Goal: Transaction & Acquisition: Purchase product/service

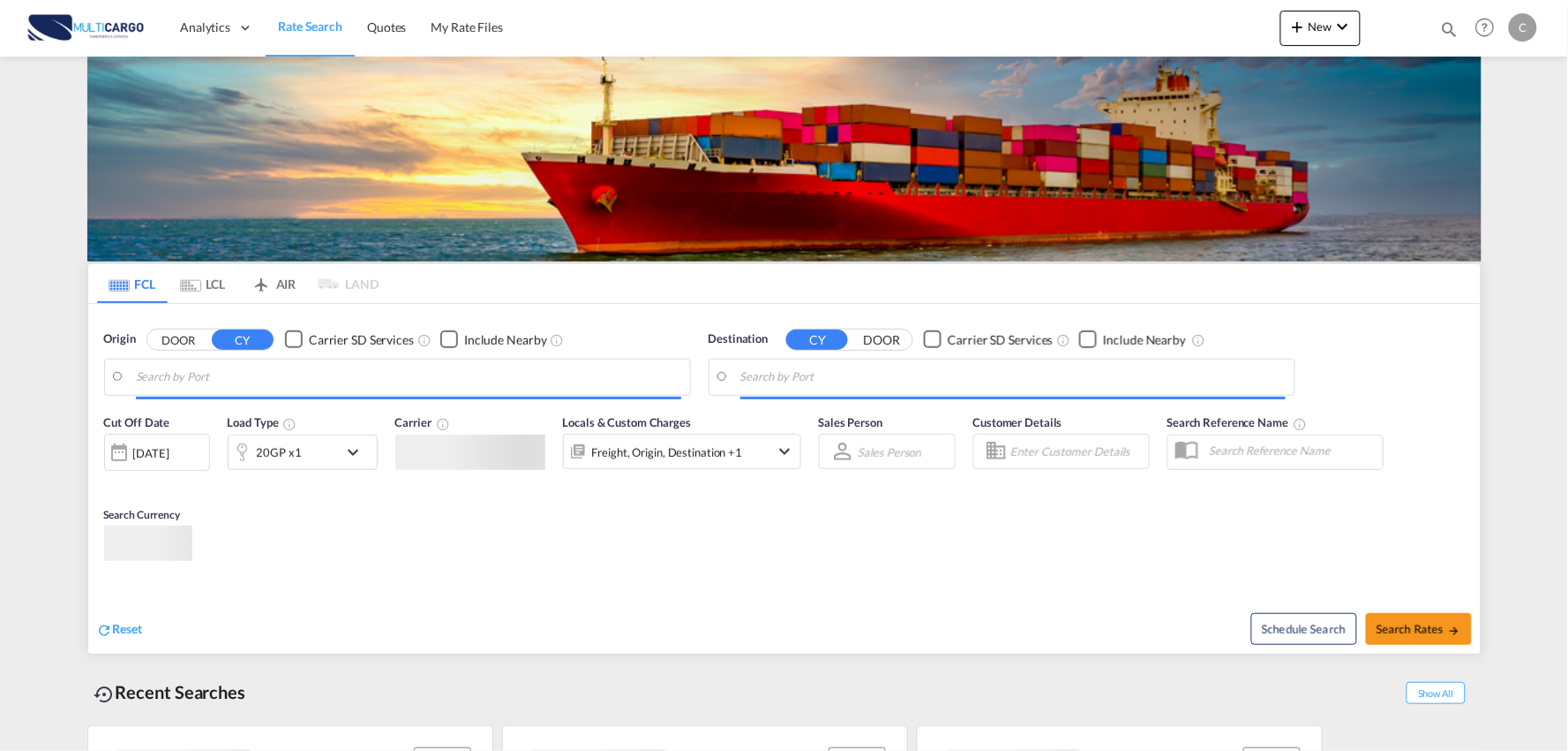
type input "Port of [GEOGRAPHIC_DATA], [GEOGRAPHIC_DATA], [GEOGRAPHIC_DATA]"
type input "Leixoes, Leixoes, PTLEI"
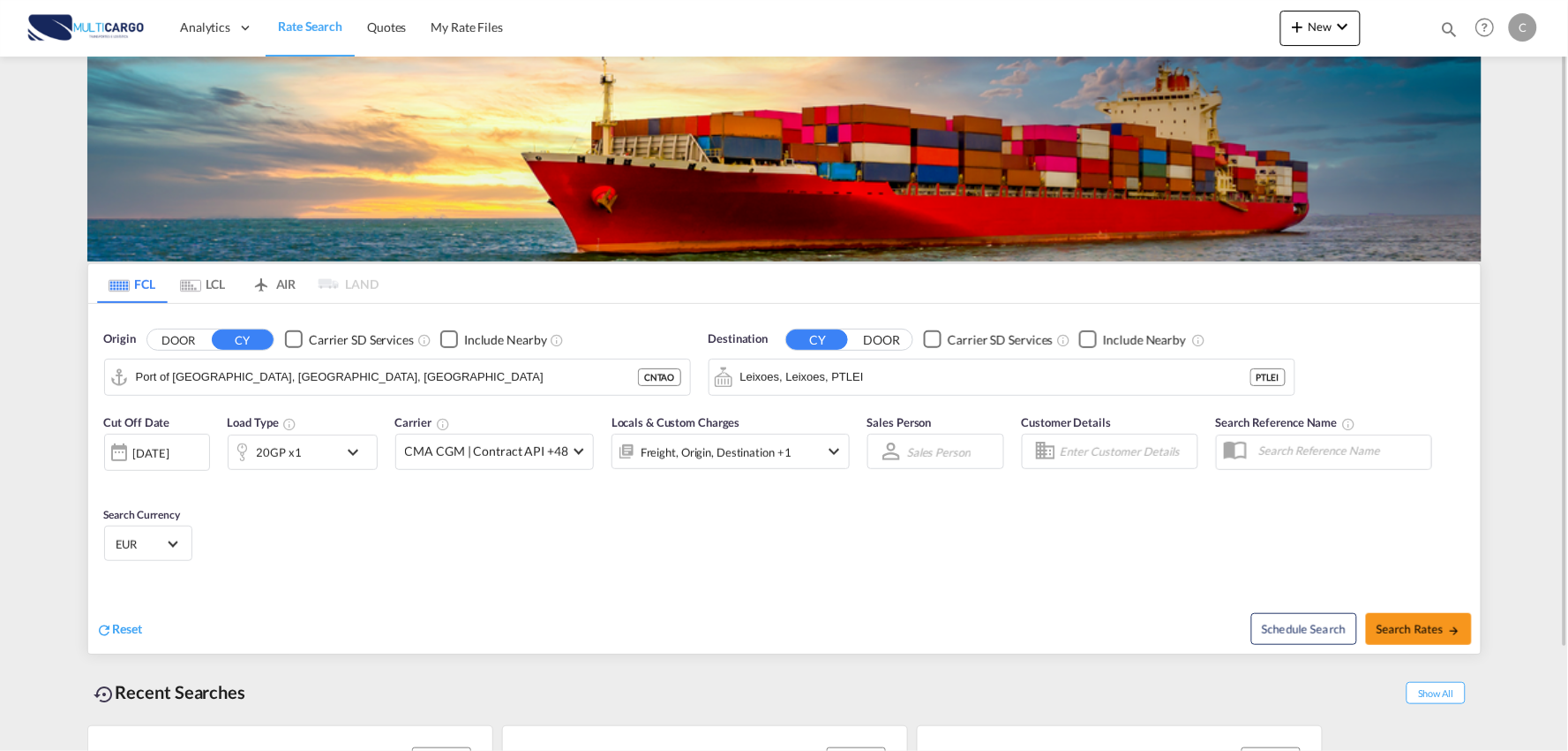
click at [628, 474] on div "Locals & Custom Charges Freight, Origin, Destination +1" at bounding box center [731, 450] width 239 height 74
click at [1302, 36] on md-icon "icon-plus 400-fg" at bounding box center [1298, 27] width 21 height 21
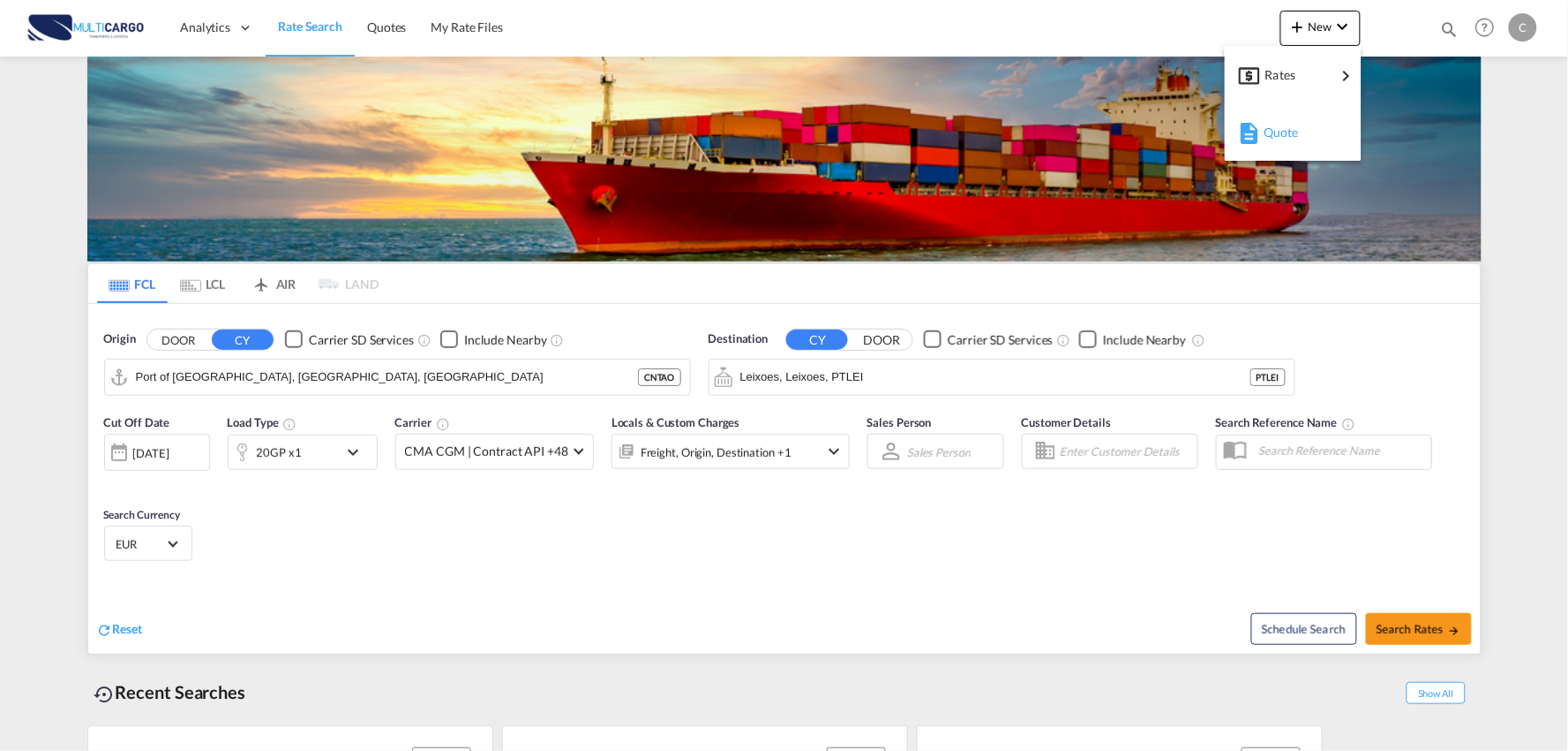
click at [1275, 136] on span "Quote" at bounding box center [1274, 133] width 20 height 36
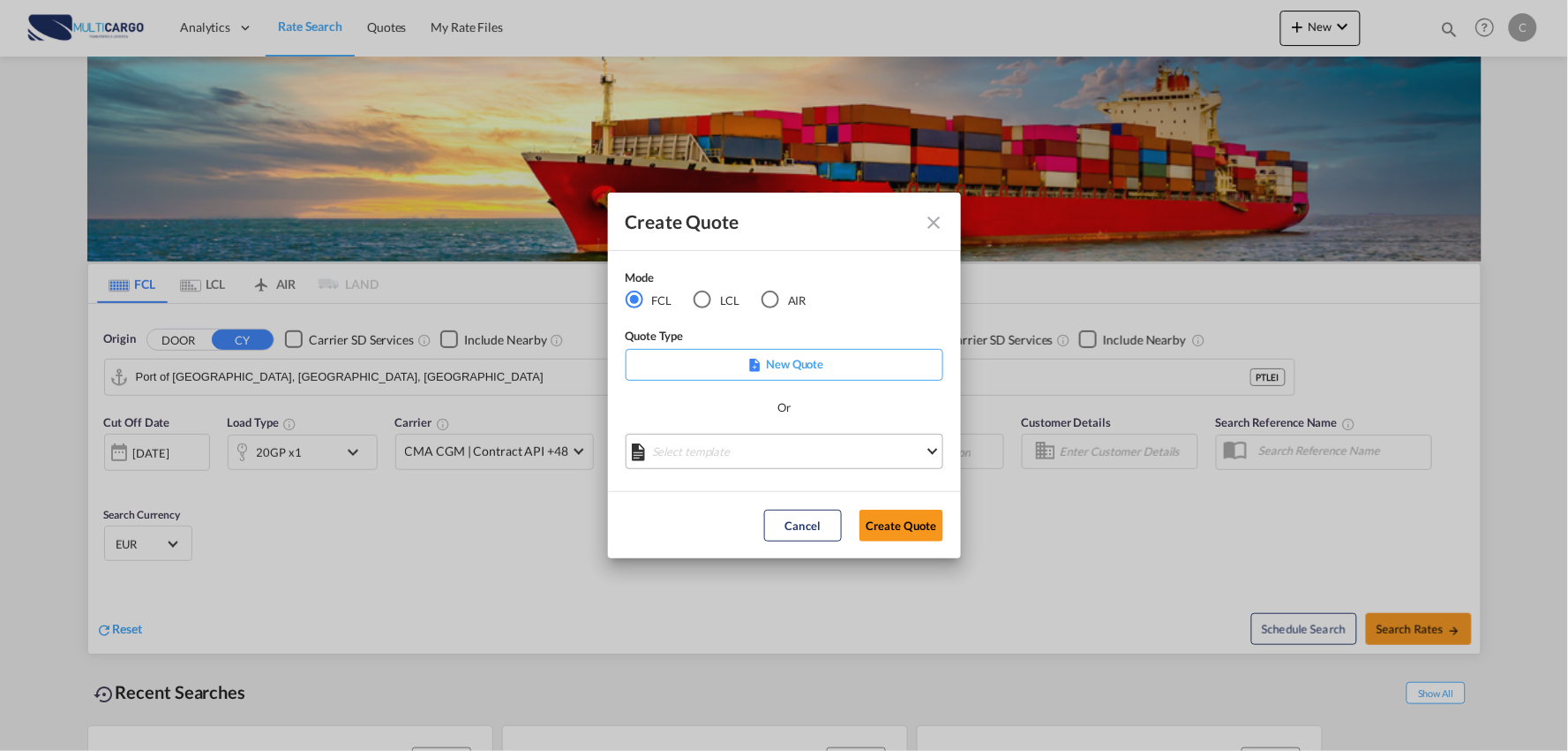
click at [755, 466] on md-select "Select template EXP EXW MERC.Nacional 09/2025 [PERSON_NAME] | [DATE] IMP DAP FC…" at bounding box center [784, 452] width 318 height 36
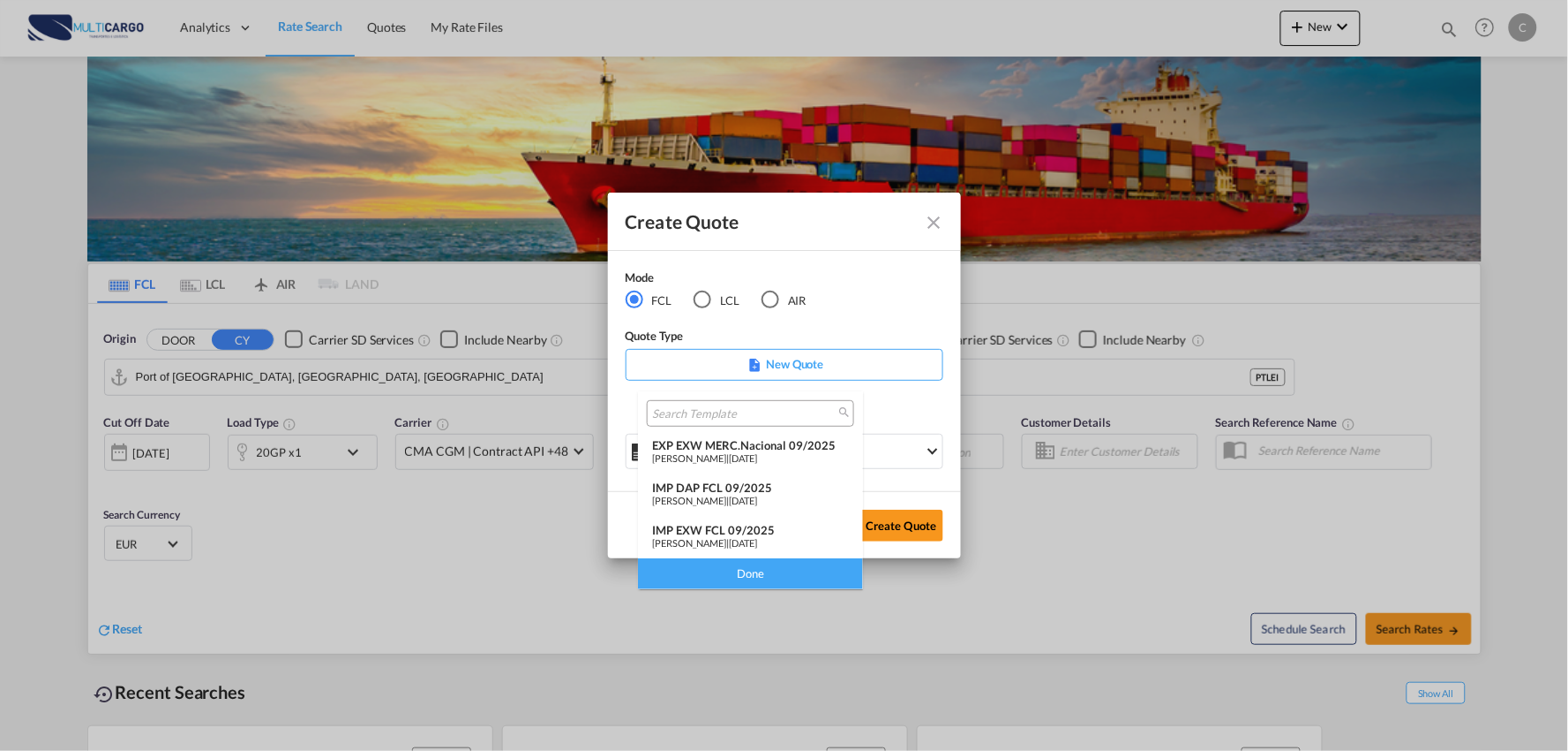
click at [753, 495] on span "[DATE]" at bounding box center [743, 500] width 28 height 12
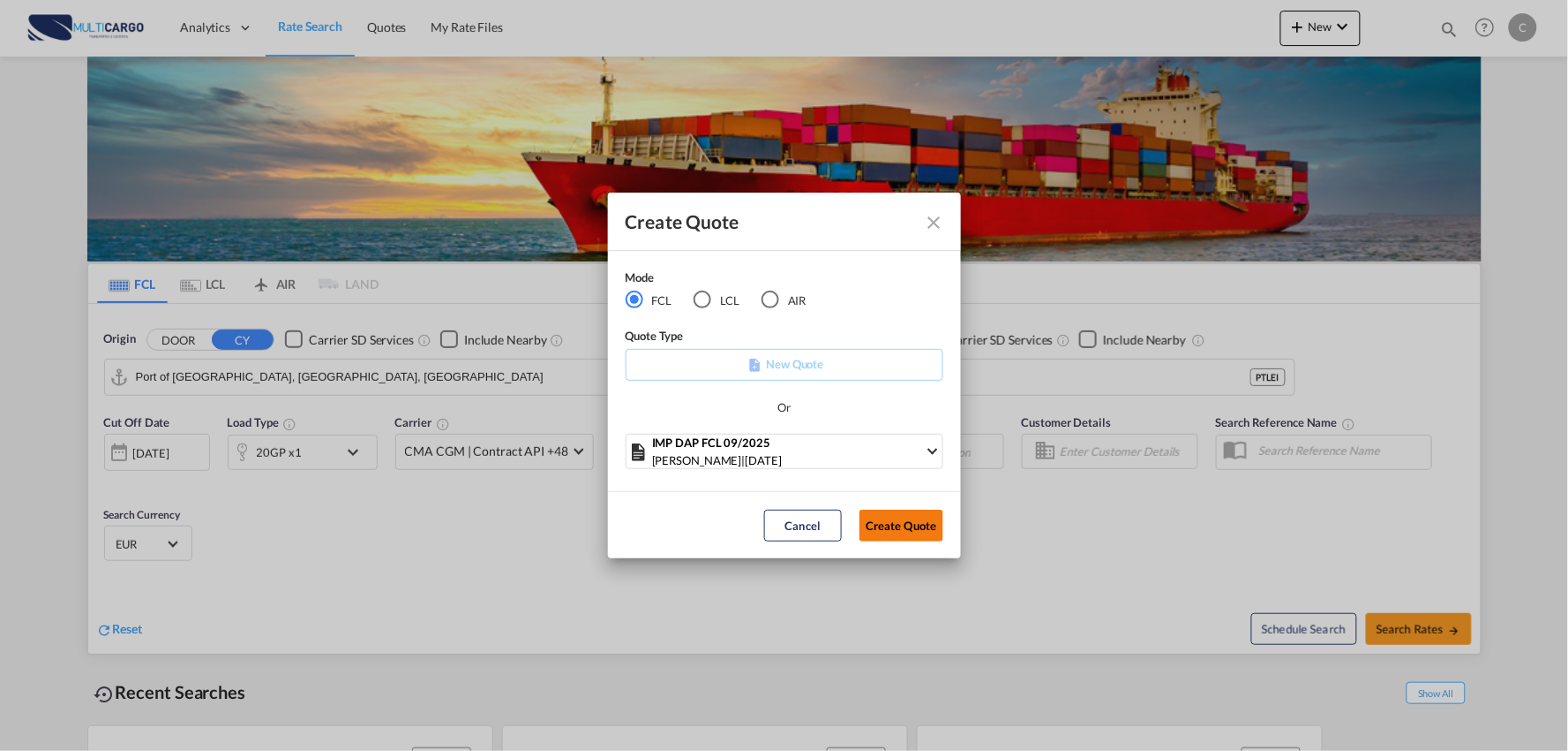
click at [879, 515] on button "Create Quote" at bounding box center [902, 526] width 84 height 32
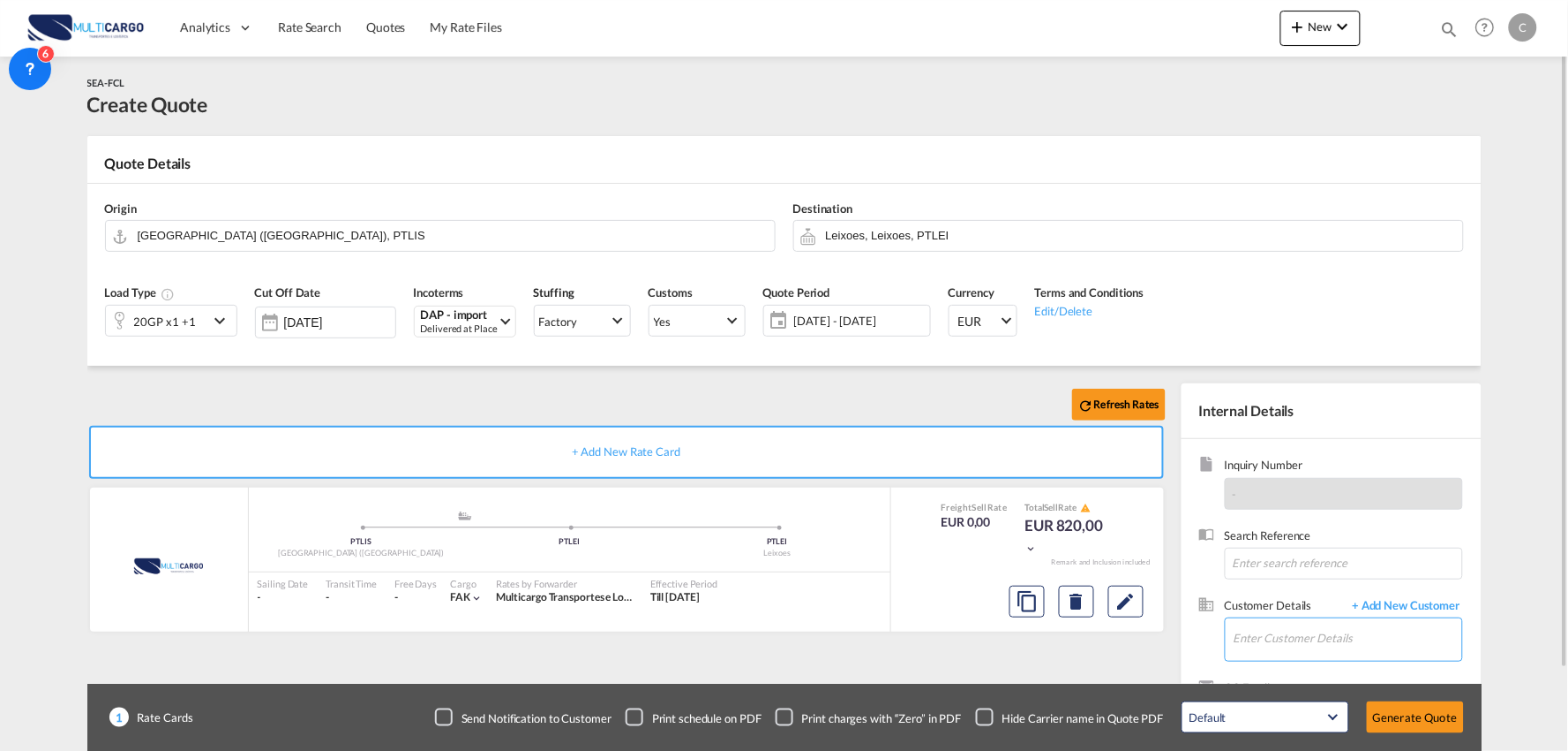
click at [1412, 643] on input "Enter Customer Details" at bounding box center [1348, 638] width 229 height 40
click at [1416, 607] on span "+ Add New Customer" at bounding box center [1404, 607] width 119 height 20
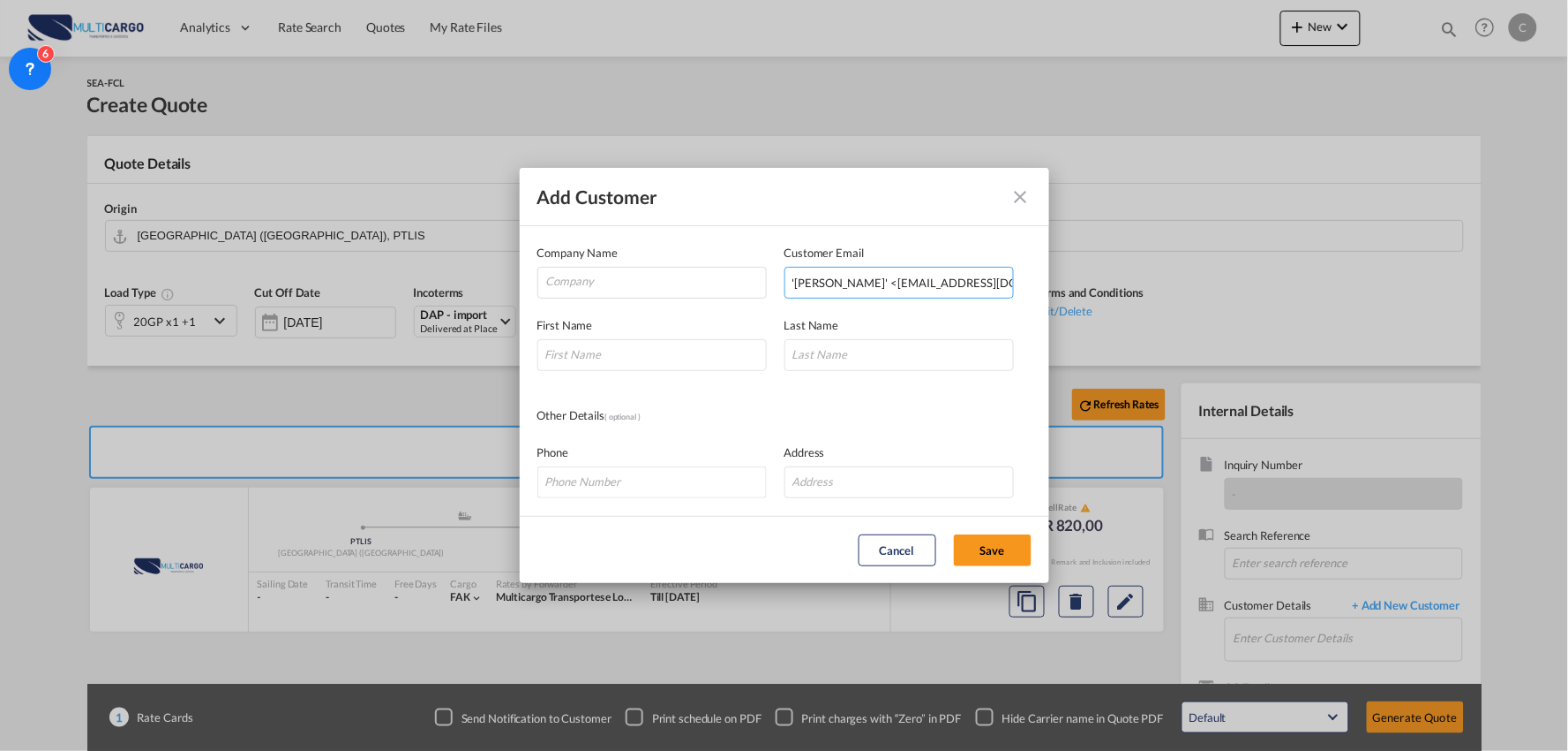
click at [994, 282] on input "'Arca MERT' <arca.mert@ctt.com.tr>" at bounding box center [899, 282] width 230 height 32
click at [796, 280] on input "'Arca MERT' <arca.mert@ctt.com.tr" at bounding box center [899, 282] width 230 height 32
type input "Arca MERT' <arca.mert@ctt.com.tr"
click at [597, 338] on div "First Name" at bounding box center [662, 343] width 248 height 54
click at [610, 356] on input "Add Customer Company ..." at bounding box center [653, 355] width 230 height 32
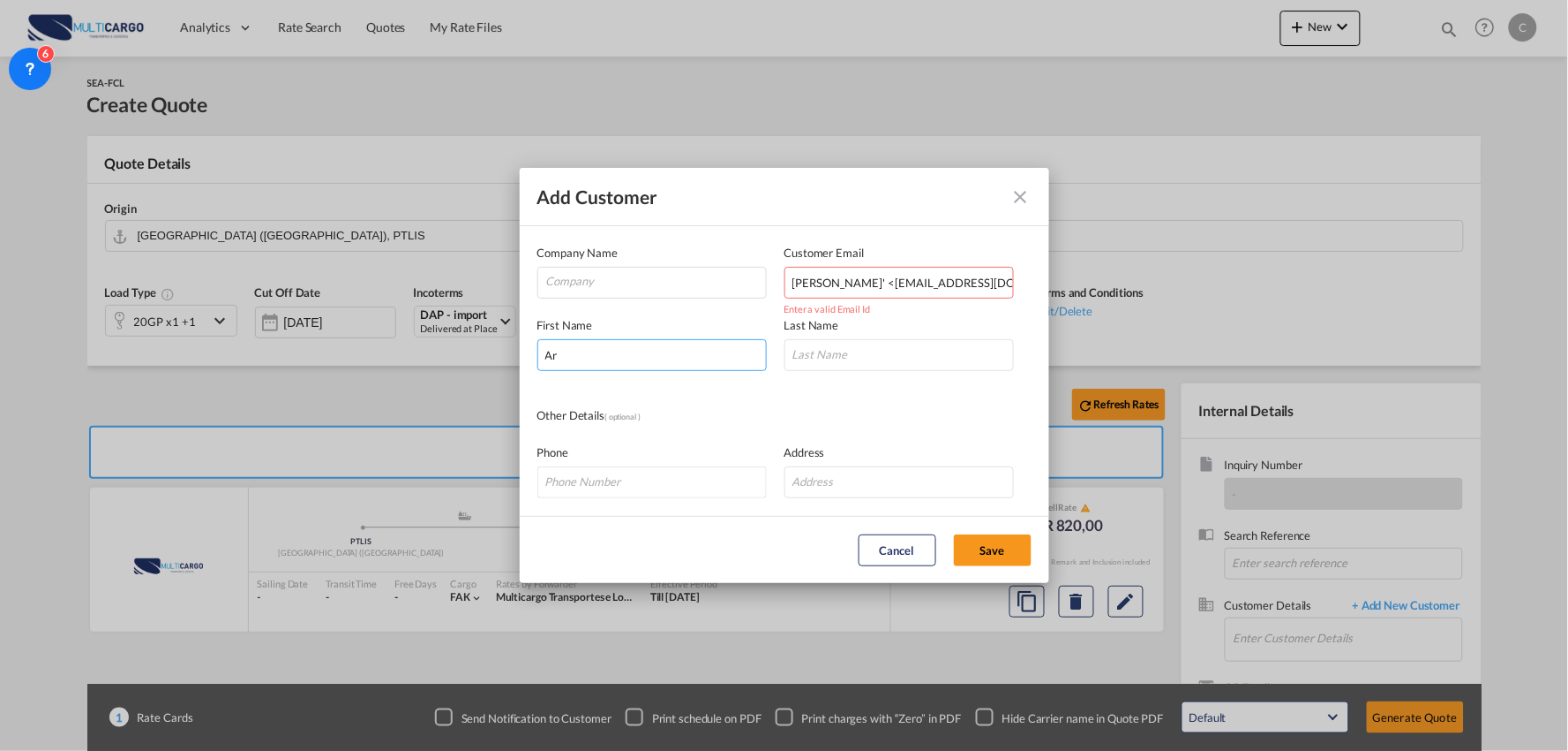
type input "A"
type input "Mr."
type input "Mert"
drag, startPoint x: 858, startPoint y: 280, endPoint x: 722, endPoint y: 285, distance: 136.1
click at [703, 283] on div "Company Name Customer Email Arca MERT' <arca.mert@ctt.com.tr Enter a valid Emai…" at bounding box center [784, 271] width 494 height 54
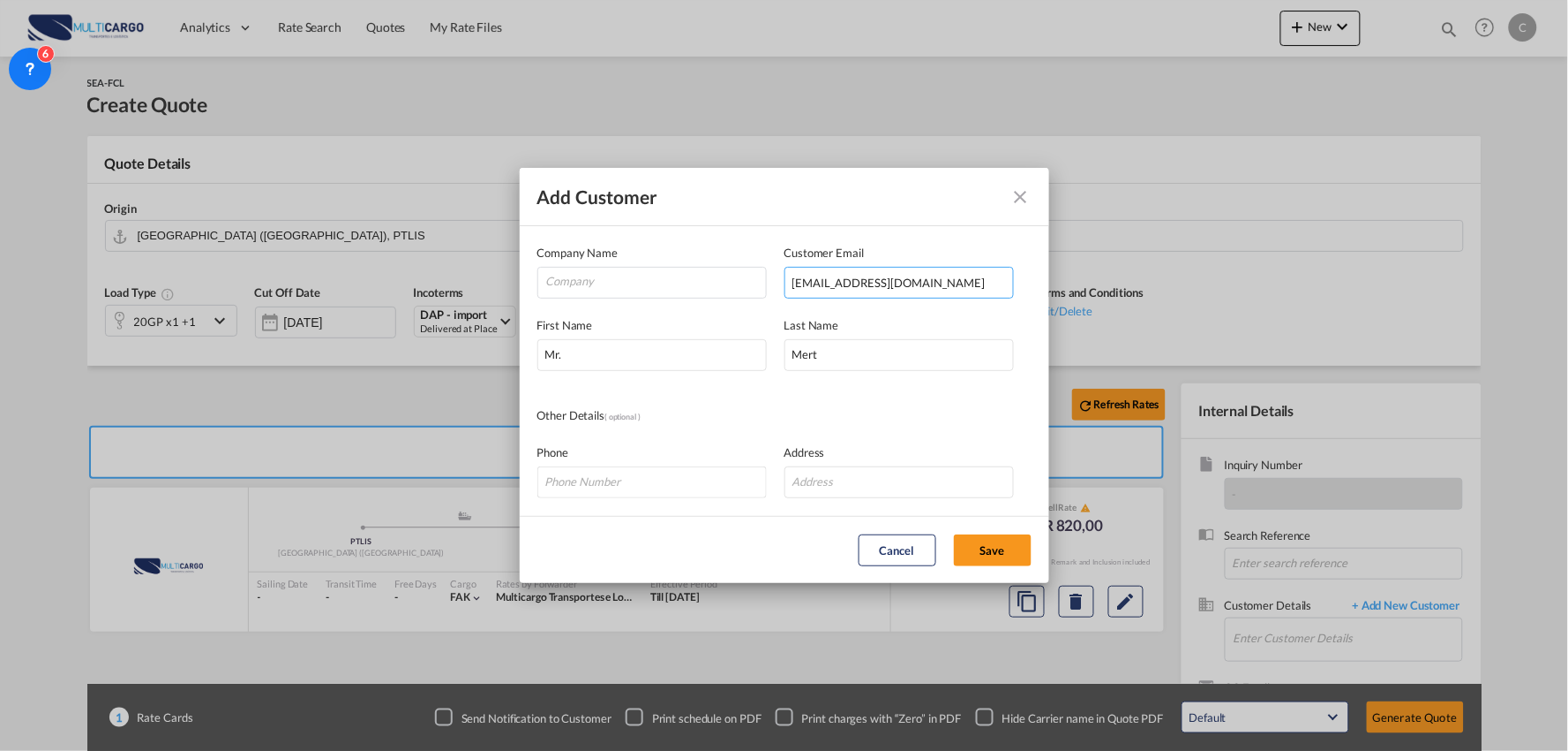
type input "[EMAIL_ADDRESS][DOMAIN_NAME]"
click at [625, 277] on input "Company" at bounding box center [656, 281] width 220 height 27
paste input "CTT WORLDWIDE LOJISTIK ANONIM SIRKETI"
type input "CTT WORLDWIDE LOJISTIK ANONIM SIRKETI"
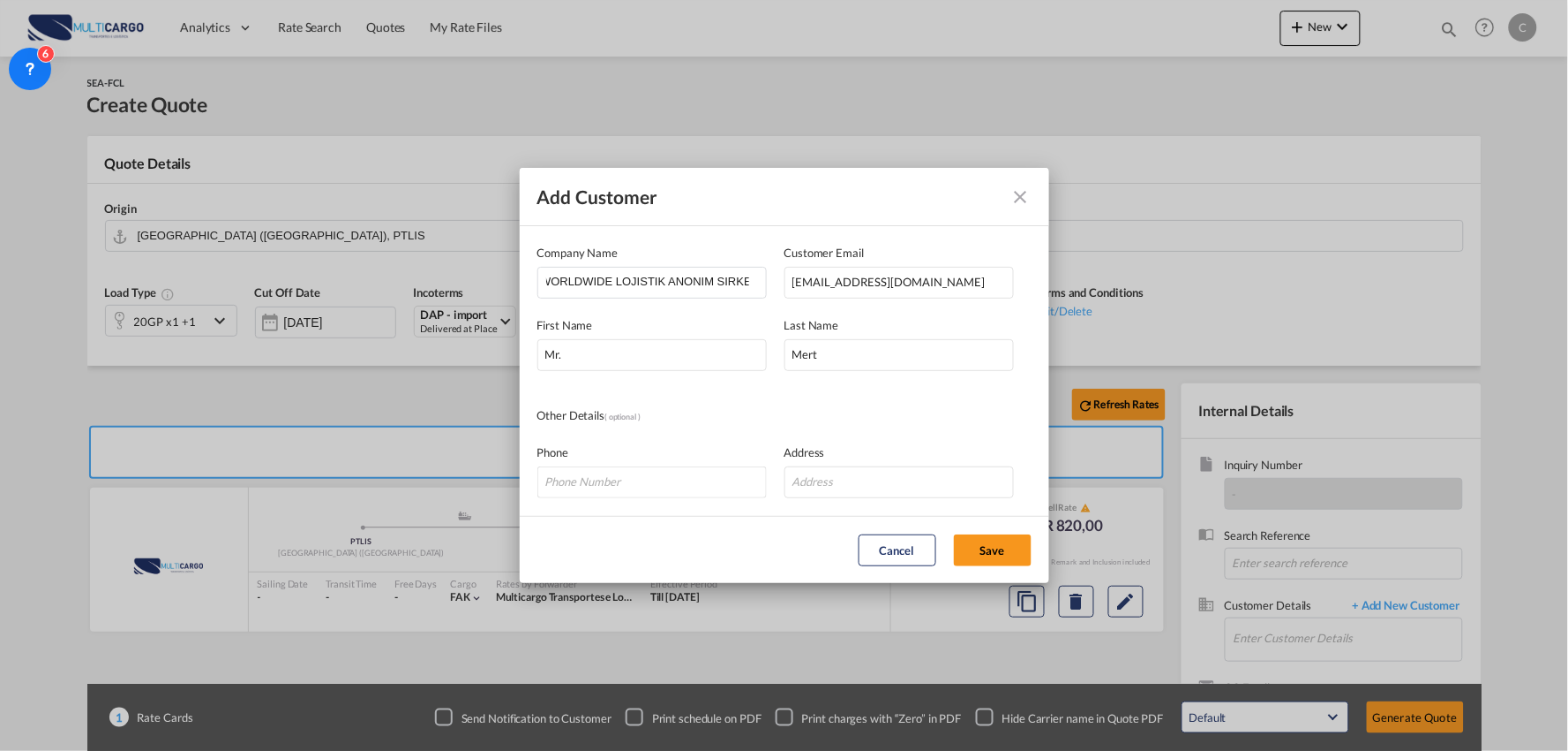
scroll to position [0, 0]
click at [827, 473] on input "Add Customer Company ..." at bounding box center [899, 482] width 230 height 32
paste input "ADALET MH. FOLKART A KULE KAT:36 DA:3601 35530 - BAYRAKLI - IZMIR / TURKEY"
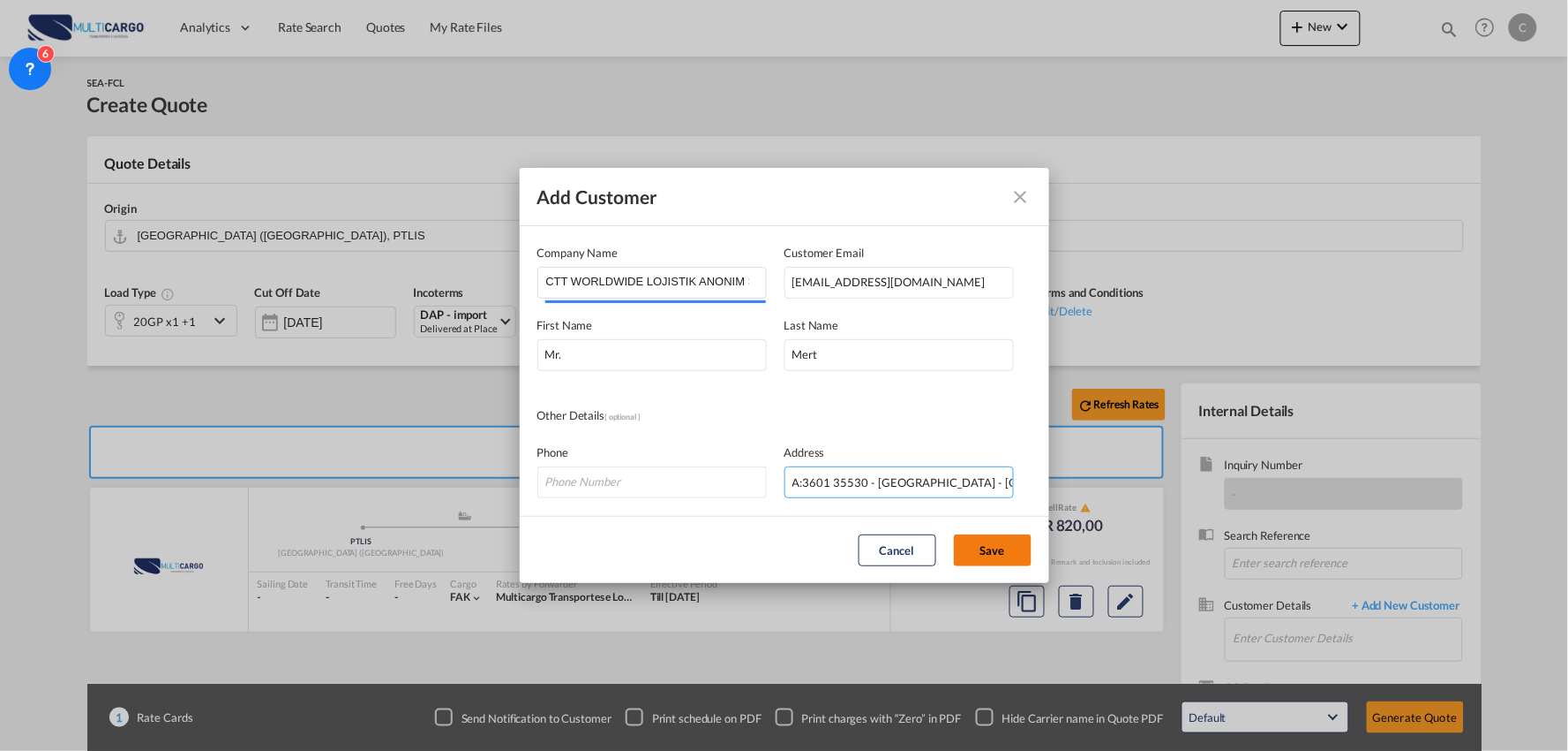
type input "ADALET MH. FOLKART A KULE KAT:36 DA:3601 35530 - BAYRAKLI - IZMIR / TURKEY"
click at [993, 537] on button "Save" at bounding box center [993, 551] width 77 height 32
type input "CTT WORLDWIDE LOJISTIK ANONIM SIRKETI, Mr. Mert, [EMAIL_ADDRESS][DOMAIN_NAME]"
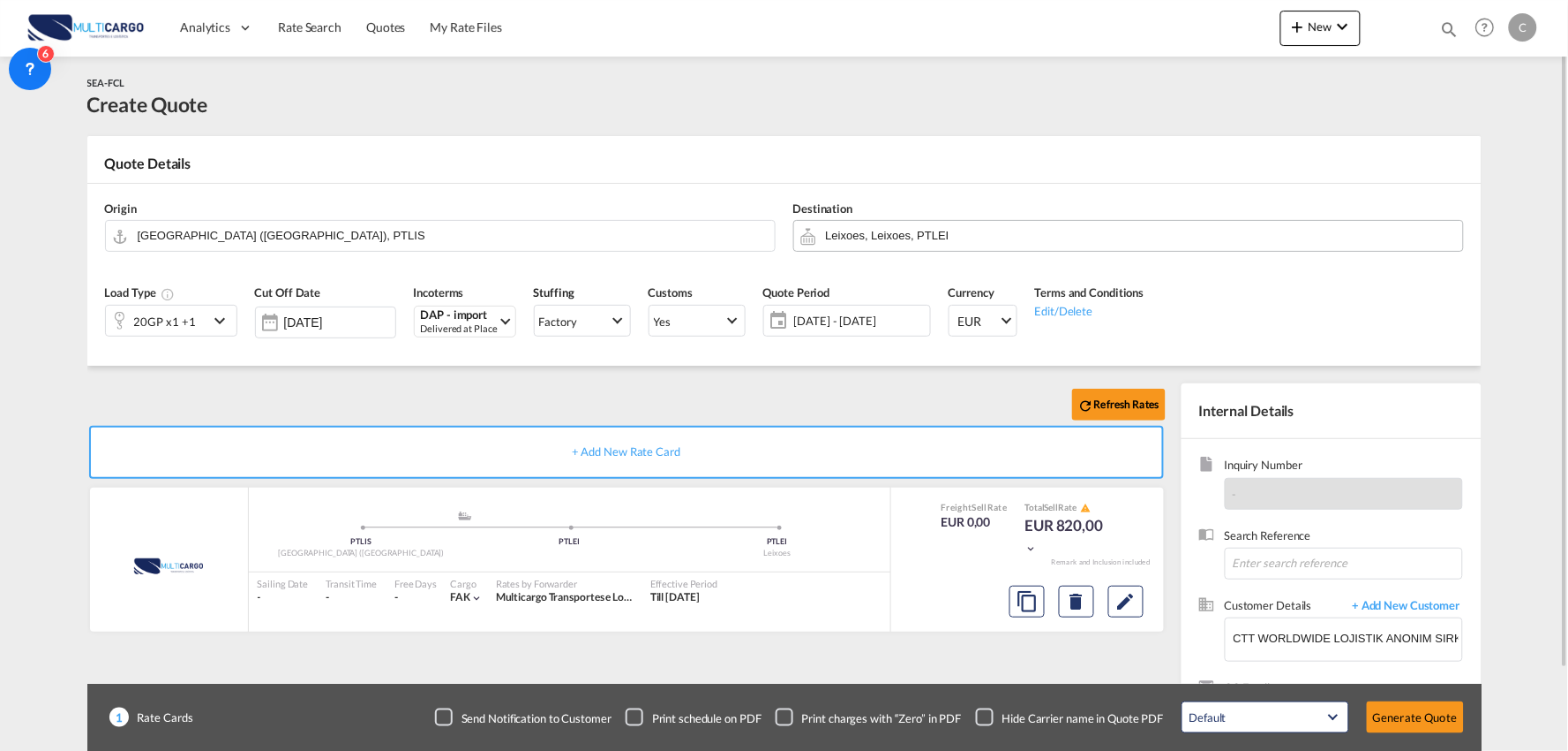
click at [876, 227] on input "Leixoes, Leixoes, PTLEI" at bounding box center [1141, 235] width 629 height 31
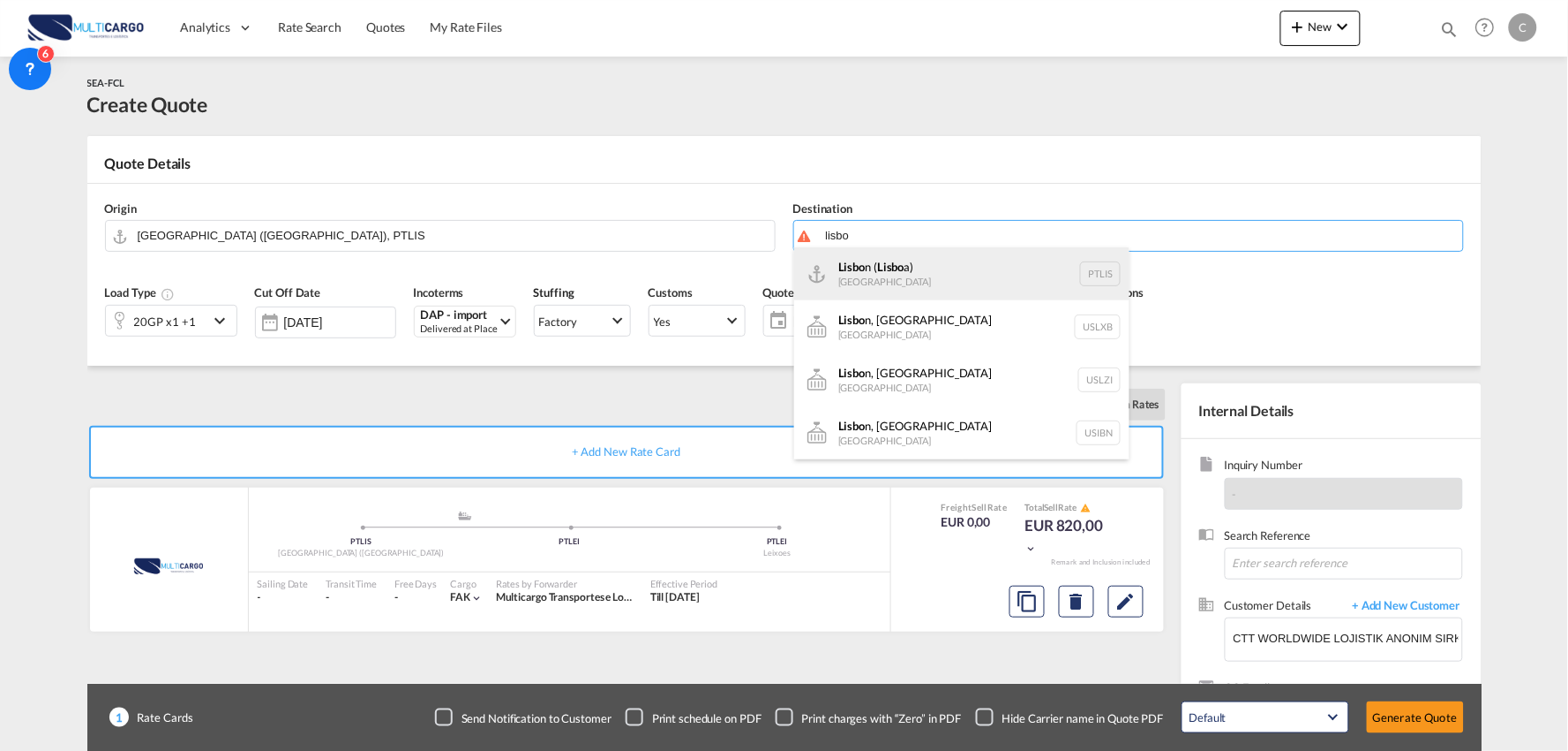
click at [914, 274] on div "Lisbo n ( Lisbo a) [GEOGRAPHIC_DATA] PTLIS" at bounding box center [962, 273] width 336 height 53
type input "[GEOGRAPHIC_DATA] ([GEOGRAPHIC_DATA]), PTLIS"
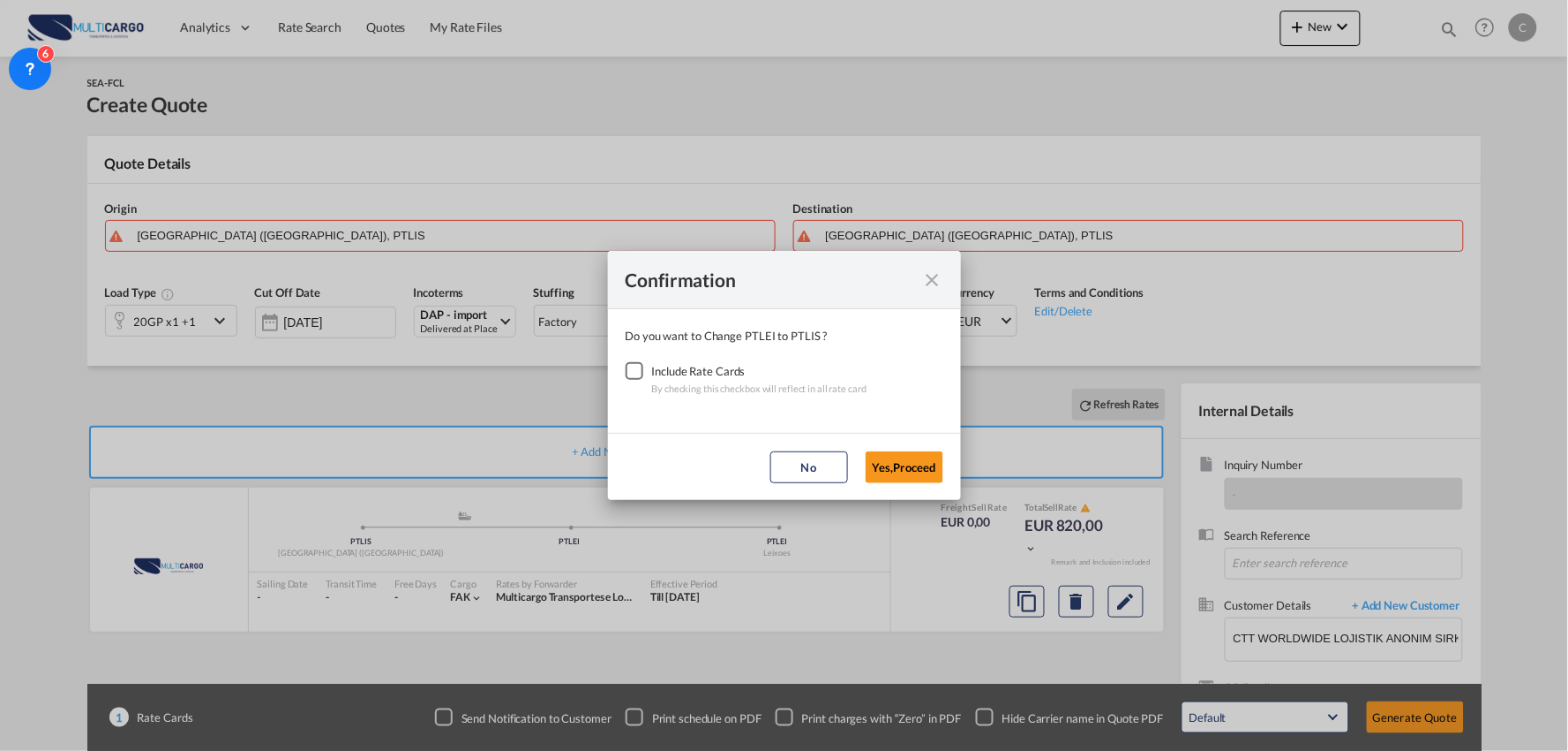
click at [626, 369] on div "Checkbox No Ink" at bounding box center [635, 371] width 18 height 18
click at [885, 456] on button "Yes,Proceed" at bounding box center [904, 468] width 77 height 32
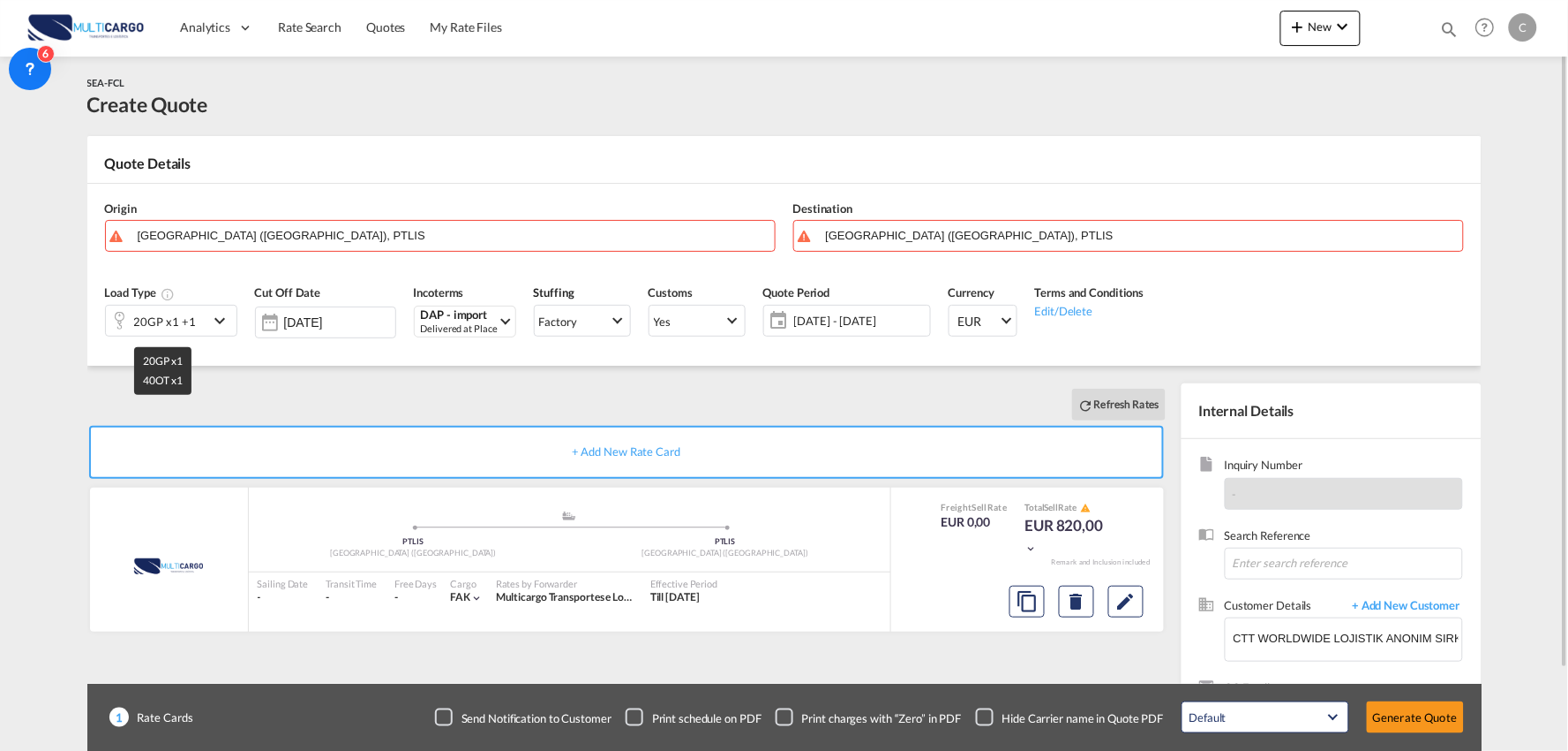
click at [178, 318] on div "20GP x1 +1" at bounding box center [165, 322] width 61 height 25
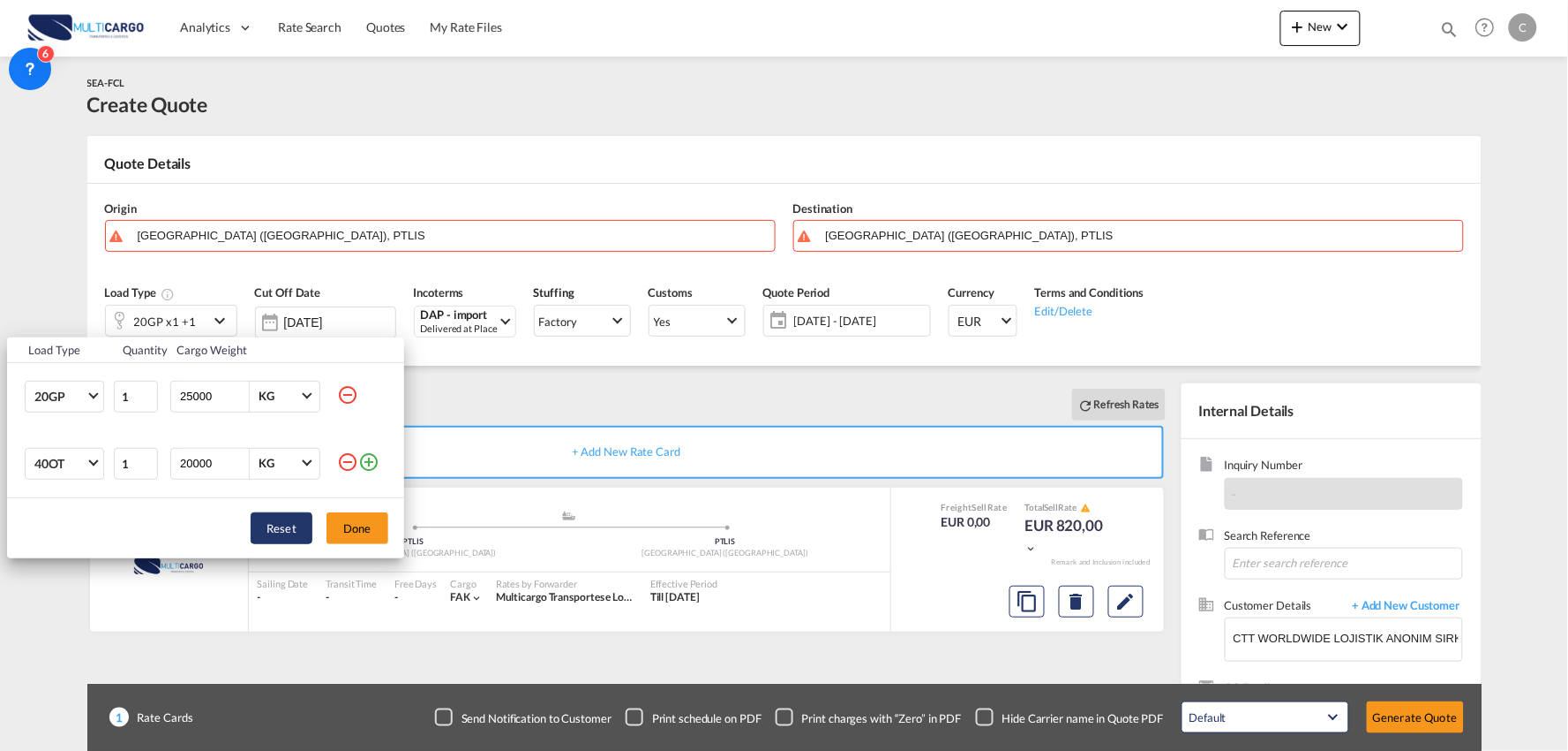
click at [351, 464] on md-icon "icon-minus-circle-outline" at bounding box center [348, 462] width 21 height 21
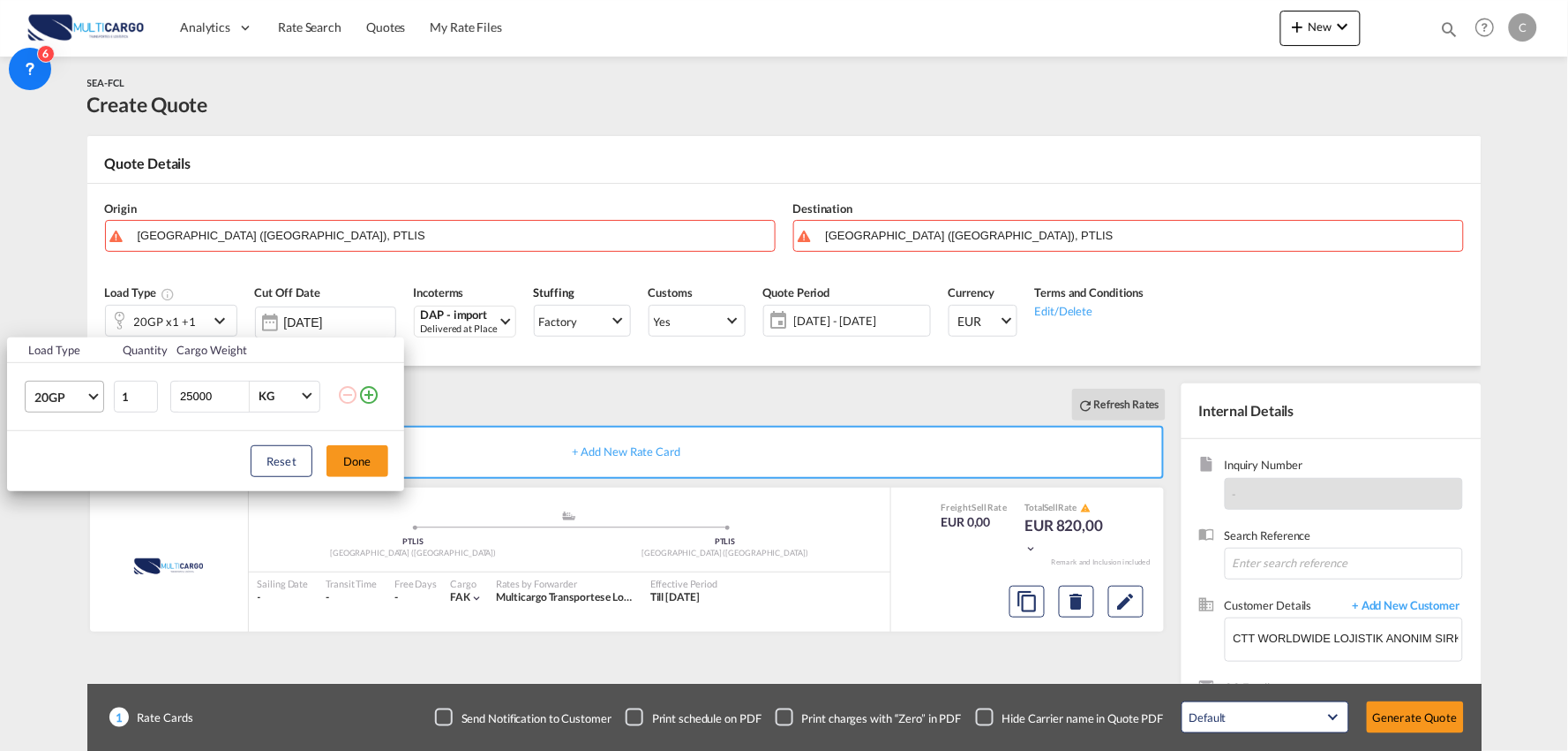
click at [74, 392] on span "20GP" at bounding box center [60, 397] width 51 height 18
click at [74, 471] on md-option "40HC" at bounding box center [80, 481] width 120 height 43
click at [360, 471] on button "Done" at bounding box center [357, 461] width 61 height 32
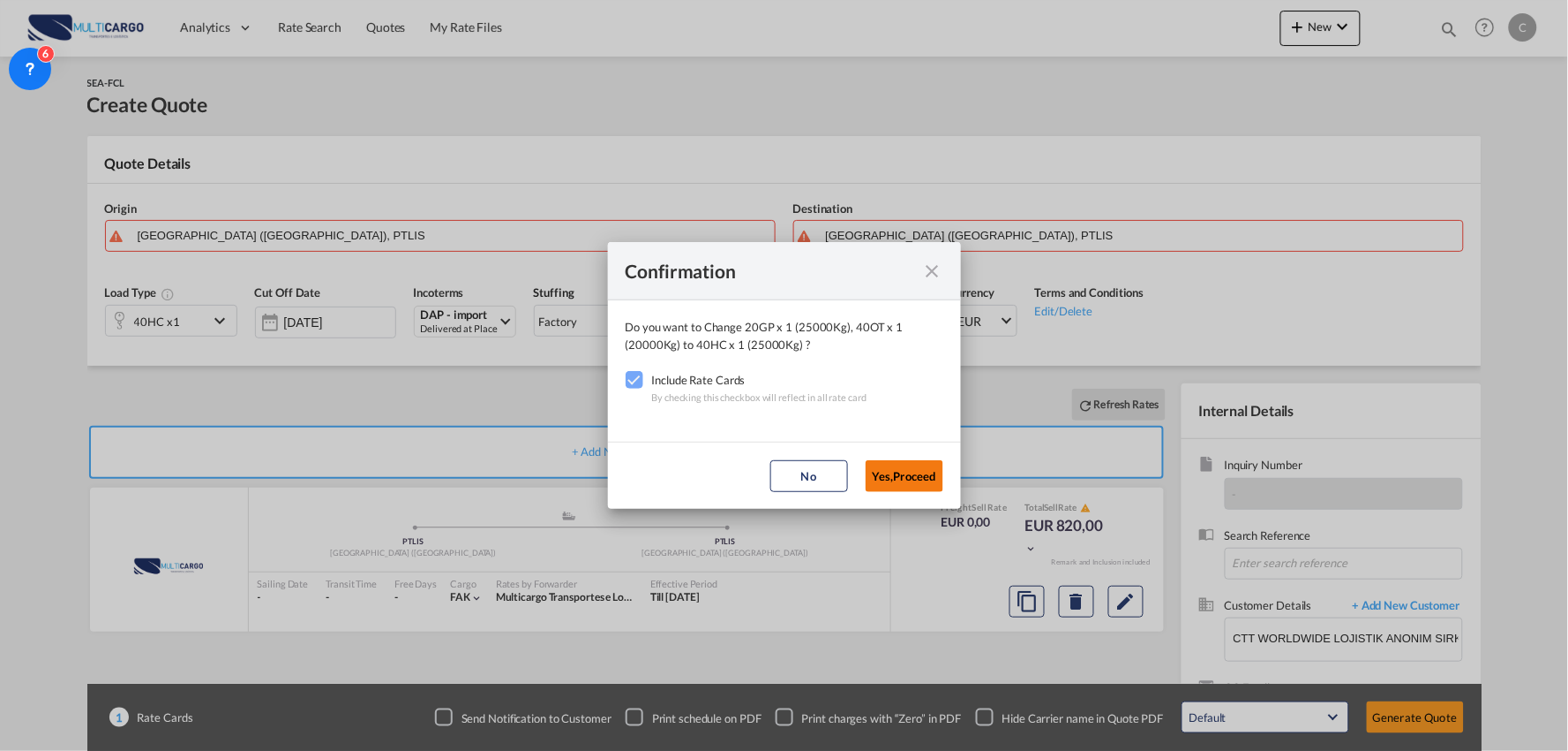
click at [889, 465] on button "Yes,Proceed" at bounding box center [904, 476] width 77 height 32
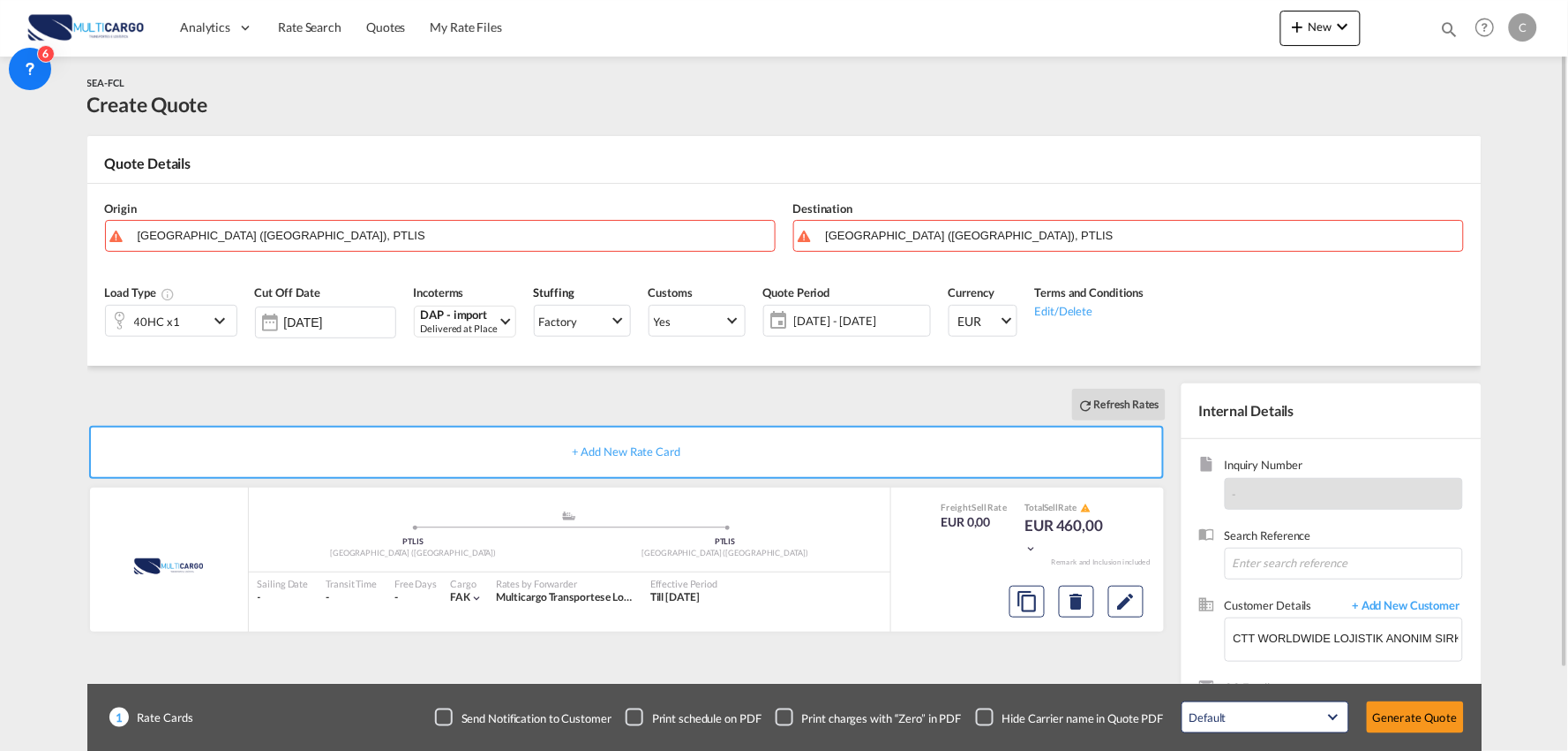
click at [984, 716] on div "Checkbox No Ink" at bounding box center [985, 717] width 18 height 18
click at [483, 404] on div "Refresh Rates" at bounding box center [630, 404] width 1085 height 43
click at [261, 253] on div "Origin Lisbon (Lisboa), PTLIS" at bounding box center [440, 225] width 688 height 70
click at [262, 243] on input "[GEOGRAPHIC_DATA] ([GEOGRAPHIC_DATA]), PTLIS" at bounding box center [452, 235] width 629 height 31
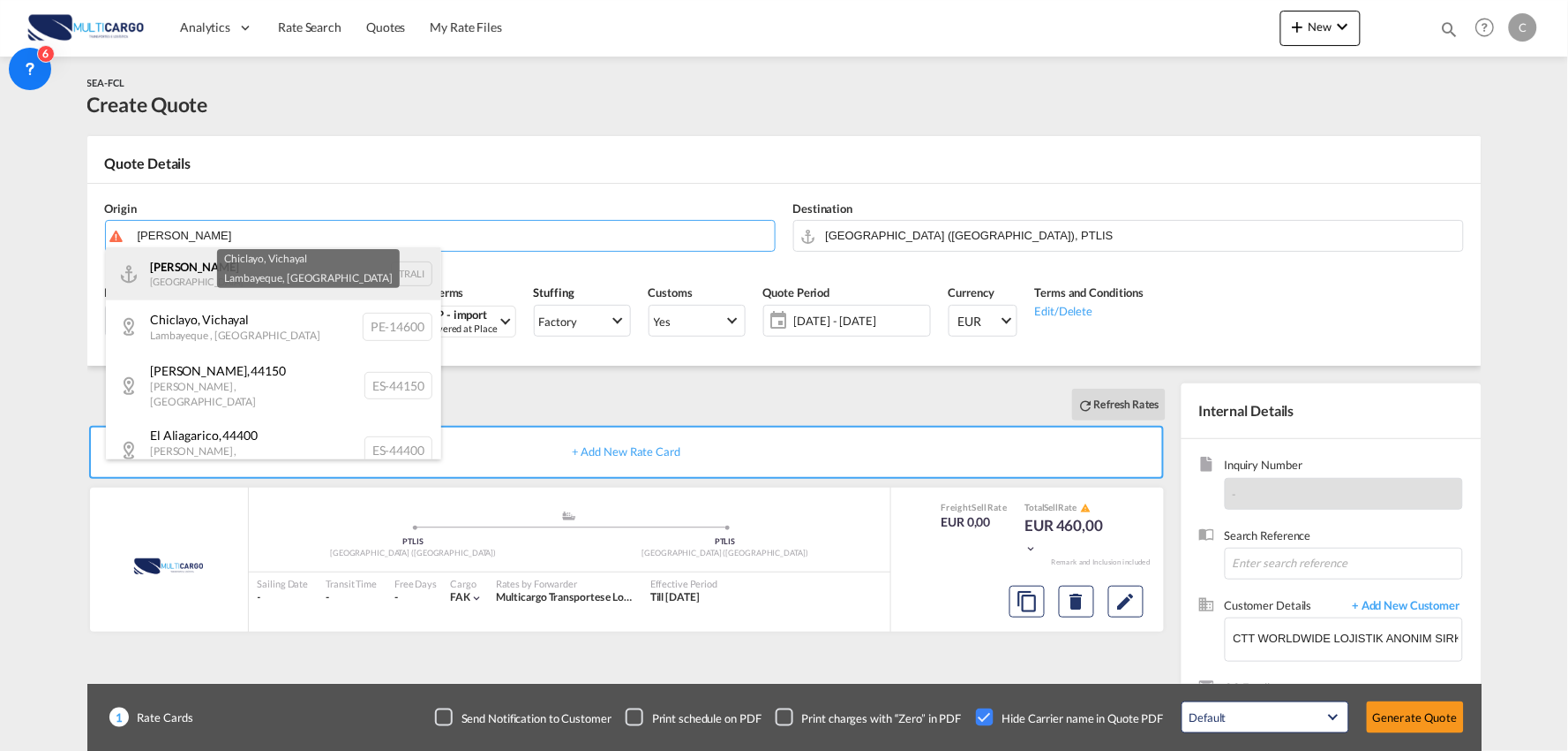
click at [226, 266] on div "[PERSON_NAME] Turkey TRALI" at bounding box center [273, 273] width 336 height 53
type input "[PERSON_NAME], TRALI"
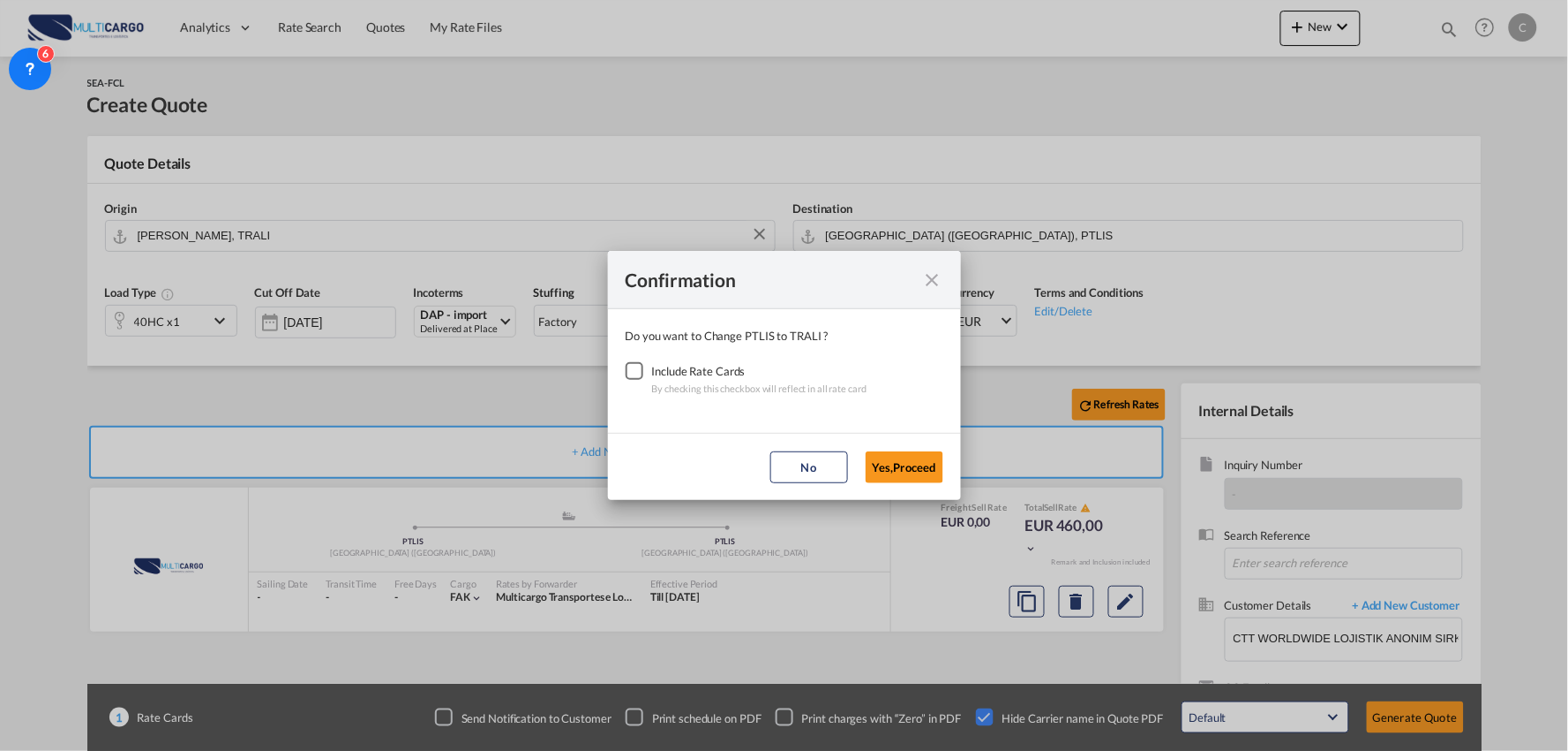
drag, startPoint x: 631, startPoint y: 372, endPoint x: 719, endPoint y: 402, distance: 93.0
click at [632, 373] on div "Checkbox No Ink" at bounding box center [635, 371] width 18 height 18
click at [894, 468] on button "Yes,Proceed" at bounding box center [904, 468] width 77 height 32
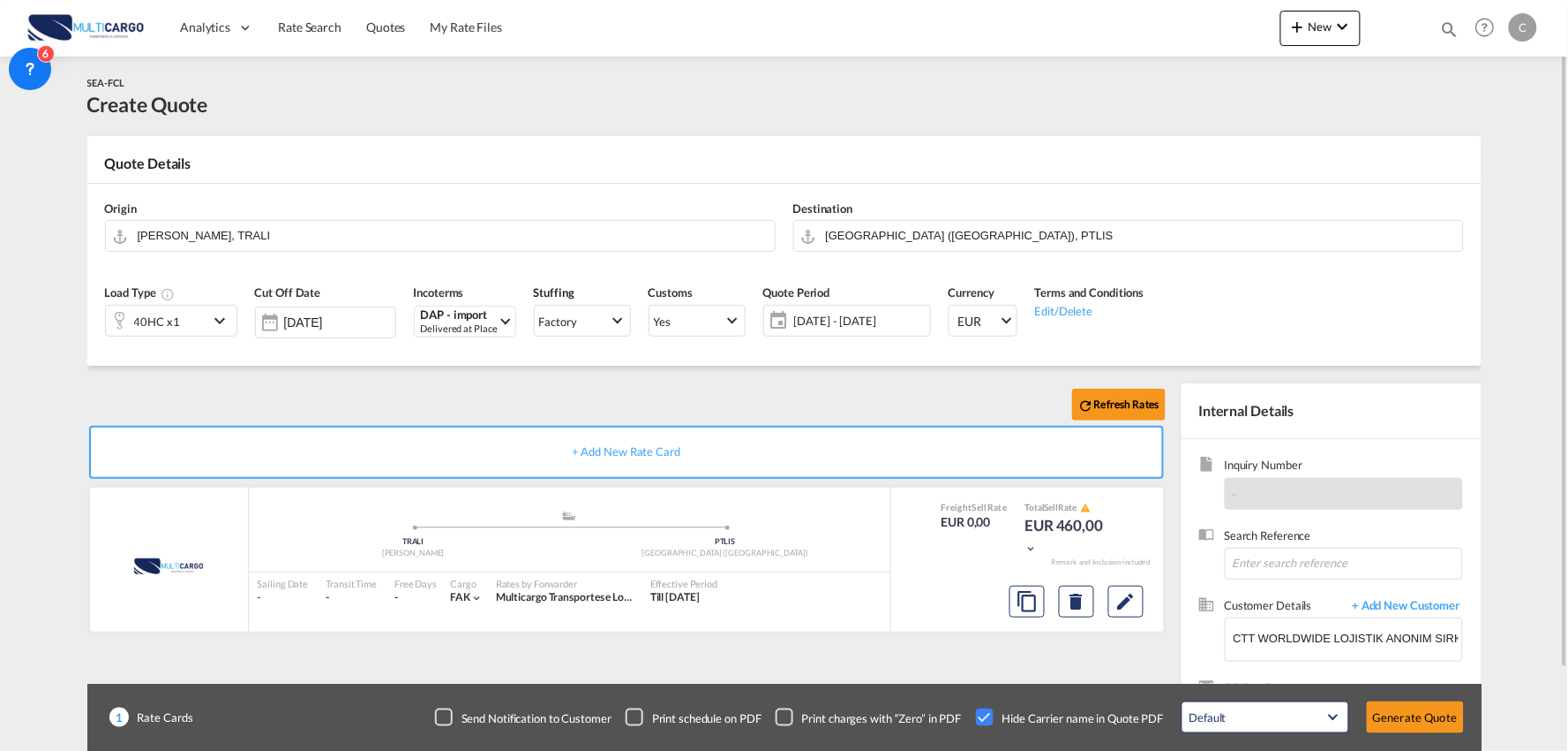
click at [485, 384] on div "Refresh Rates" at bounding box center [630, 404] width 1085 height 43
click at [879, 236] on input "[GEOGRAPHIC_DATA] ([GEOGRAPHIC_DATA]), PTLIS" at bounding box center [1141, 235] width 629 height 31
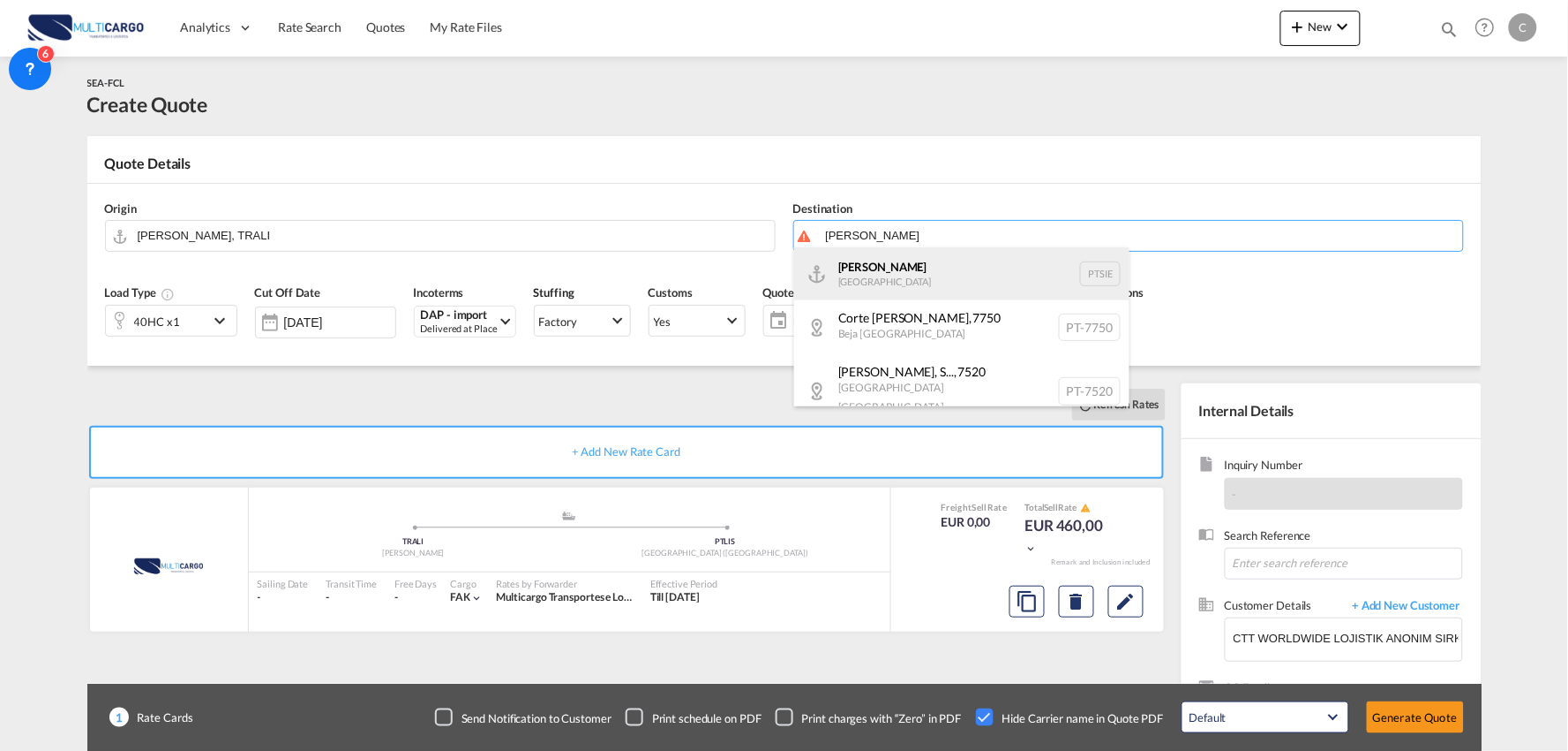
click at [893, 273] on div "Sines Portugal PTSIE" at bounding box center [962, 273] width 336 height 53
type input "Sines, PTSIE"
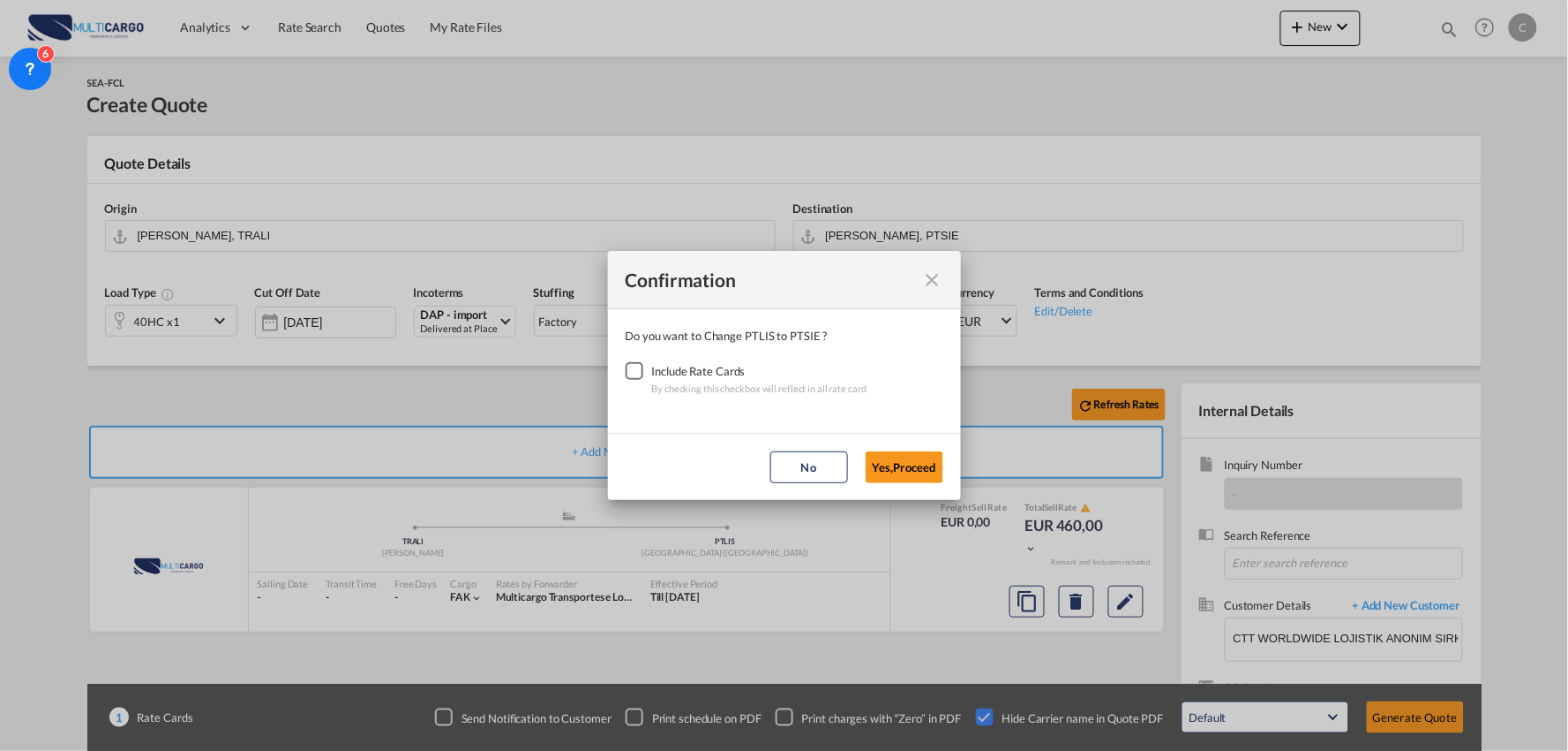
click at [640, 373] on div "Checkbox No Ink" at bounding box center [635, 371] width 18 height 18
click at [923, 464] on button "Yes,Proceed" at bounding box center [904, 468] width 77 height 32
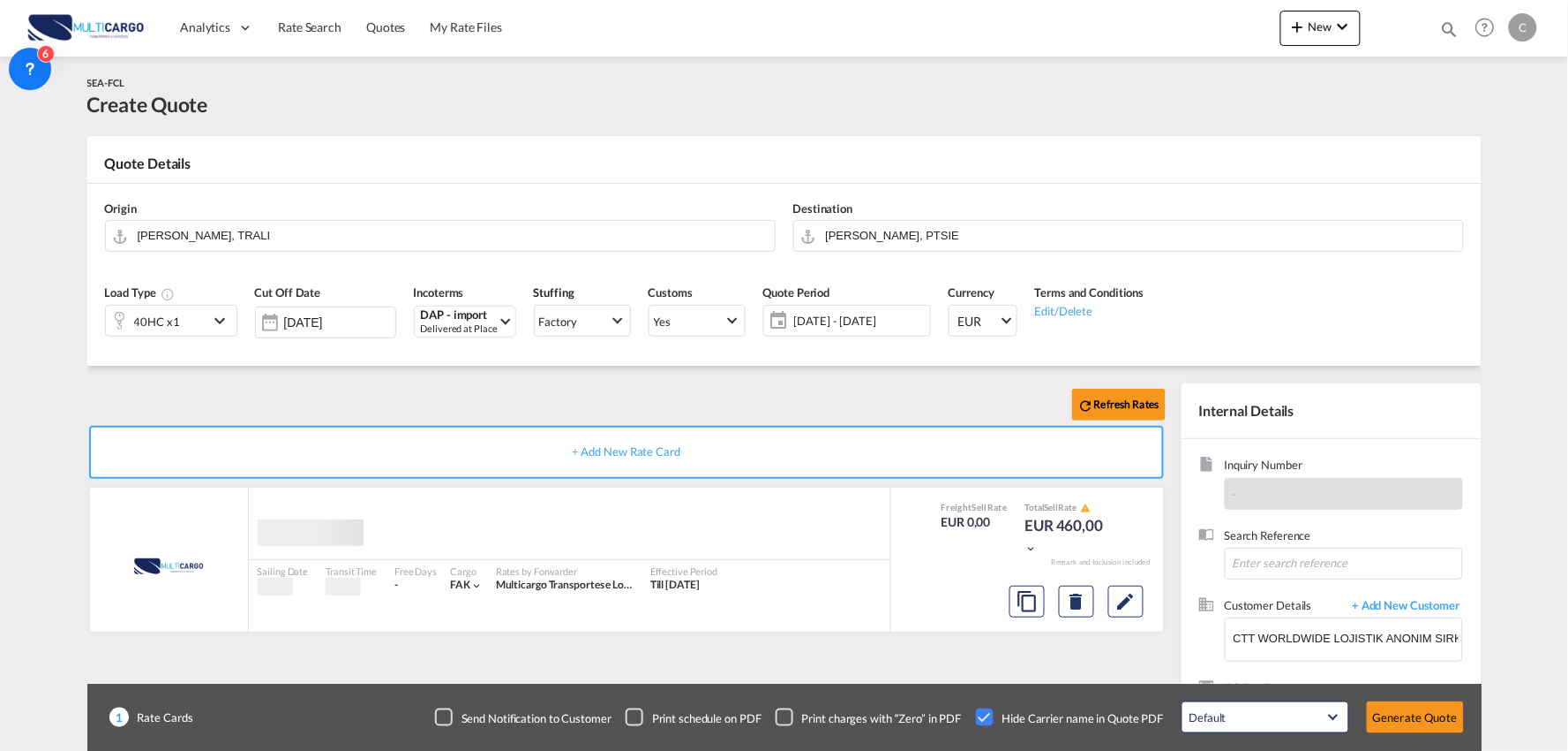
click at [543, 421] on div "Confirmation Do you want to Change PTLIS to PTSIE ? Include Rate Cards By check…" at bounding box center [784, 375] width 1568 height 751
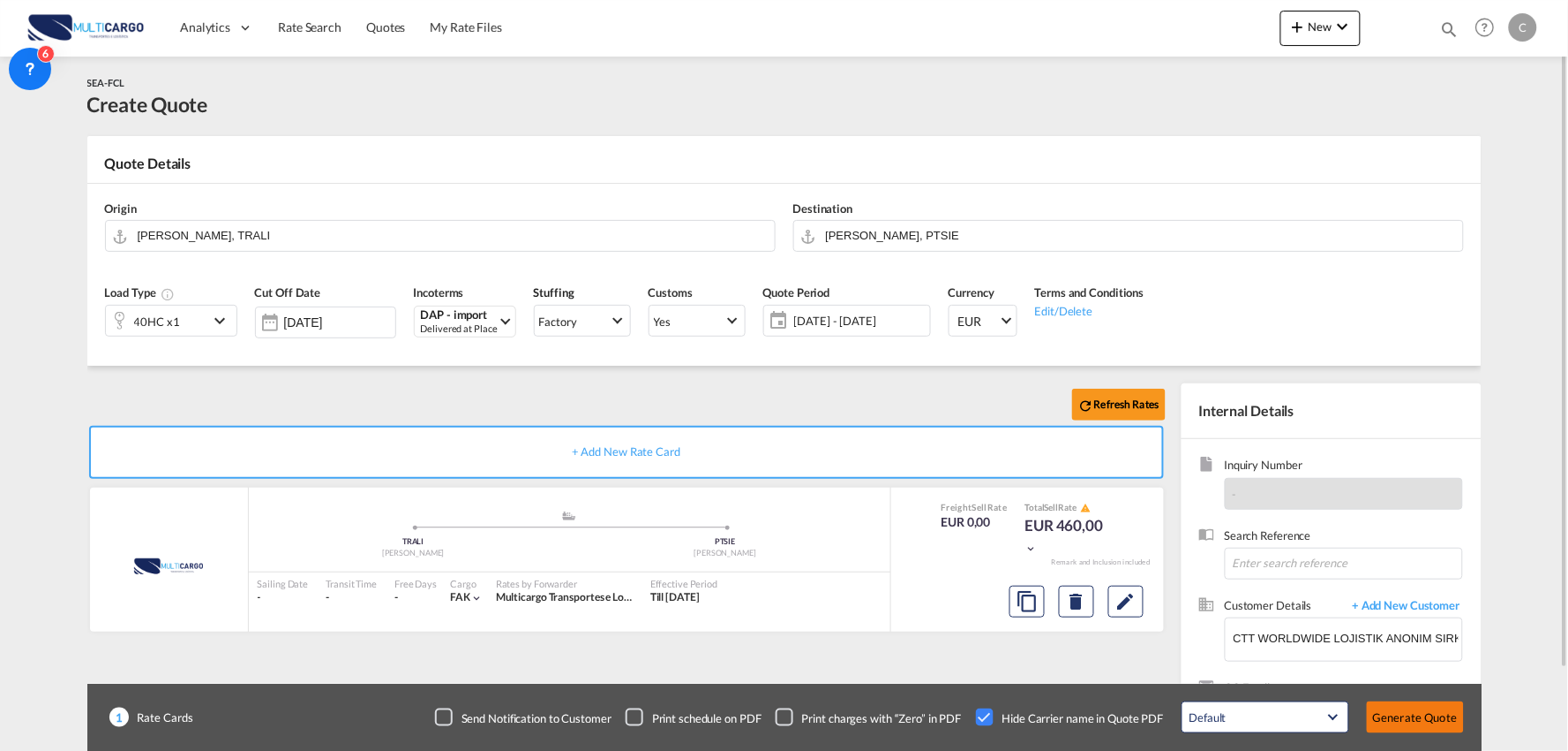
click at [1418, 719] on button "Generate Quote" at bounding box center [1415, 717] width 97 height 32
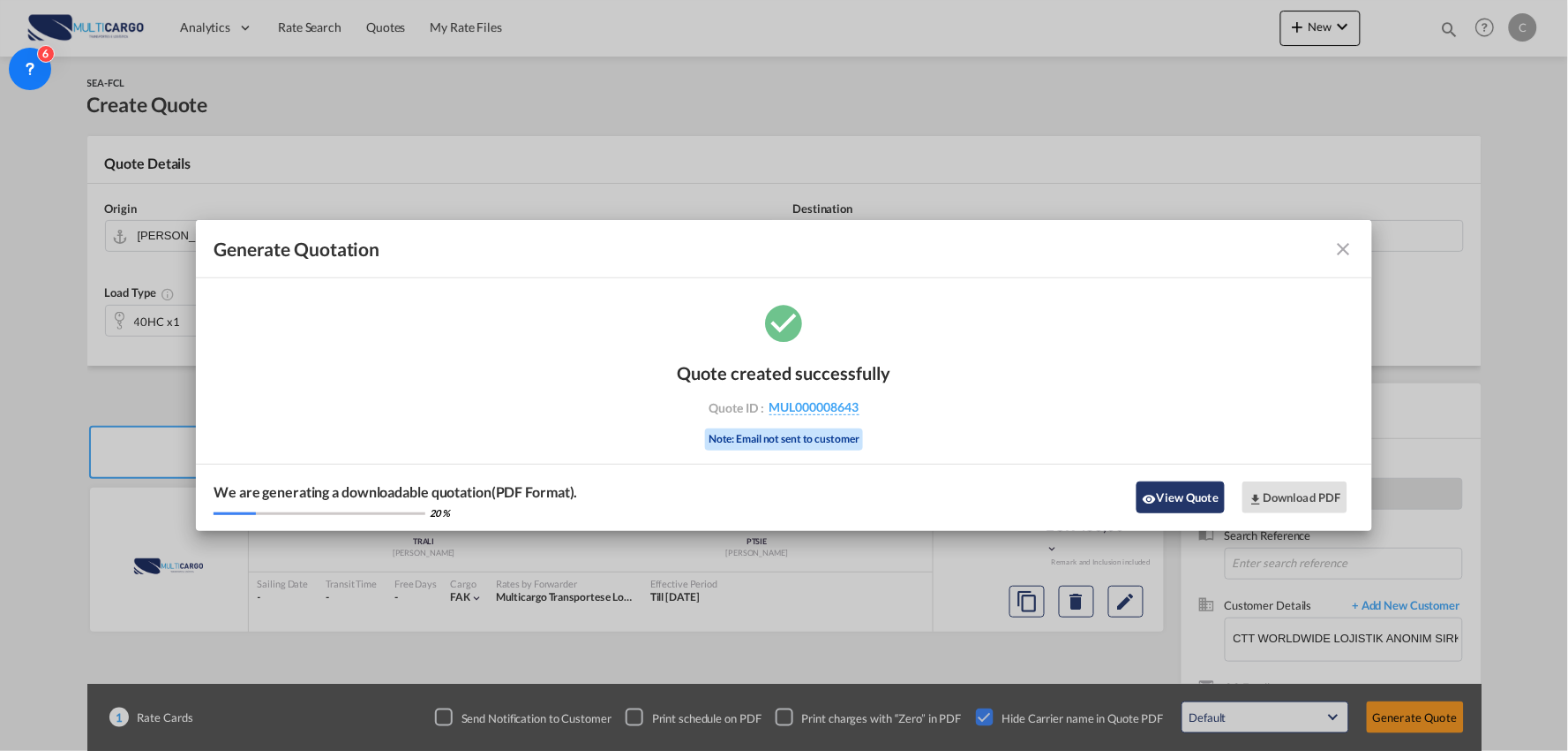
click at [1170, 509] on button "View Quote" at bounding box center [1181, 497] width 88 height 32
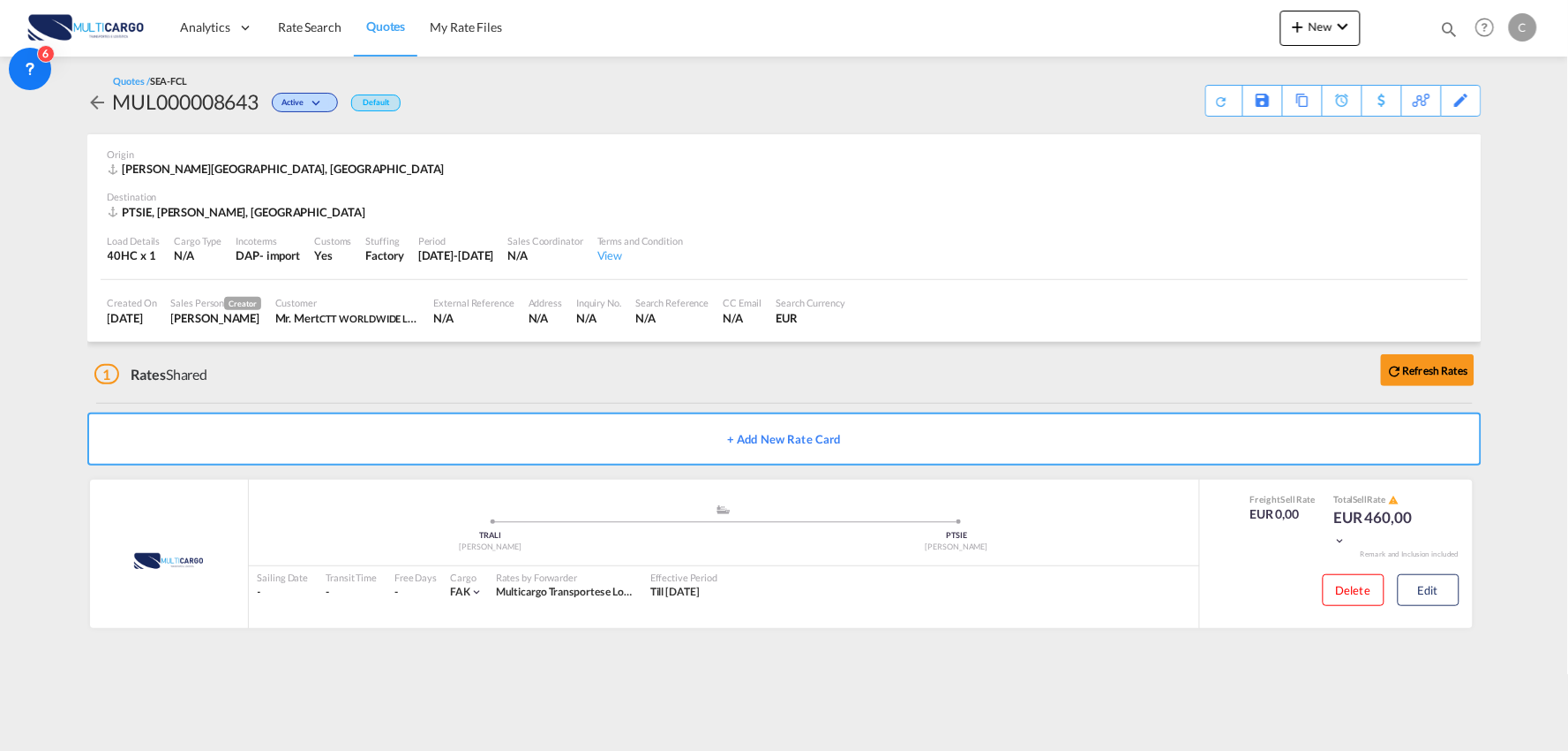
click at [366, 387] on div "1 Rates Shared Refresh Rates" at bounding box center [788, 370] width 1387 height 56
click at [1436, 583] on button "Edit" at bounding box center [1428, 590] width 61 height 32
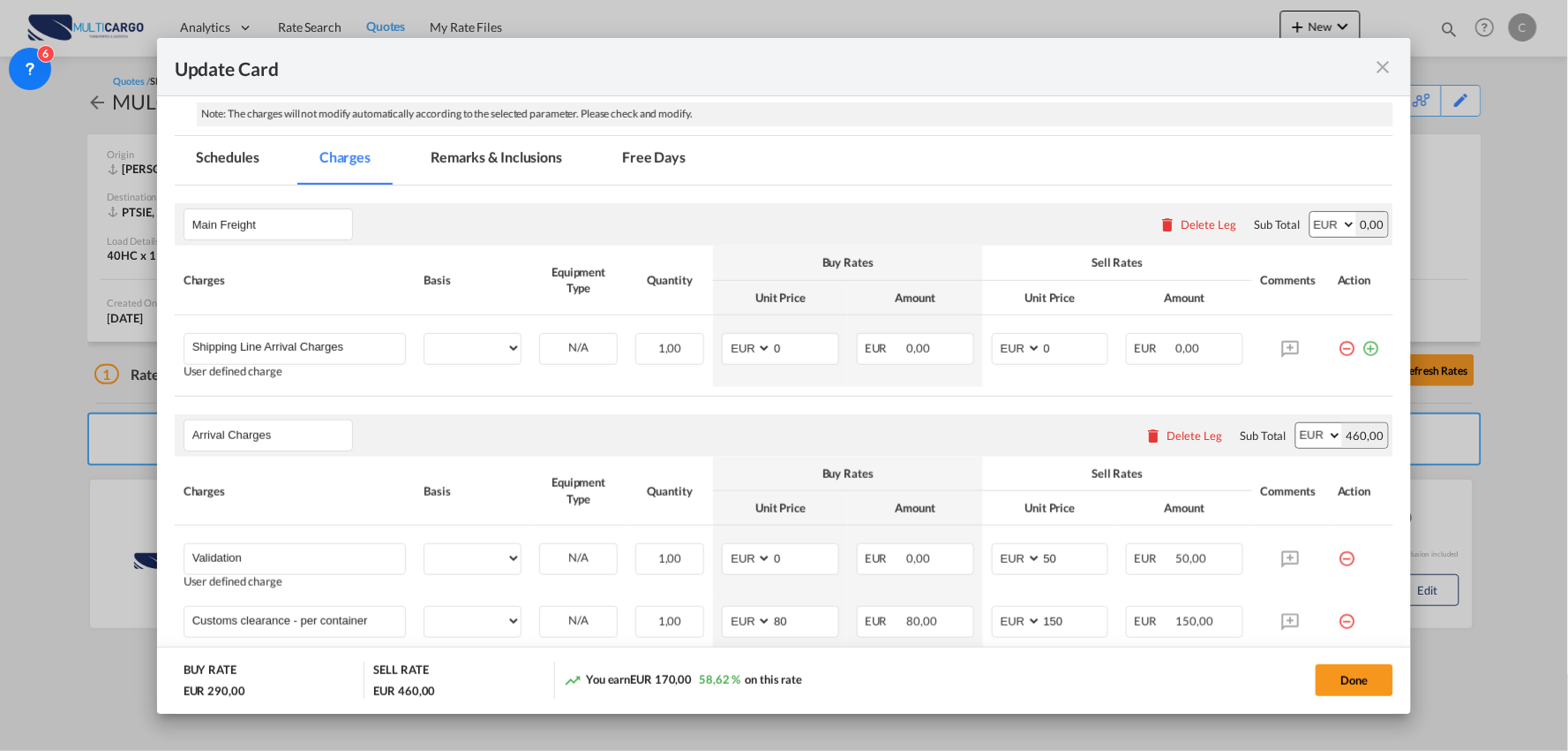
select select "per container"
select select "per B/L"
select select "per container"
select select "per B/L"
select select "per container"
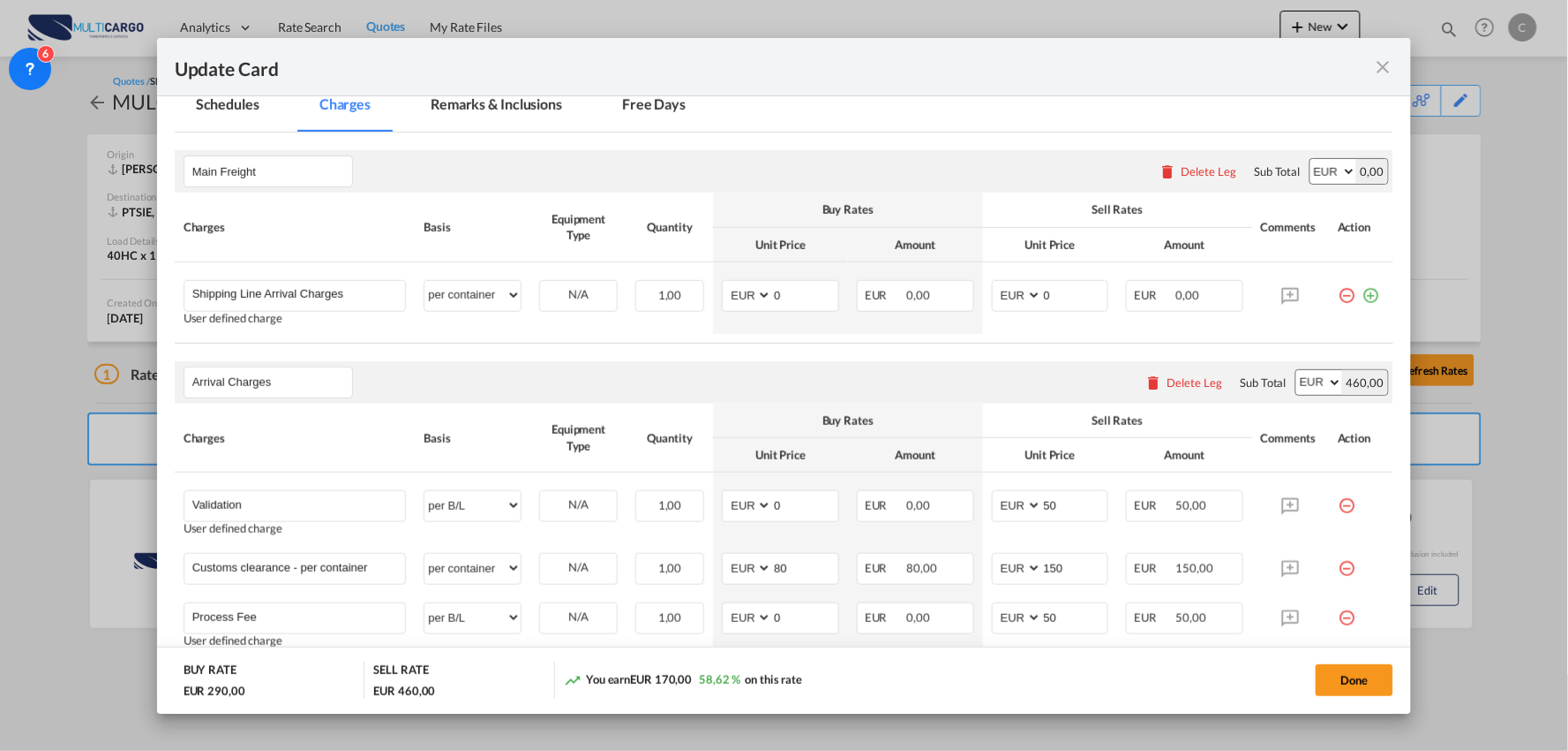
scroll to position [392, 0]
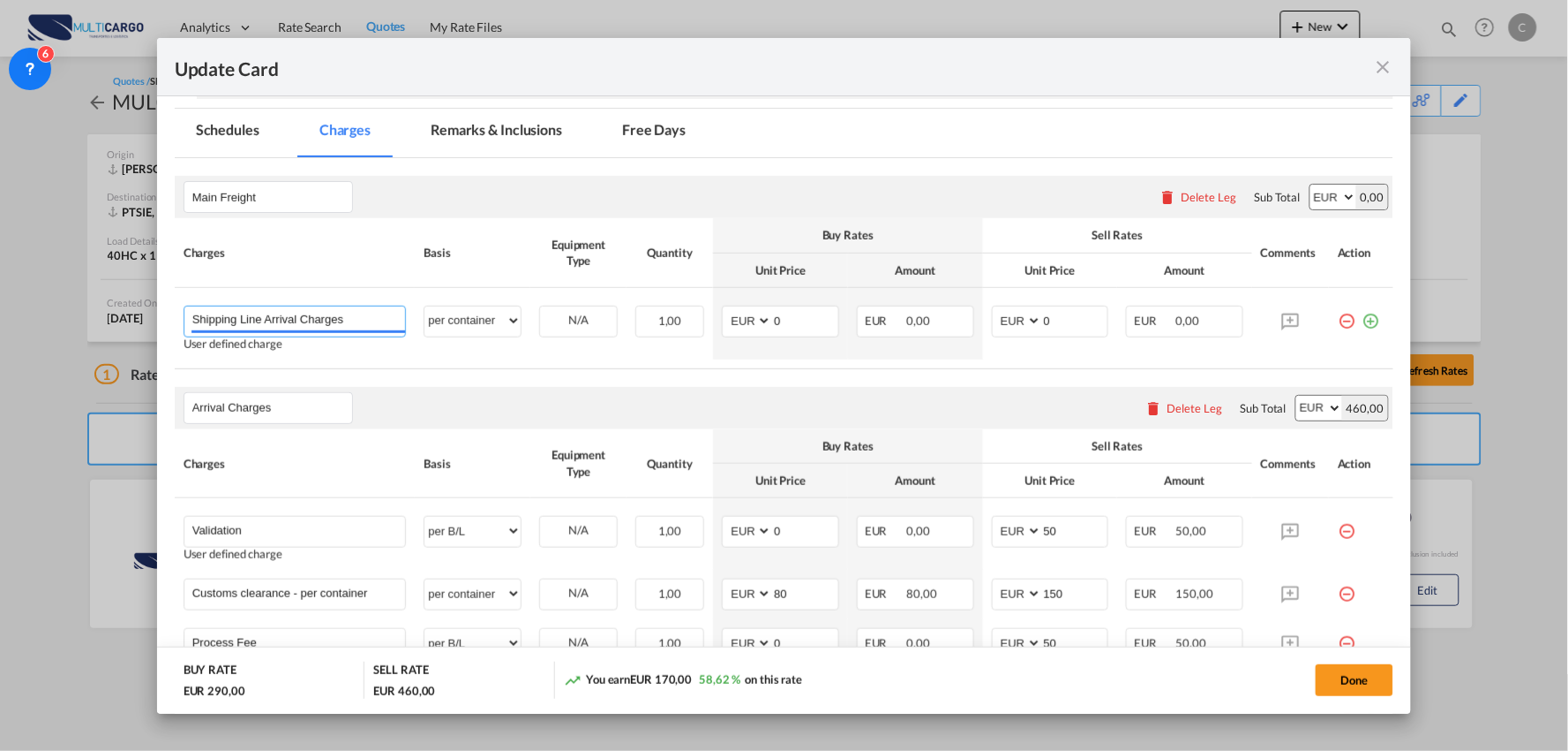
drag, startPoint x: 356, startPoint y: 323, endPoint x: -7, endPoint y: 286, distance: 364.9
click at [0, 286] on html "Analytics Reports Dashboard Rate Search Quotes My Rate Files" at bounding box center [784, 375] width 1568 height 751
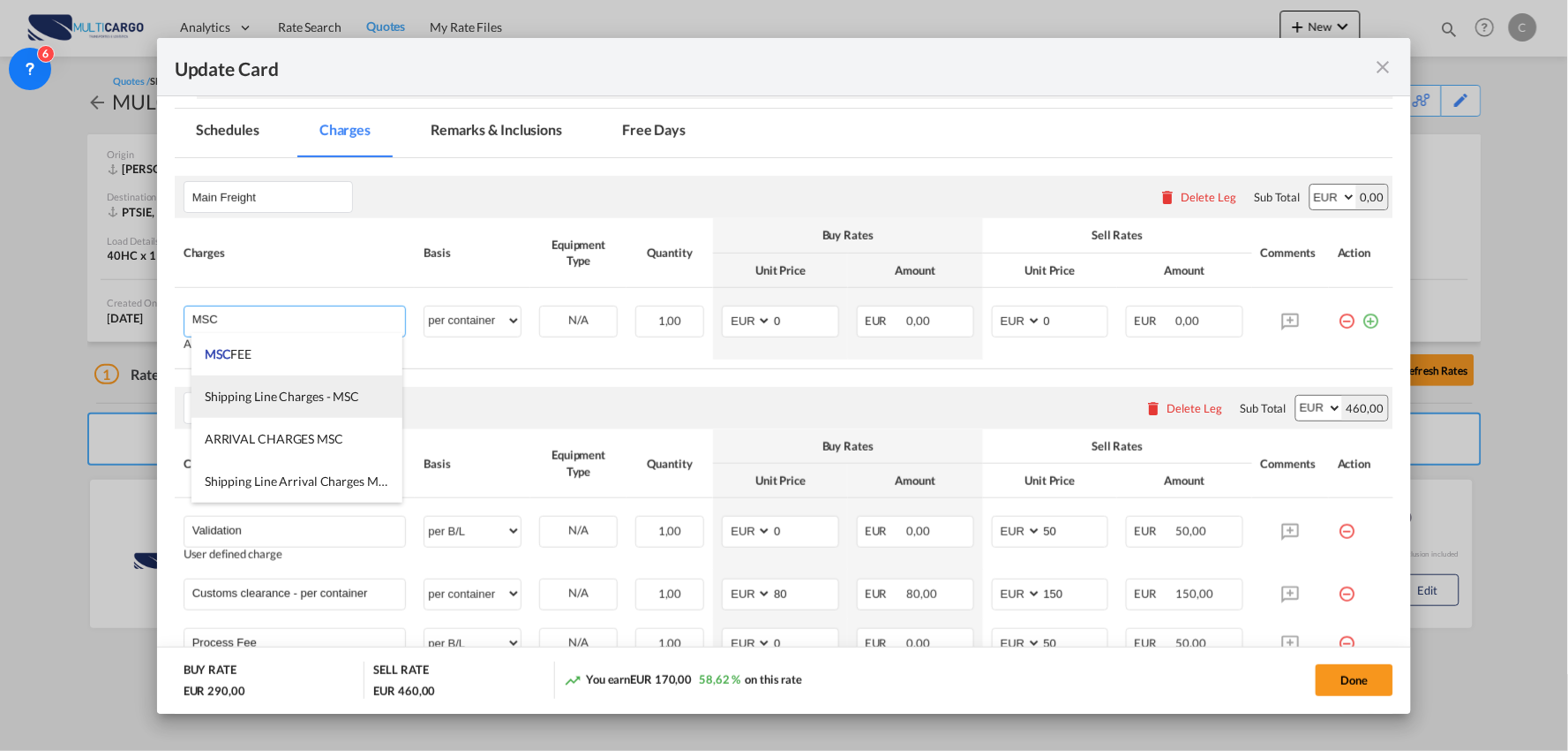
click at [323, 402] on span "Shipping Line Charges - MSC" at bounding box center [281, 396] width 154 height 15
type input "Shipping Line Charges - MSC"
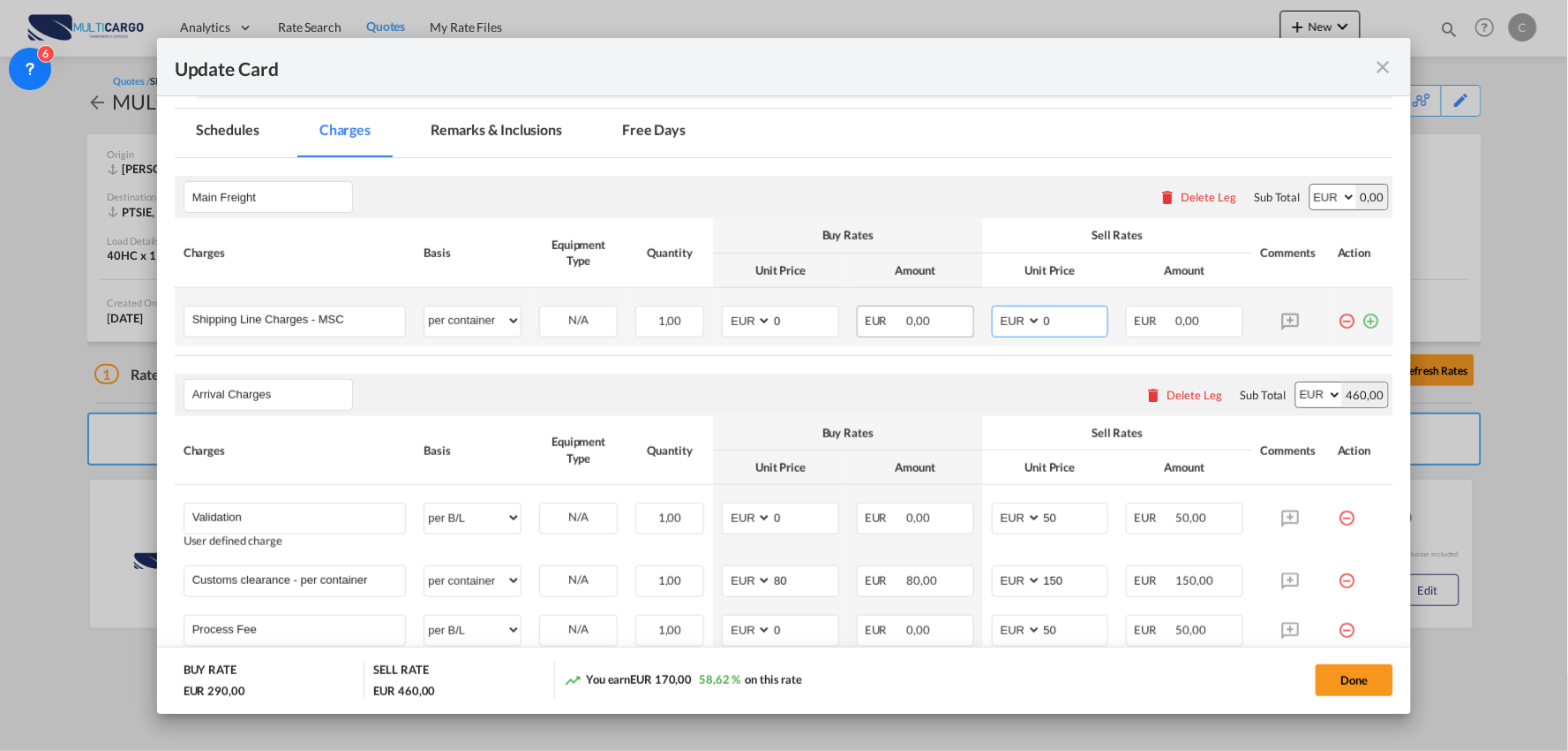
drag, startPoint x: 1045, startPoint y: 322, endPoint x: 934, endPoint y: 325, distance: 111.0
click at [983, 328] on td "AED AFN ALL AMD ANG AOA ARS AUD AWG AZN BAM BBD BDT BGN BHD BIF BMD BND BOB BRL…" at bounding box center [1051, 316] width 135 height 58
type input "348"
drag, startPoint x: 786, startPoint y: 327, endPoint x: 759, endPoint y: 329, distance: 27.1
click at [760, 329] on md-input-container "AED AFN ALL AMD ANG AOA ARS AUD AWG AZN BAM BBD BDT BGN BHD BIF BMD BND BOB BRL…" at bounding box center [781, 322] width 118 height 32
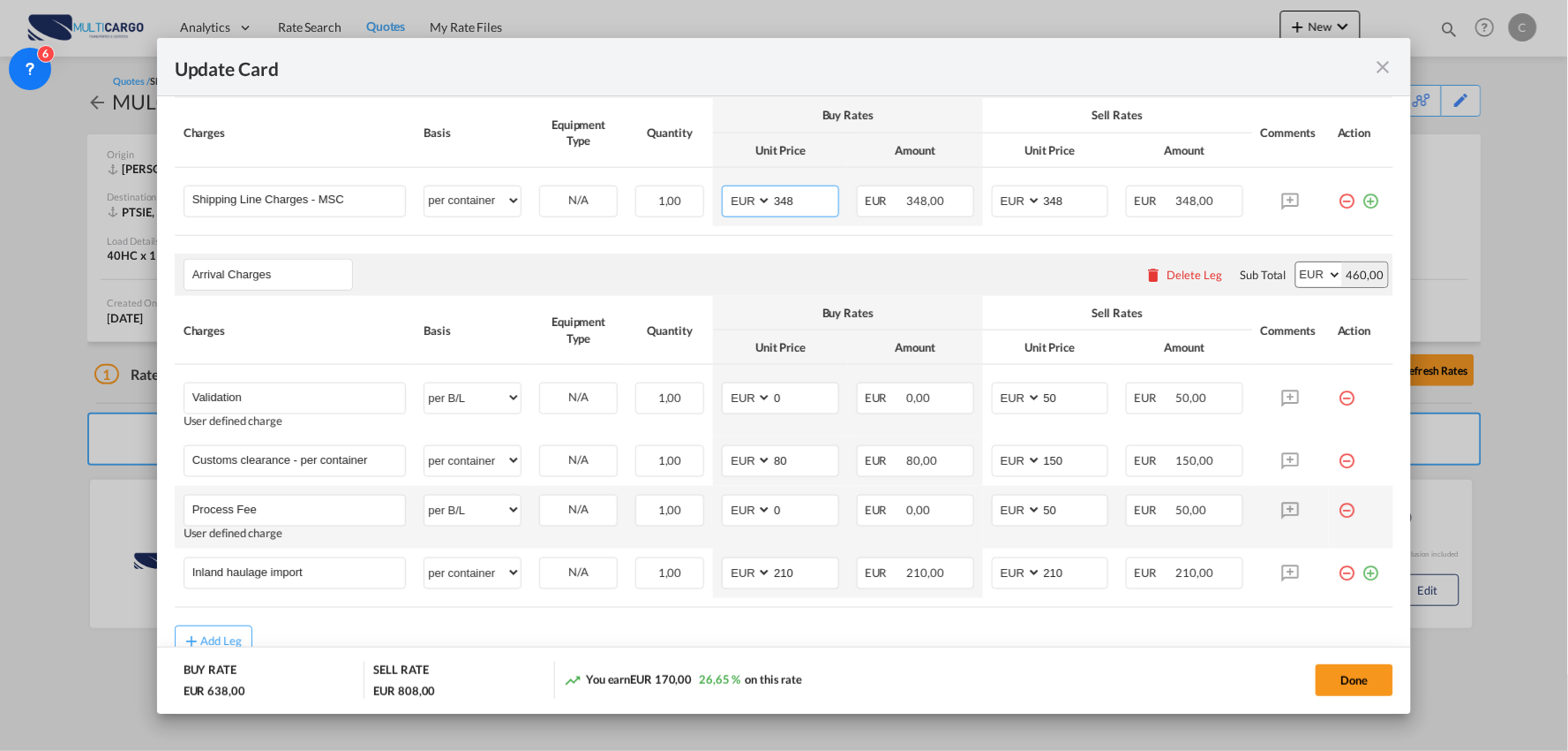
scroll to position [585, 0]
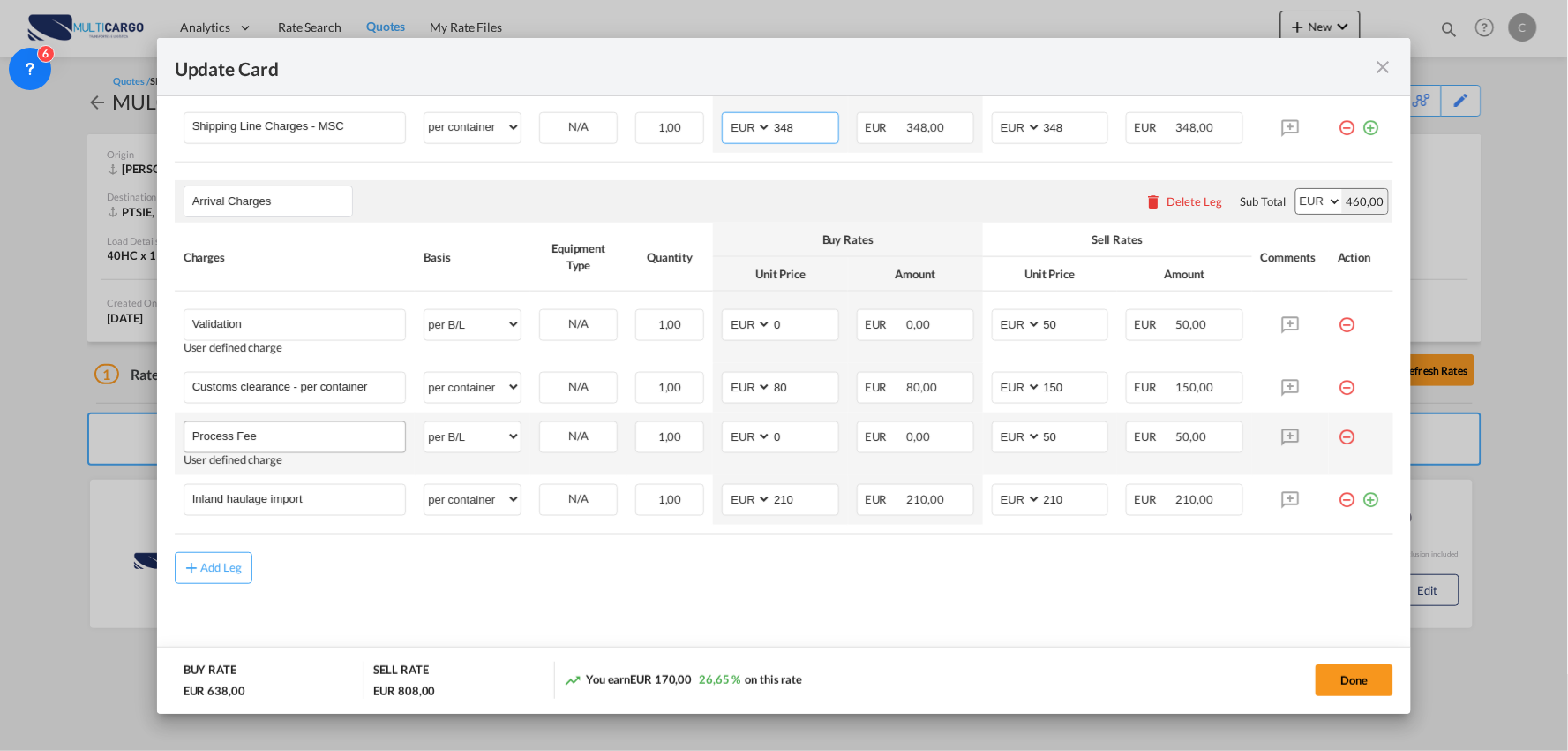
type input "348"
click at [300, 429] on input "Process Fee" at bounding box center [299, 436] width 214 height 27
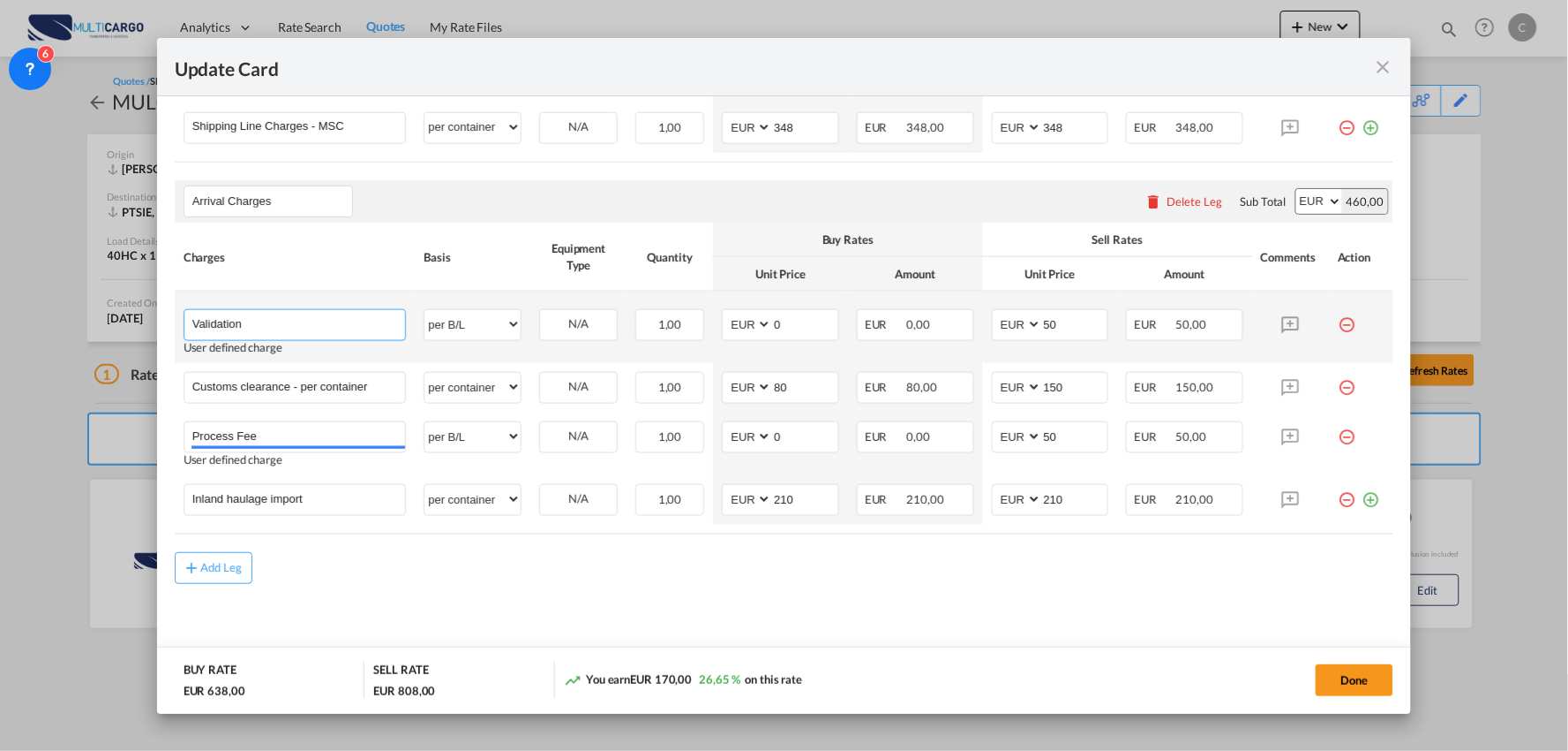
click at [267, 318] on input "Validation" at bounding box center [299, 323] width 214 height 27
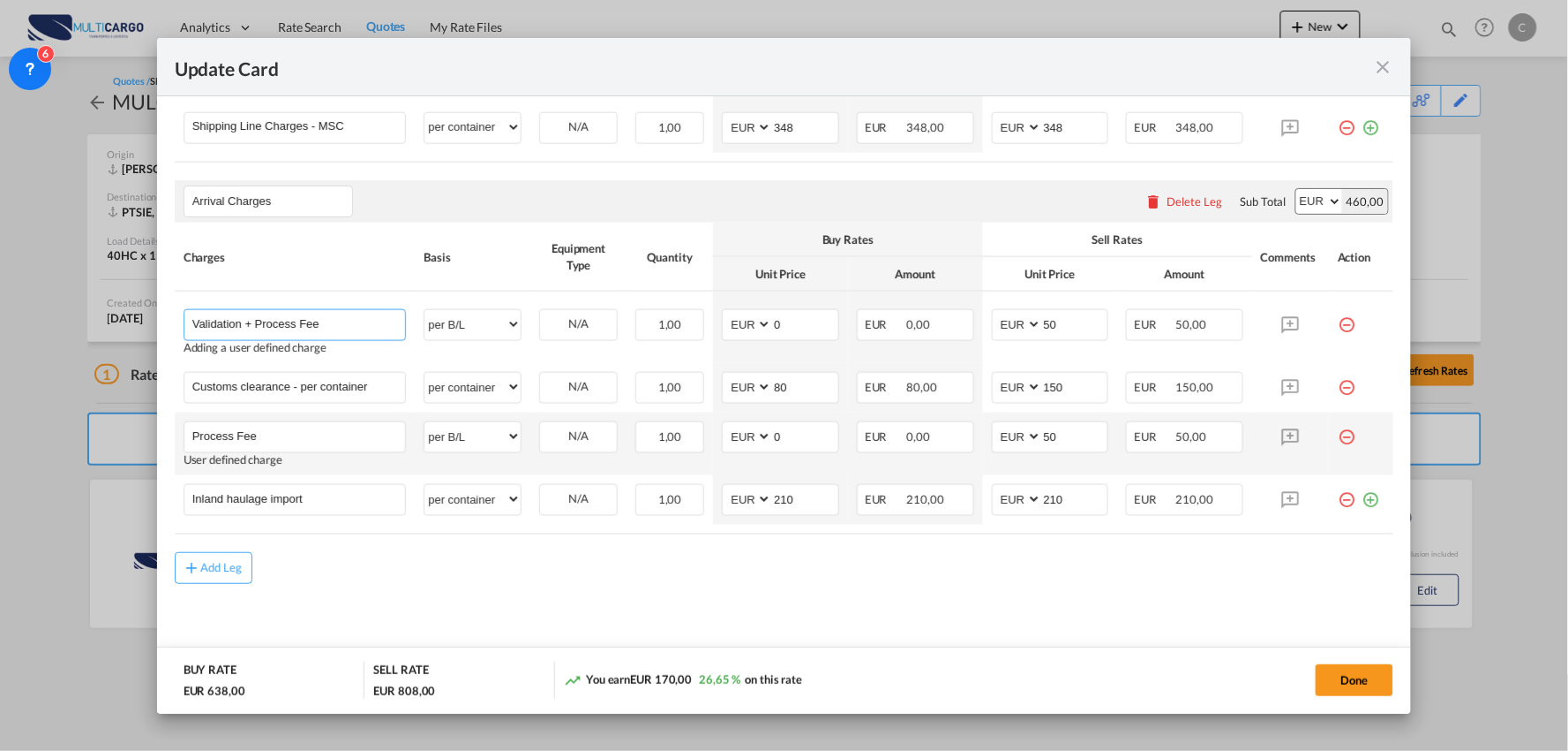
type input "Validation + Process Fee"
click at [1338, 439] on md-icon "icon-minus-circle-outline red-400-fg" at bounding box center [1347, 430] width 18 height 18
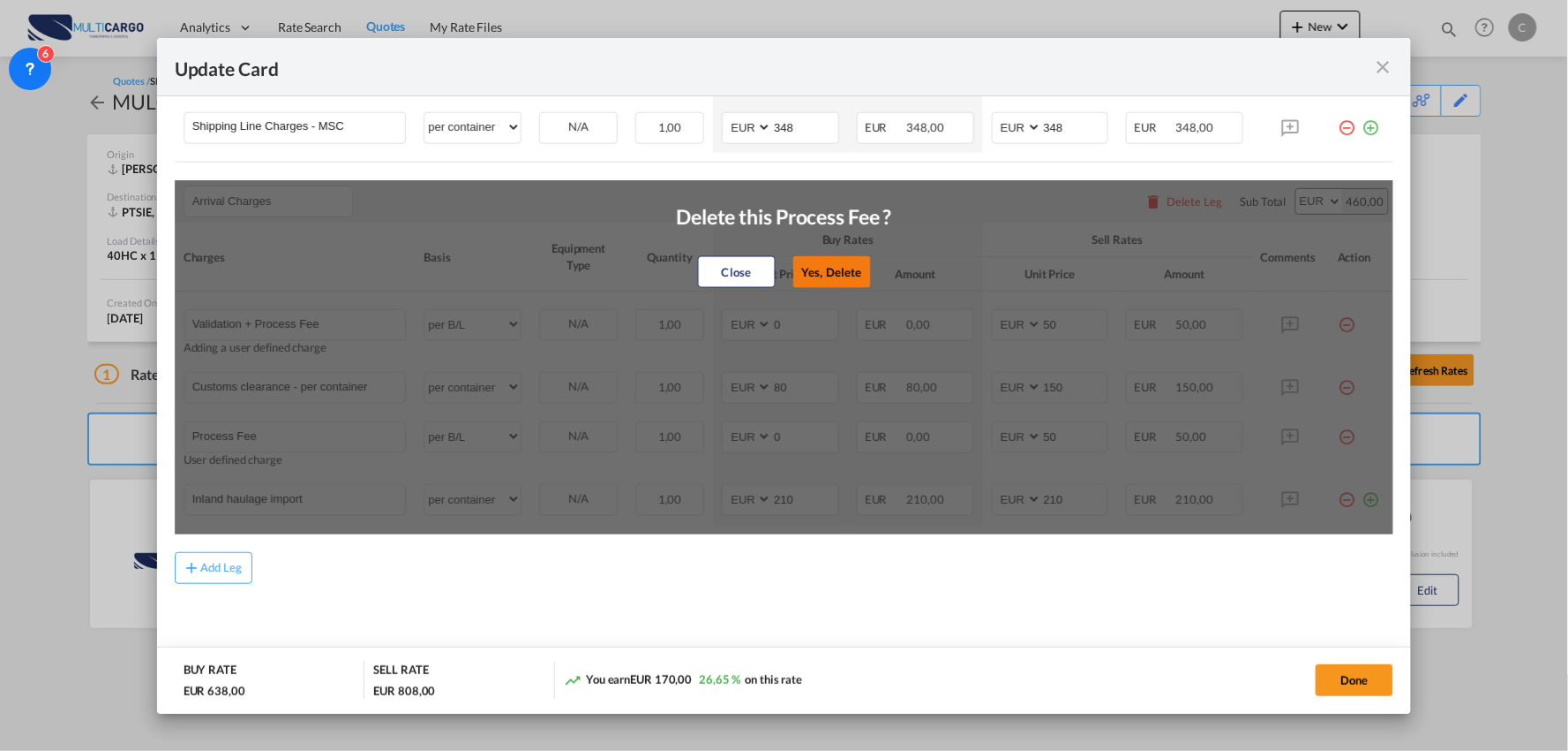
click at [845, 278] on button "Yes, Delete" at bounding box center [831, 272] width 77 height 32
type input "Inland haulage import"
select select "per container"
type input "210"
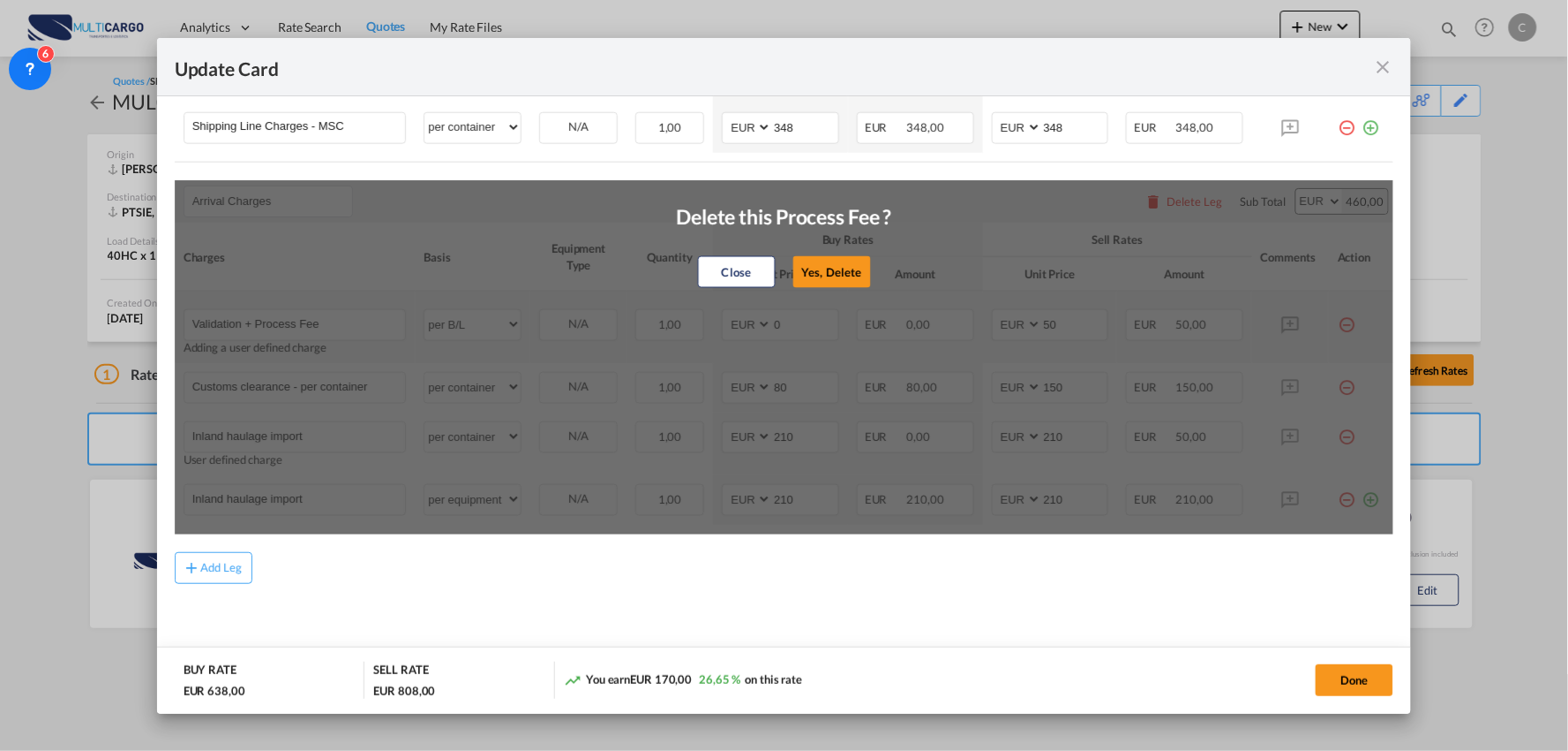
scroll to position [523, 0]
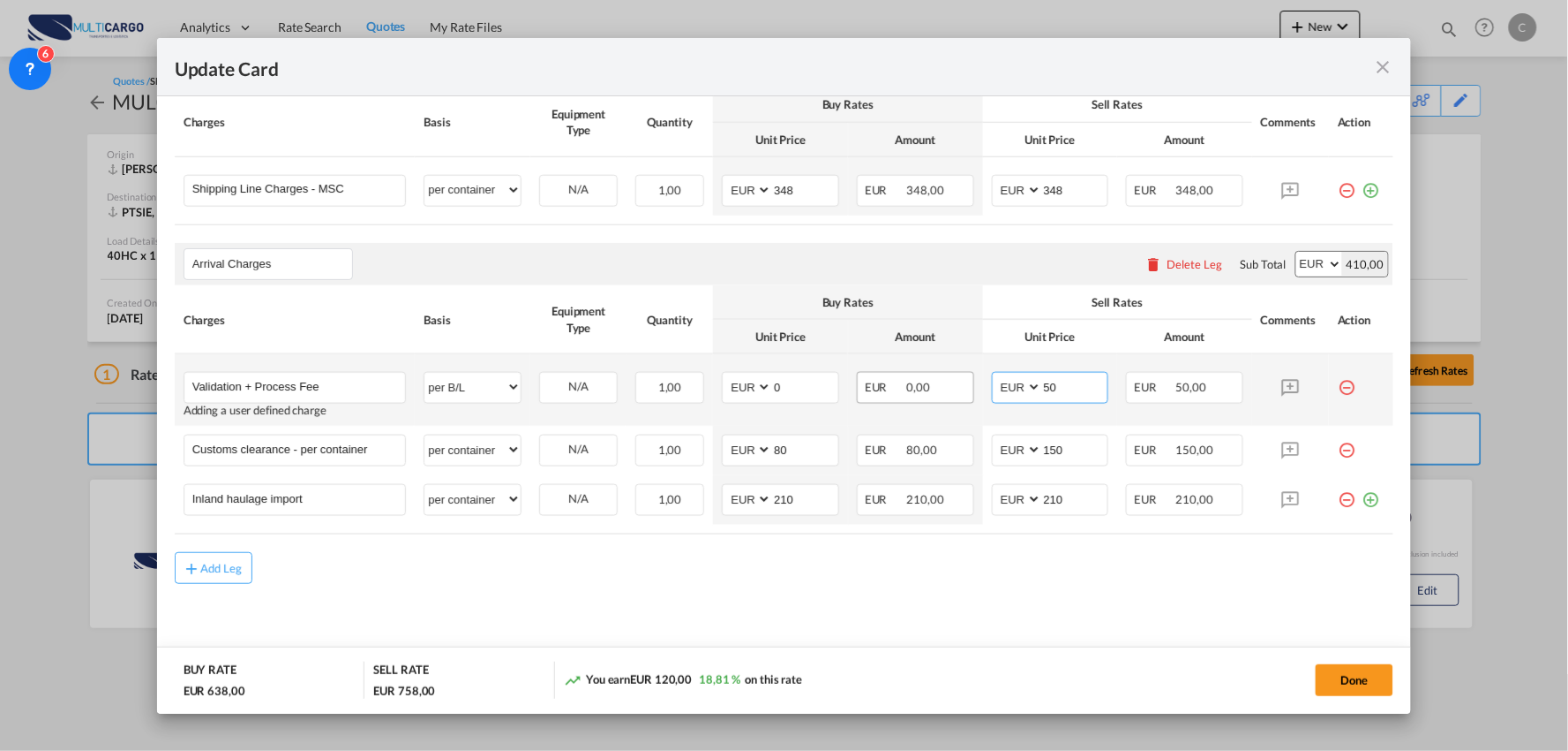
drag, startPoint x: 1062, startPoint y: 390, endPoint x: 946, endPoint y: 398, distance: 116.3
click at [983, 393] on td "AED AFN ALL AMD ANG AOA ARS AUD AWG AZN BAM BBD BDT BGN BHD BIF BMD BND BOB BRL…" at bounding box center [1051, 390] width 135 height 71
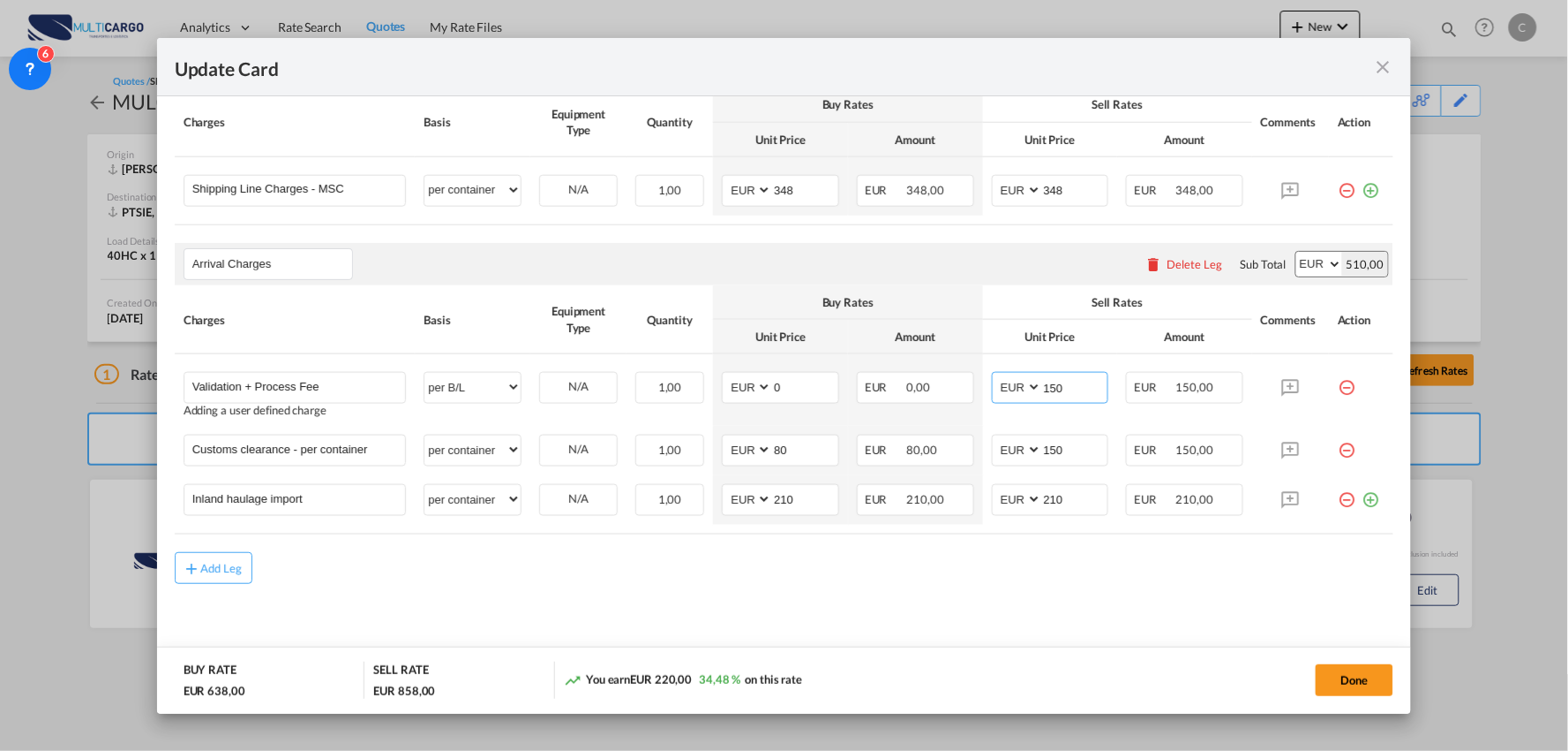
type input "150"
drag, startPoint x: 369, startPoint y: 584, endPoint x: 330, endPoint y: 489, distance: 102.7
click at [371, 576] on div "Add Leg" at bounding box center [784, 568] width 1220 height 32
drag, startPoint x: 297, startPoint y: 452, endPoint x: 669, endPoint y: 452, distance: 372.0
click at [669, 452] on tr "Customs clearance - per container Please Enter User Defined Charges Cannot Be P…" at bounding box center [784, 451] width 1220 height 50
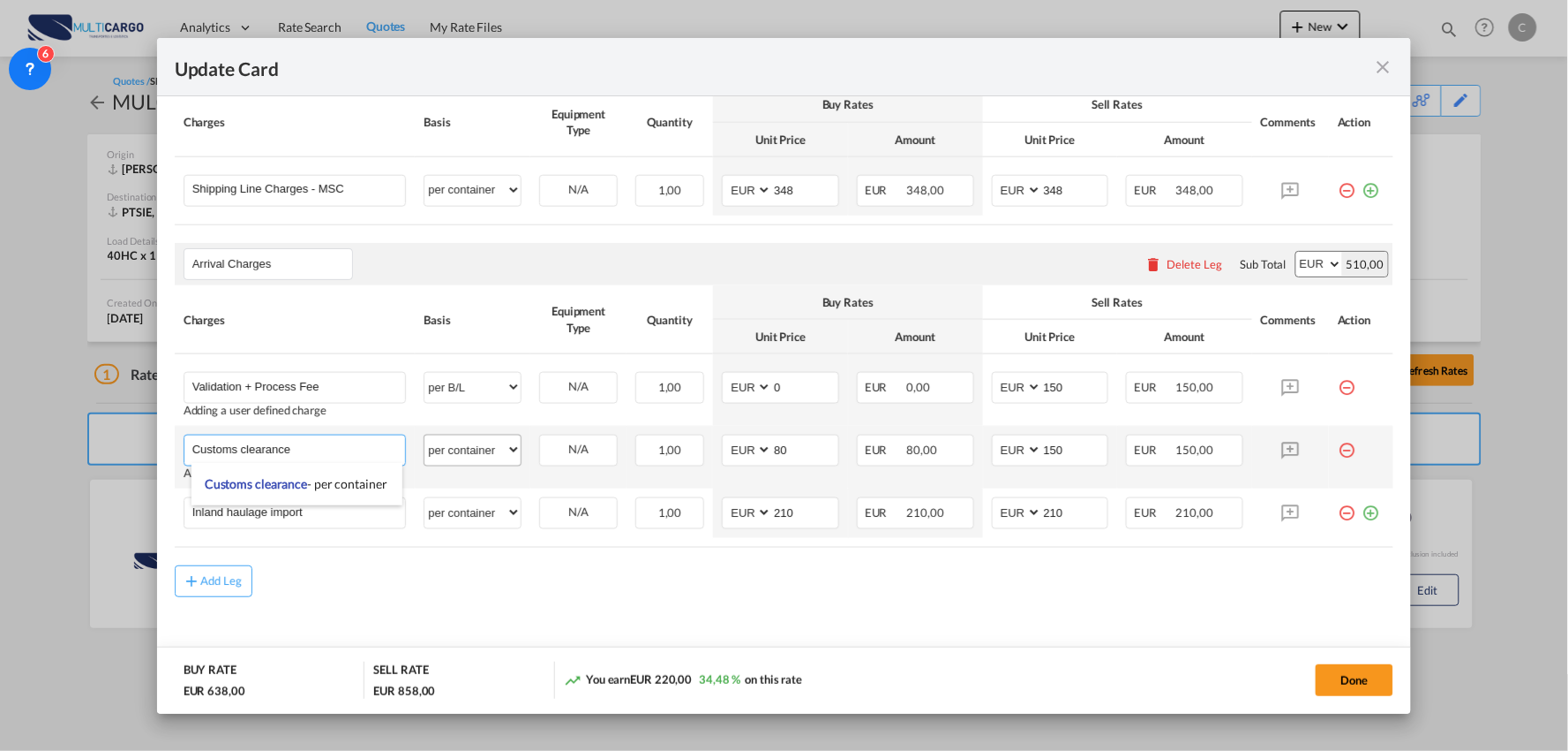
type input "Customs clearance"
click at [478, 453] on select "per equipment per container per B/L per shipping bill per shipment per pallet p…" at bounding box center [473, 450] width 96 height 29
select select "per_document"
click at [425, 437] on select "per equipment per container per B/L per shipping bill per shipment per pallet p…" at bounding box center [473, 450] width 96 height 29
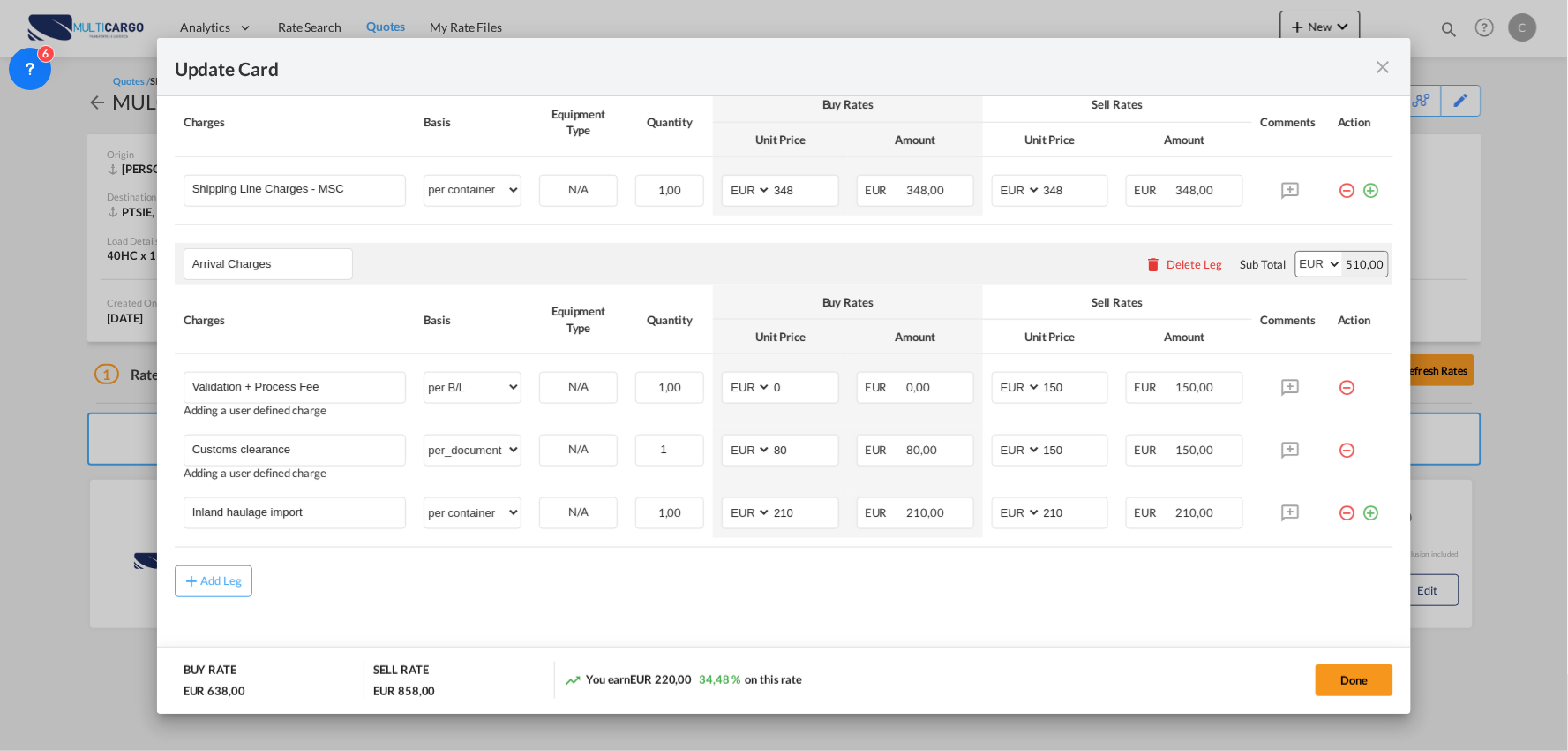
click at [557, 592] on div "Add Leg" at bounding box center [784, 581] width 1220 height 32
drag, startPoint x: 333, startPoint y: 513, endPoint x: 85, endPoint y: 515, distance: 248.0
click at [85, 515] on div "Update Card Port of [GEOGRAPHIC_DATA] [GEOGRAPHIC_DATA] T/S Liner/Carrier Multi…" at bounding box center [784, 375] width 1568 height 751
type input "Delivery"
click at [417, 589] on div "Add Leg" at bounding box center [784, 594] width 1220 height 32
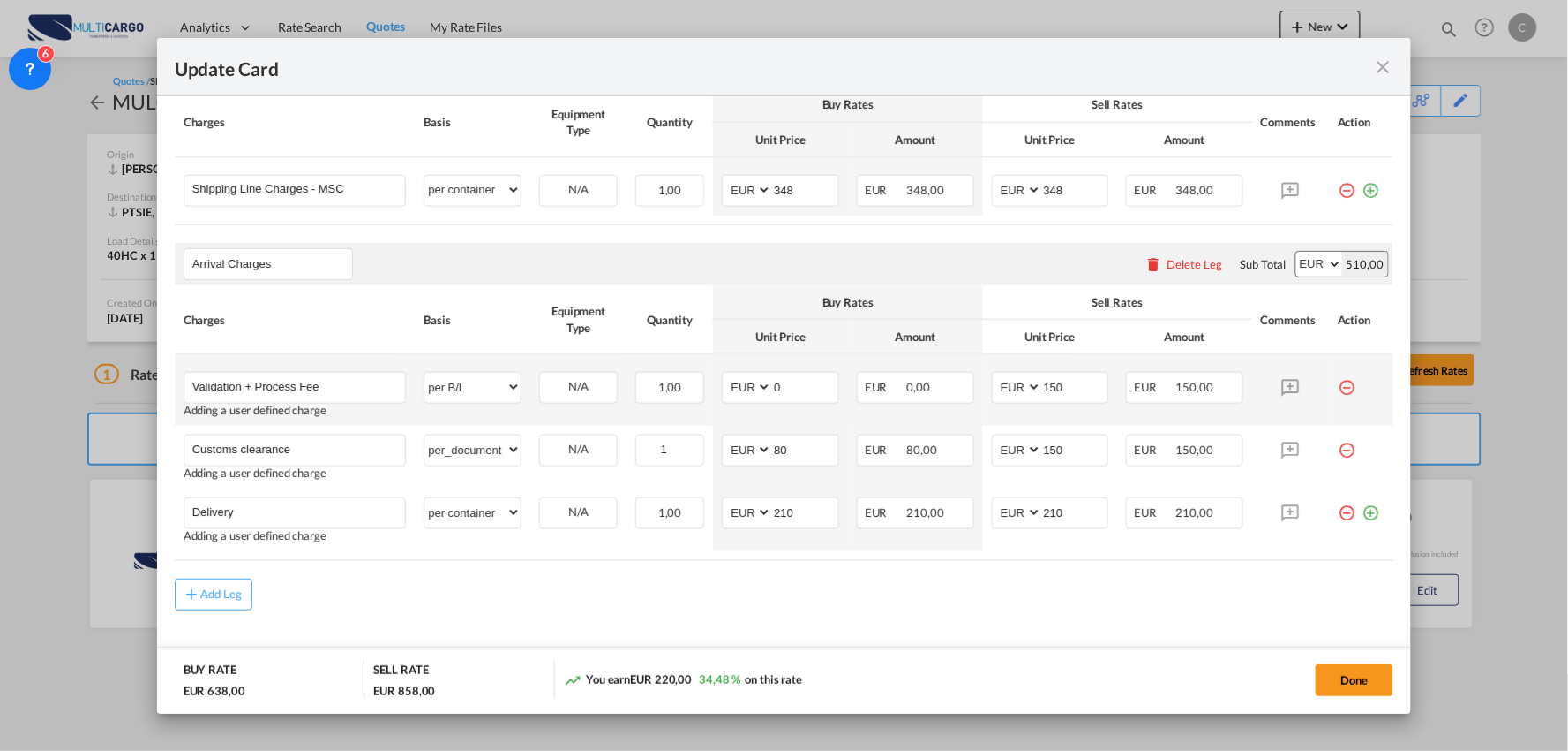
scroll to position [327, 0]
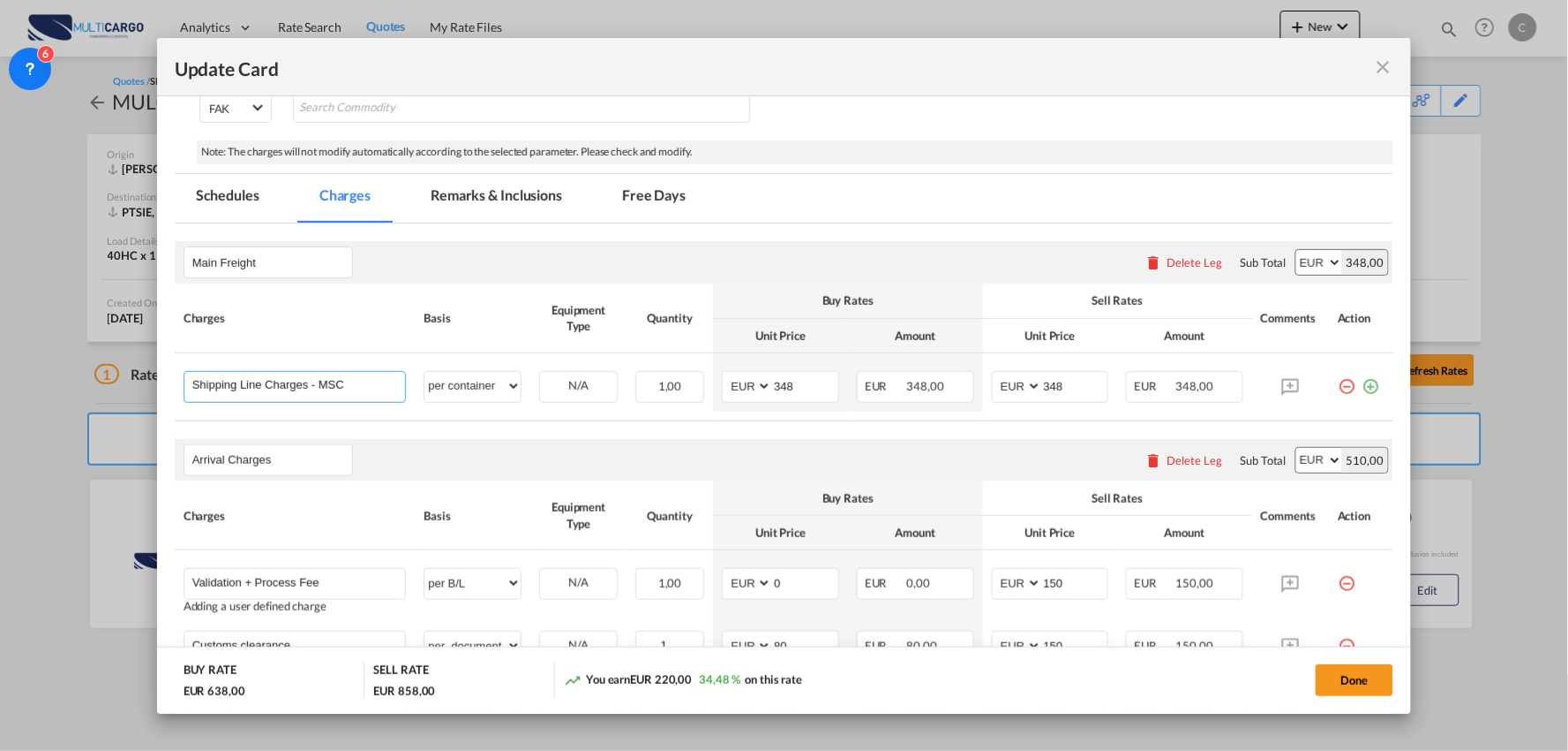
drag, startPoint x: 371, startPoint y: 385, endPoint x: 50, endPoint y: 390, distance: 321.0
click at [50, 390] on div "Update Card Port of [GEOGRAPHIC_DATA] [GEOGRAPHIC_DATA] T/S Liner/Carrier Multi…" at bounding box center [784, 375] width 1568 height 751
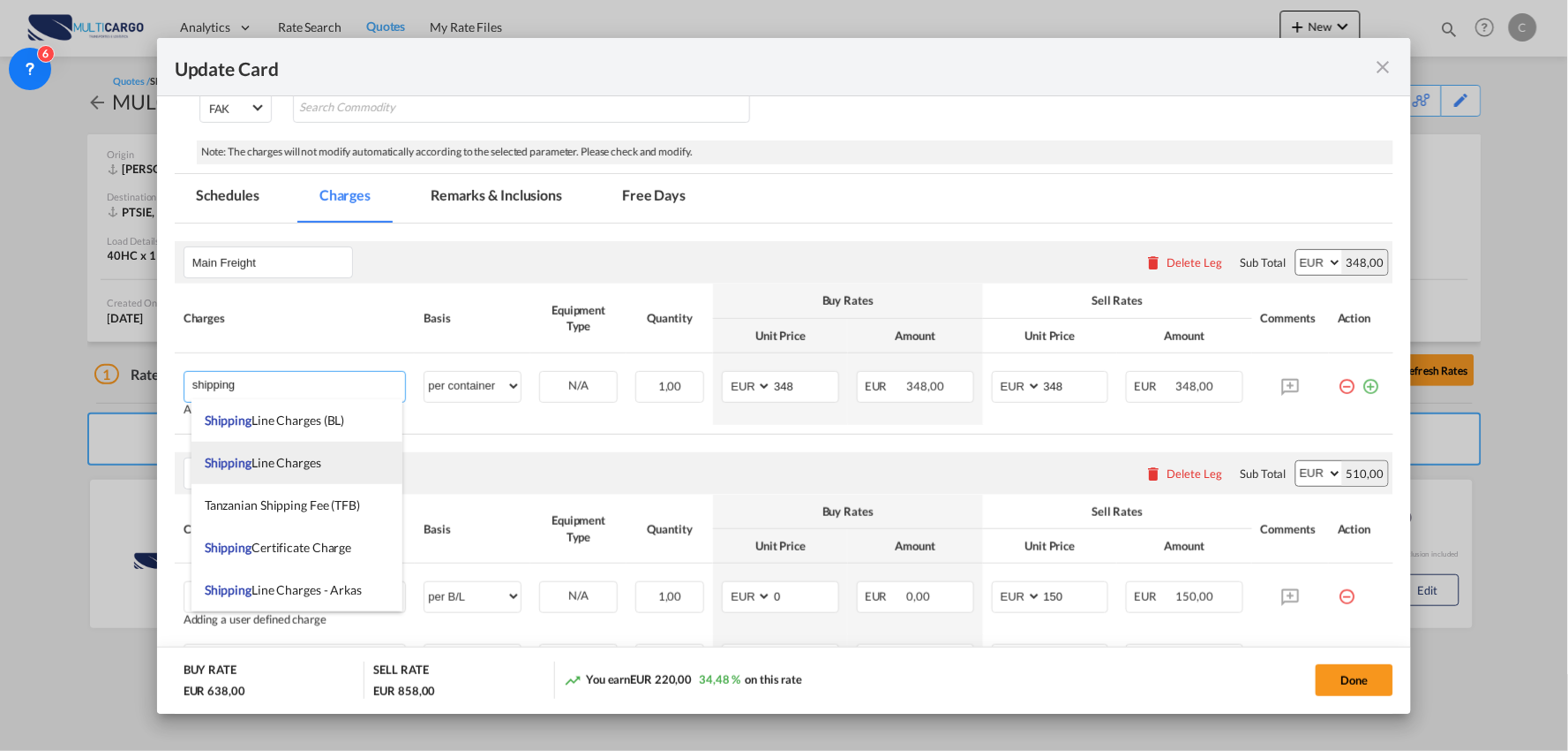
click at [289, 461] on span "Shipping Line Charges" at bounding box center [263, 462] width 117 height 15
type input "Shipping Line Charges"
type input "0"
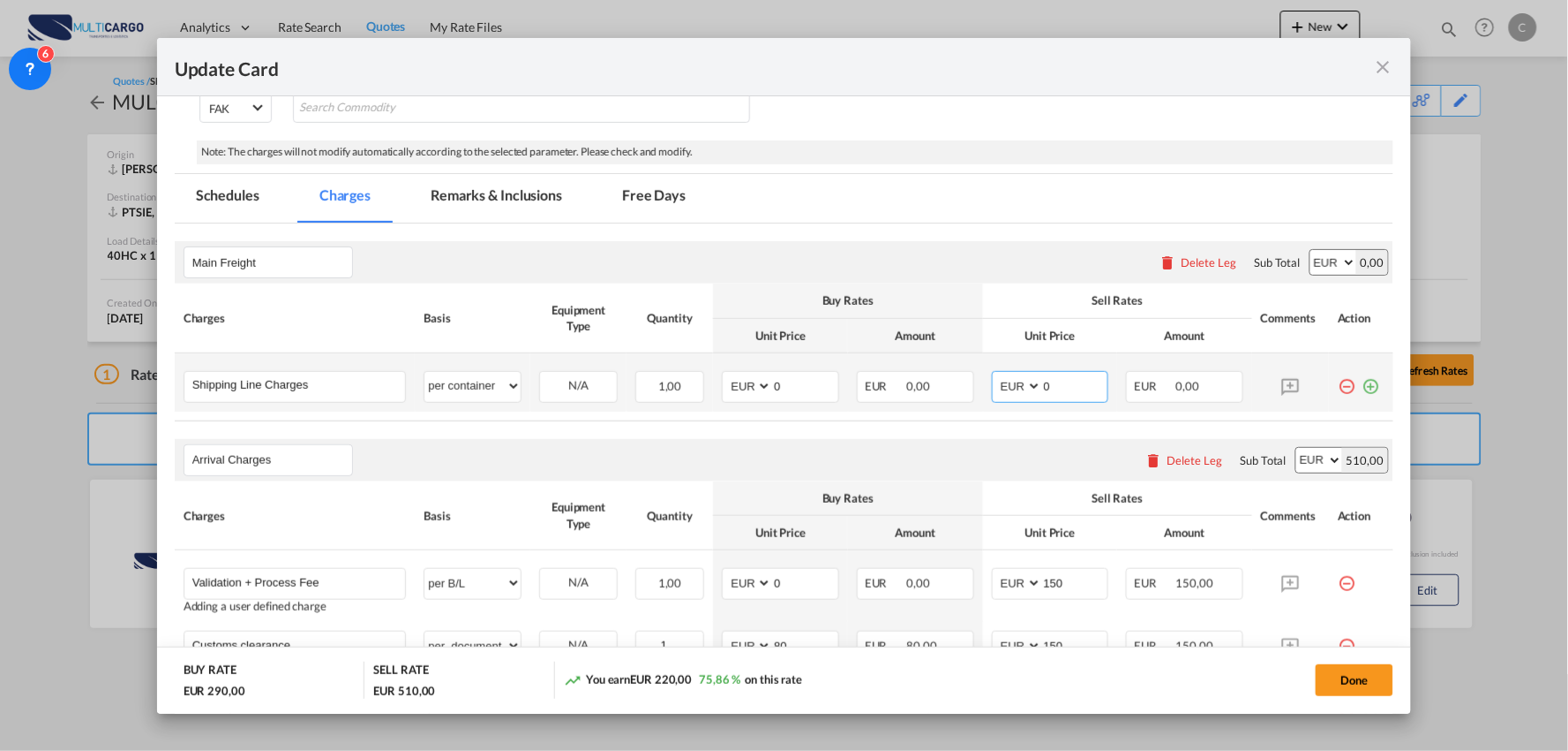
drag, startPoint x: 993, startPoint y: 391, endPoint x: 982, endPoint y: 390, distance: 11.0
click at [995, 391] on select "AED AFN ALL AMD ANG AOA ARS AUD AWG AZN BAM BBD BDT BGN BHD BIF BMD BND BOB BRL…" at bounding box center [1019, 386] width 46 height 24
drag, startPoint x: 1045, startPoint y: 380, endPoint x: 979, endPoint y: 386, distance: 66.3
click at [1001, 384] on md-input-container "AED AFN ALL AMD ANG AOA ARS AUD AWG AZN BAM BBD BDT BGN BHD BIF BMD BND BOB BRL…" at bounding box center [1051, 387] width 118 height 32
type input "348"
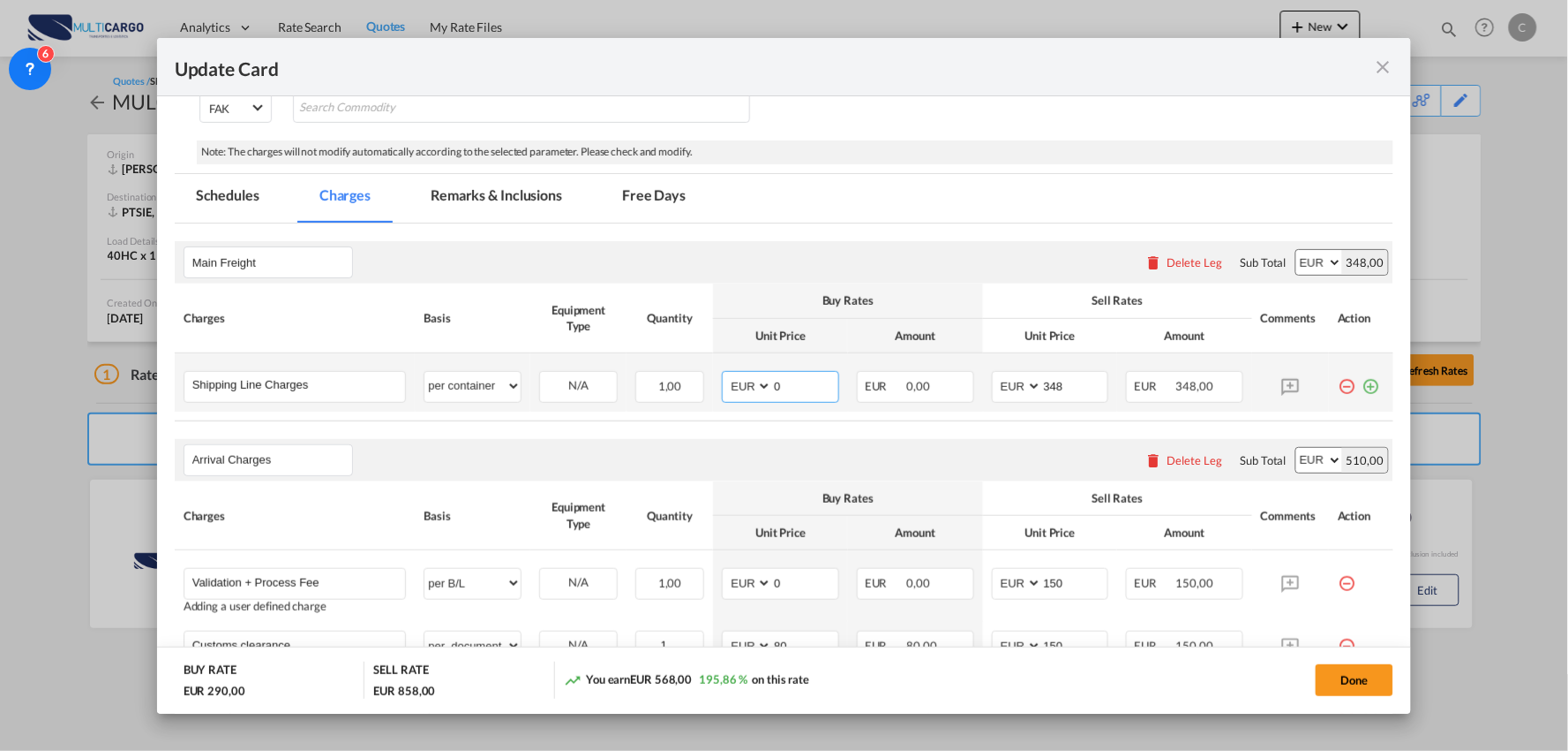
drag, startPoint x: 771, startPoint y: 390, endPoint x: 734, endPoint y: 392, distance: 37.1
click at [743, 392] on md-input-container "AED AFN ALL AMD ANG AOA ARS AUD AWG AZN BAM BBD BDT BGN BHD BIF BMD BND BOB BRL…" at bounding box center [781, 387] width 118 height 32
type input "348"
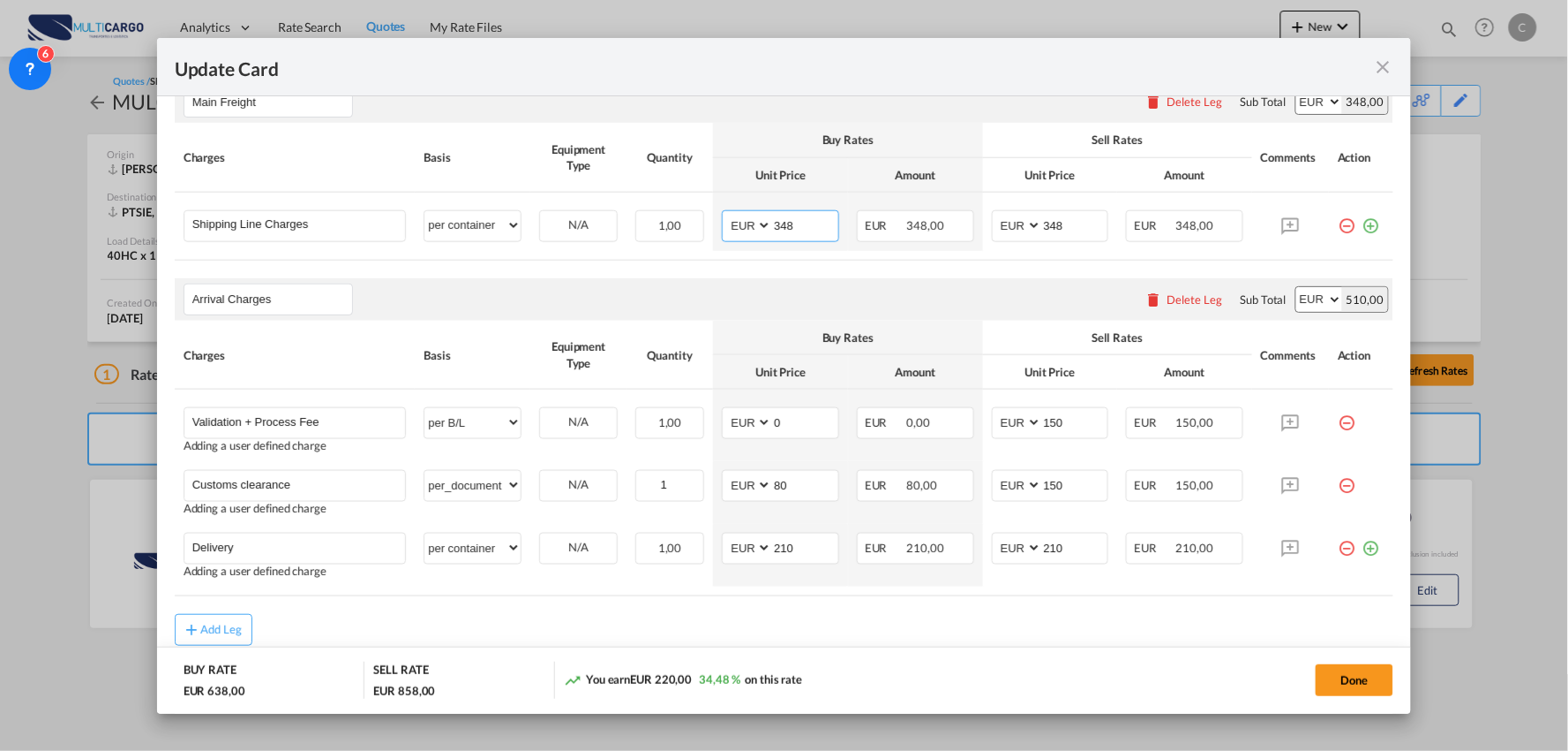
scroll to position [550, 0]
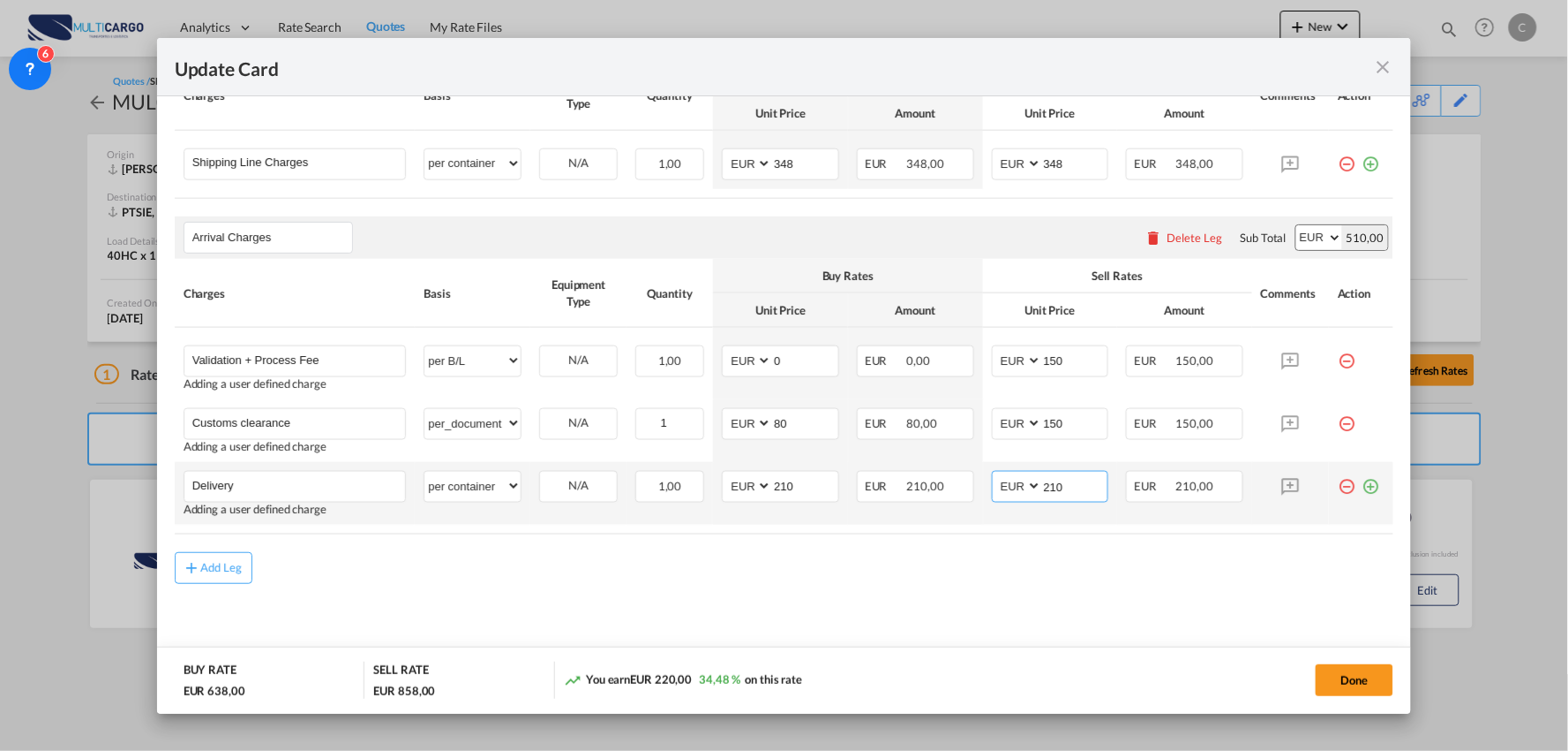
drag, startPoint x: 1087, startPoint y: 487, endPoint x: 1011, endPoint y: 494, distance: 76.3
click at [1011, 494] on md-input-container "AED AFN ALL AMD ANG AOA ARS AUD AWG AZN BAM BBD BDT BGN BHD BIF BMD BND BOB BRL…" at bounding box center [1051, 486] width 118 height 32
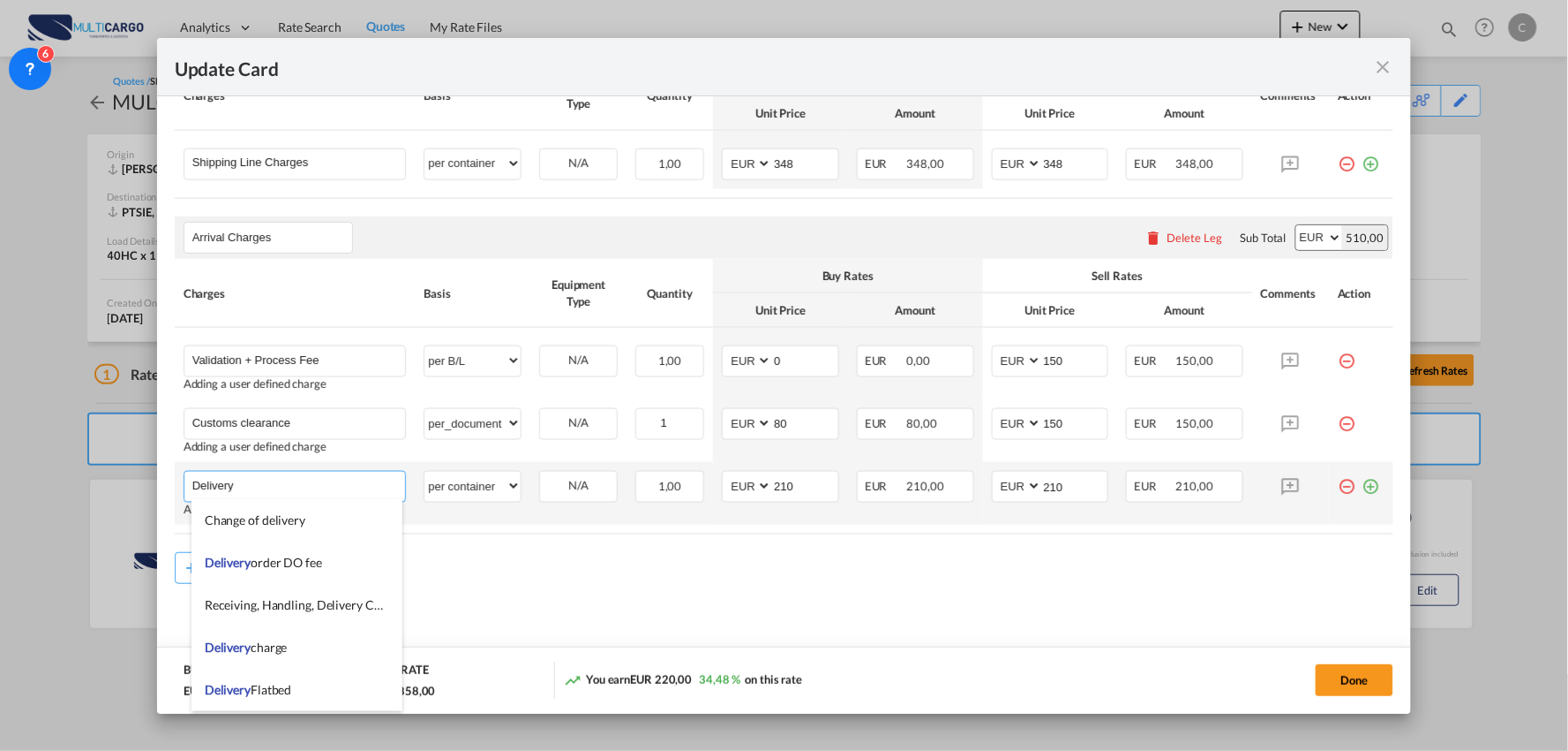
click at [348, 484] on input "Delivery" at bounding box center [299, 485] width 214 height 27
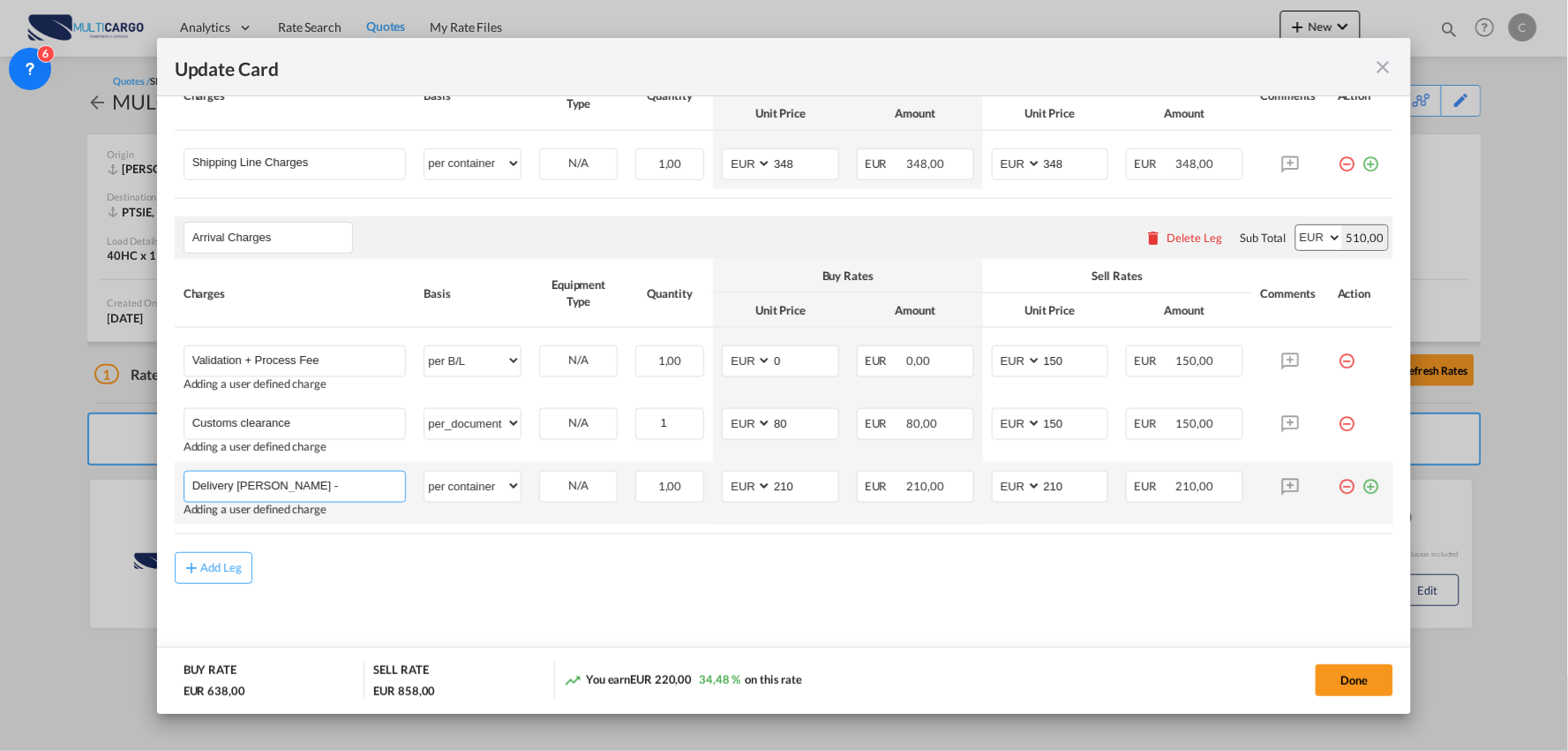
drag, startPoint x: 302, startPoint y: 482, endPoint x: 237, endPoint y: 480, distance: 65.0
click at [237, 480] on input "Delivery Sines -" at bounding box center [299, 485] width 214 height 27
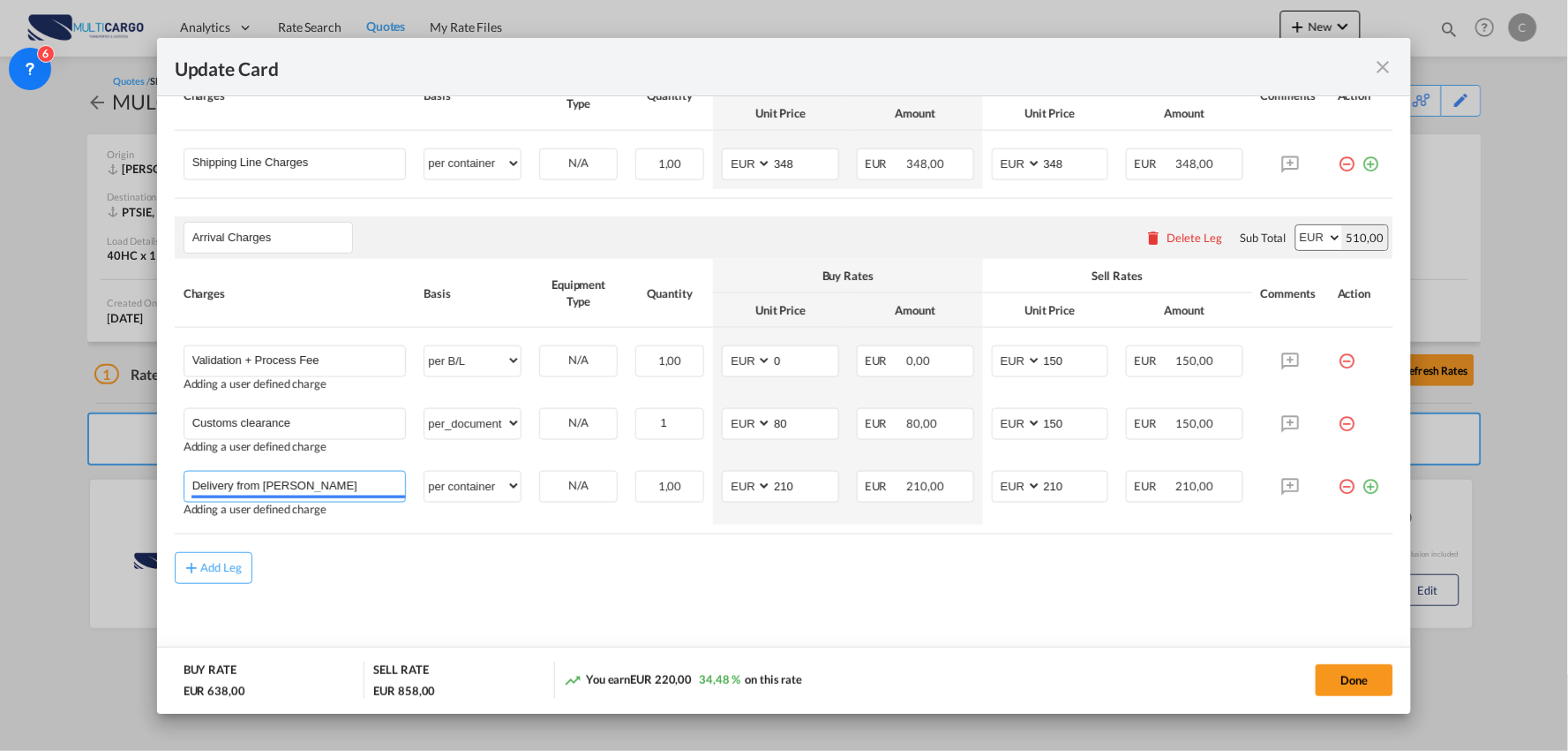
type input "Delivery from Sines"
click at [524, 603] on md-content "Main Freight Please enter leg name Leg Name Already Exists Delete Leg Sub Total…" at bounding box center [784, 335] width 1220 height 668
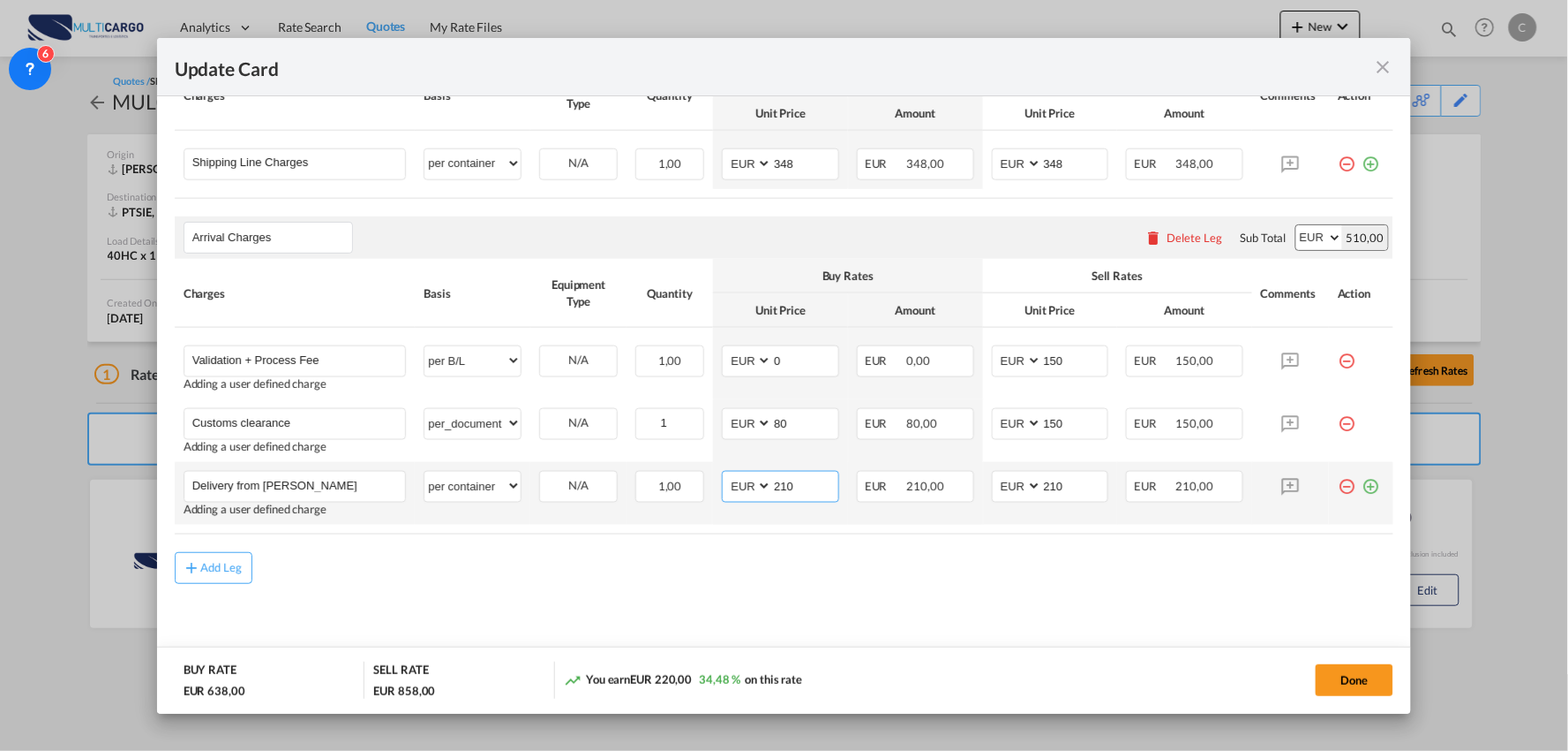
click at [740, 486] on md-input-container "AED AFN ALL AMD ANG AOA ARS AUD AWG AZN BAM BBD BDT BGN BHD BIF BMD BND BOB BRL…" at bounding box center [781, 486] width 118 height 32
type input "400"
click at [963, 546] on rate-modification "Main Freight Please enter leg name Leg Name Already Exists Delete Leg Sub Total…" at bounding box center [784, 292] width 1220 height 583
drag, startPoint x: 1062, startPoint y: 486, endPoint x: 1021, endPoint y: 486, distance: 41.0
click at [1021, 486] on md-input-container "AED AFN ALL AMD ANG AOA ARS AUD AWG AZN BAM BBD BDT BGN BHD BIF BMD BND BOB BRL…" at bounding box center [1051, 486] width 118 height 32
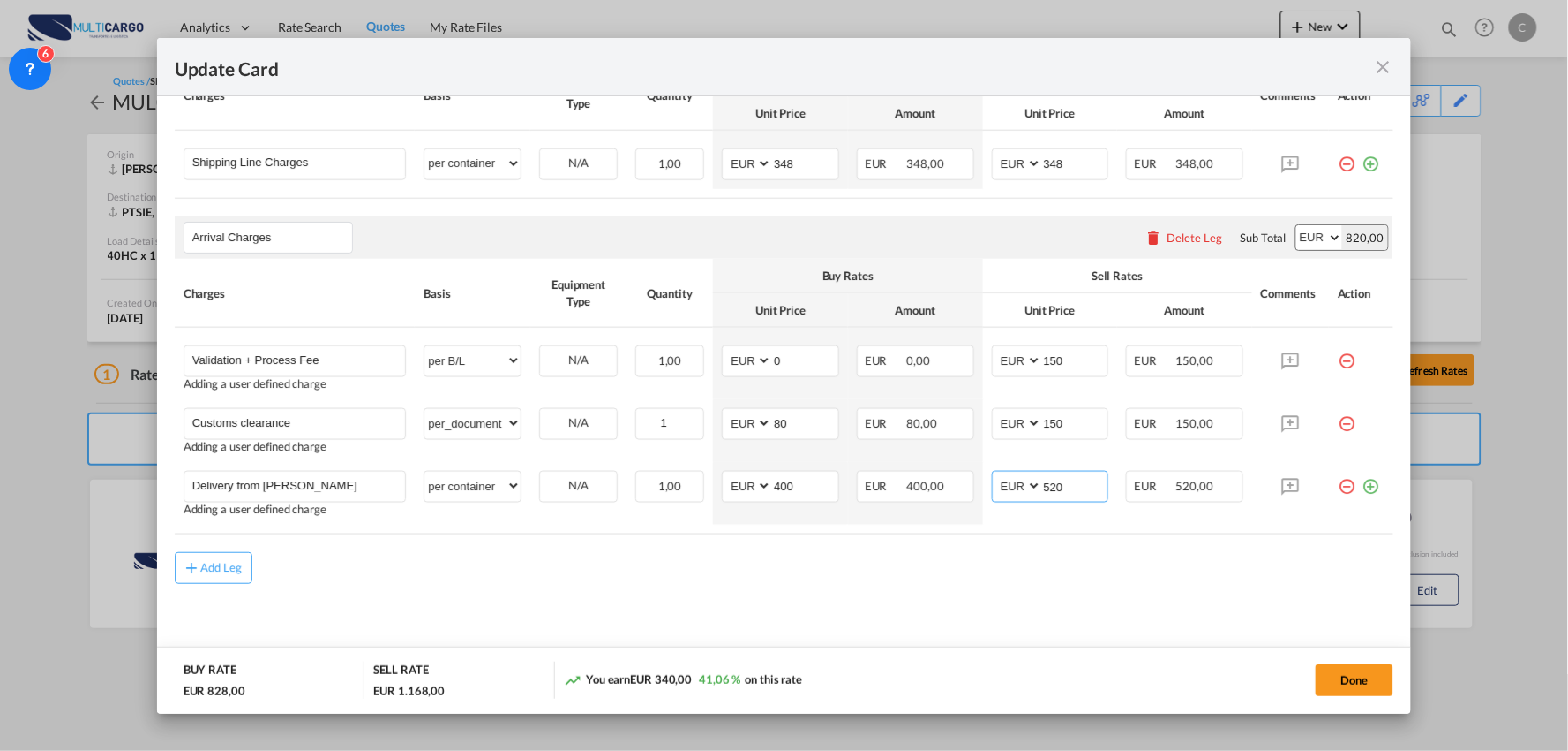
type input "520"
click at [804, 590] on md-content "Main Freight Please enter leg name Leg Name Already Exists Delete Leg Sub Total…" at bounding box center [784, 335] width 1220 height 668
drag, startPoint x: 749, startPoint y: 488, endPoint x: 729, endPoint y: 486, distance: 20.1
click at [735, 488] on md-input-container "AED AFN ALL AMD ANG AOA ARS AUD AWG AZN BAM BBD BDT BGN BHD BIF BMD BND BOB BRL…" at bounding box center [781, 486] width 118 height 32
type input "430"
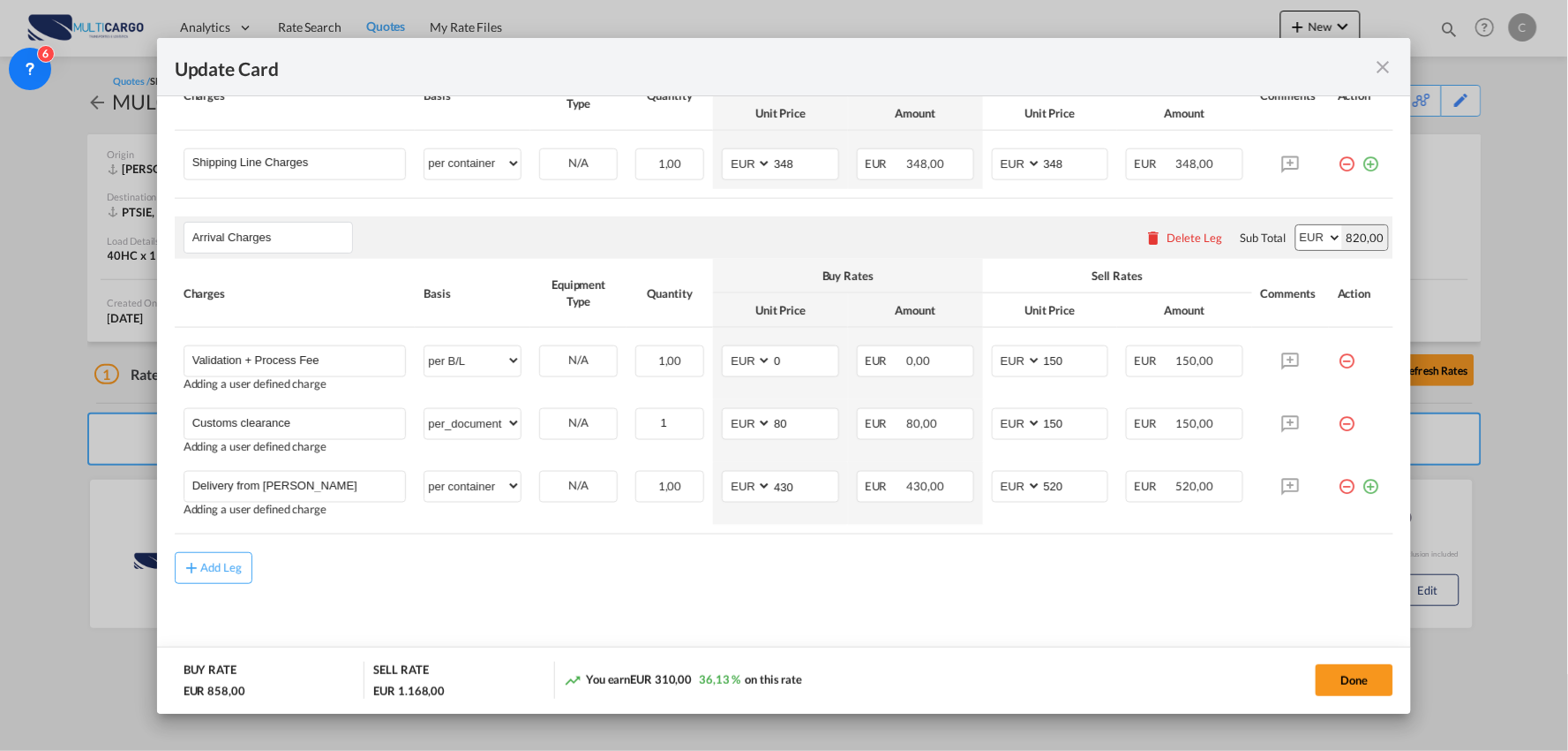
click at [713, 602] on md-content "Main Freight Please enter leg name Leg Name Already Exists Delete Leg Sub Total…" at bounding box center [784, 335] width 1220 height 668
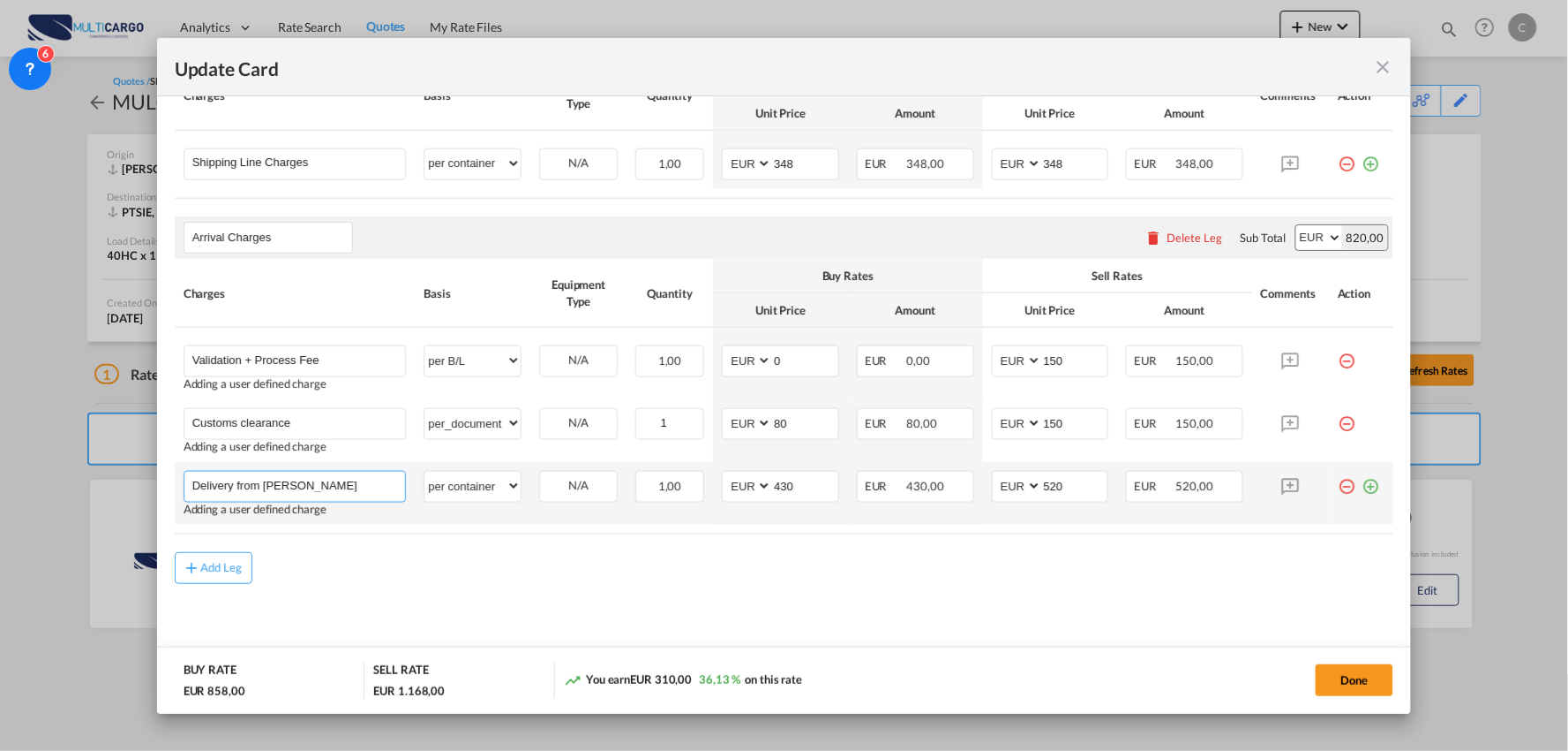
click at [337, 484] on input "Delivery from Sines" at bounding box center [299, 485] width 214 height 27
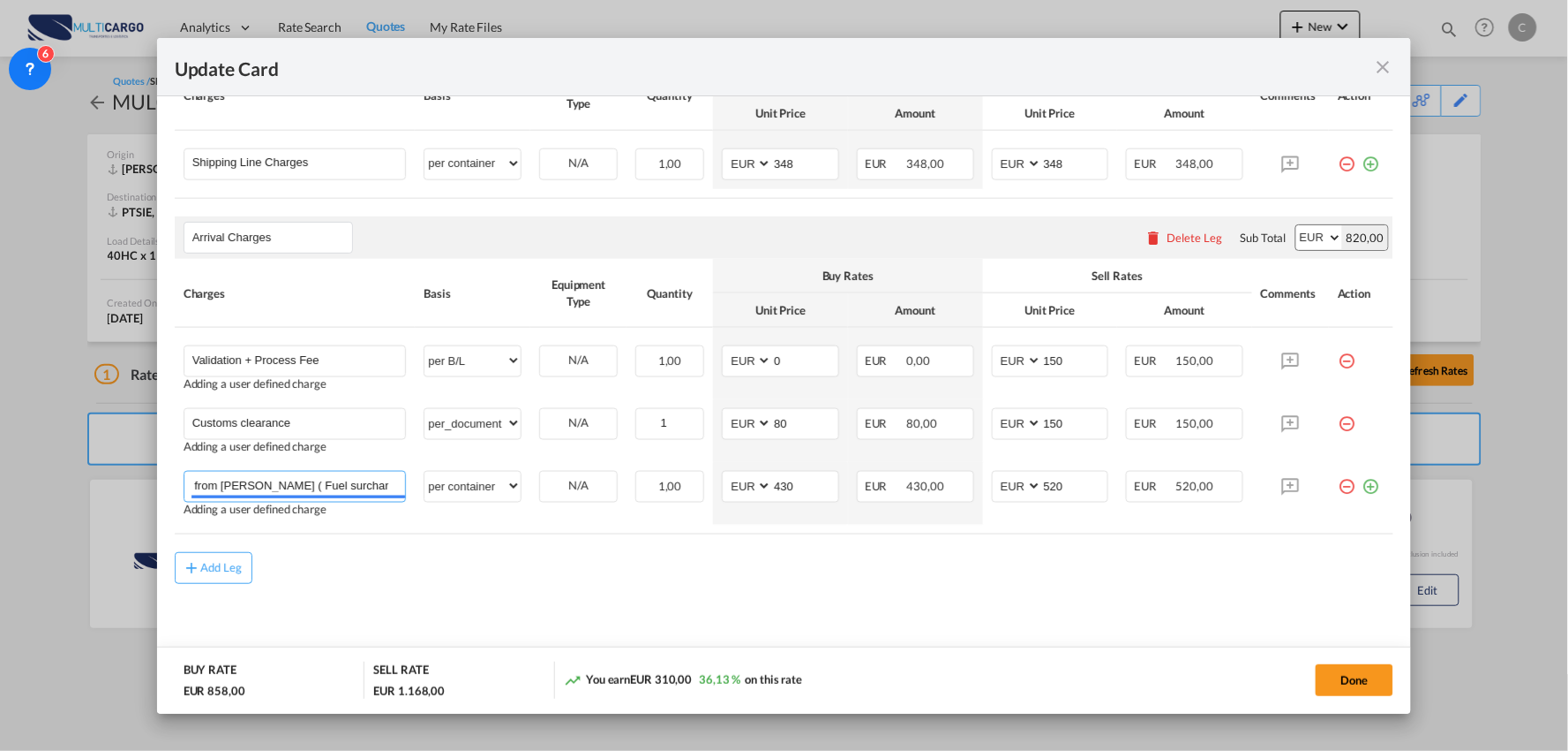
type input "Delivery from Sines ( Fuel surcharge Included)"
click at [374, 565] on div "Add Leg" at bounding box center [784, 568] width 1220 height 32
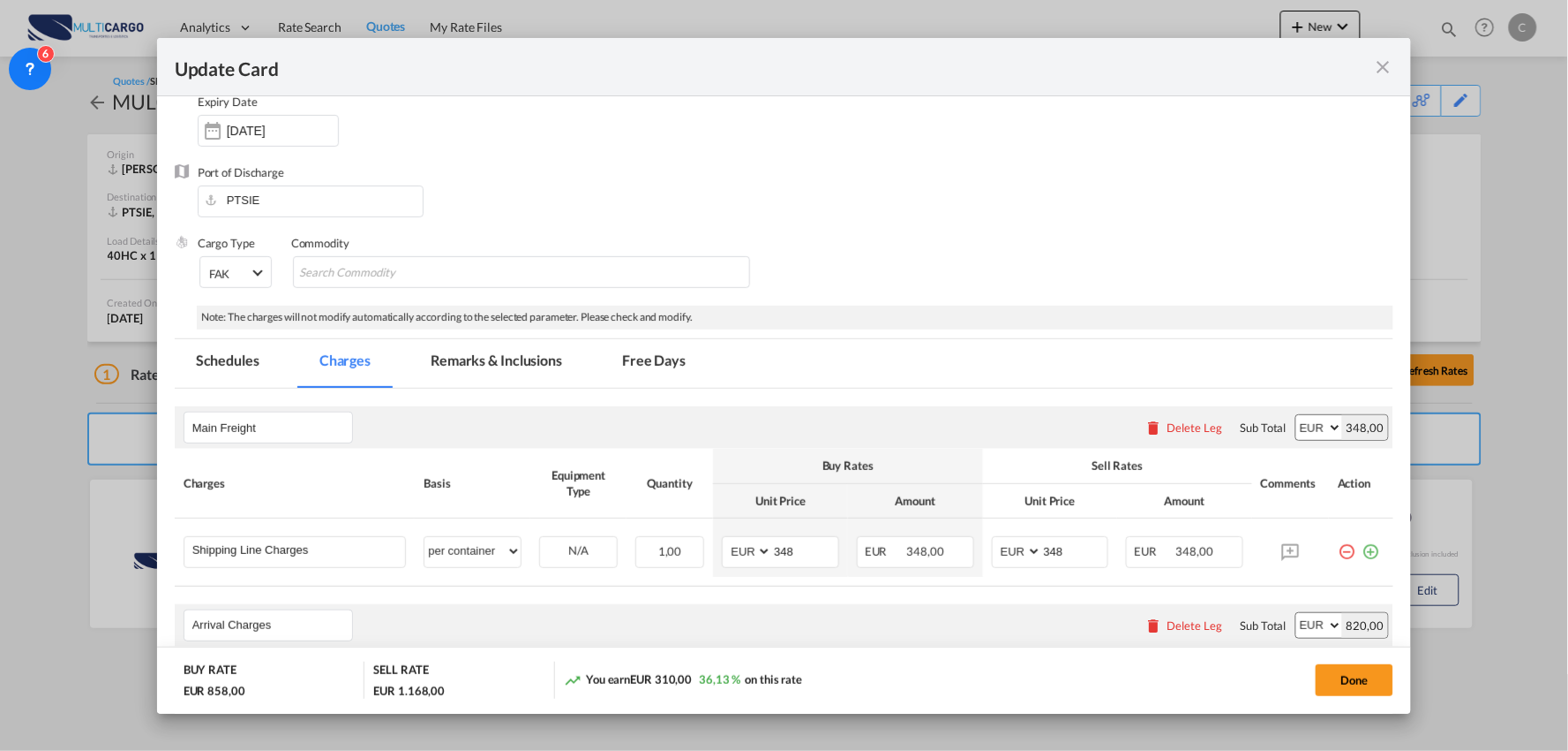
scroll to position [156, 0]
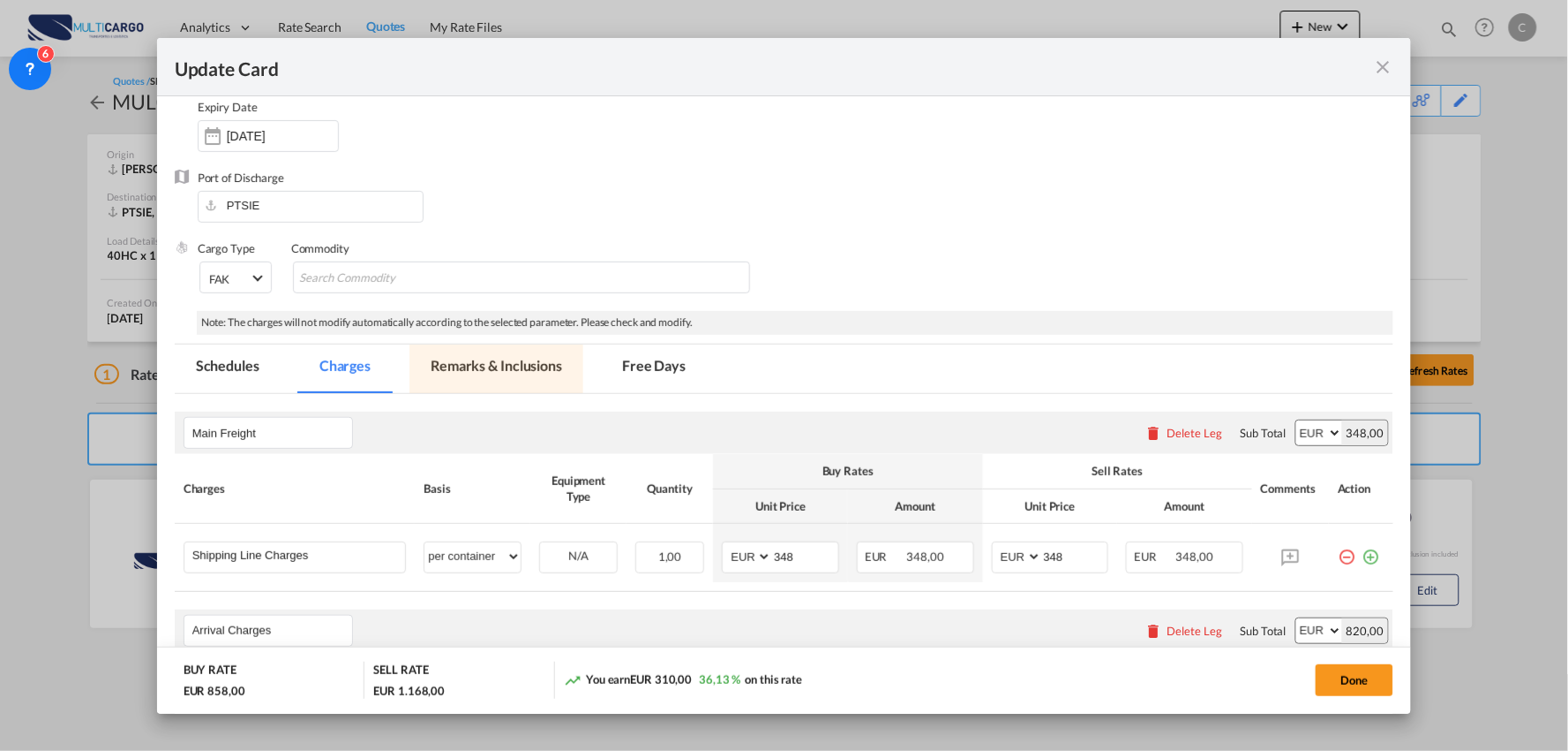
click at [510, 372] on md-tab-item "Remarks & Inclusions" at bounding box center [496, 369] width 174 height 49
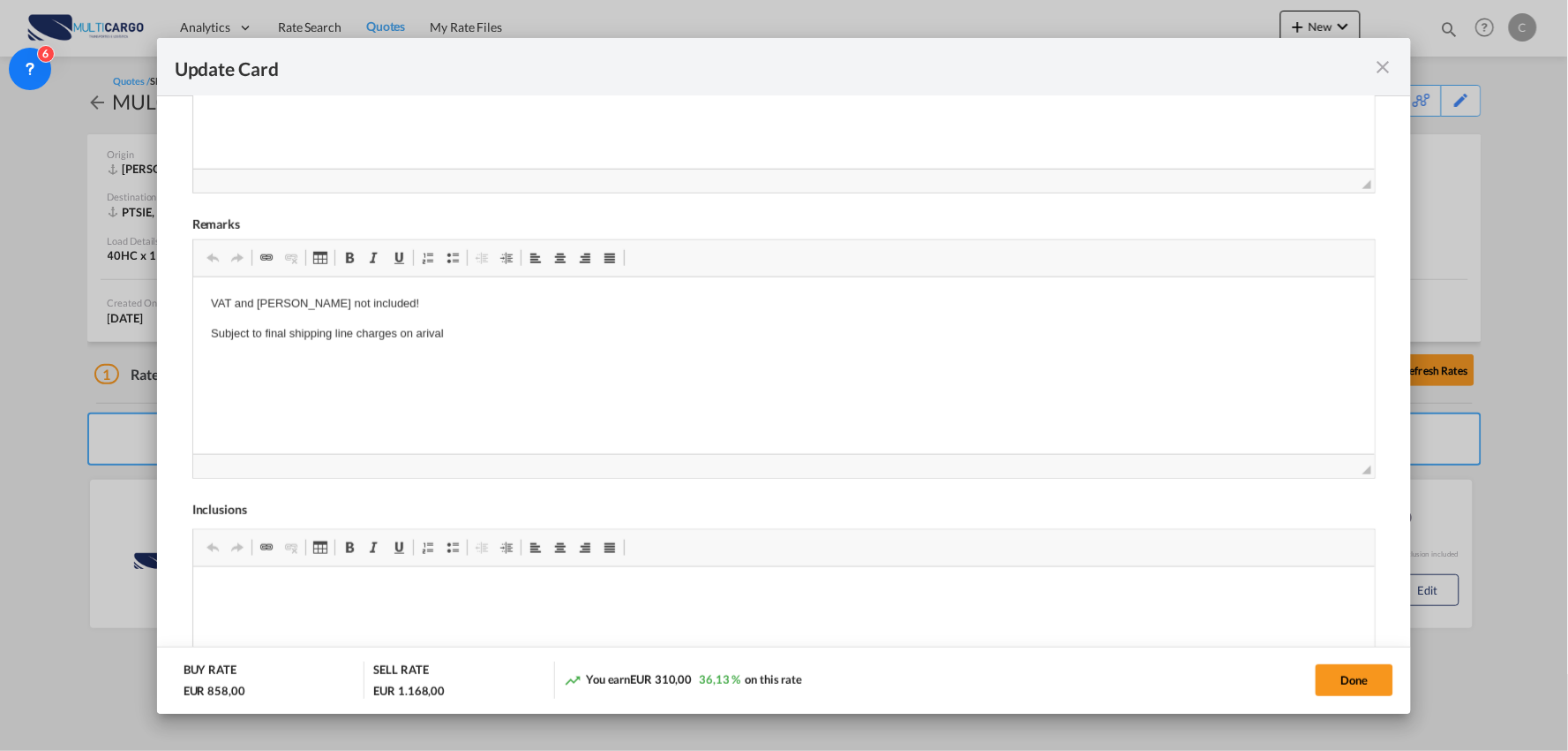
scroll to position [648, 0]
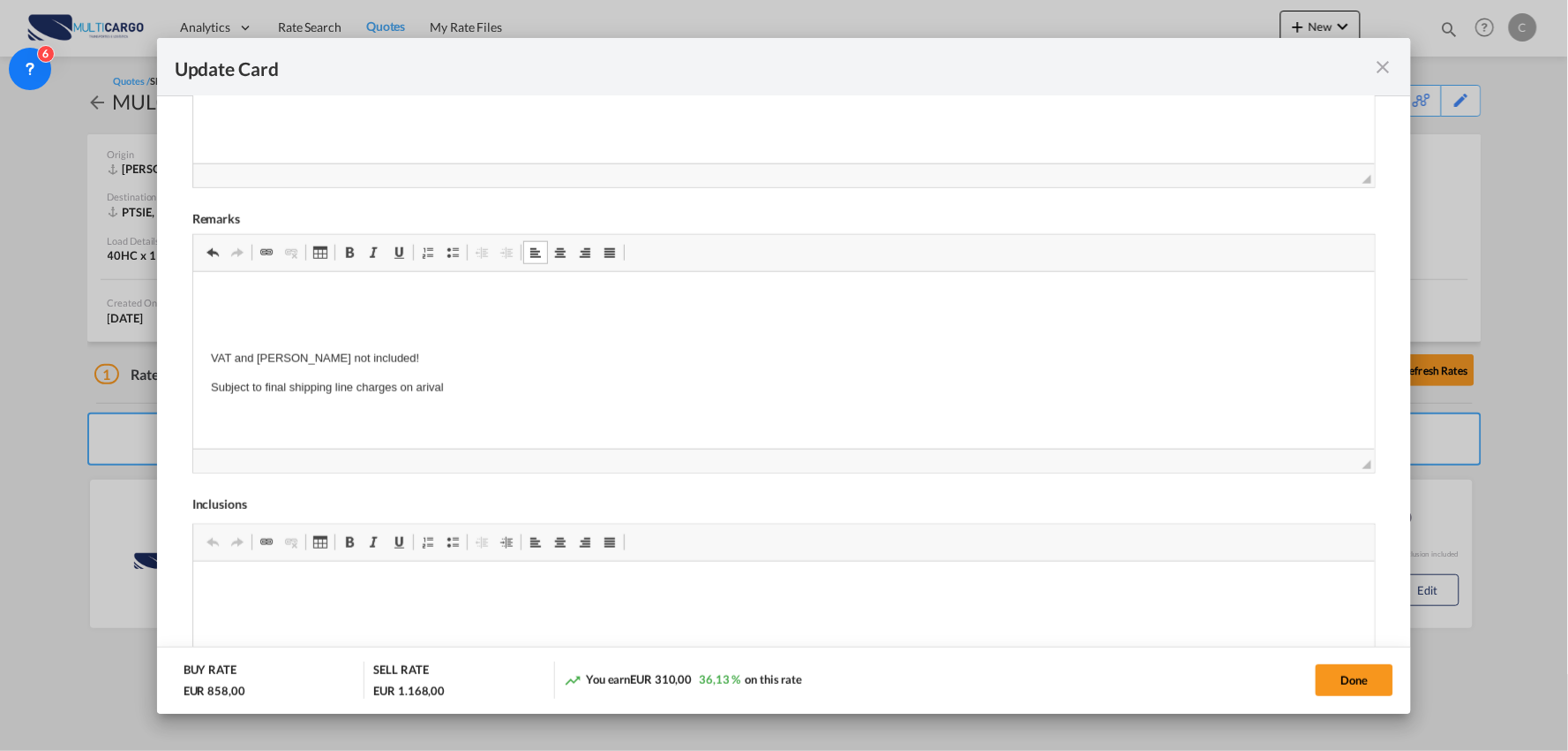
click at [215, 295] on p "Editor de texto enriquecido, editor5" at bounding box center [784, 298] width 1148 height 19
click at [448, 262] on link "Marcas" at bounding box center [453, 253] width 25 height 23
drag, startPoint x: 724, startPoint y: 296, endPoint x: 214, endPoint y: 280, distance: 510.3
click at [214, 280] on html "All documents must be checked in advance to make sure everything is ok for clea…" at bounding box center [784, 343] width 1182 height 143
copy li "All documents must be checked in advance to make sure everything is ok for clea…"
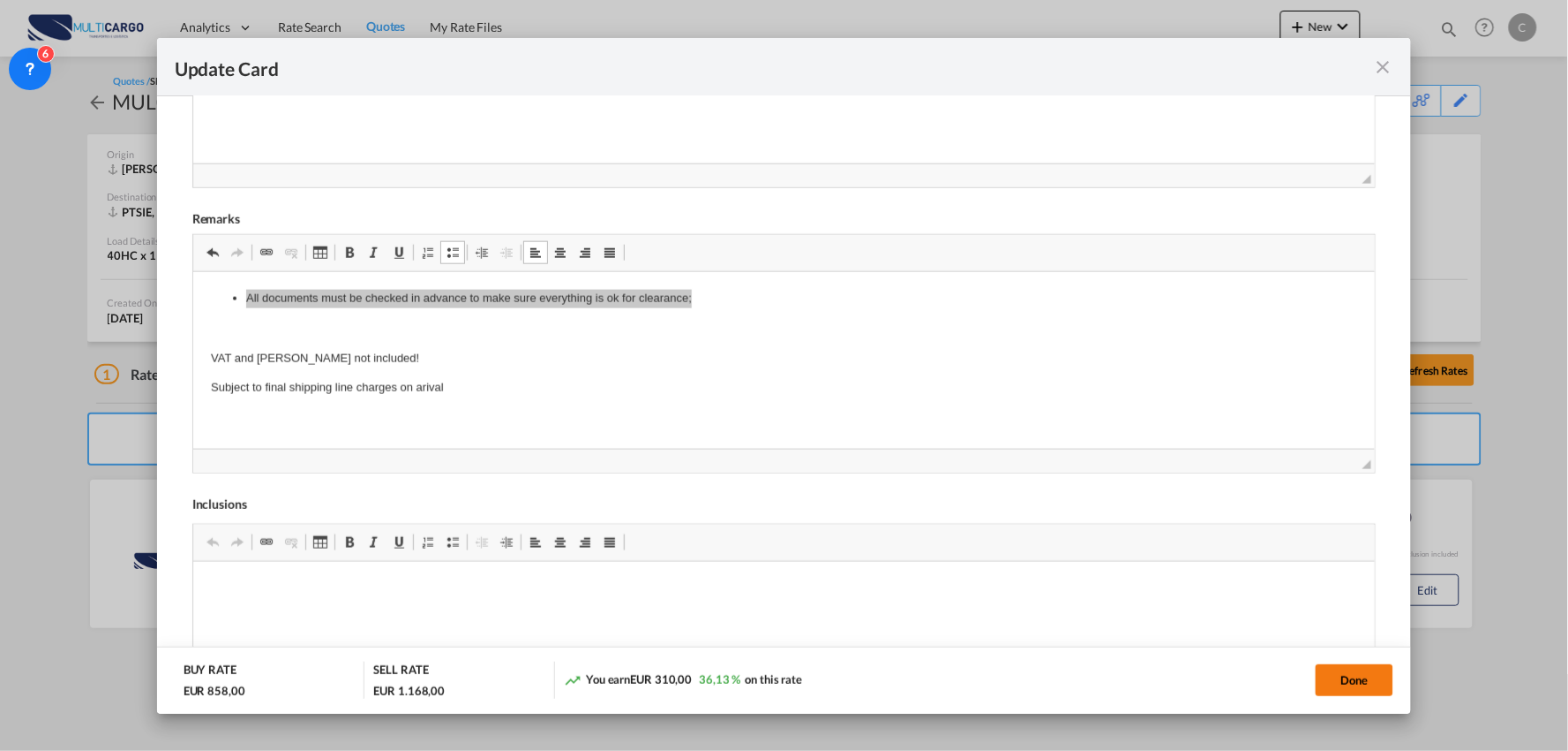
click at [1369, 673] on button "Done" at bounding box center [1354, 680] width 77 height 32
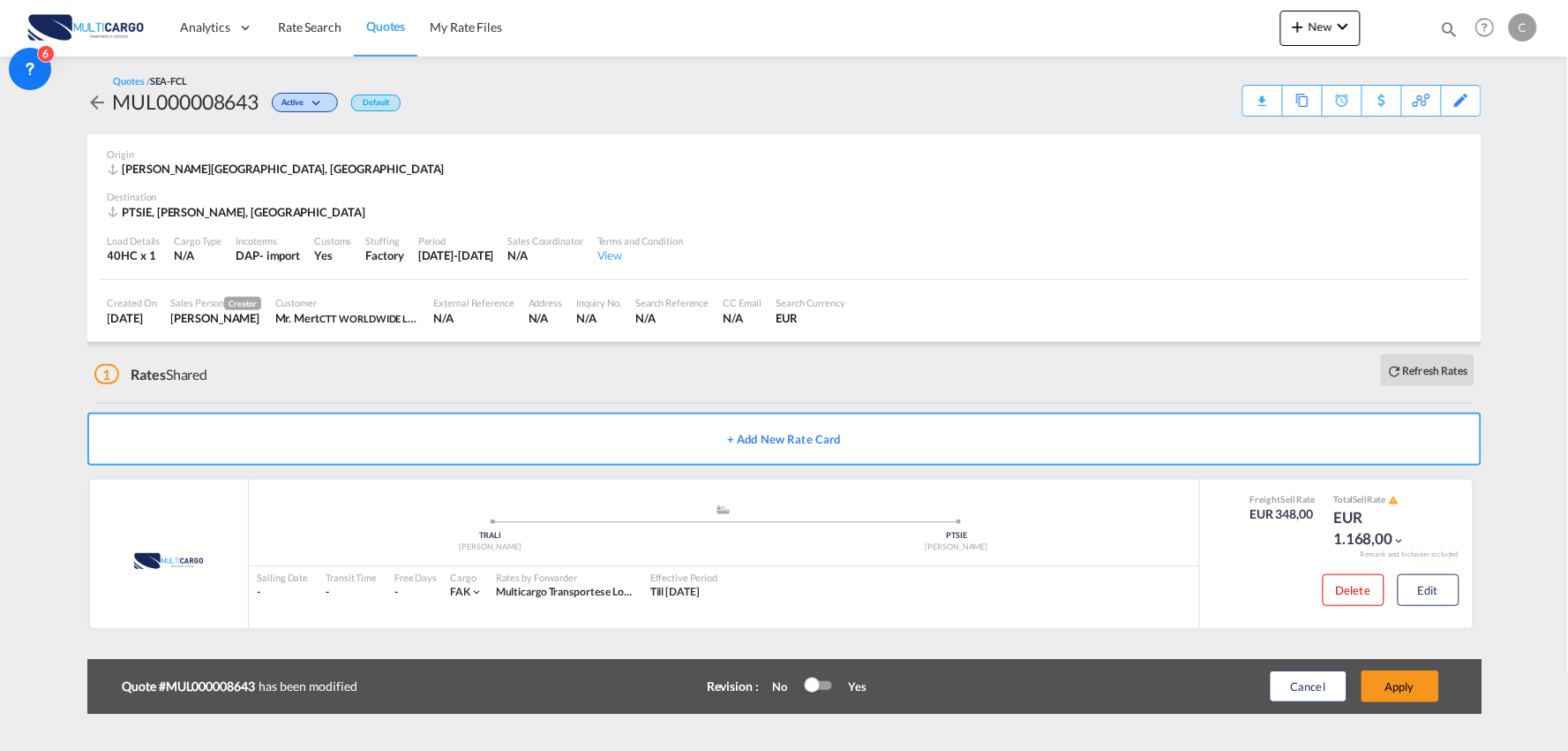
scroll to position [249, 0]
click at [1406, 687] on button "Apply" at bounding box center [1401, 686] width 77 height 32
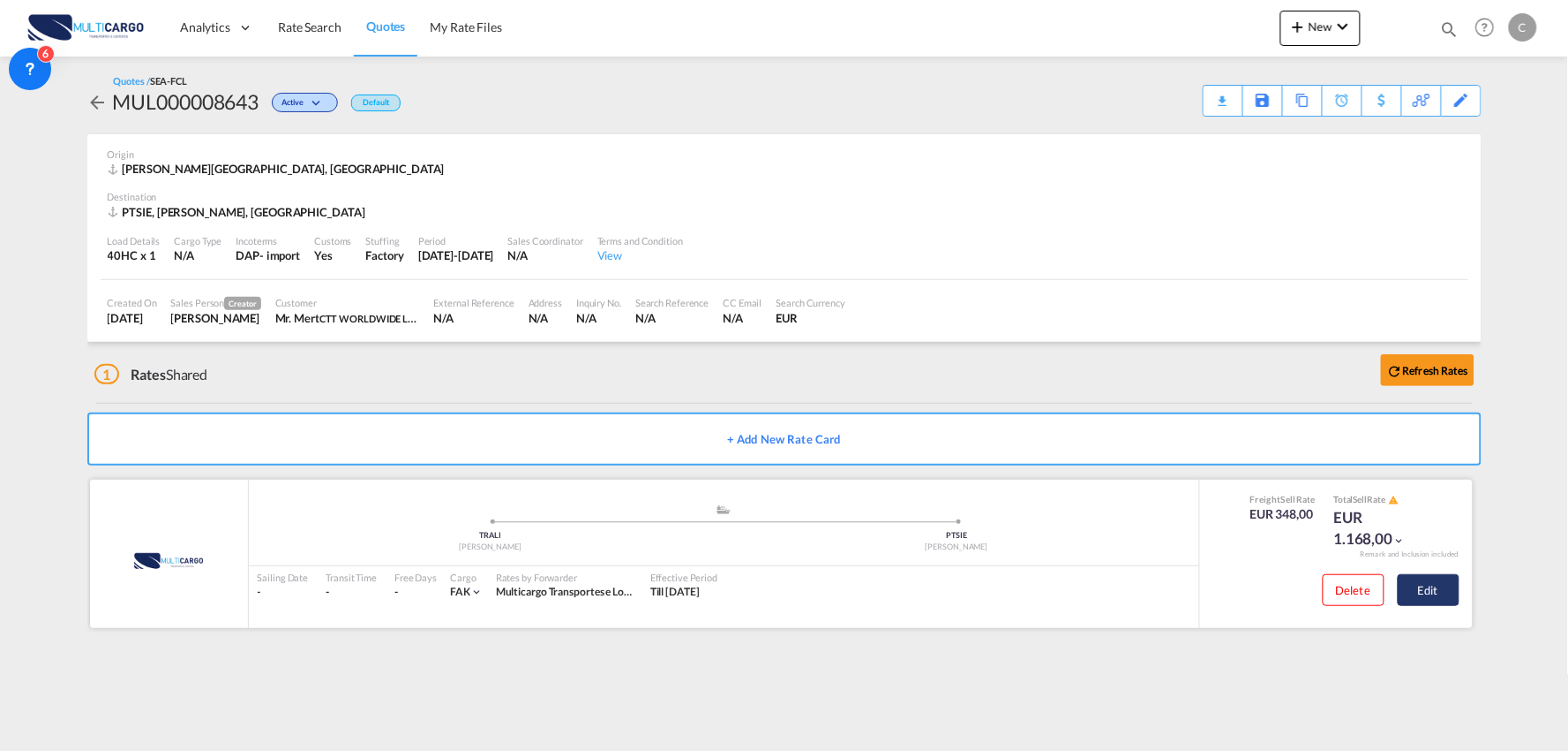
click at [1445, 585] on button "Edit" at bounding box center [1428, 590] width 61 height 32
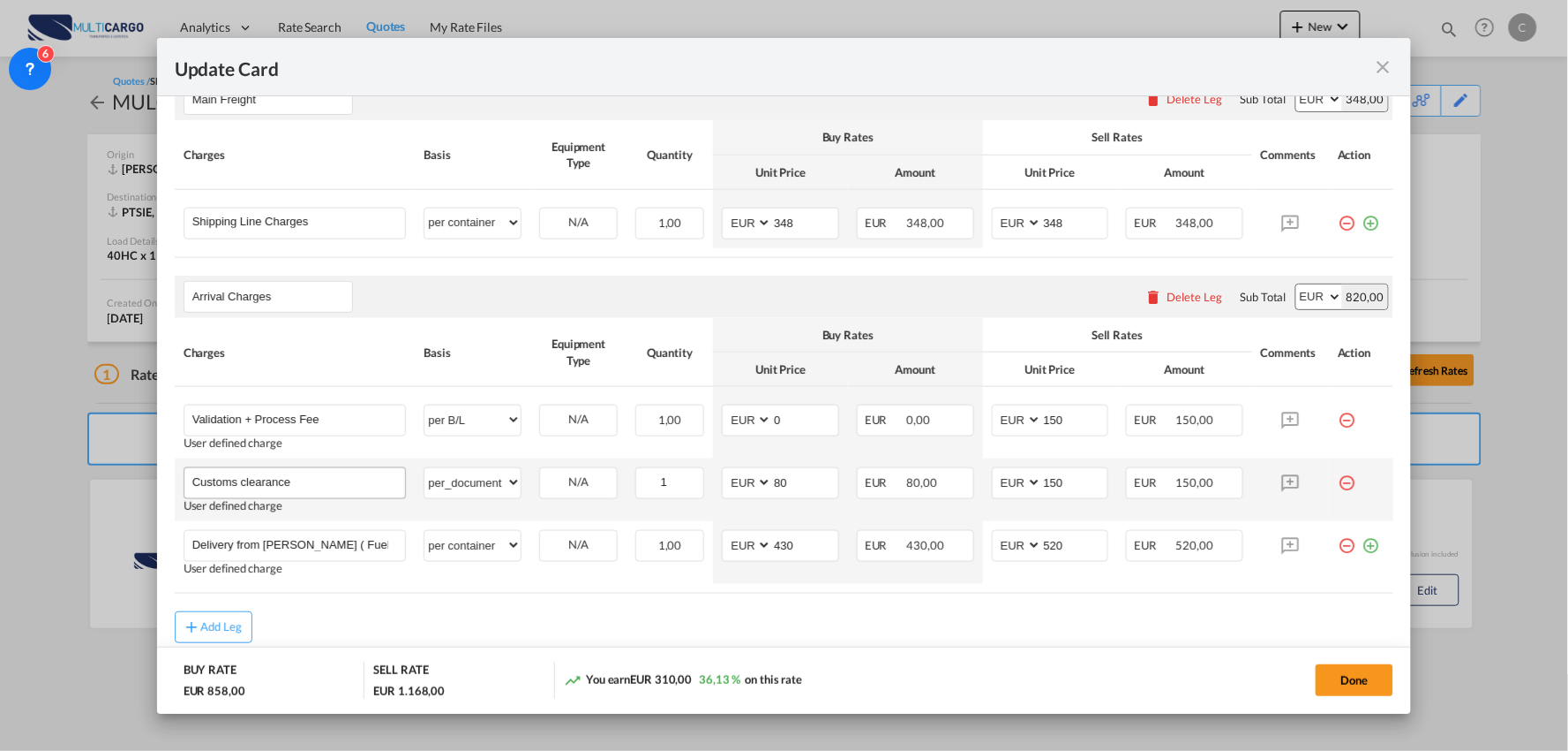
scroll to position [550, 0]
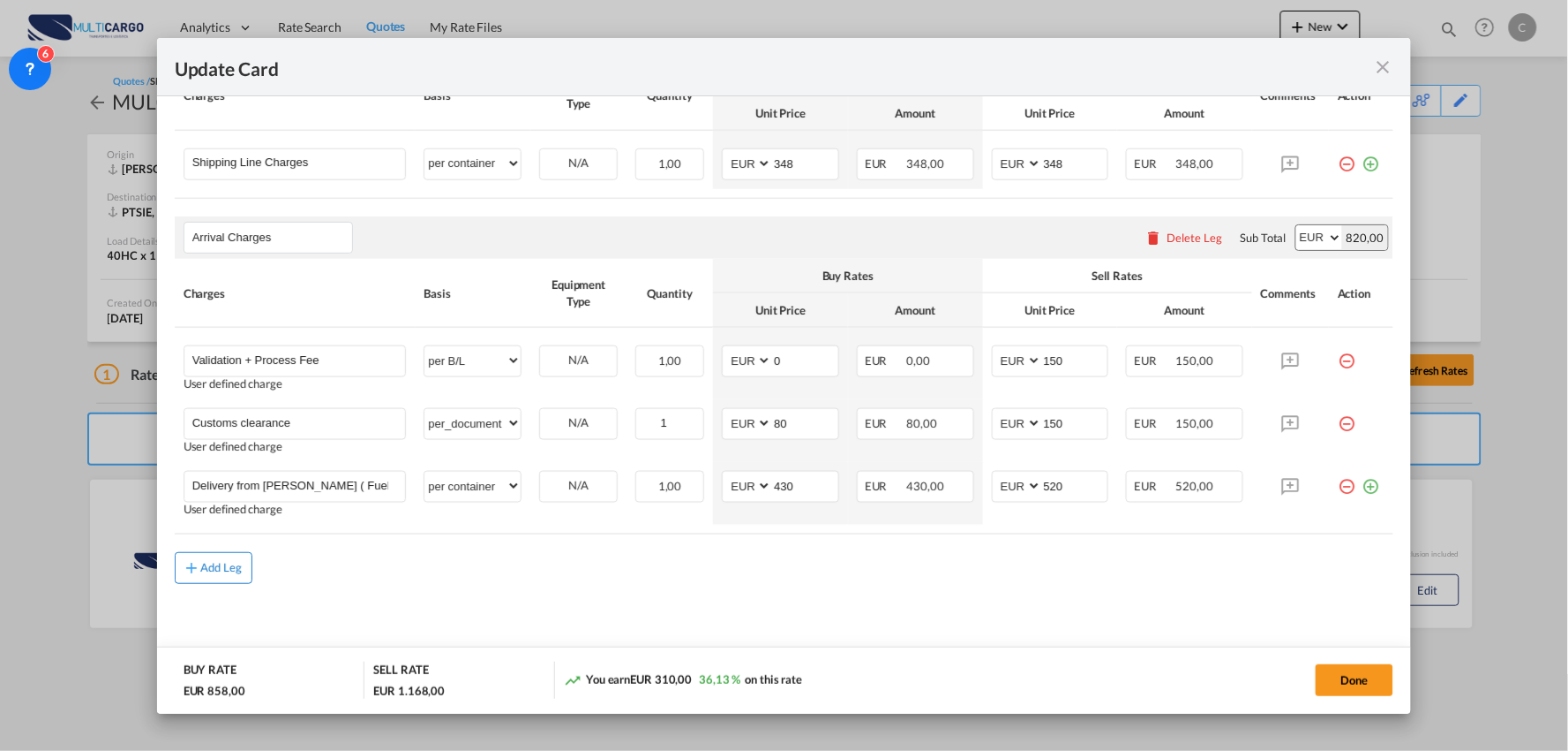
click at [230, 571] on div "Add Leg" at bounding box center [222, 567] width 43 height 11
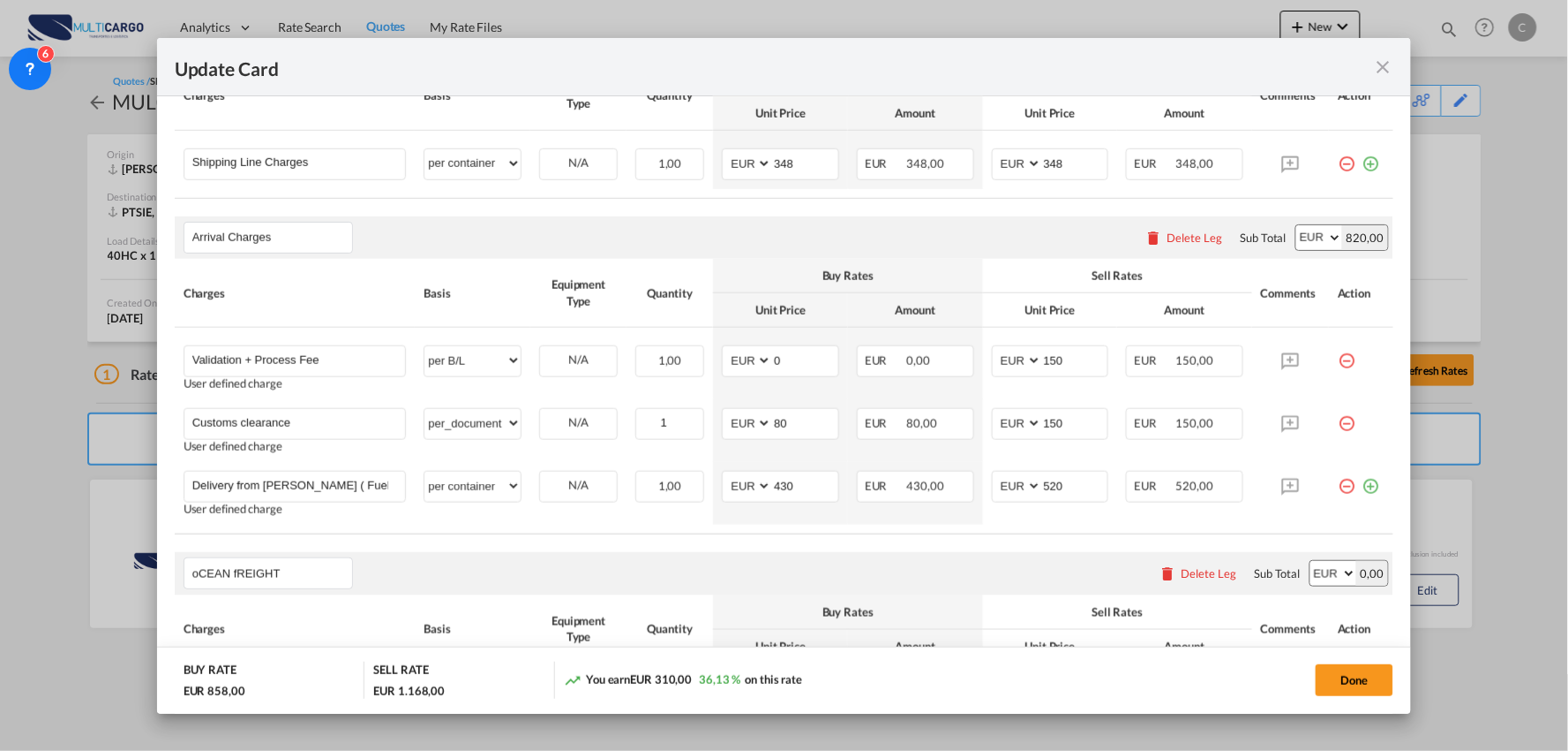
drag, startPoint x: 330, startPoint y: 578, endPoint x: -18, endPoint y: 552, distance: 349.0
click at [0, 552] on html "Analytics Reports Dashboard Rate Search Quotes My Rate Files" at bounding box center [784, 375] width 1568 height 751
type input "Ocean Freight"
click at [589, 566] on div "Ocean Freight Please enter leg name Leg Name Already Exists Delete Leg Sub Tota…" at bounding box center [784, 574] width 1220 height 43
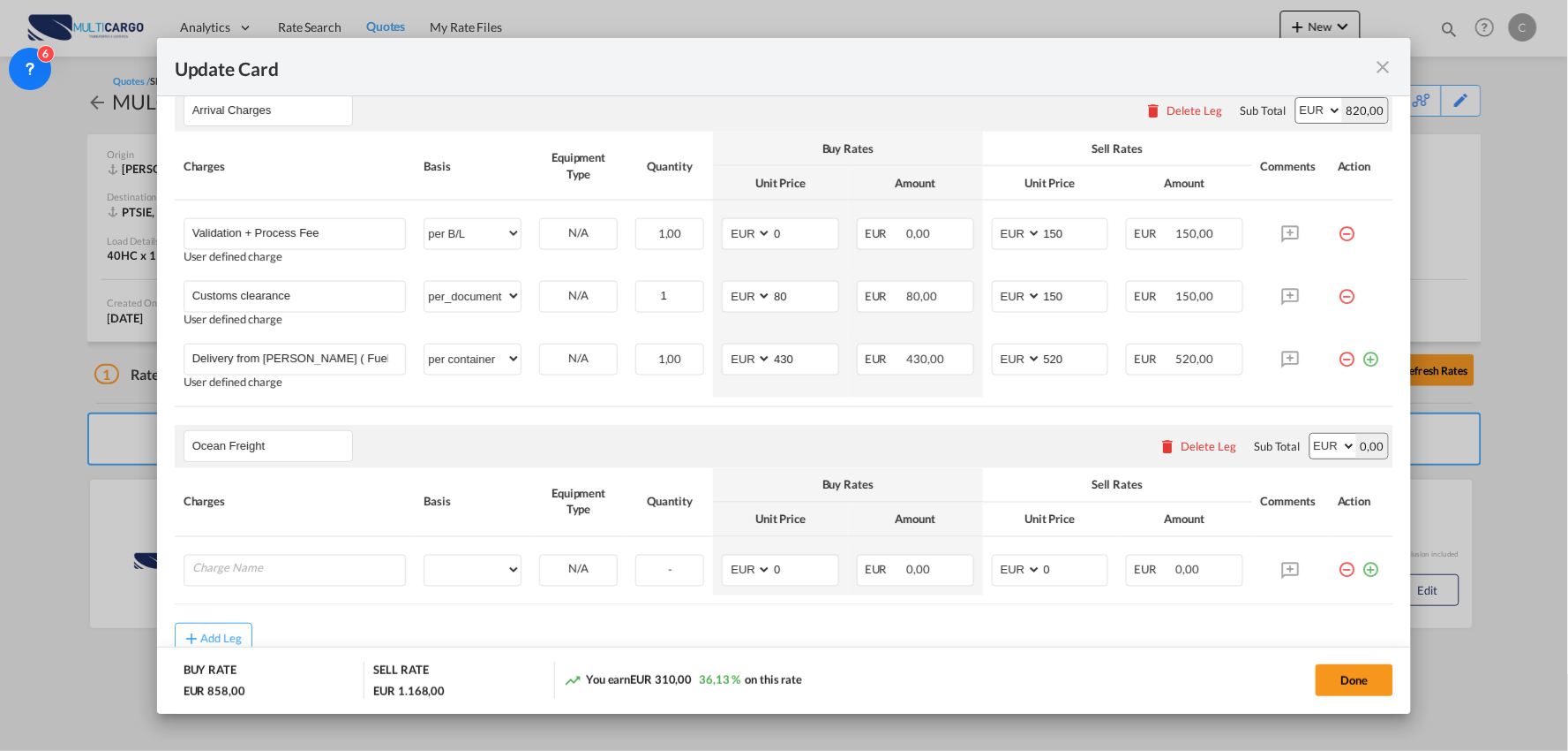
scroll to position [747, 0]
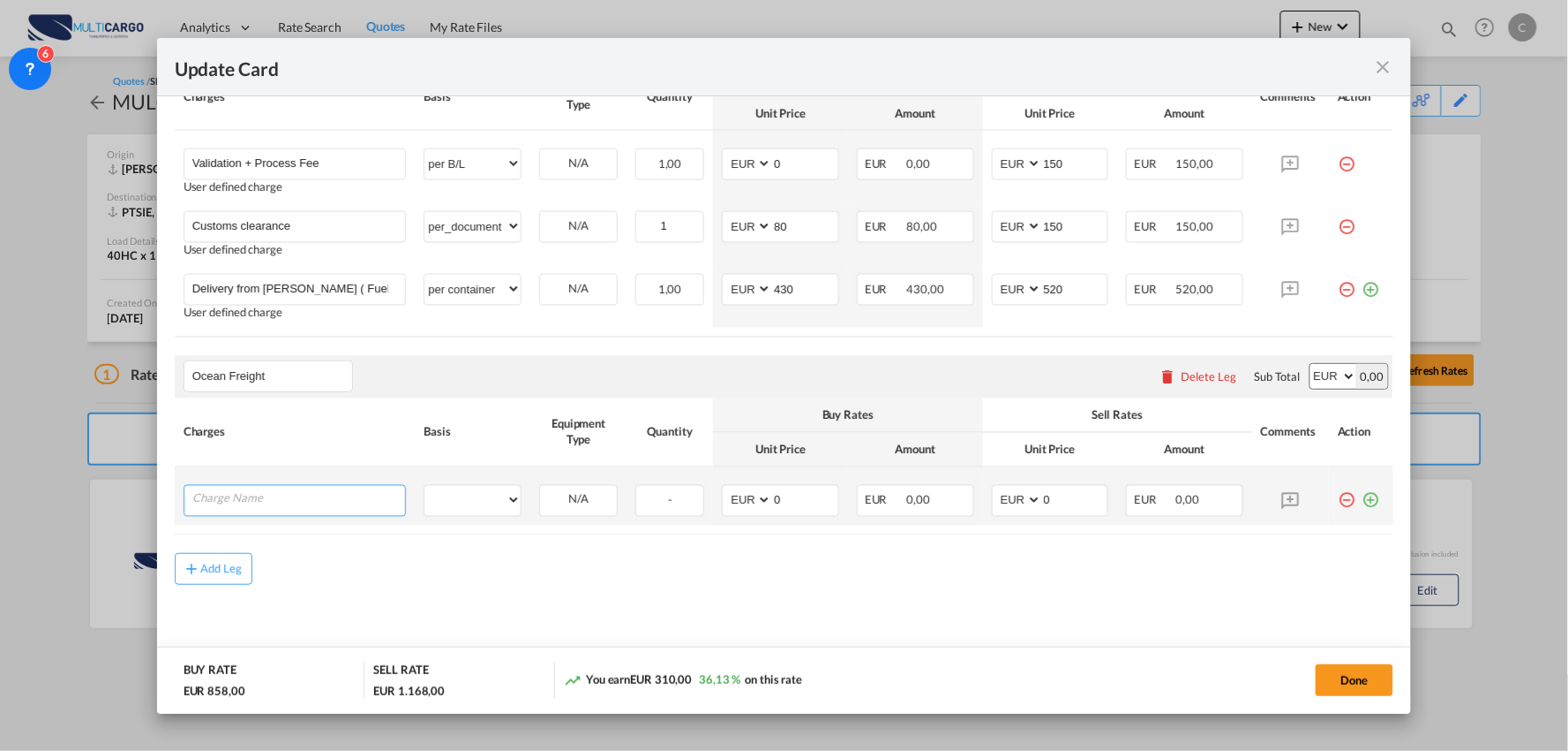
click at [253, 500] on input "Charge Name" at bounding box center [299, 499] width 214 height 27
type input "o"
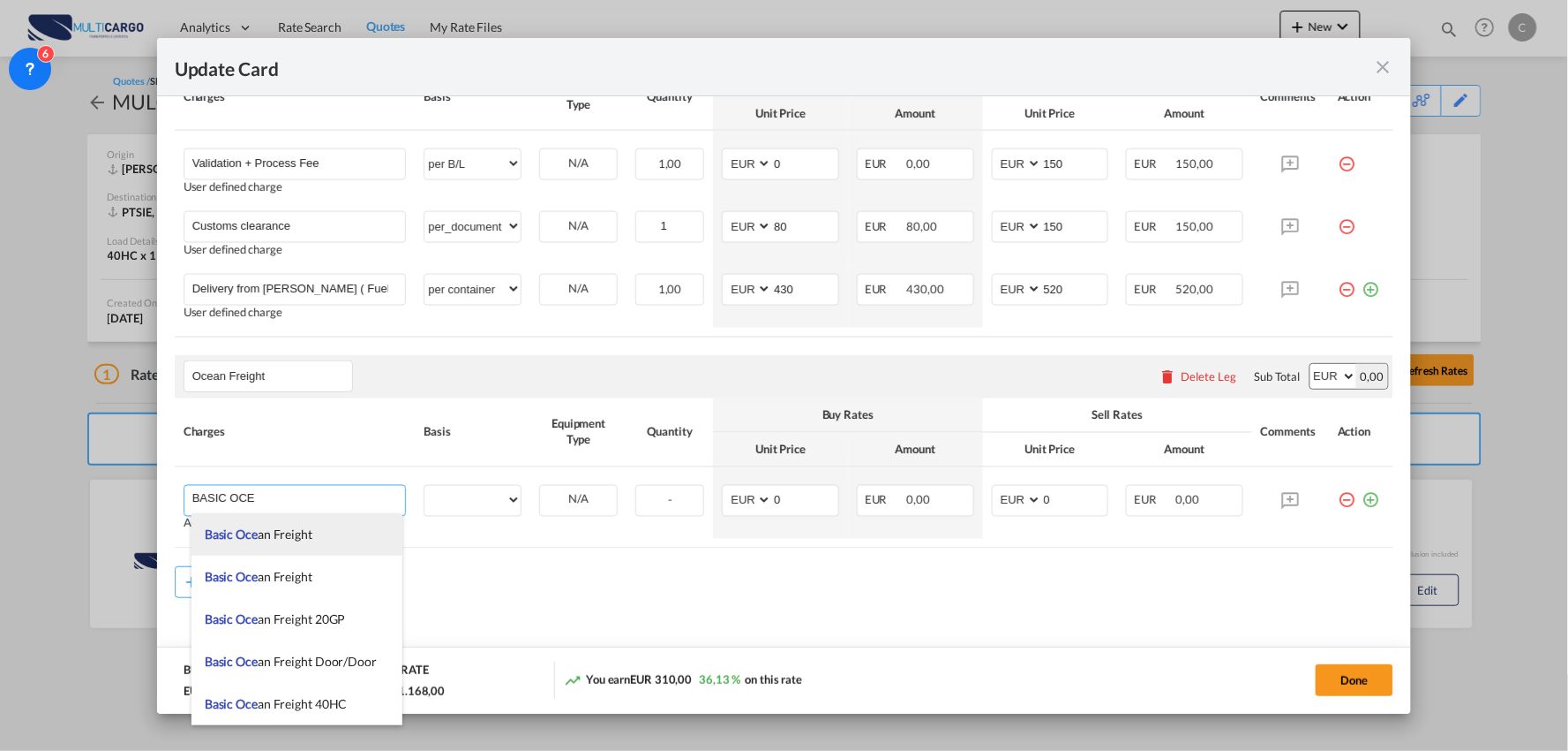
click at [294, 527] on span "Basic Oce an Freight" at bounding box center [258, 534] width 108 height 15
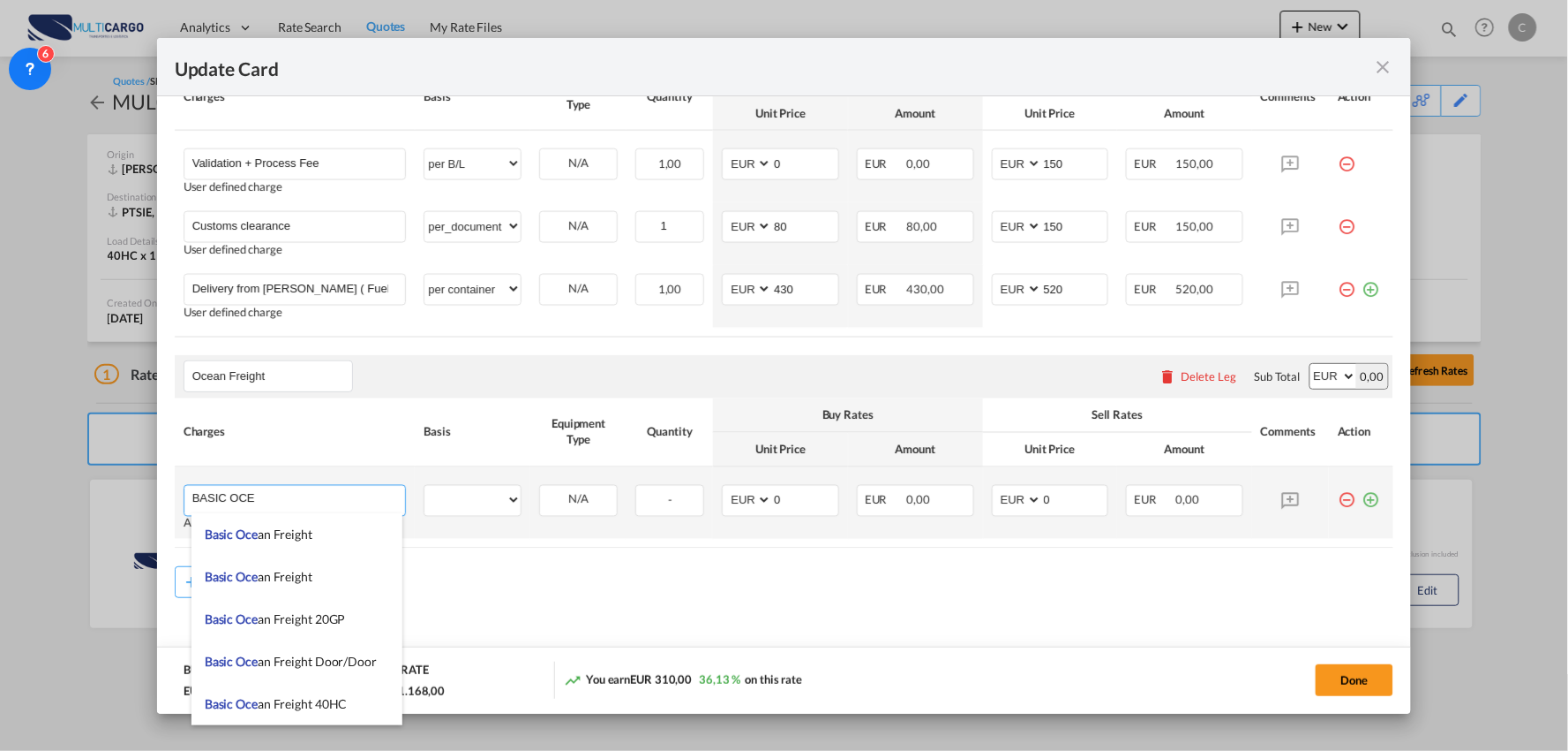
type input "Basic Ocean Freight"
select select "per equipment"
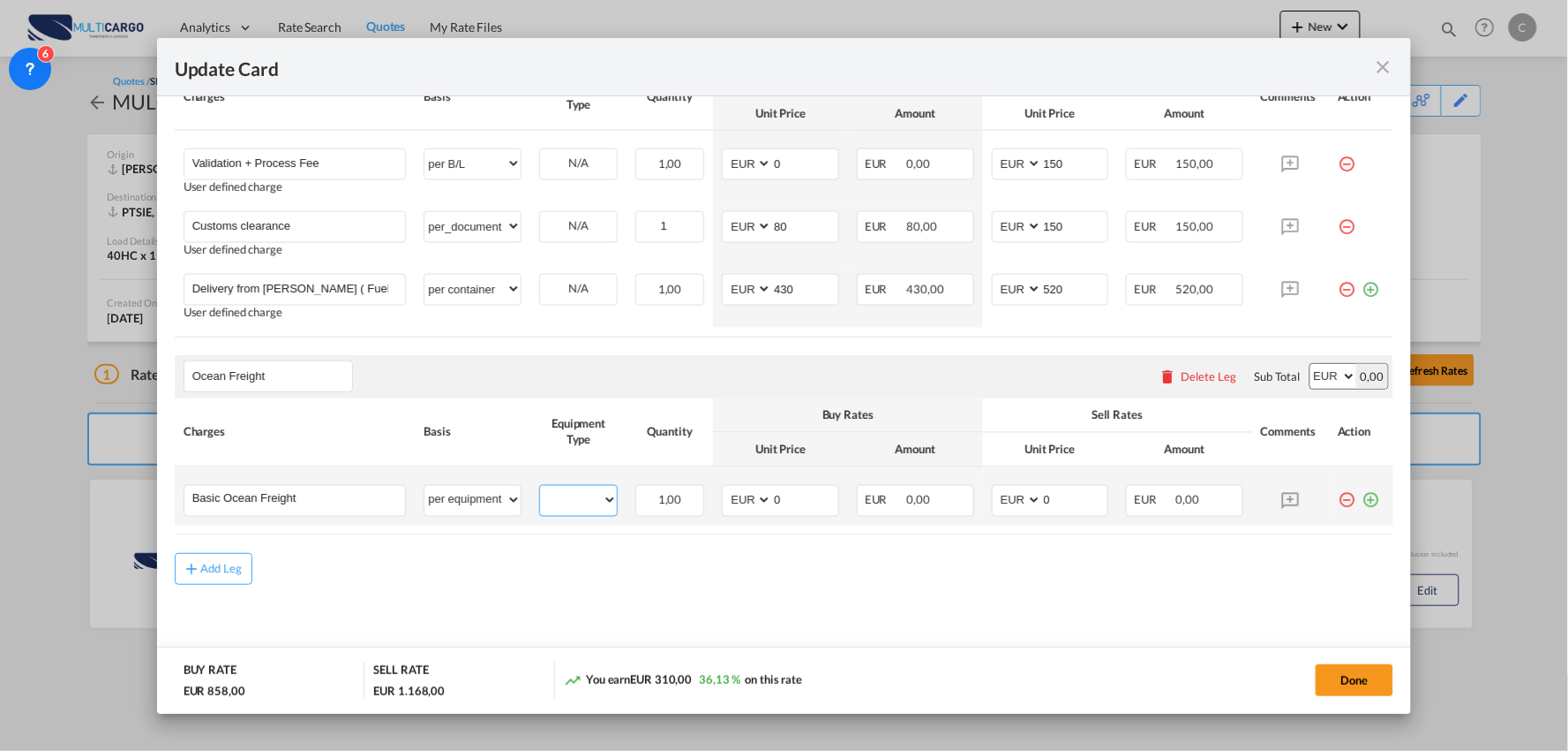
click at [563, 498] on select "40HC" at bounding box center [579, 500] width 77 height 24
select select "40HC"
click at [540, 488] on select "40HC" at bounding box center [579, 500] width 77 height 24
click at [734, 565] on div "Add Leg" at bounding box center [784, 569] width 1220 height 32
drag, startPoint x: 803, startPoint y: 503, endPoint x: 641, endPoint y: 509, distance: 162.1
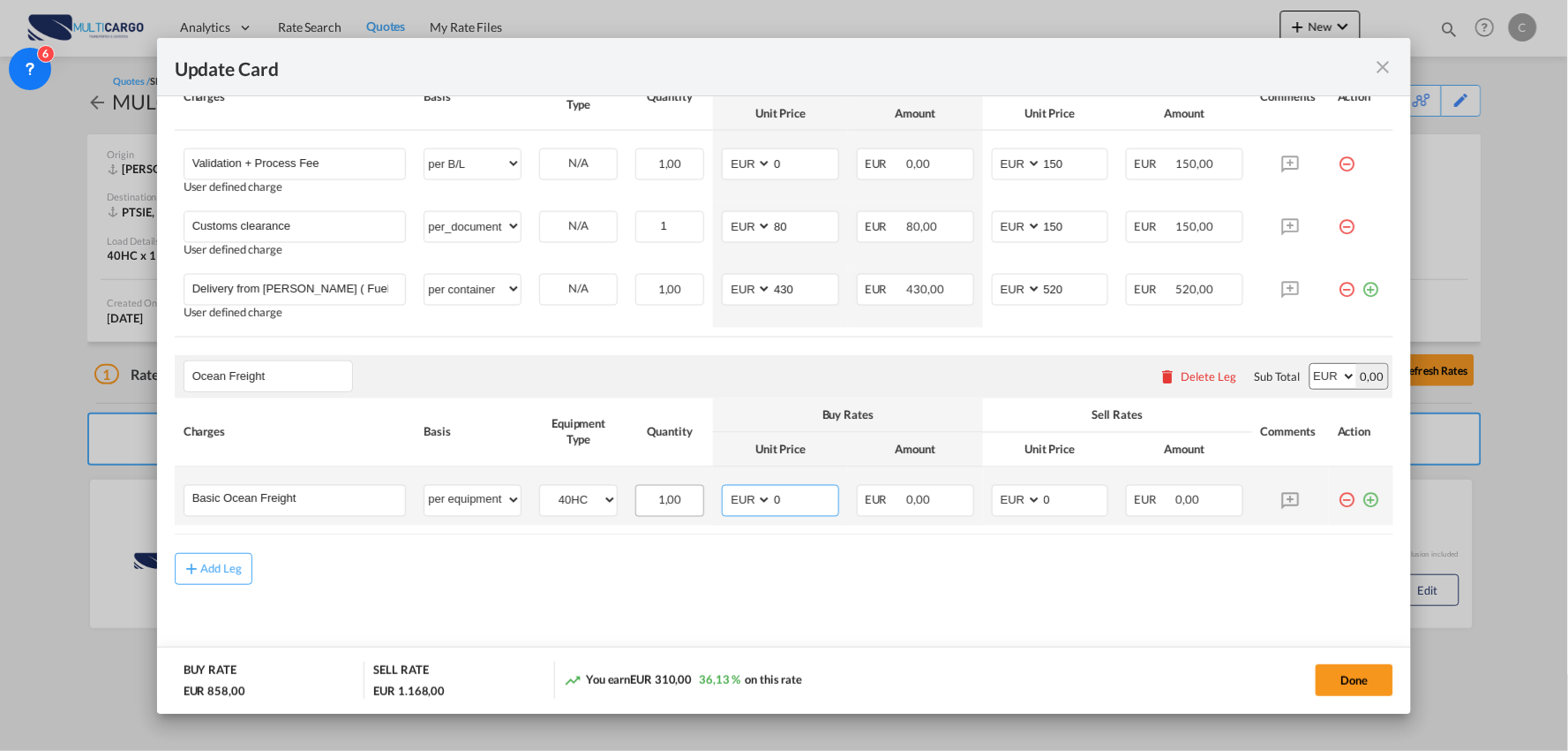
click at [689, 509] on tr "Basic Ocean Freight Please Enter User Defined Charges Cannot Be Published per e…" at bounding box center [784, 495] width 1220 height 58
type input "972"
drag, startPoint x: 1071, startPoint y: 497, endPoint x: 878, endPoint y: 496, distance: 193.0
click at [880, 519] on tr "Basic Ocean Freight Please Enter User Defined Charges Cannot Be Published per e…" at bounding box center [784, 495] width 1220 height 58
type input "1222"
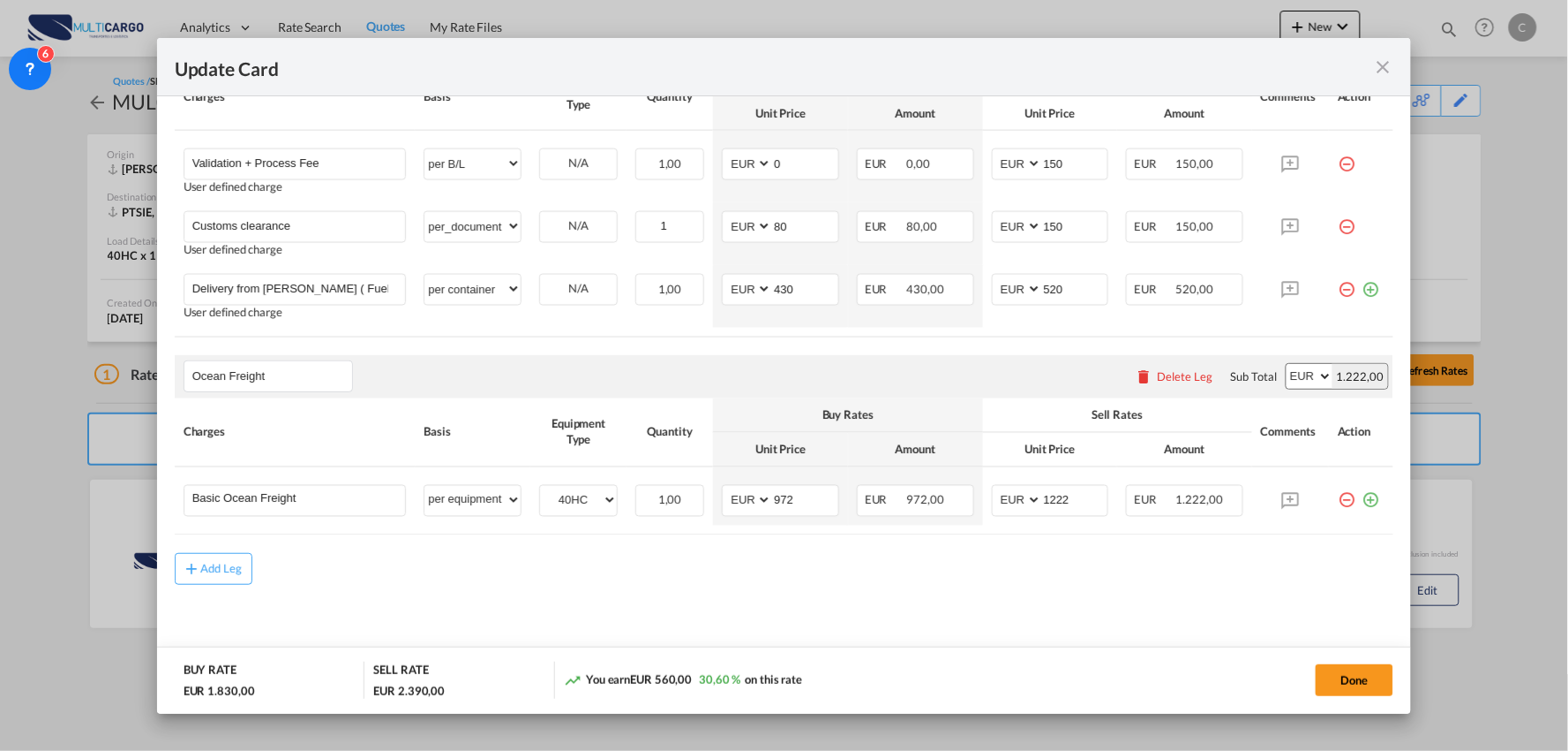
click at [637, 585] on md-content "Main Freight Please enter leg name Leg Name Already Exists Delete Leg Sub Total…" at bounding box center [784, 236] width 1220 height 865
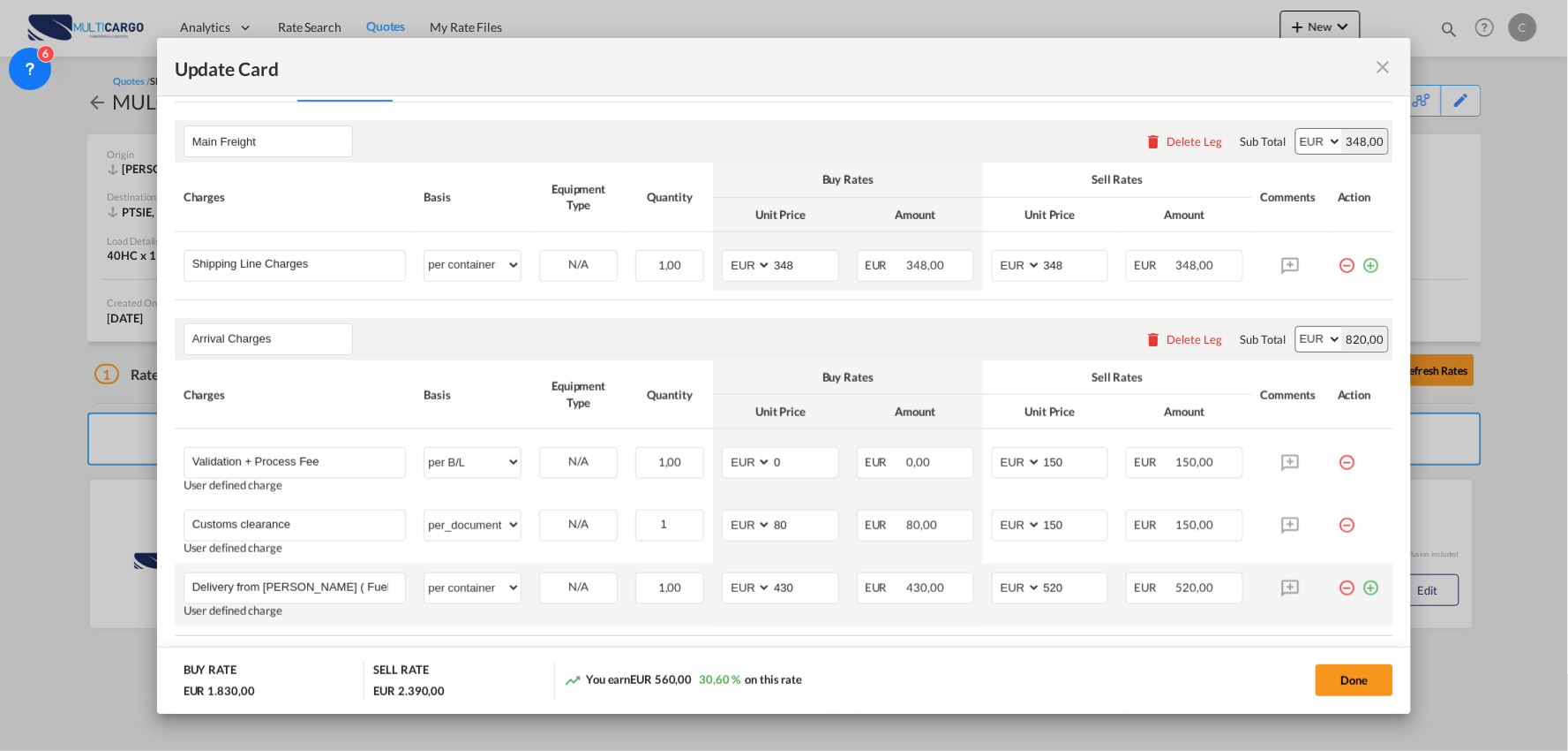
scroll to position [355, 0]
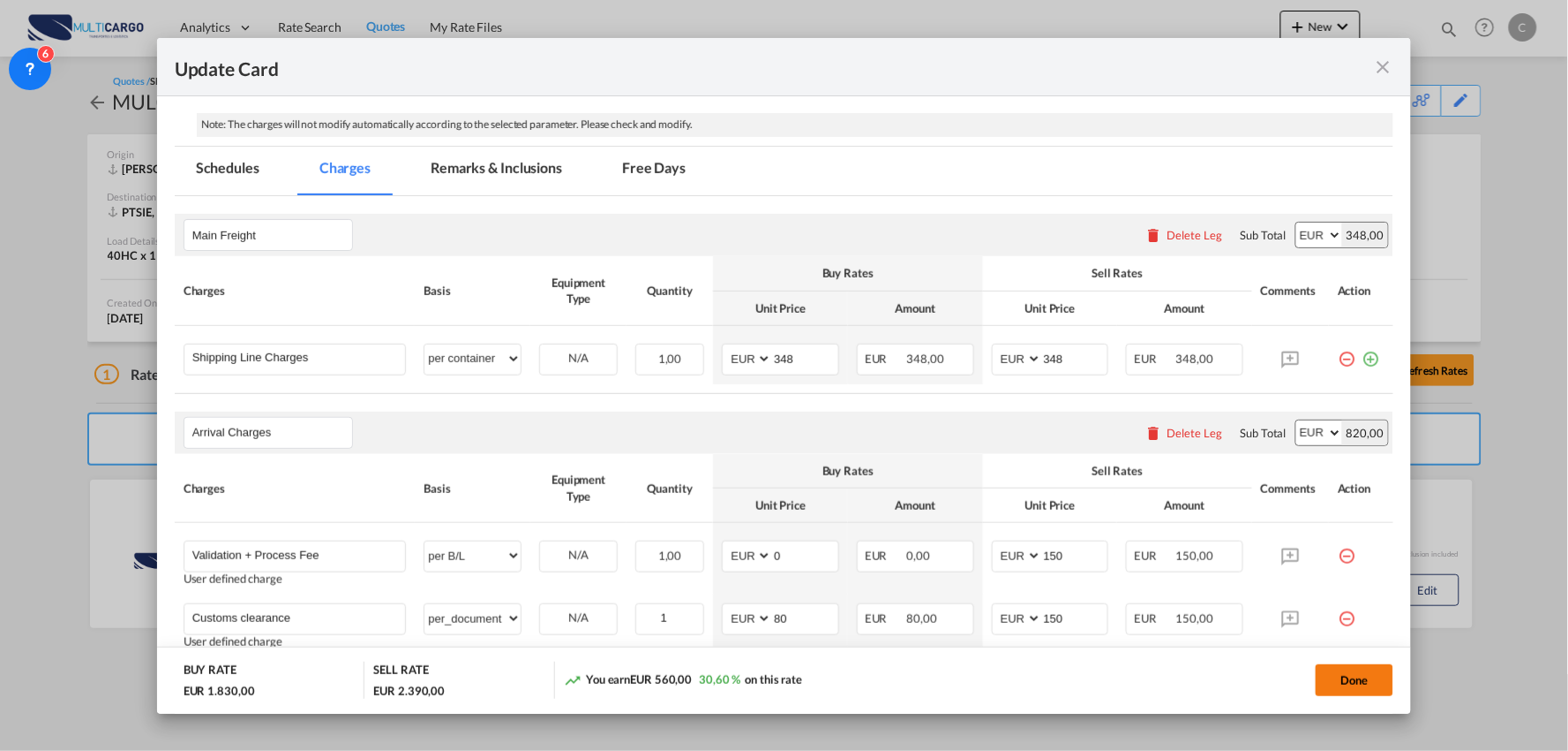
click at [1375, 683] on button "Done" at bounding box center [1354, 680] width 77 height 32
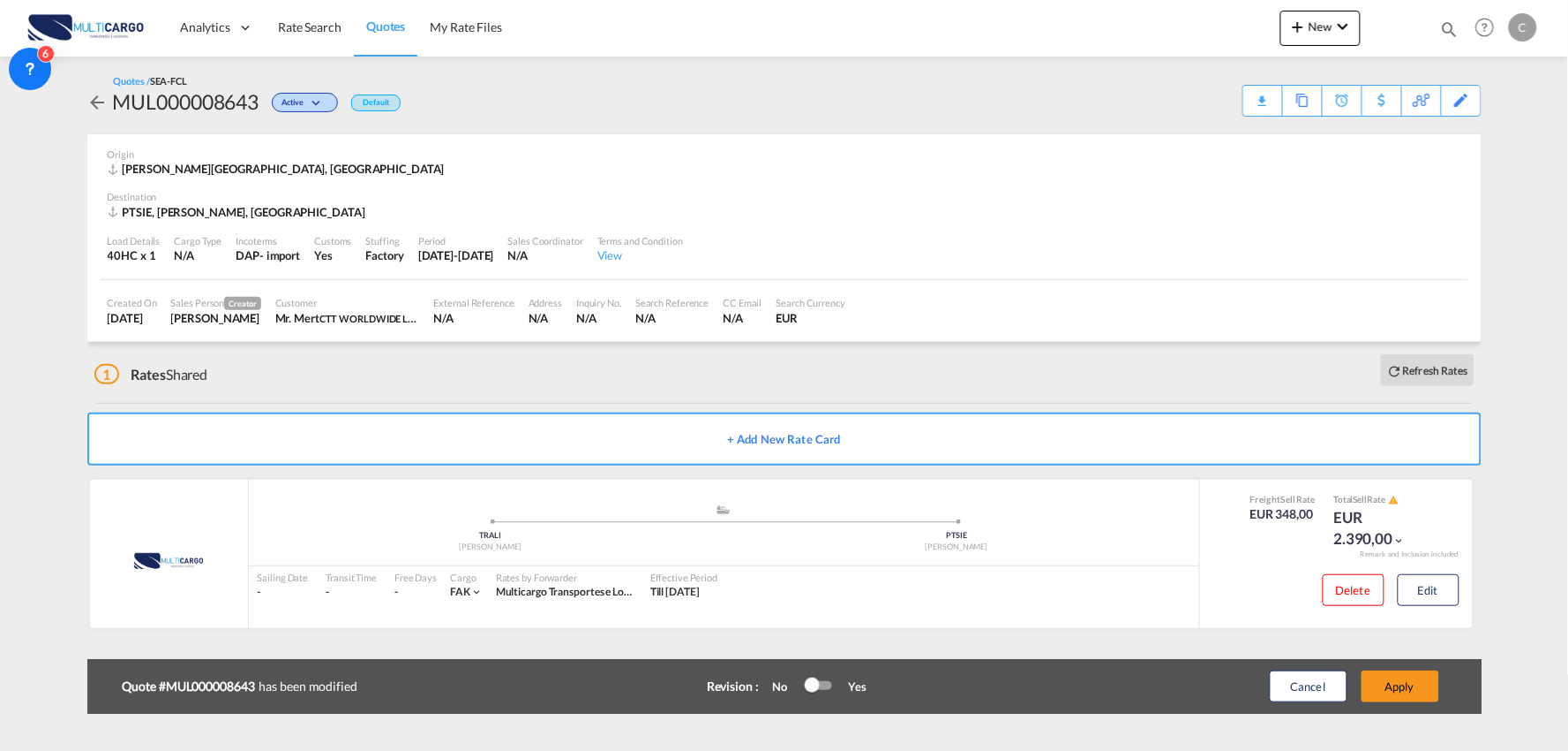
click at [1410, 686] on button "Apply" at bounding box center [1401, 686] width 77 height 32
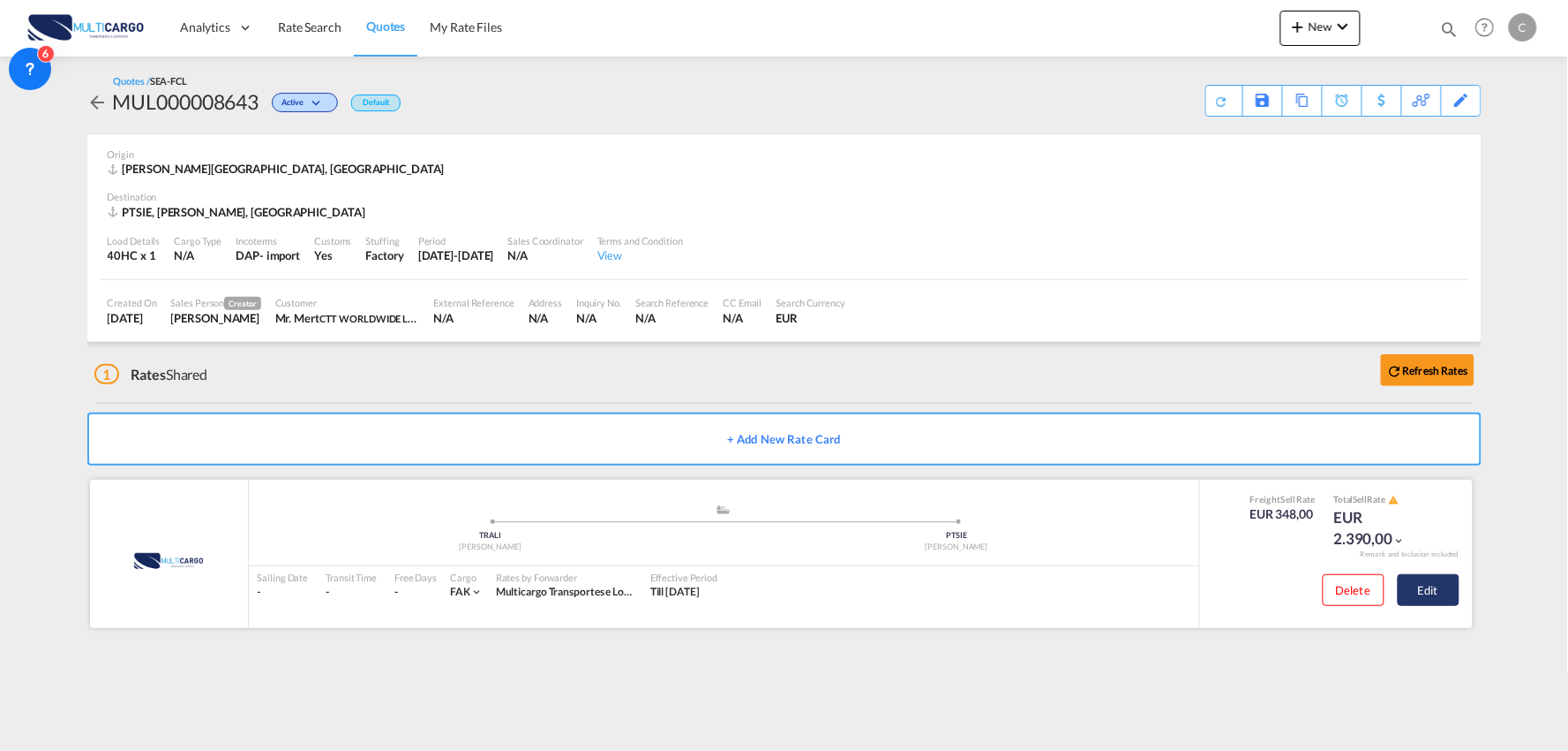
click at [1427, 583] on button "Edit" at bounding box center [1428, 590] width 61 height 32
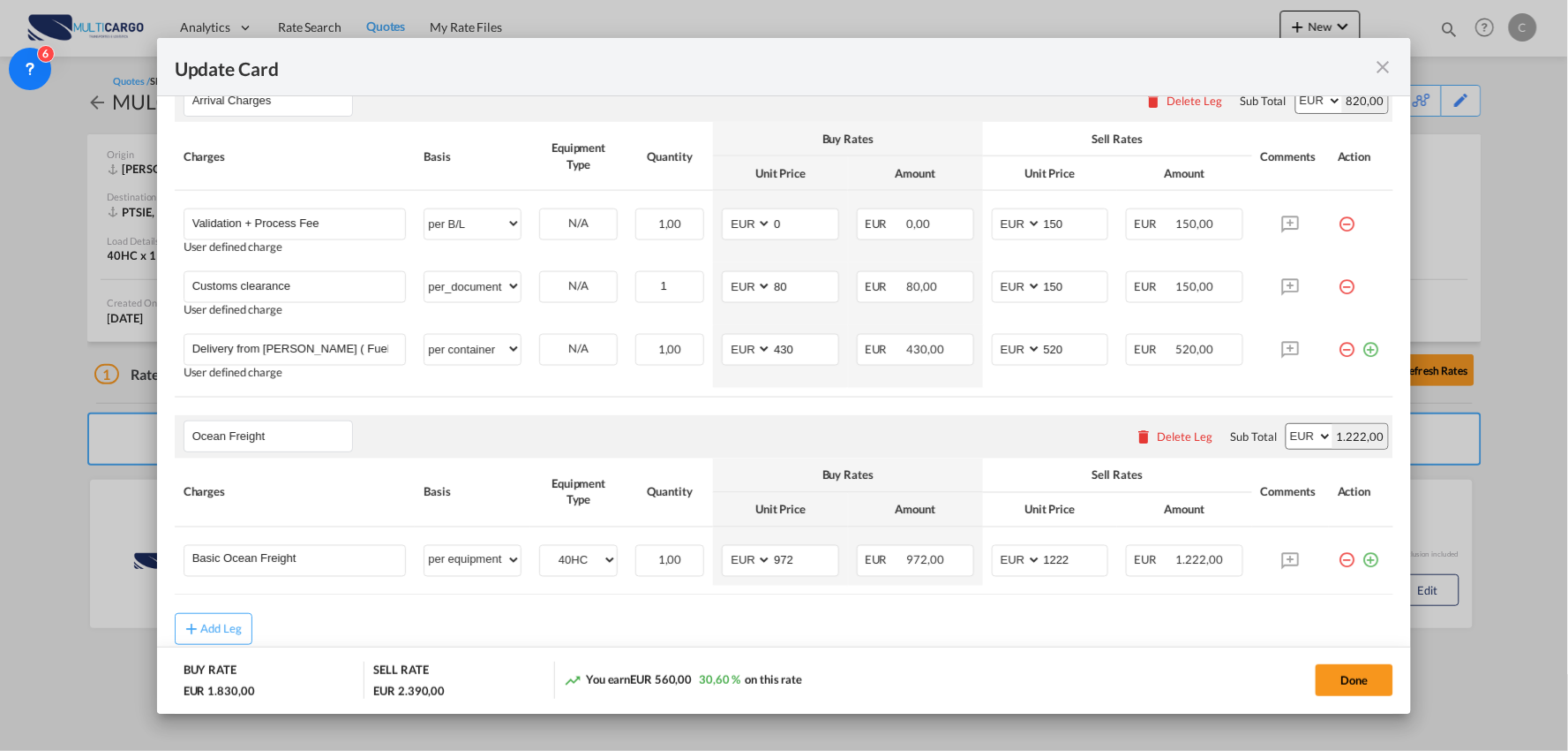
scroll to position [747, 0]
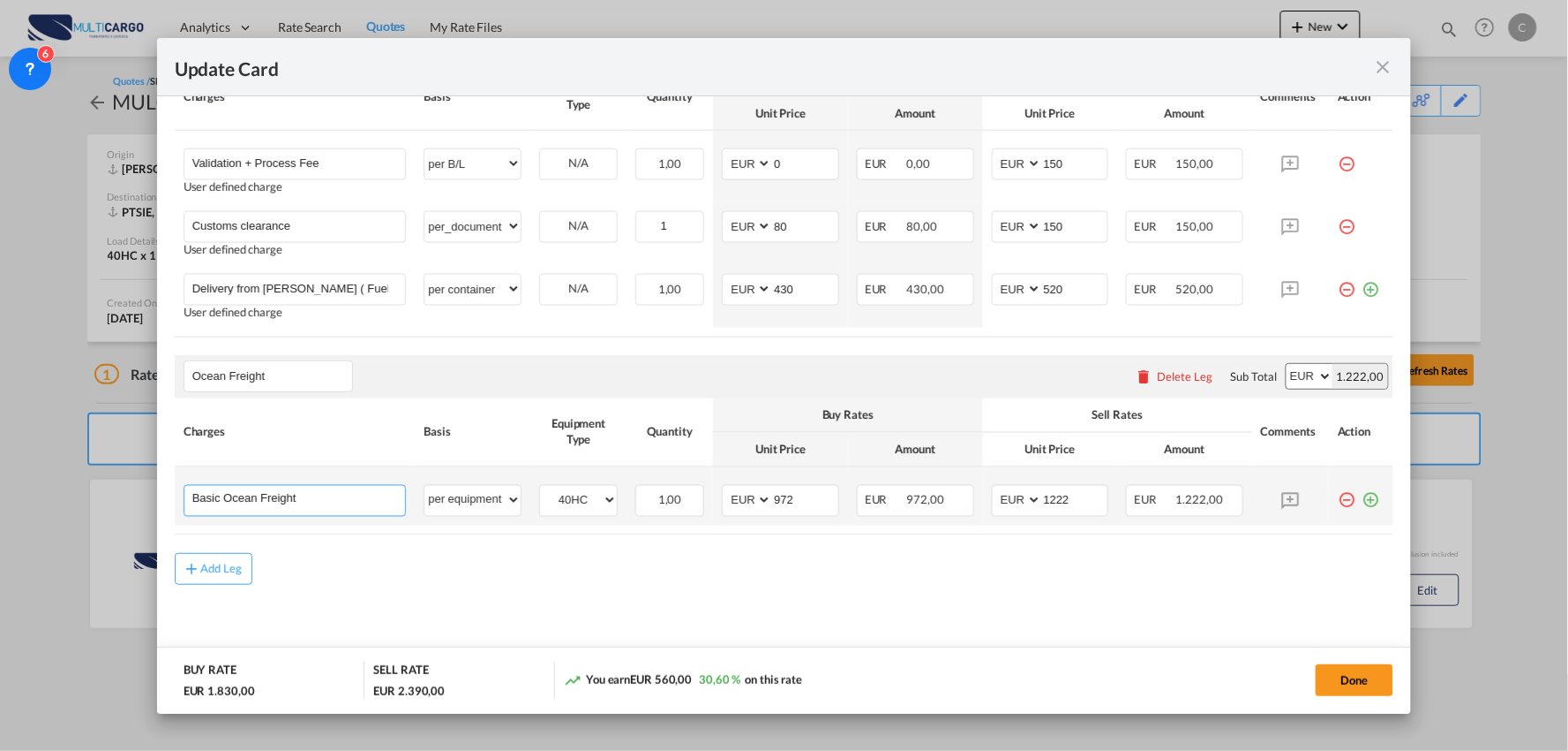
click at [321, 499] on input "Basic Ocean Freight" at bounding box center [299, 499] width 214 height 27
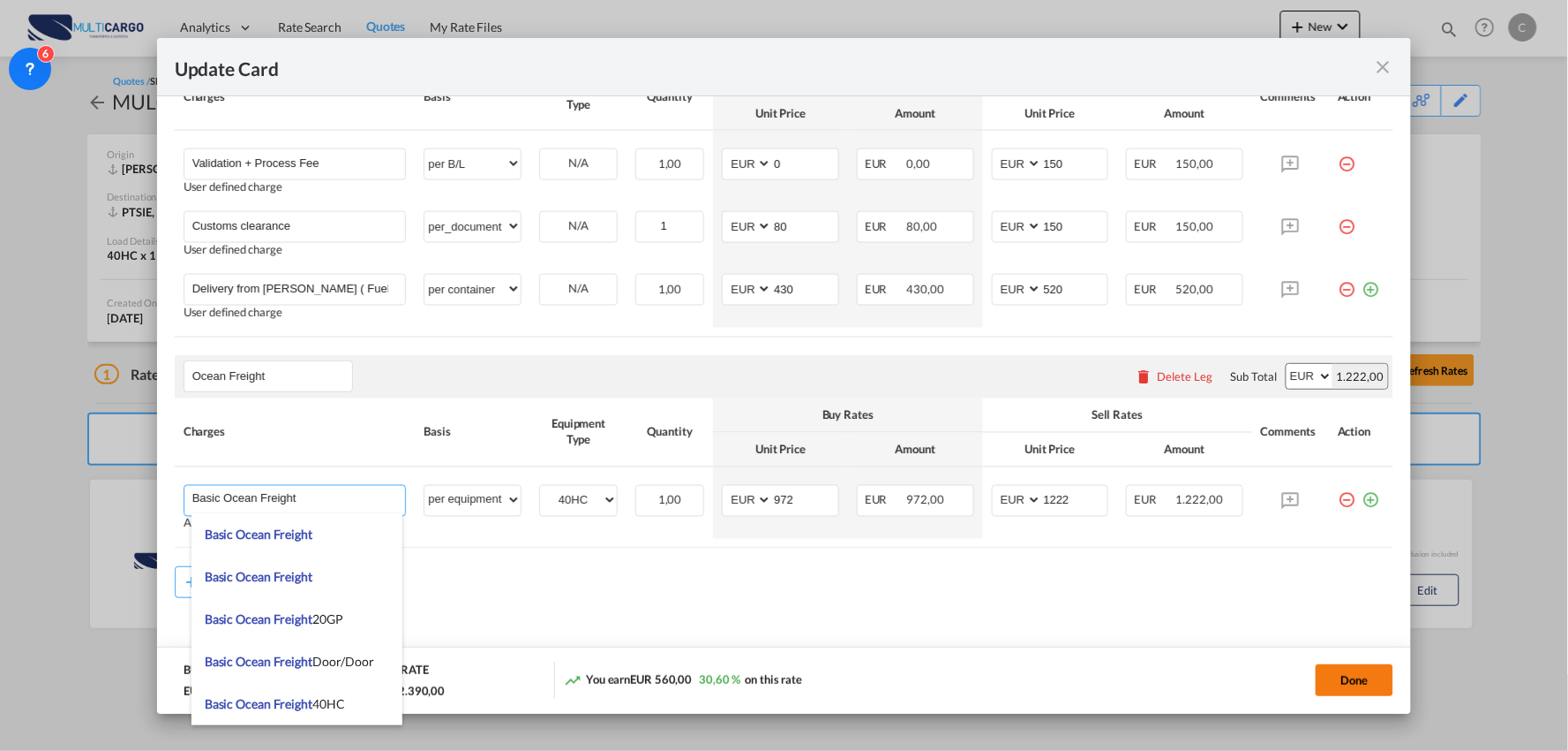
type input "Basic Ocean Freight"
click at [1349, 681] on button "Done" at bounding box center [1354, 680] width 77 height 32
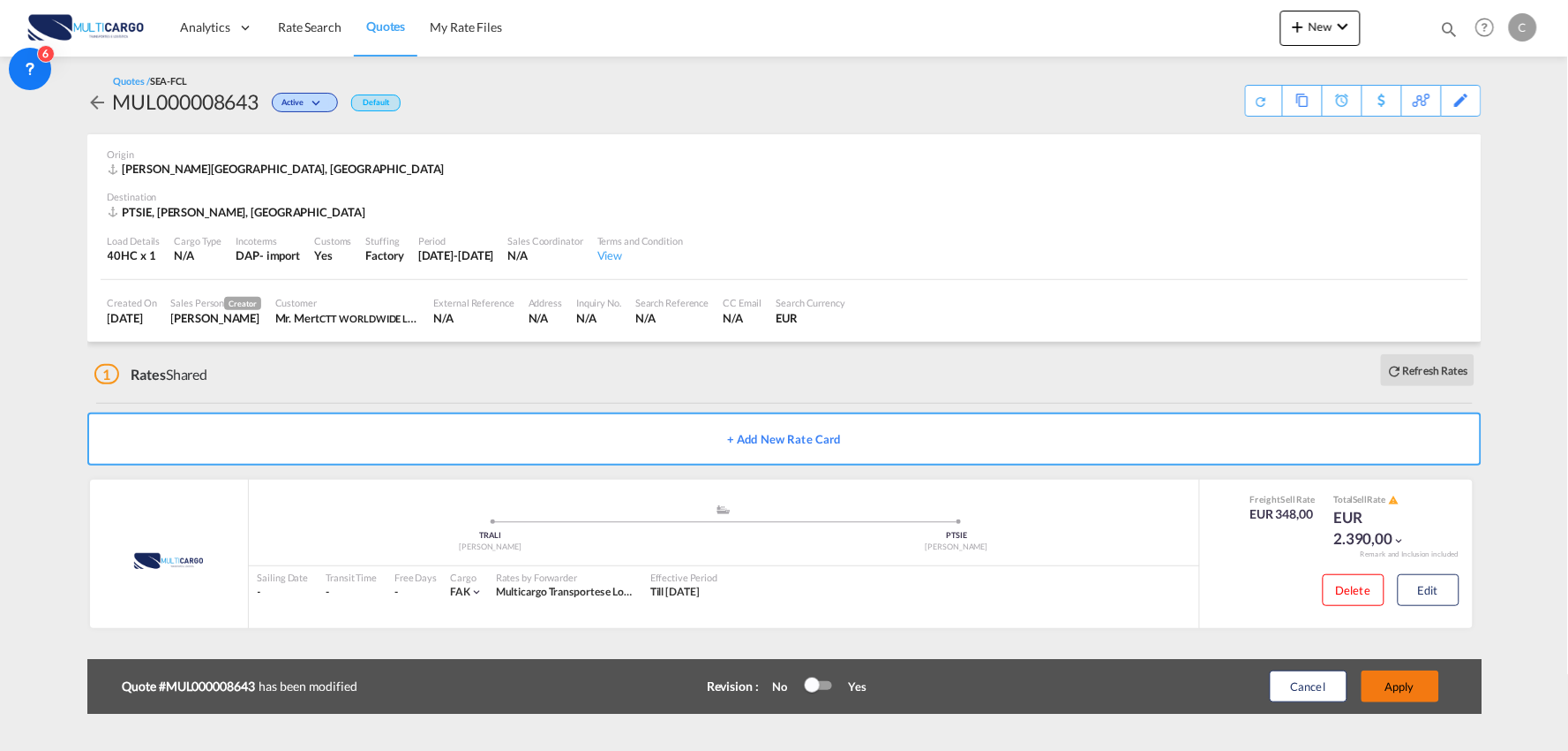
click at [1403, 683] on button "Apply" at bounding box center [1401, 686] width 77 height 32
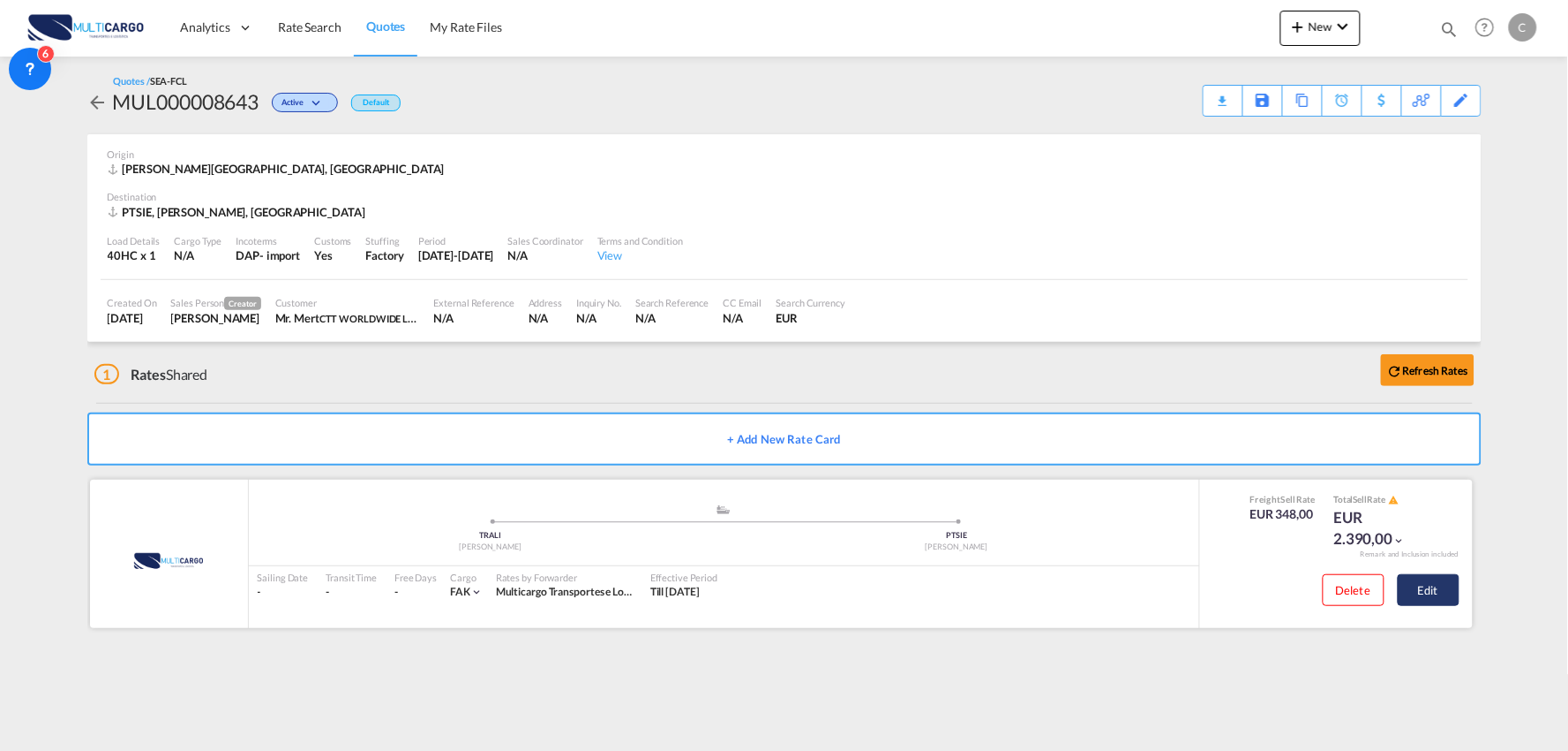
click at [1450, 589] on button "Edit" at bounding box center [1428, 590] width 61 height 32
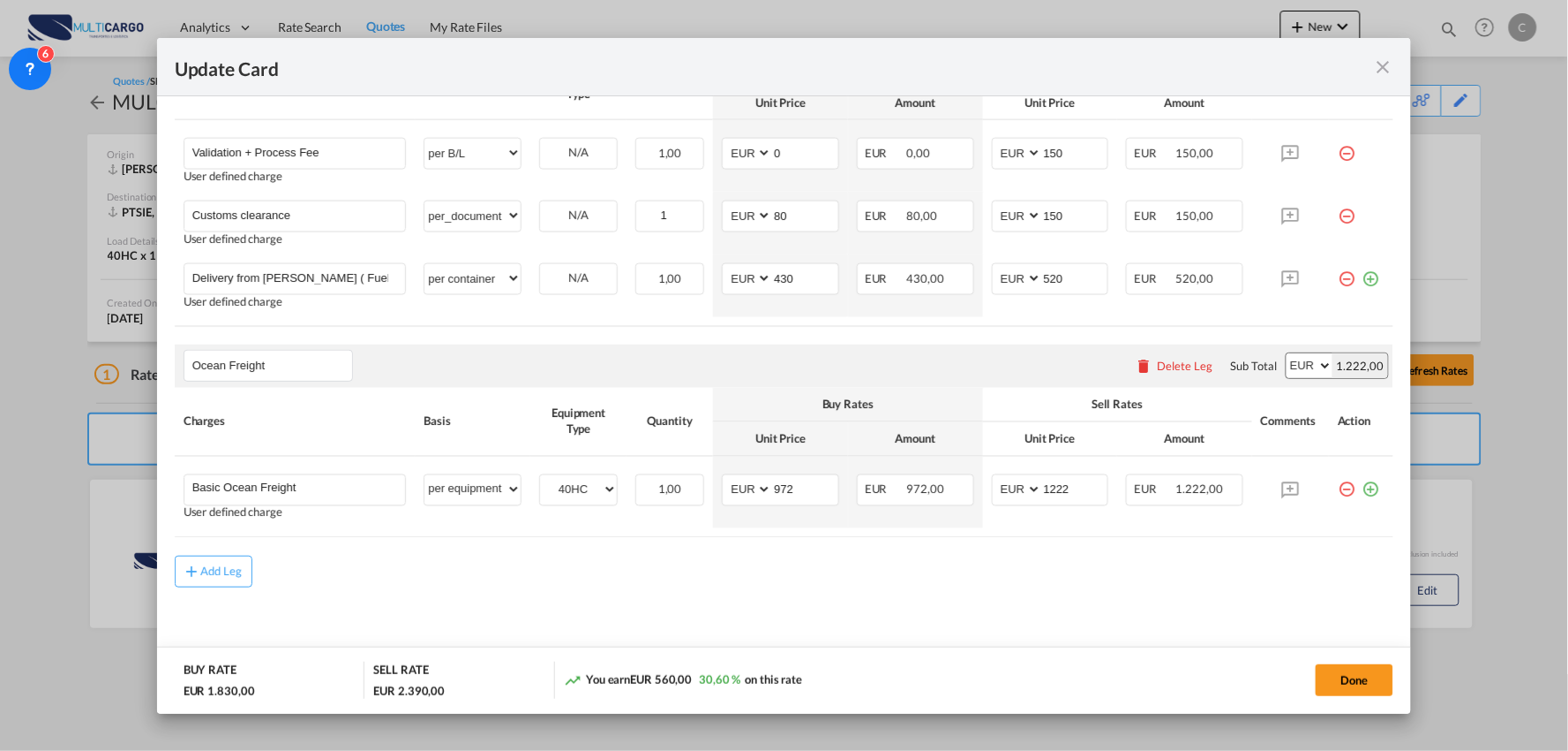
scroll to position [760, 0]
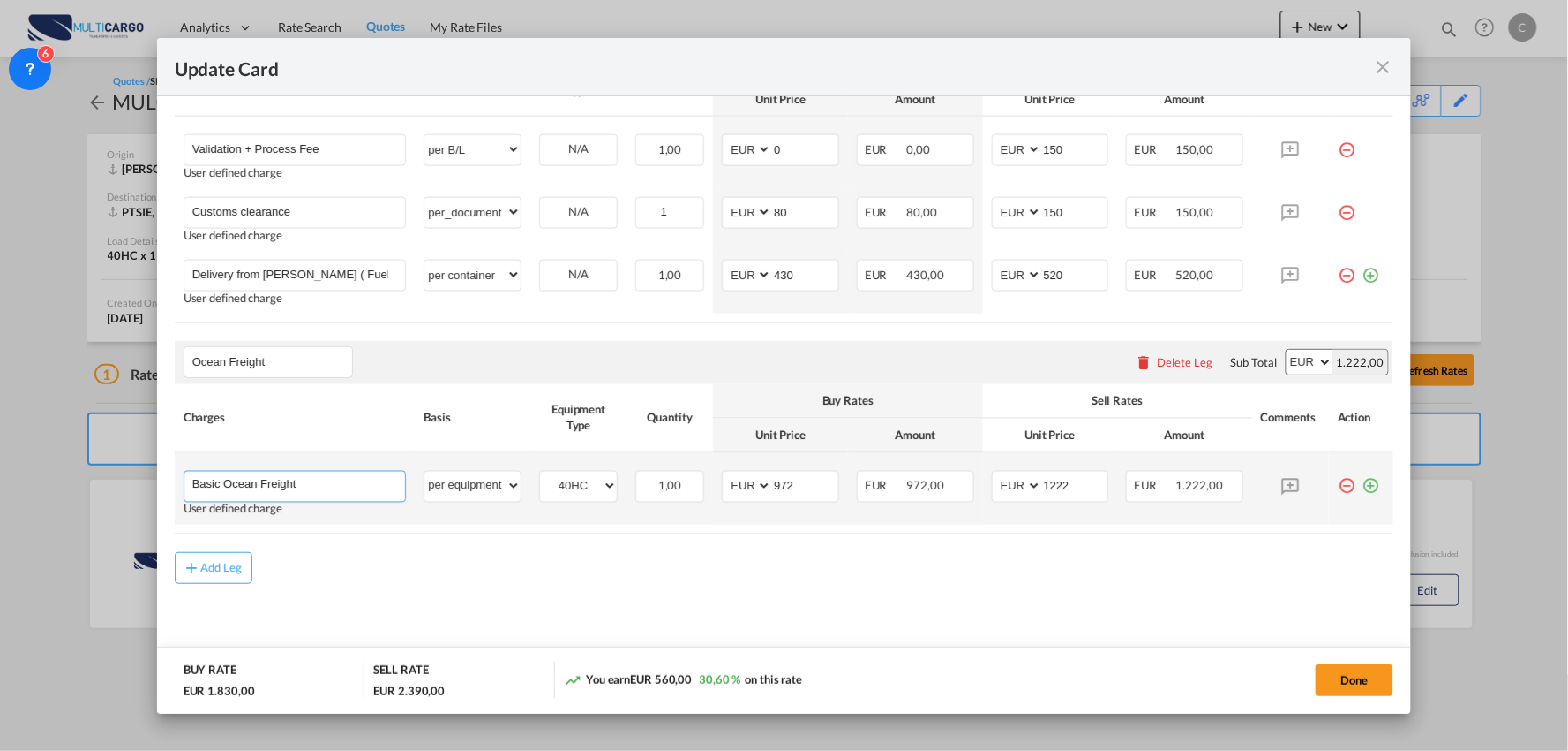
click at [354, 489] on input "Basic Ocean Freight" at bounding box center [299, 485] width 214 height 27
type input "Basic Ocean Freight (Direct Service)"
drag, startPoint x: 1077, startPoint y: 484, endPoint x: 1001, endPoint y: 482, distance: 76.0
click at [1001, 482] on md-input-container "AED AFN ALL AMD ANG AOA ARS AUD AWG AZN BAM BBD BDT BGN BHD BIF BMD BND BOB BRL…" at bounding box center [1051, 486] width 118 height 32
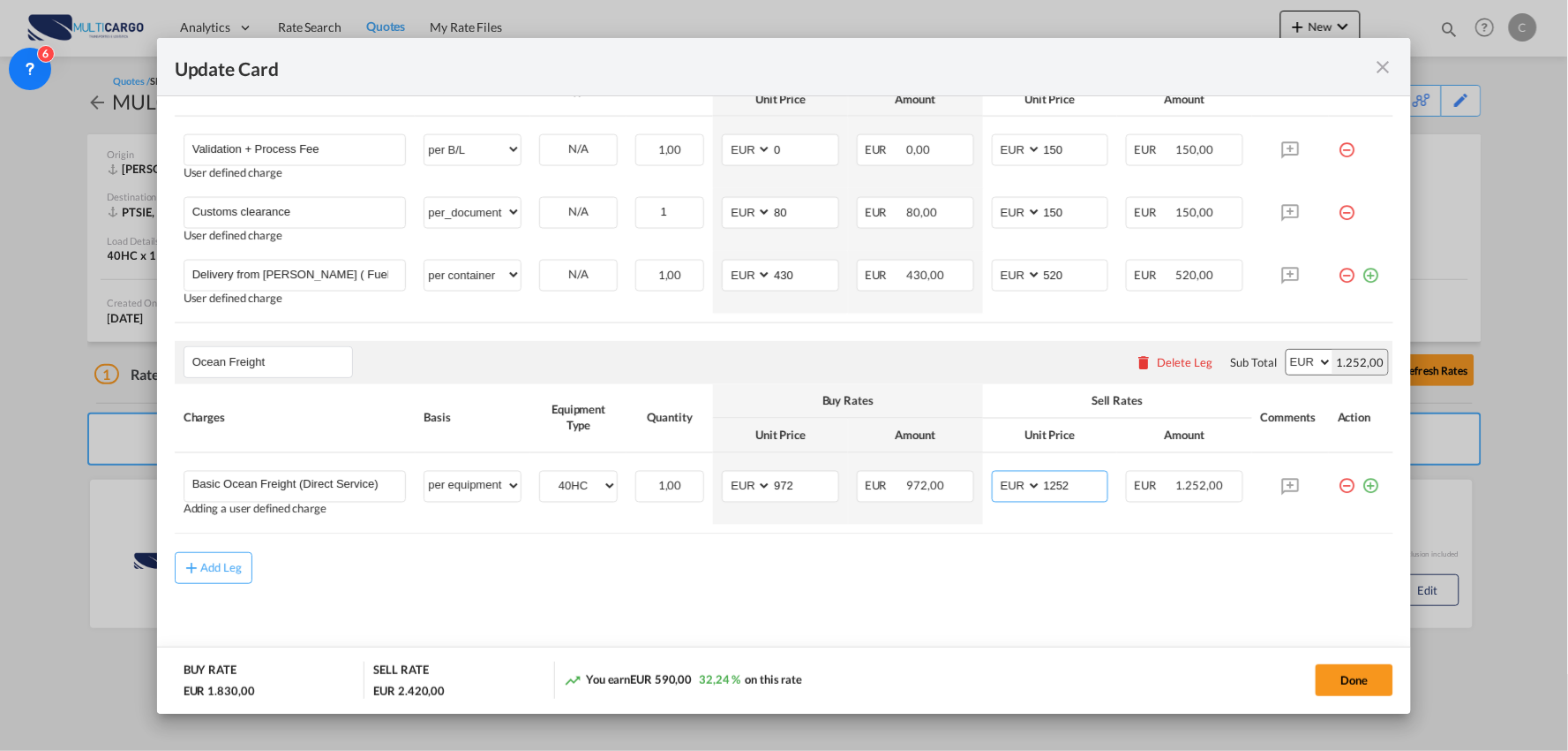
type input "1252"
click at [673, 629] on md-content "Main Freight Please enter leg name Leg Name Already Exists Delete Leg Sub Total…" at bounding box center [784, 229] width 1220 height 878
click at [360, 543] on rate-modification "Main Freight Please enter leg name Leg Name Already Exists Delete Leg Sub Total…" at bounding box center [784, 186] width 1220 height 794
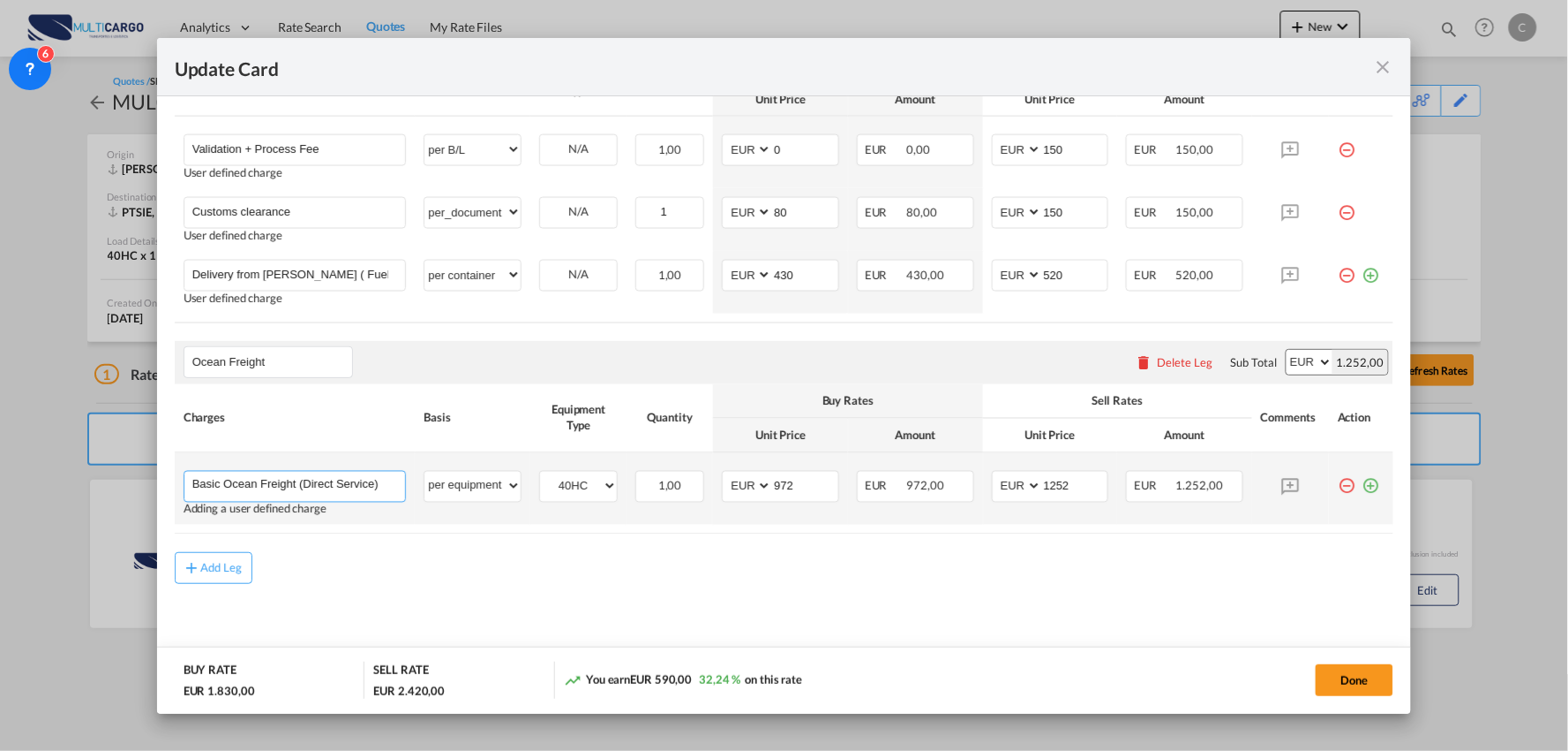
click at [388, 488] on input "Basic Ocean Freight (Direct Service)" at bounding box center [299, 485] width 214 height 27
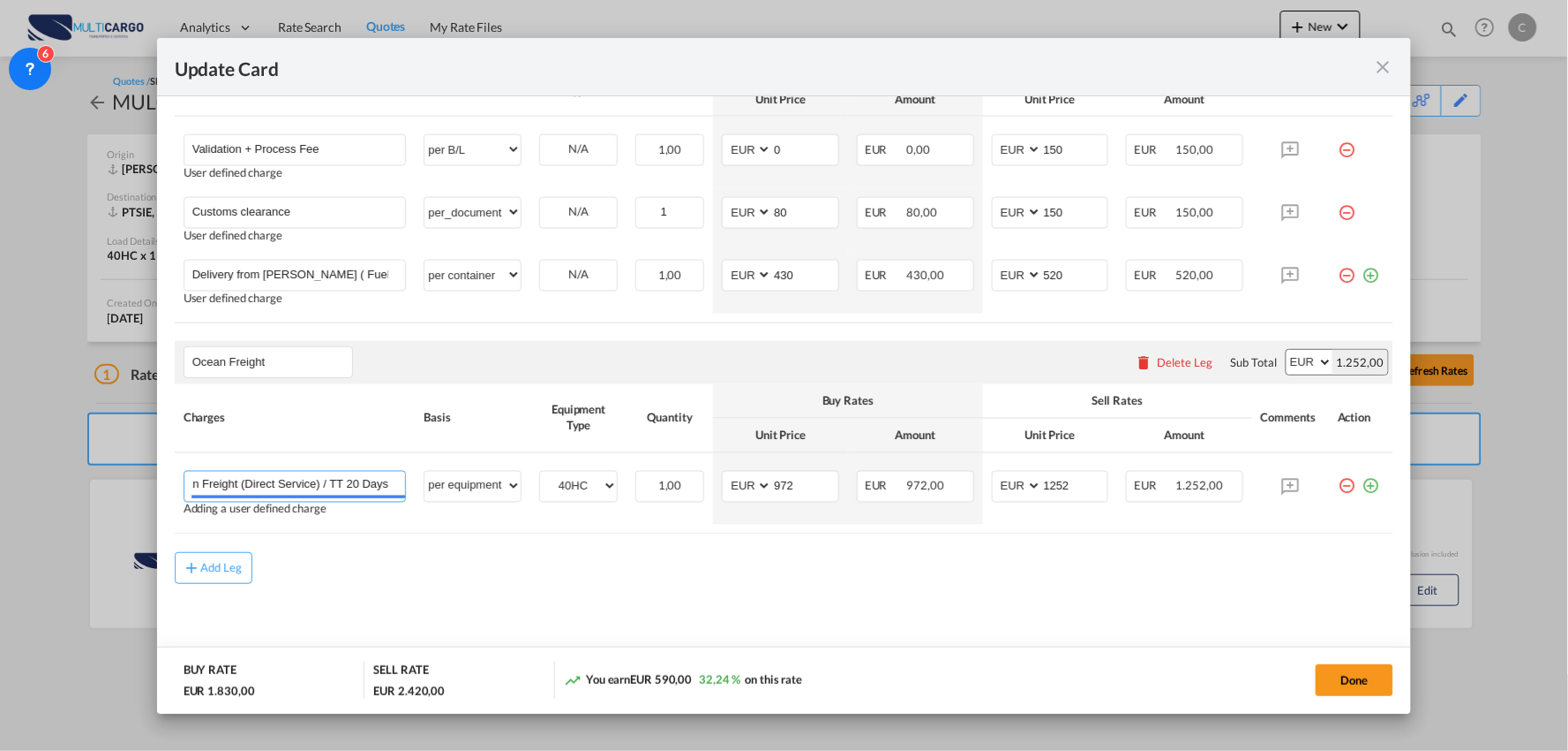
type input "Basic Ocean Freight (Direct Service) / TT 20 Days"
click at [568, 565] on div "Add Leg" at bounding box center [784, 568] width 1220 height 32
click at [1342, 673] on button "Done" at bounding box center [1354, 680] width 77 height 32
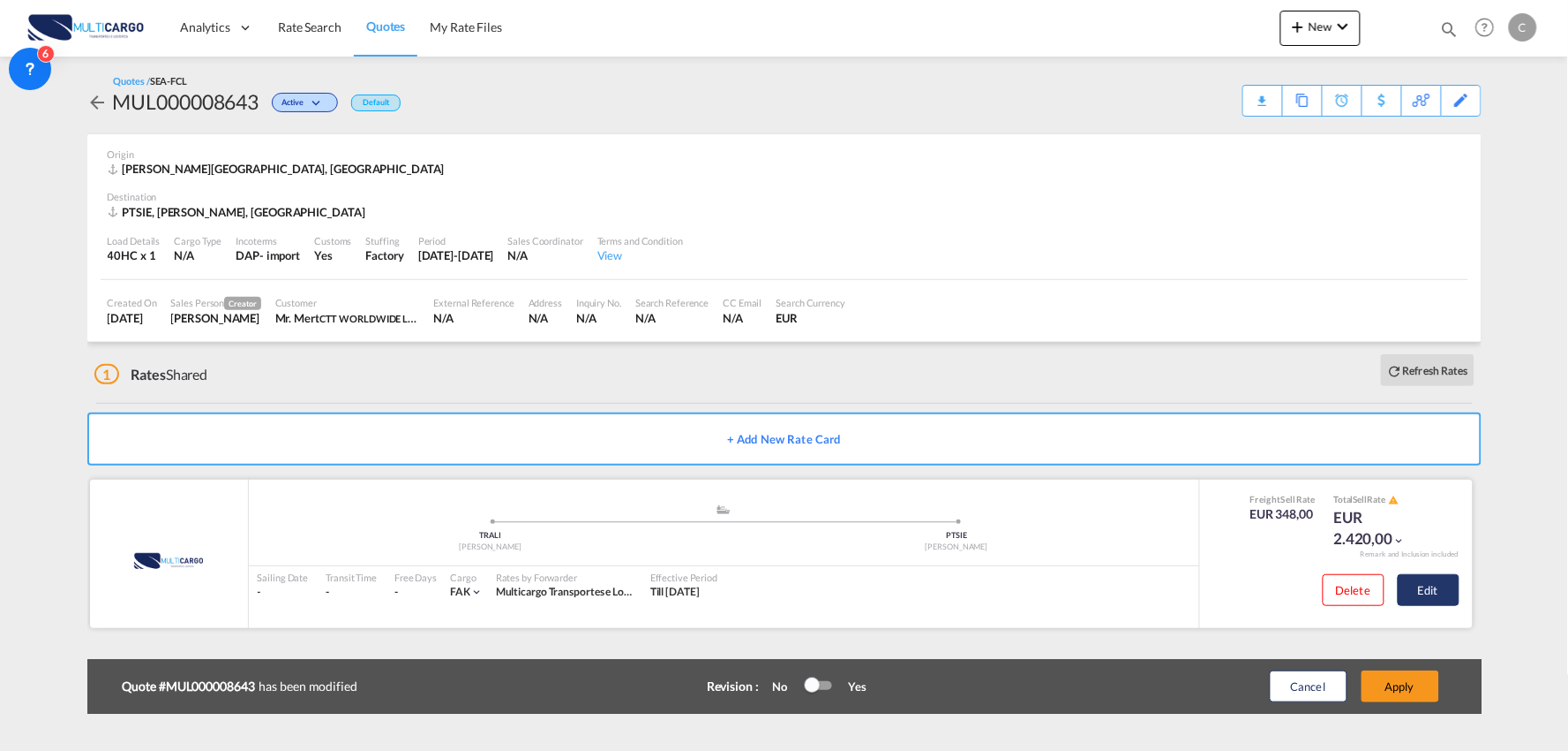
click at [1442, 592] on button "Edit" at bounding box center [1428, 590] width 61 height 32
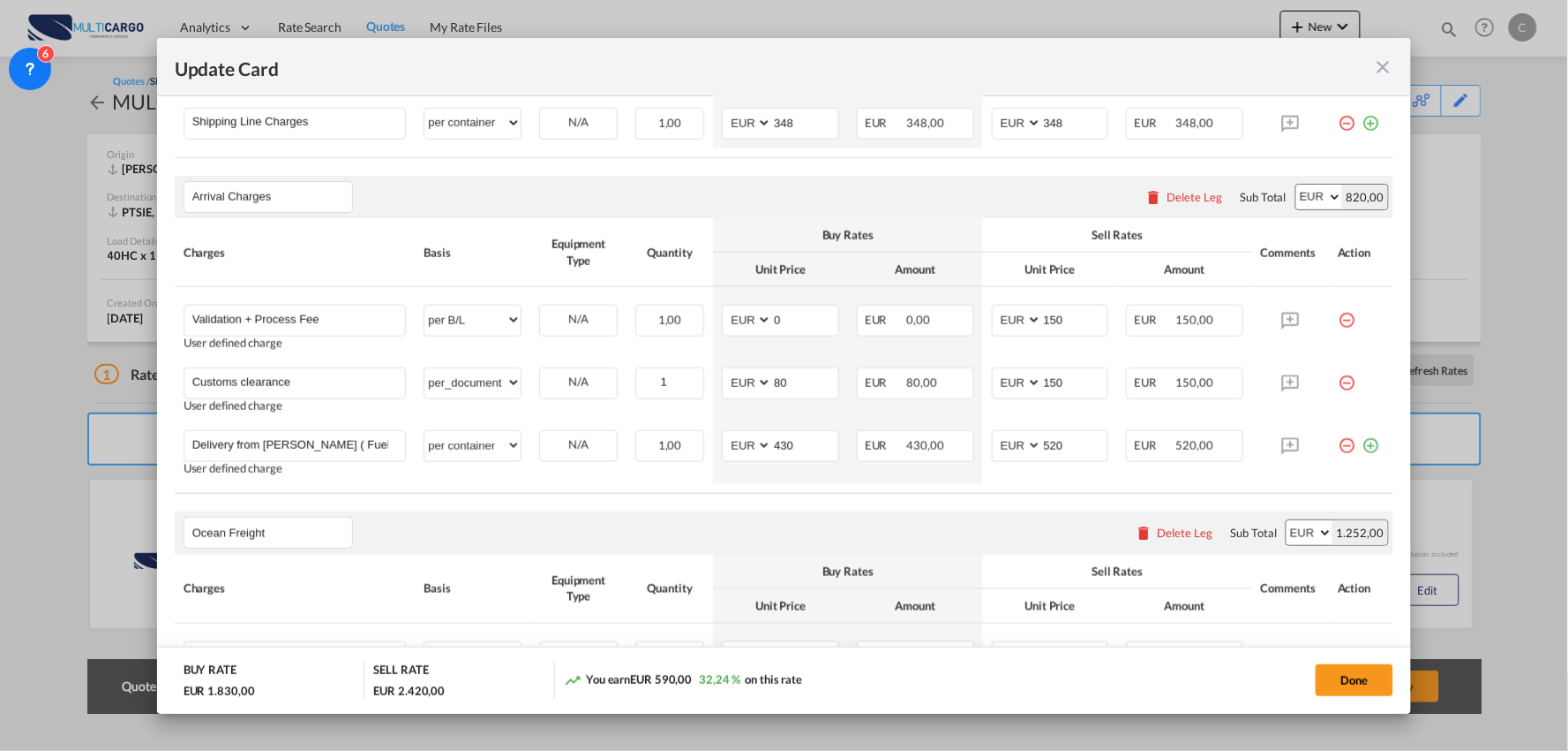
scroll to position [686, 0]
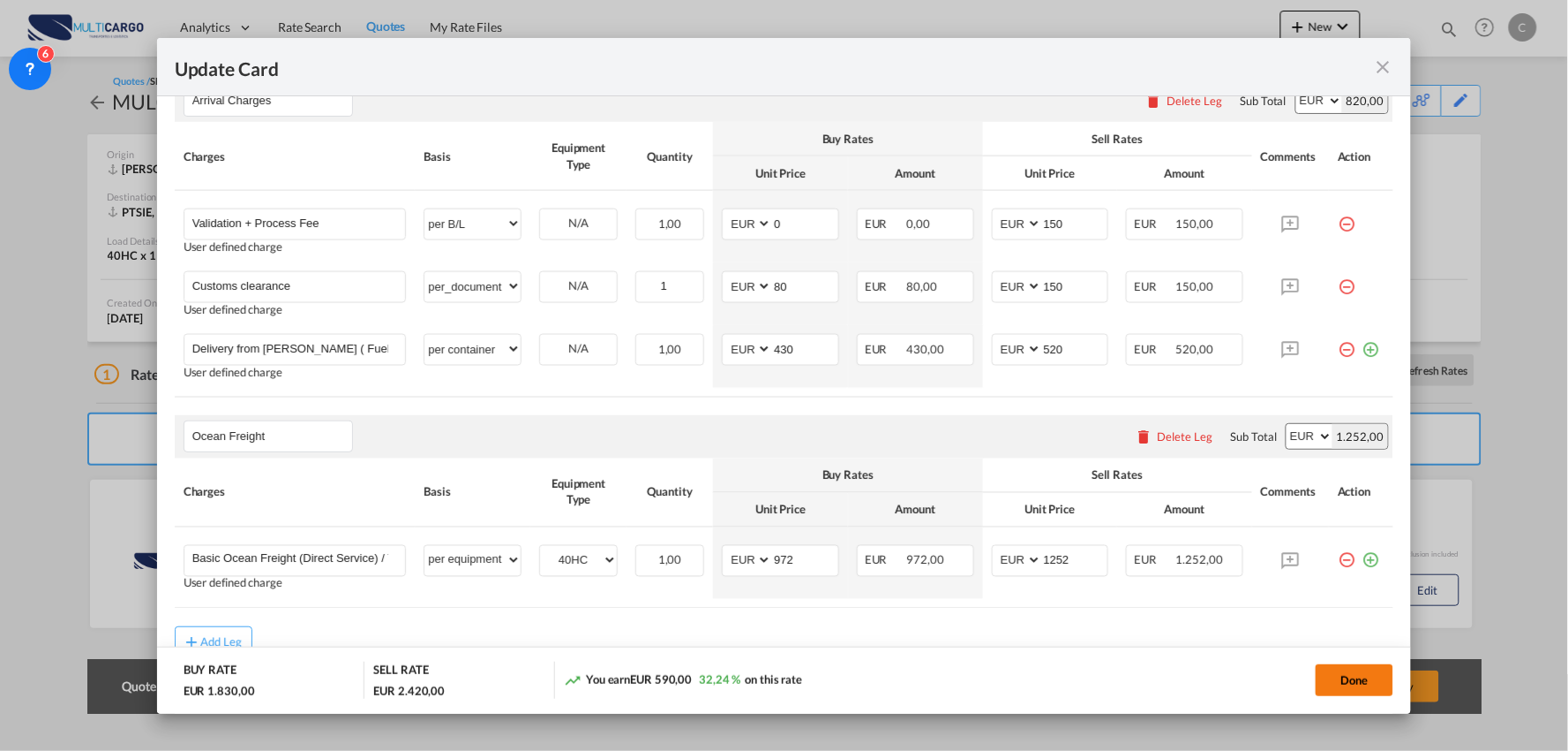
click at [1354, 674] on button "Done" at bounding box center [1354, 680] width 77 height 32
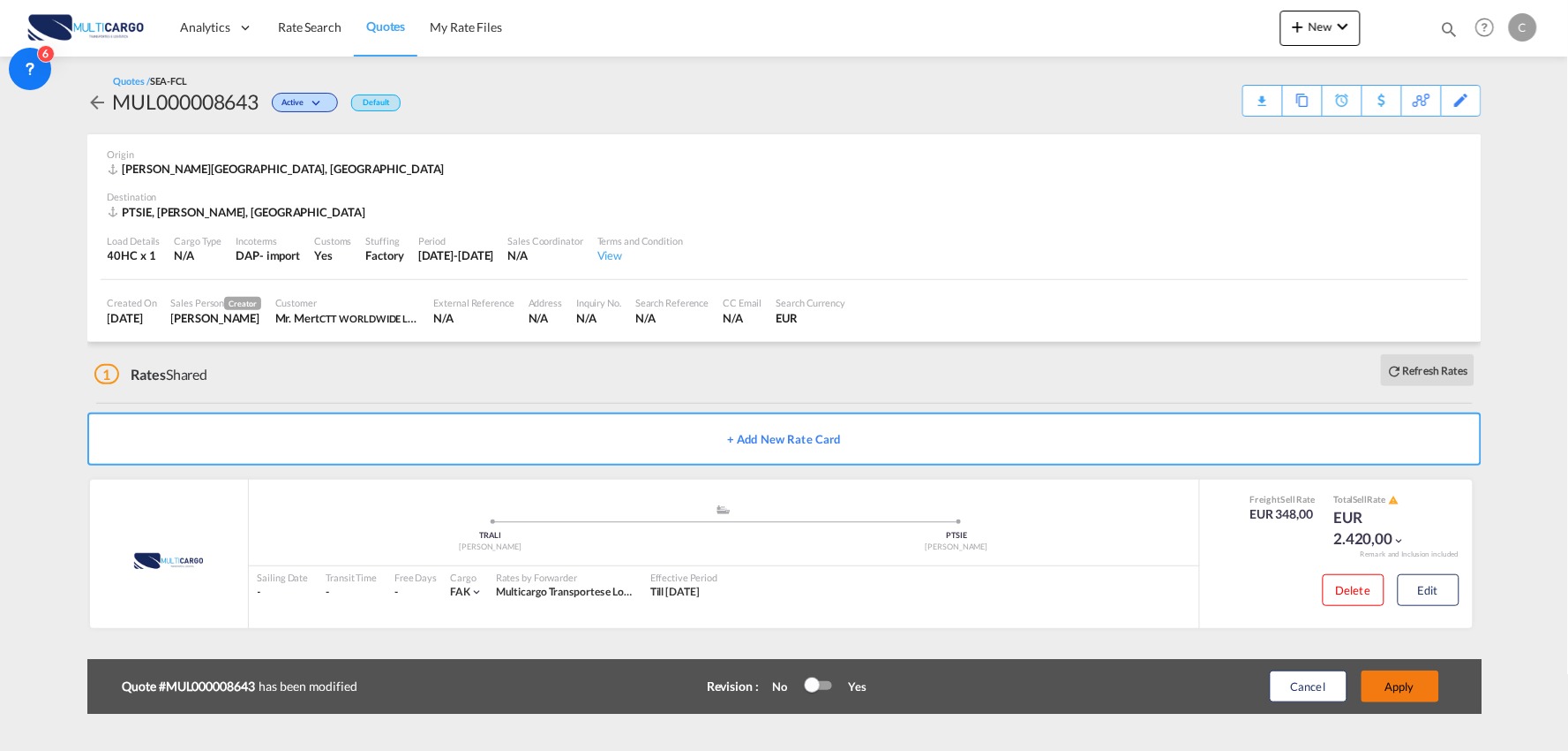
click at [1409, 682] on button "Apply" at bounding box center [1401, 686] width 77 height 32
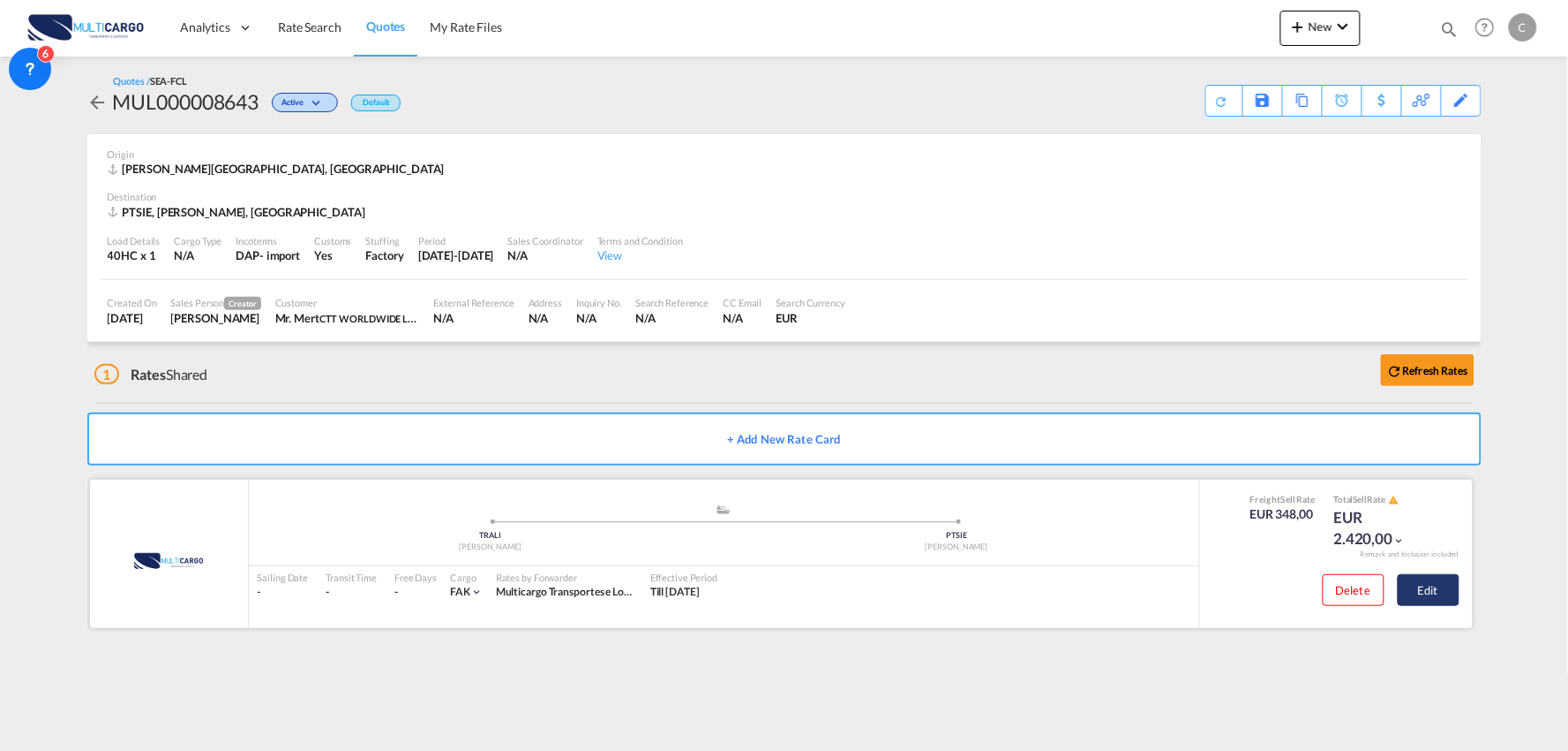
click at [1441, 589] on button "Edit" at bounding box center [1428, 590] width 61 height 32
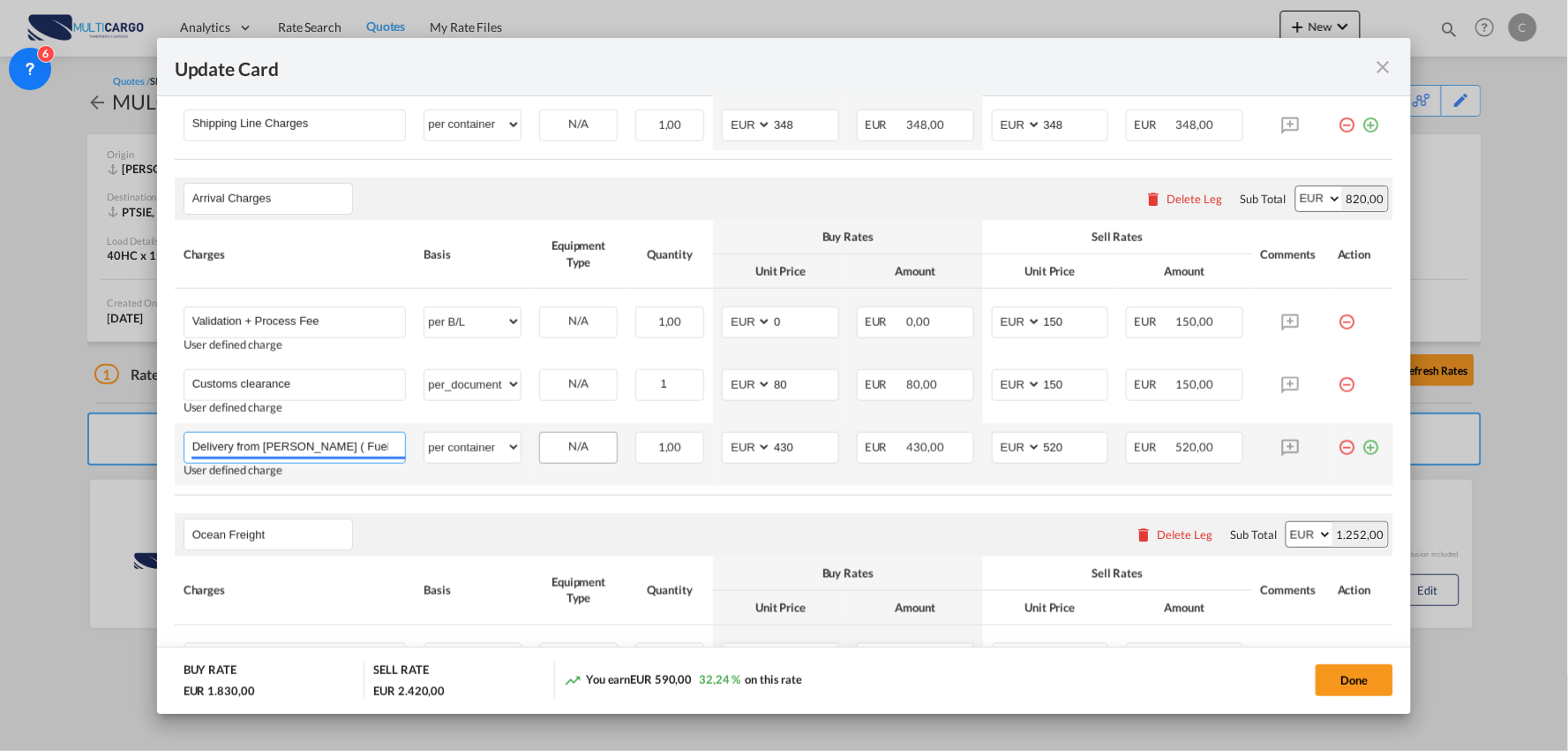
scroll to position [0, 43]
drag, startPoint x: 304, startPoint y: 446, endPoint x: 550, endPoint y: 452, distance: 246.1
click at [550, 452] on tr "Delivery from Sines ( Fuel surcharge Included) Please Enter User Defined Charge…" at bounding box center [784, 454] width 1220 height 62
click at [392, 445] on input "Delivery from Sines ( Fuel surcharge Included)" at bounding box center [299, 446] width 214 height 27
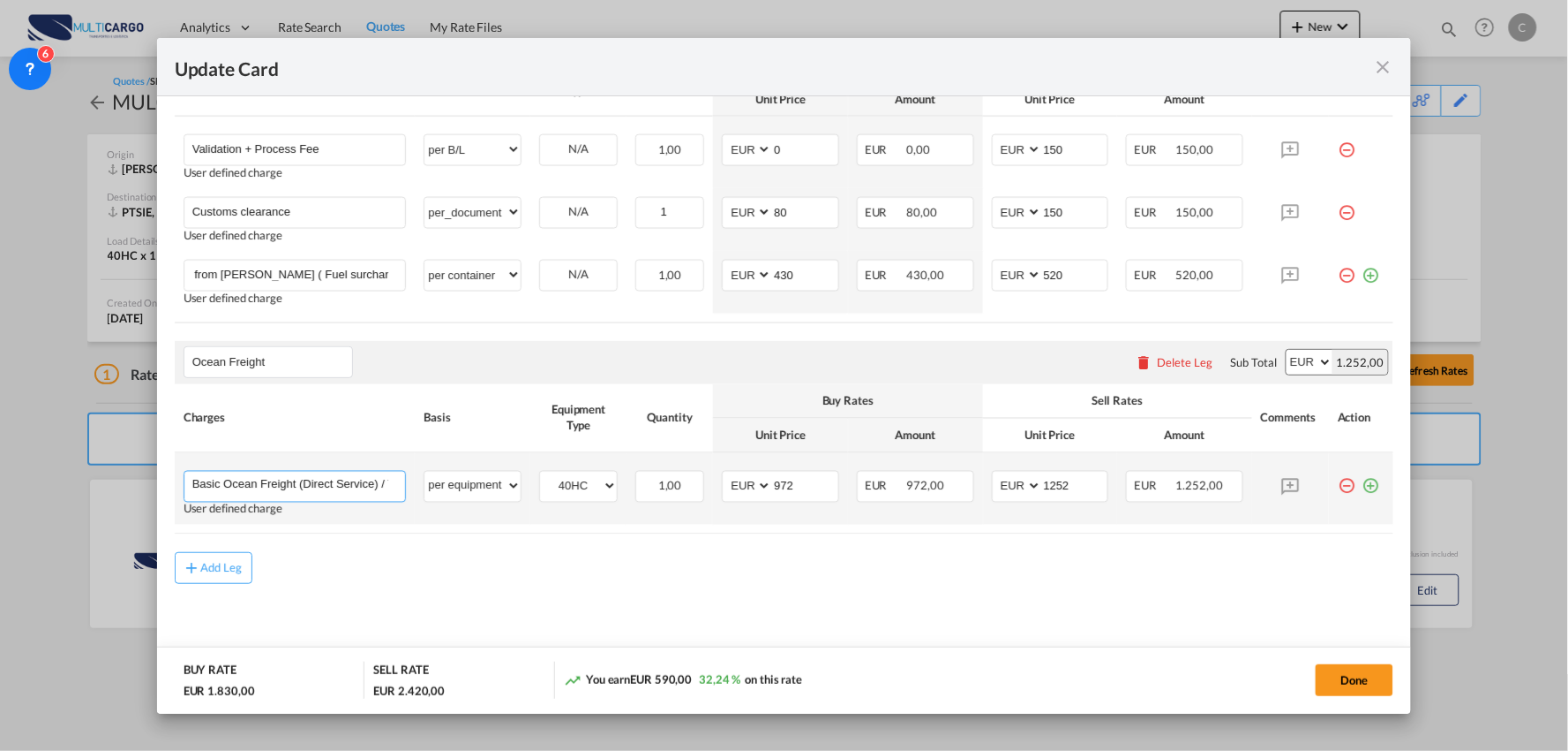
click at [372, 495] on md-autocomplete-wrap "Basic Ocean Freight (Direct Service) / TT 20 Days" at bounding box center [298, 485] width 215 height 27
click at [389, 483] on input "Basic Ocean Freight (Direct Service) / TT 20 Days" at bounding box center [299, 485] width 214 height 27
click at [384, 486] on input "Basic Ocean Freight (Direct Service) / TT 20 Days" at bounding box center [299, 485] width 214 height 27
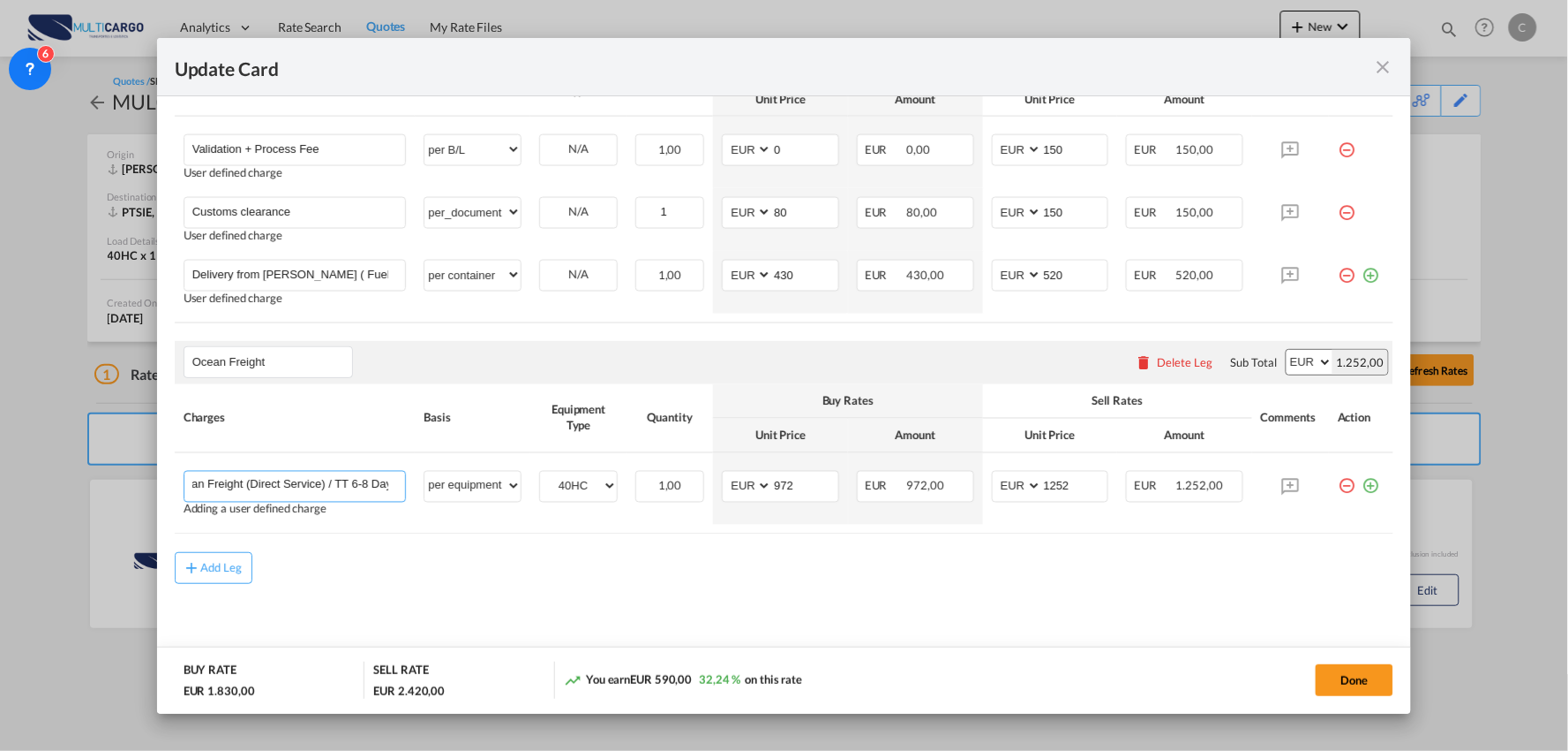
scroll to position [0, 64]
type input "Basic Ocean Freight (Direct Service) / TT 6-8 Days TT 20 Days"
click at [1377, 672] on button "Done" at bounding box center [1354, 680] width 77 height 32
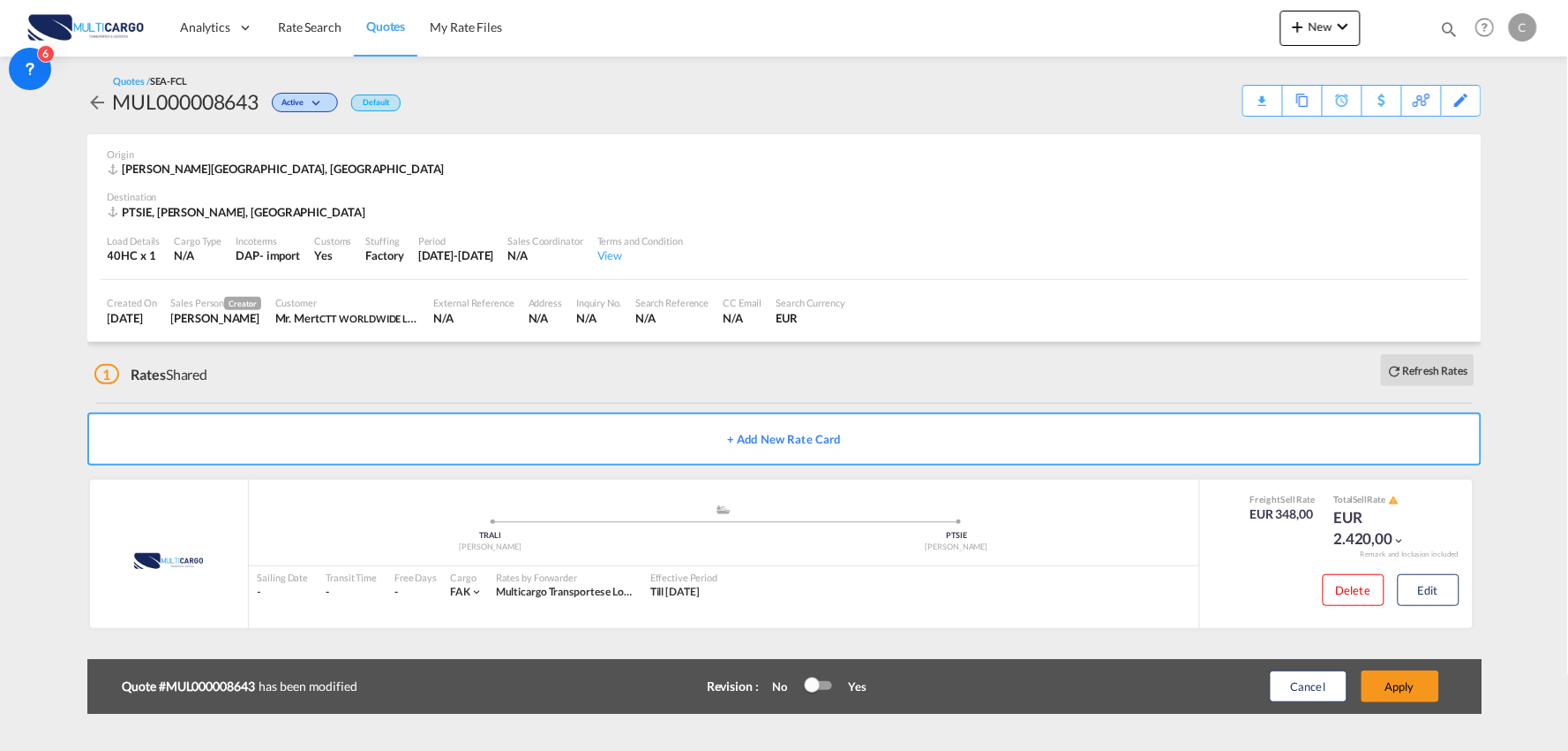
scroll to position [0, 0]
click at [1415, 685] on div "Update Card Port of [GEOGRAPHIC_DATA] [GEOGRAPHIC_DATA] T/S Liner/Carrier Multi…" at bounding box center [784, 375] width 1568 height 751
click at [1415, 685] on button "Apply" at bounding box center [1401, 686] width 77 height 32
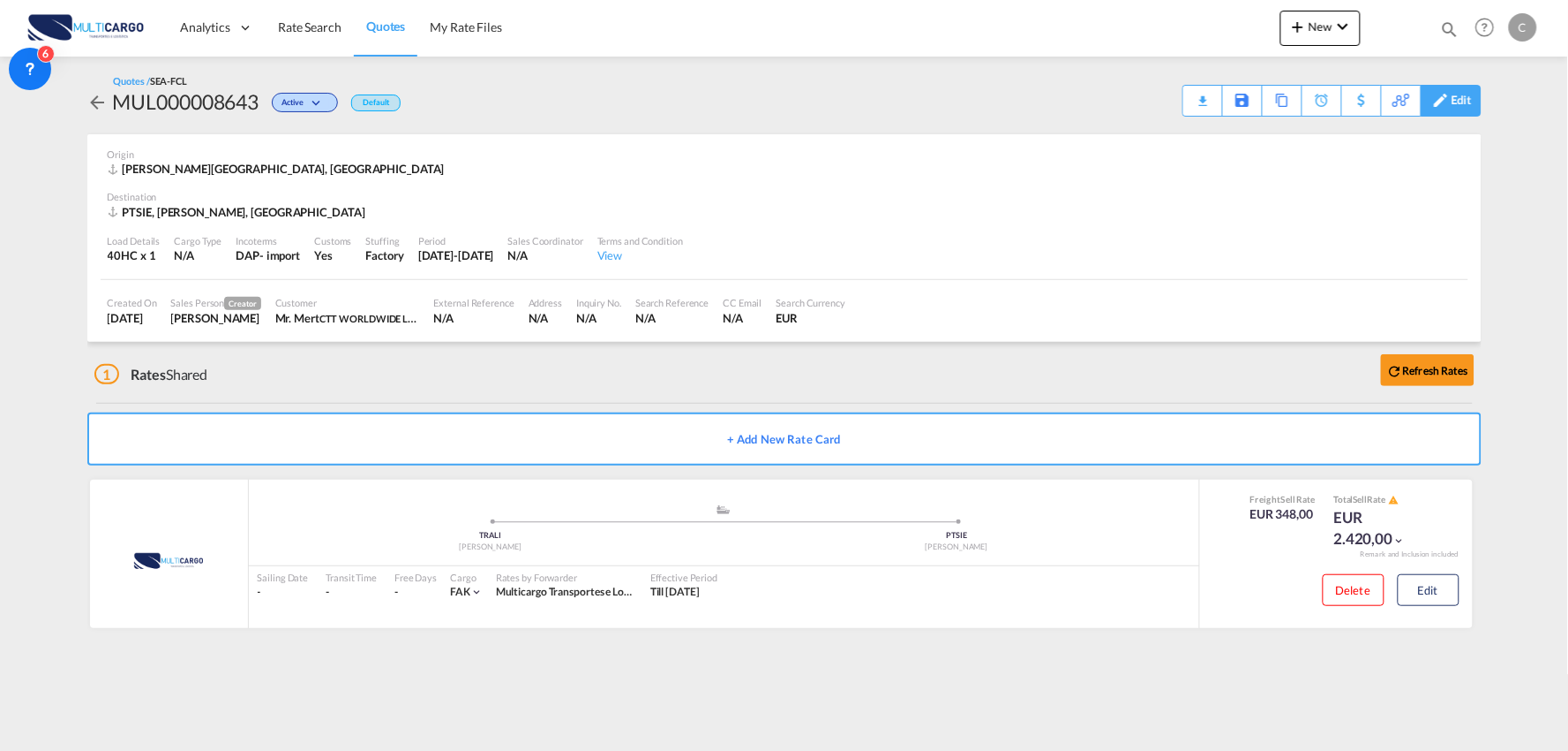
drag, startPoint x: 1461, startPoint y: 98, endPoint x: 1458, endPoint y: 110, distance: 12.4
click at [1457, 117] on div "Quotes / SEA-FCL MUL000008643 Active Default Download Quote Save As Template Co…" at bounding box center [784, 94] width 1394 height 78
click at [1460, 108] on div "Edit" at bounding box center [1462, 101] width 20 height 30
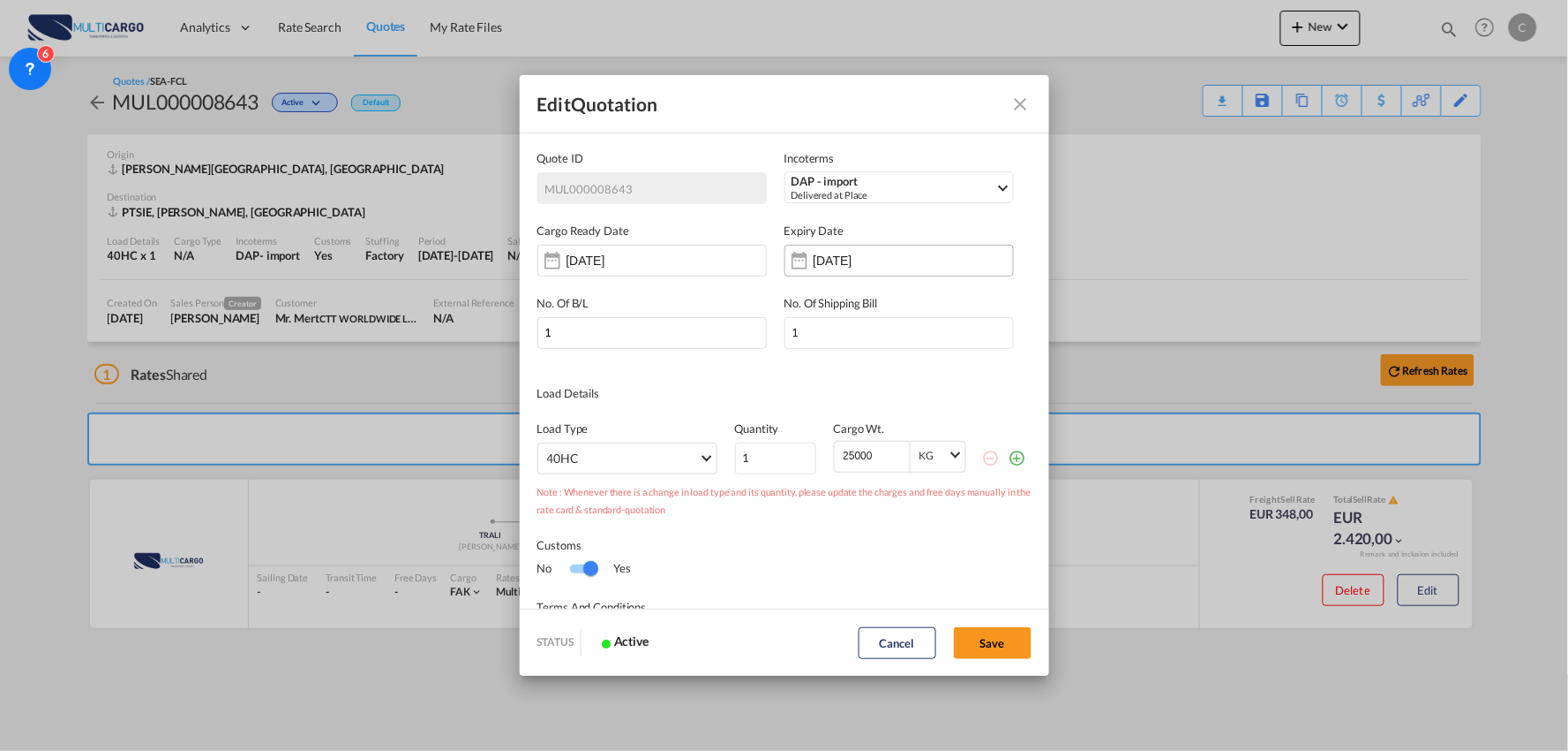
click at [861, 263] on input "11 Sep 2026" at bounding box center [869, 260] width 111 height 14
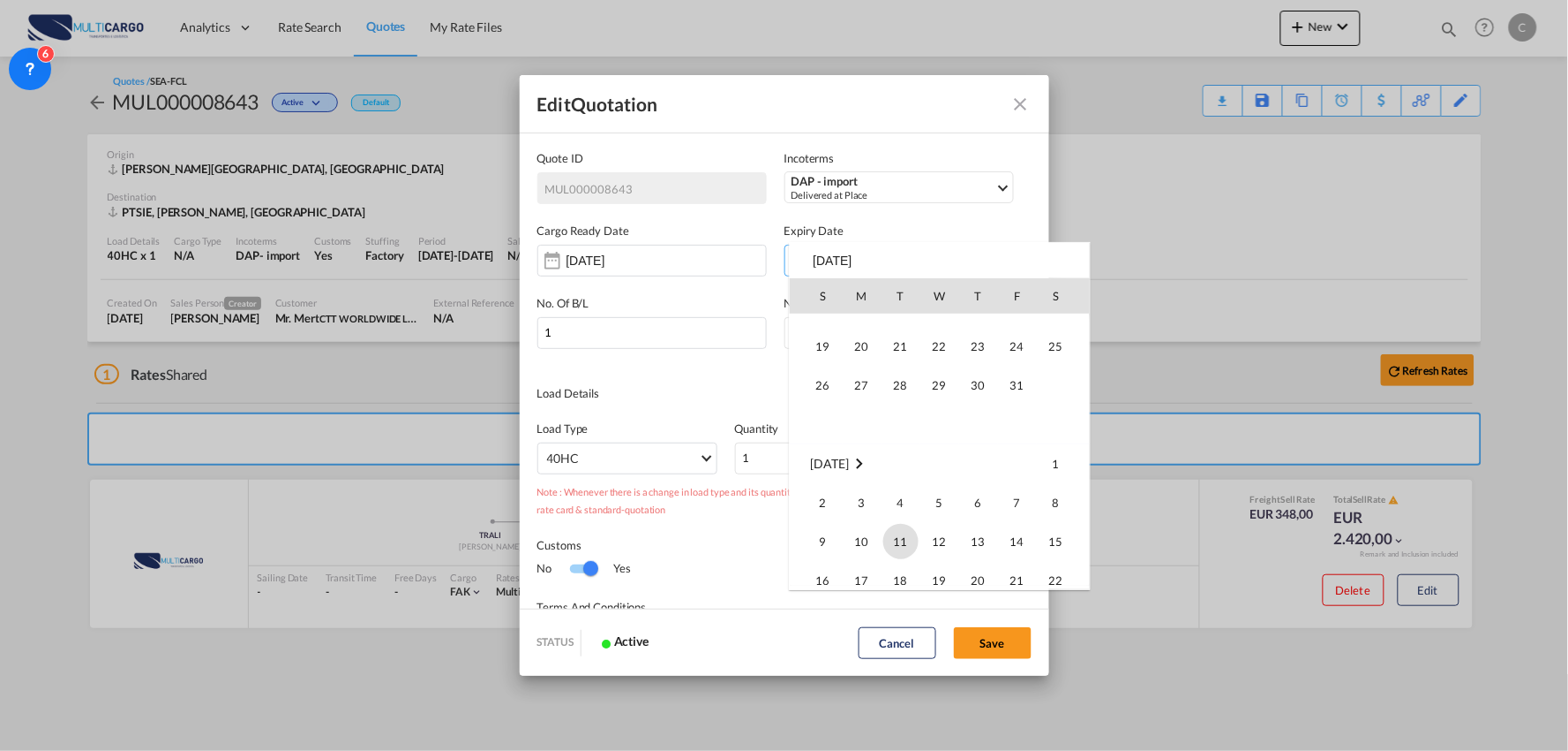
scroll to position [2415, 0]
click at [855, 257] on div "S M T W T F S Apr 2026 1 2 3 4 5 6 7 8 9 10 11 12 13 14 15 16 17 18 19 20 21 22…" at bounding box center [939, 416] width 302 height 348
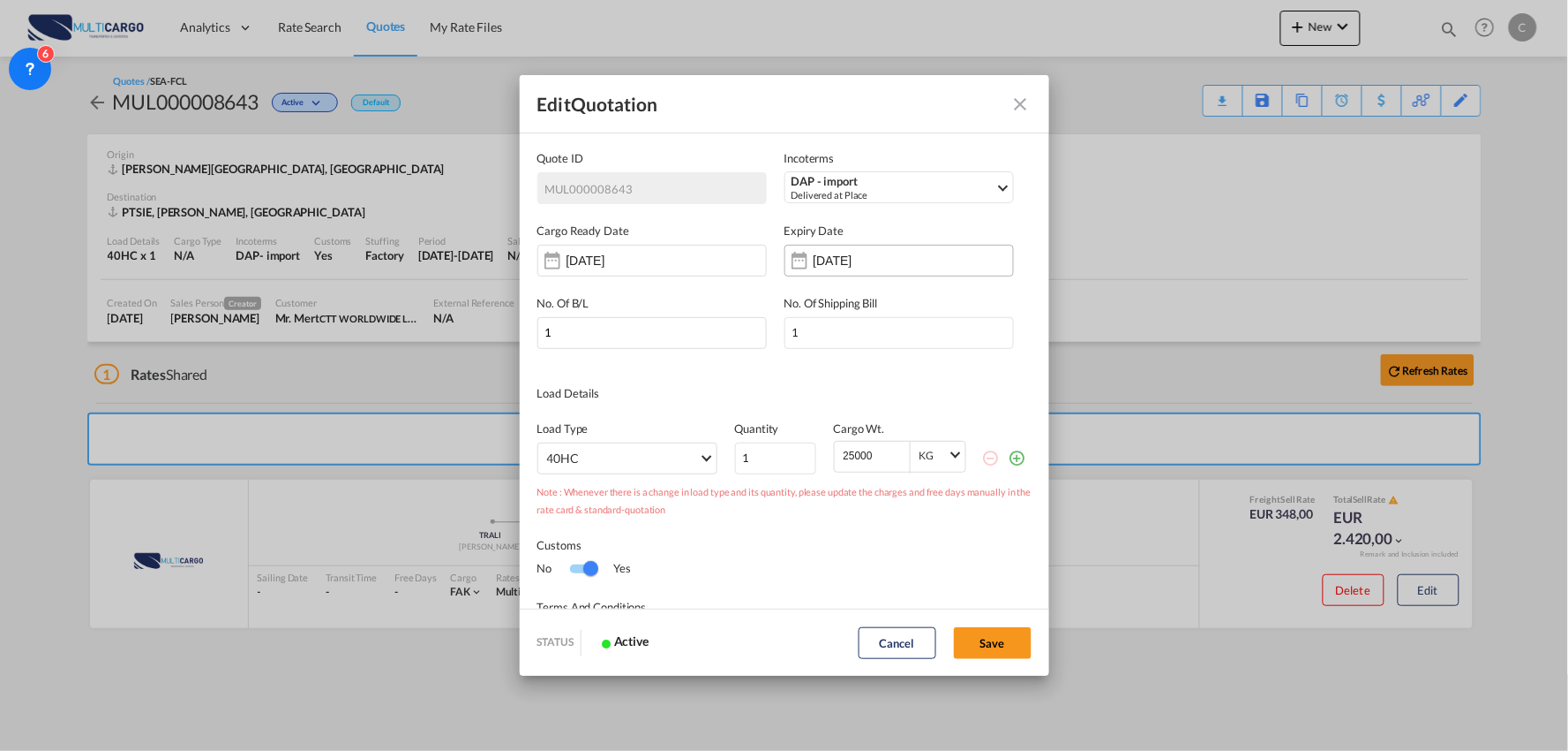
click at [882, 263] on input "11 Sep 2026" at bounding box center [869, 260] width 111 height 14
click at [887, 259] on input "11 Sep 2026" at bounding box center [869, 260] width 111 height 14
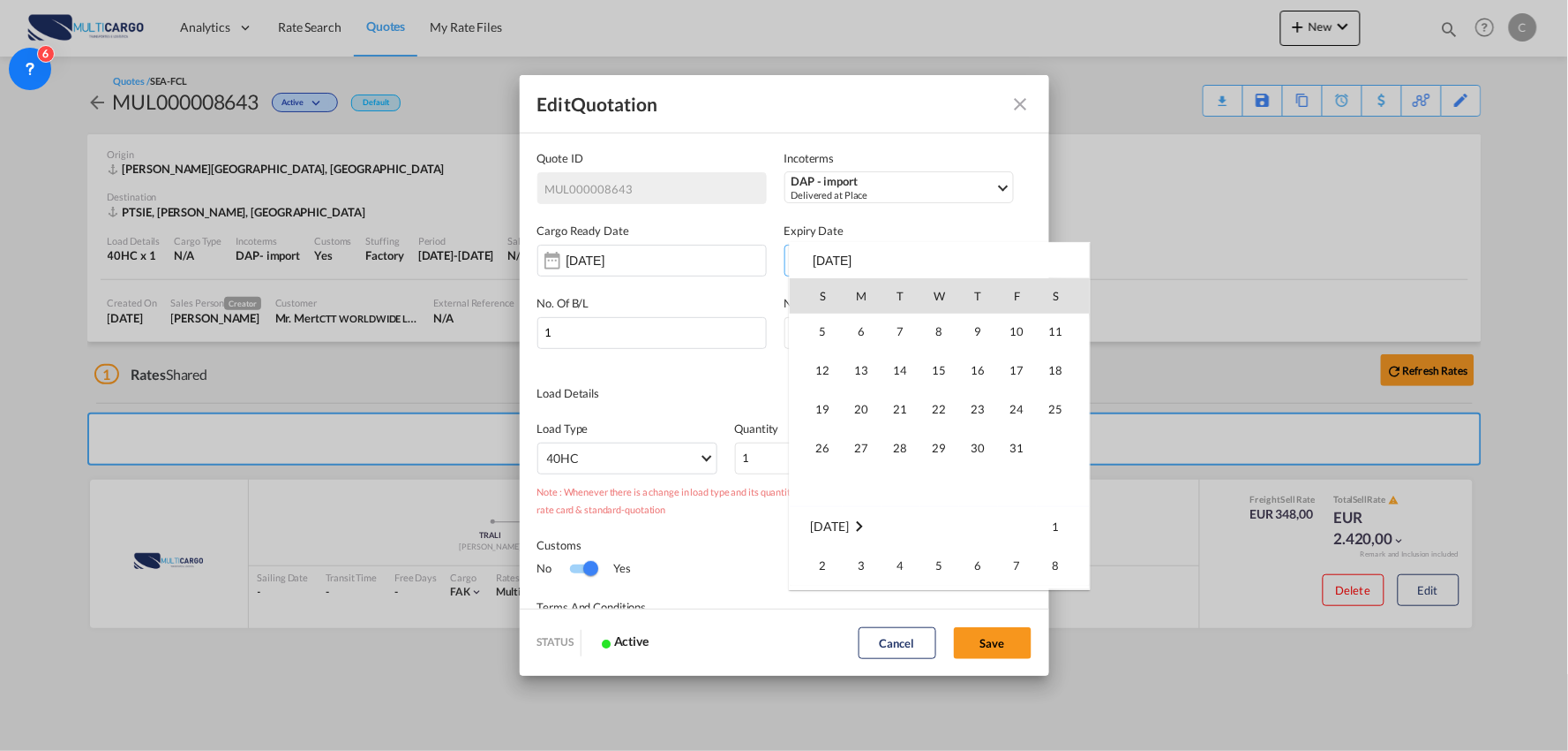
scroll to position [294, 0]
click at [1013, 431] on span "31" at bounding box center [1018, 429] width 36 height 36
type input "31 Oct 2025"
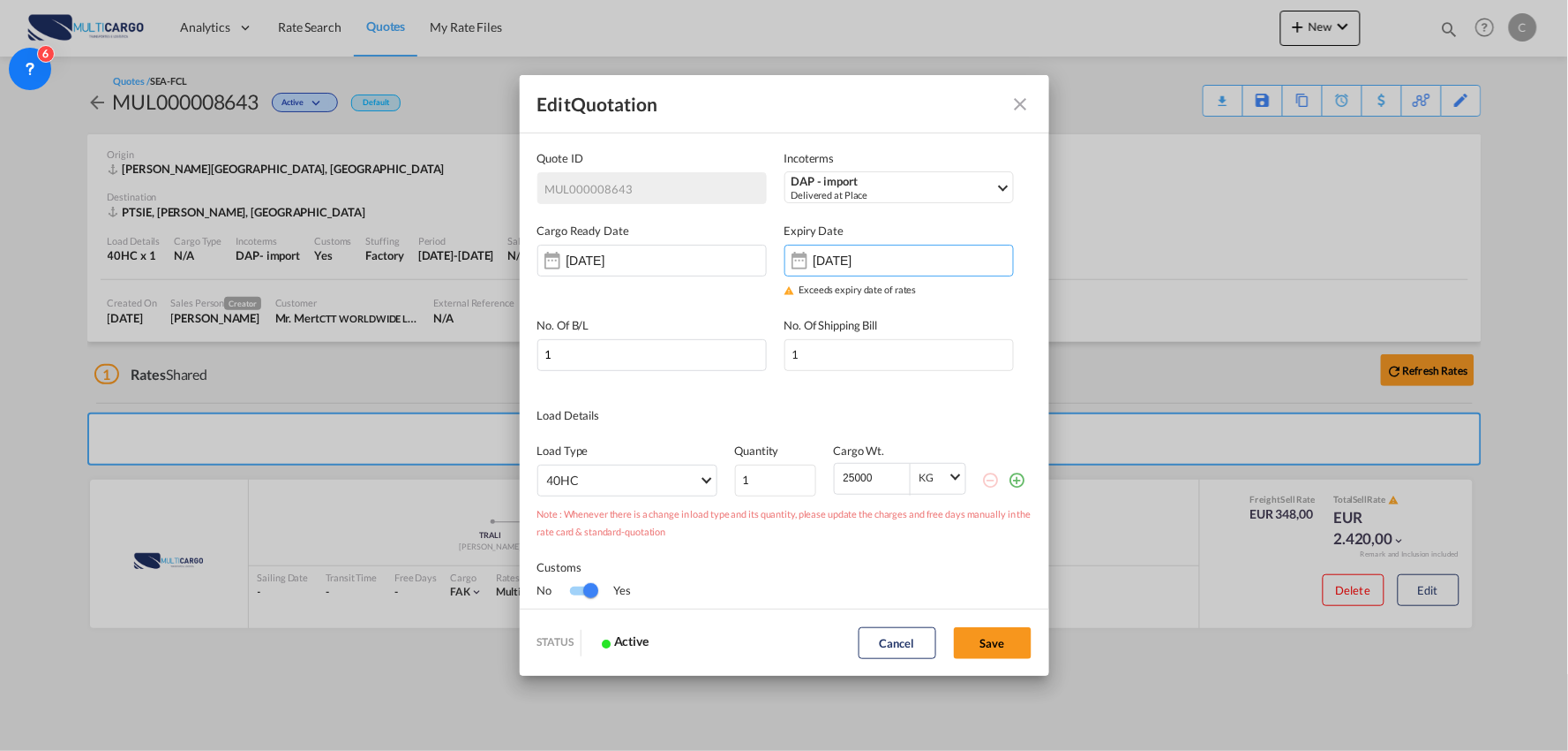
click at [981, 300] on div "No. Of B/L 1 No. Of Shipping Bill 1" at bounding box center [784, 334] width 494 height 72
click at [579, 265] on input "[DATE]" at bounding box center [622, 260] width 111 height 14
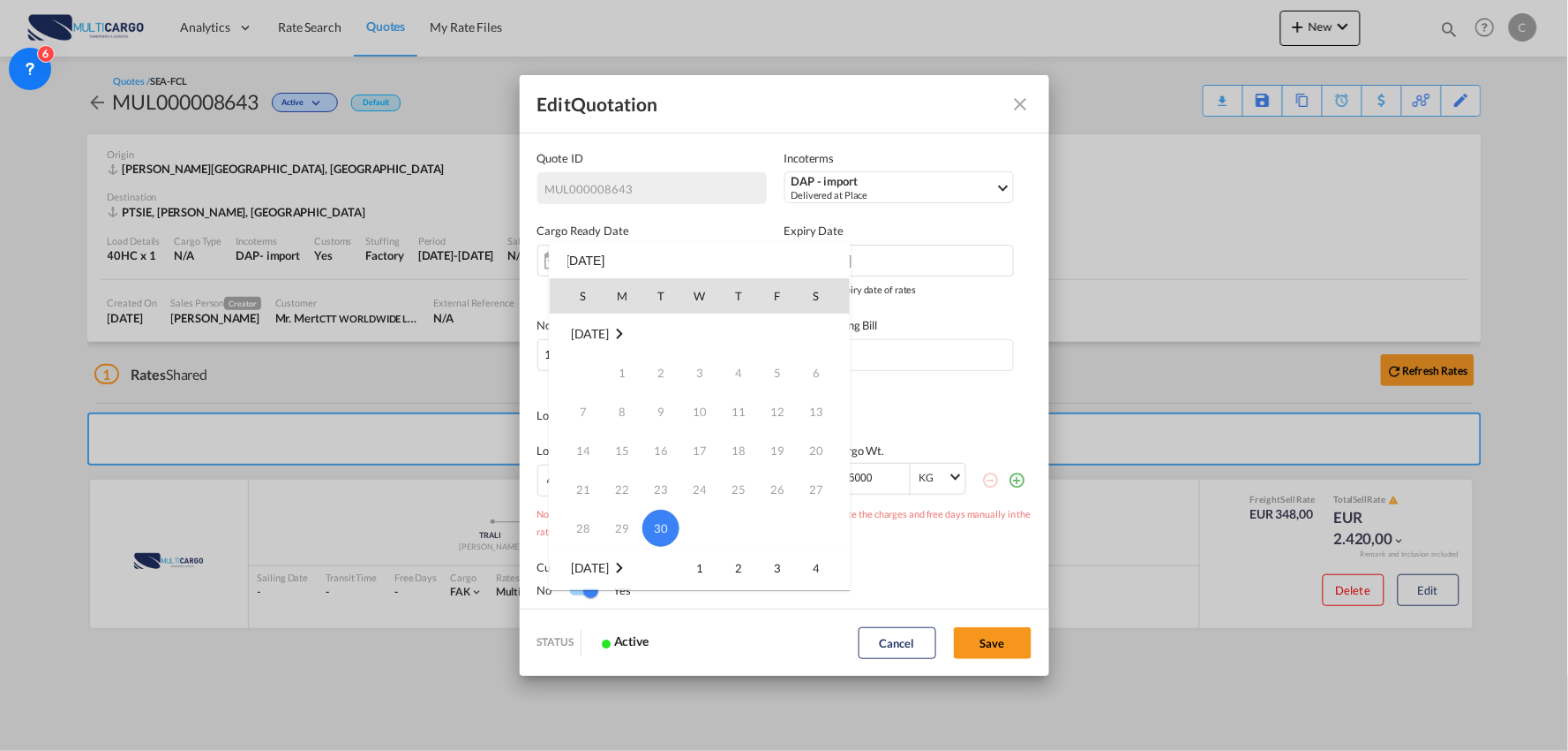
click at [659, 527] on span "30" at bounding box center [662, 528] width 37 height 37
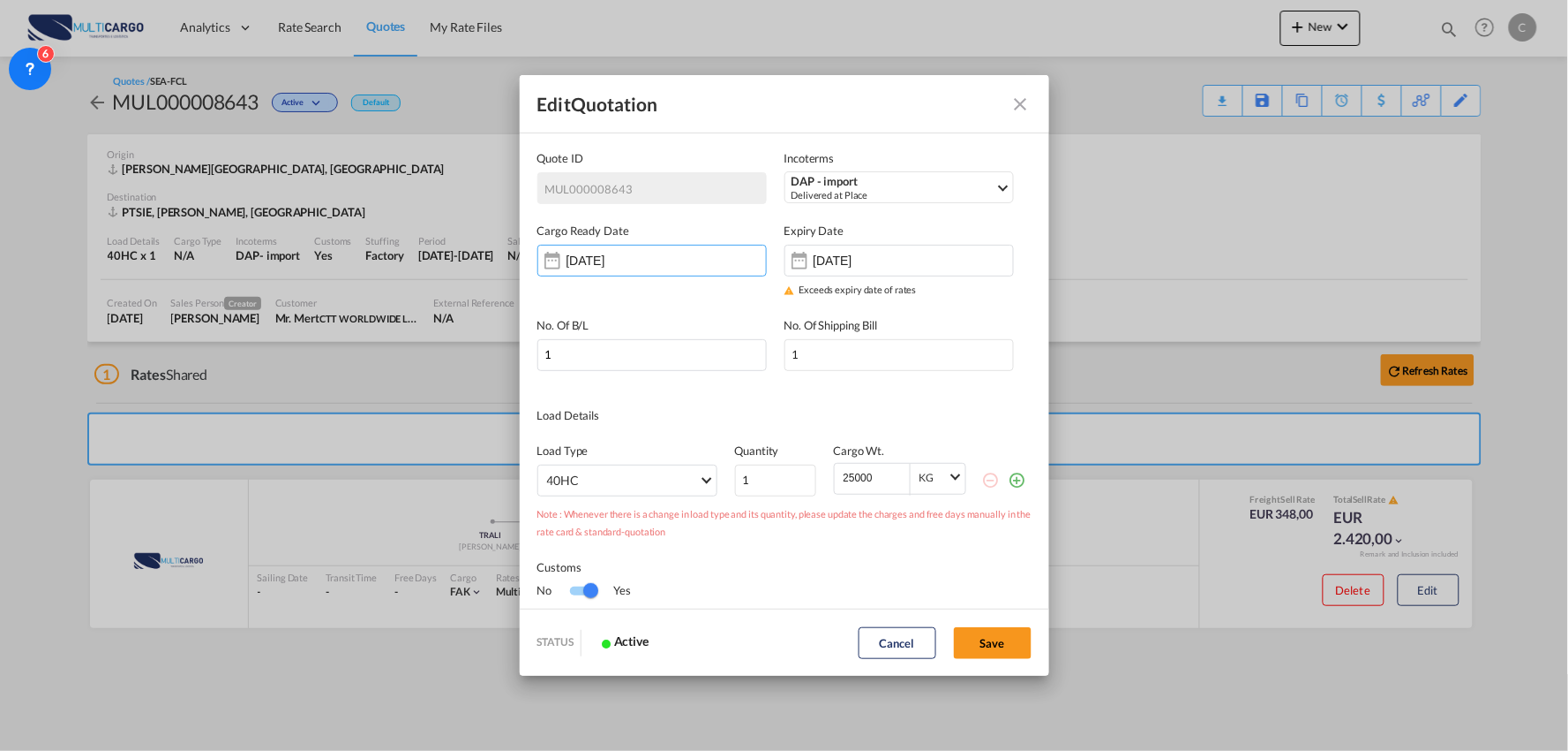
click at [963, 431] on div "Load Type 40HC 20GP 40GP 45HC 20RE 40RE 40HR 20OT 40OT 20FR 40FR 40NR 20NR 45S …" at bounding box center [784, 460] width 494 height 72
click at [984, 649] on button "Save" at bounding box center [993, 643] width 77 height 32
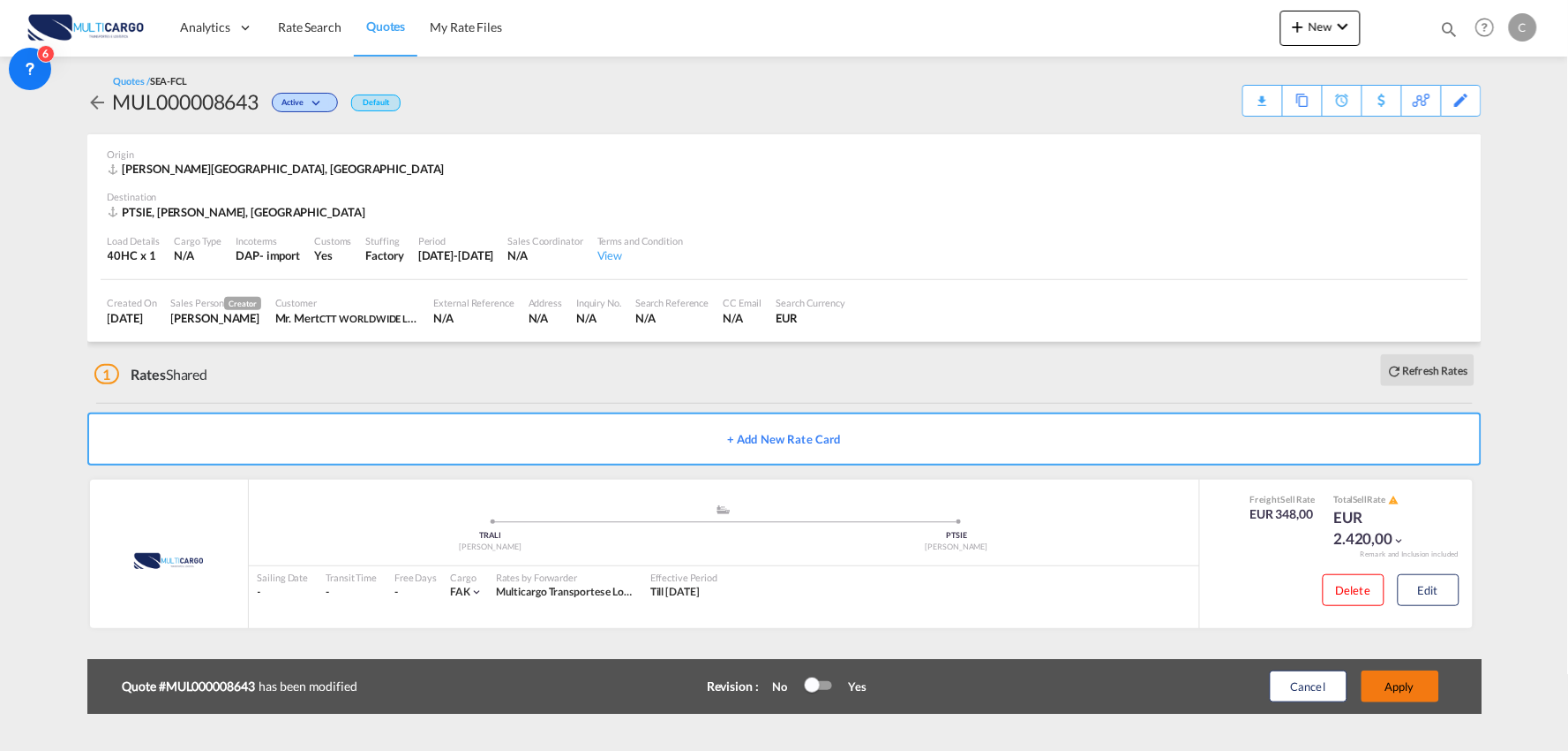
click at [1412, 676] on button "Apply" at bounding box center [1401, 686] width 77 height 32
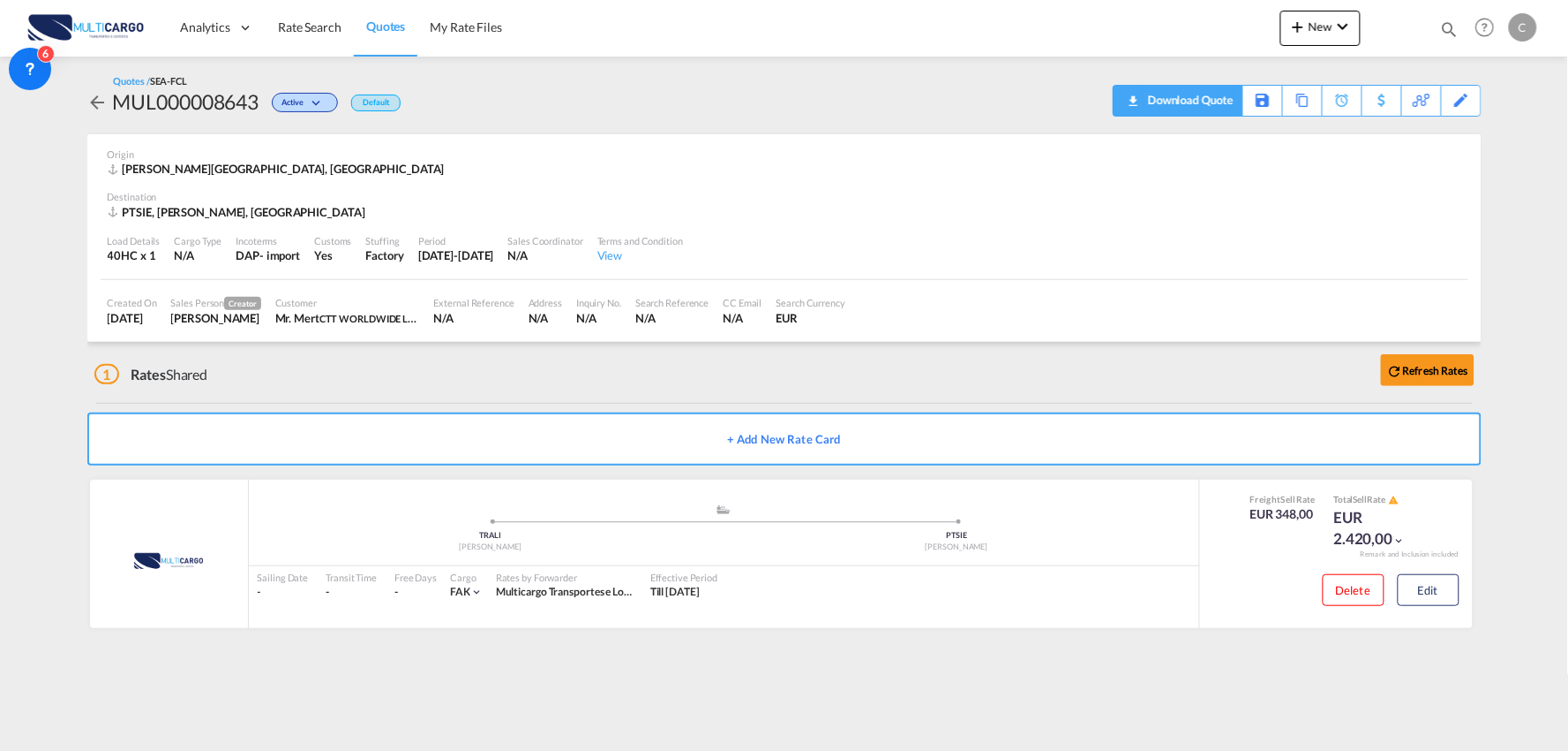
click at [1202, 91] on div "Download Quote" at bounding box center [1189, 100] width 90 height 29
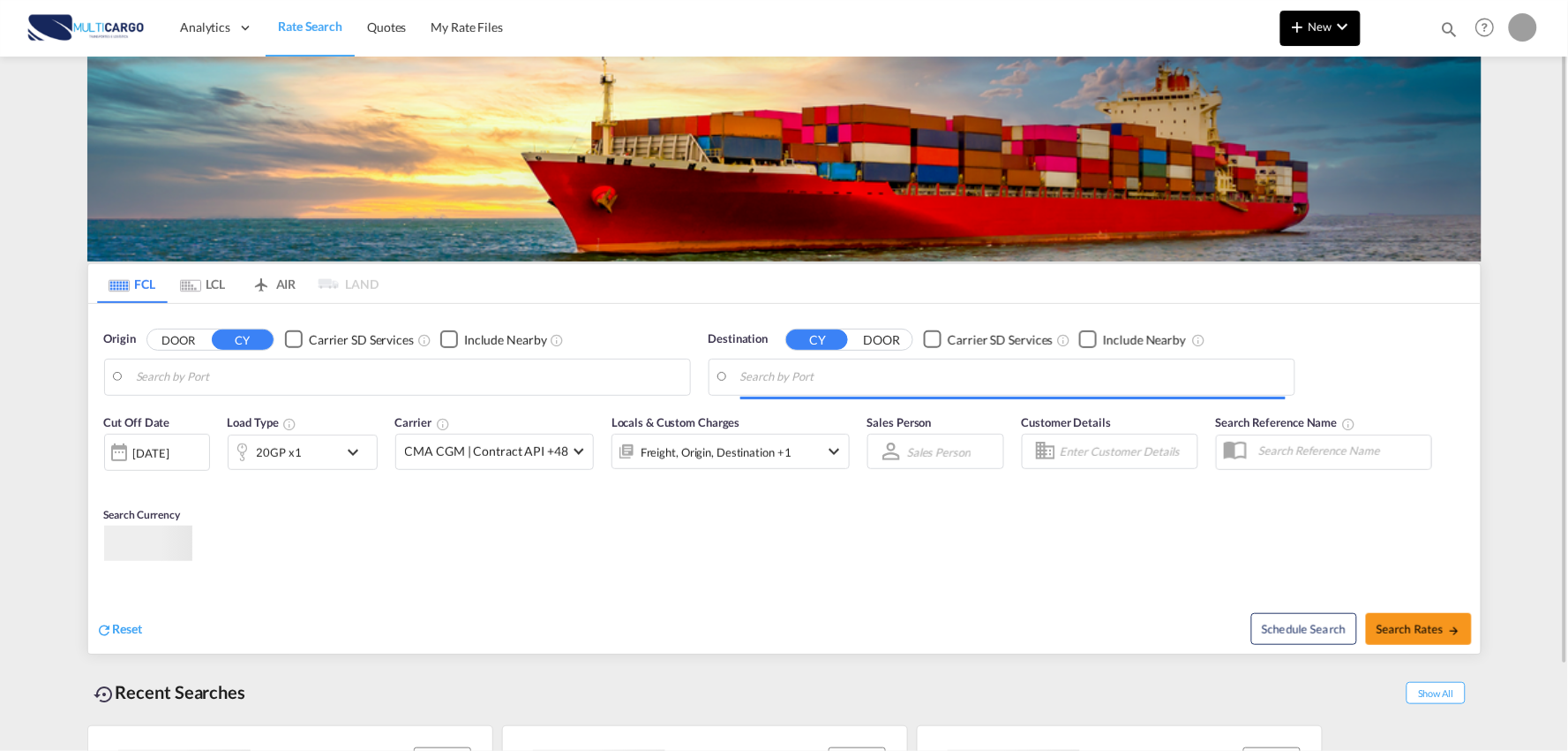
click at [1311, 25] on span "New" at bounding box center [1320, 27] width 66 height 14
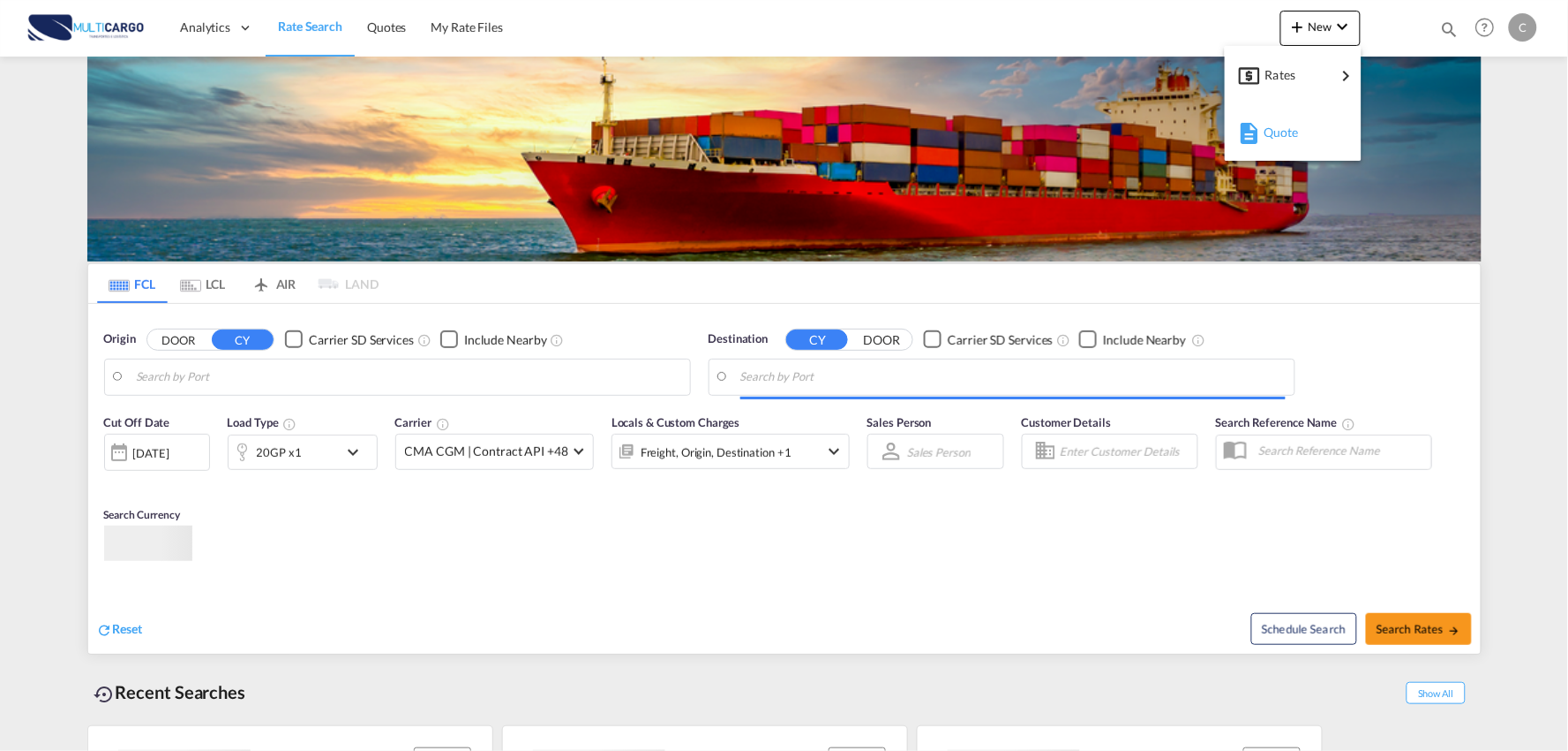
type input "Port of [GEOGRAPHIC_DATA], [GEOGRAPHIC_DATA], [GEOGRAPHIC_DATA]"
type input "Leixoes, Leixoes, PTLEI"
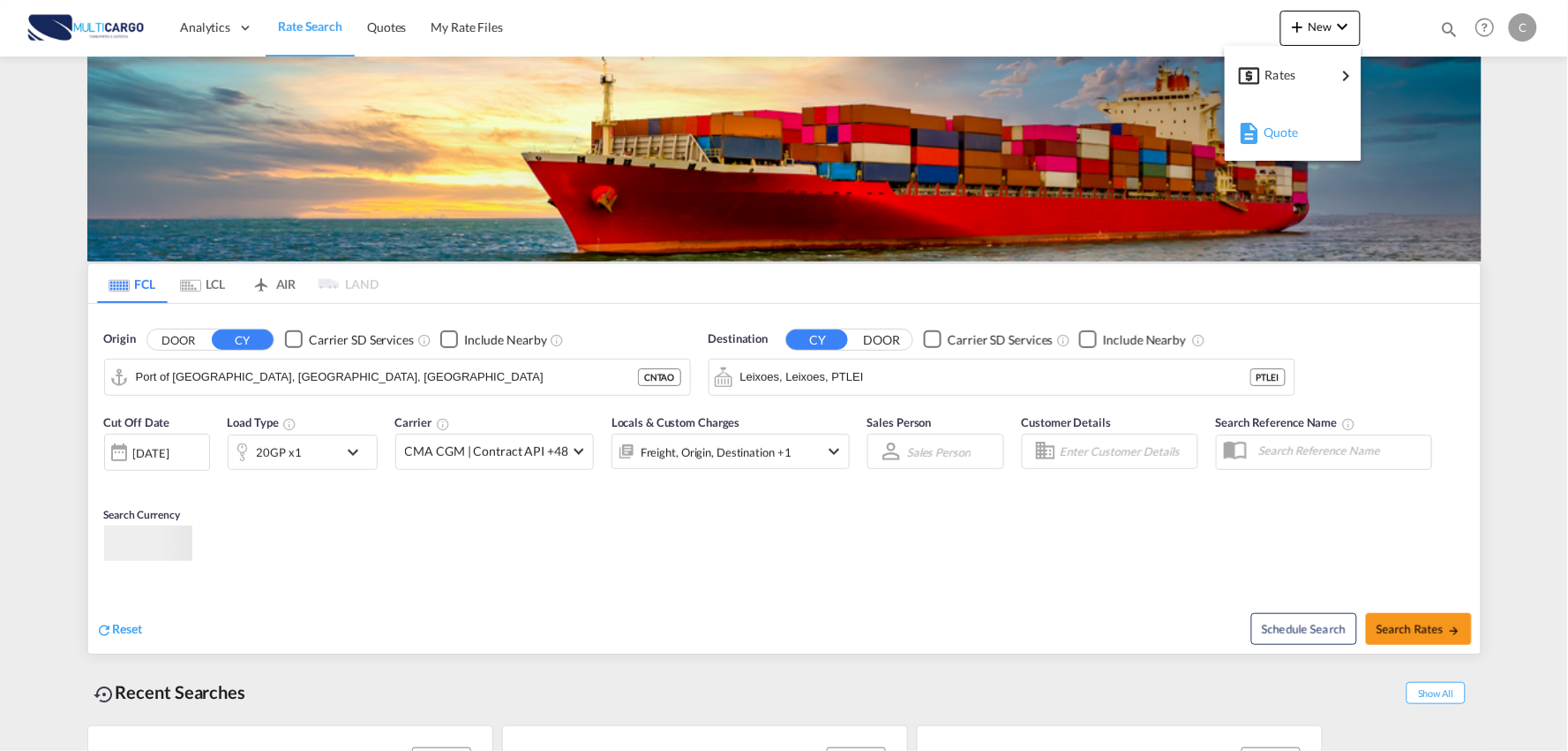
click at [1283, 133] on span "Quote" at bounding box center [1274, 133] width 20 height 36
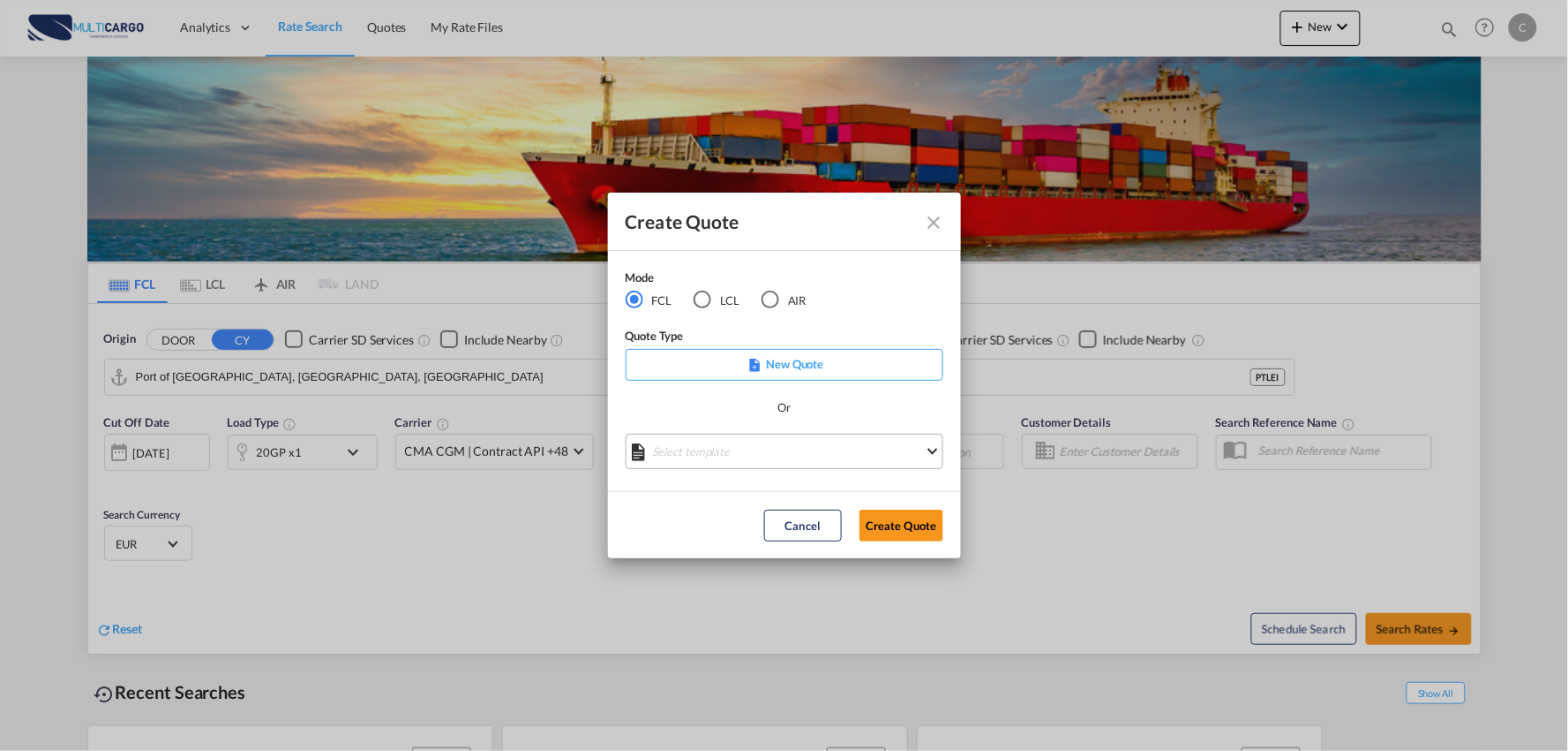
click at [716, 443] on md-select "Select template EXP EXW MERC.Nacional 09/2025 Patricia Barroso | 12 Sep 2025 IM…" at bounding box center [784, 452] width 318 height 36
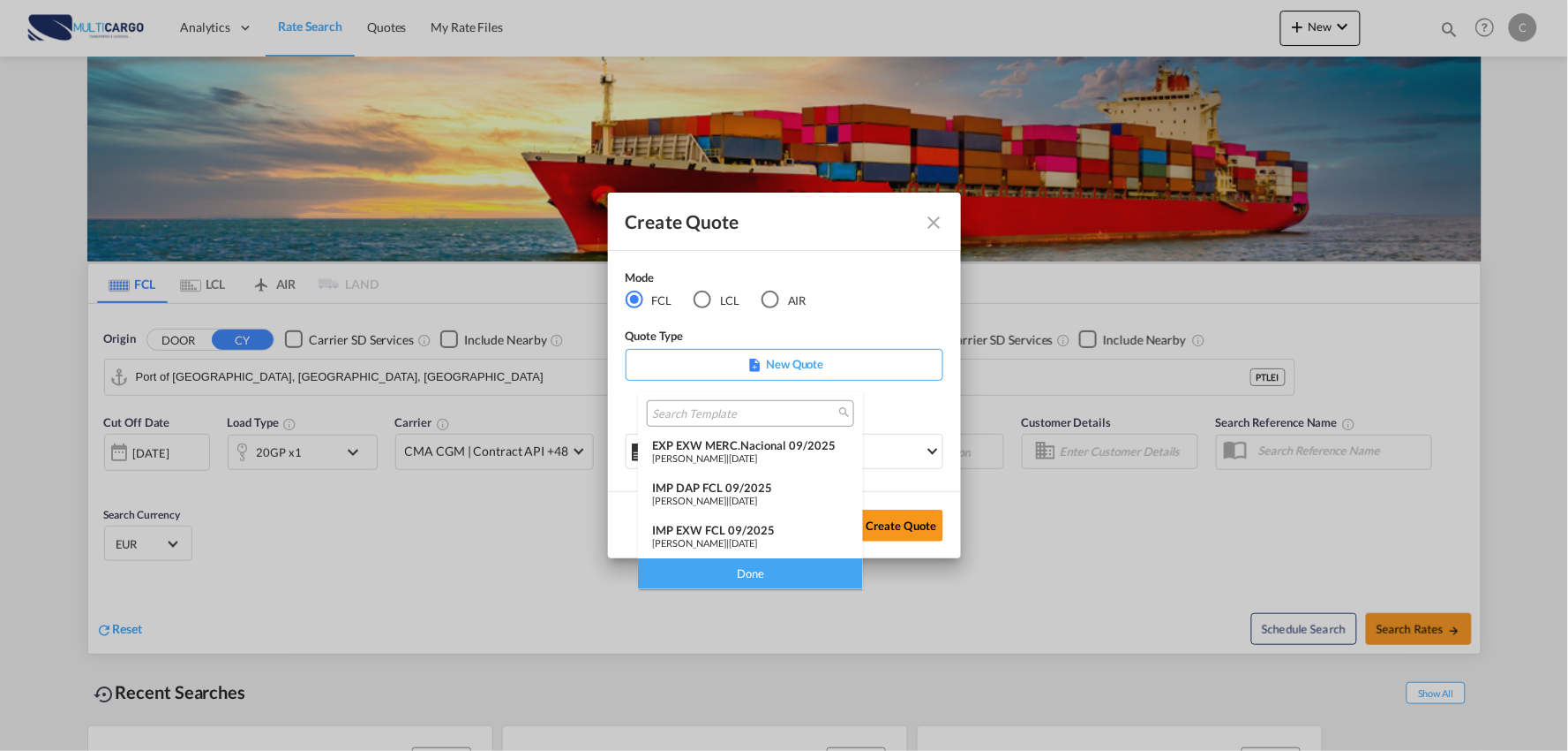
click at [740, 492] on div "IMP DAP FCL 09/2025" at bounding box center [751, 487] width 197 height 14
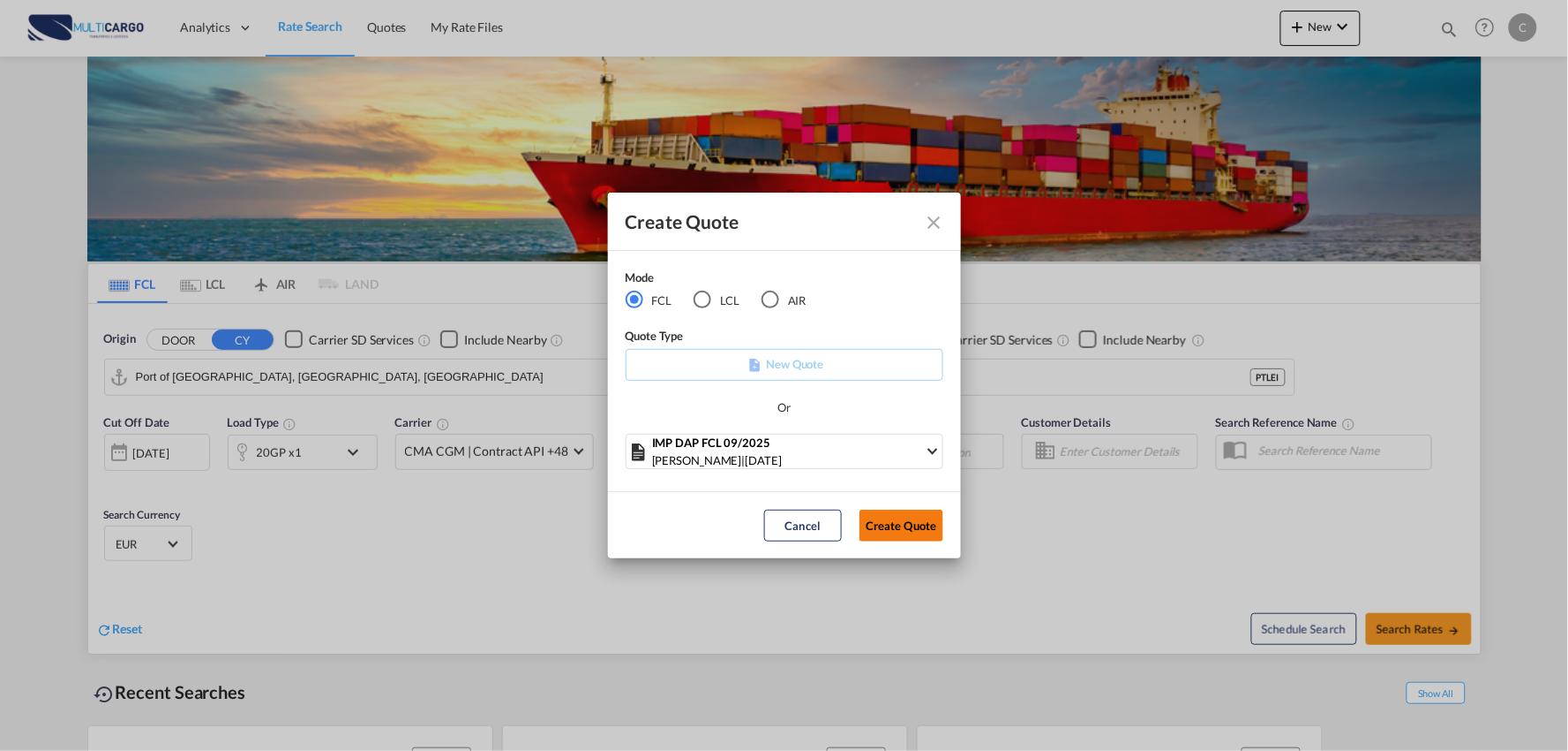
click at [911, 522] on button "Create Quote" at bounding box center [902, 526] width 84 height 32
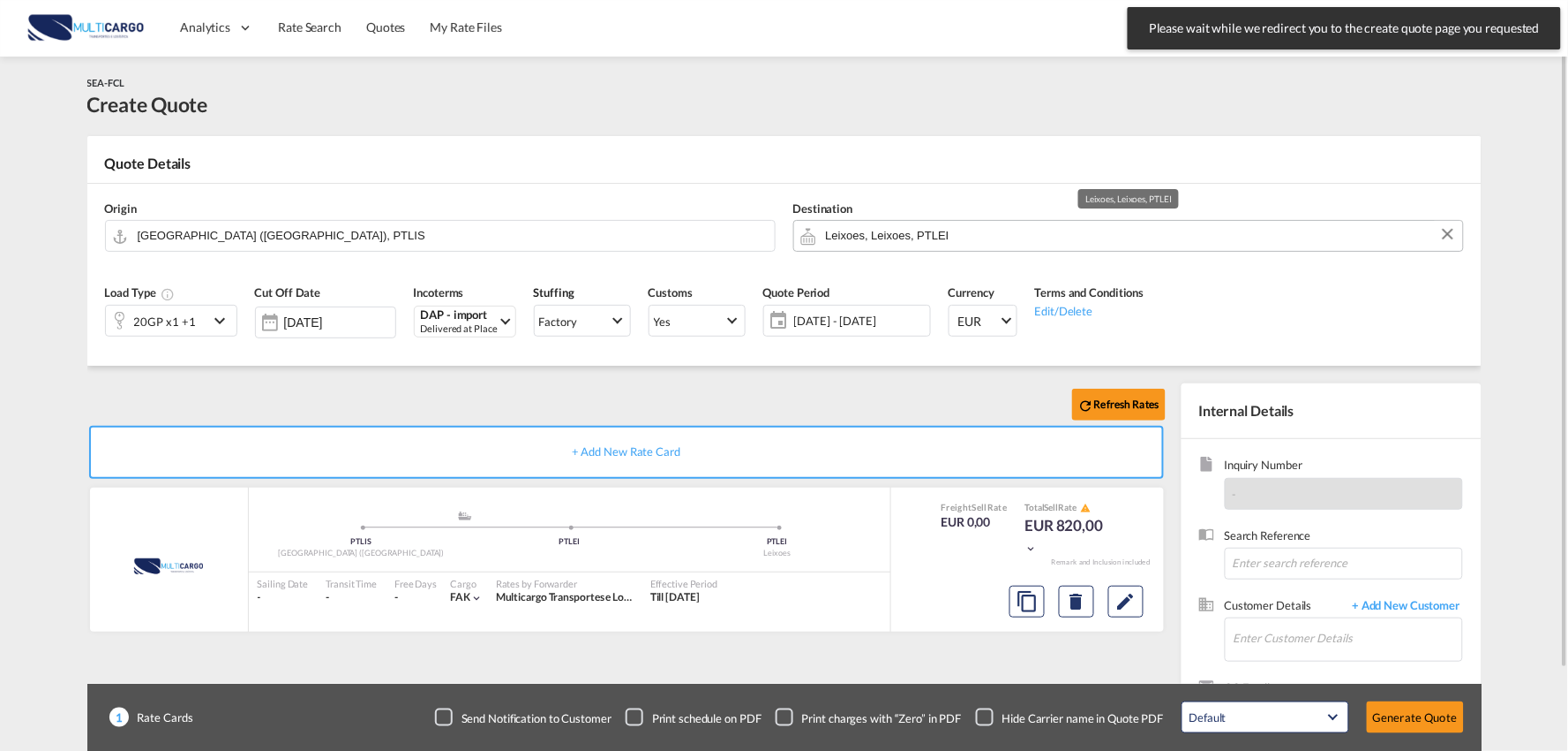
click at [981, 241] on input "Leixoes, Leixoes, PTLEI" at bounding box center [1141, 235] width 629 height 31
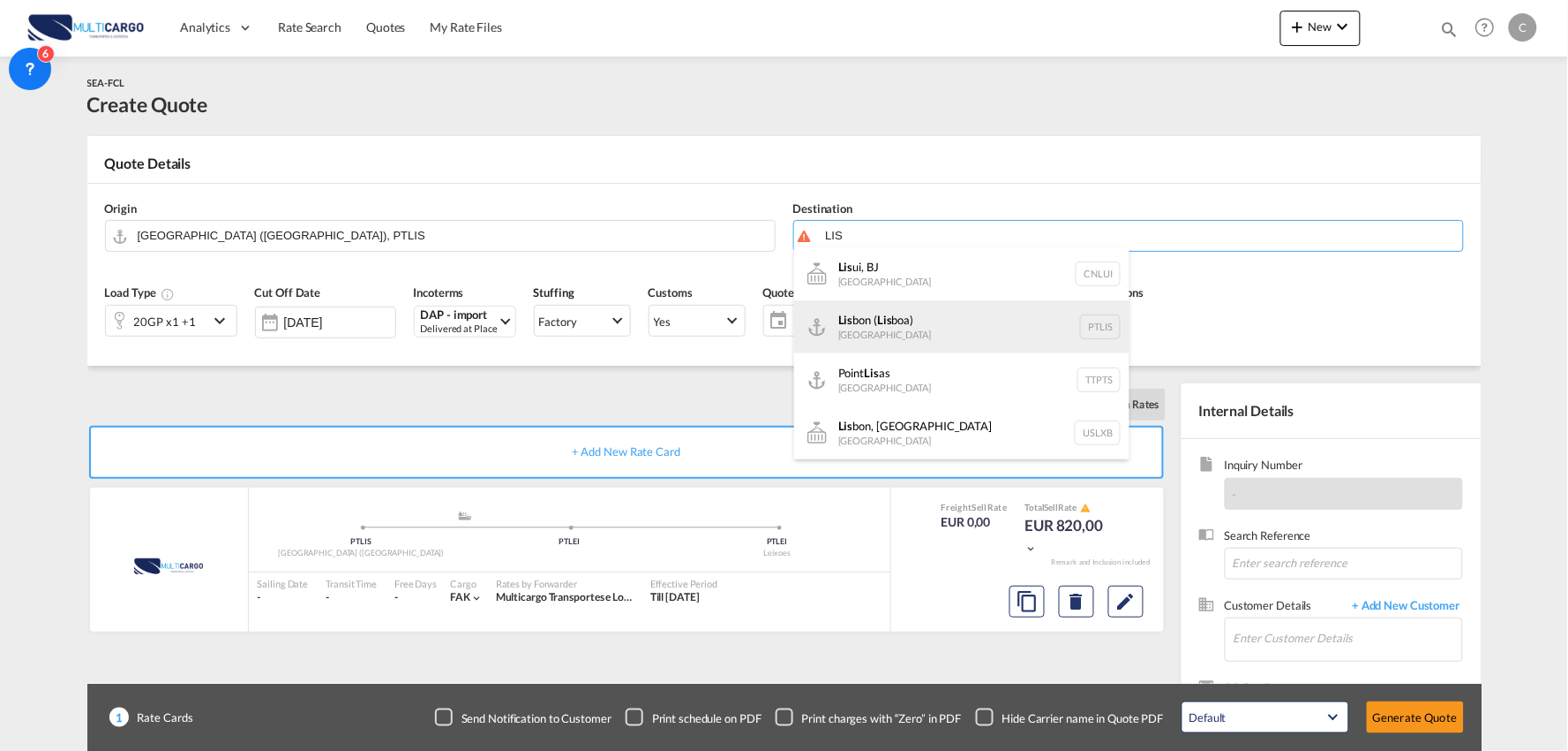
click at [914, 310] on div "Lis bon ( Lis boa) Portugal PTLIS" at bounding box center [962, 326] width 336 height 53
type input "[GEOGRAPHIC_DATA] ([GEOGRAPHIC_DATA]), PTLIS"
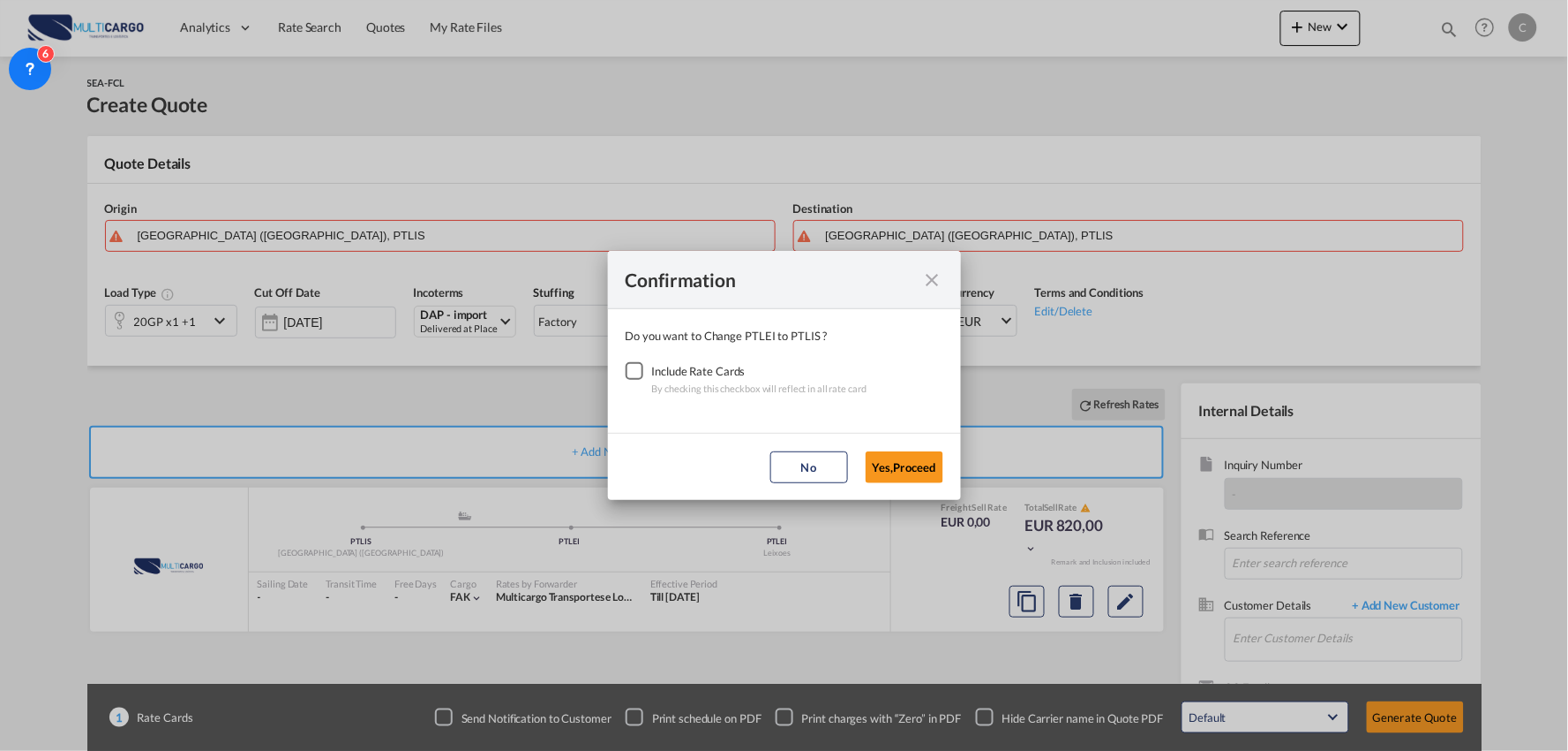
click at [642, 375] on div "Checkbox No Ink" at bounding box center [635, 371] width 18 height 18
click at [878, 463] on button "Yes,Proceed" at bounding box center [904, 468] width 77 height 32
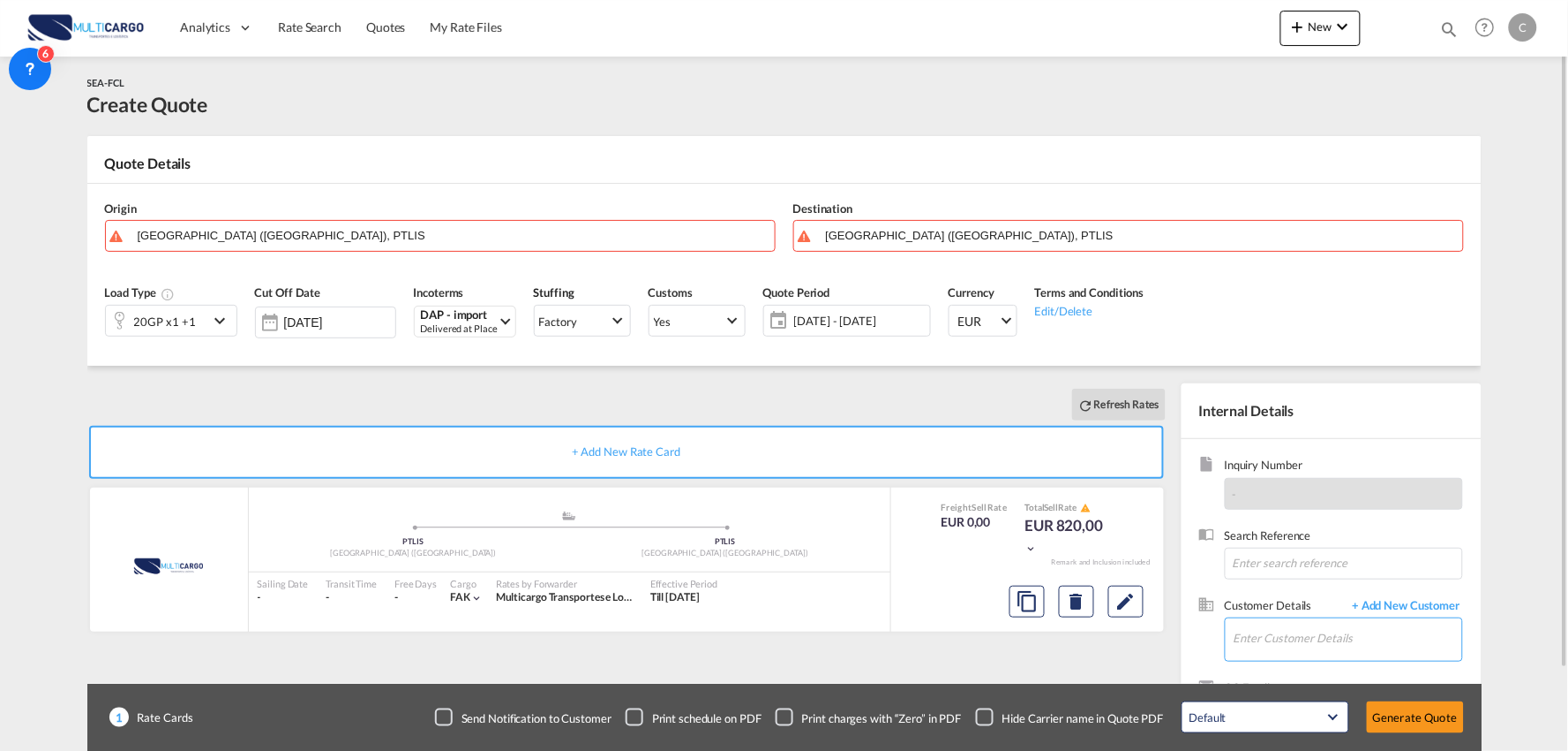
click at [1289, 619] on input "Enter Customer Details" at bounding box center [1348, 638] width 229 height 40
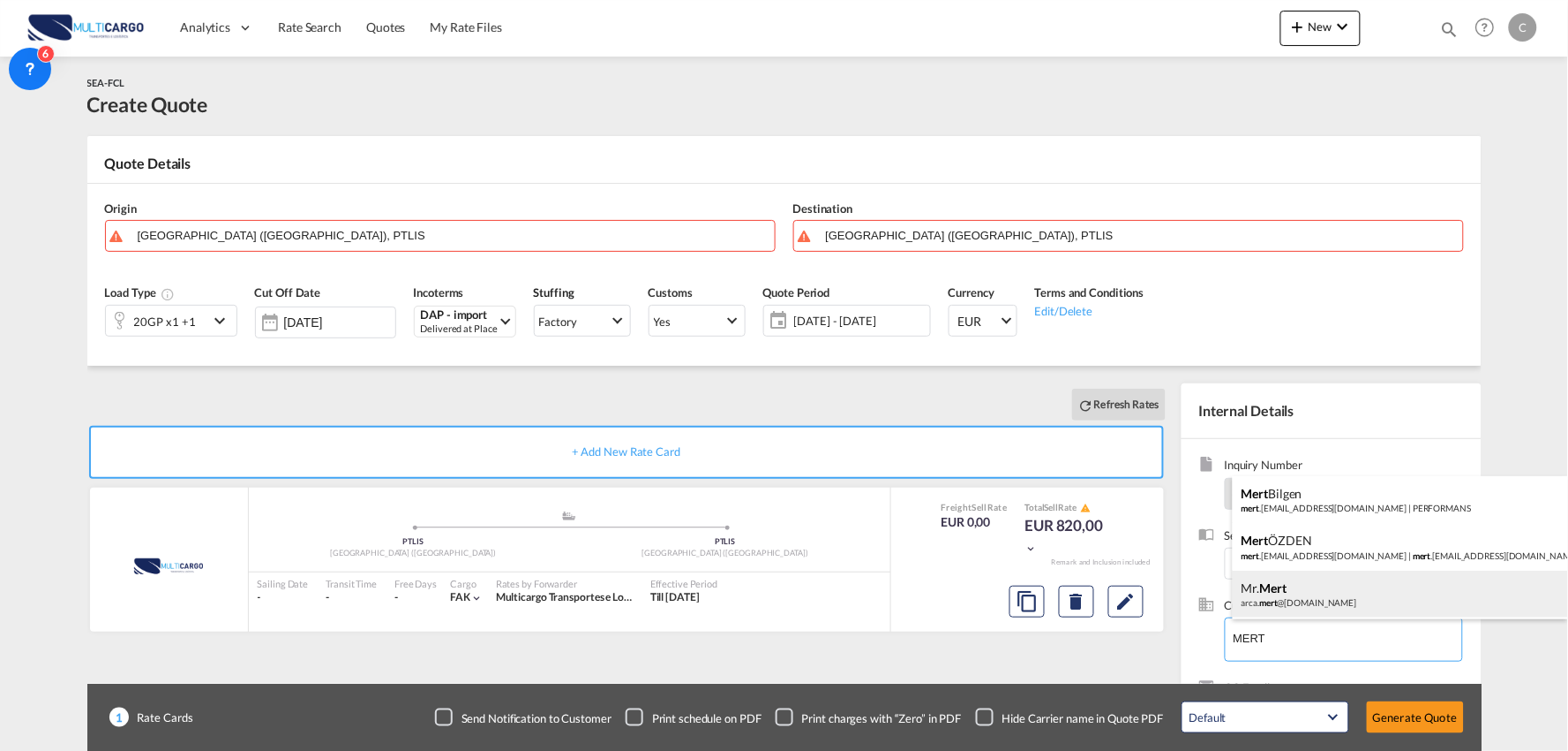
click at [1327, 590] on div "Mr. Mert arca. mert @ctt.com.tr" at bounding box center [1401, 594] width 336 height 48
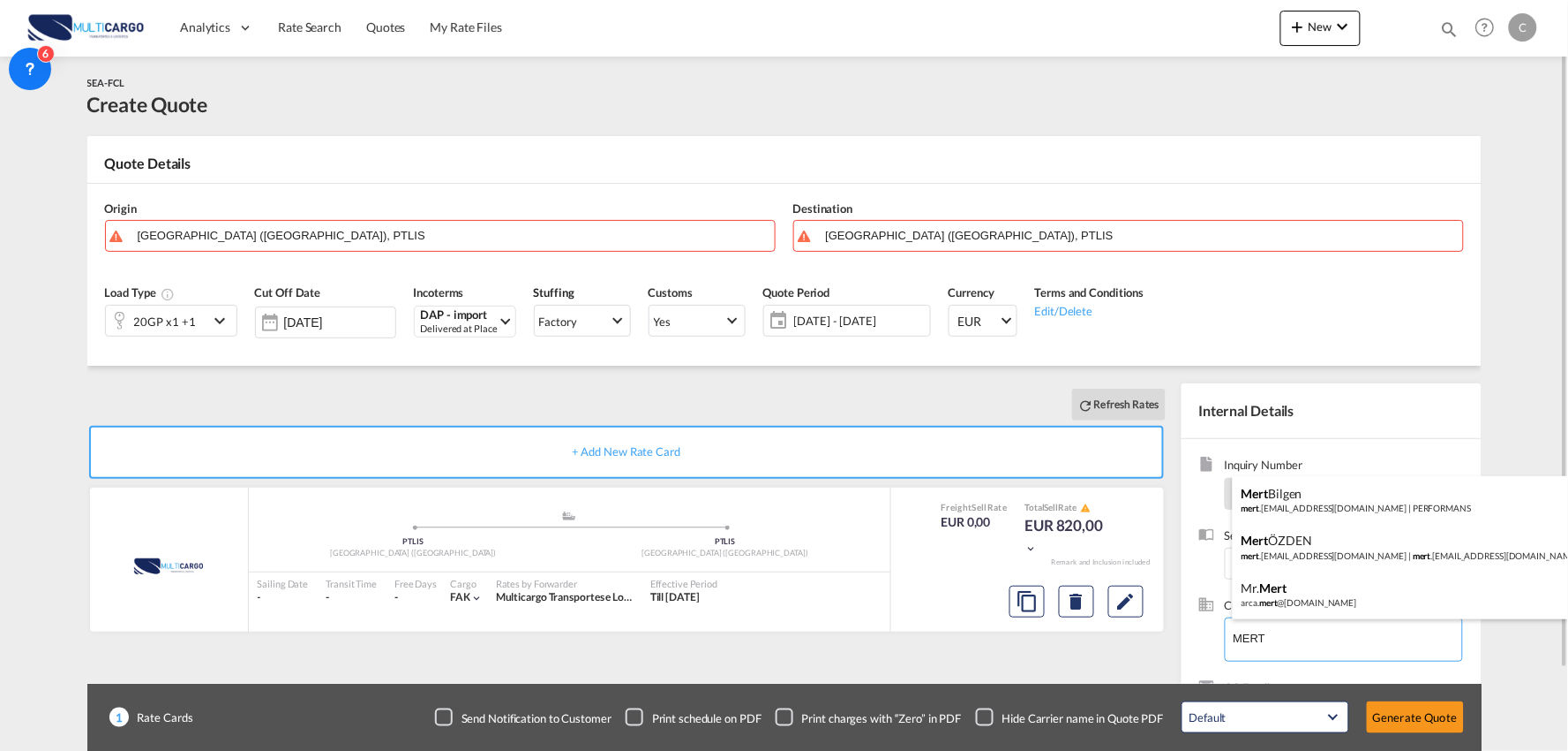
type input "CTT WORLDWIDE LOJISTIK ANONIM SIRKETI, Mr. Mert, [EMAIL_ADDRESS][DOMAIN_NAME]"
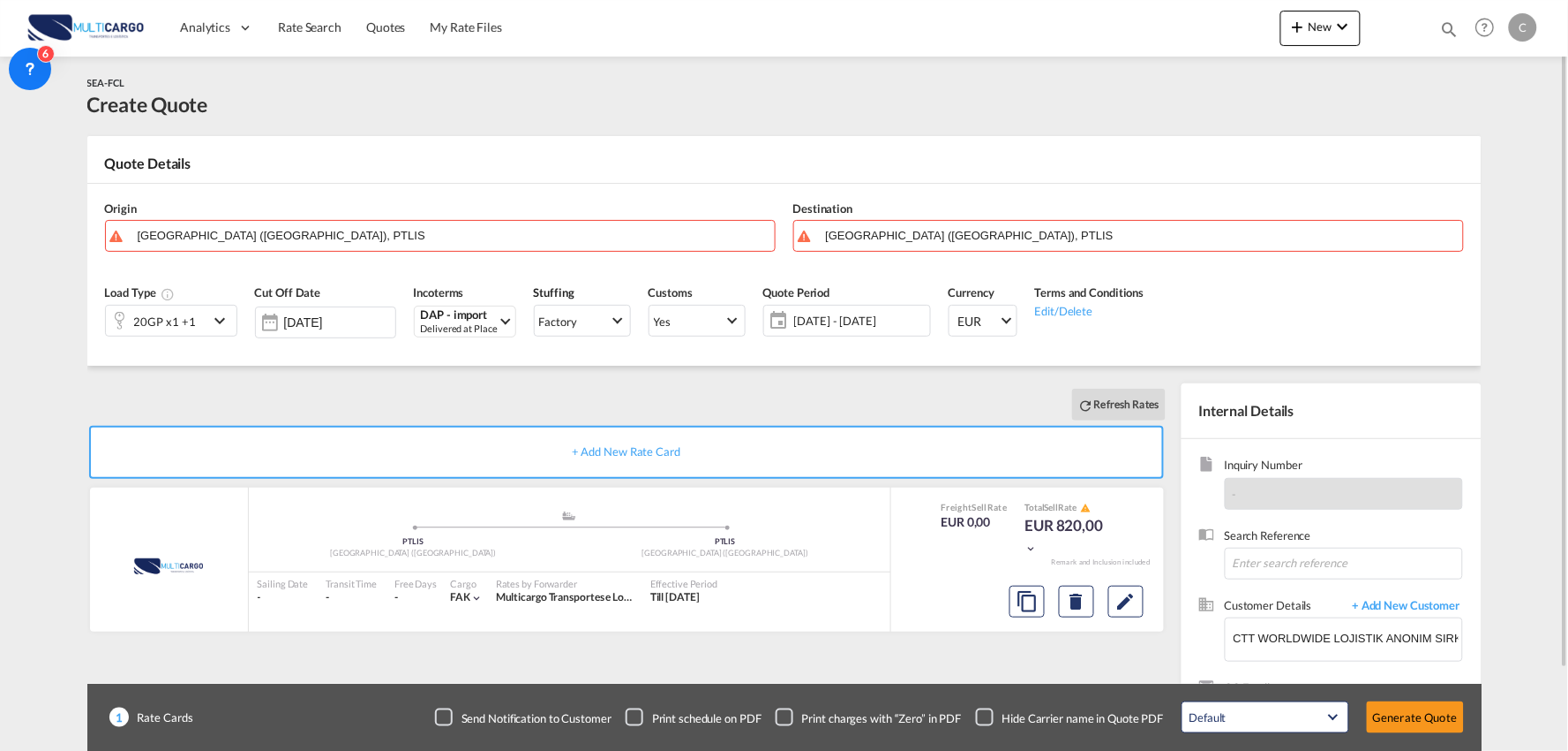
click at [982, 713] on div "Checkbox No Ink" at bounding box center [985, 717] width 18 height 18
click at [210, 237] on input "[GEOGRAPHIC_DATA] ([GEOGRAPHIC_DATA]), PTLIS" at bounding box center [452, 235] width 629 height 31
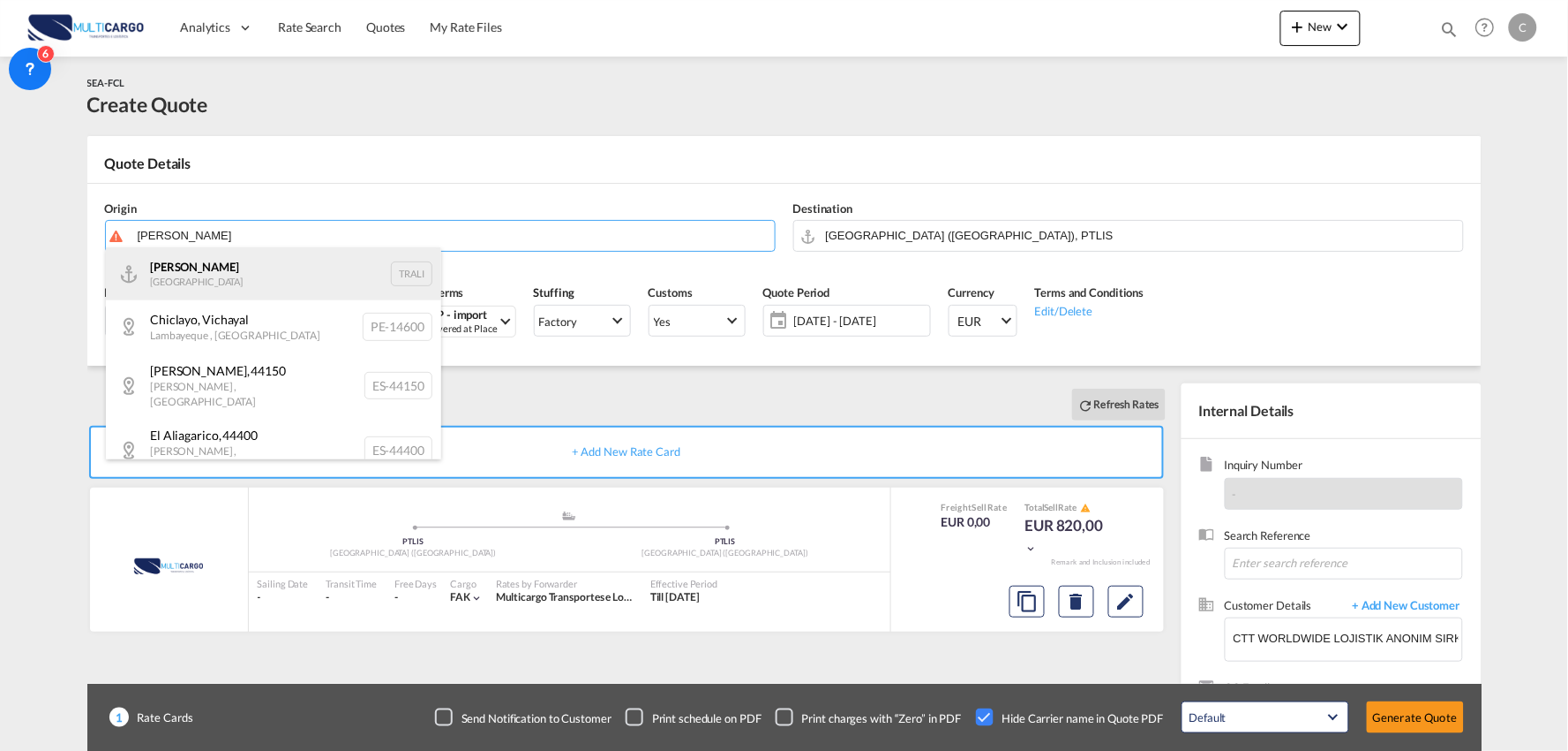
click at [186, 267] on div "[PERSON_NAME] Turkey TRALI" at bounding box center [273, 273] width 336 height 53
type input "[PERSON_NAME], TRALI"
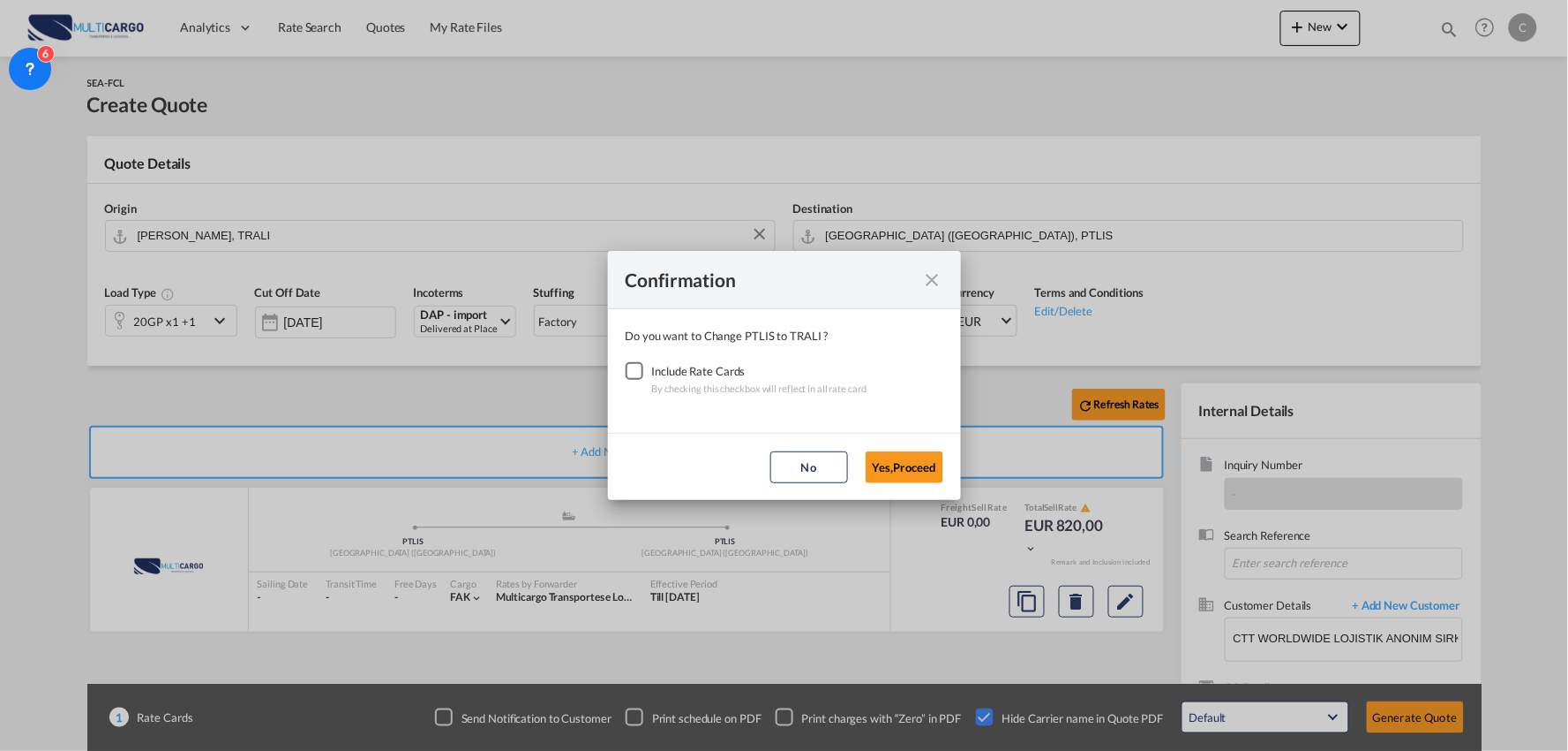
click at [637, 372] on div "Checkbox No Ink" at bounding box center [635, 371] width 18 height 18
drag, startPoint x: 928, startPoint y: 470, endPoint x: 902, endPoint y: 464, distance: 26.7
click at [923, 470] on button "Yes,Proceed" at bounding box center [904, 468] width 77 height 32
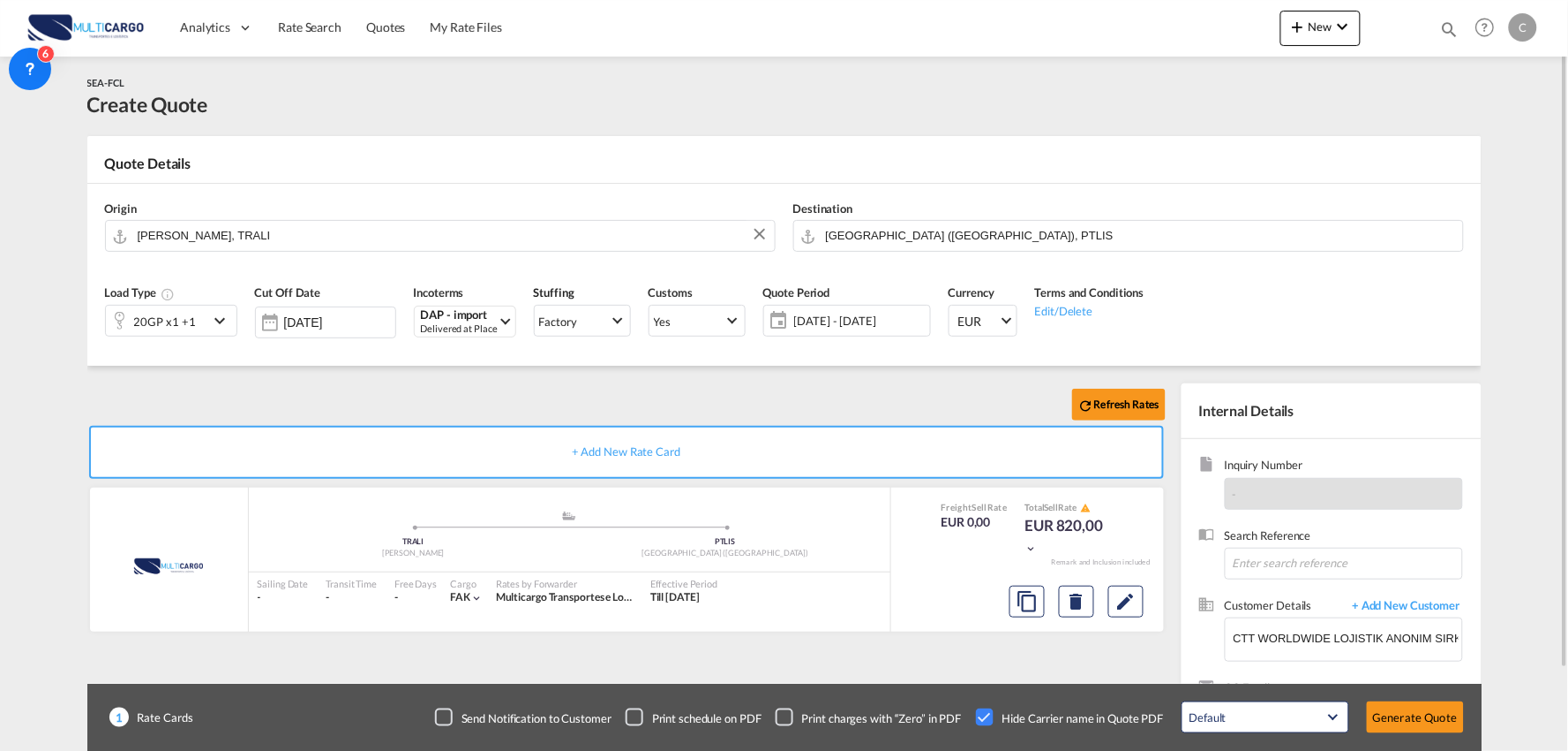
click at [203, 311] on div "20GP x1 +1" at bounding box center [157, 321] width 102 height 30
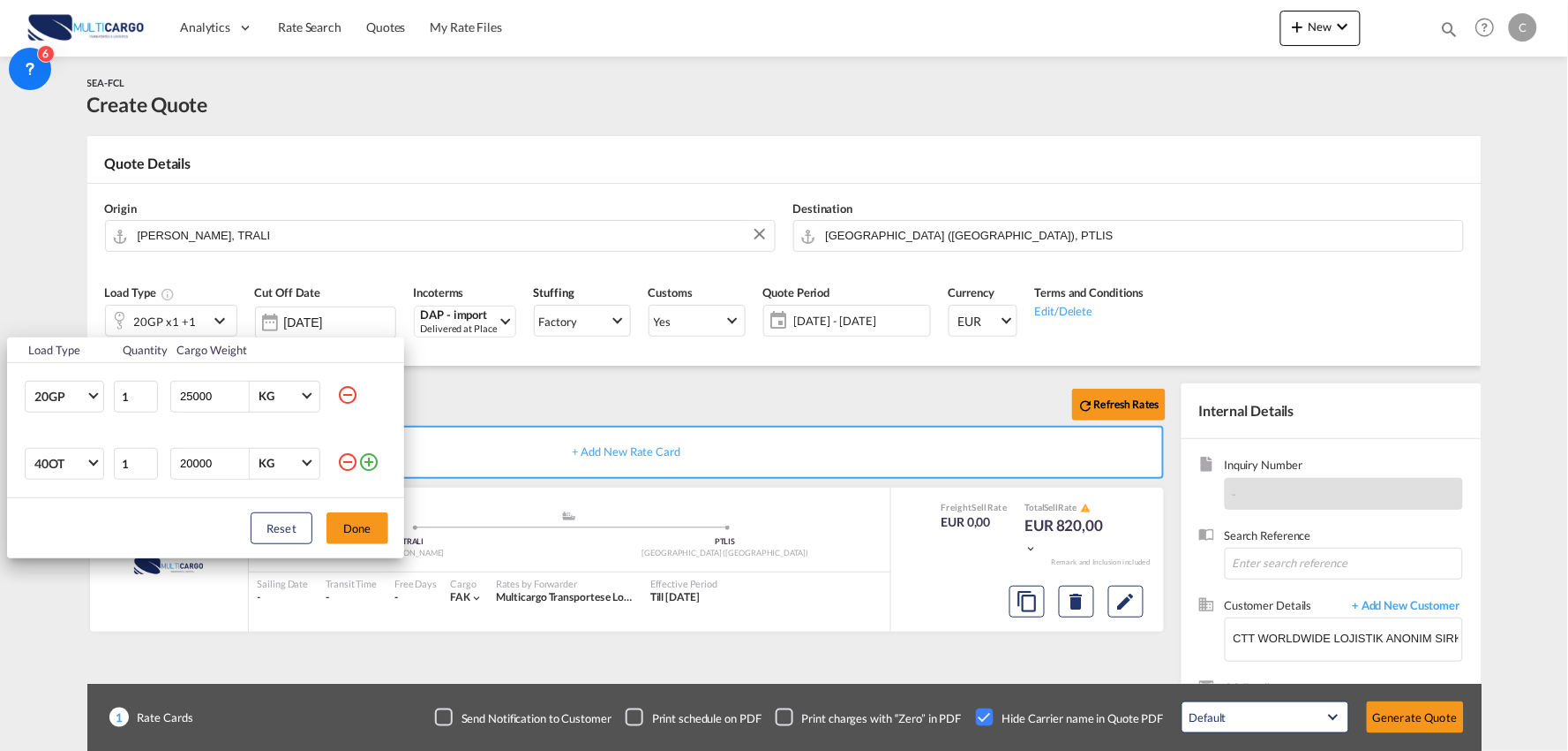
click at [345, 462] on md-icon "icon-minus-circle-outline" at bounding box center [348, 462] width 21 height 21
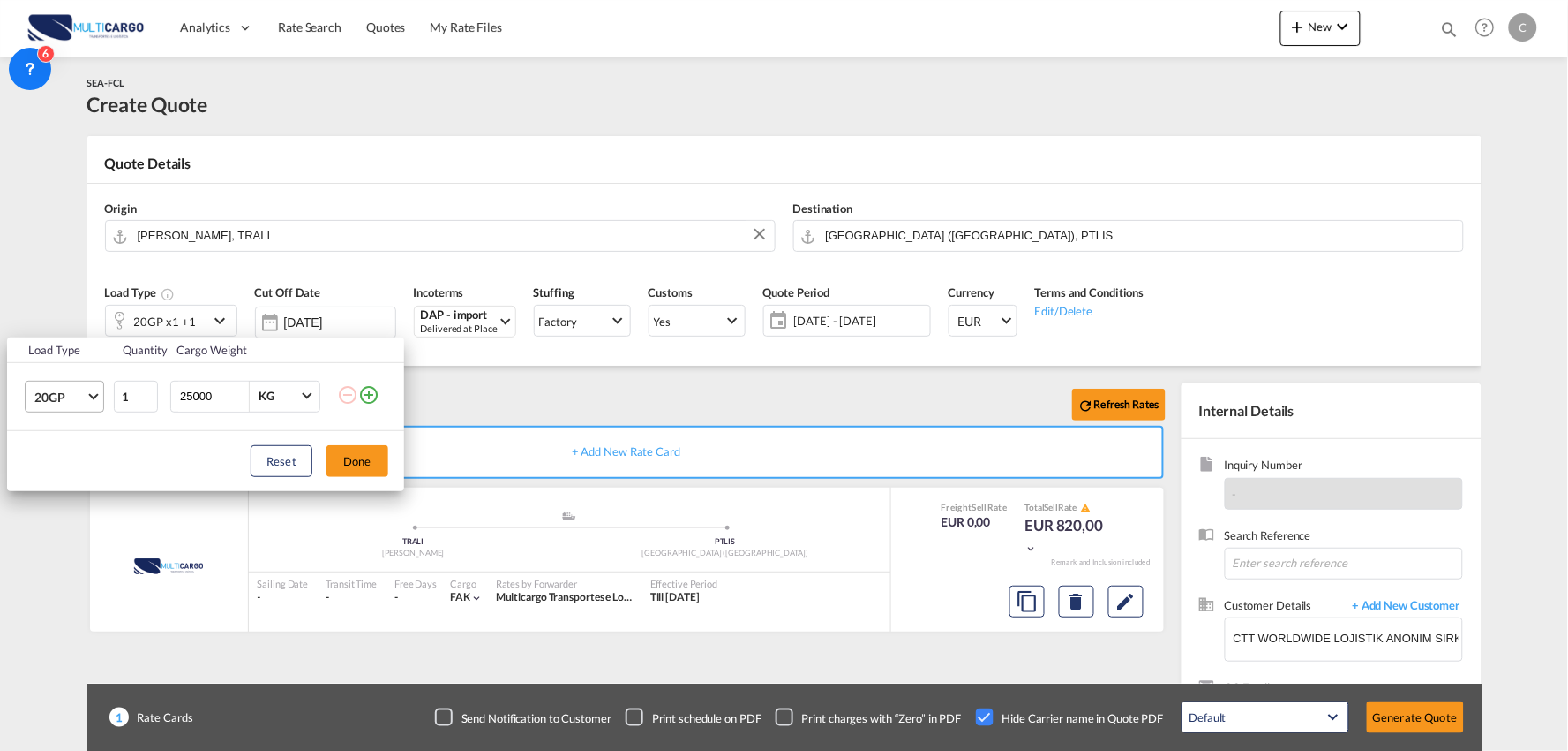
click at [54, 393] on span "20GP" at bounding box center [60, 397] width 51 height 18
click at [65, 470] on md-option "40HC" at bounding box center [80, 481] width 120 height 43
click at [360, 443] on div "Reset Done" at bounding box center [206, 461] width 397 height 60
click at [355, 455] on button "Done" at bounding box center [357, 461] width 61 height 32
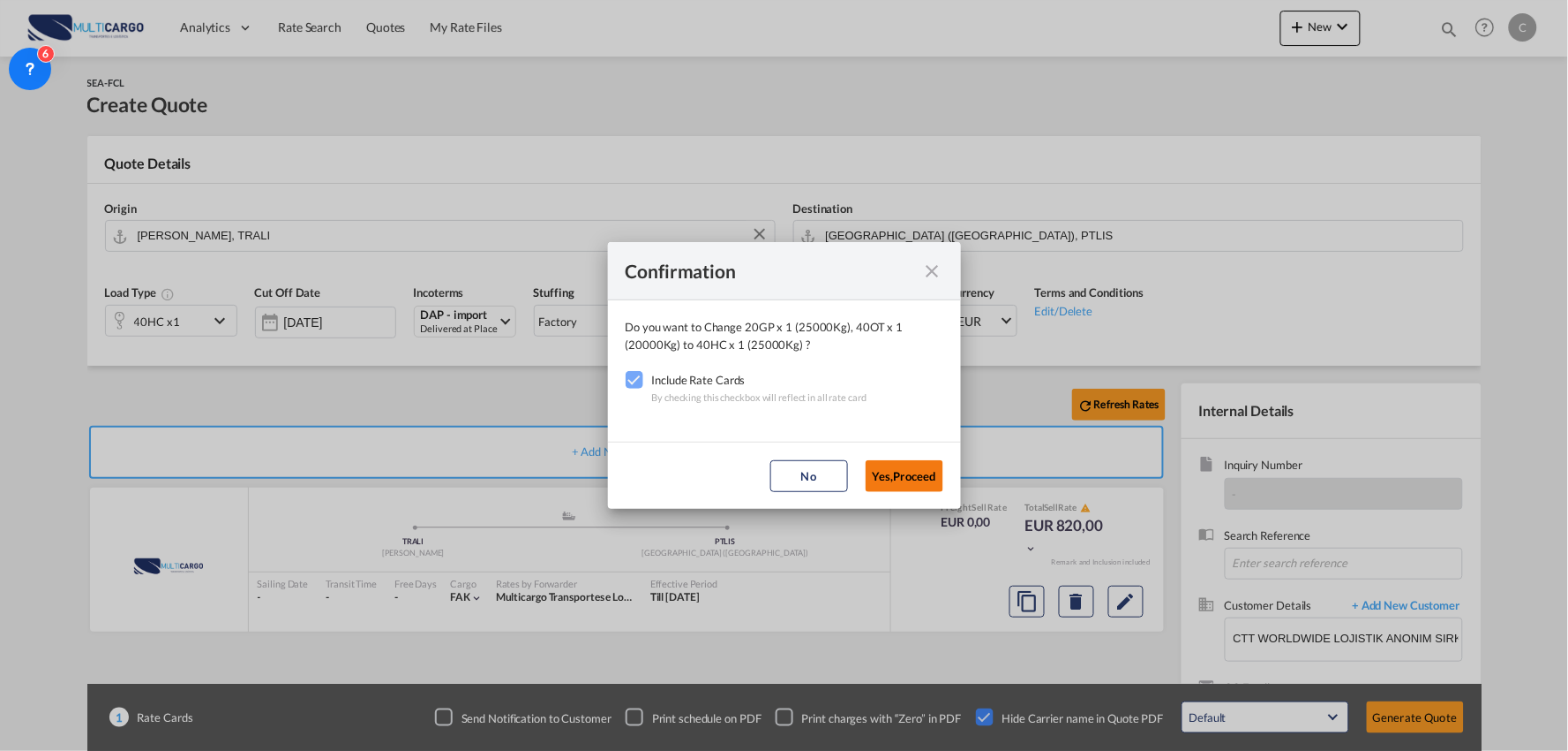
click at [890, 460] on button "Yes,Proceed" at bounding box center [904, 476] width 77 height 32
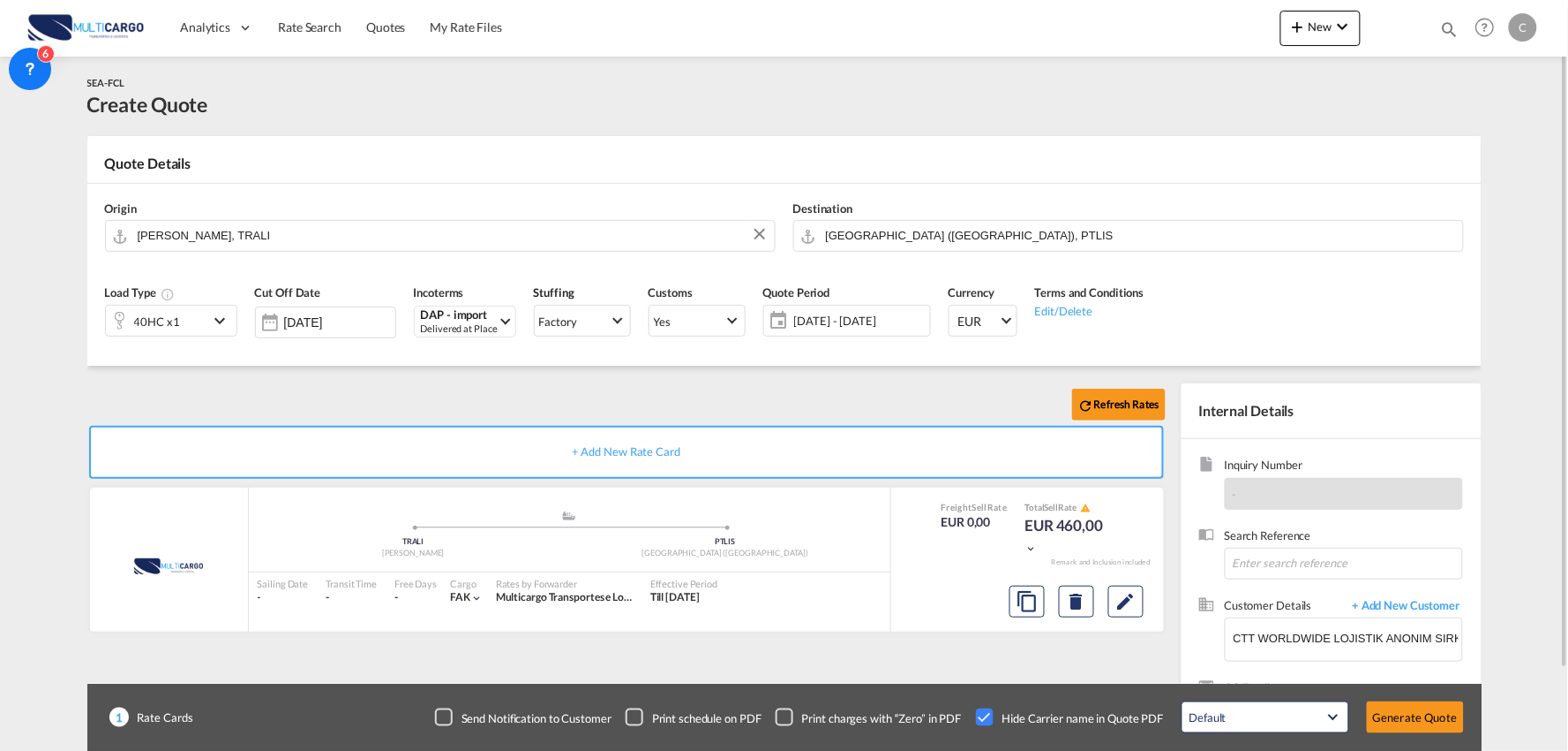
click at [341, 389] on div "Refresh Rates" at bounding box center [630, 404] width 1085 height 43
click at [1409, 731] on button "Generate Quote" at bounding box center [1415, 717] width 97 height 32
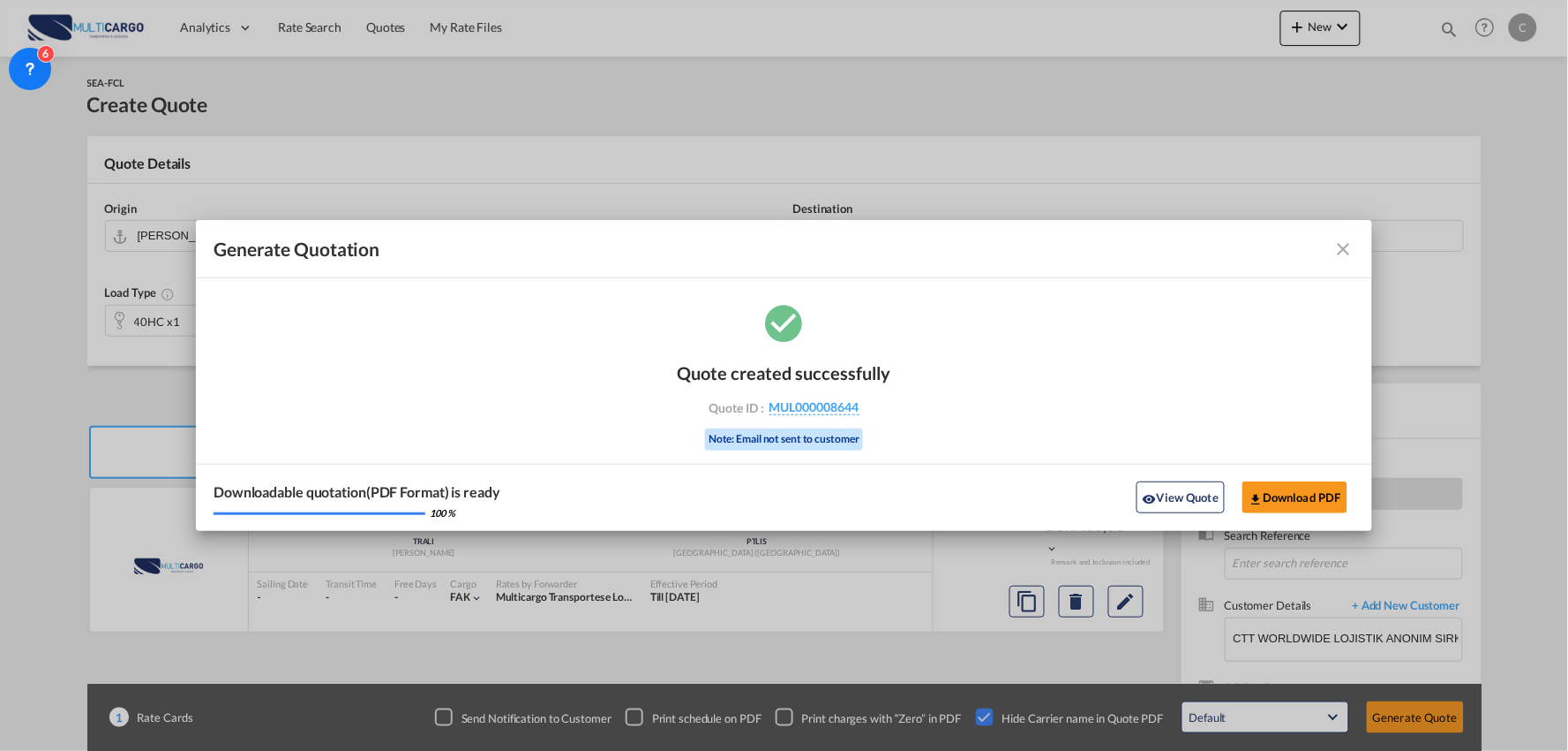
click at [1166, 517] on div "Downloadable quotation(PDF Format) is ready 100 % View Quote Download PDF" at bounding box center [784, 496] width 1176 height 67
click at [1166, 504] on button "View Quote" at bounding box center [1181, 497] width 88 height 32
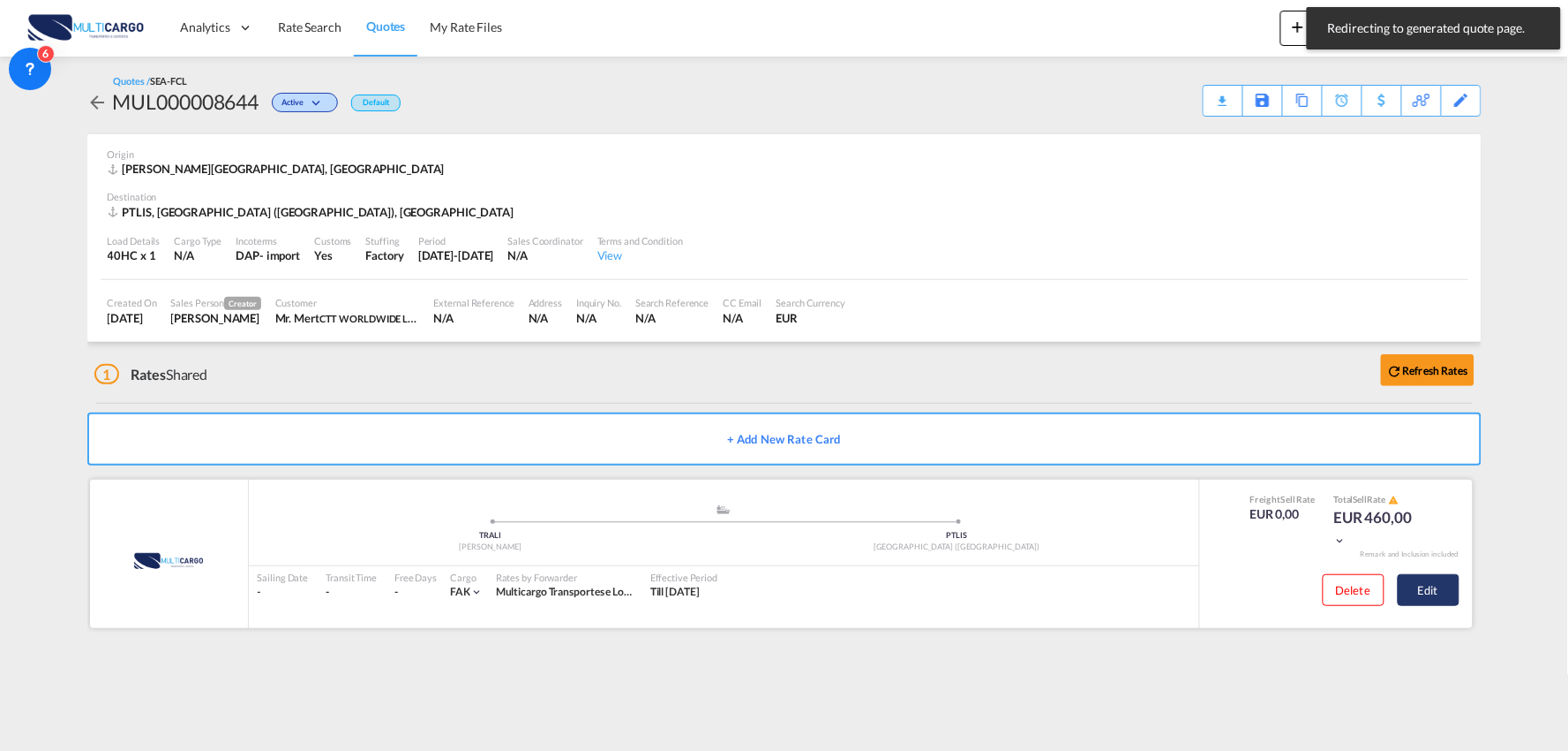
drag, startPoint x: 1271, startPoint y: 491, endPoint x: 1434, endPoint y: 588, distance: 189.7
click at [1434, 588] on button "Edit" at bounding box center [1428, 590] width 61 height 32
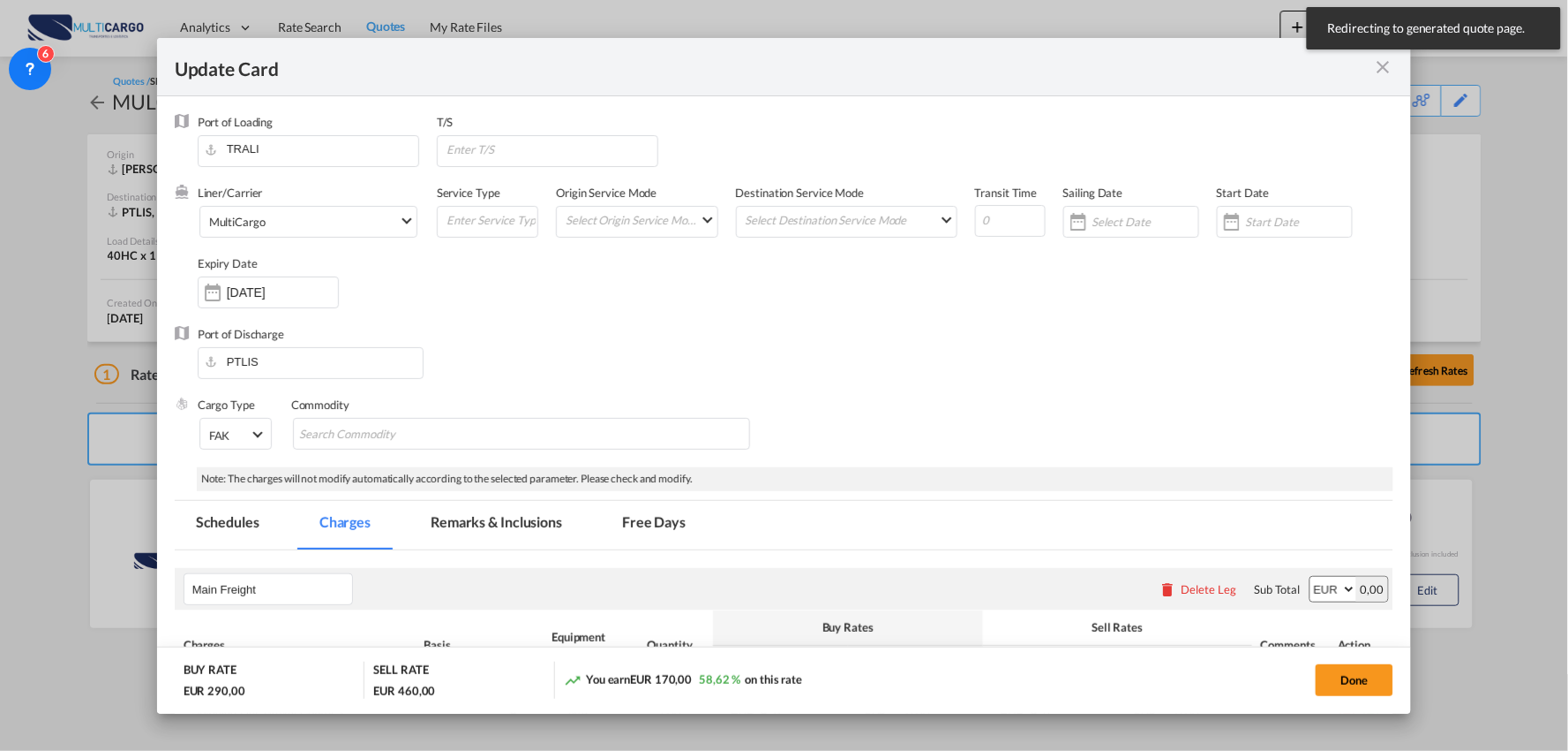
select select "per container"
select select "per B/L"
select select "per container"
select select "per B/L"
select select "per container"
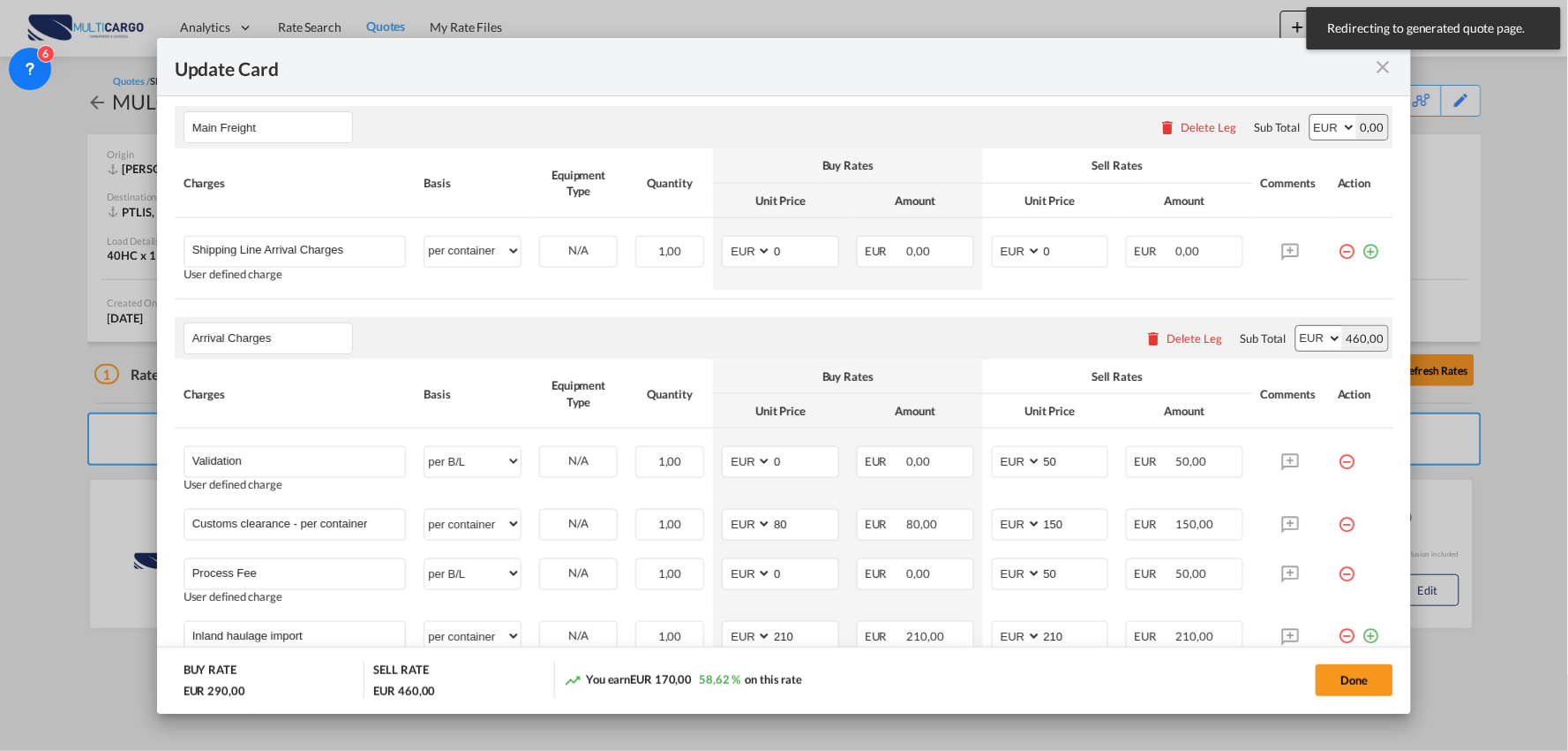
scroll to position [490, 0]
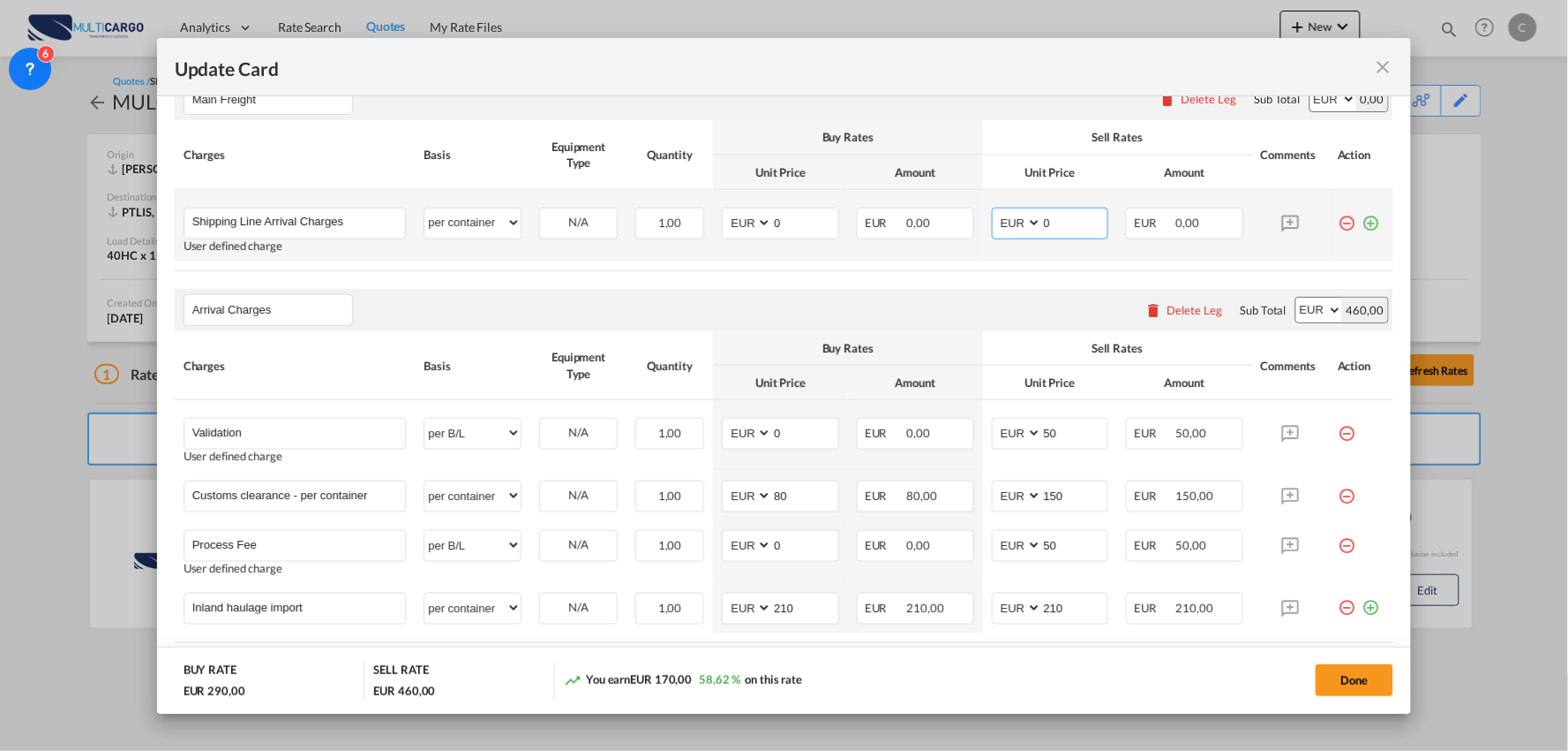
drag, startPoint x: 1058, startPoint y: 217, endPoint x: 971, endPoint y: 231, distance: 88.1
click at [992, 230] on md-input-container "AED AFN ALL AMD ANG AOA ARS AUD AWG AZN BAM BBD BDT BGN BHD BIF BMD BND BOB BRL…" at bounding box center [1051, 224] width 118 height 32
type input "348"
drag, startPoint x: 720, startPoint y: 225, endPoint x: 701, endPoint y: 225, distance: 19.0
click at [703, 225] on tr "Shipping Line Arrival Charges Please Enter User Defined Charges Cannot Be Publi…" at bounding box center [784, 225] width 1220 height 71
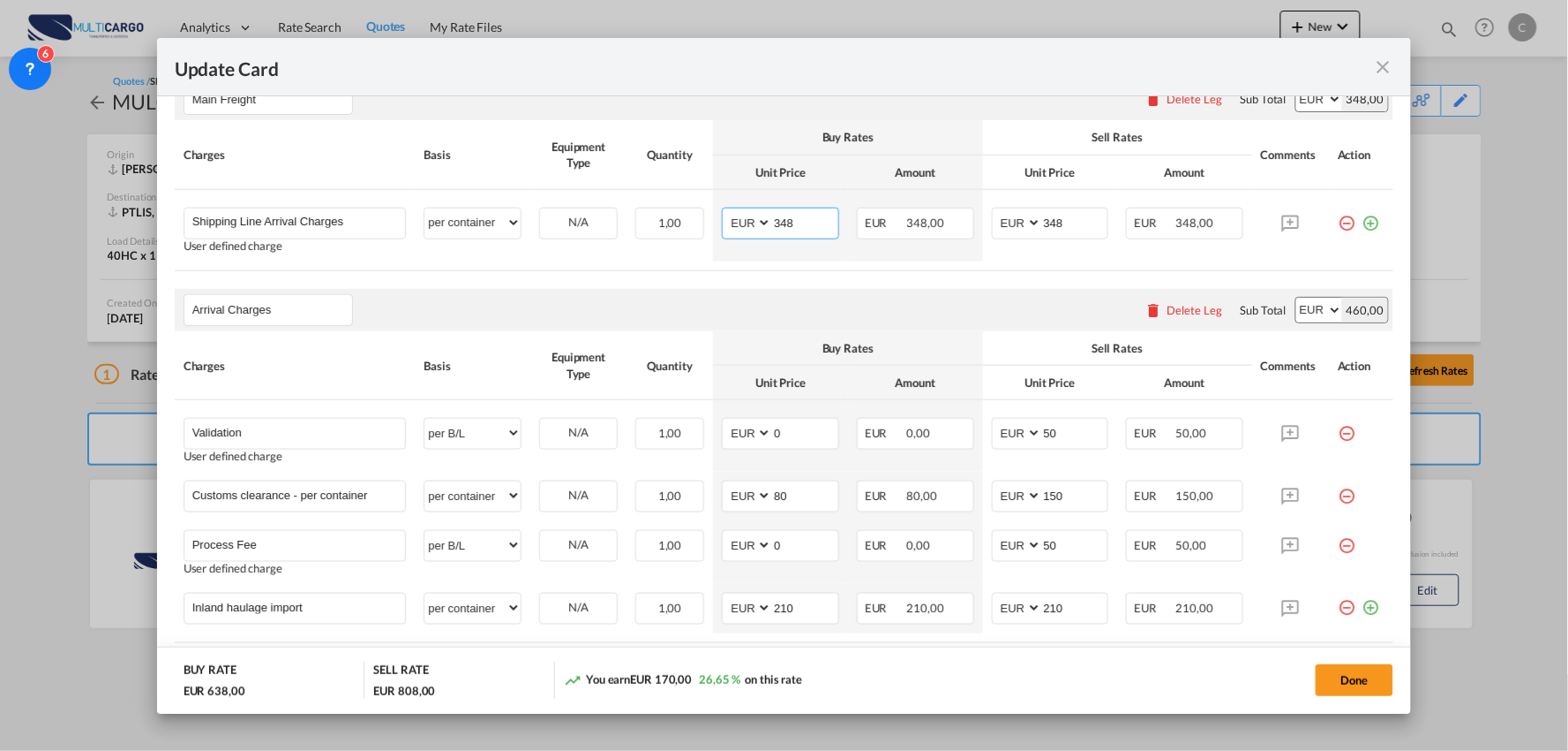
type input "348"
click at [766, 118] on div "Main Freight Please enter leg name Leg Name Already Exists Delete Leg Sub Total…" at bounding box center [784, 99] width 1220 height 43
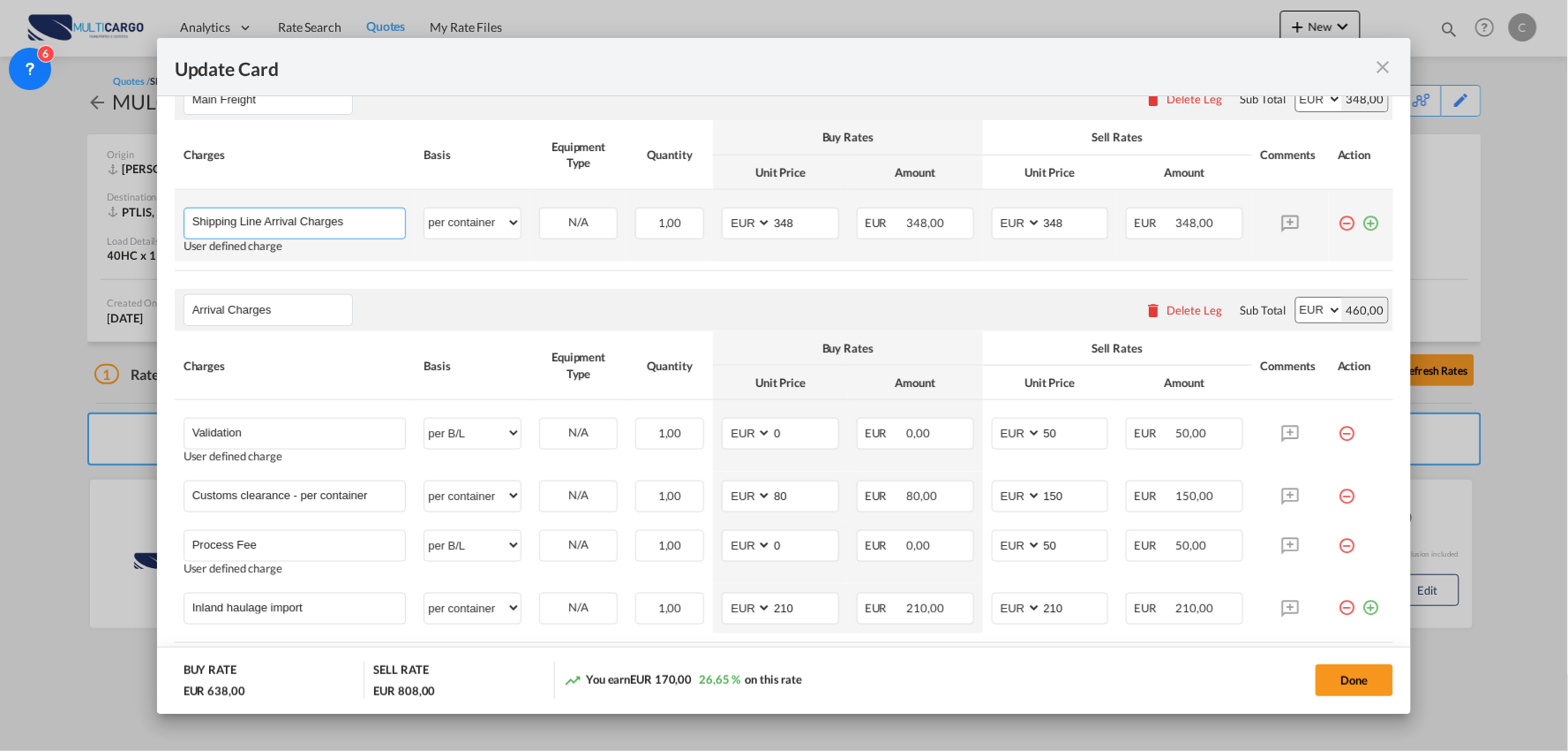
click at [357, 228] on input "Shipping Line Arrival Charges" at bounding box center [299, 222] width 214 height 27
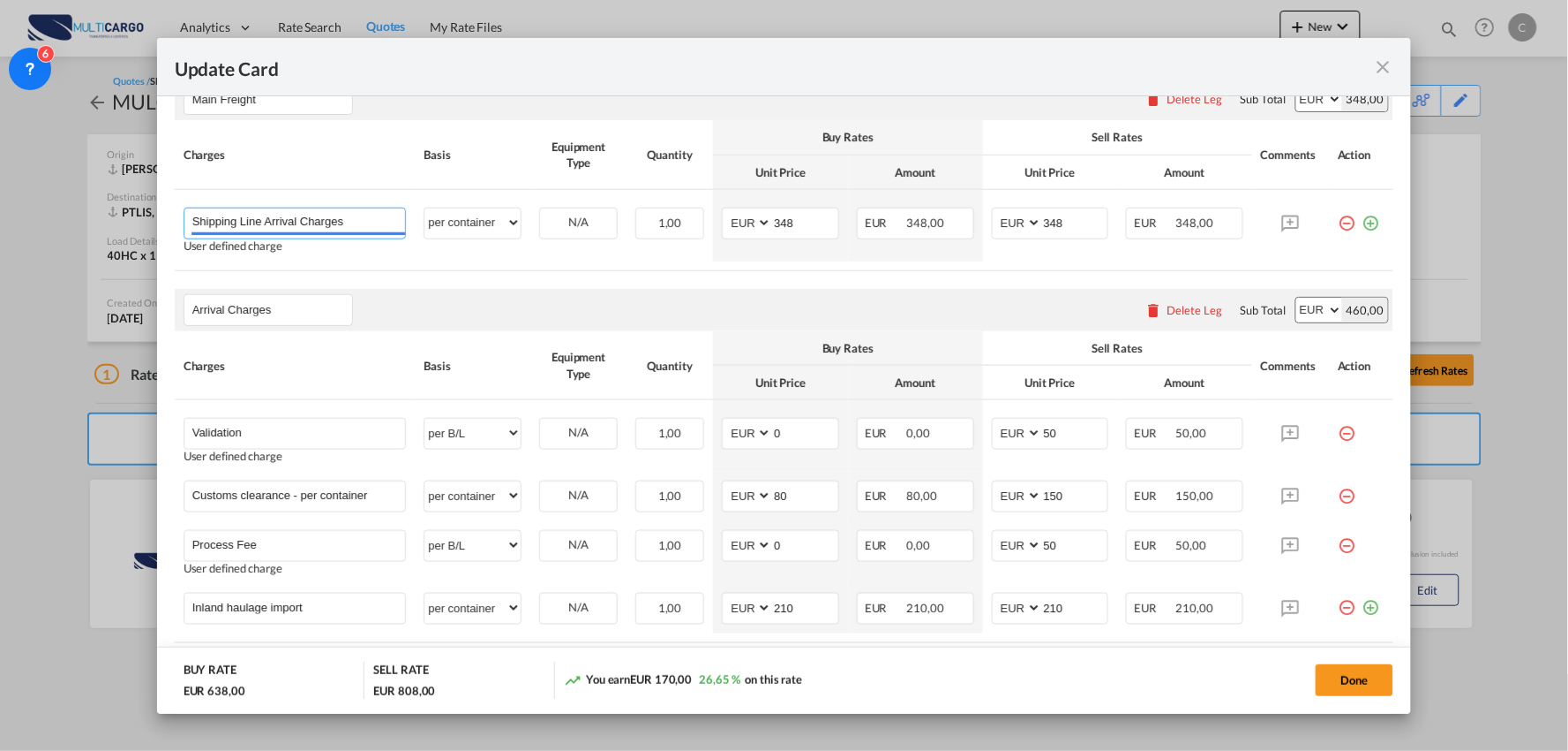
drag, startPoint x: 363, startPoint y: 219, endPoint x: 82, endPoint y: 212, distance: 281.1
click at [82, 212] on div "Update Card Port of [GEOGRAPHIC_DATA] [GEOGRAPHIC_DATA] T/S Liner/Carrier Multi…" at bounding box center [784, 375] width 1568 height 751
click at [680, 97] on div "Main Freight Please enter leg name Leg Name Already Exists Delete Leg Sub Total…" at bounding box center [784, 99] width 1220 height 43
drag, startPoint x: 234, startPoint y: 551, endPoint x: 120, endPoint y: 551, distance: 114.0
click at [120, 551] on div "Update Card Port of [GEOGRAPHIC_DATA] [GEOGRAPHIC_DATA] T/S Liner/Carrier Multi…" at bounding box center [784, 375] width 1568 height 751
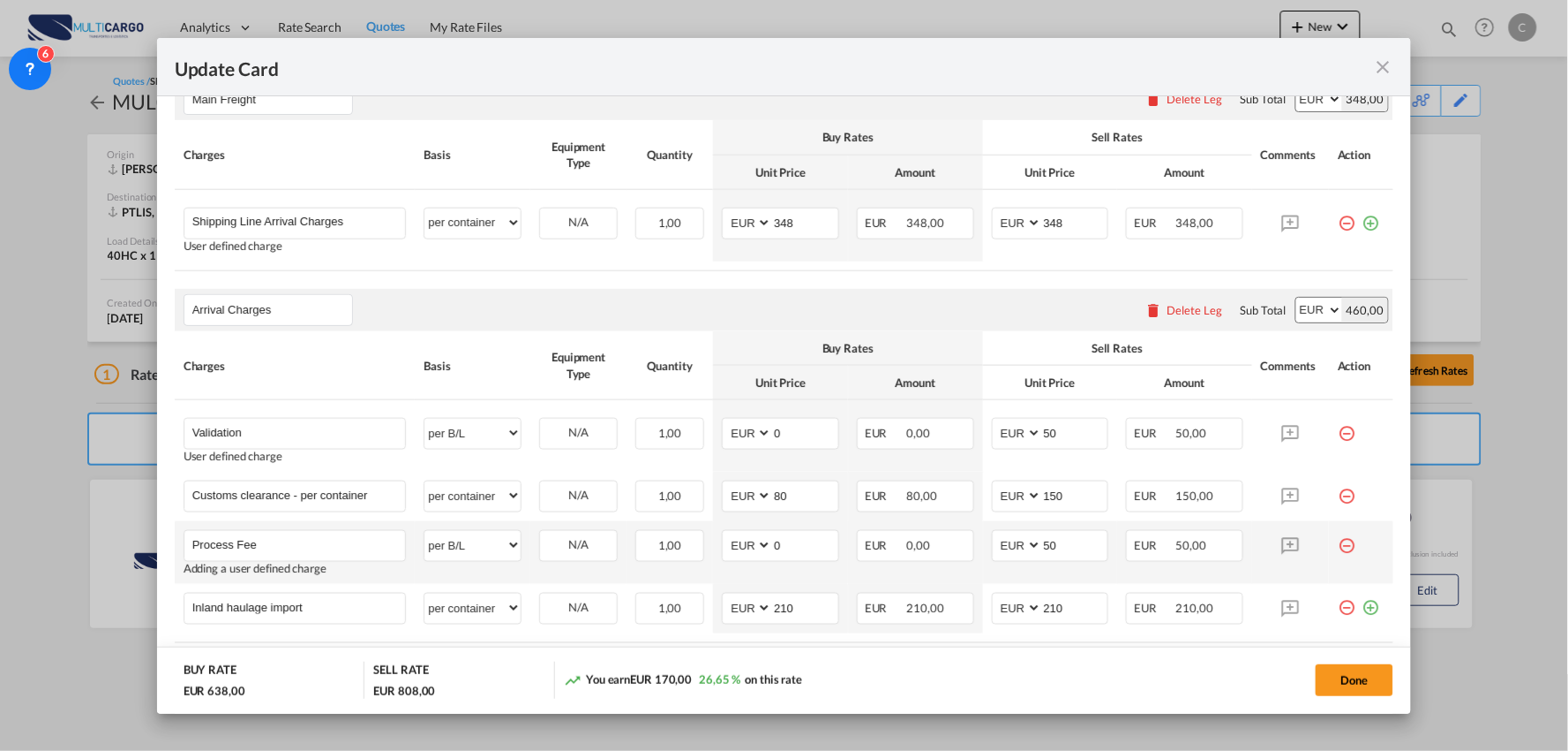
click at [1338, 544] on md-icon "icon-minus-circle-outline red-400-fg" at bounding box center [1347, 539] width 18 height 18
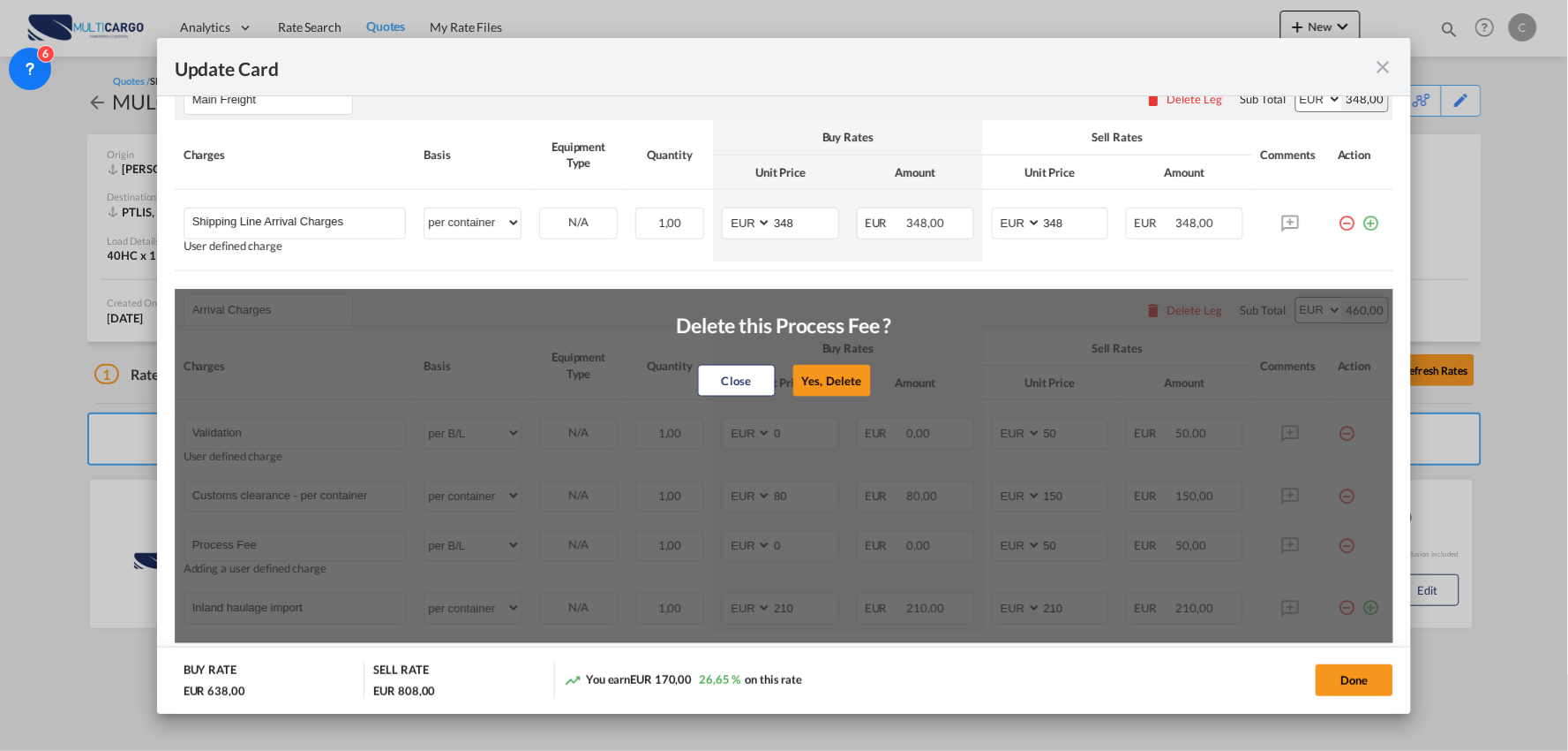
drag, startPoint x: 841, startPoint y: 387, endPoint x: 492, endPoint y: 381, distance: 349.1
click at [812, 387] on button "Yes, Delete" at bounding box center [831, 380] width 77 height 32
type input "Inland haulage import"
select select "per container"
type input "210"
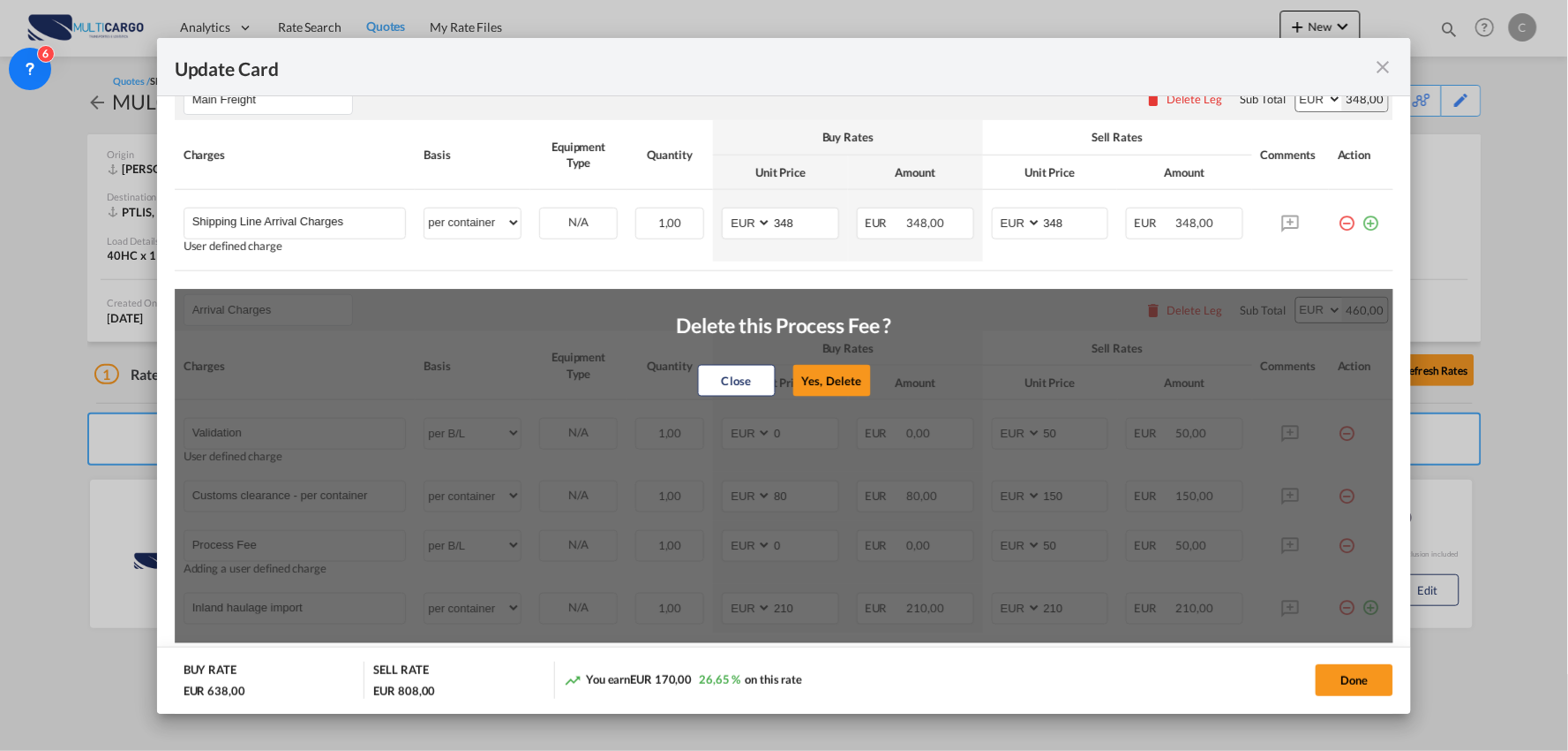
type input "210"
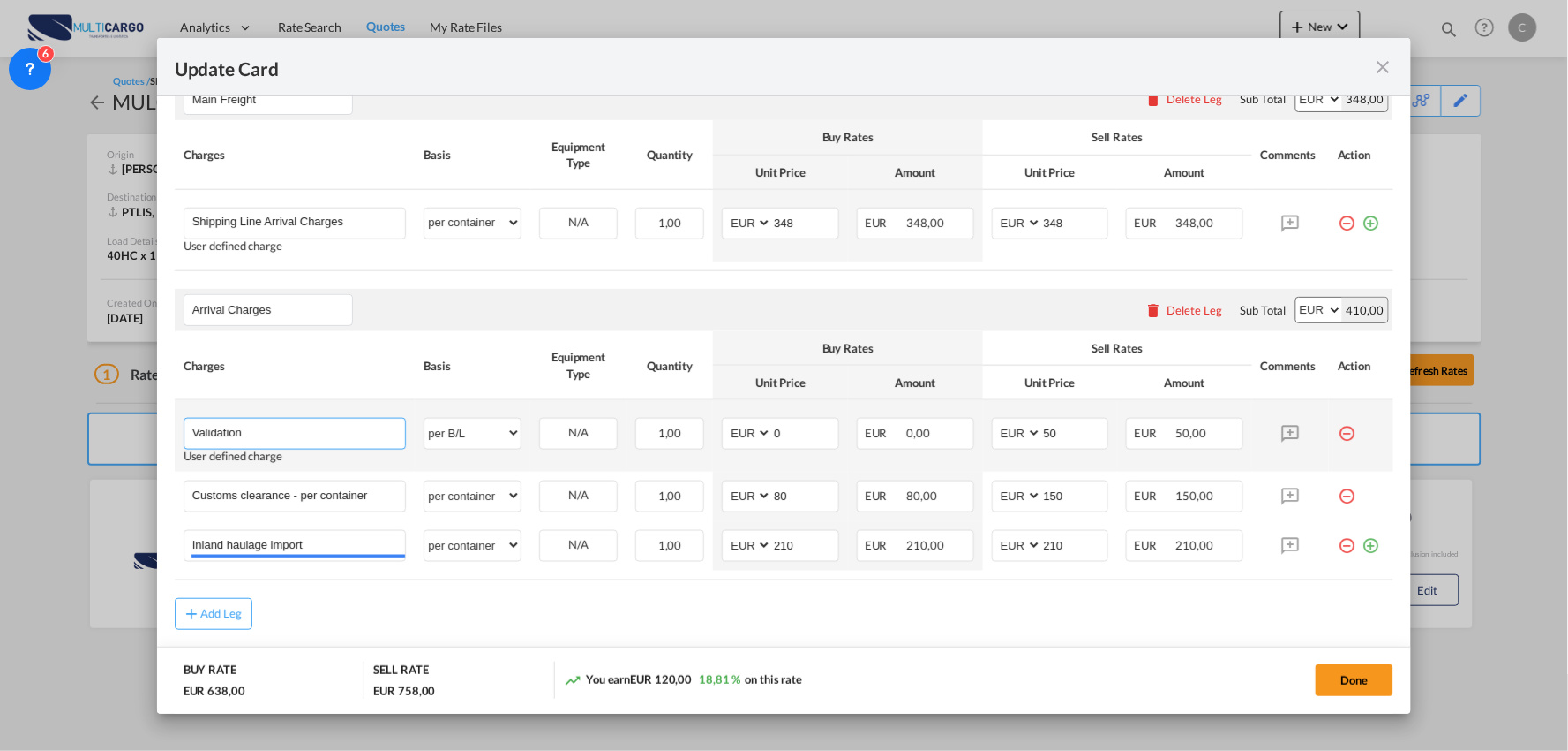
click at [327, 440] on input "Validation" at bounding box center [299, 432] width 214 height 27
paste input "Process Fee"
type input "Validation + Process Fee"
click at [1007, 429] on md-input-container "AED AFN ALL AMD ANG AOA ARS AUD AWG AZN BAM BBD BDT BGN BHD BIF BMD BND BOB BRL…" at bounding box center [1051, 434] width 118 height 32
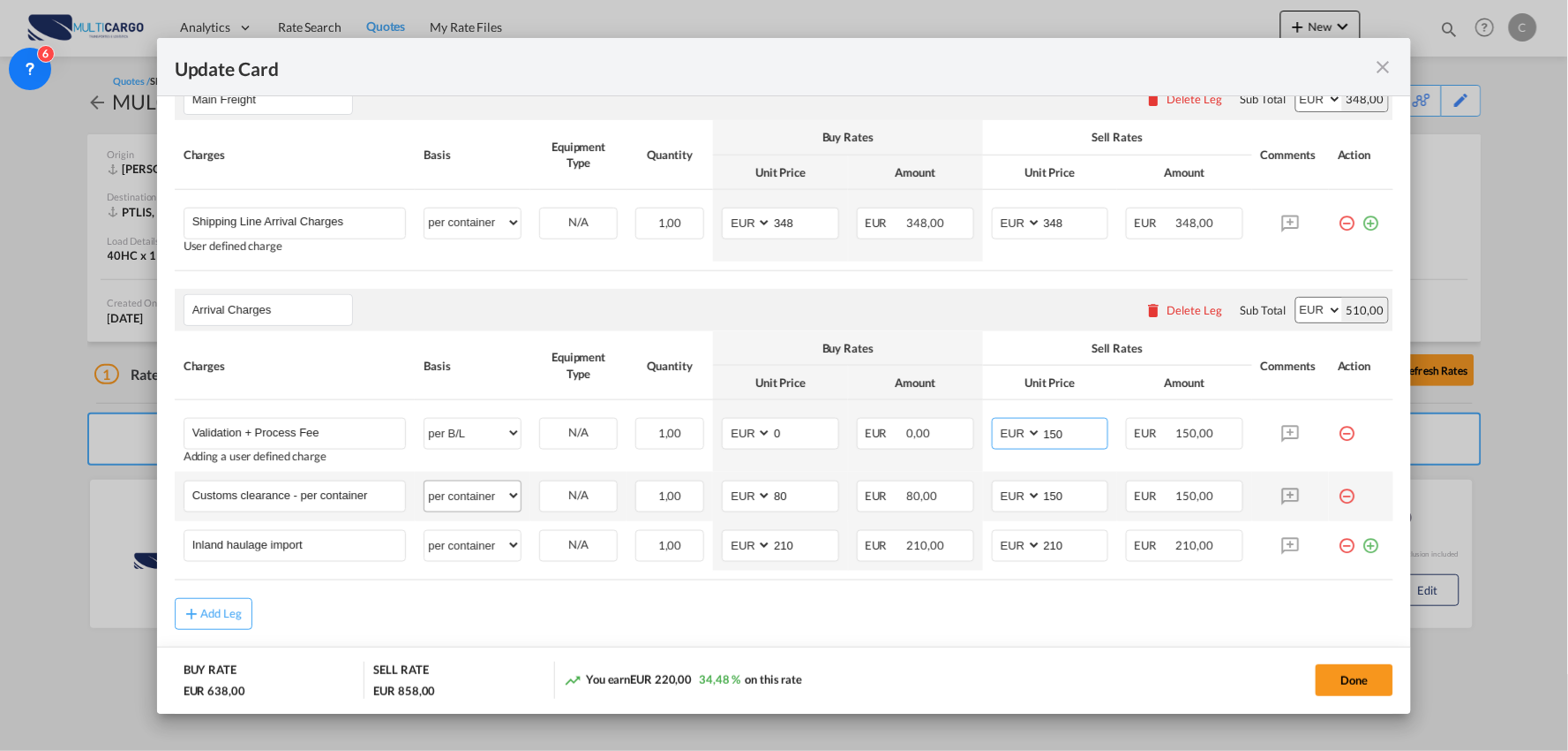
type input "150"
click at [477, 486] on select "per equipment per container per B/L per shipping bill per shipment per pallet p…" at bounding box center [473, 495] width 96 height 29
select select "per_document"
click at [425, 481] on select "per equipment per container per B/L per shipping bill per shipment per pallet p…" at bounding box center [473, 495] width 96 height 29
click at [324, 499] on input "Customs clearance - per container" at bounding box center [299, 494] width 214 height 27
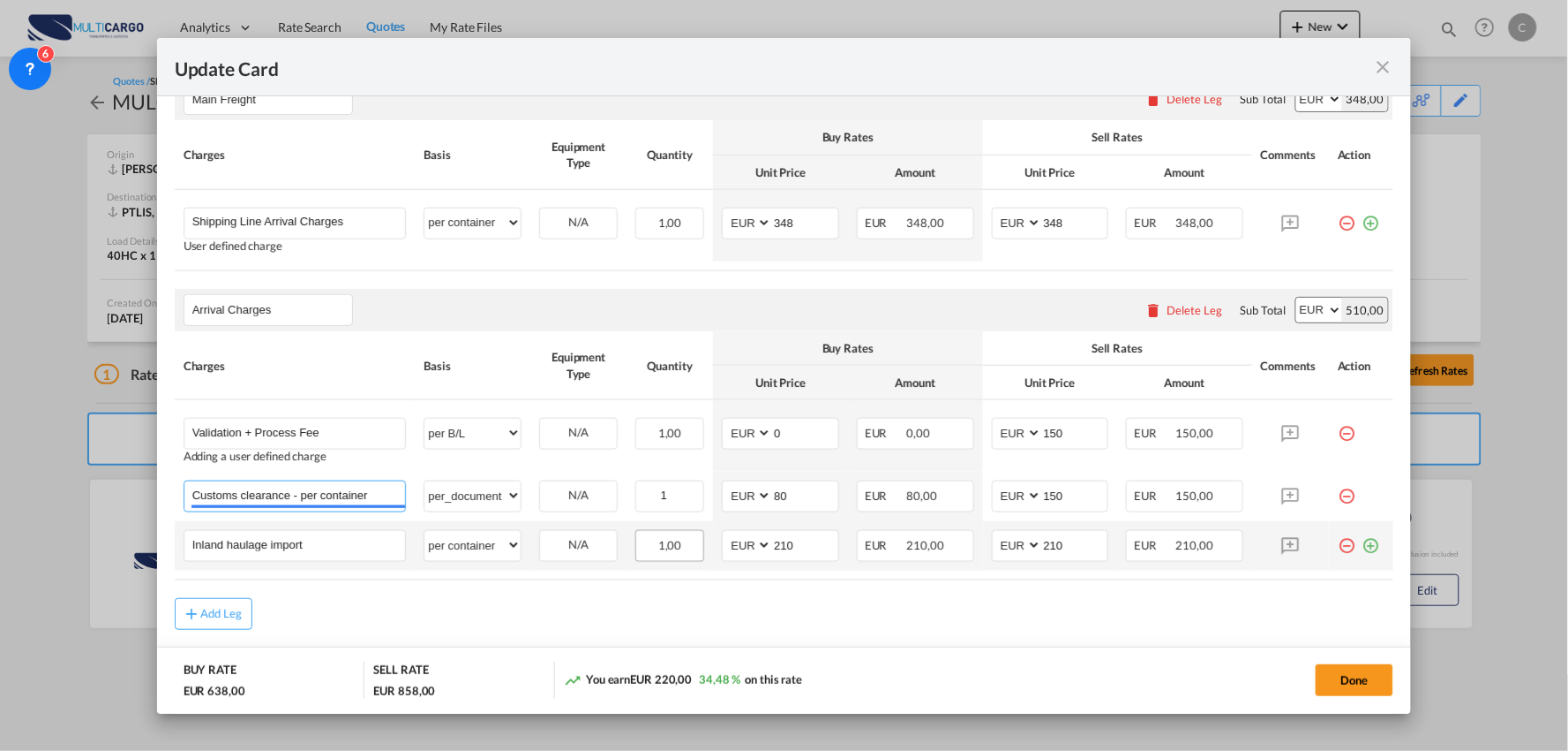
drag, startPoint x: 294, startPoint y: 495, endPoint x: 681, endPoint y: 532, distance: 388.8
click at [670, 534] on tbody "Validation + Process Fee Please Enter User Defined Charges Cannot Be Published …" at bounding box center [784, 485] width 1220 height 170
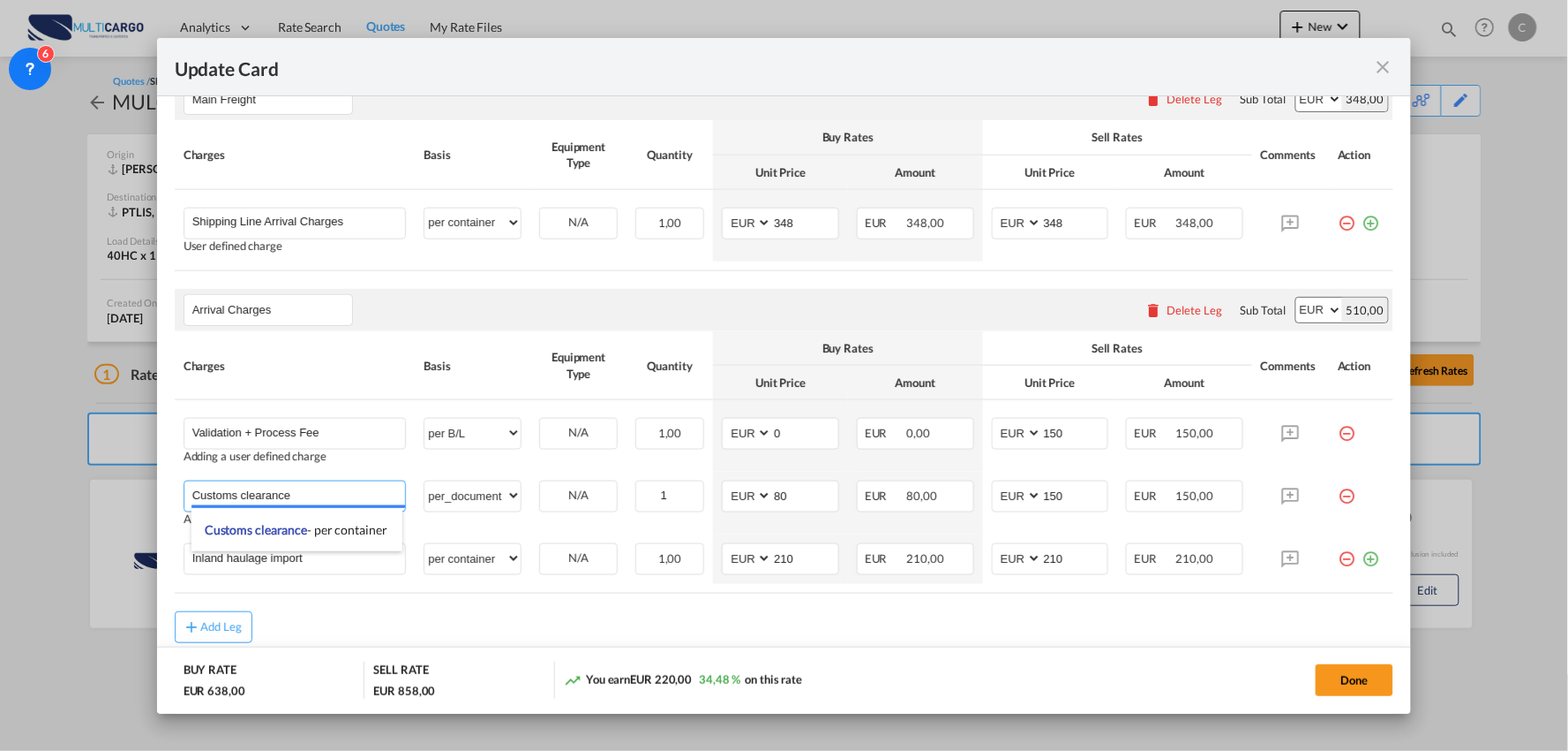
type input "Customs clearance"
click at [497, 621] on div "Add Leg" at bounding box center [784, 627] width 1220 height 32
drag, startPoint x: 327, startPoint y: 565, endPoint x: -136, endPoint y: 559, distance: 463.0
click at [0, 559] on html "Analytics Reports Dashboard Rate Search Quotes My Rate Files" at bounding box center [784, 375] width 1568 height 751
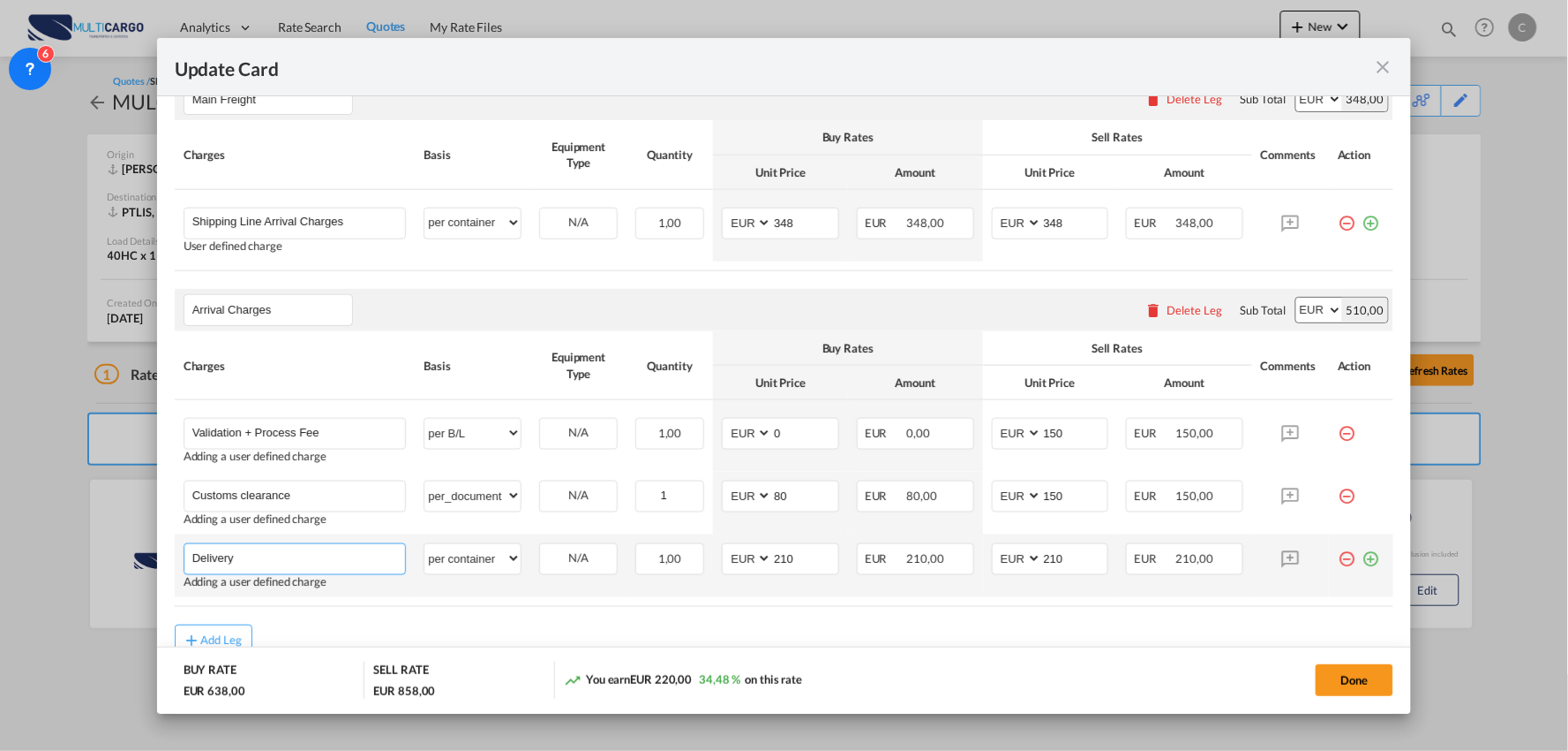
click at [304, 558] on input "Delivery" at bounding box center [299, 558] width 214 height 27
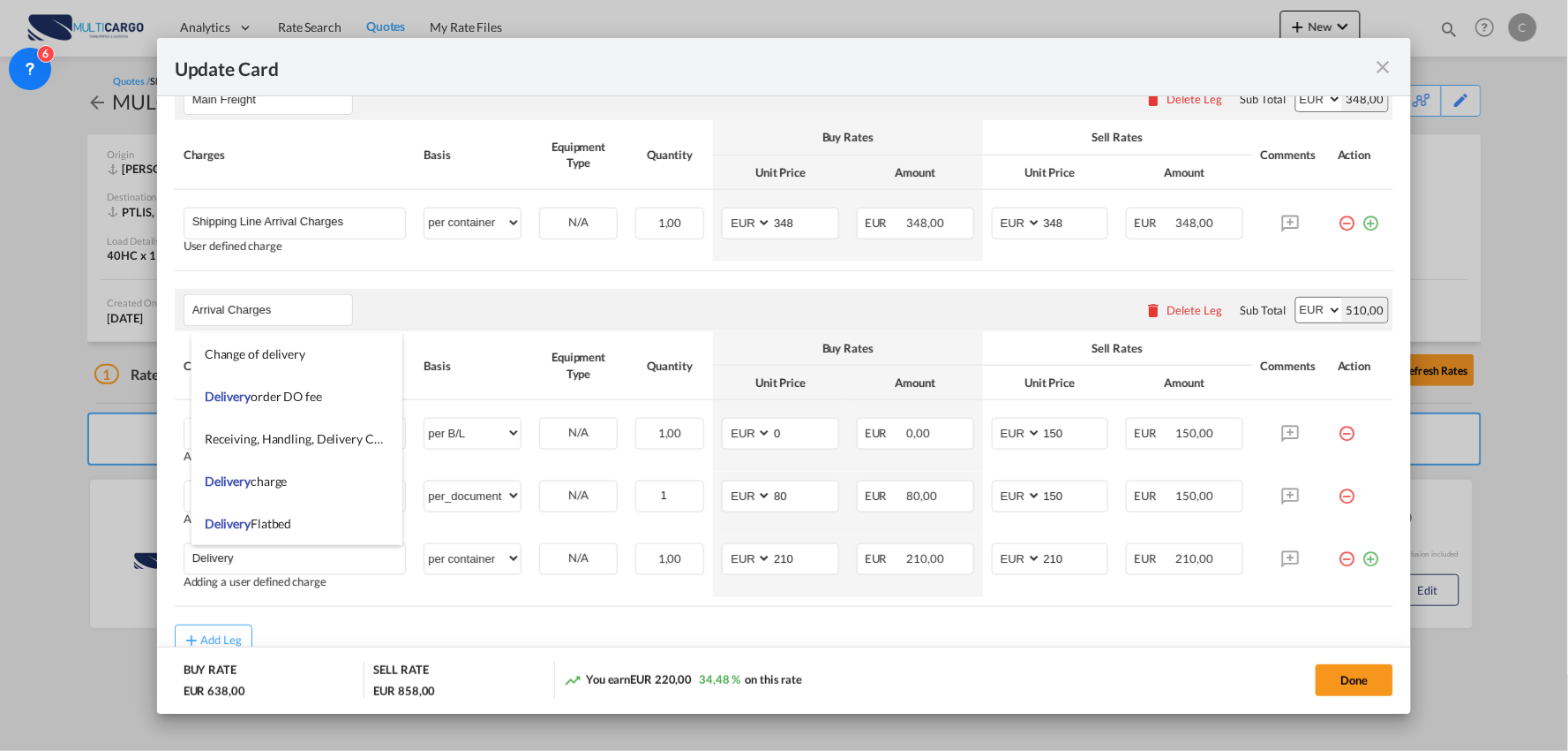
click at [475, 298] on div "Arrival Charges Please enter leg name Leg Name Already Exists Delete Leg Sub To…" at bounding box center [784, 310] width 1220 height 43
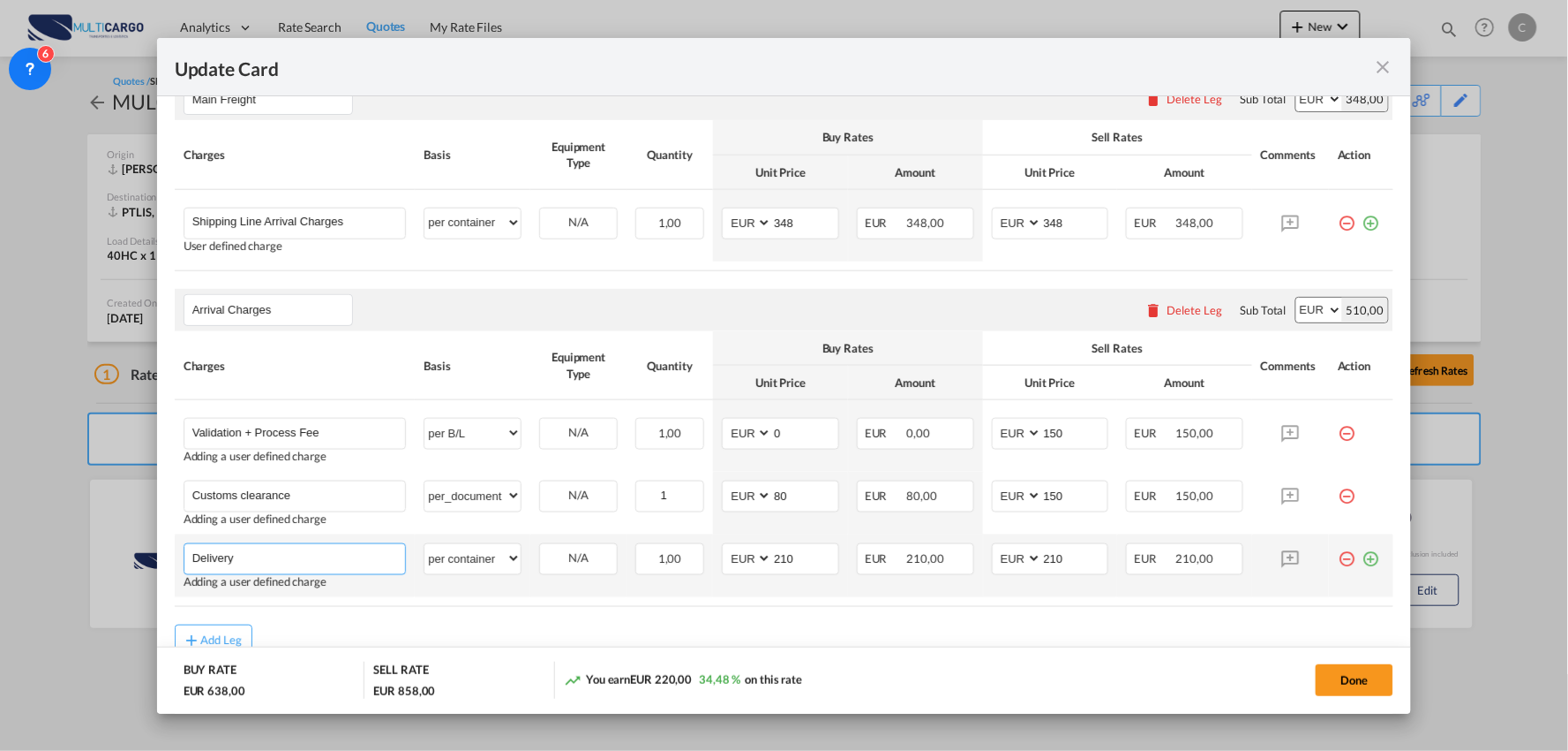
click at [302, 557] on input "Delivery" at bounding box center [299, 558] width 214 height 27
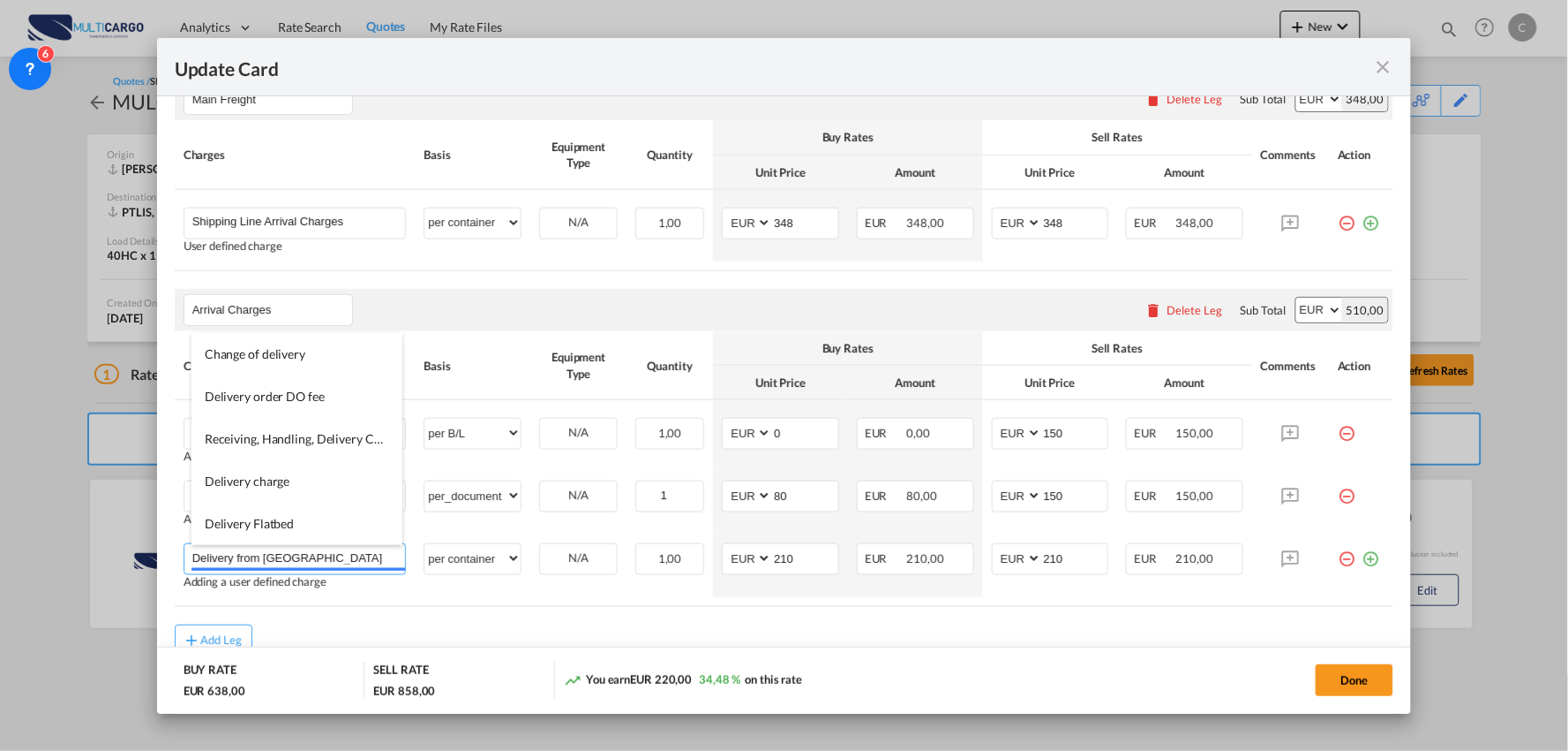
type input "Delivery from Lisboa"
click at [492, 603] on table "Charges Basis Equipment Type Quantity Buy Rates Sell Rates Comments Action Unit…" at bounding box center [784, 469] width 1220 height 275
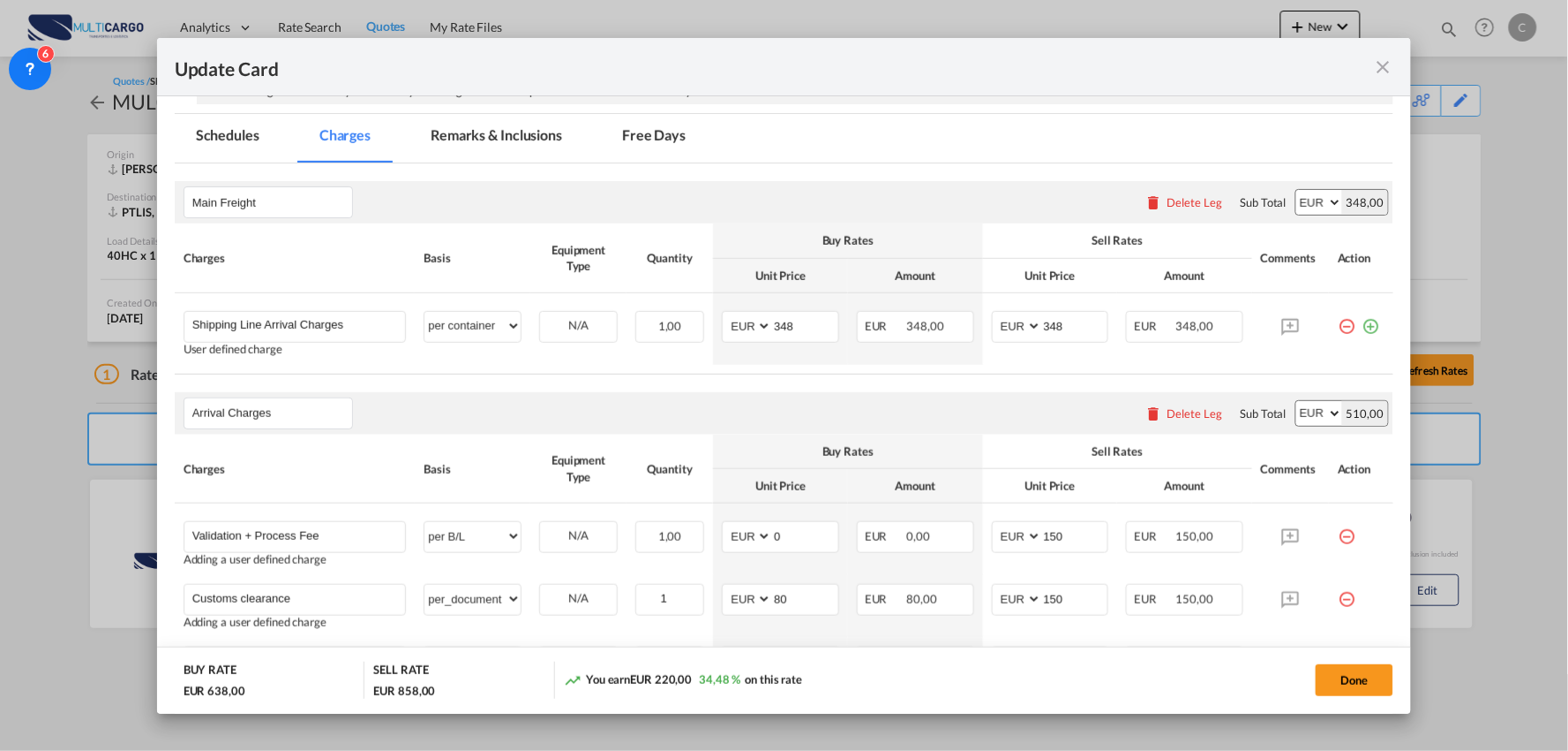
scroll to position [294, 0]
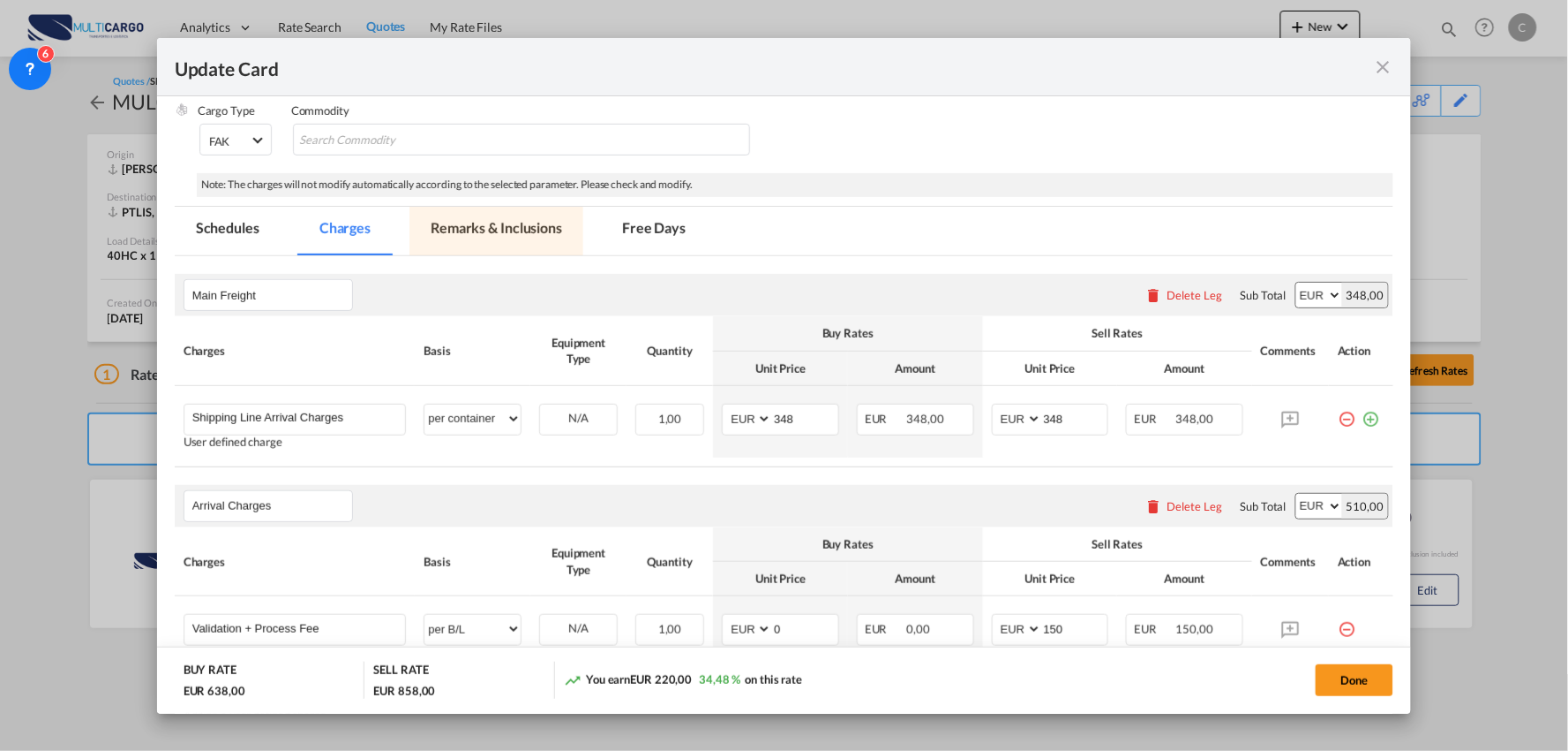
click at [505, 227] on md-tab-item "Remarks & Inclusions" at bounding box center [496, 231] width 174 height 49
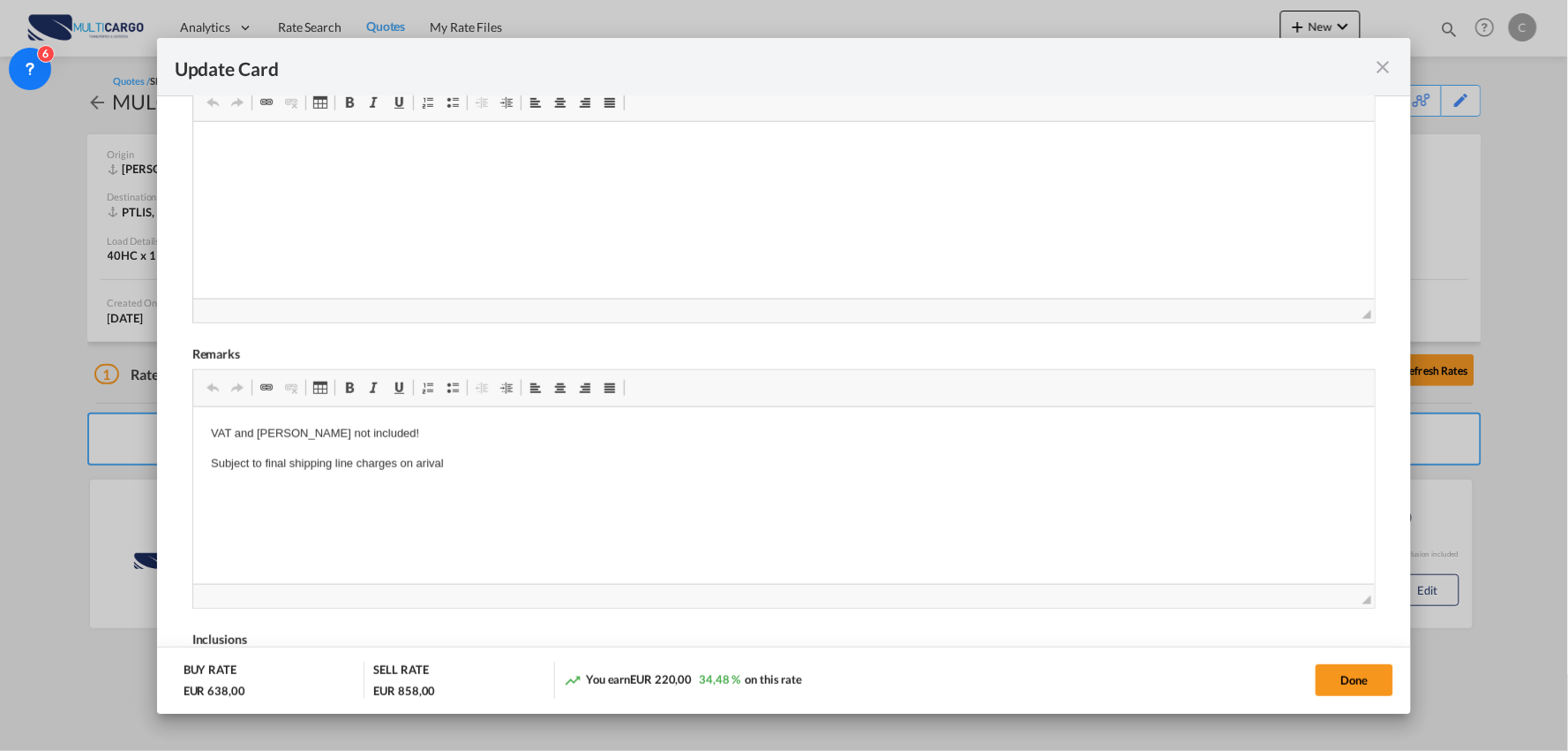
scroll to position [686, 0]
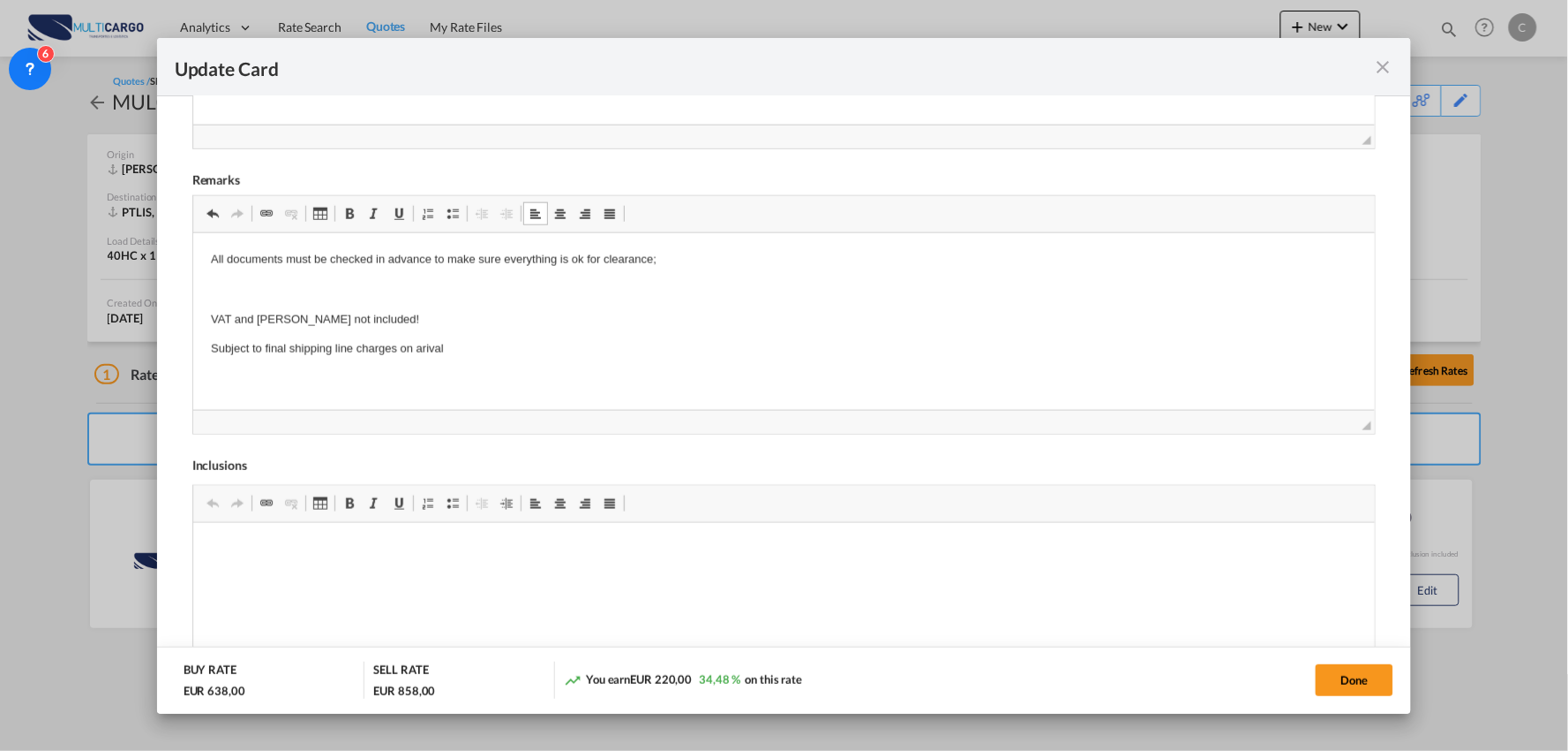
click at [203, 256] on html "All documents must be checked in advance to make sure everything is ok for clea…" at bounding box center [784, 305] width 1182 height 143
click at [442, 208] on link "Marcas" at bounding box center [453, 214] width 25 height 23
click at [1346, 674] on button "Done" at bounding box center [1354, 680] width 77 height 32
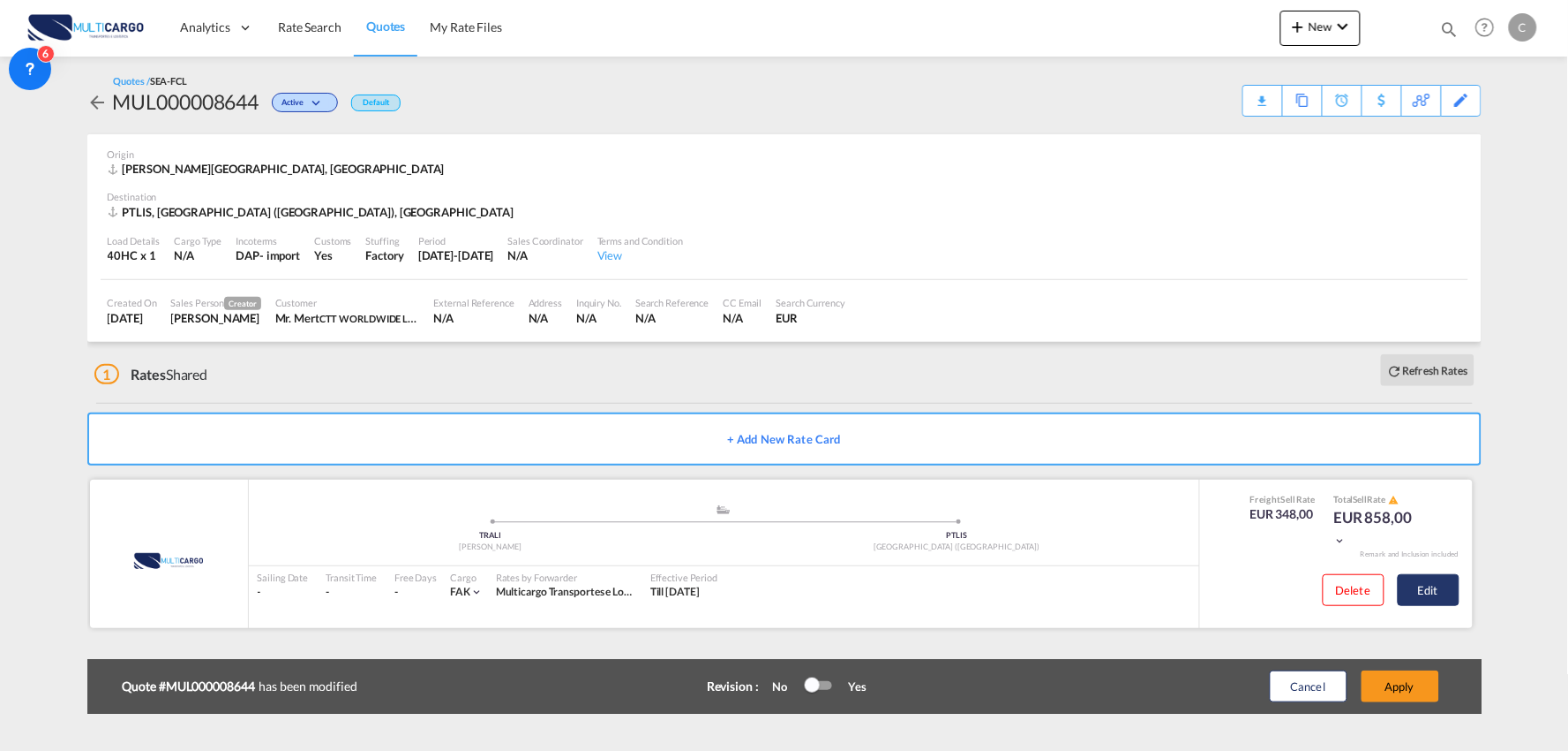
click at [1434, 584] on button "Edit" at bounding box center [1428, 590] width 61 height 32
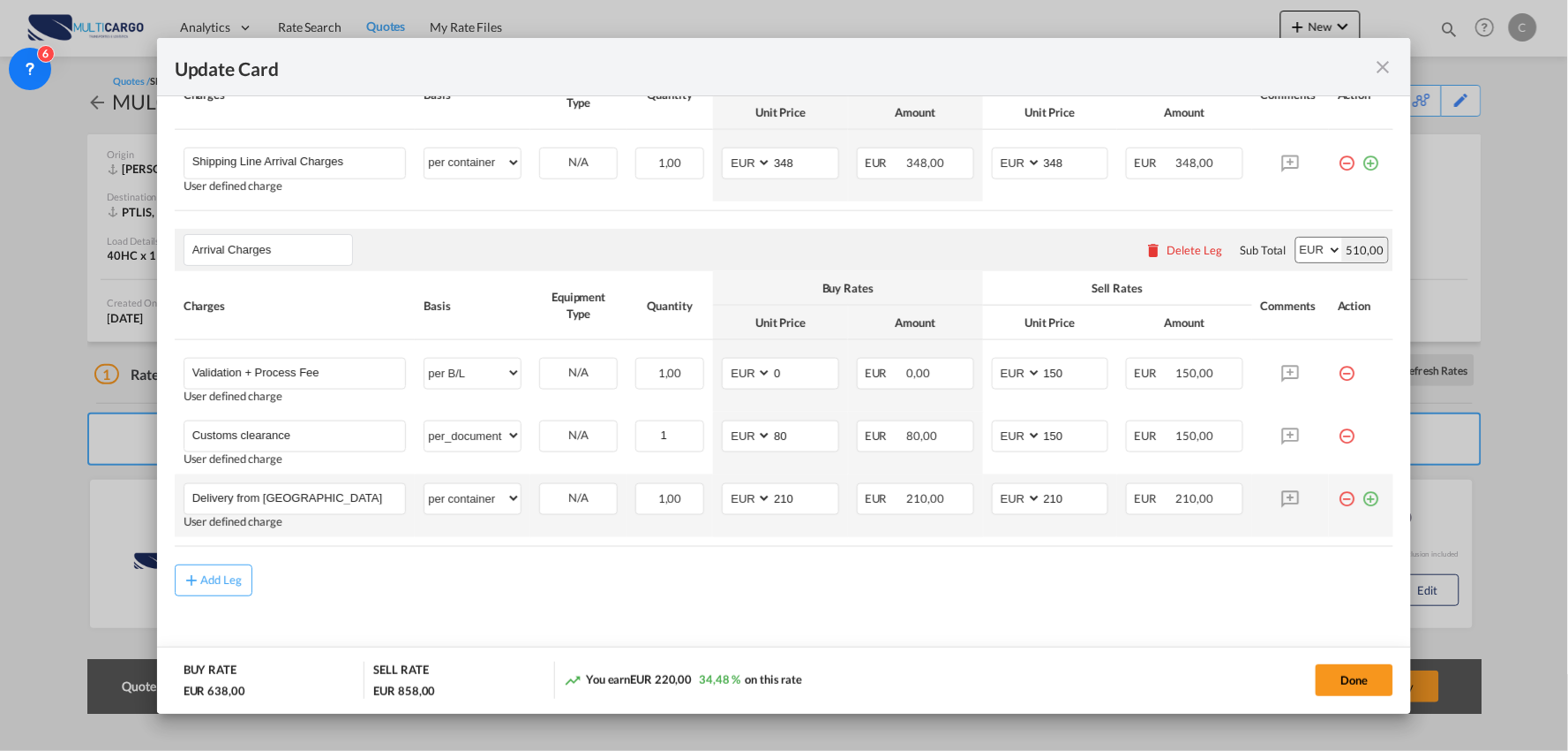
scroll to position [561, 0]
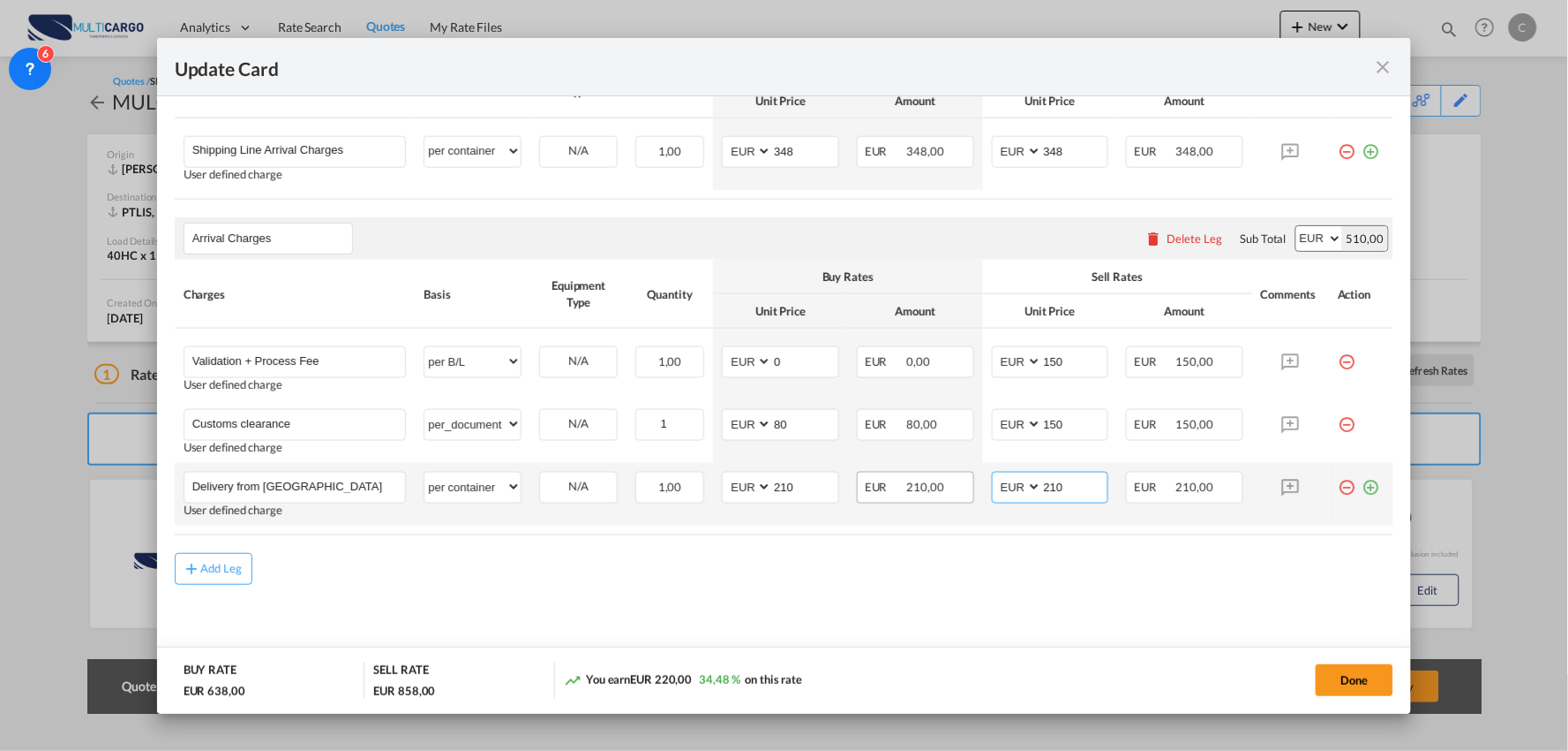
drag, startPoint x: 1013, startPoint y: 482, endPoint x: 963, endPoint y: 483, distance: 50.0
click at [971, 482] on tr "Delivery from Lisboa Please Enter User Defined Charges Cannot Be Published User…" at bounding box center [784, 494] width 1220 height 62
type input "620"
drag, startPoint x: 803, startPoint y: 483, endPoint x: 719, endPoint y: 490, distance: 84.3
click at [722, 490] on md-input-container "AED AFN ALL AMD ANG AOA ARS AUD AWG AZN BAM BBD BDT BGN BHD BIF BMD BND BOB BRL…" at bounding box center [781, 487] width 118 height 32
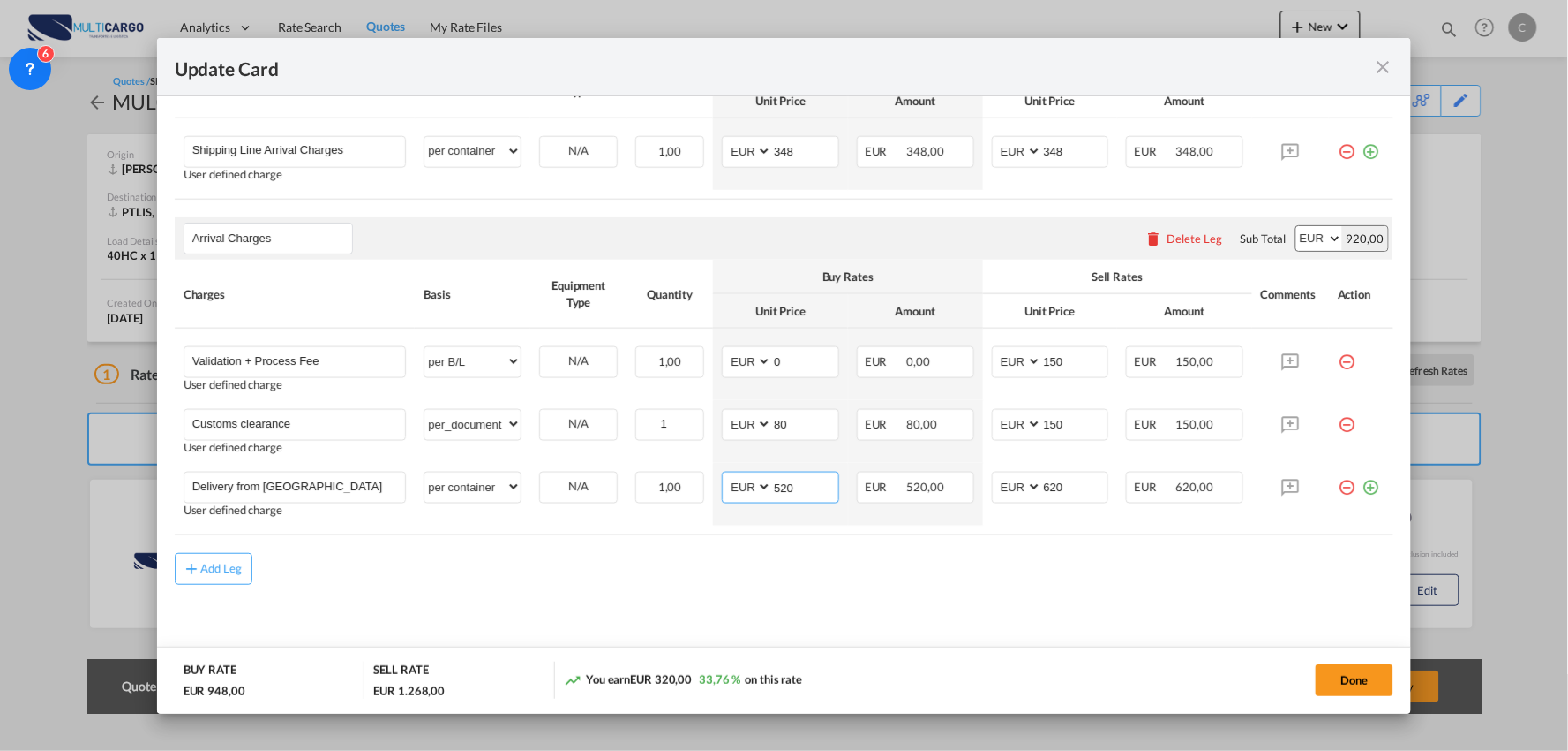
type input "520"
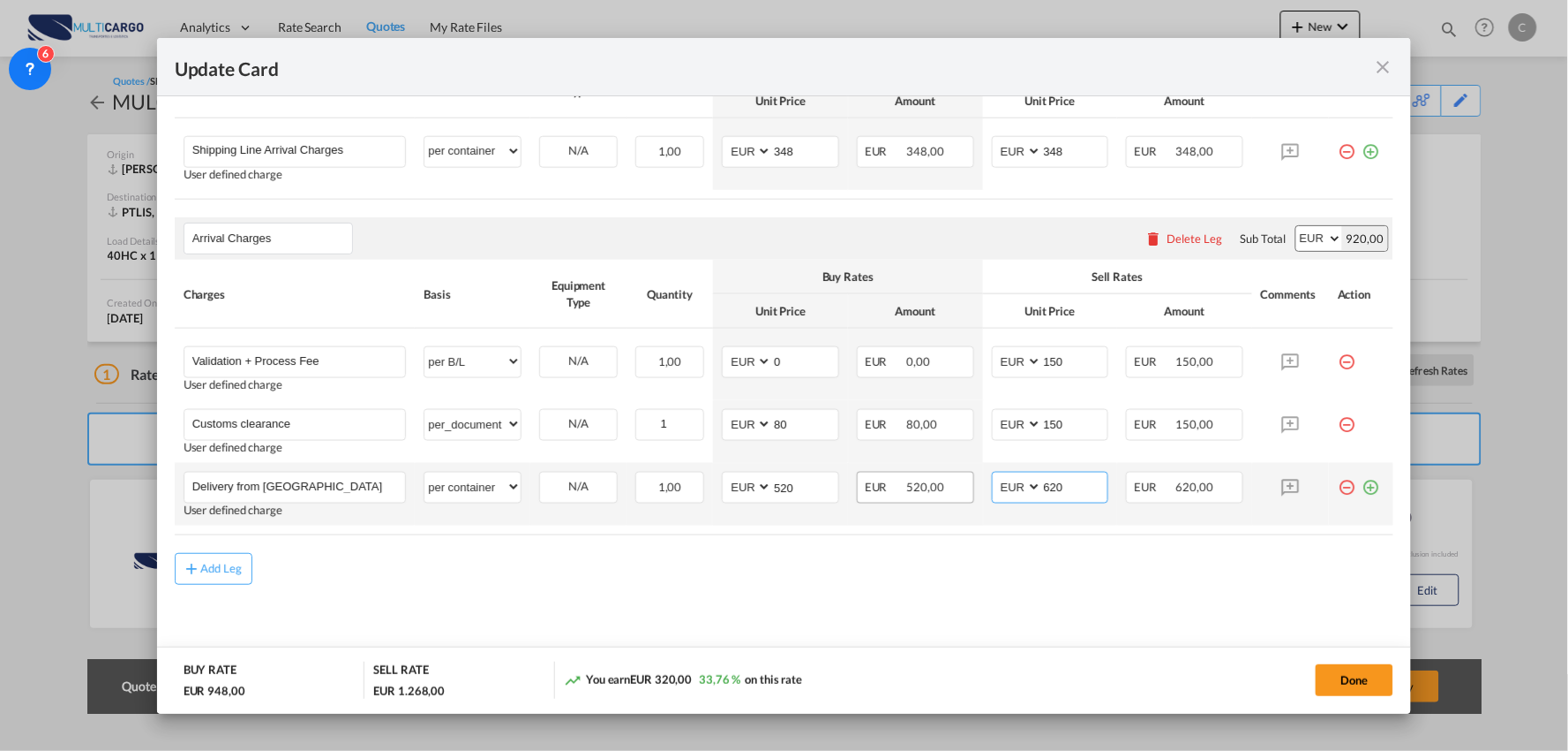
drag, startPoint x: 1057, startPoint y: 484, endPoint x: 955, endPoint y: 484, distance: 102.0
click at [967, 484] on tr "Delivery from Lisboa Please Enter User Defined Charges Cannot Be Published User…" at bounding box center [784, 494] width 1220 height 62
type input "660"
drag, startPoint x: 805, startPoint y: 488, endPoint x: 727, endPoint y: 490, distance: 78.0
click at [734, 490] on md-input-container "AED AFN ALL AMD ANG AOA ARS AUD AWG AZN BAM BBD BDT BGN BHD BIF BMD BND BOB BRL…" at bounding box center [781, 487] width 118 height 32
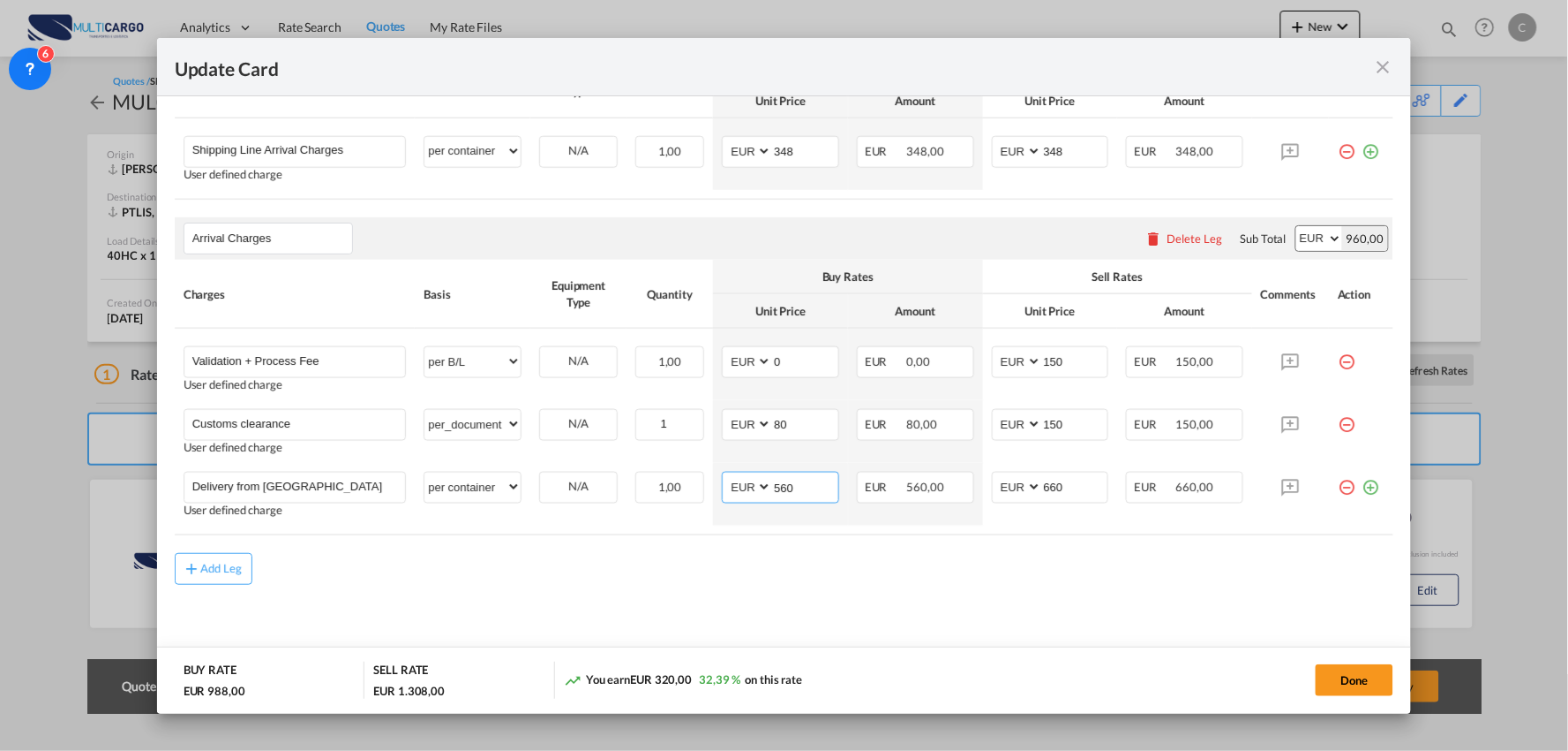
type input "560"
click at [639, 611] on md-content "Main Freight Please enter leg name Leg Name Already Exists Delete Leg Sub Total…" at bounding box center [784, 329] width 1220 height 682
click at [347, 470] on td "Delivery from Lisboa Please Enter User Defined Charges Cannot Be Published User…" at bounding box center [295, 494] width 241 height 62
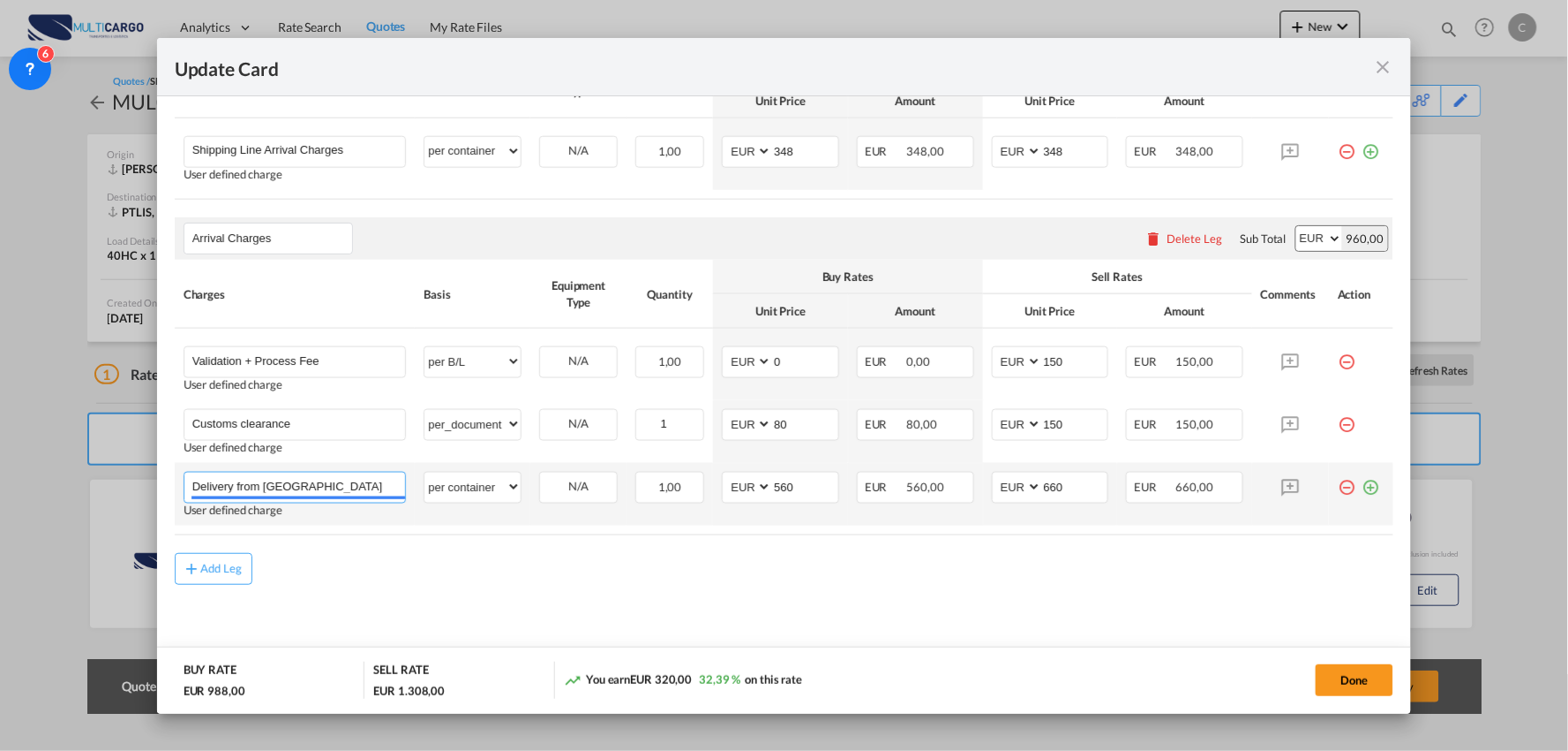
click at [346, 480] on input "Delivery from Lisboa" at bounding box center [299, 486] width 214 height 27
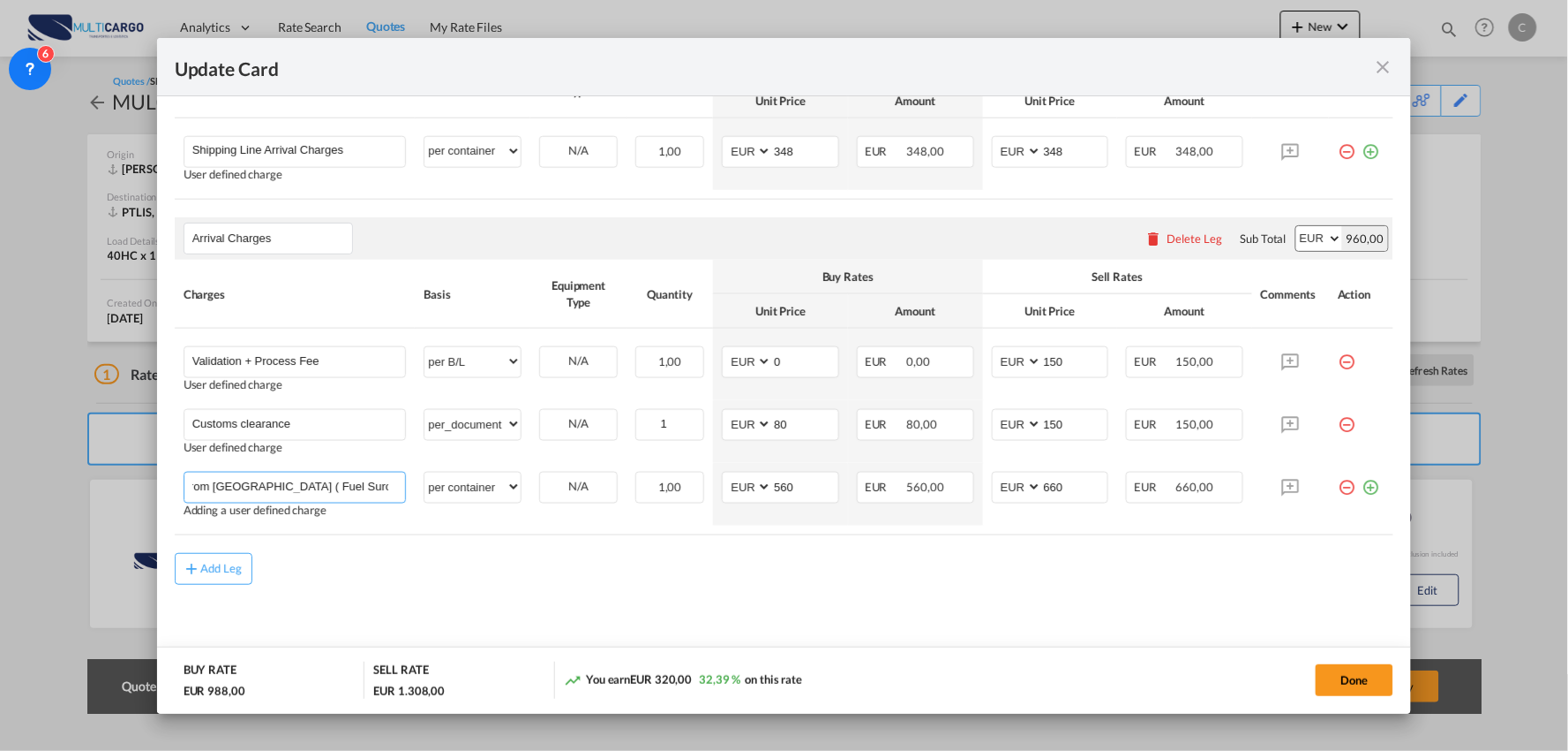
type input "Delivery from Lisboa ( Fuel Surcharge Included)"
drag, startPoint x: 339, startPoint y: 607, endPoint x: 388, endPoint y: 598, distance: 49.8
click at [346, 606] on md-content "Main Freight Please enter leg name Leg Name Already Exists Delete Leg Sub Total…" at bounding box center [784, 329] width 1220 height 682
click at [204, 570] on div "Add Leg" at bounding box center [222, 568] width 43 height 11
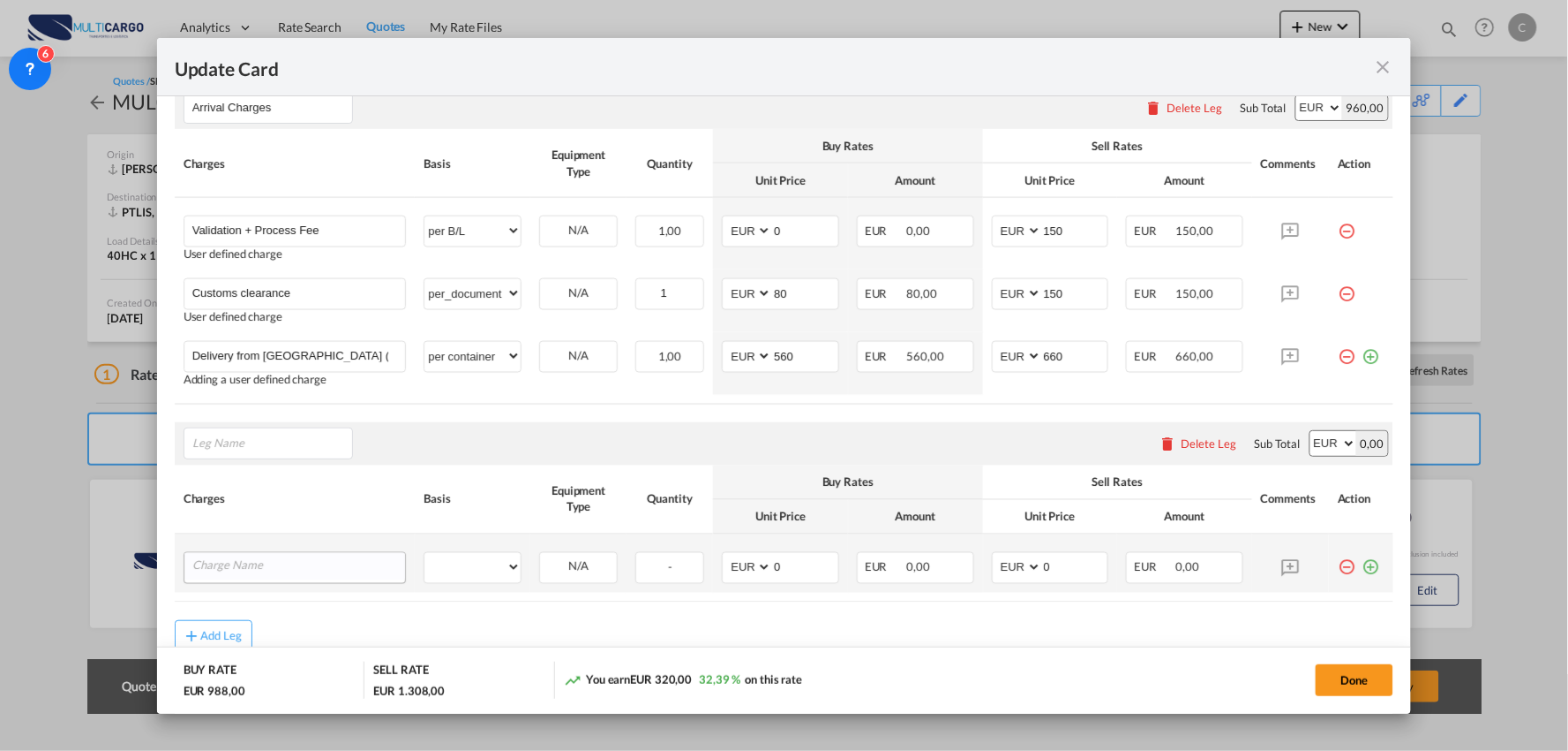
scroll to position [758, 0]
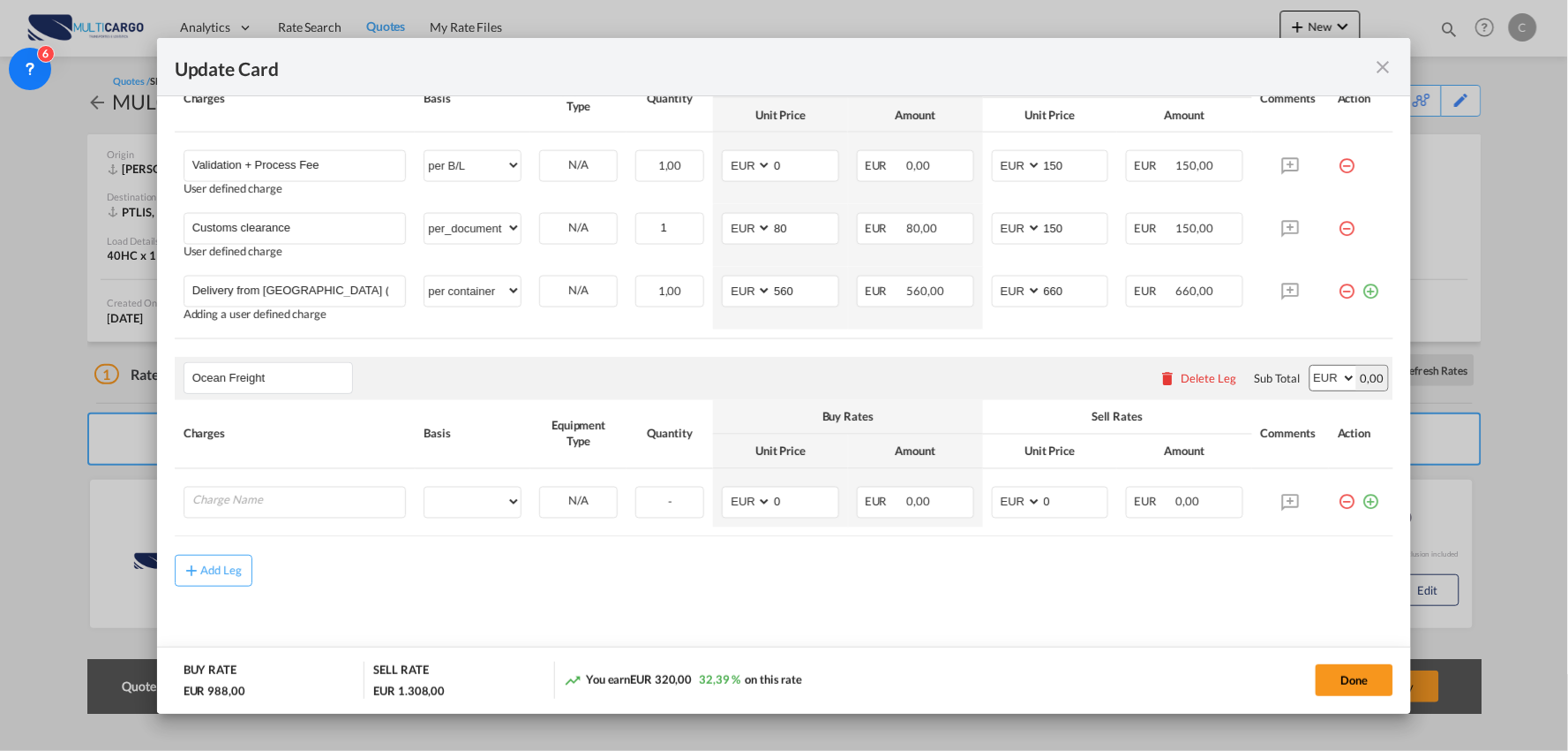
type input "Ocean Freight"
click at [302, 435] on div "Charges" at bounding box center [295, 434] width 223 height 16
click at [280, 501] on input "Charge Name" at bounding box center [299, 501] width 214 height 27
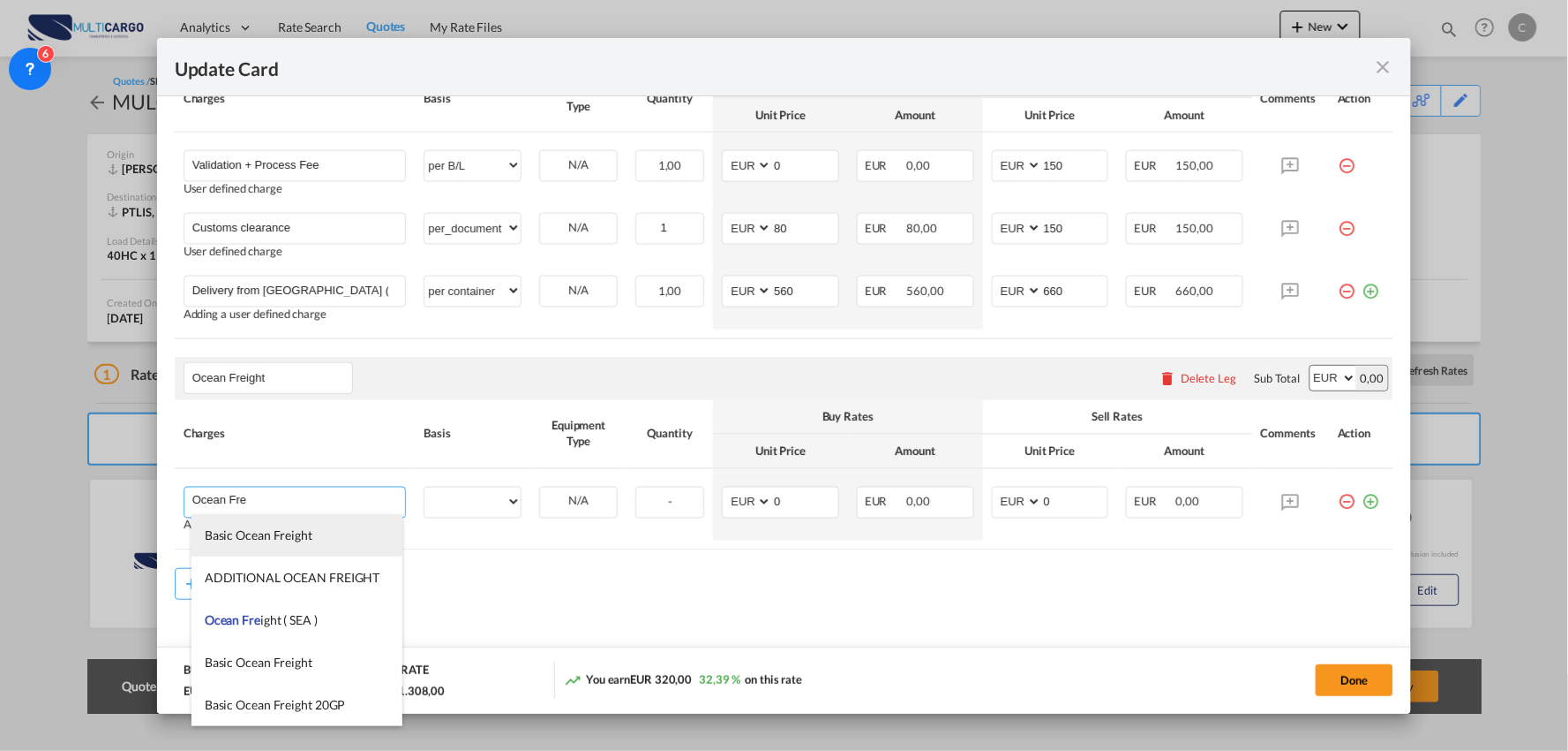
click at [288, 536] on span "Basic Ocean Freight" at bounding box center [258, 535] width 108 height 15
type input "Basic Ocean Freight"
select select "per equipment"
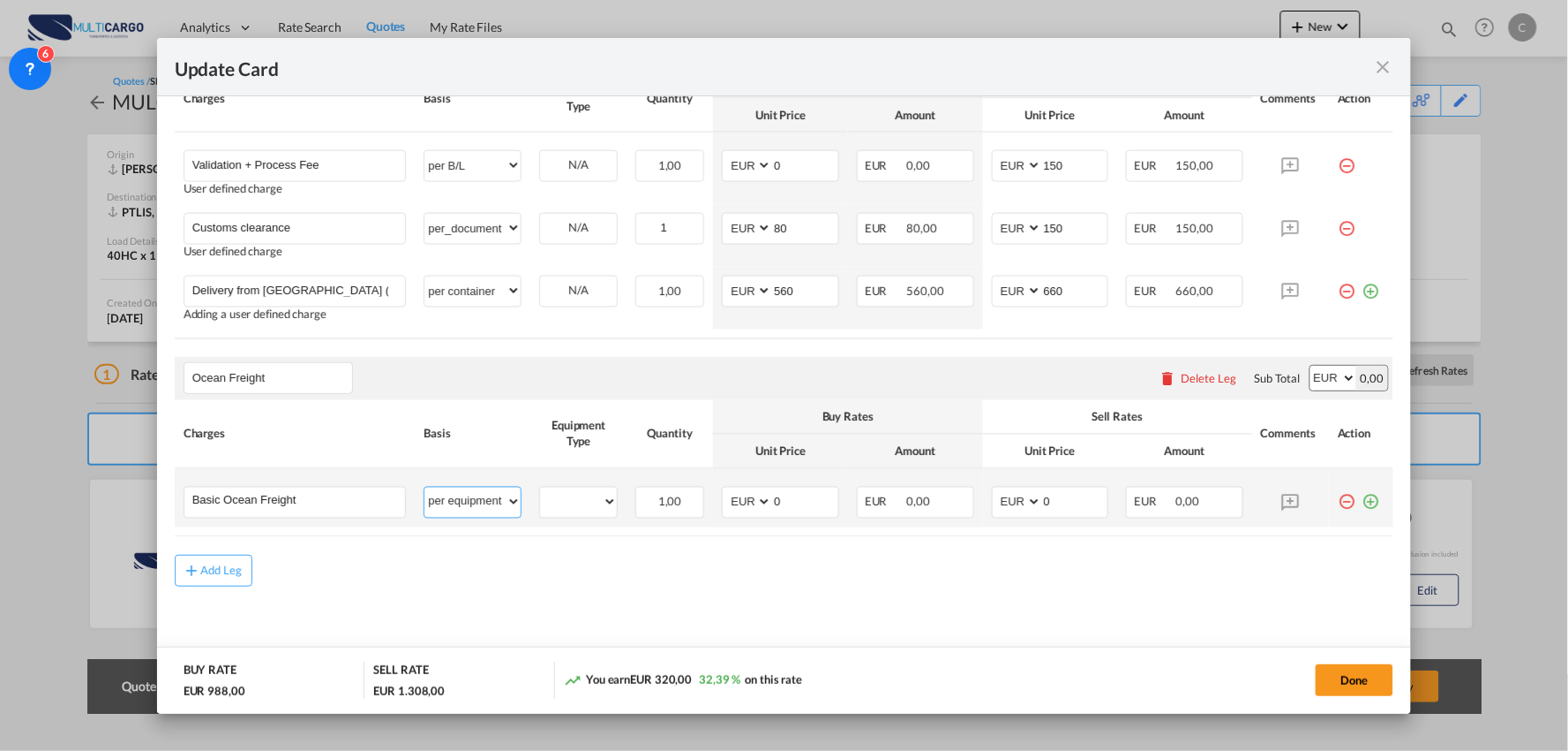
click at [488, 506] on select "per equipment per container per B/L per shipping bill per shipment per pallet p…" at bounding box center [473, 502] width 96 height 29
click at [586, 507] on select "40HC" at bounding box center [579, 502] width 77 height 24
select select "40HC"
click at [540, 490] on select "40HC" at bounding box center [579, 502] width 77 height 24
drag, startPoint x: 1001, startPoint y: 572, endPoint x: 994, endPoint y: 563, distance: 11.4
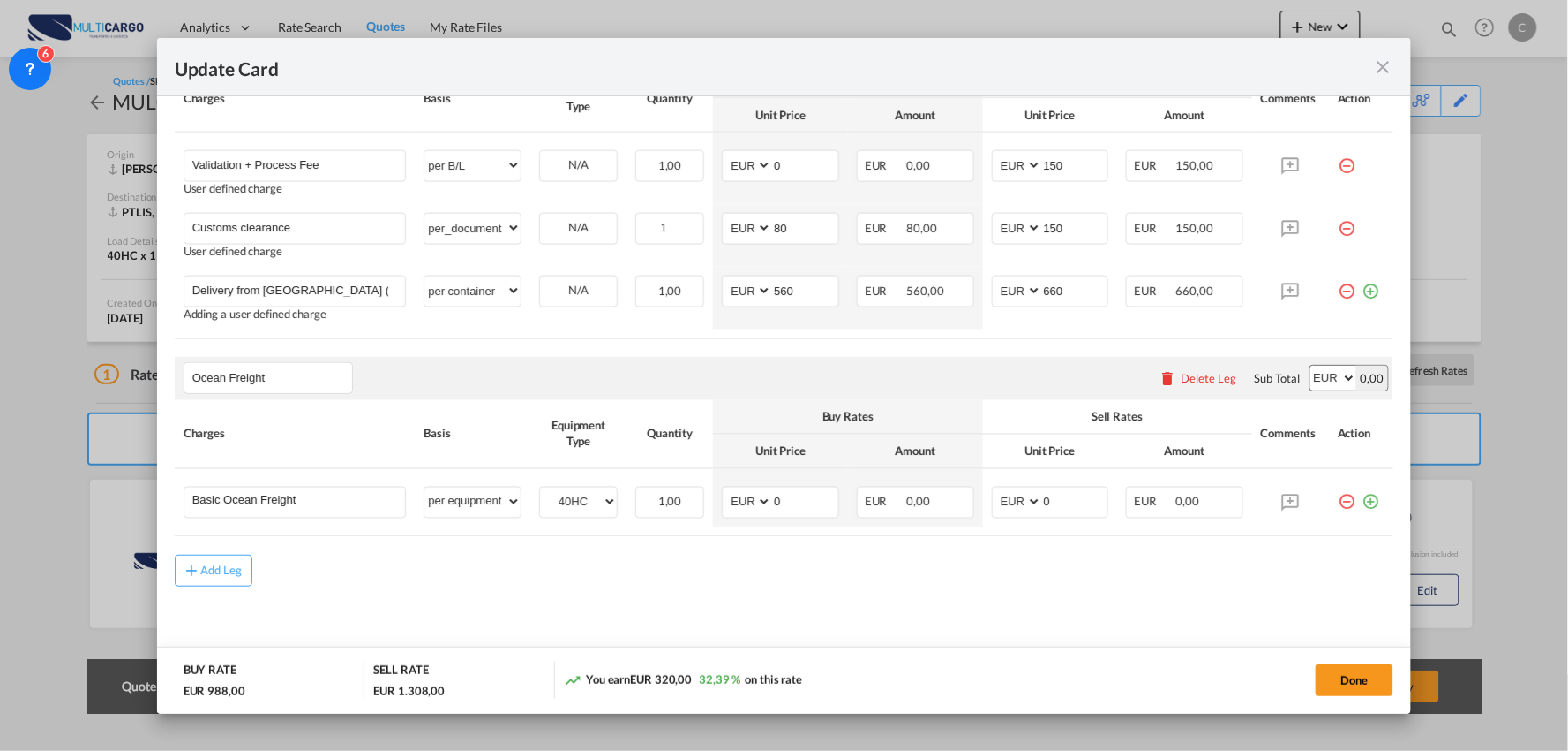
click at [1001, 572] on div "Add Leg" at bounding box center [784, 571] width 1220 height 32
drag, startPoint x: 1043, startPoint y: 510, endPoint x: 990, endPoint y: 510, distance: 53.0
click at [992, 510] on md-input-container "AED AFN ALL AMD ANG AOA ARS AUD AWG AZN BAM BBD BDT BGN BHD BIF BMD BND BOB BRL…" at bounding box center [1051, 502] width 118 height 32
type input "1222"
drag, startPoint x: 736, startPoint y: 504, endPoint x: 664, endPoint y: 510, distance: 72.2
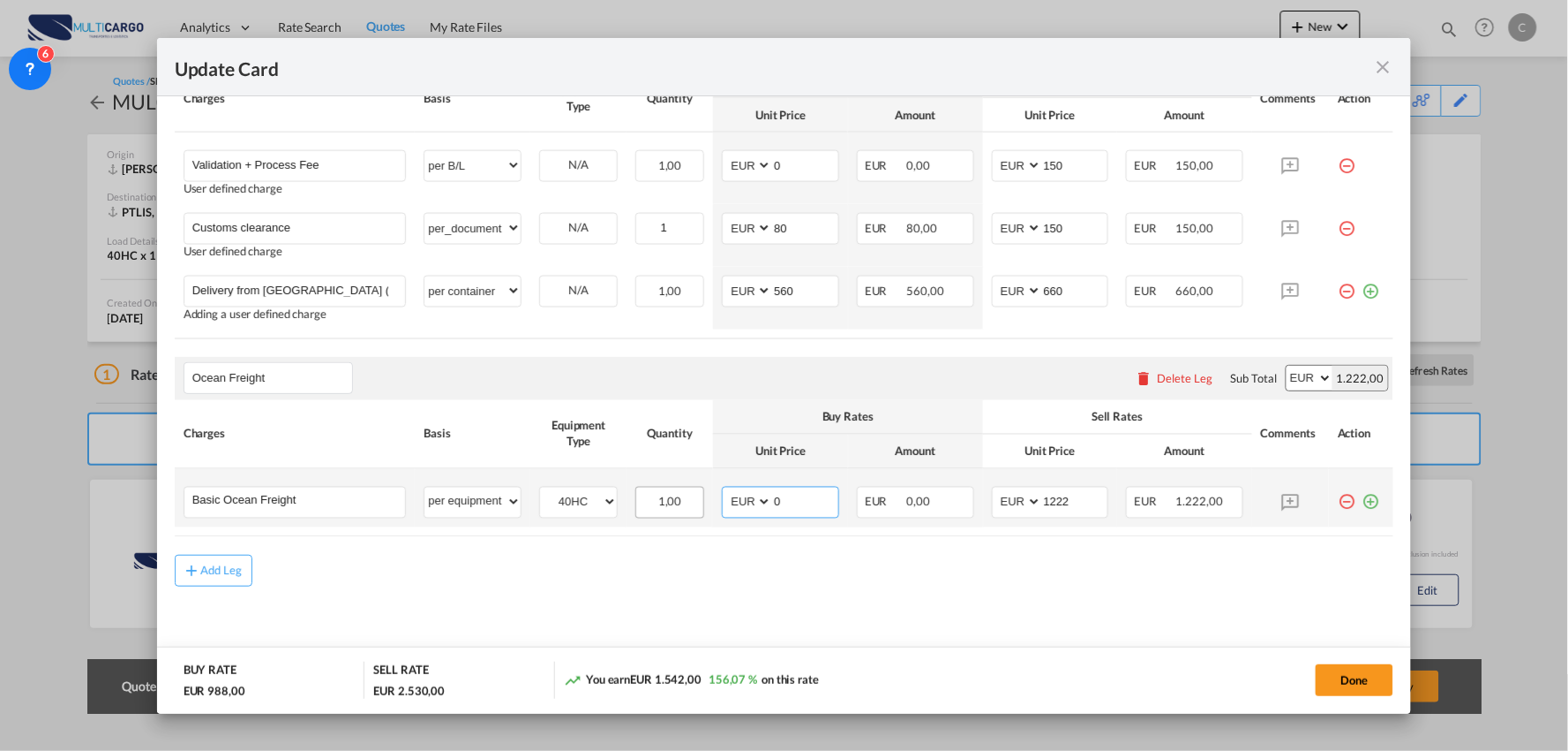
click at [695, 508] on tr "Basic Ocean Freight Please Enter User Defined Charges Cannot Be Published per e…" at bounding box center [784, 497] width 1220 height 58
type input "972"
click at [461, 590] on md-content "Main Freight Please enter leg name Leg Name Already Exists Delete Leg Sub Total…" at bounding box center [784, 232] width 1220 height 878
click at [316, 501] on input "Basic Ocean Freight" at bounding box center [299, 501] width 214 height 27
type input "Basic Ocean Freight ("
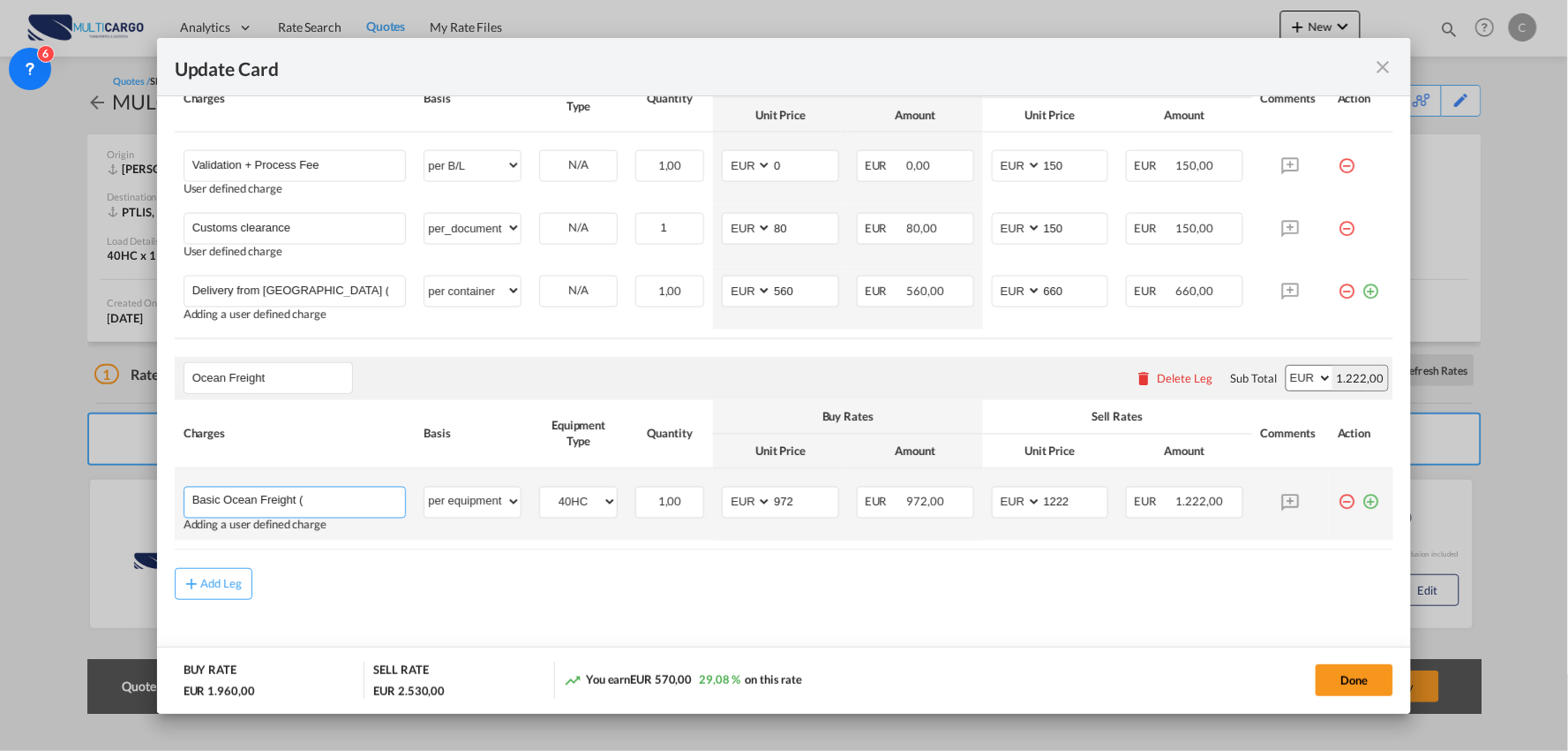
type input "1222"
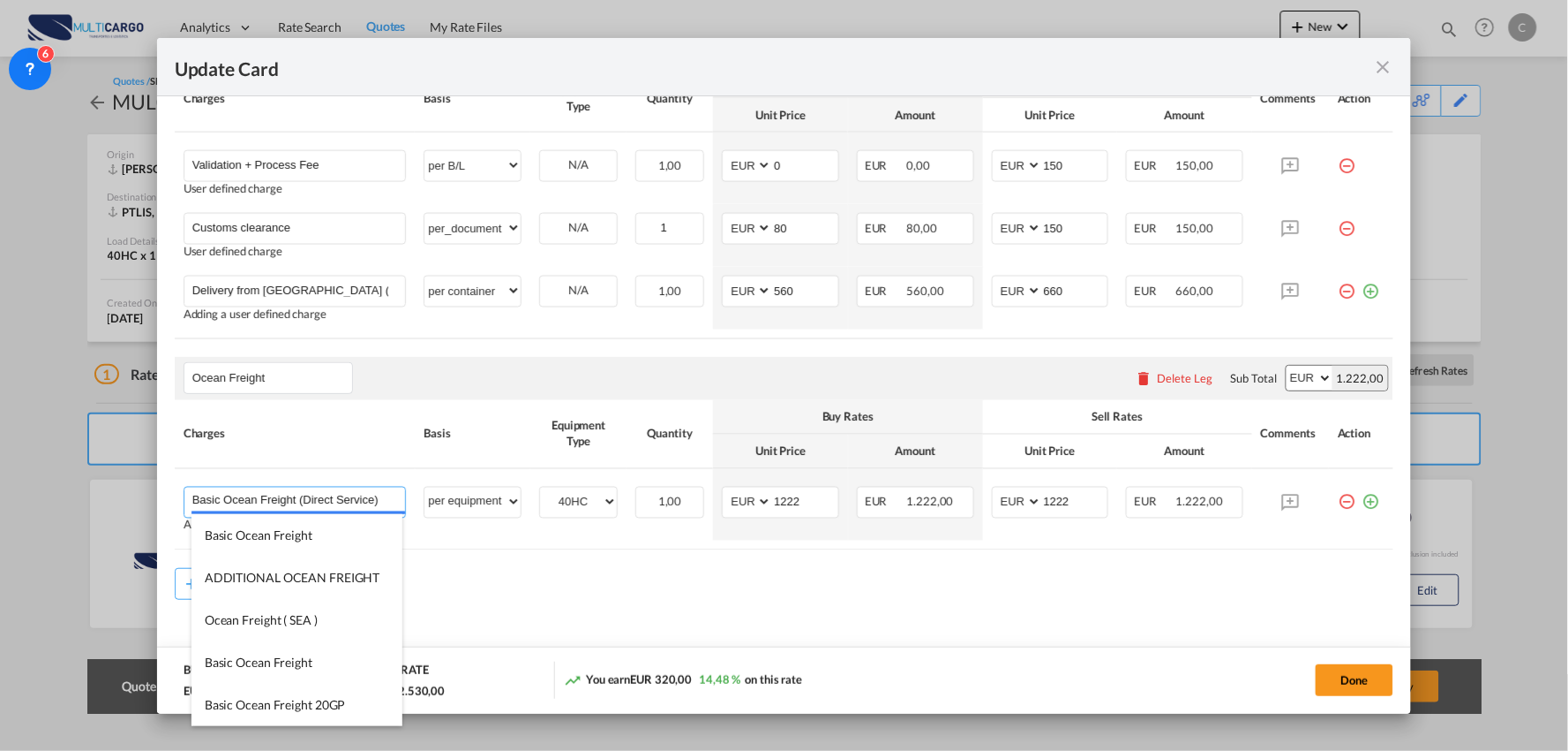
type input "Basic Ocean Freight (Direct Service)"
click at [605, 595] on div "Add Leg" at bounding box center [784, 584] width 1220 height 32
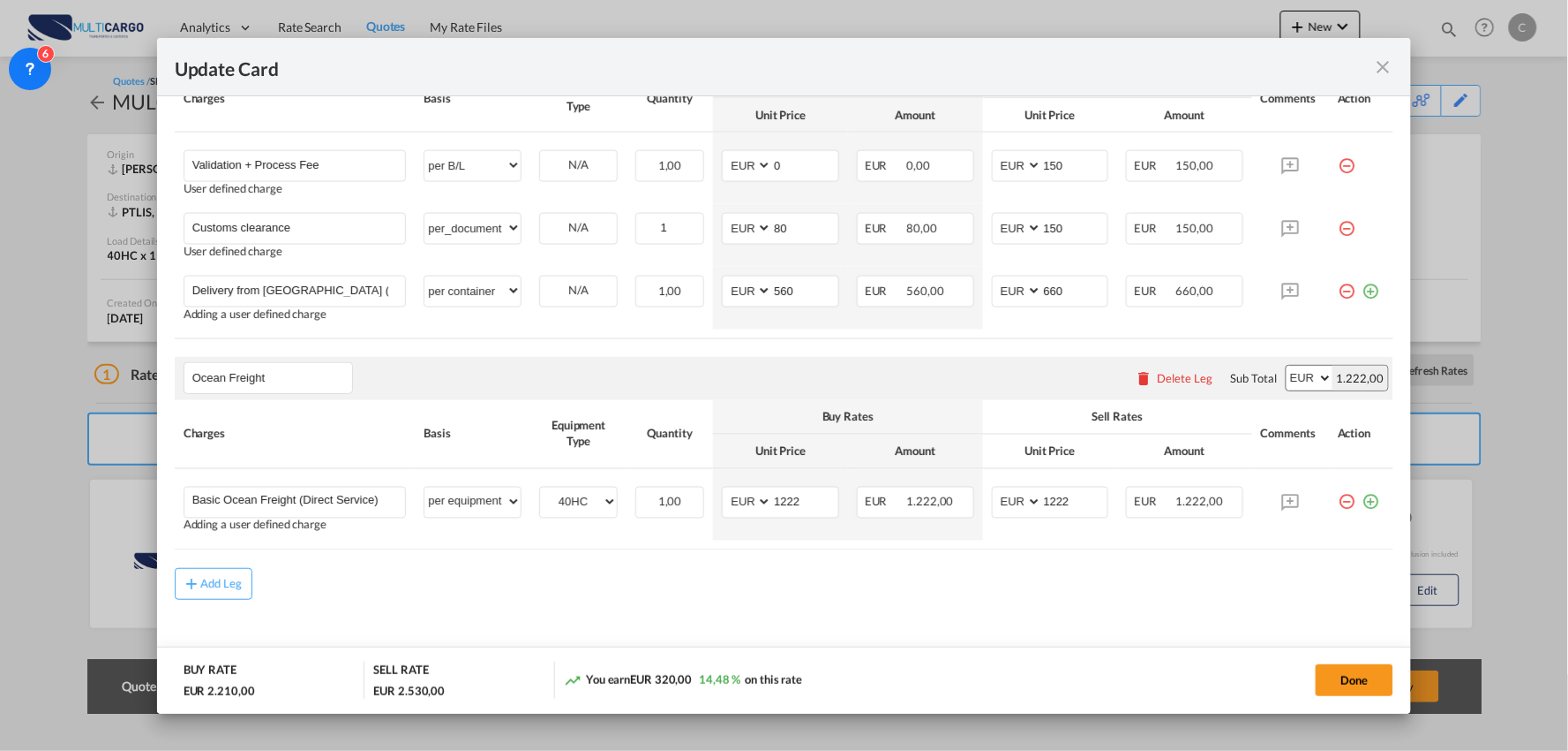
click at [592, 621] on md-content "Main Freight Please enter leg name Leg Name Already Exists Delete Leg Sub Total…" at bounding box center [784, 238] width 1220 height 892
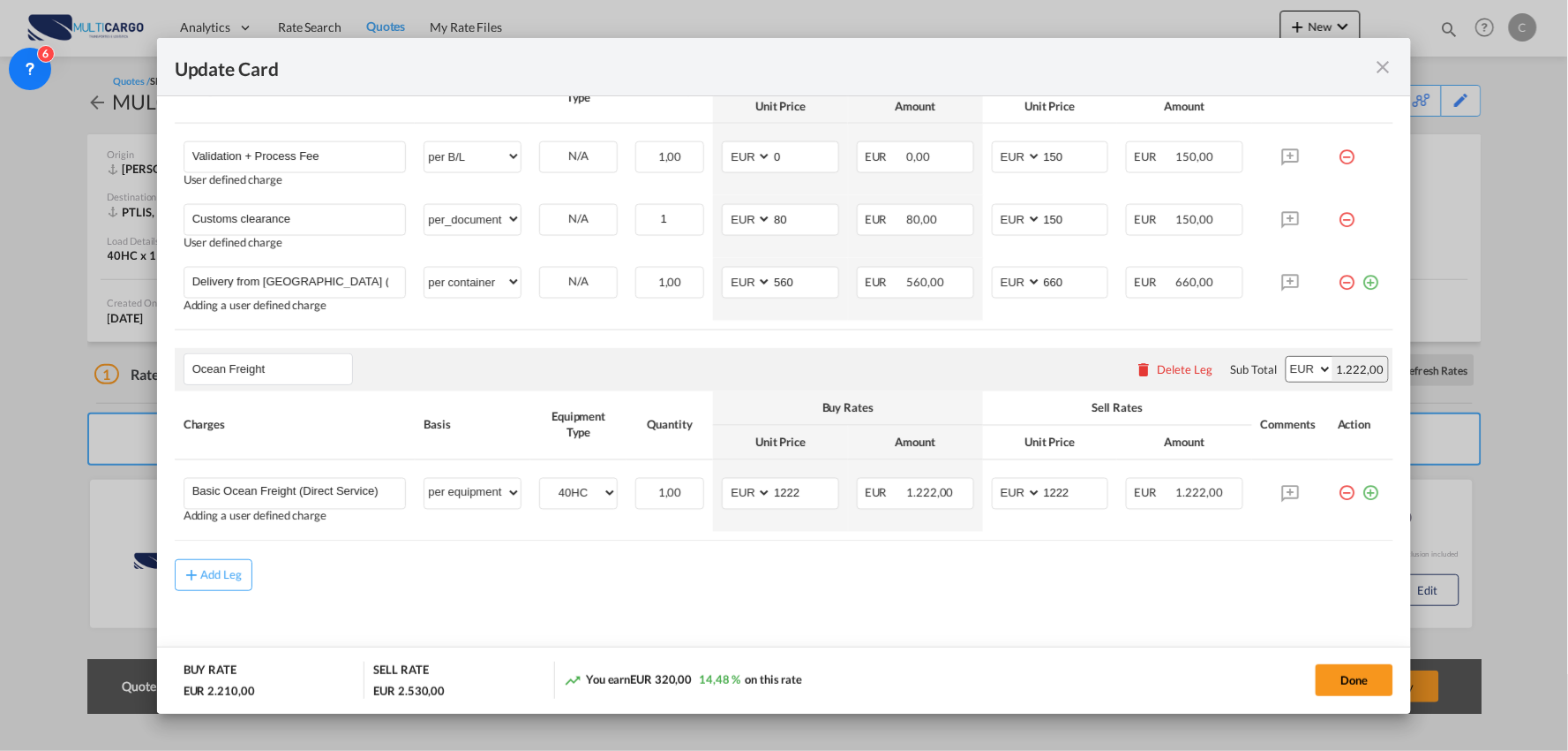
scroll to position [772, 0]
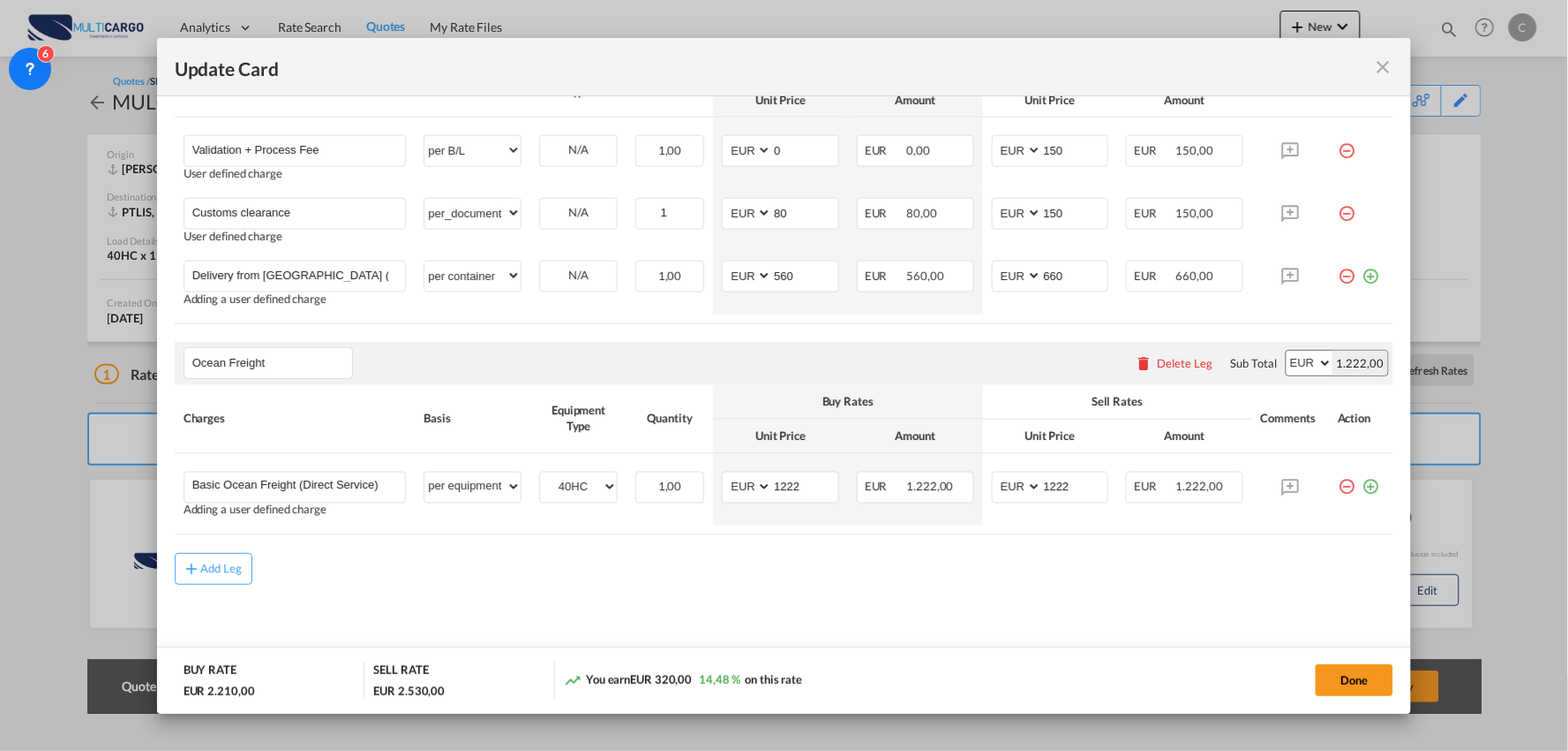
click at [857, 559] on div "Add Leg" at bounding box center [784, 569] width 1220 height 32
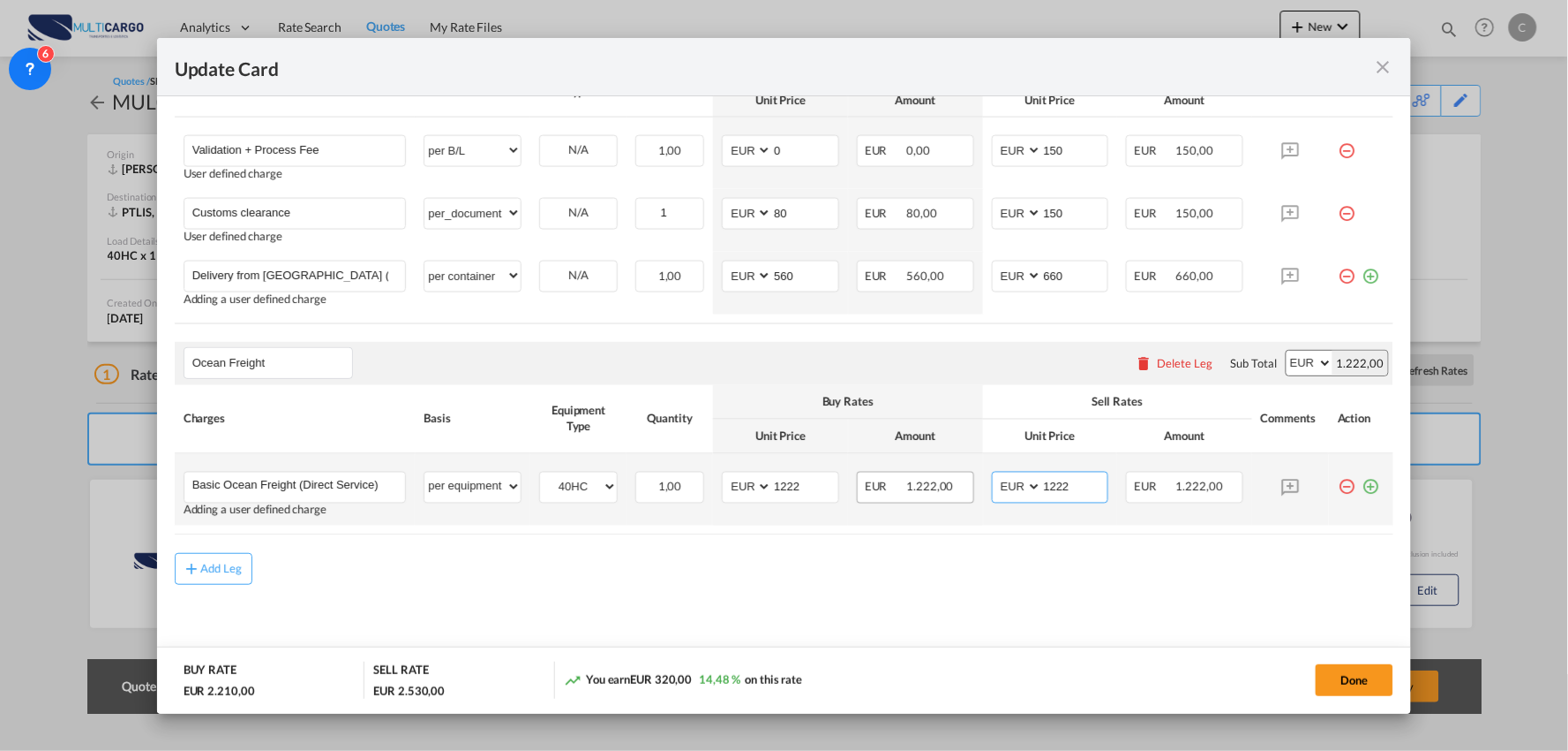
drag, startPoint x: 1074, startPoint y: 486, endPoint x: 891, endPoint y: 503, distance: 183.8
click at [913, 502] on tr "Basic Ocean Freight (Direct Service) Please Enter User Defined Charges Cannot B…" at bounding box center [784, 490] width 1220 height 71
drag, startPoint x: 801, startPoint y: 486, endPoint x: 675, endPoint y: 499, distance: 126.7
click at [675, 499] on tr "Basic Ocean Freight (Direct Service) Please Enter User Defined Charges Cannot B…" at bounding box center [784, 490] width 1220 height 71
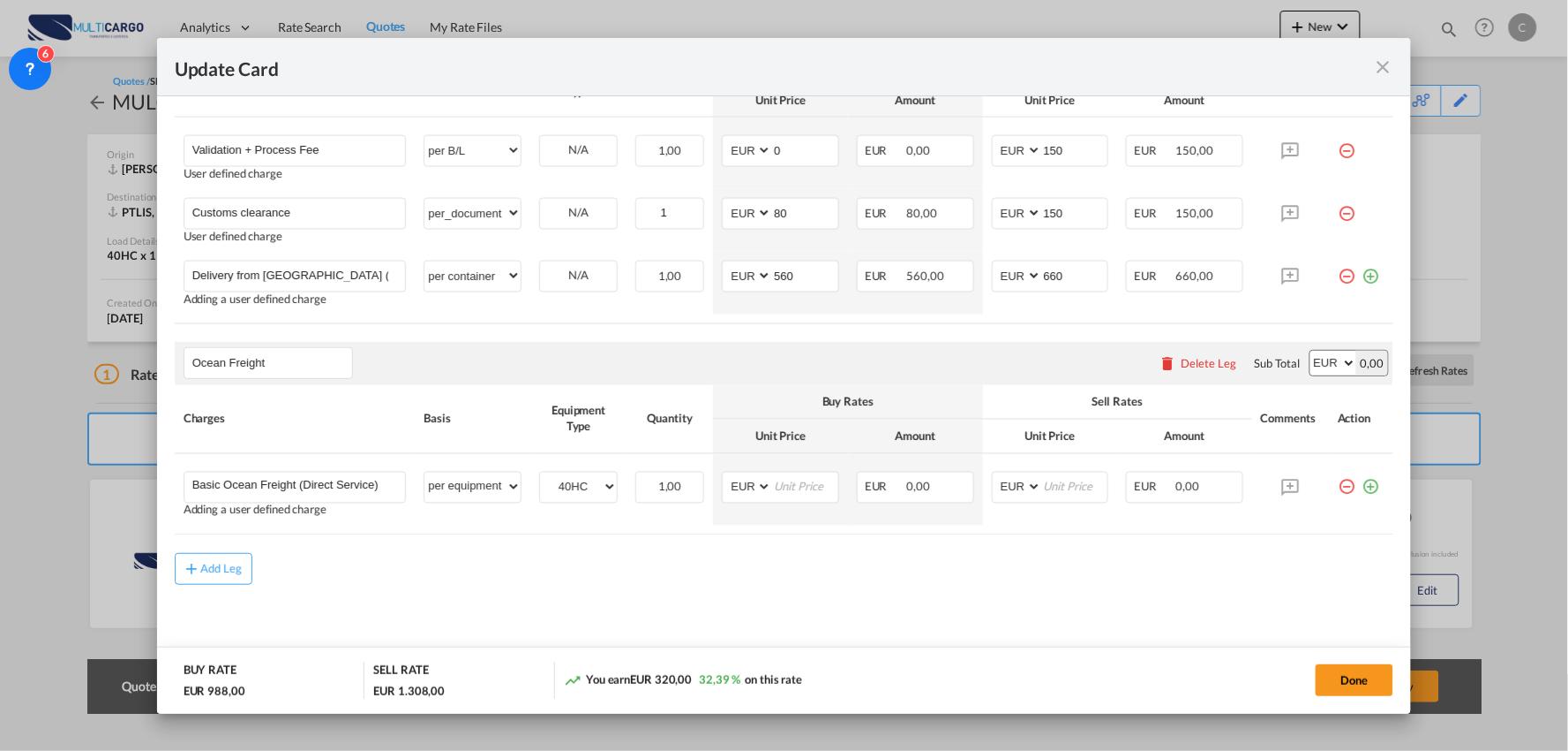
drag, startPoint x: 787, startPoint y: 589, endPoint x: 379, endPoint y: 530, distance: 412.2
click at [786, 590] on md-content "Main Freight Please enter leg name Leg Name Already Exists Delete Leg Sub Total…" at bounding box center [784, 223] width 1220 height 892
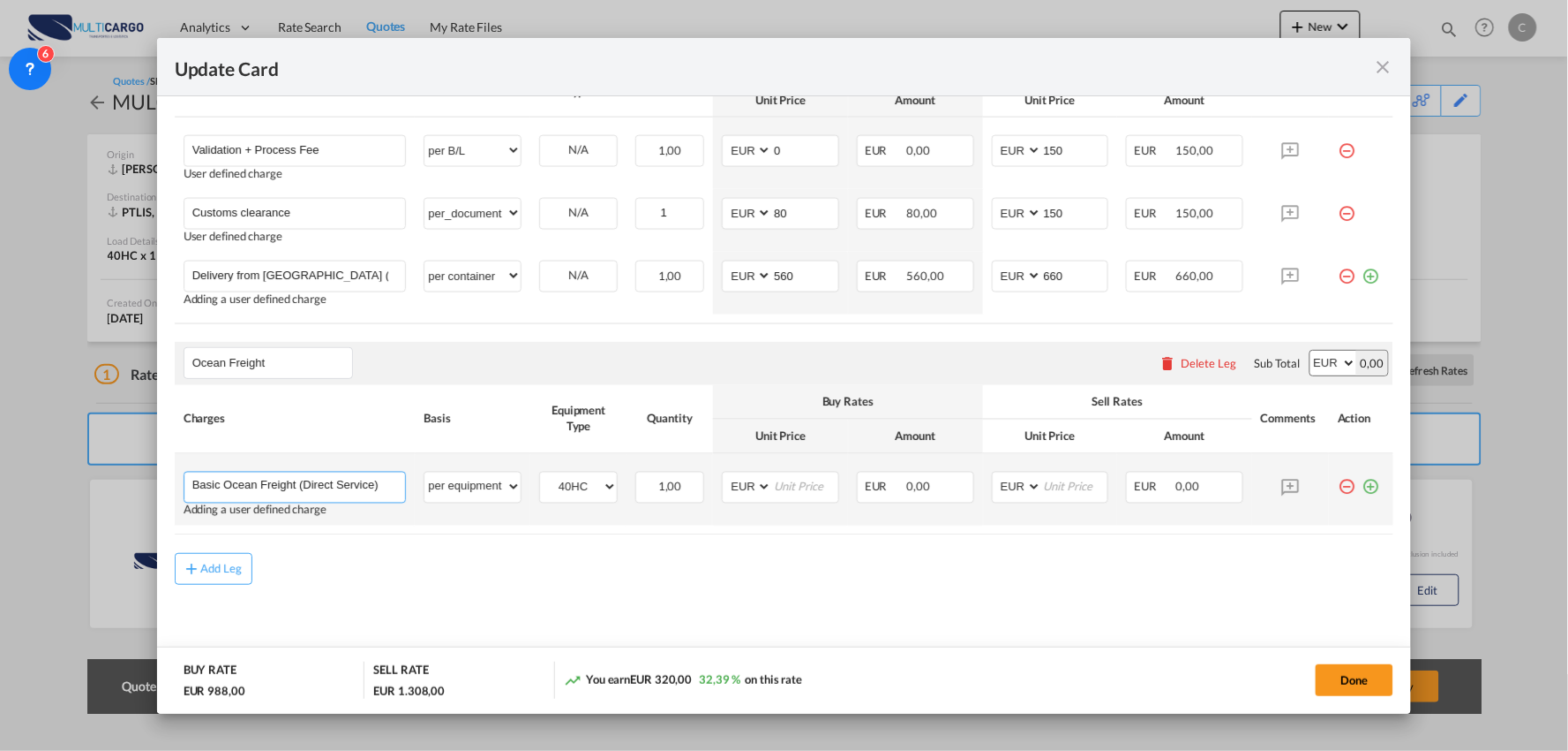
drag, startPoint x: 297, startPoint y: 480, endPoint x: 932, endPoint y: 508, distance: 635.6
click at [812, 510] on tr "Basic Ocean Freight (Direct Service) Please Enter User Defined Charges Cannot B…" at bounding box center [784, 490] width 1220 height 71
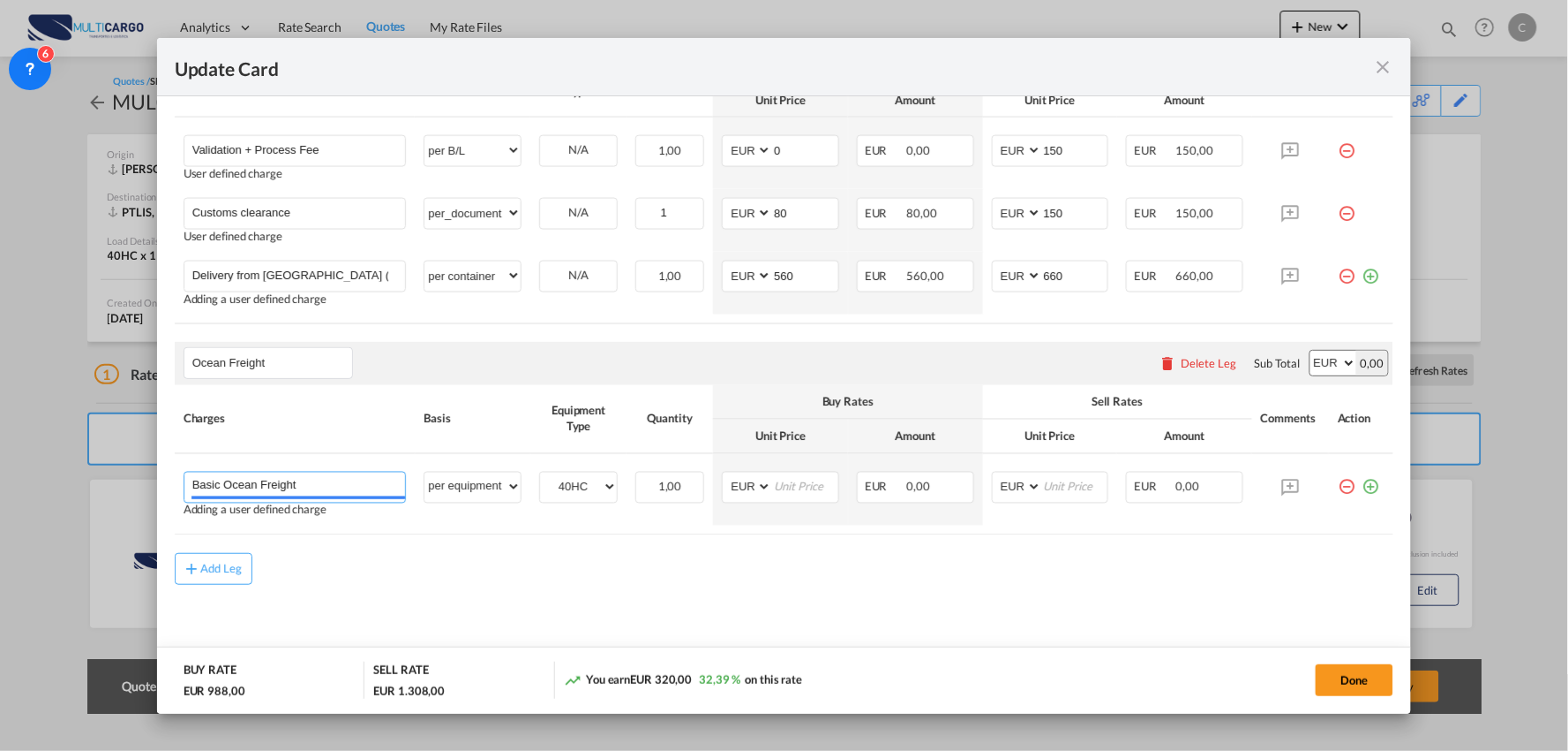
type input "Basic Ocean Freight"
click at [888, 580] on div "Add Leg" at bounding box center [784, 569] width 1220 height 32
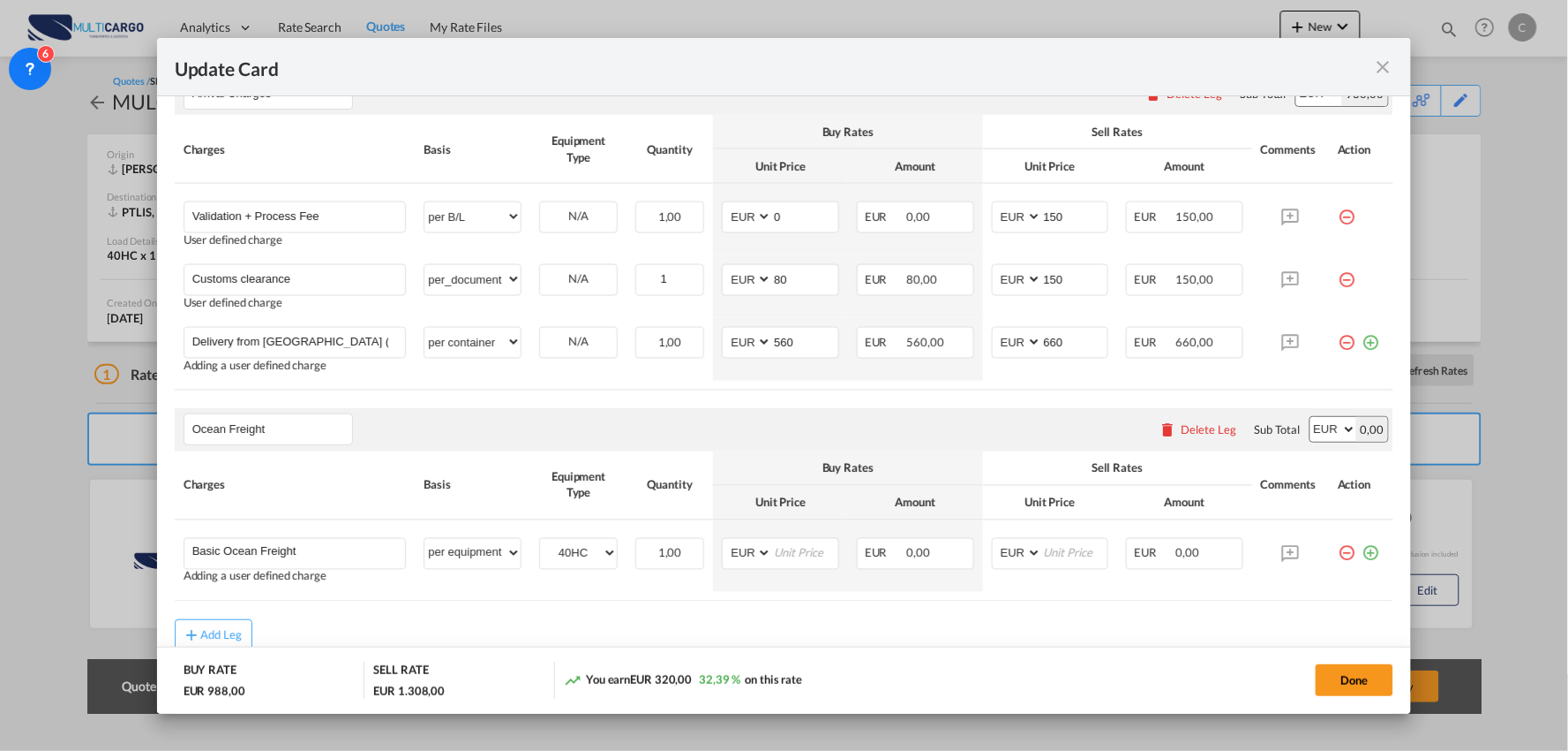
scroll to position [674, 0]
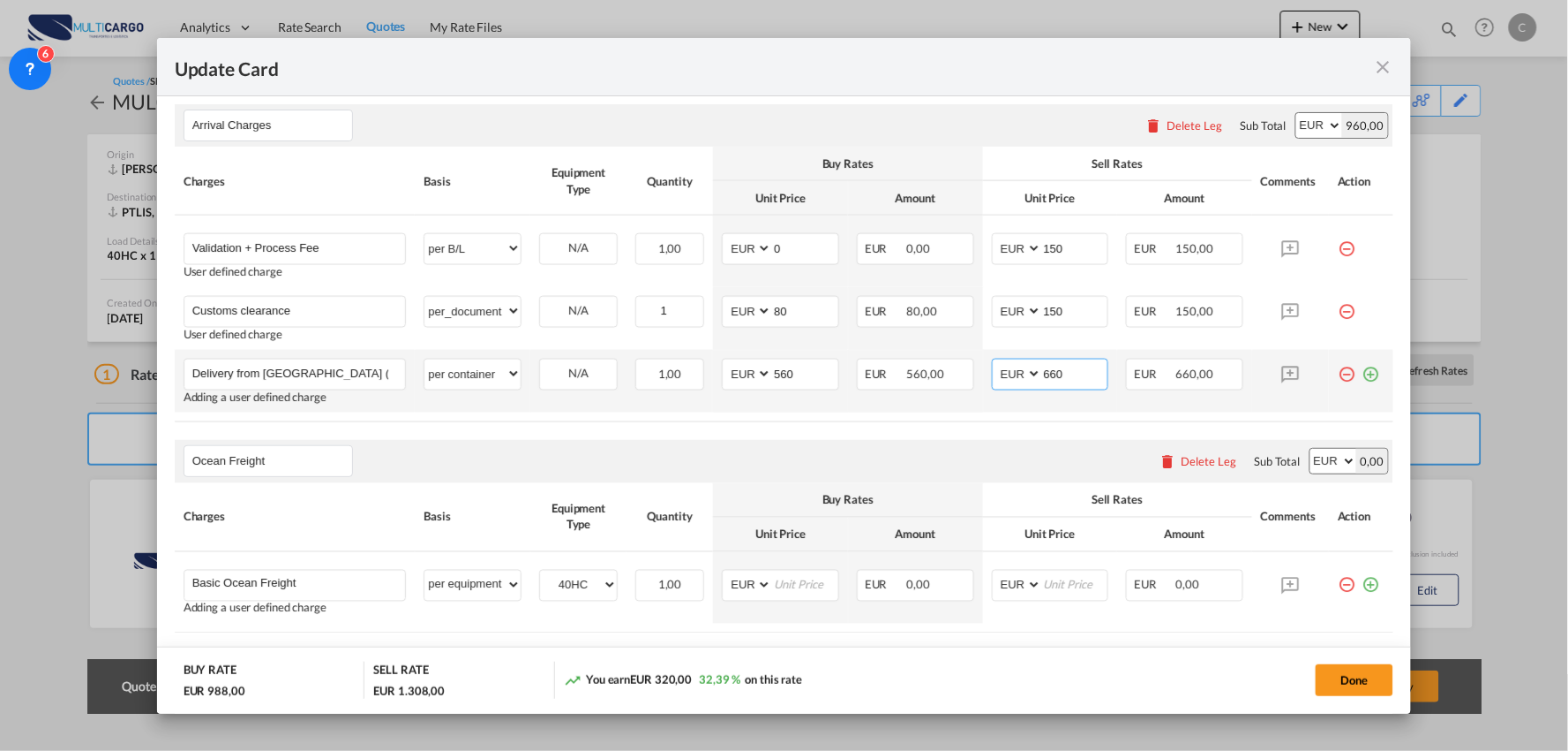
drag, startPoint x: 1076, startPoint y: 377, endPoint x: 977, endPoint y: 377, distance: 99.0
click at [1003, 377] on md-input-container "AED AFN ALL AMD ANG AOA ARS AUD AWG AZN BAM BBD BDT BGN BHD BIF BMD BND BOB BRL…" at bounding box center [1051, 374] width 118 height 32
type input "635"
click at [880, 445] on div "Ocean Freight Please enter leg name Leg Name Already Exists Delete Leg Sub Tota…" at bounding box center [784, 461] width 1220 height 43
drag, startPoint x: 816, startPoint y: 378, endPoint x: 747, endPoint y: 380, distance: 69.0
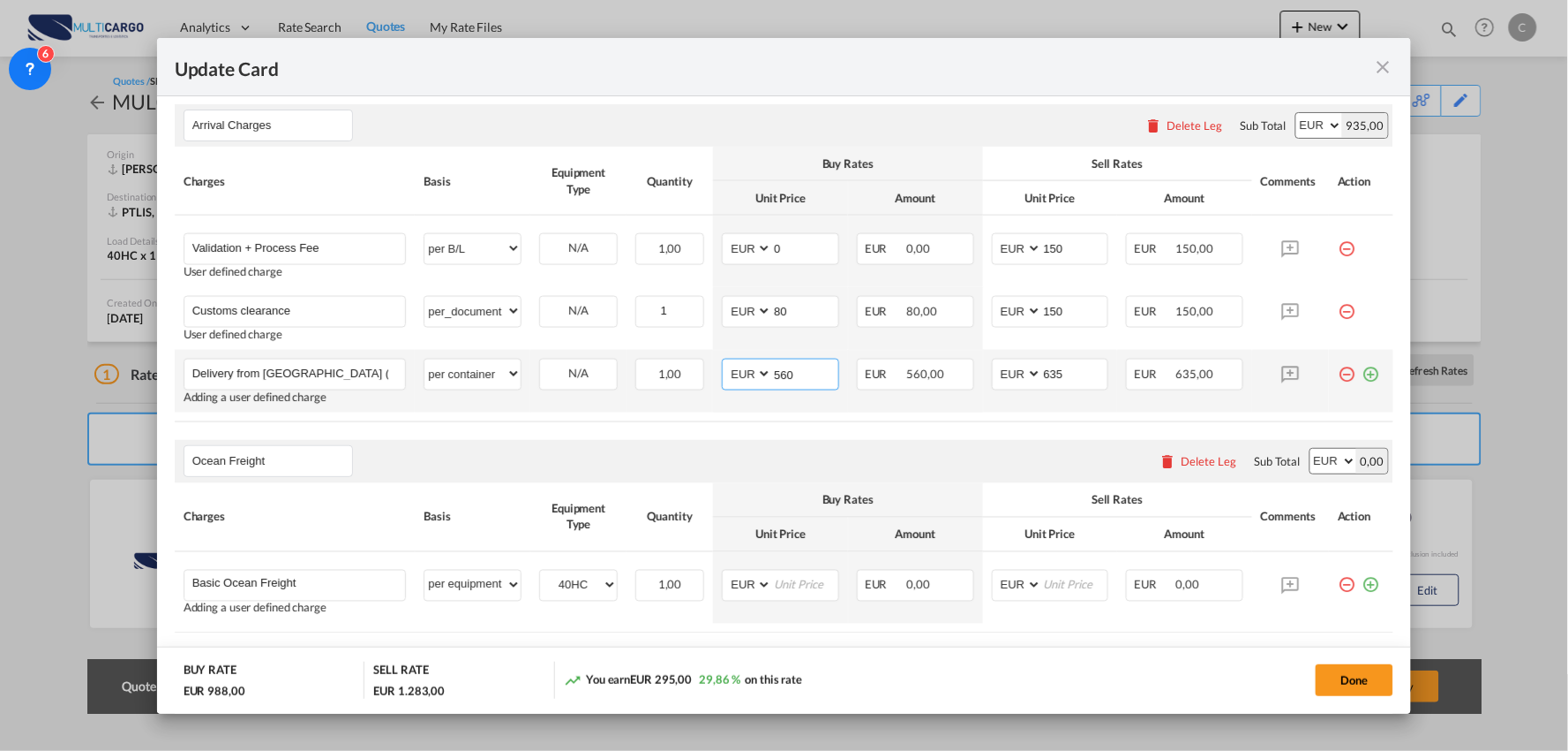
click at [747, 380] on md-input-container "AED AFN ALL AMD ANG AOA ARS AUD AWG AZN BAM BBD BDT BGN BHD BIF BMD BND BOB BRL…" at bounding box center [781, 374] width 118 height 32
click at [860, 429] on rate-modification "Main Freight Please enter leg name Leg Name Already Exists Delete Leg Sub Total…" at bounding box center [784, 279] width 1220 height 807
click at [1366, 681] on button "Done" at bounding box center [1354, 680] width 77 height 32
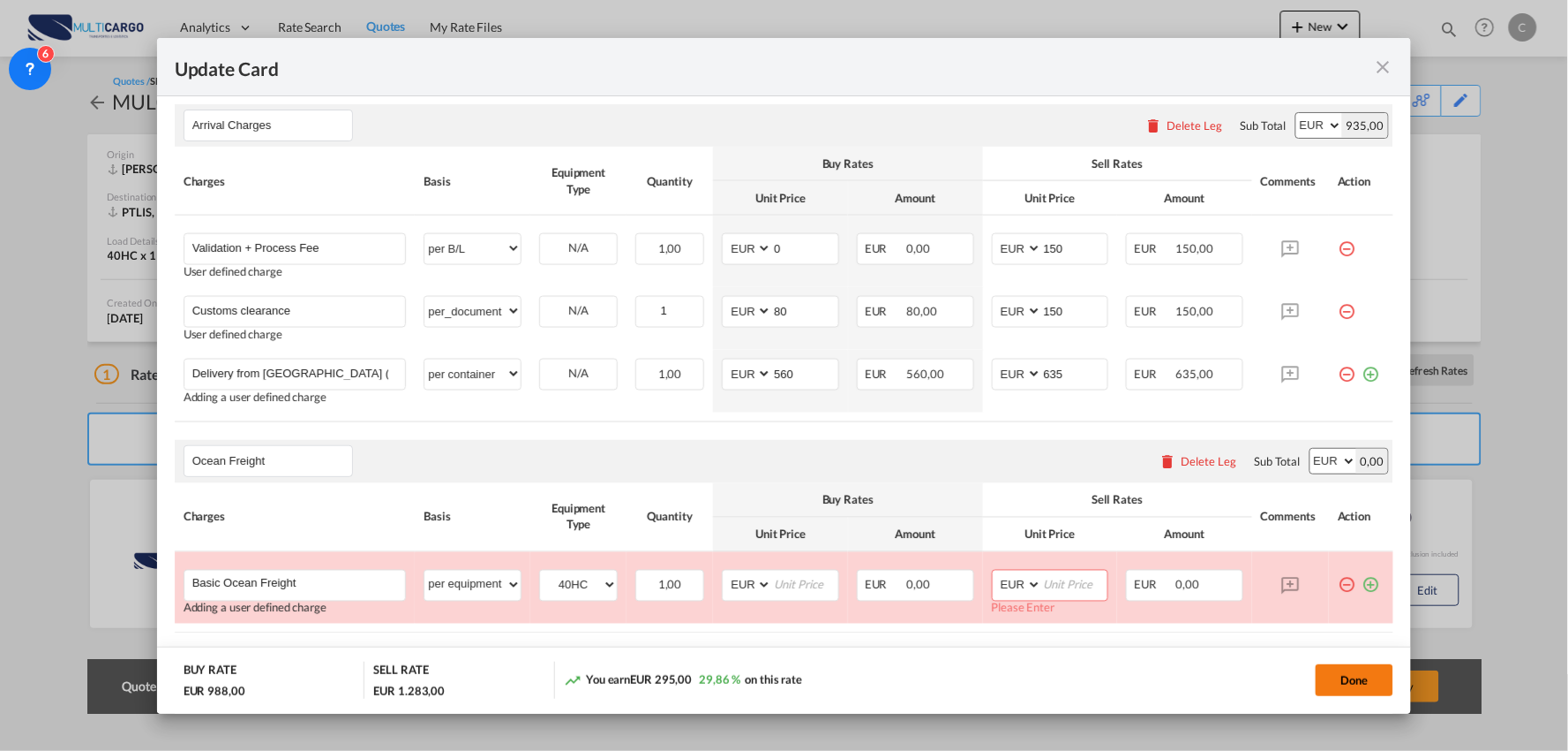
scroll to position [773, 0]
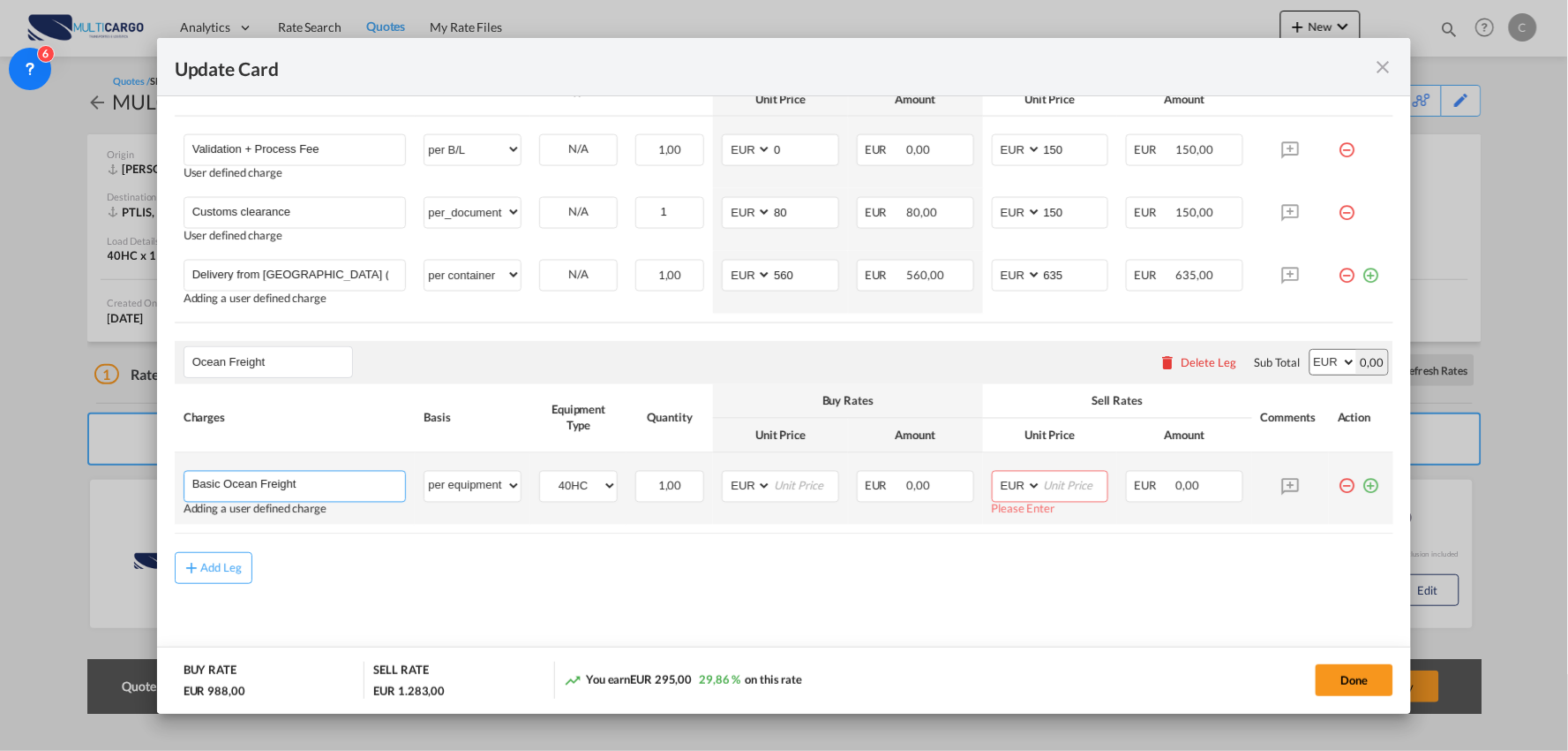
click at [322, 491] on input "Basic Ocean Freight" at bounding box center [299, 485] width 214 height 27
type input "Basic Ocean Freight ( Via Algeciras)"
click at [800, 488] on input "Update Card Port ..." at bounding box center [805, 485] width 66 height 27
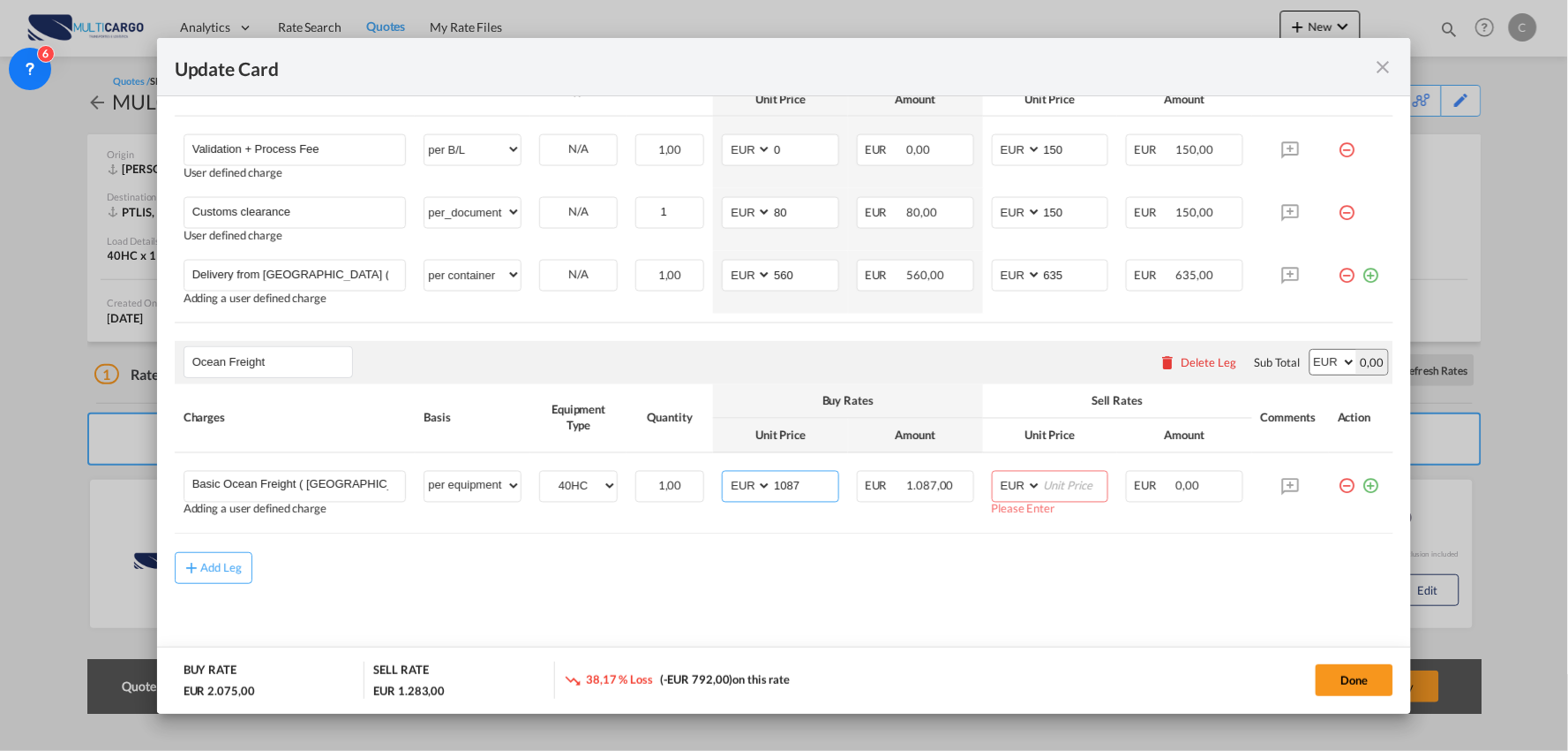
type input "1087"
click at [875, 590] on md-content "Main Freight Please enter leg name Leg Name Already Exists Delete Leg Sub Total…" at bounding box center [784, 222] width 1220 height 892
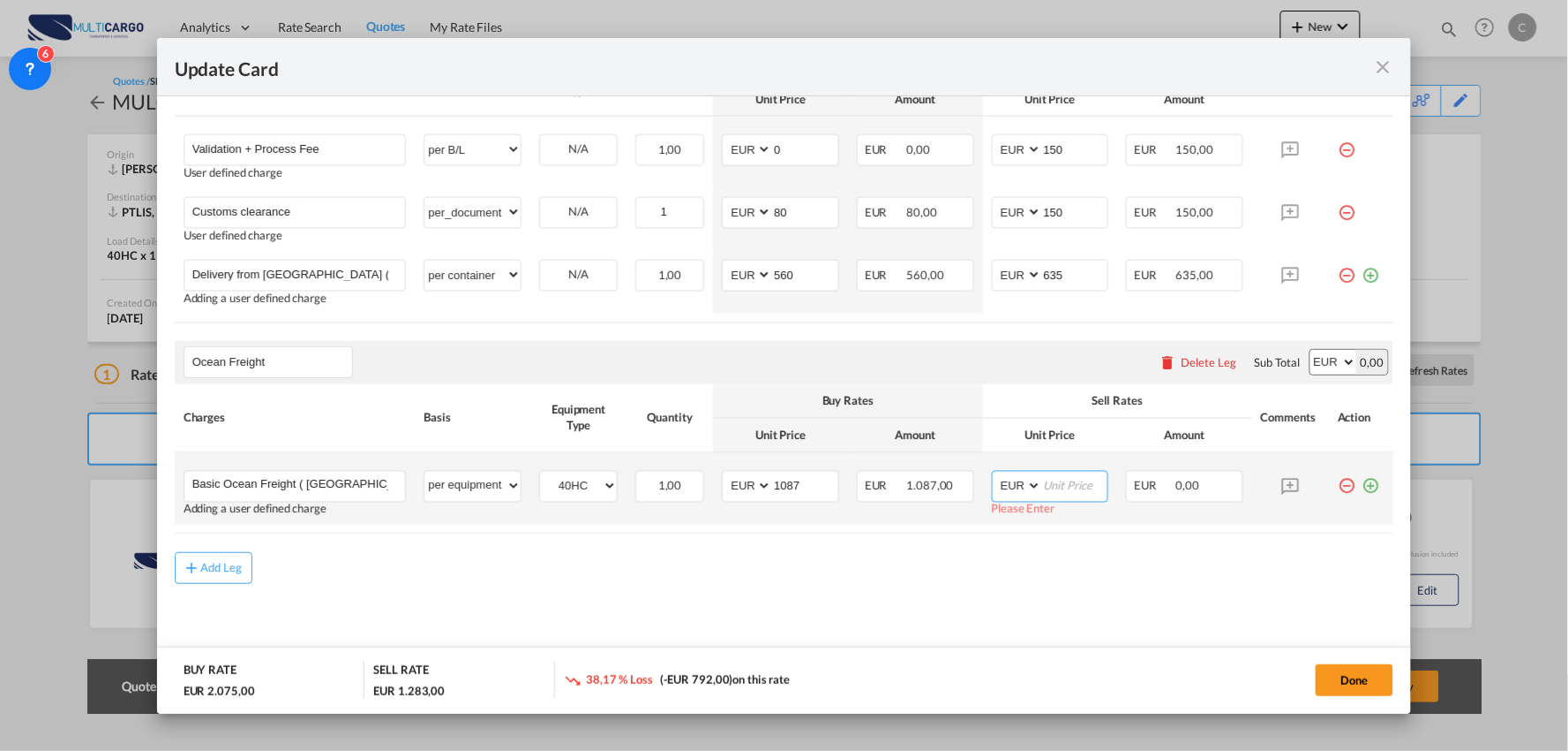
click at [1053, 489] on input "Update Card Port ..." at bounding box center [1076, 485] width 66 height 27
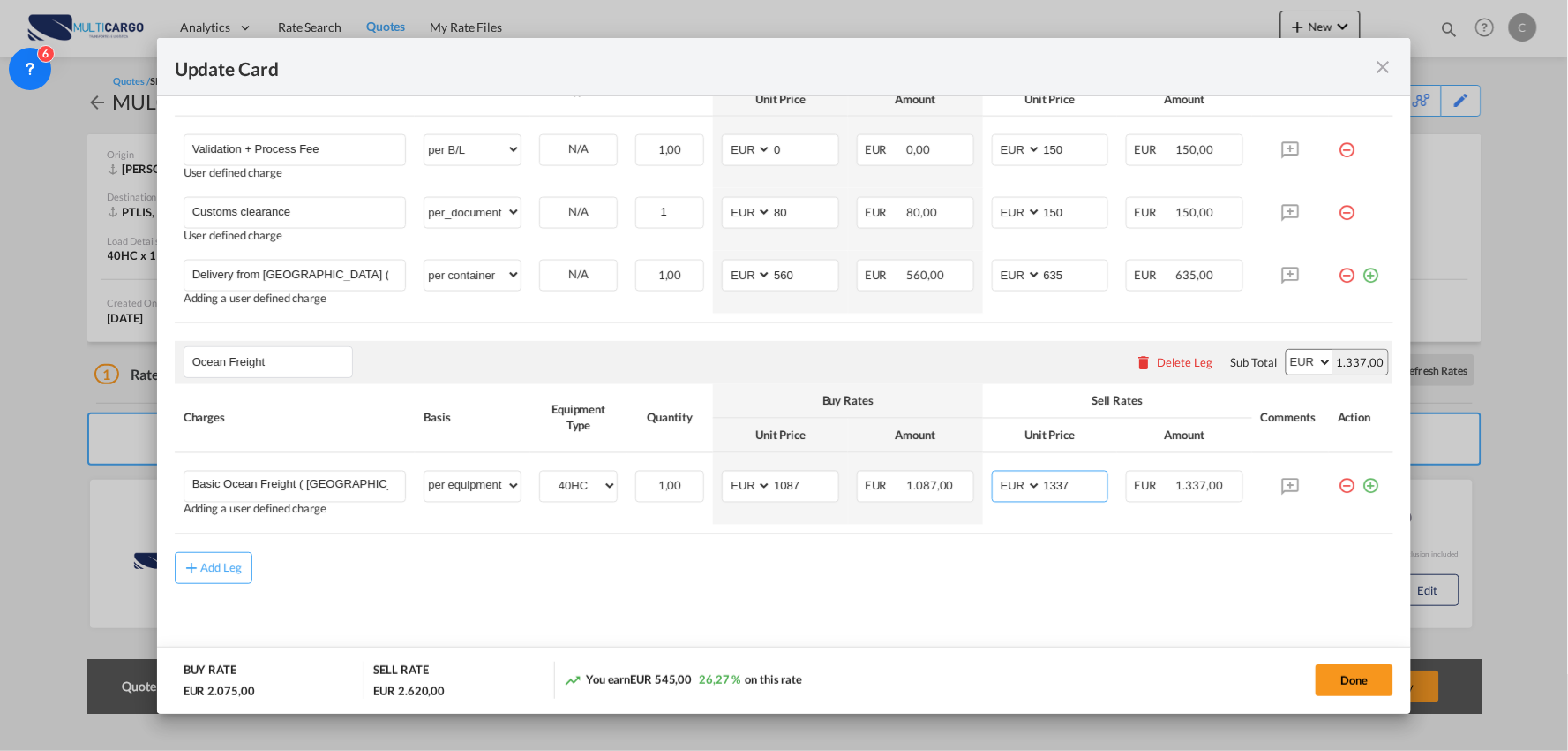
type input "1337"
click at [795, 593] on md-content "Main Freight Please enter leg name Leg Name Already Exists Delete Leg Sub Total…" at bounding box center [784, 222] width 1220 height 892
click at [769, 575] on div "Add Leg" at bounding box center [784, 568] width 1220 height 32
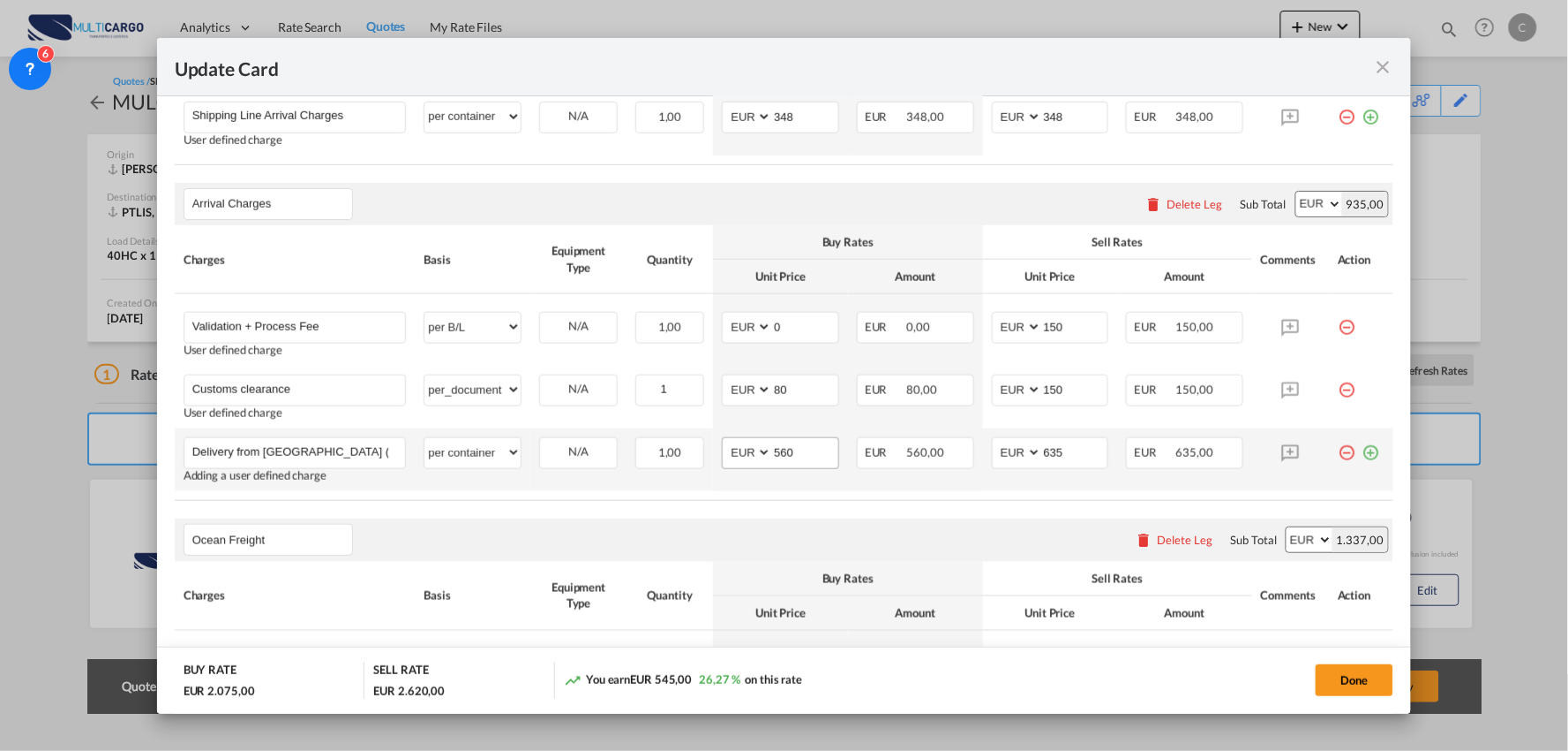
scroll to position [772, 0]
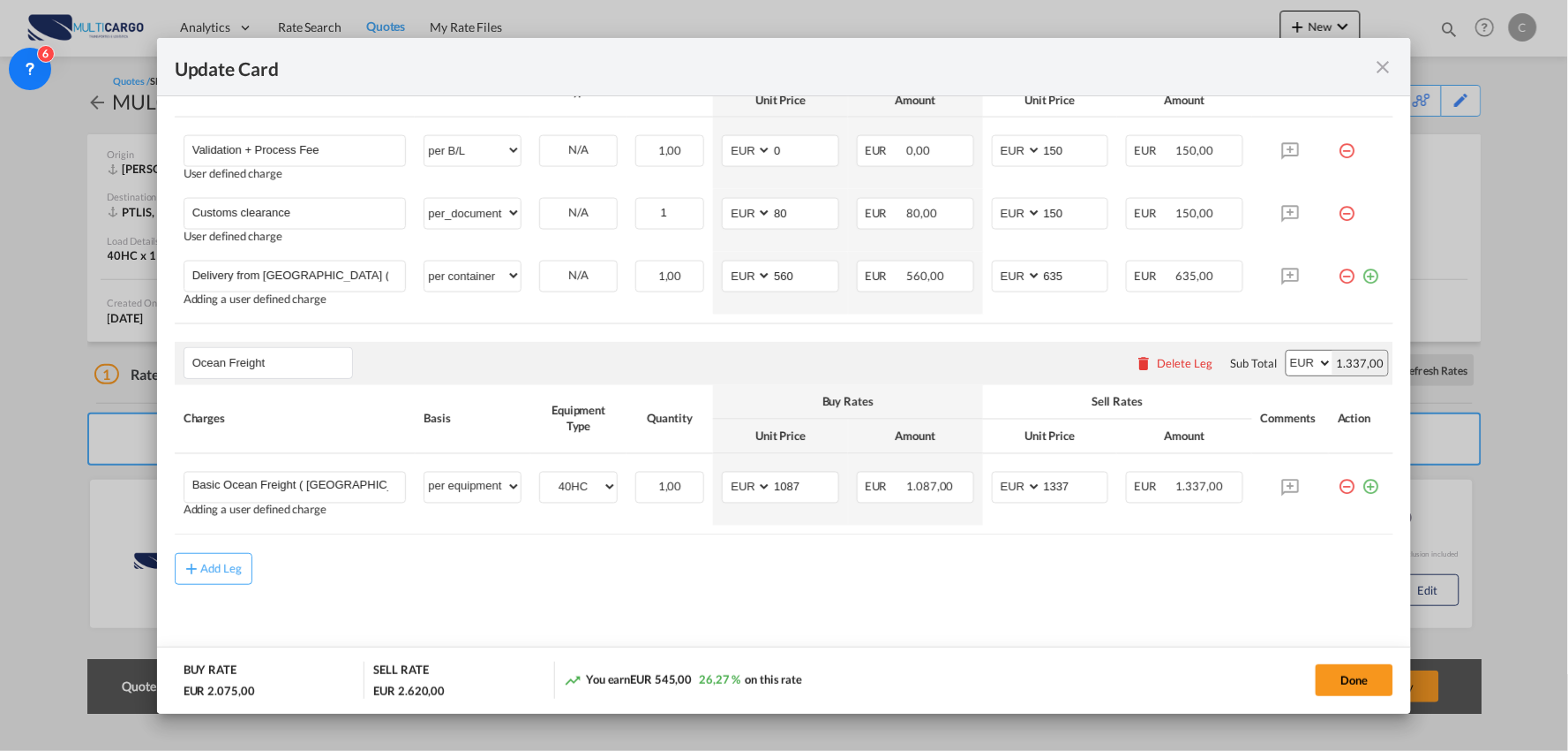
click at [647, 578] on div "Add Leg" at bounding box center [784, 569] width 1220 height 32
click at [1358, 678] on button "Done" at bounding box center [1354, 680] width 77 height 32
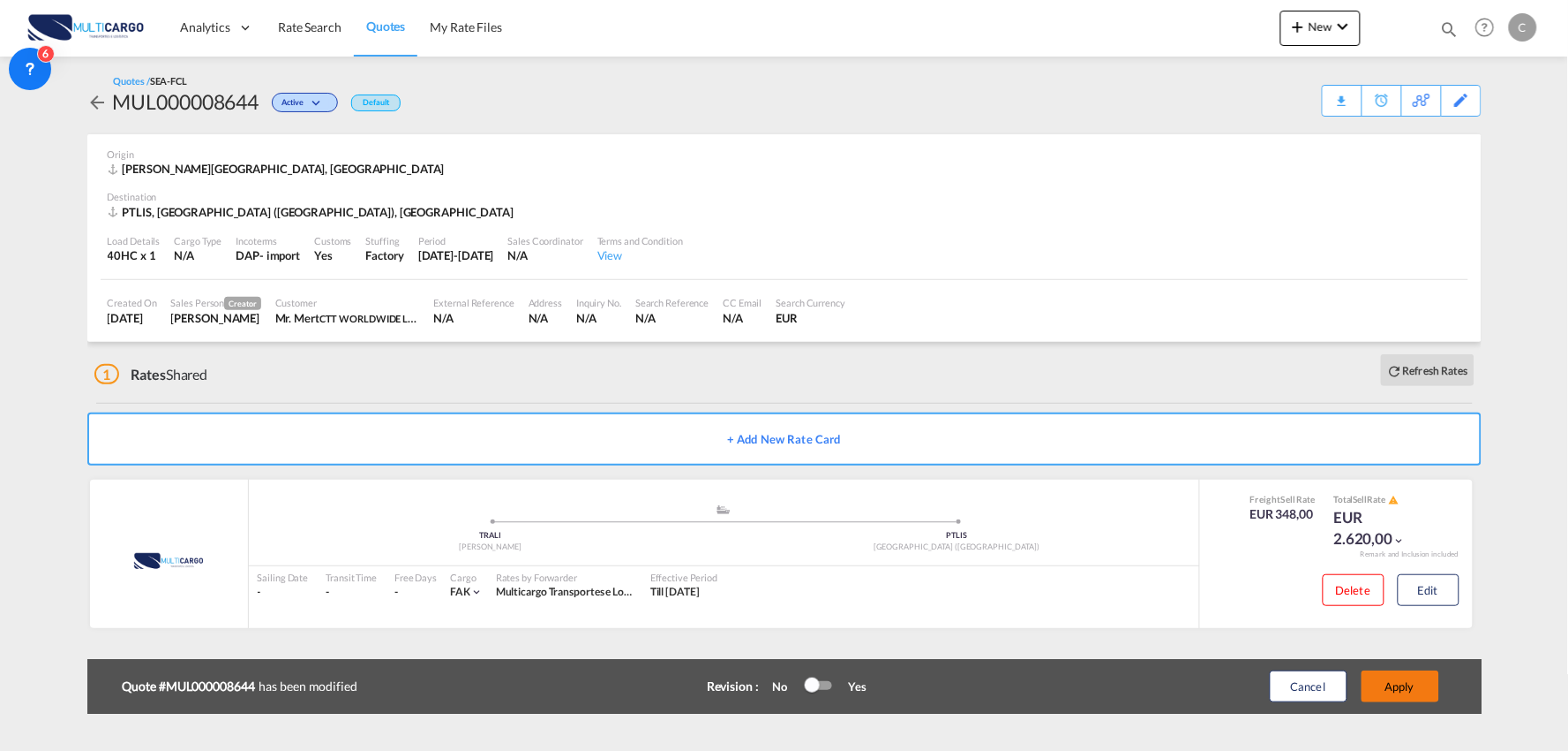
click at [1419, 684] on button "Apply" at bounding box center [1401, 686] width 77 height 32
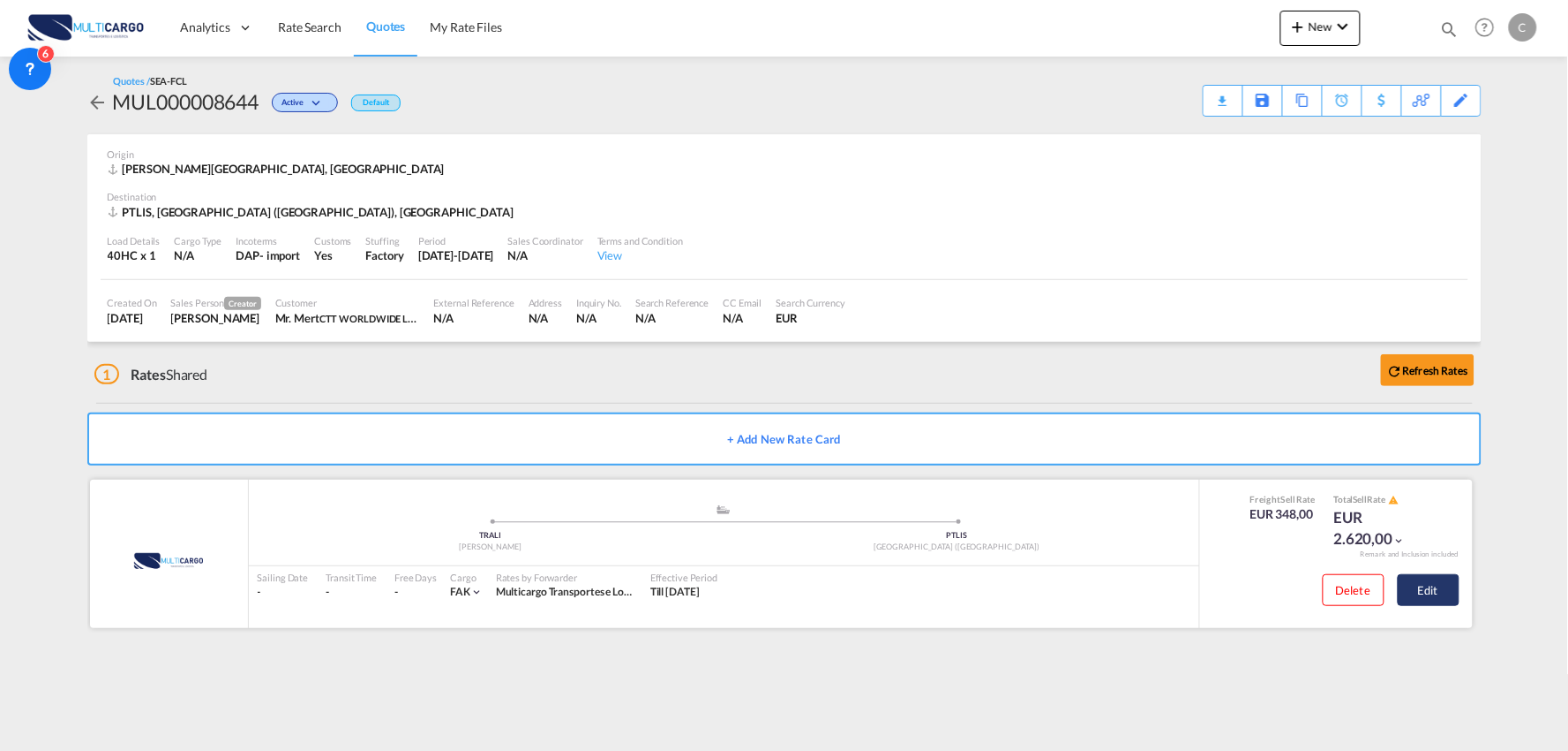
click at [1440, 586] on button "Edit" at bounding box center [1428, 590] width 61 height 32
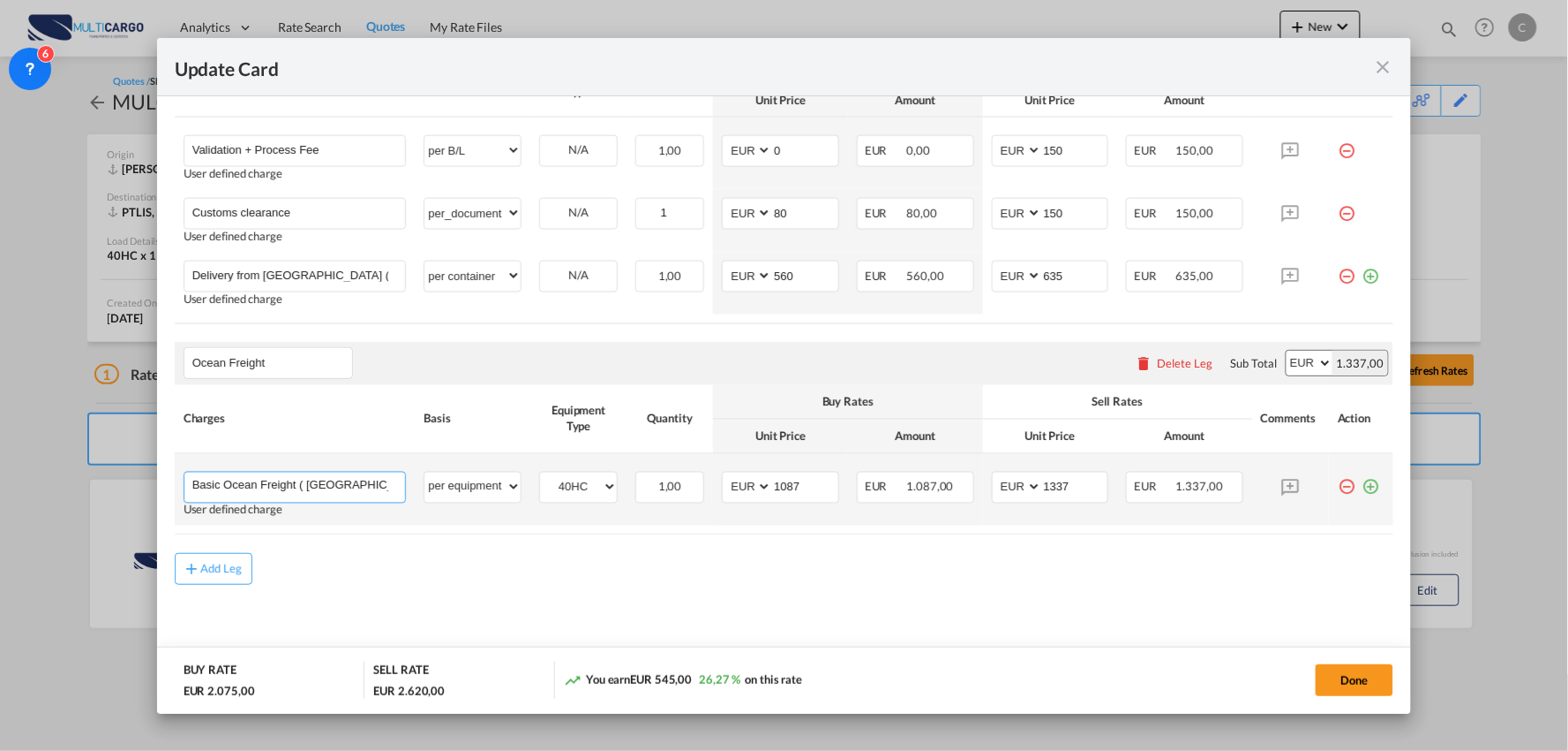
click at [386, 489] on input "Basic Ocean Freight ( Via Algeciras)" at bounding box center [299, 486] width 214 height 27
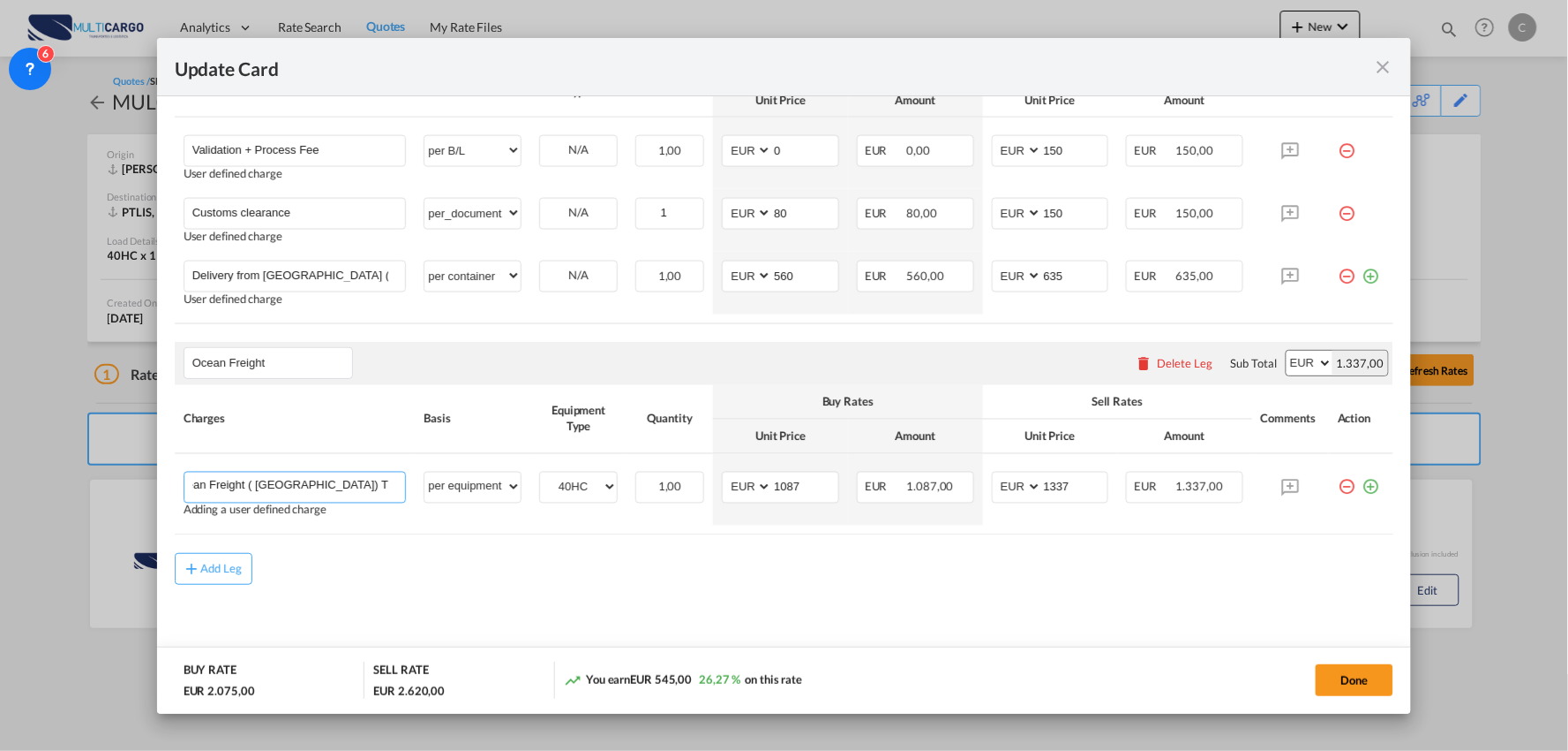
type input "Basic Ocean Freight ( Via Algeciras) TT 20 Days"
click at [763, 594] on md-content "Main Freight Please enter leg name Leg Name Already Exists Delete Leg Sub Total…" at bounding box center [784, 223] width 1220 height 892
click at [1336, 676] on button "Done" at bounding box center [1354, 680] width 77 height 32
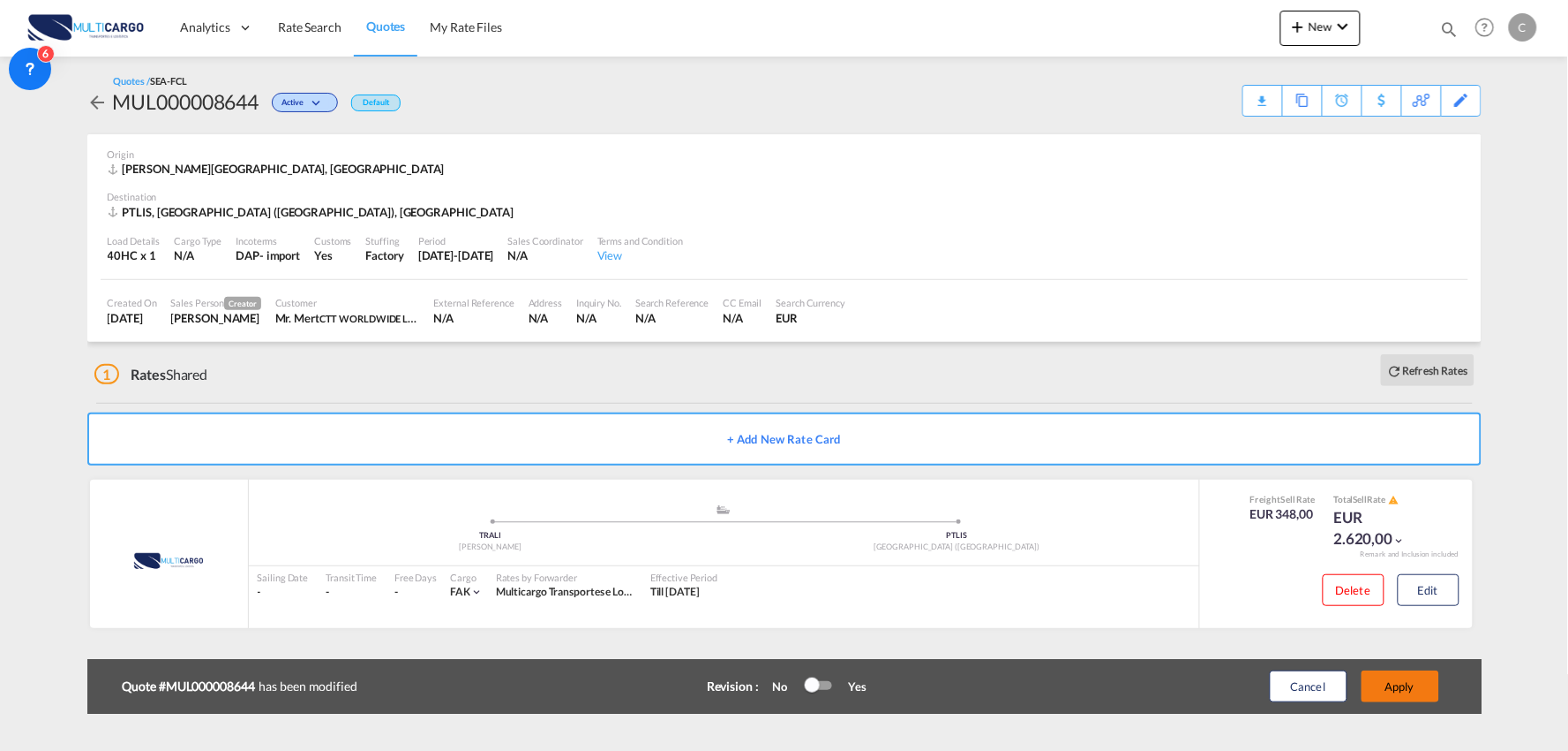
click at [1390, 682] on button "Apply" at bounding box center [1401, 686] width 77 height 32
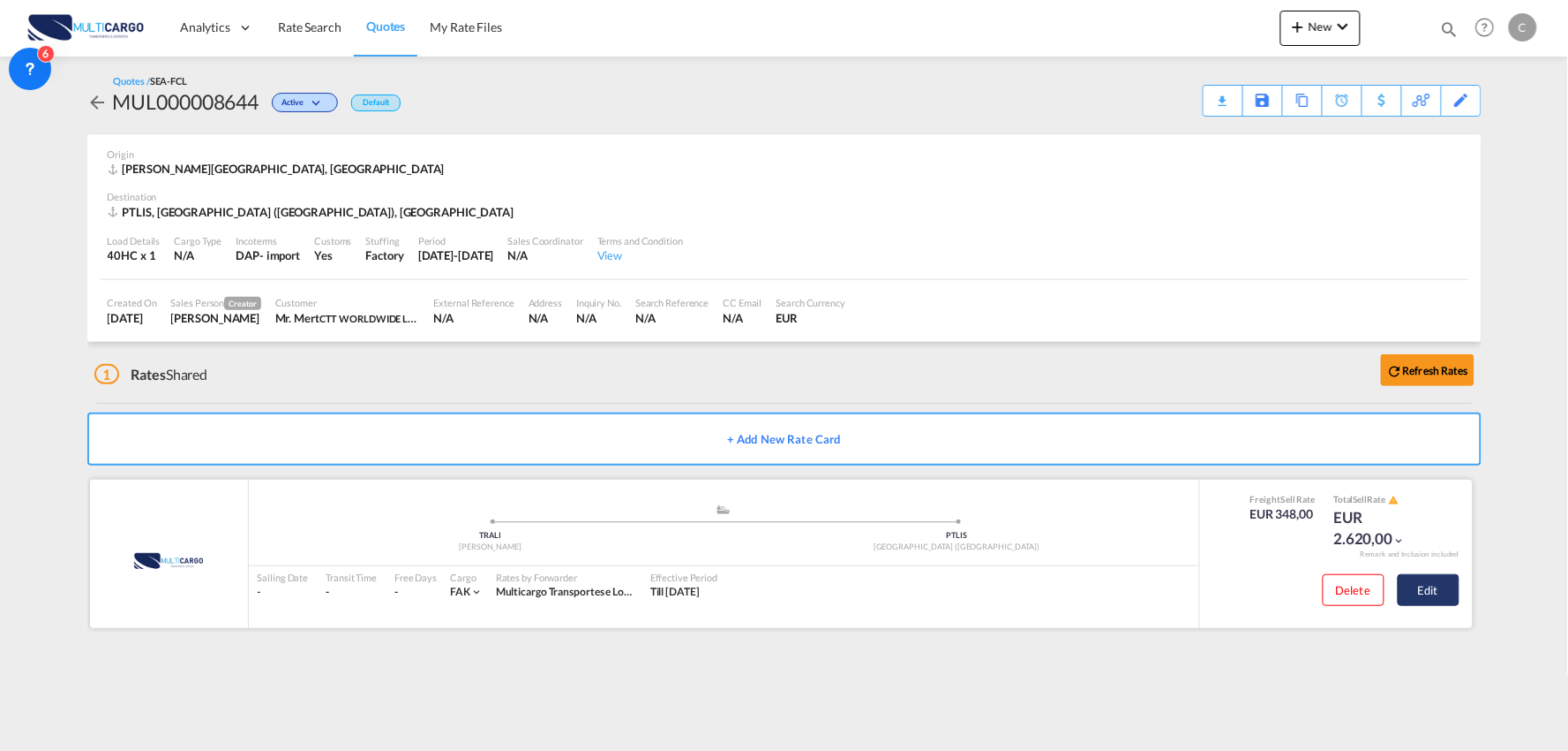
click at [1445, 584] on button "Edit" at bounding box center [1428, 590] width 61 height 32
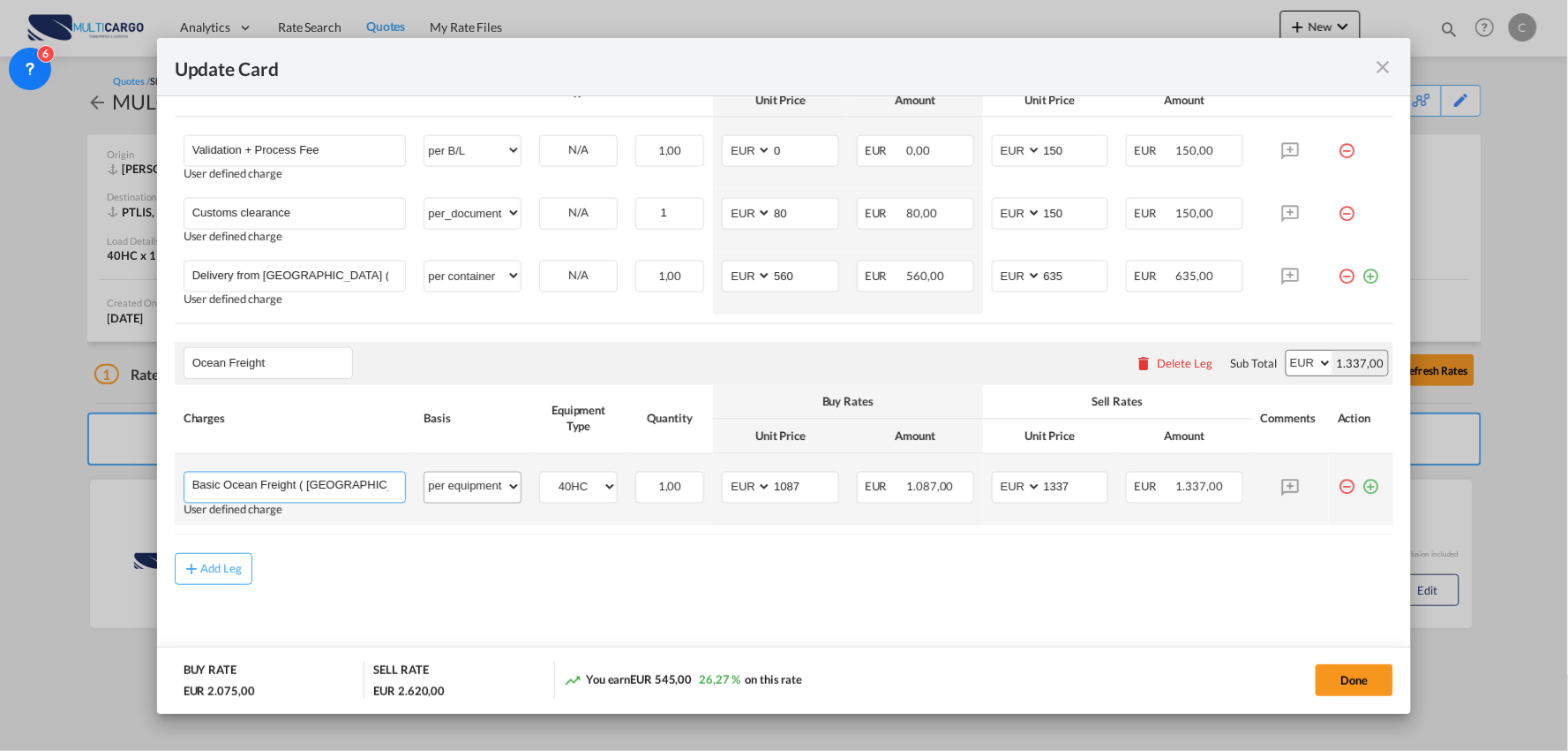
scroll to position [0, 51]
drag, startPoint x: 375, startPoint y: 486, endPoint x: 455, endPoint y: 500, distance: 81.2
click at [455, 500] on tr "Basic Ocean Freight ( Via Algeciras) TT 20 Days Please Enter User Defined Charg…" at bounding box center [784, 490] width 1220 height 71
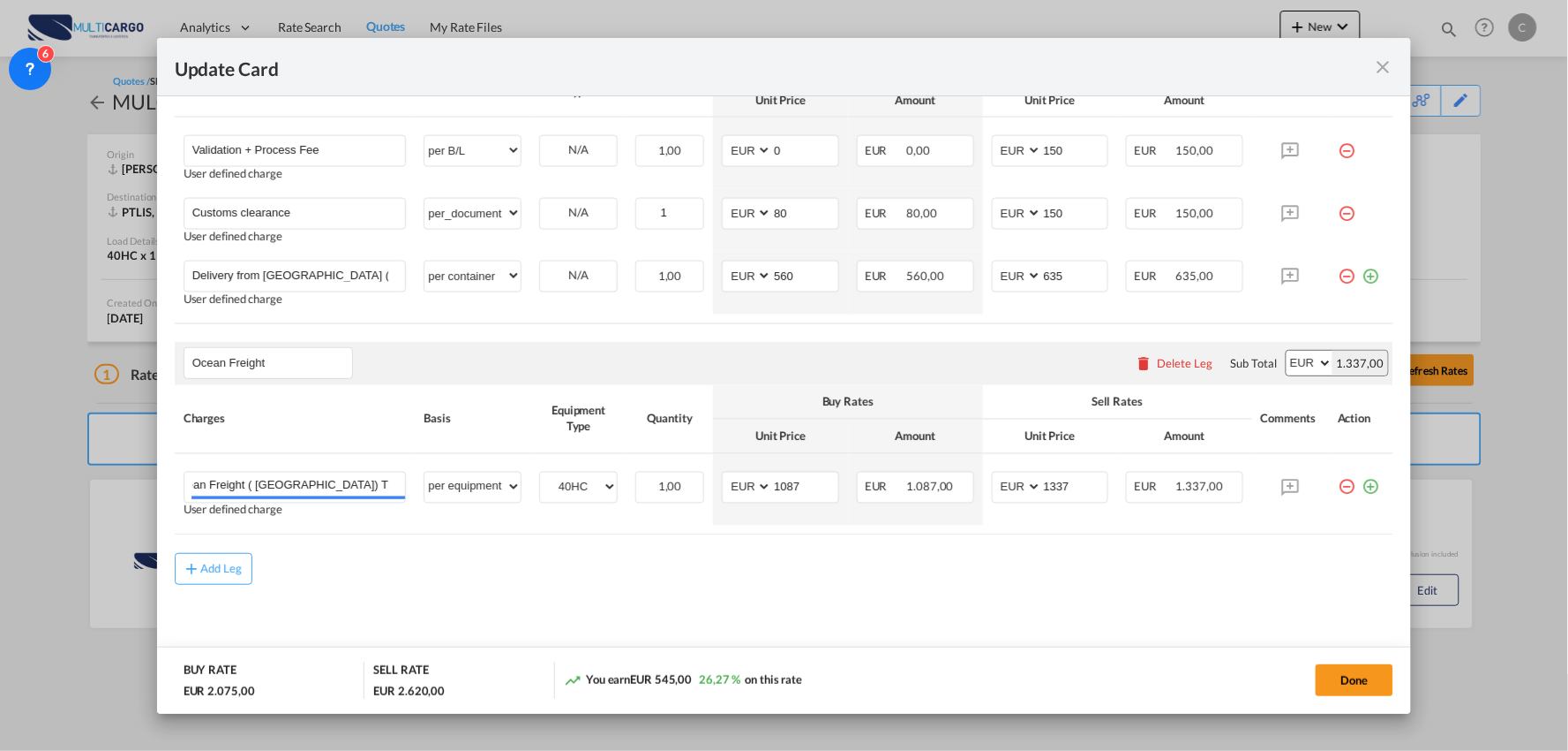
click at [435, 557] on div "Add Leg" at bounding box center [784, 569] width 1220 height 32
click at [1369, 681] on button "Done" at bounding box center [1354, 680] width 77 height 32
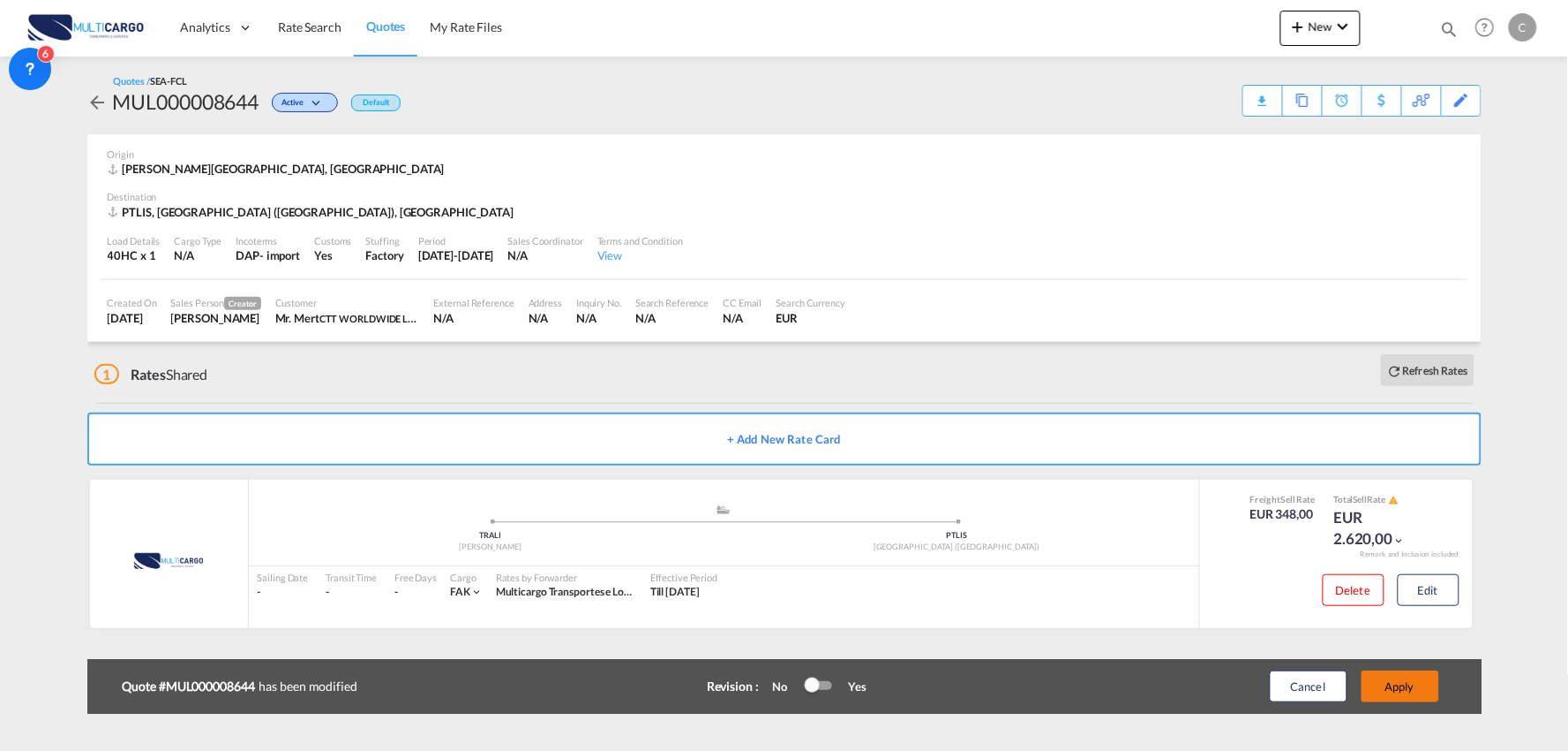
click at [1393, 682] on button "Apply" at bounding box center [1401, 686] width 77 height 32
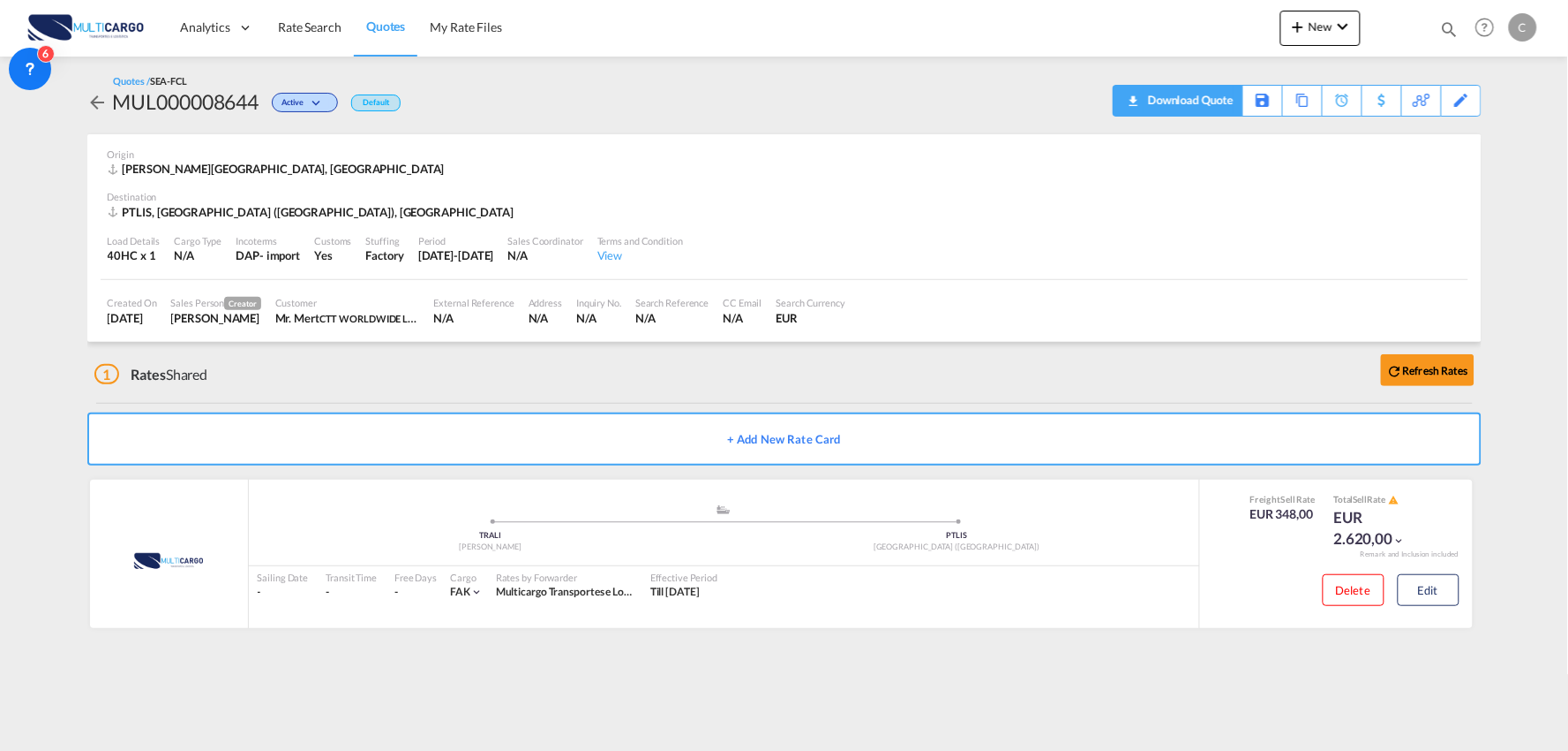
click at [1206, 101] on div "Download Quote" at bounding box center [1189, 100] width 90 height 29
click at [1431, 592] on button "Edit" at bounding box center [1428, 590] width 61 height 32
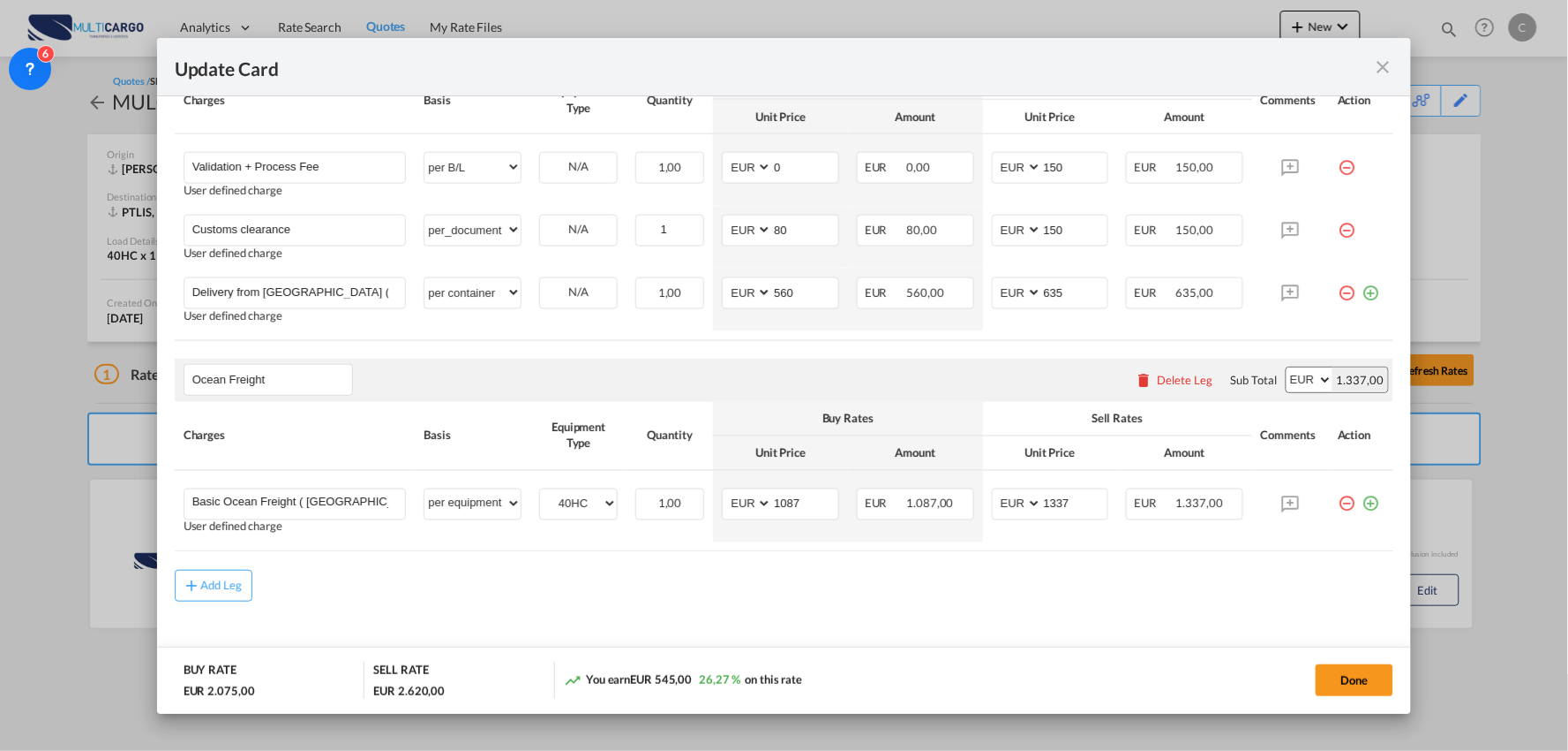
scroll to position [772, 0]
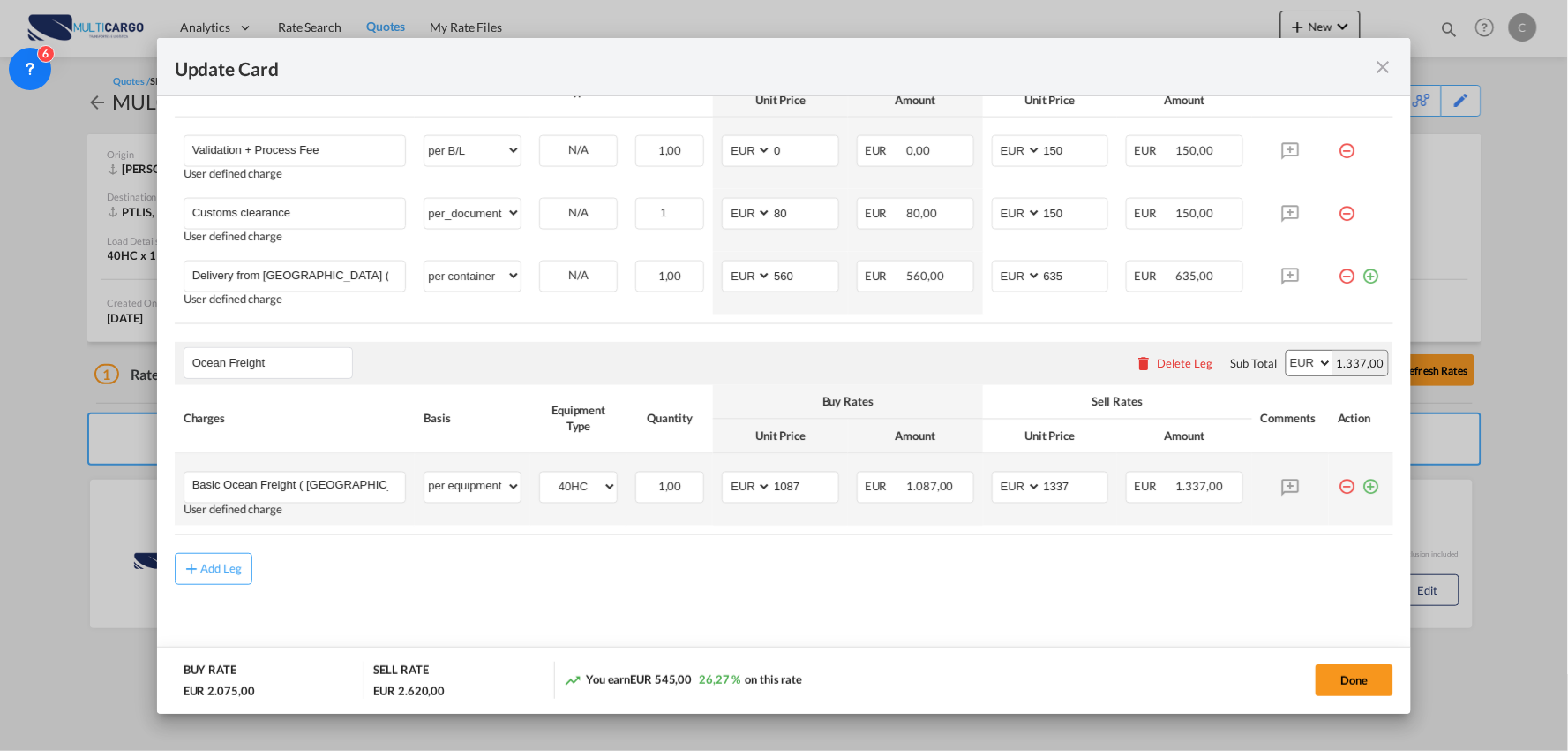
click at [1338, 484] on md-icon "icon-minus-circle-outline red-400-fg" at bounding box center [1347, 480] width 18 height 18
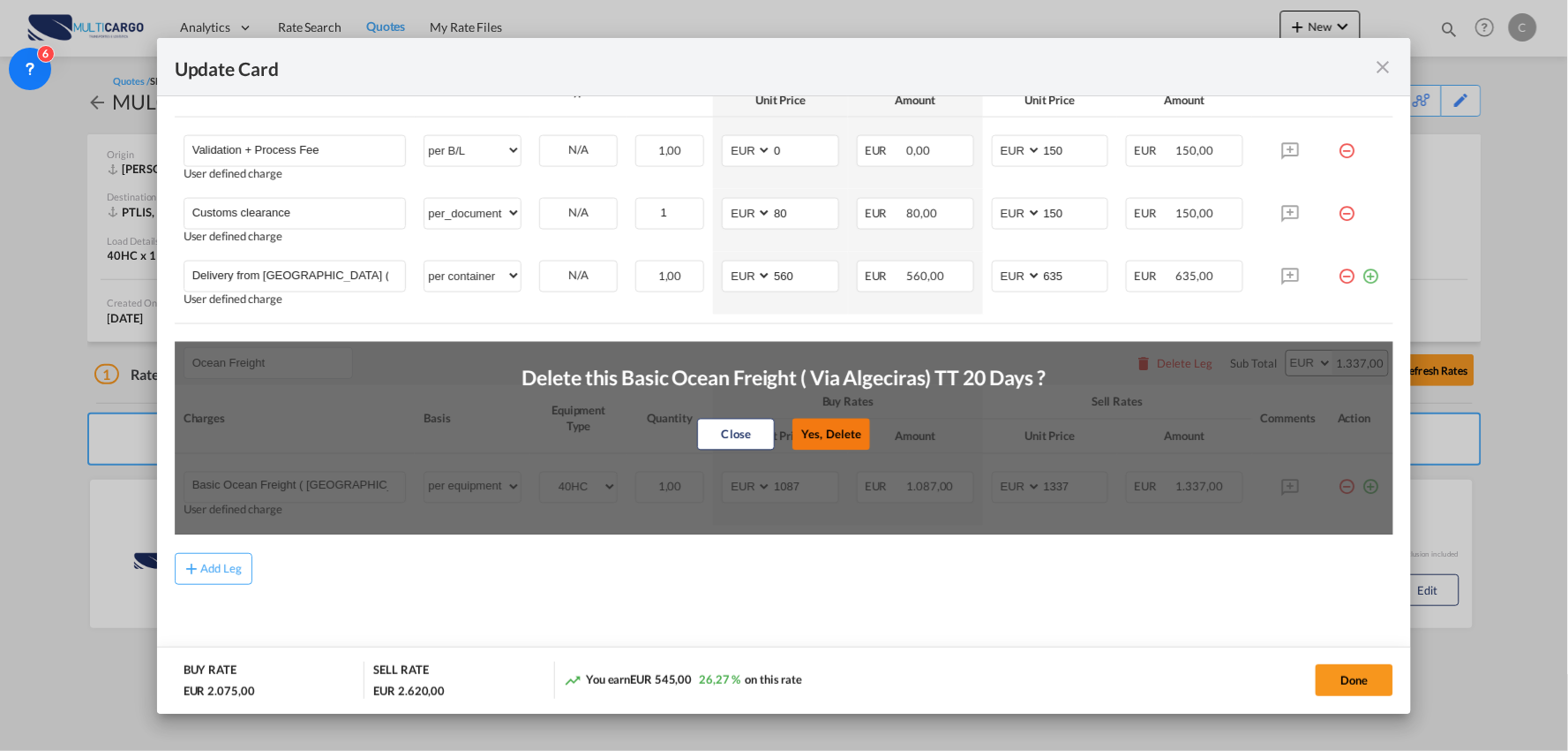
click at [841, 434] on button "Yes, Delete" at bounding box center [832, 434] width 77 height 32
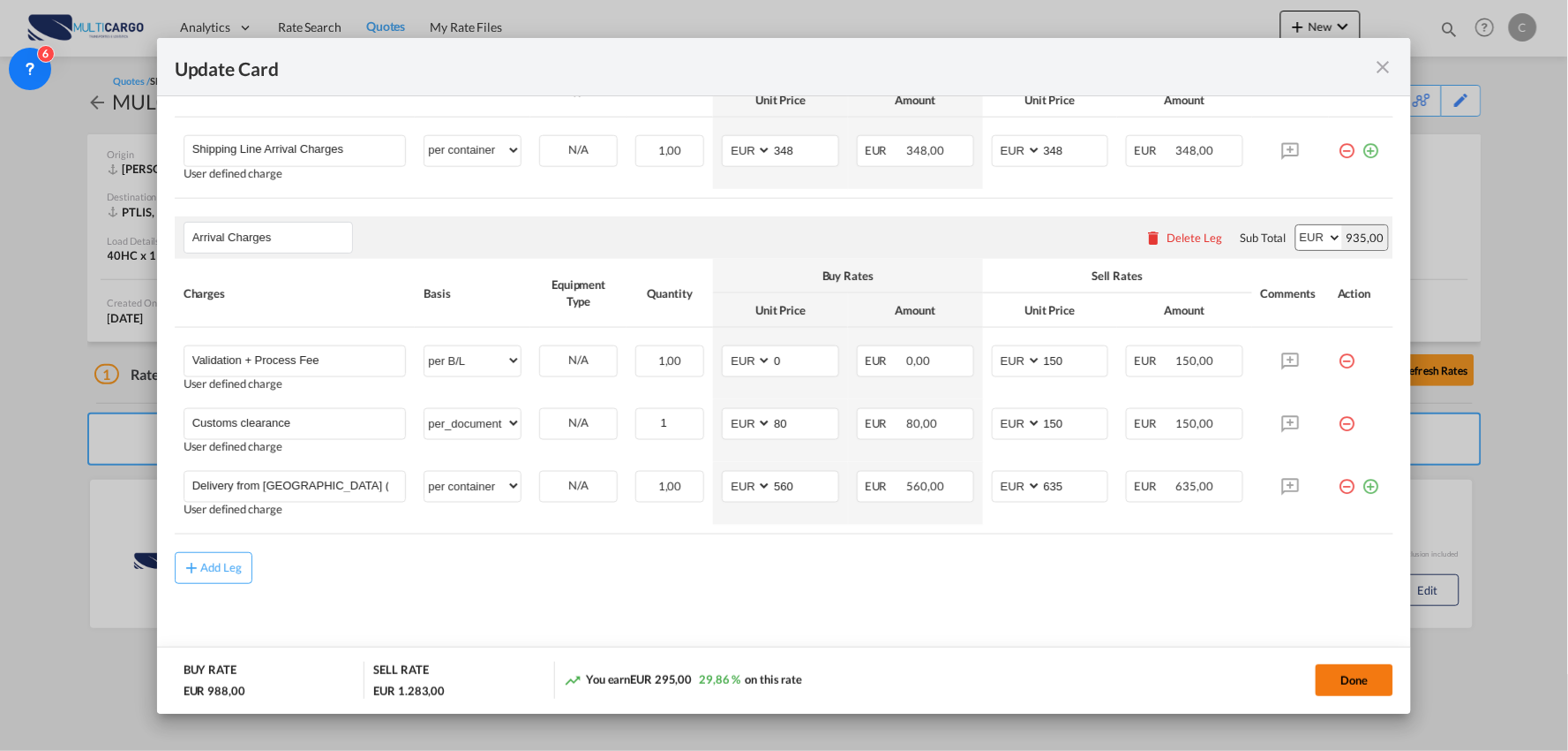
click at [1365, 672] on button "Done" at bounding box center [1354, 680] width 77 height 32
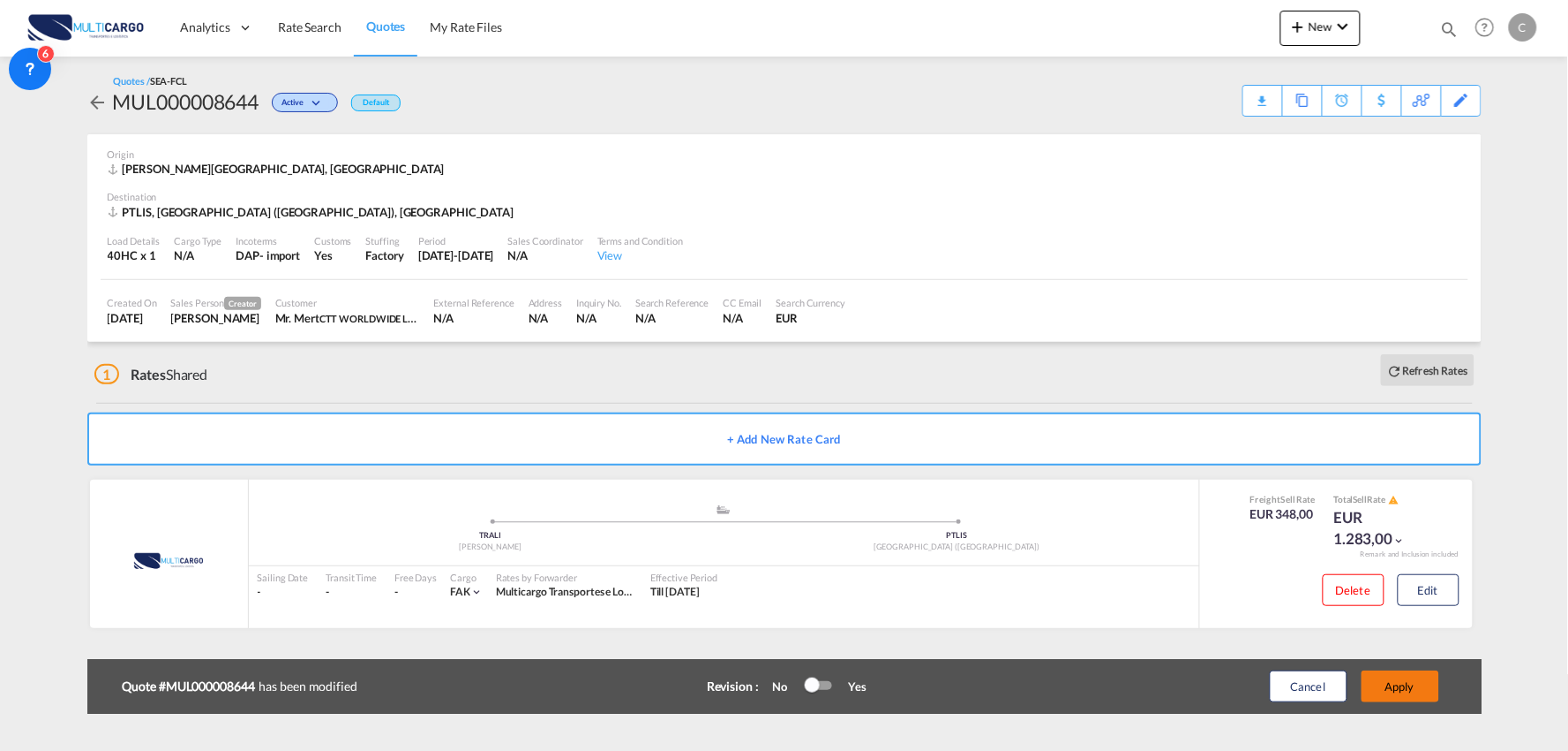
click at [1421, 689] on button "Apply" at bounding box center [1401, 686] width 77 height 32
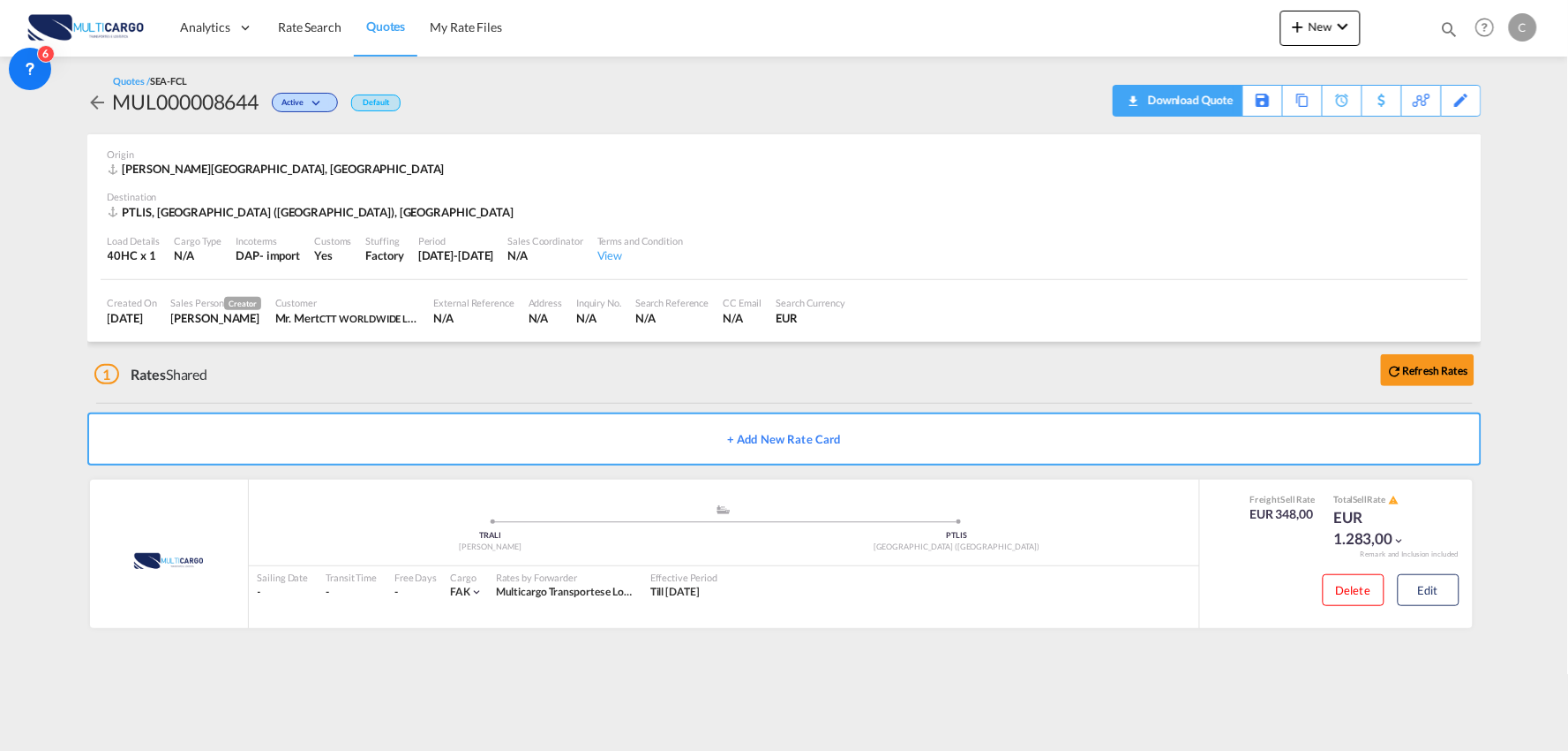
click at [1221, 102] on div "Download Quote" at bounding box center [1189, 100] width 90 height 29
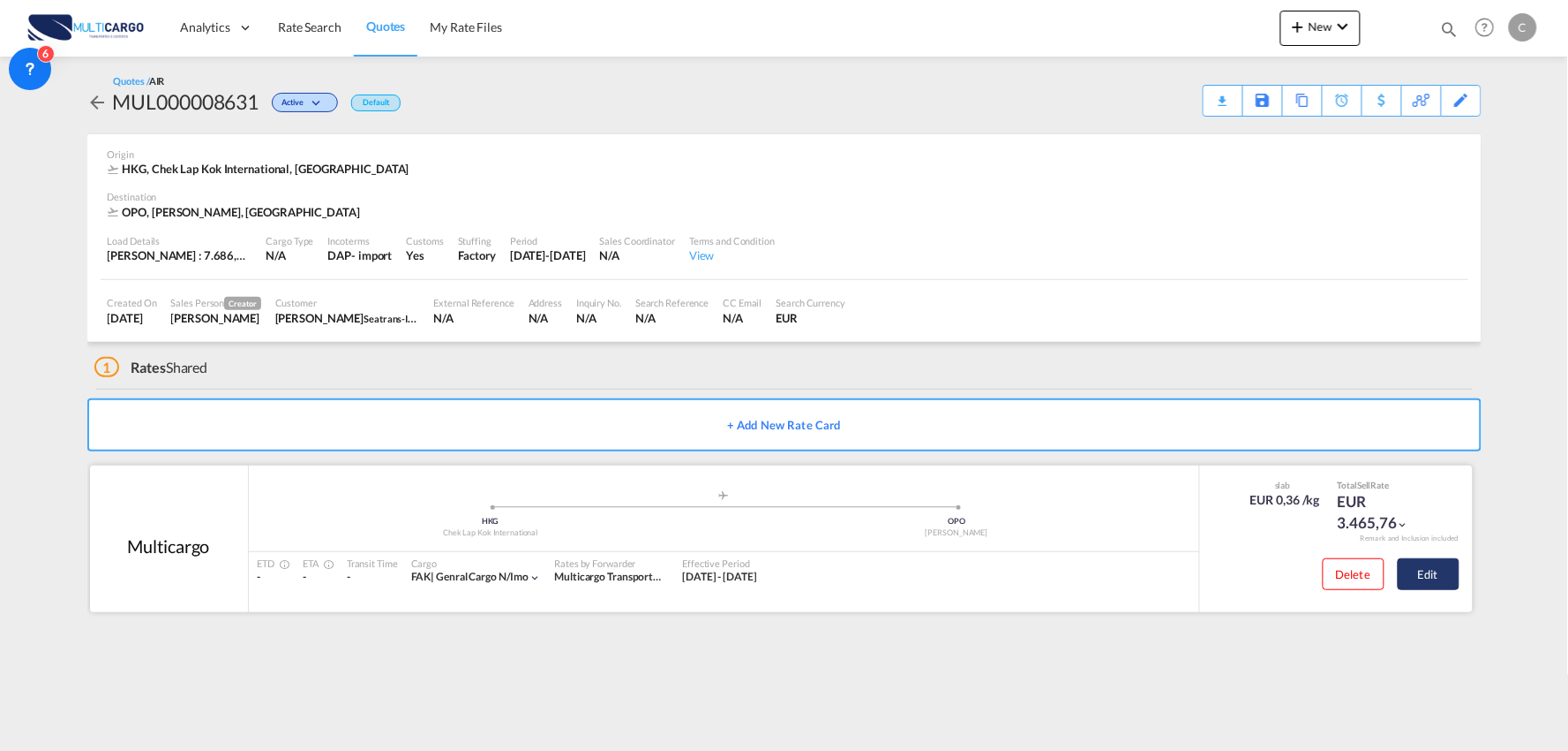
click at [1434, 576] on button "Edit" at bounding box center [1428, 574] width 61 height 32
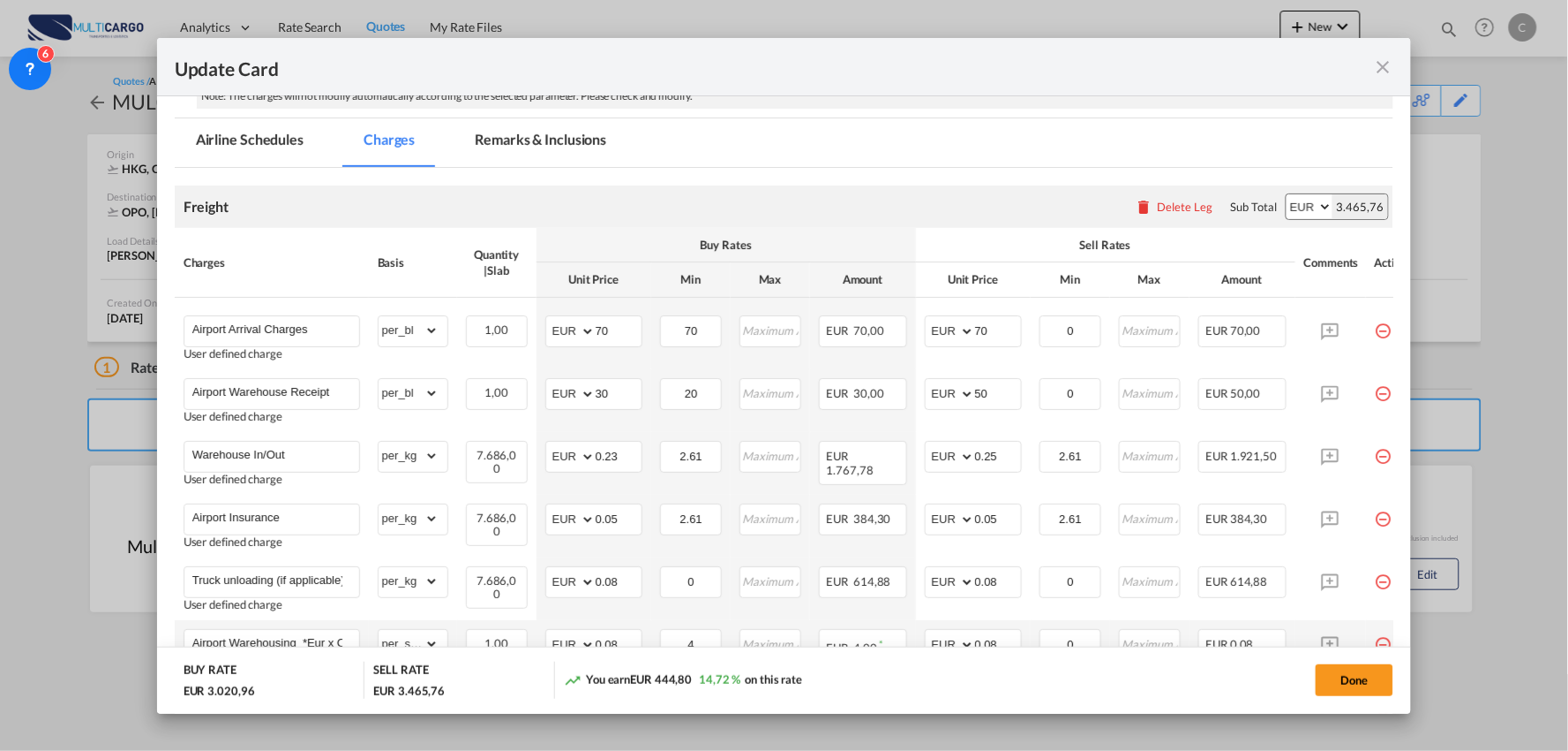
scroll to position [392, 0]
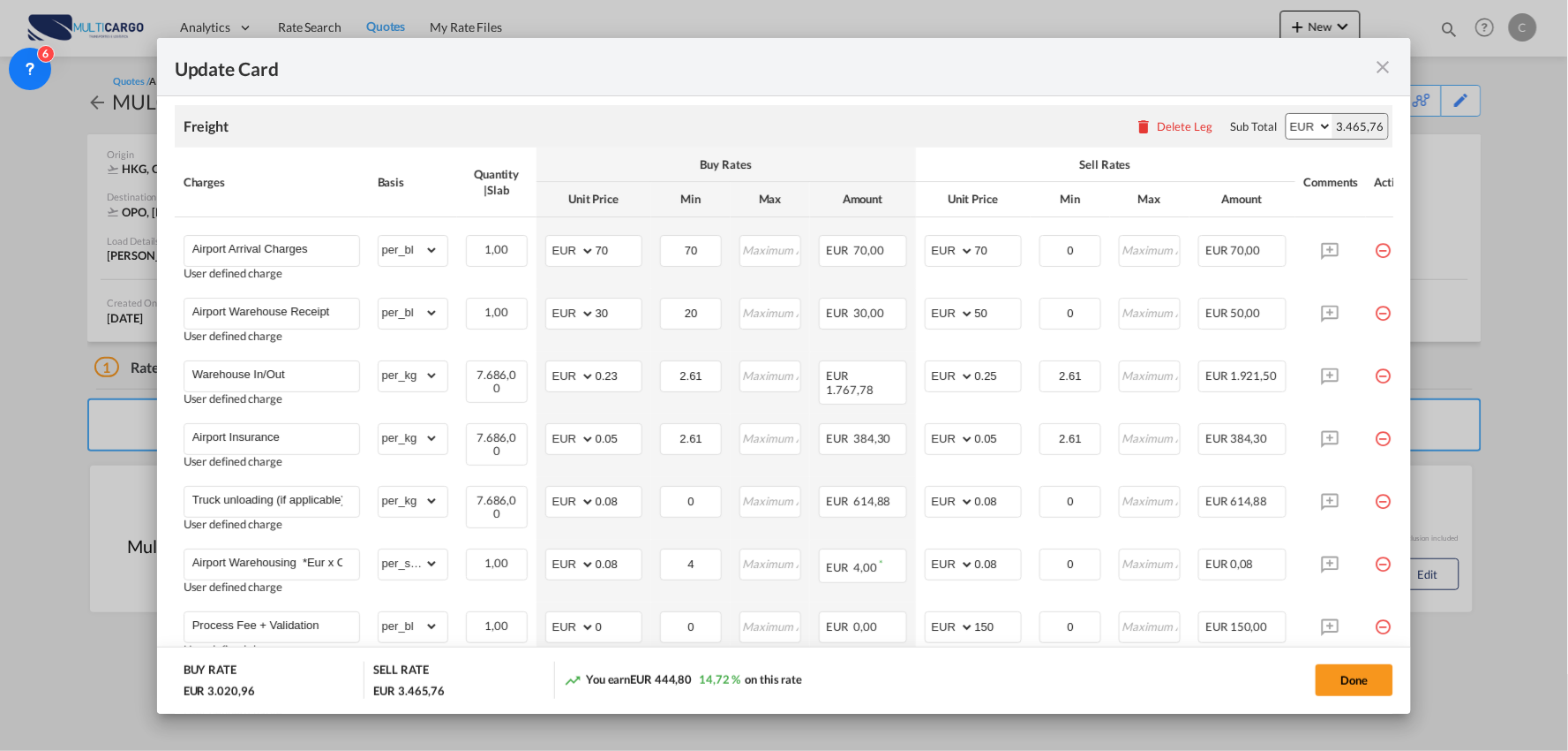
click at [1387, 61] on md-icon "icon-close fg-AAA8AD m-0 pointer" at bounding box center [1383, 67] width 21 height 21
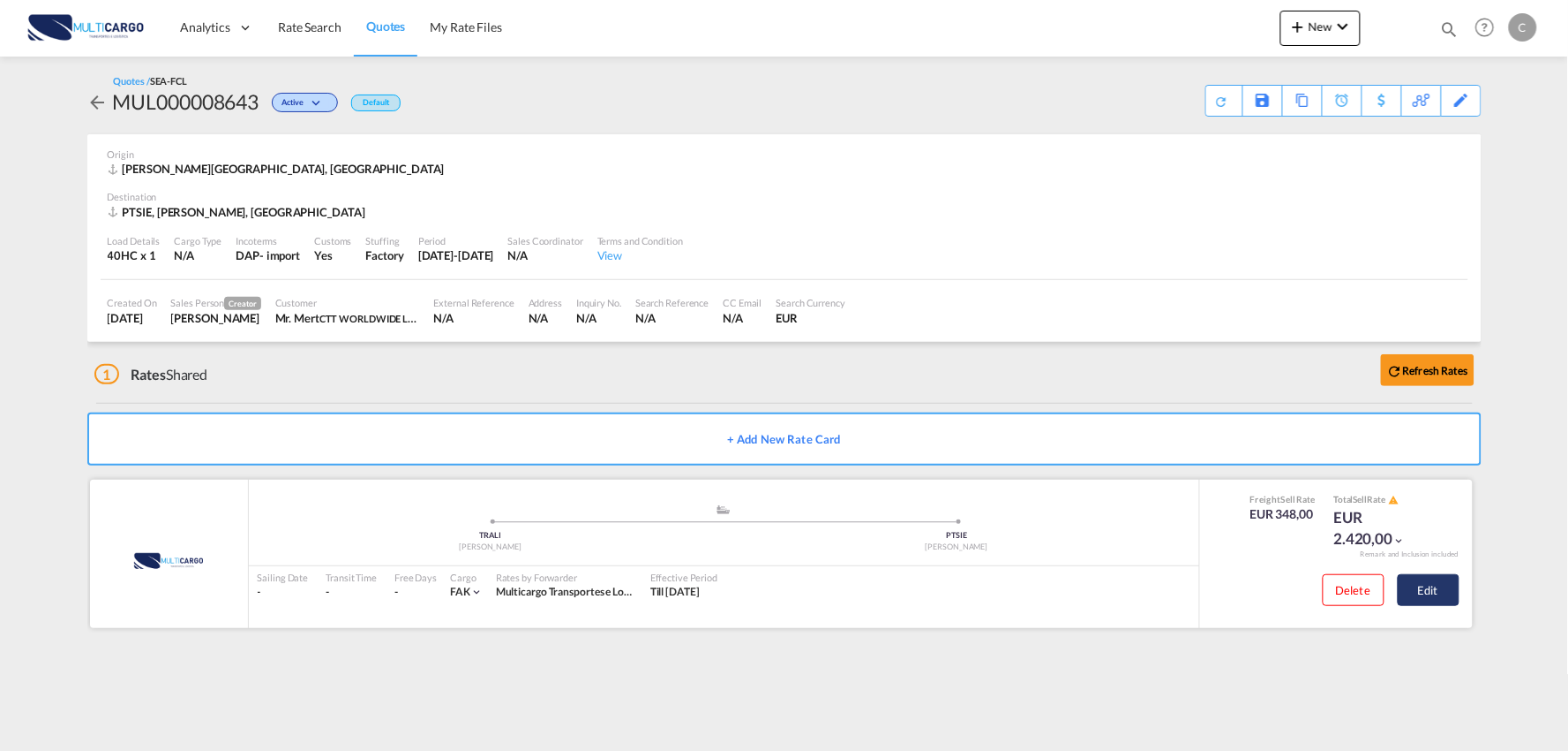
click at [1440, 599] on button "Edit" at bounding box center [1428, 590] width 61 height 32
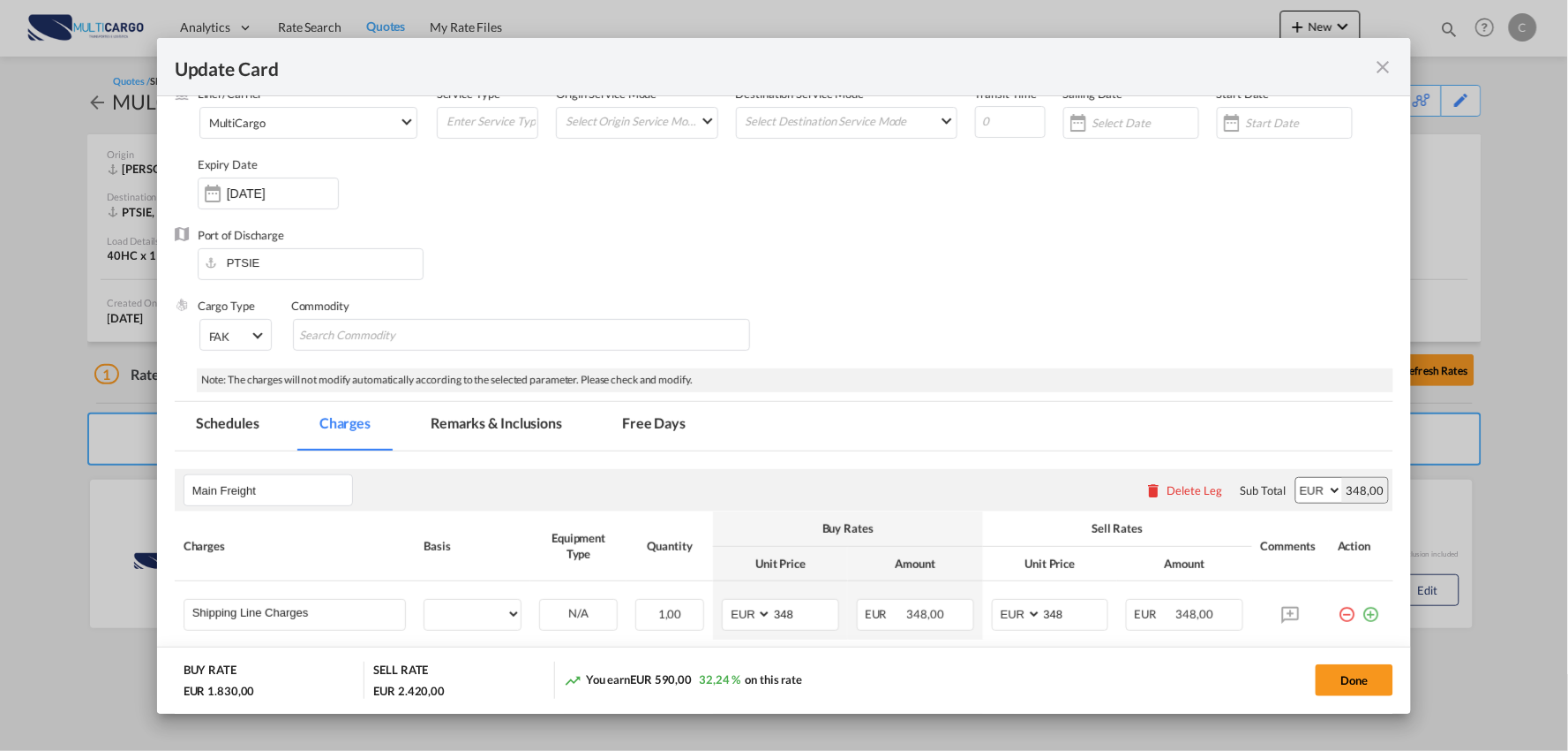
select select "per container"
select select "per B/L"
select select "per_document"
select select "per container"
select select "per equipment"
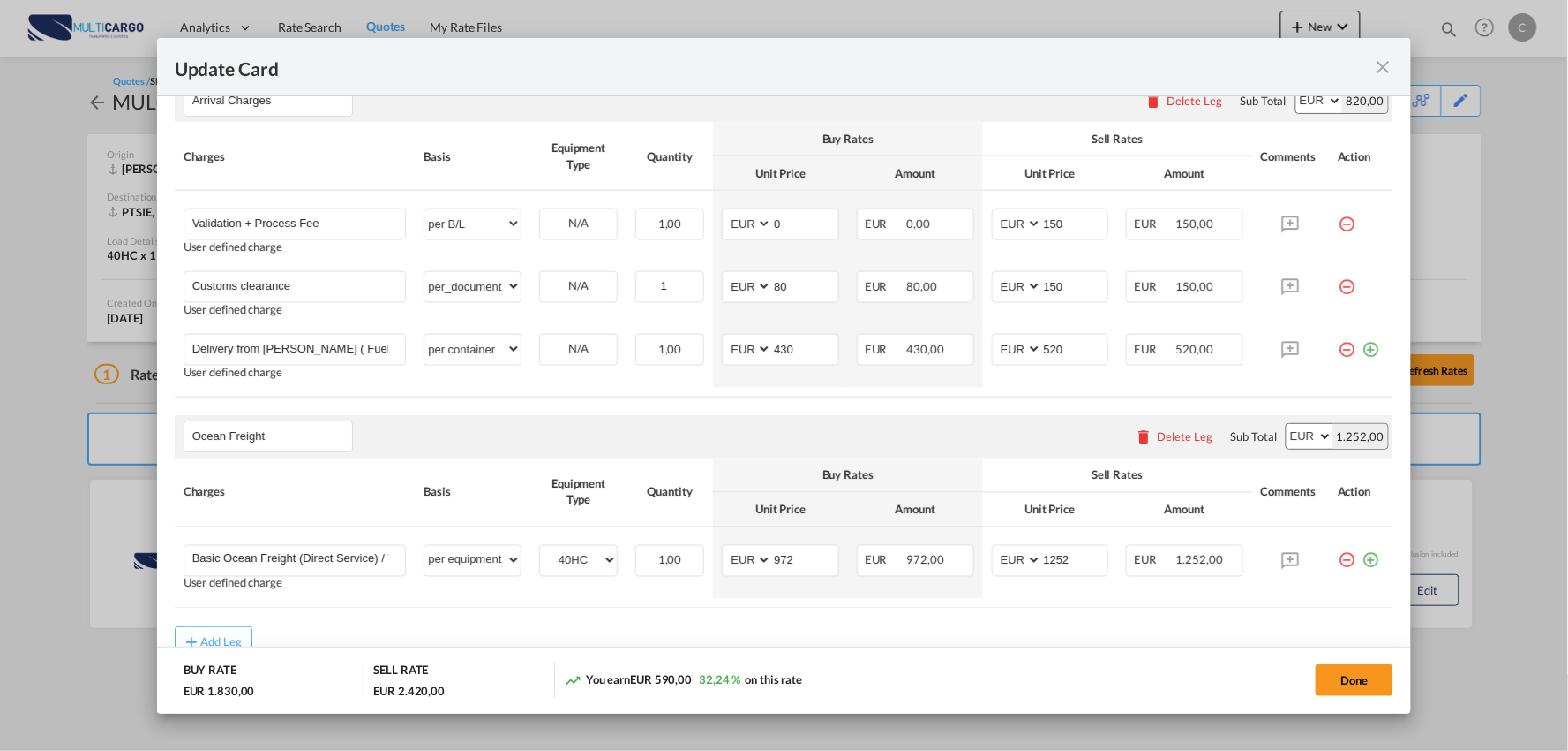
scroll to position [760, 0]
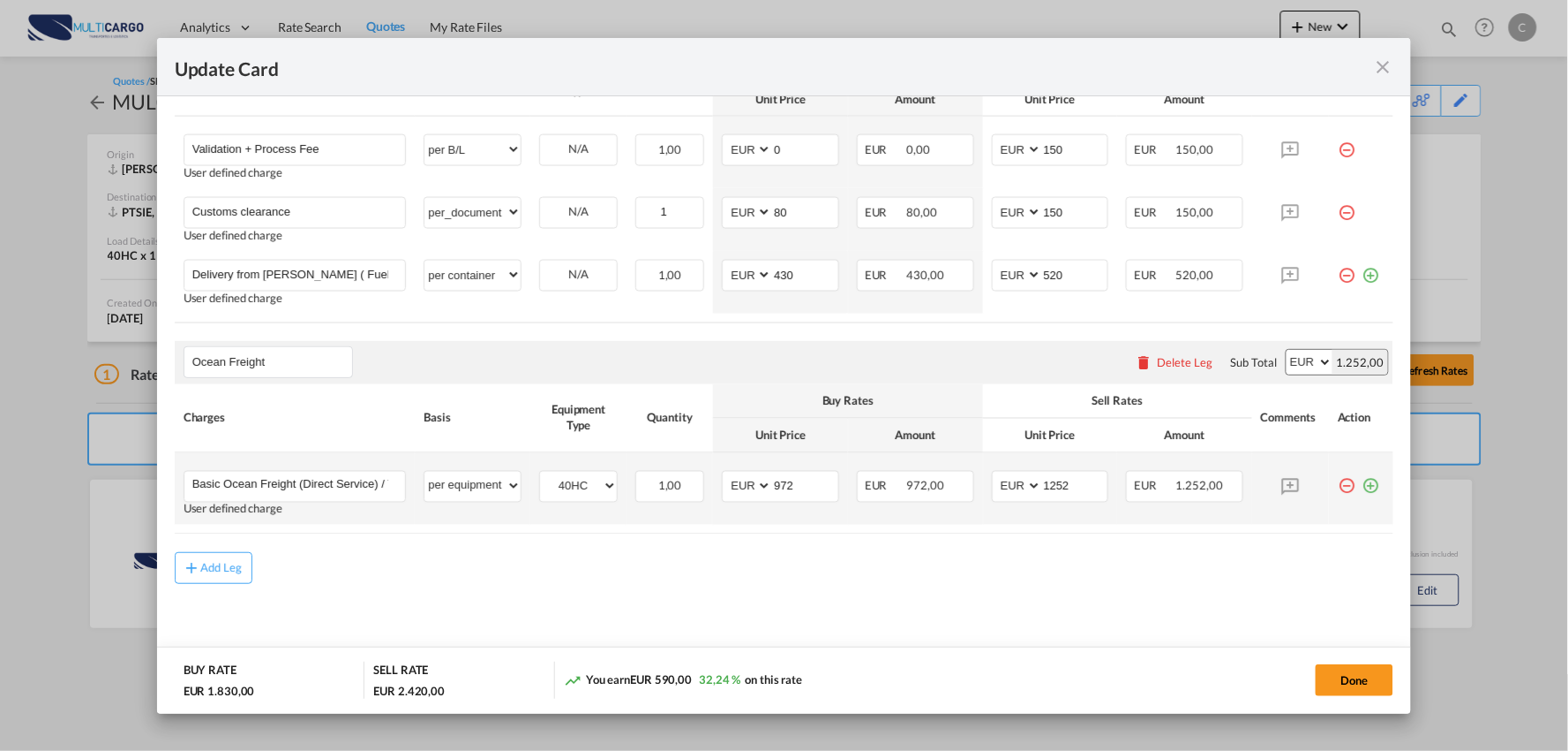
click at [1338, 483] on md-icon "icon-minus-circle-outline red-400-fg" at bounding box center [1347, 479] width 18 height 18
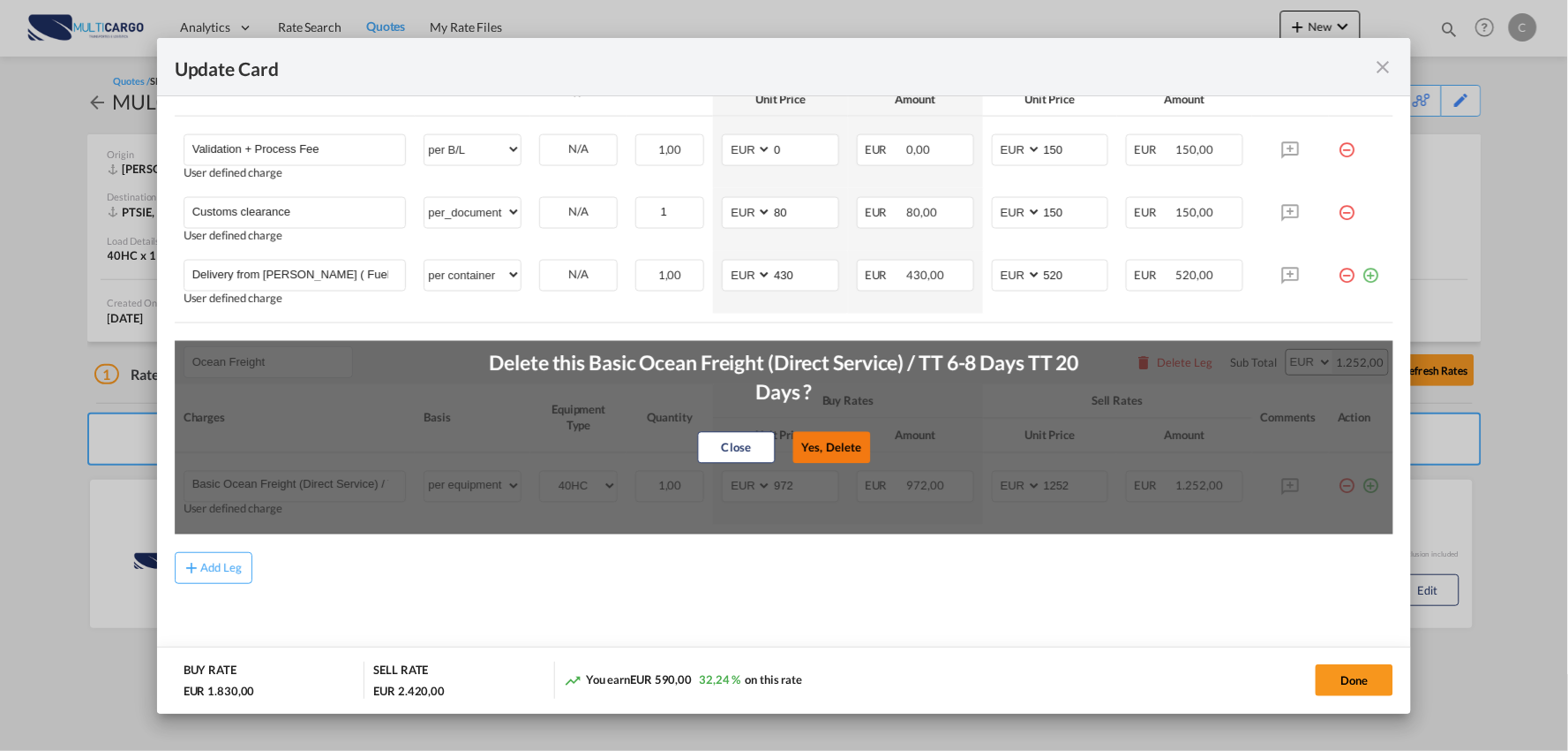
click at [841, 449] on button "Yes, Delete" at bounding box center [831, 448] width 77 height 32
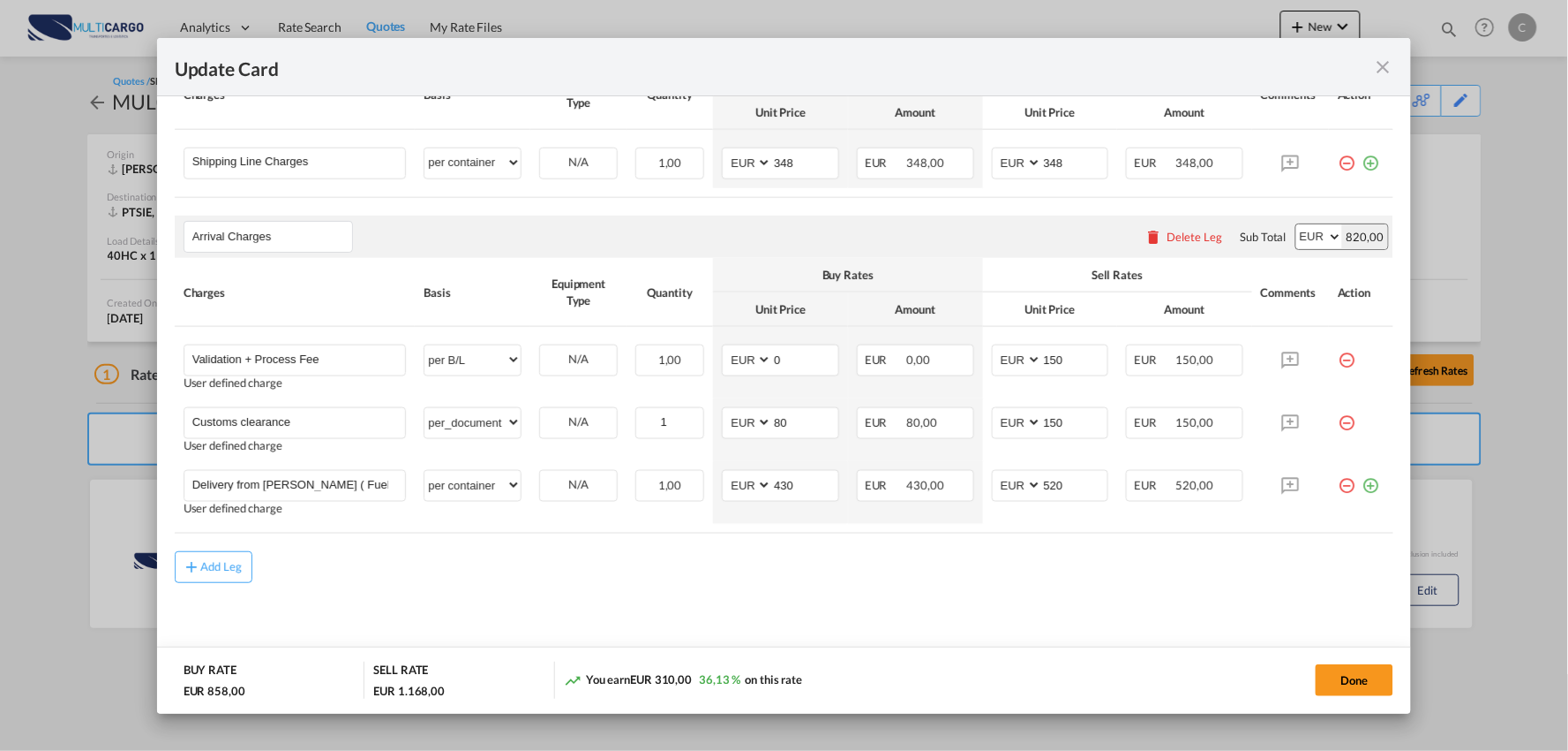
scroll to position [550, 0]
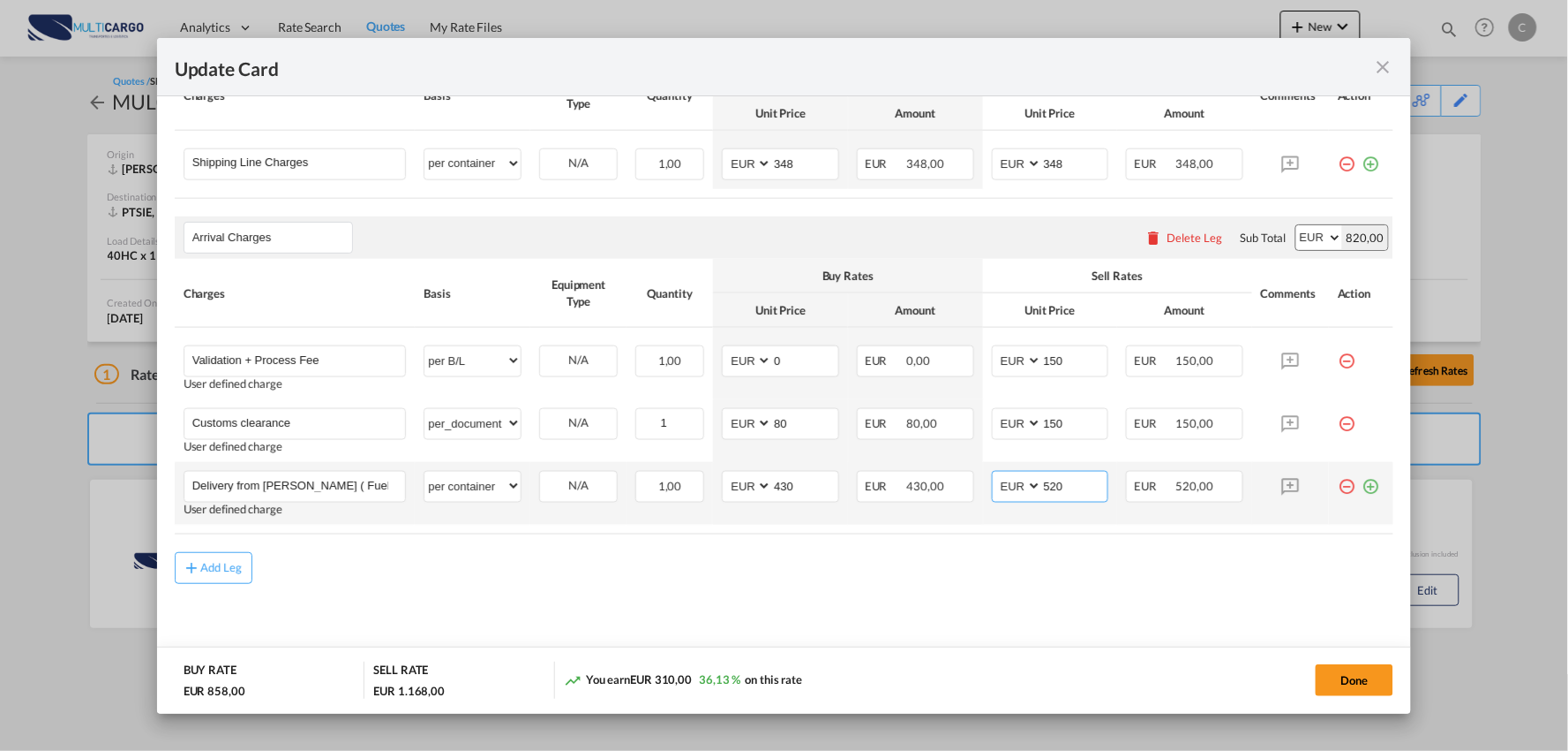
click at [1074, 490] on input "520" at bounding box center [1076, 485] width 66 height 27
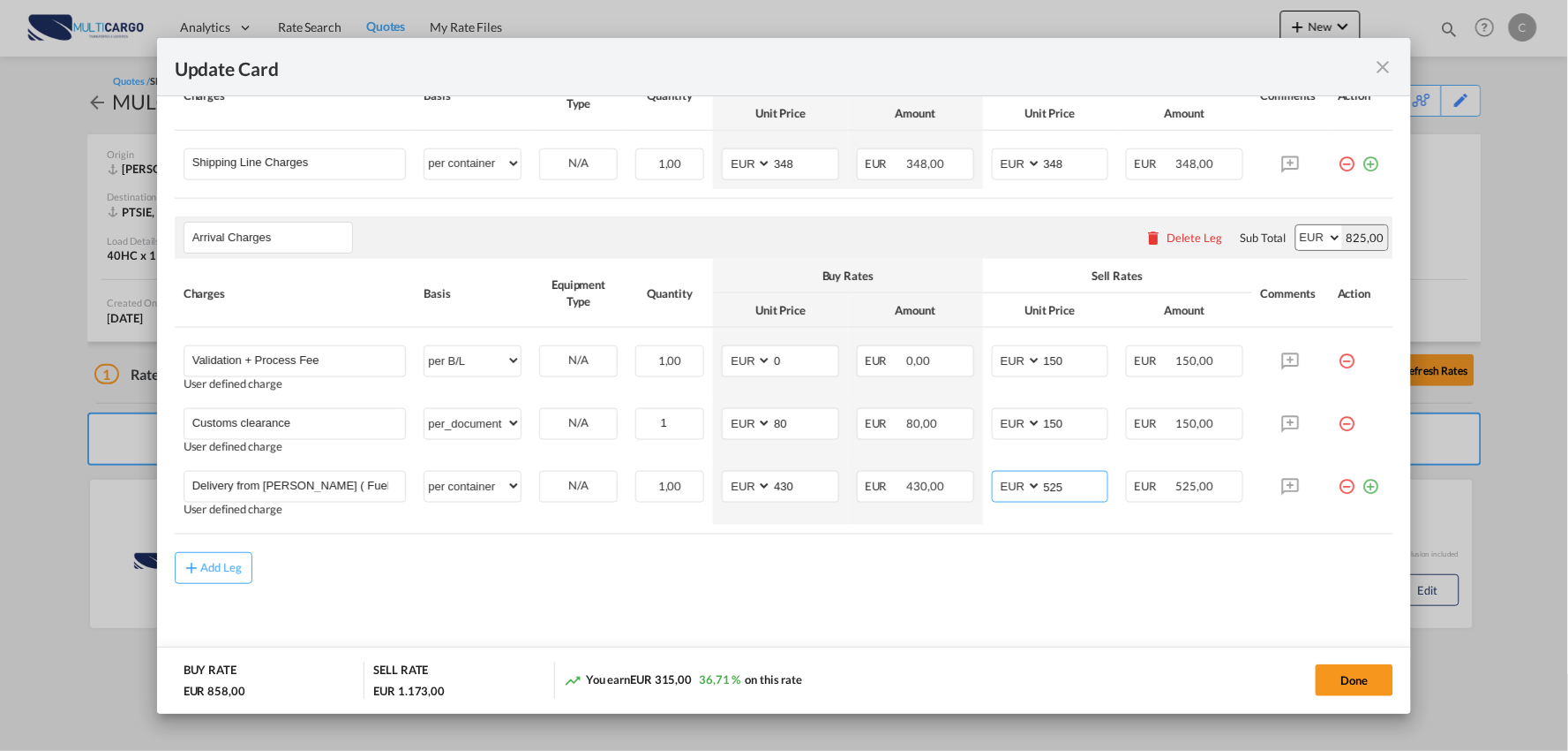
type input "525"
click at [967, 633] on md-content "Main Freight Please enter leg name Leg Name Already Exists Delete Leg Sub Total…" at bounding box center [784, 335] width 1220 height 668
click at [1353, 678] on button "Done" at bounding box center [1354, 680] width 77 height 32
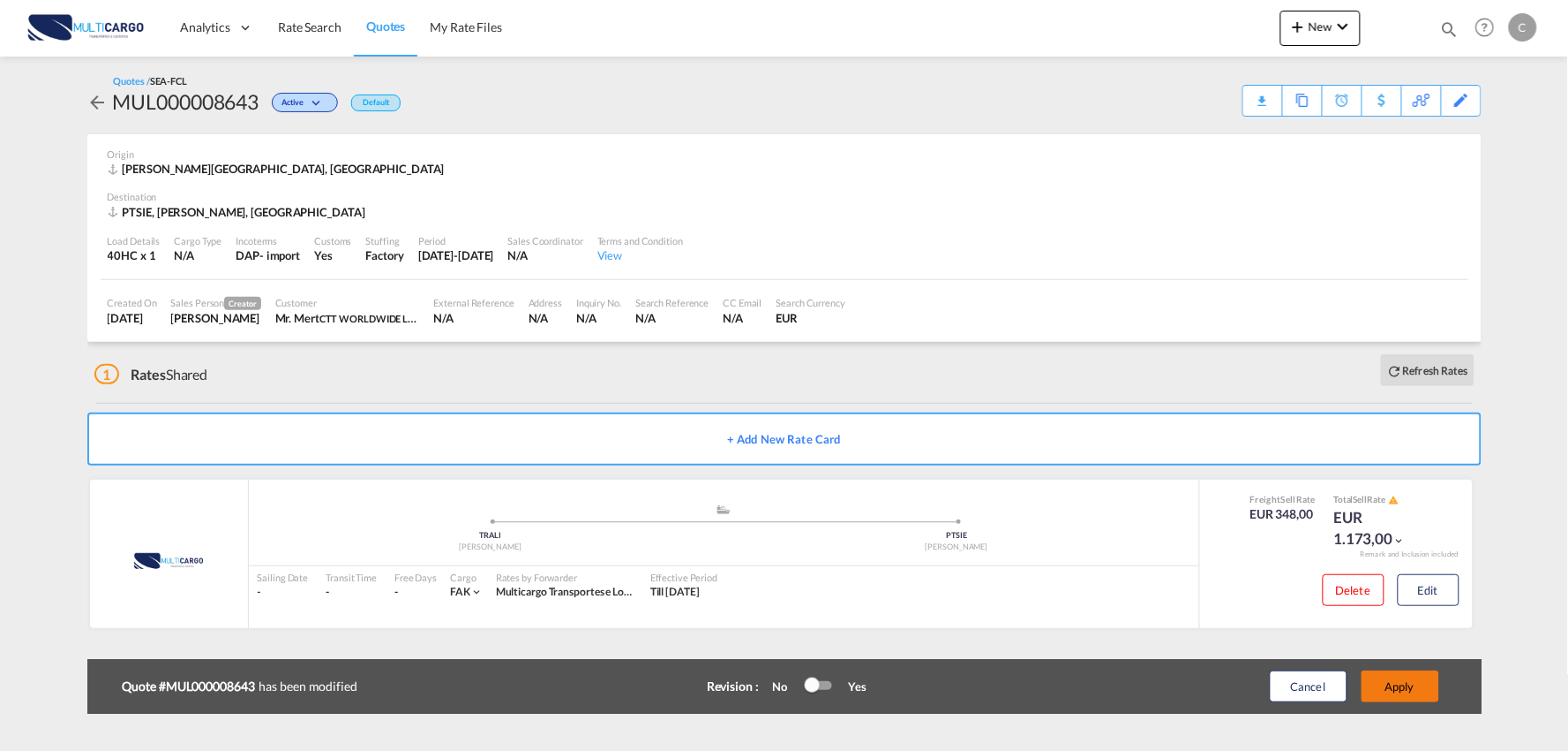
click at [1401, 683] on button "Apply" at bounding box center [1401, 686] width 77 height 32
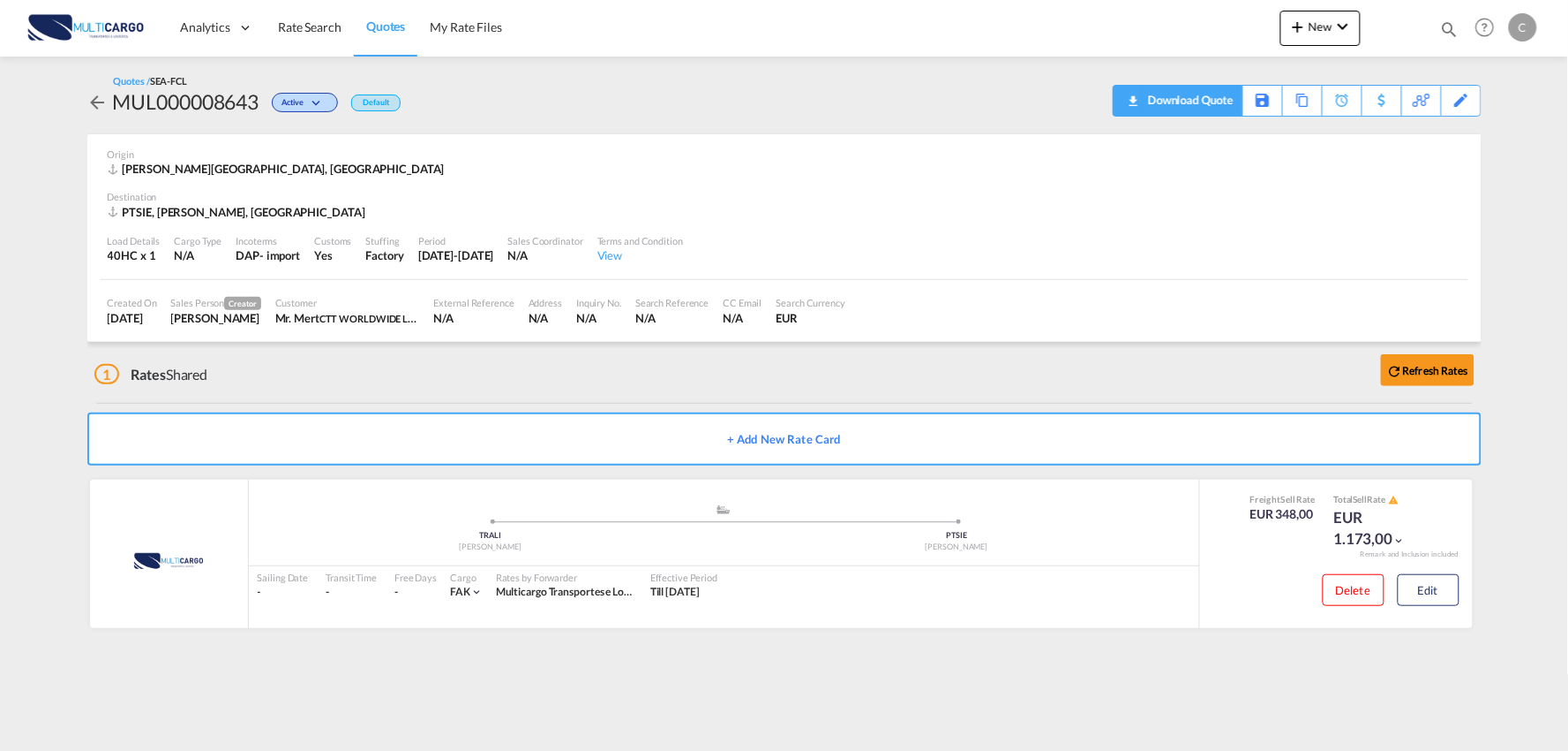
click at [1212, 93] on div "Download Quote" at bounding box center [1189, 100] width 90 height 29
click at [1337, 16] on md-icon "icon-chevron-down" at bounding box center [1344, 27] width 21 height 21
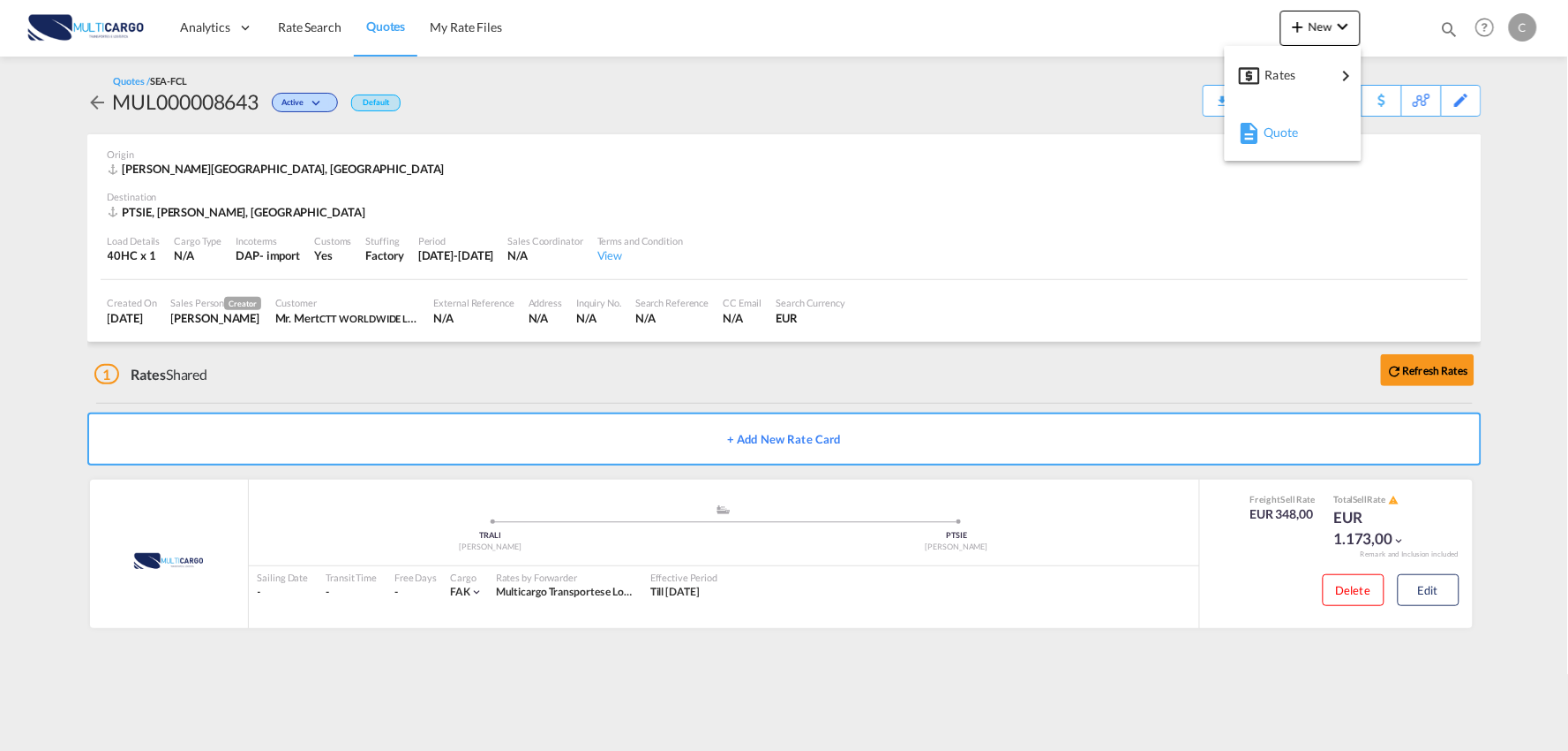
click at [1283, 126] on span "Quote" at bounding box center [1274, 133] width 20 height 36
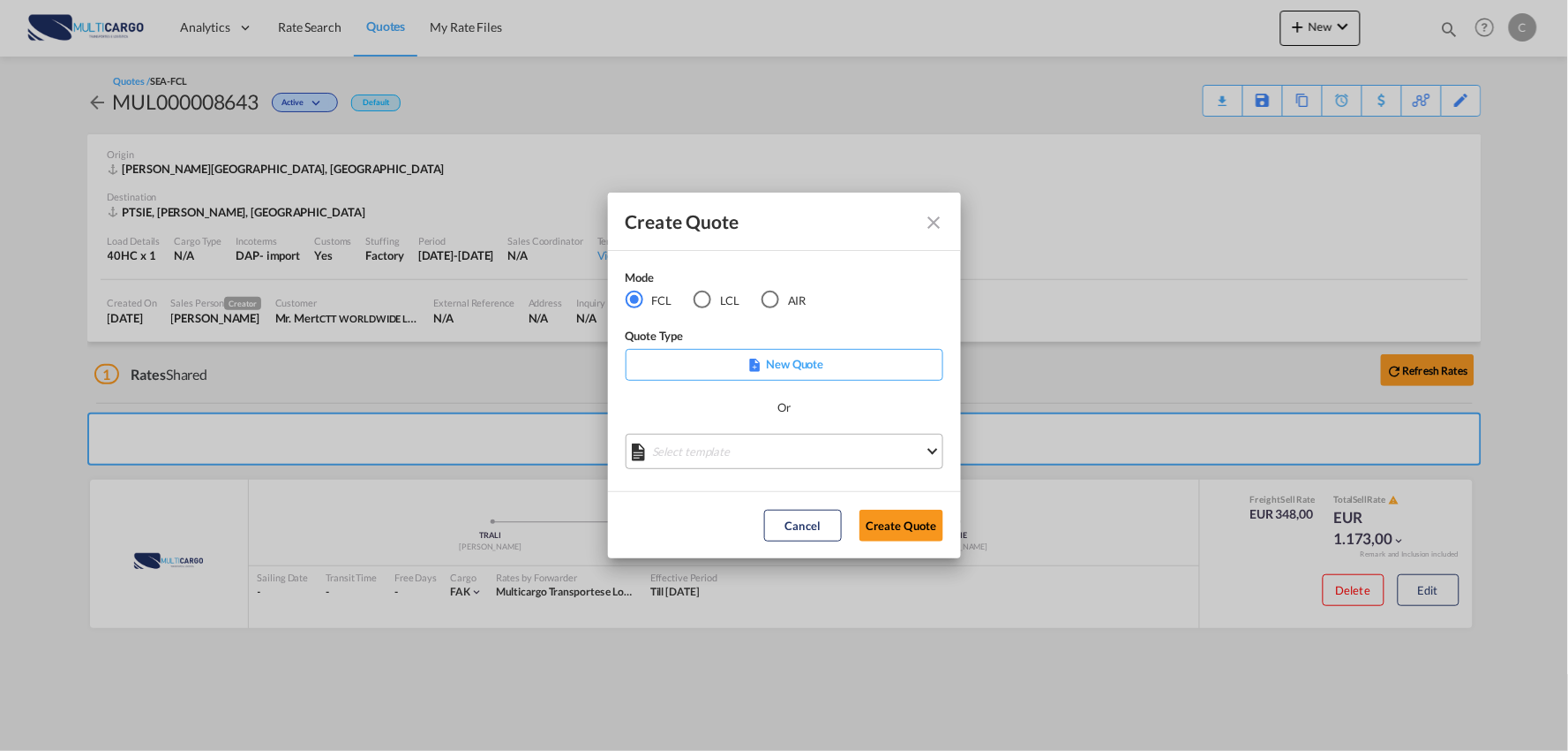
click at [757, 448] on md-select "Select template EXP EXW MERC.Nacional 09/2025 [PERSON_NAME] | [DATE] IMP DAP FC…" at bounding box center [784, 452] width 318 height 36
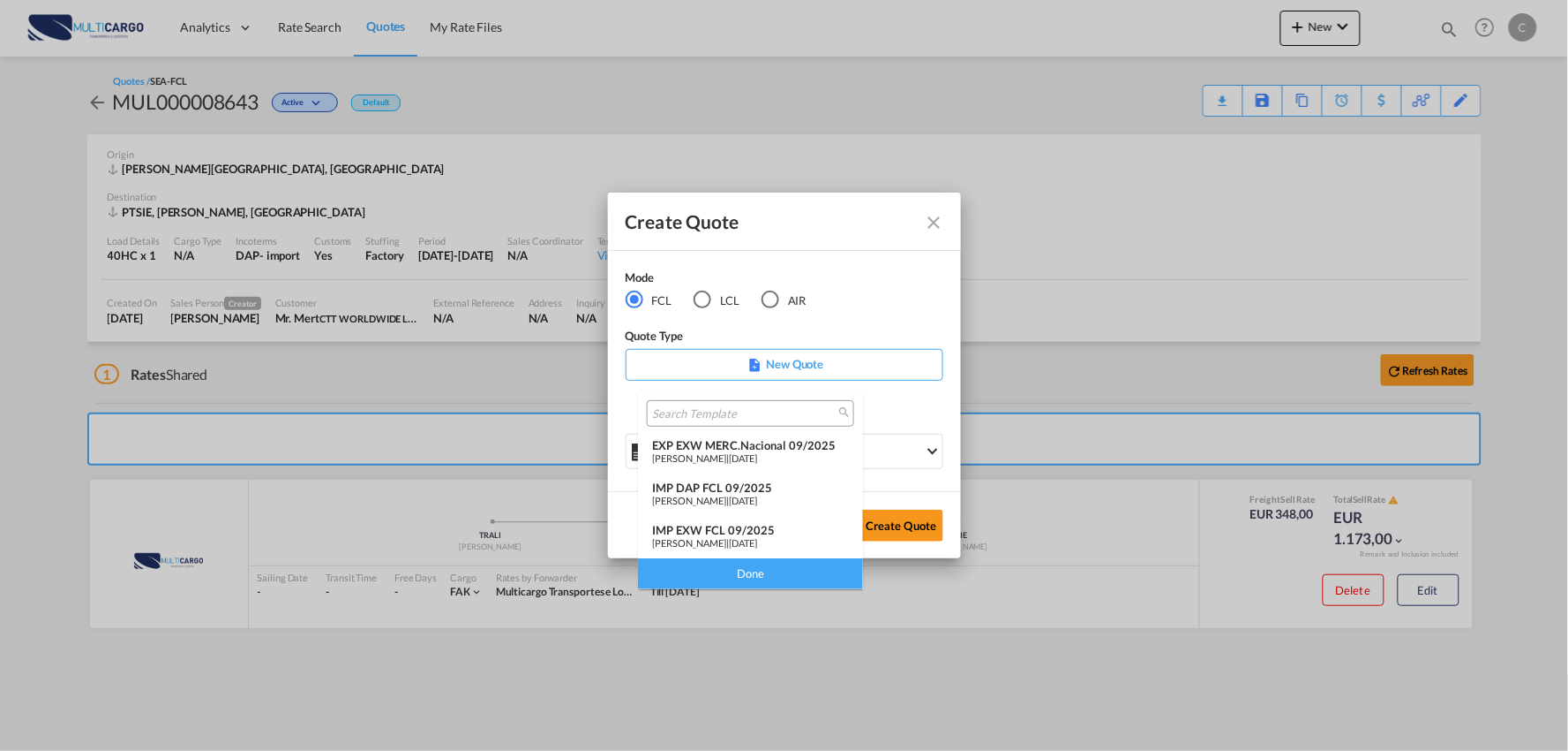
click at [719, 487] on div "IMP DAP FCL 09/2025" at bounding box center [751, 487] width 197 height 14
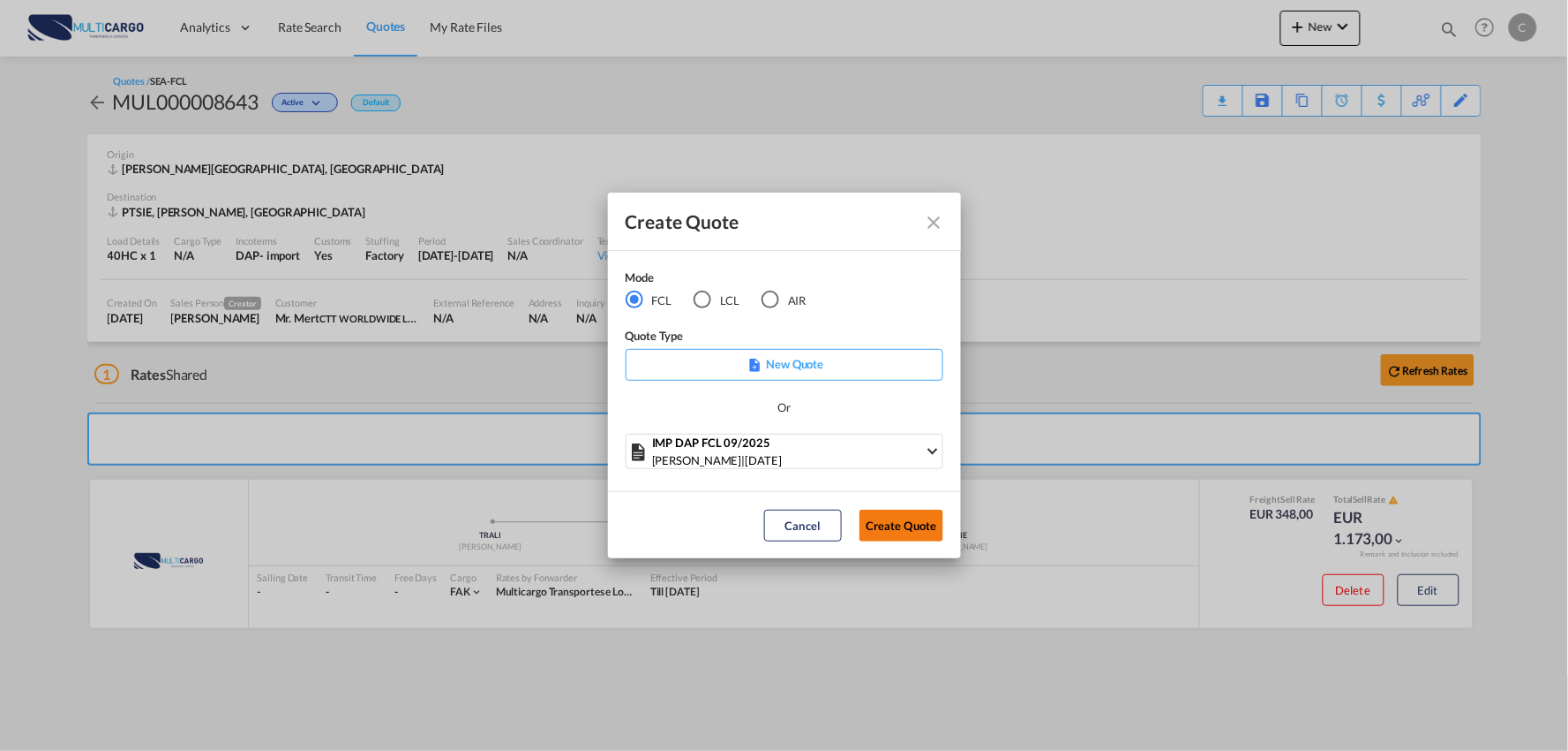
click at [882, 528] on button "Create Quote" at bounding box center [902, 526] width 84 height 32
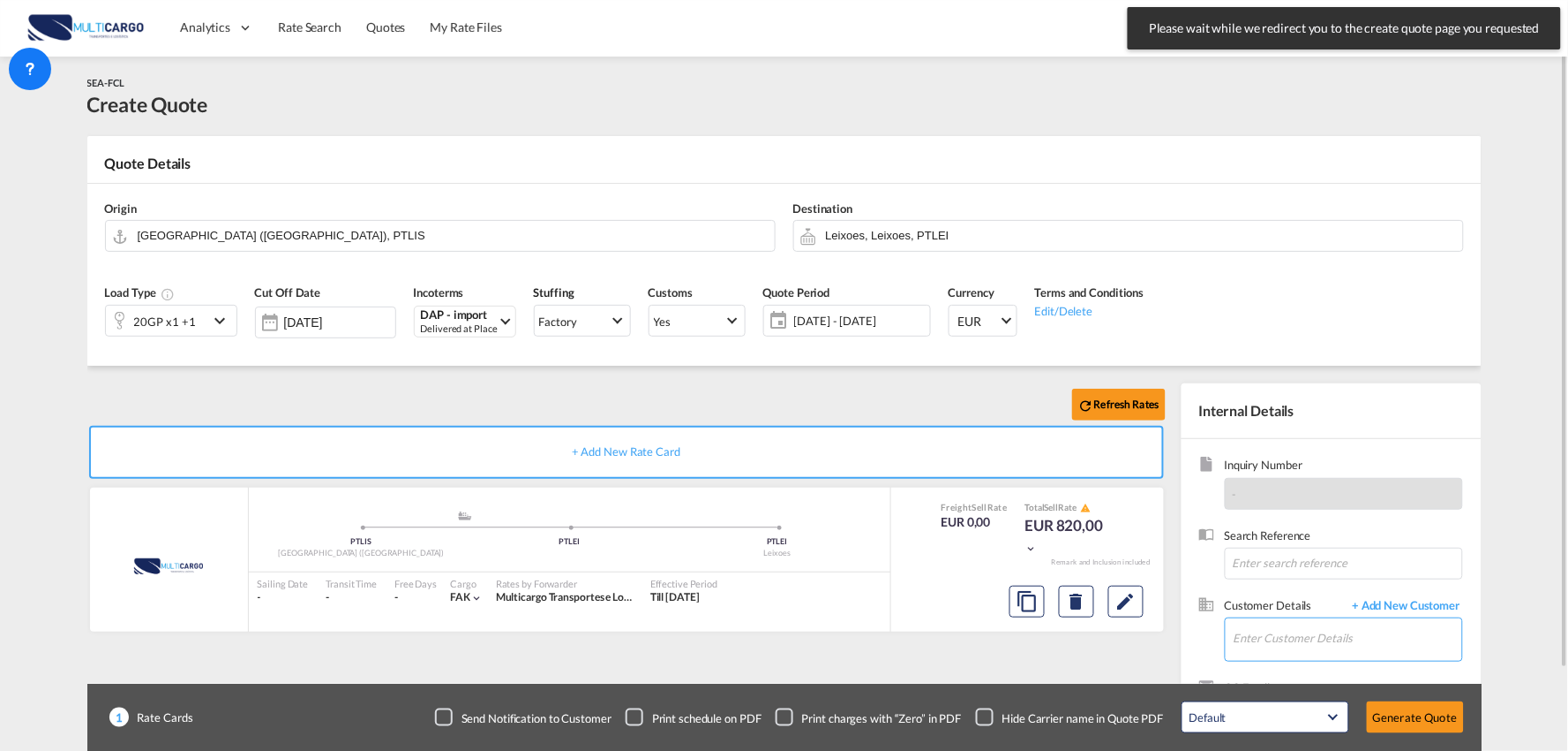
click at [1321, 657] on input "Enter Customer Details" at bounding box center [1348, 638] width 229 height 40
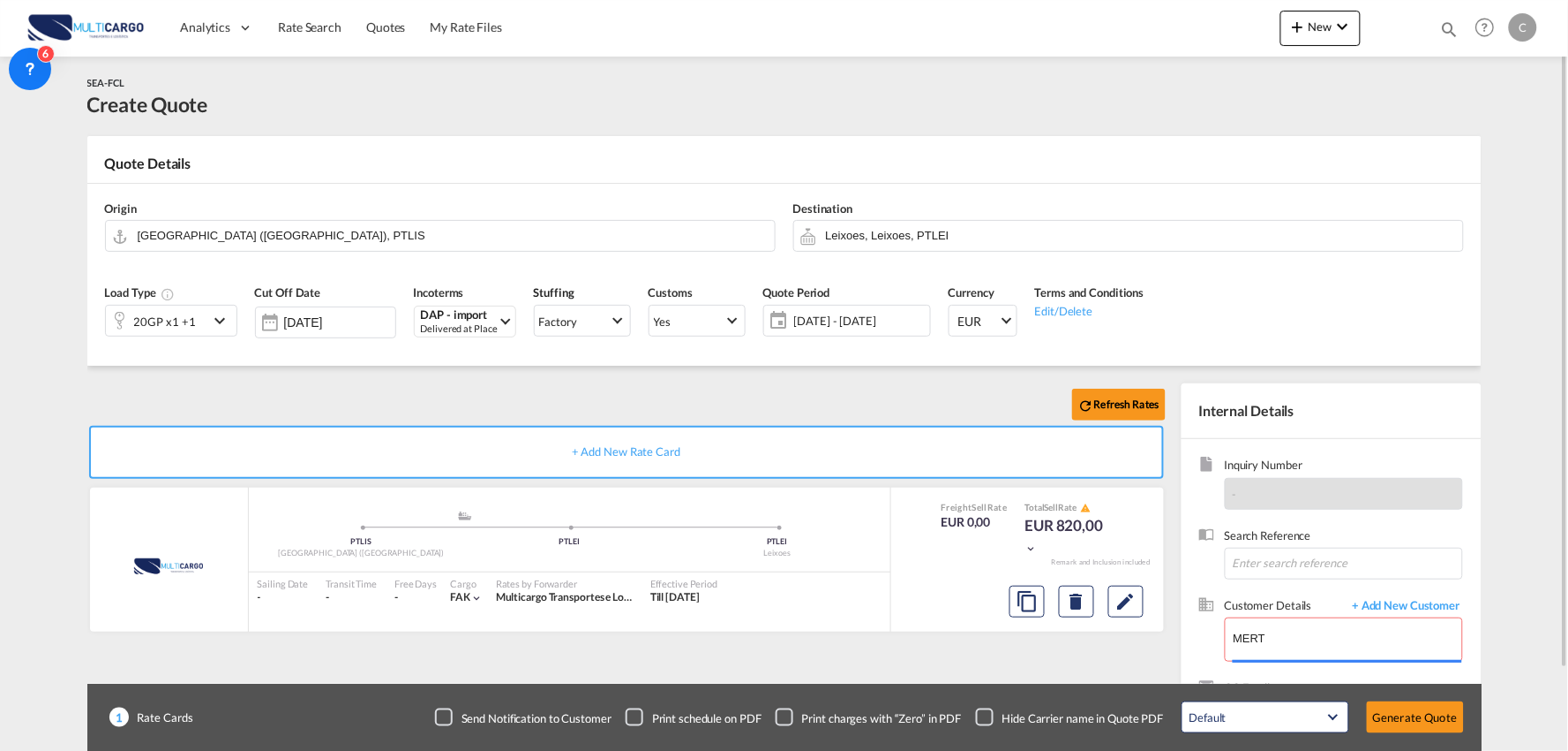
drag, startPoint x: 988, startPoint y: 718, endPoint x: 1074, endPoint y: 707, distance: 86.7
click at [988, 719] on div "Checkbox No Ink" at bounding box center [985, 717] width 18 height 18
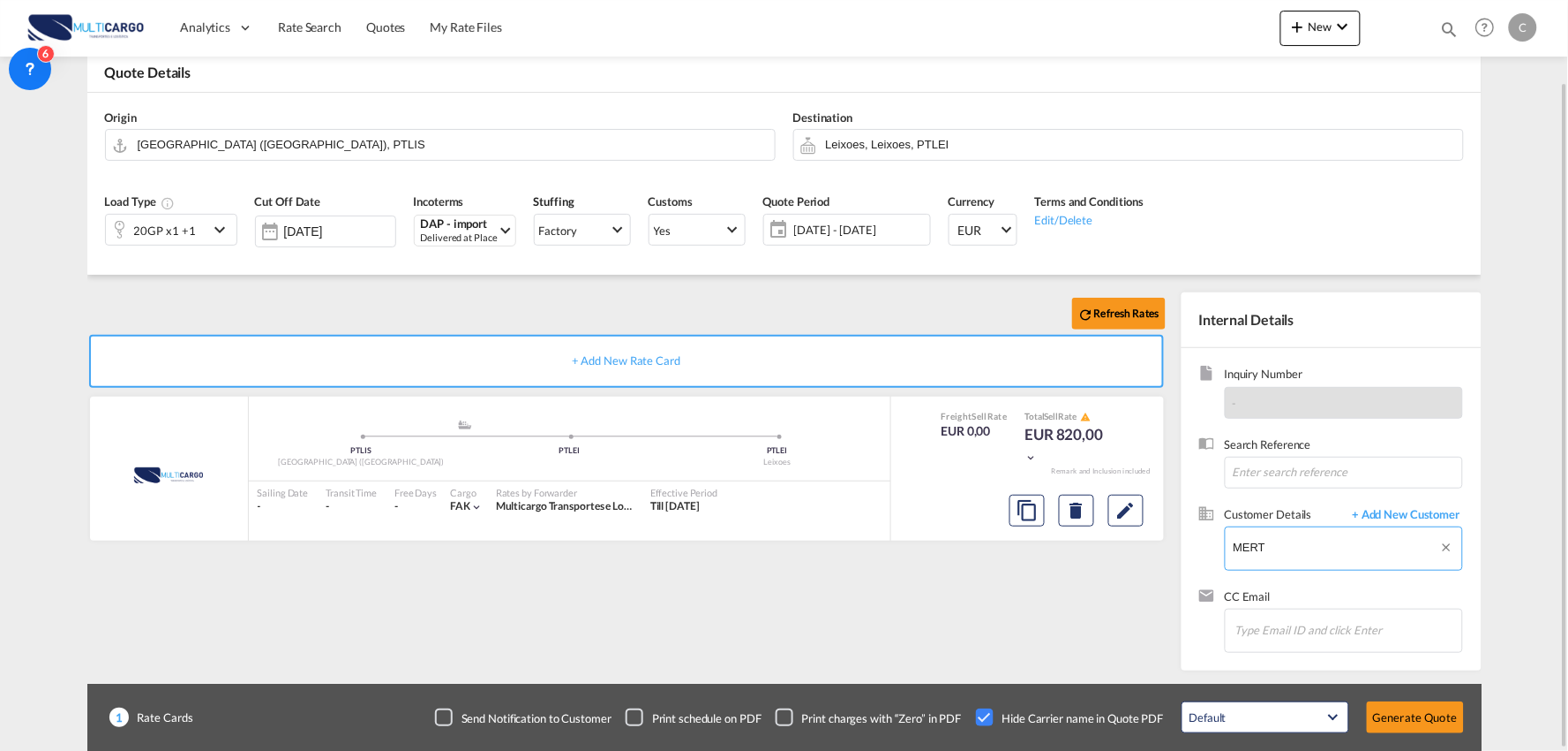
click at [1283, 559] on body "Analytics Reports Dashboard Rate Search Quotes My Rate Files Analytics" at bounding box center [784, 375] width 1568 height 751
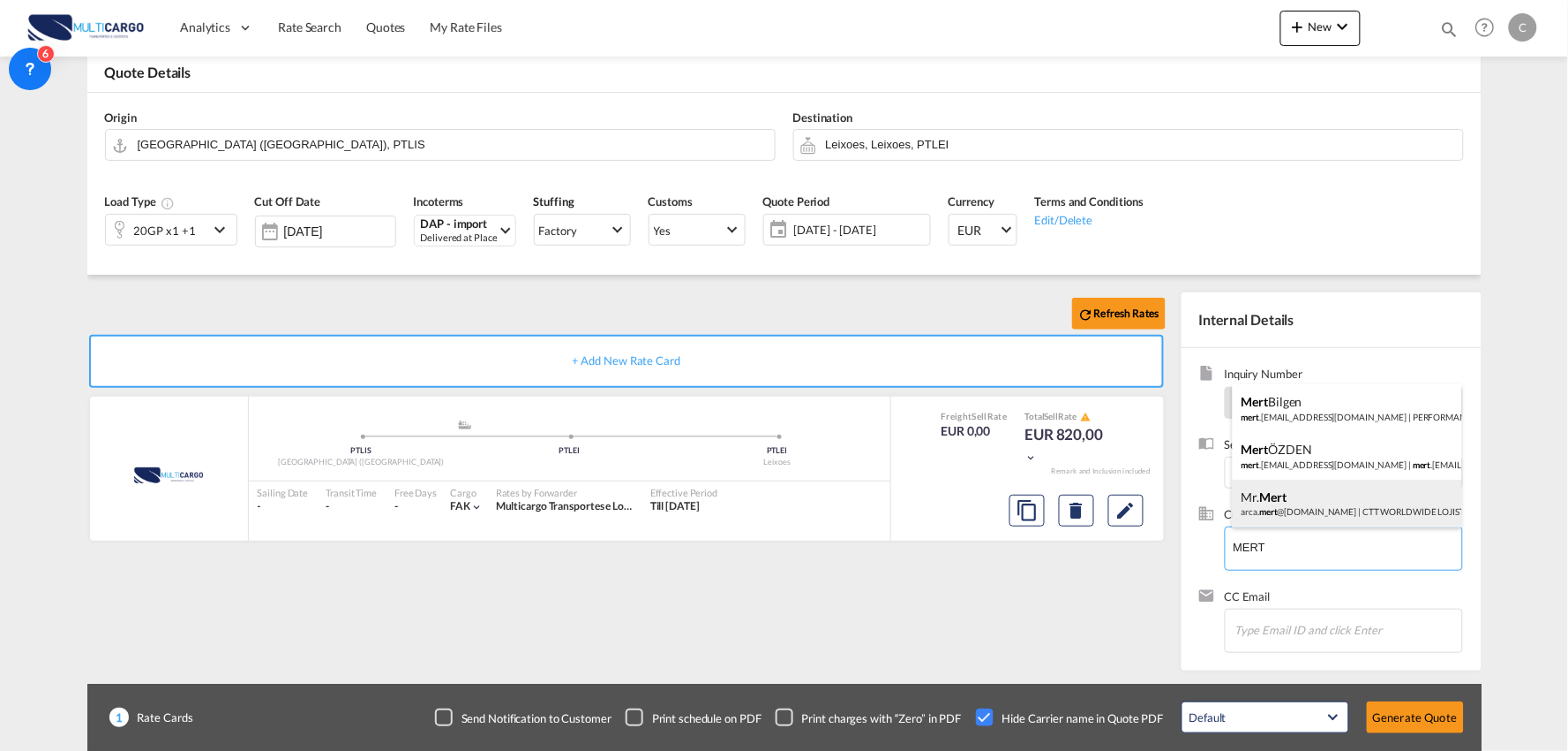
click at [1318, 495] on div "[PERSON_NAME]. mert @[DOMAIN_NAME] | CTT WORLDWIDE LOJISTIK ANONIM SIRKETI" at bounding box center [1348, 503] width 230 height 48
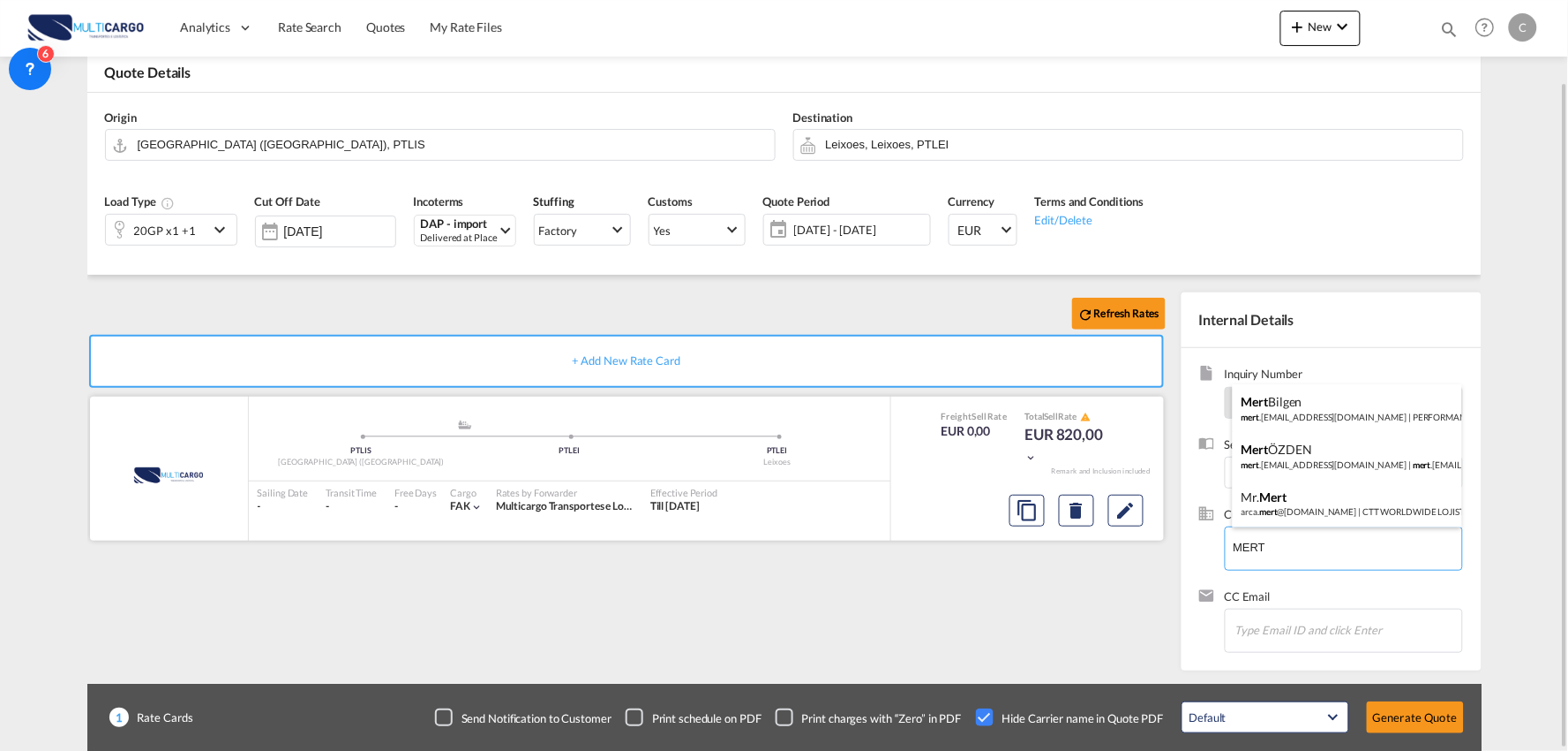
type input "CTT WORLDWIDE LOJISTIK ANONIM SIRKETI, Mr. Mert, [EMAIL_ADDRESS][DOMAIN_NAME]"
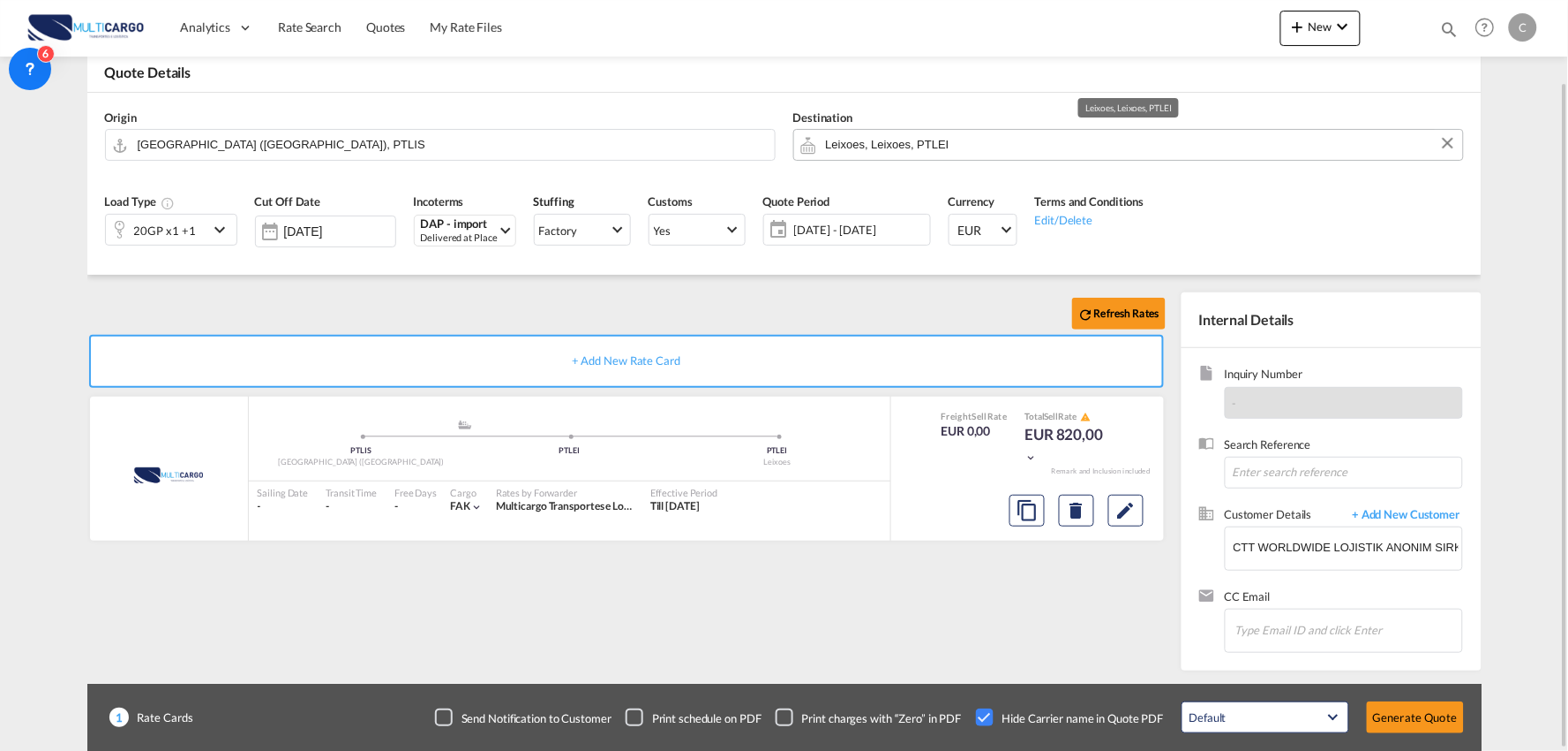
click at [963, 135] on input "Leixoes, Leixoes, PTLEI" at bounding box center [1141, 144] width 629 height 31
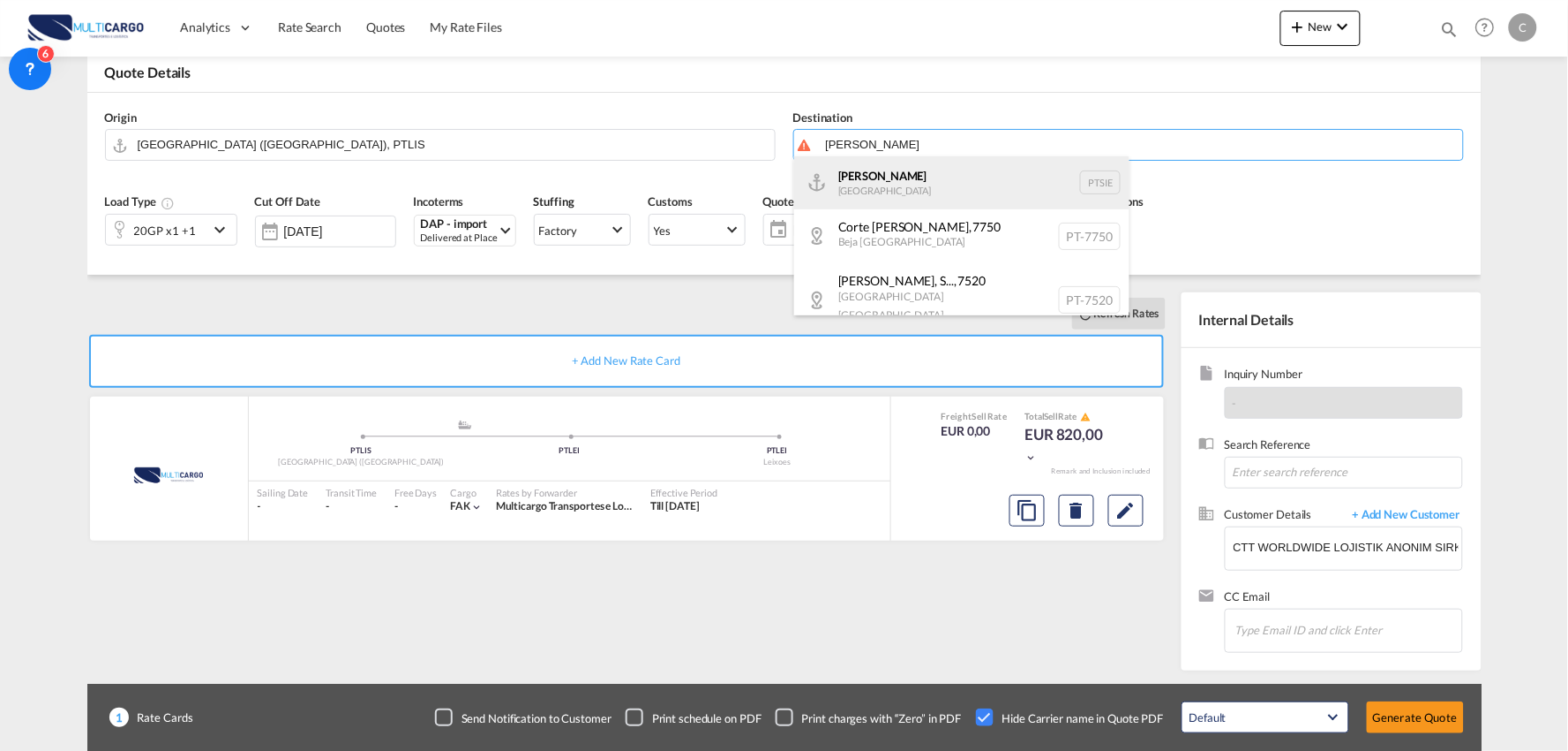
click at [883, 176] on div "Sines Portugal PTSIE" at bounding box center [962, 182] width 336 height 53
type input "Sines, PTSIE"
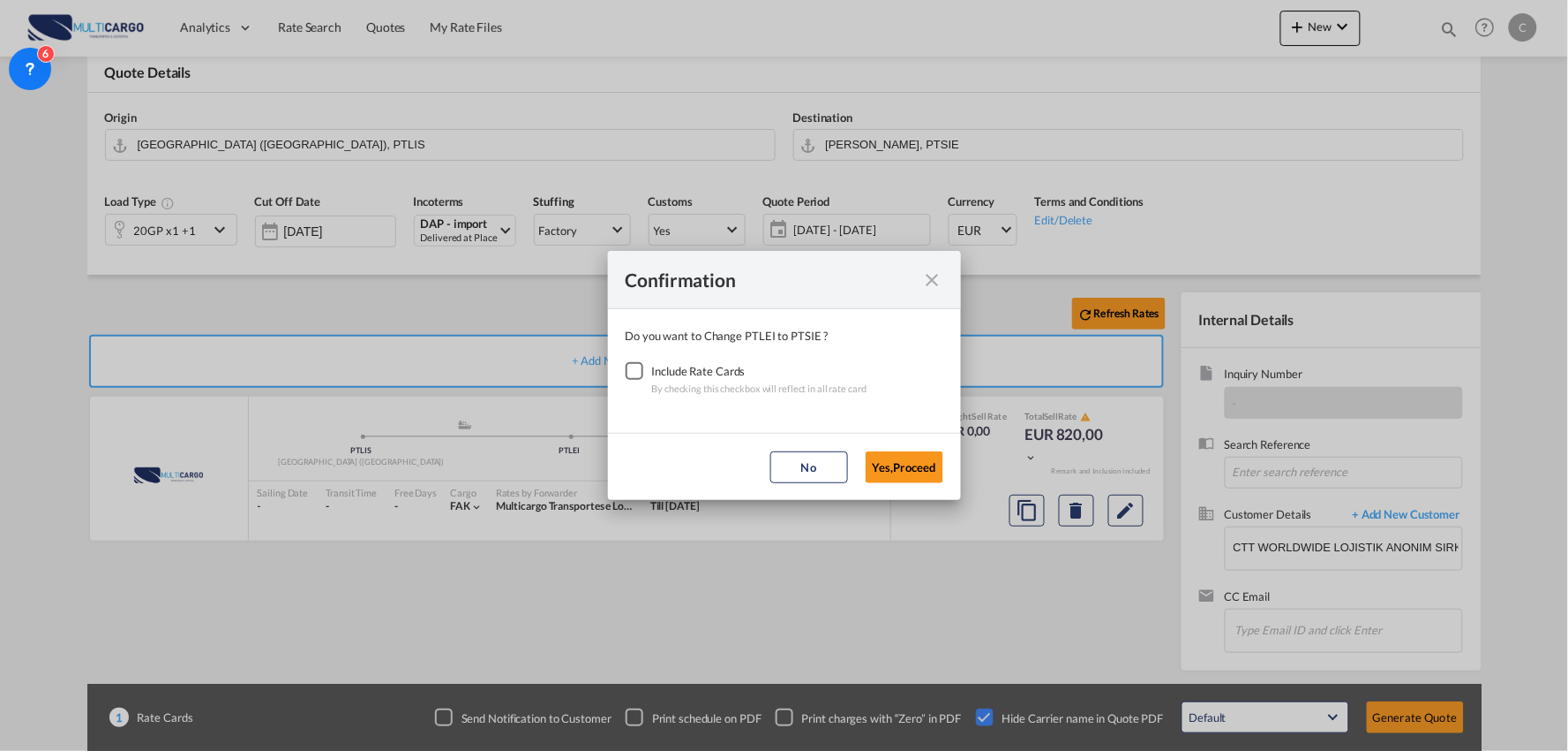
click at [638, 371] on div "Checkbox No Ink" at bounding box center [635, 371] width 18 height 18
click at [920, 469] on button "Yes,Proceed" at bounding box center [904, 468] width 77 height 32
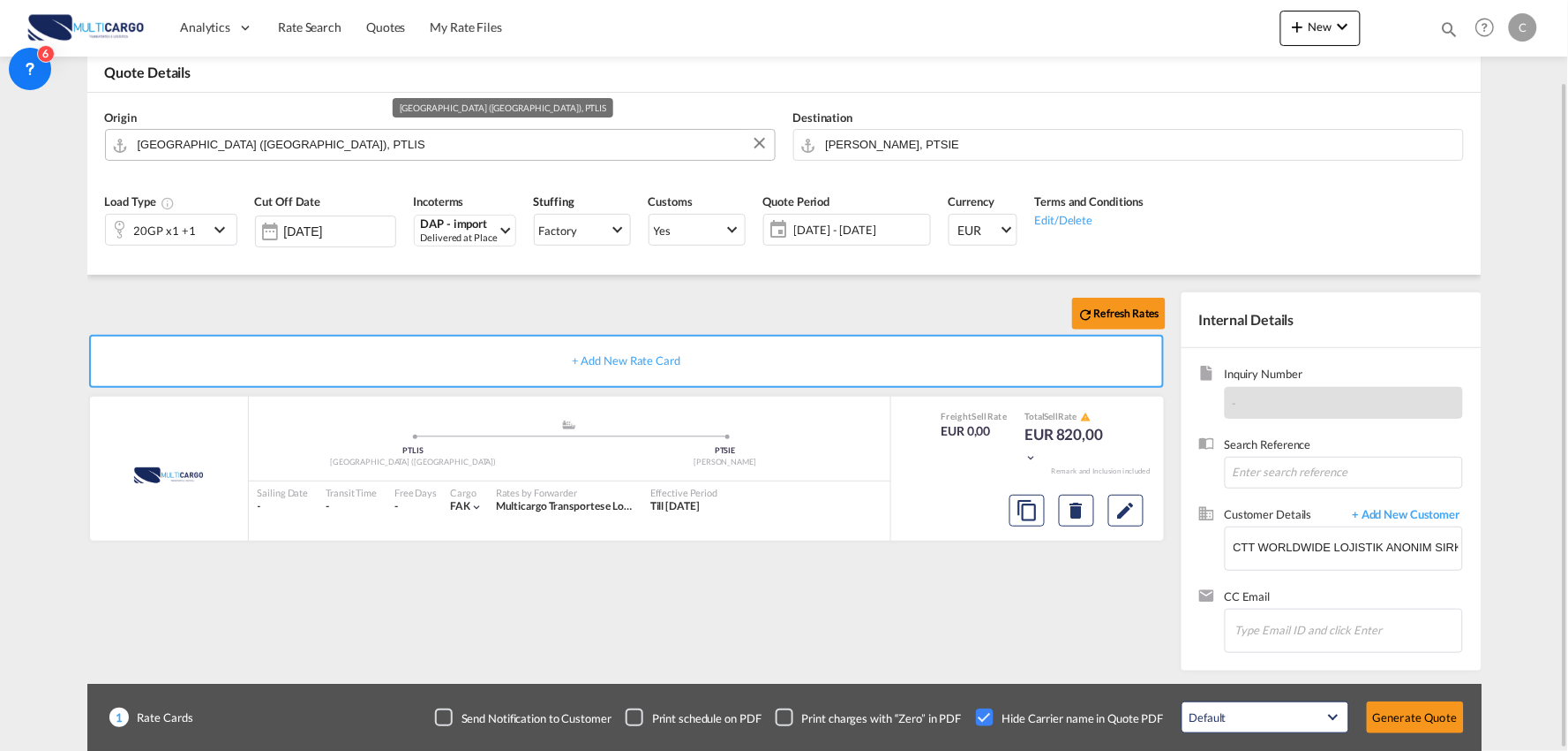
click at [252, 134] on input "[GEOGRAPHIC_DATA] ([GEOGRAPHIC_DATA]), PTLIS" at bounding box center [452, 144] width 629 height 31
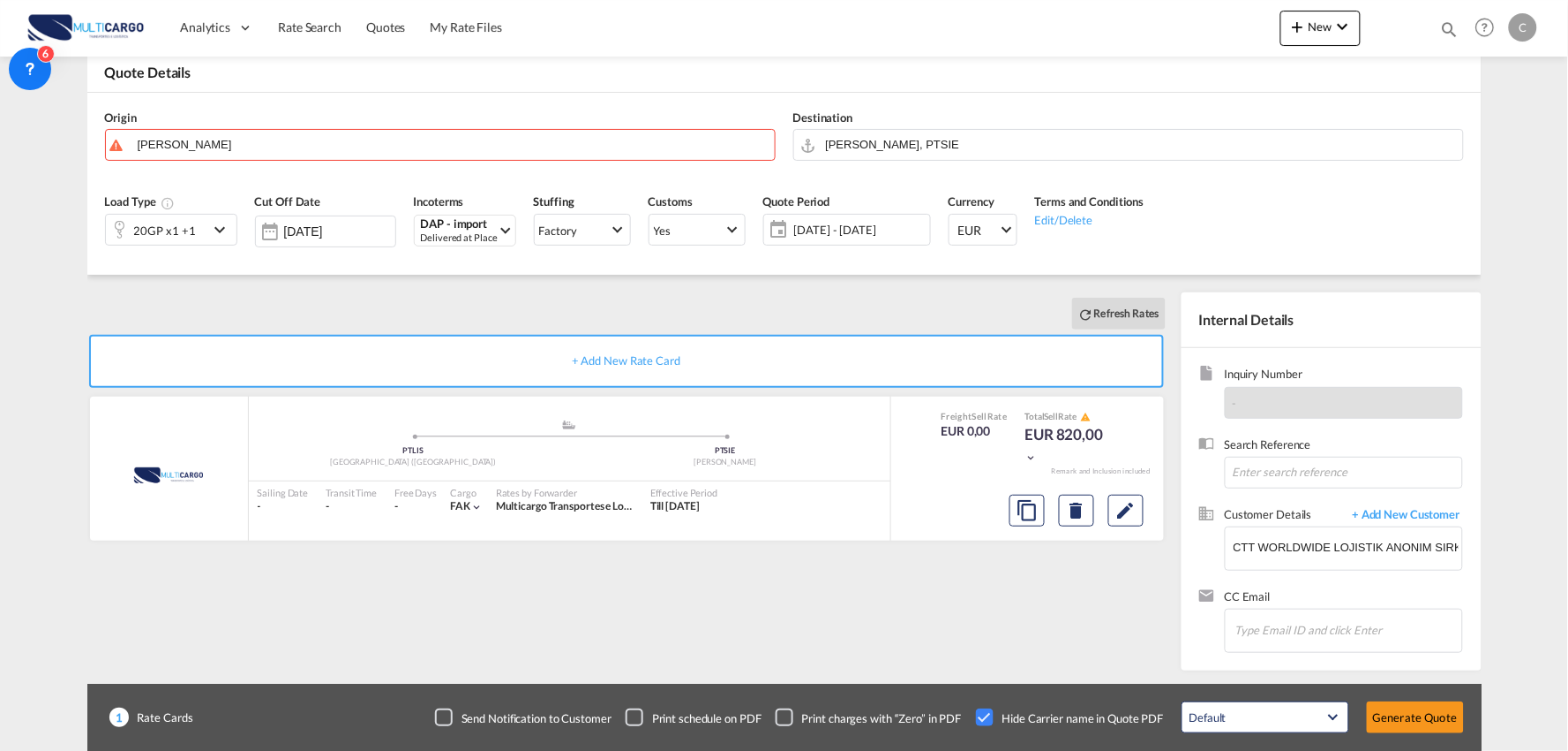
click at [231, 184] on body "Analytics Reports Dashboard Rate Search Quotes My Rate Files Analytics" at bounding box center [784, 375] width 1568 height 751
click at [199, 149] on body "Analytics Reports Dashboard Rate Search Quotes My Rate Files Analytics" at bounding box center [784, 375] width 1568 height 751
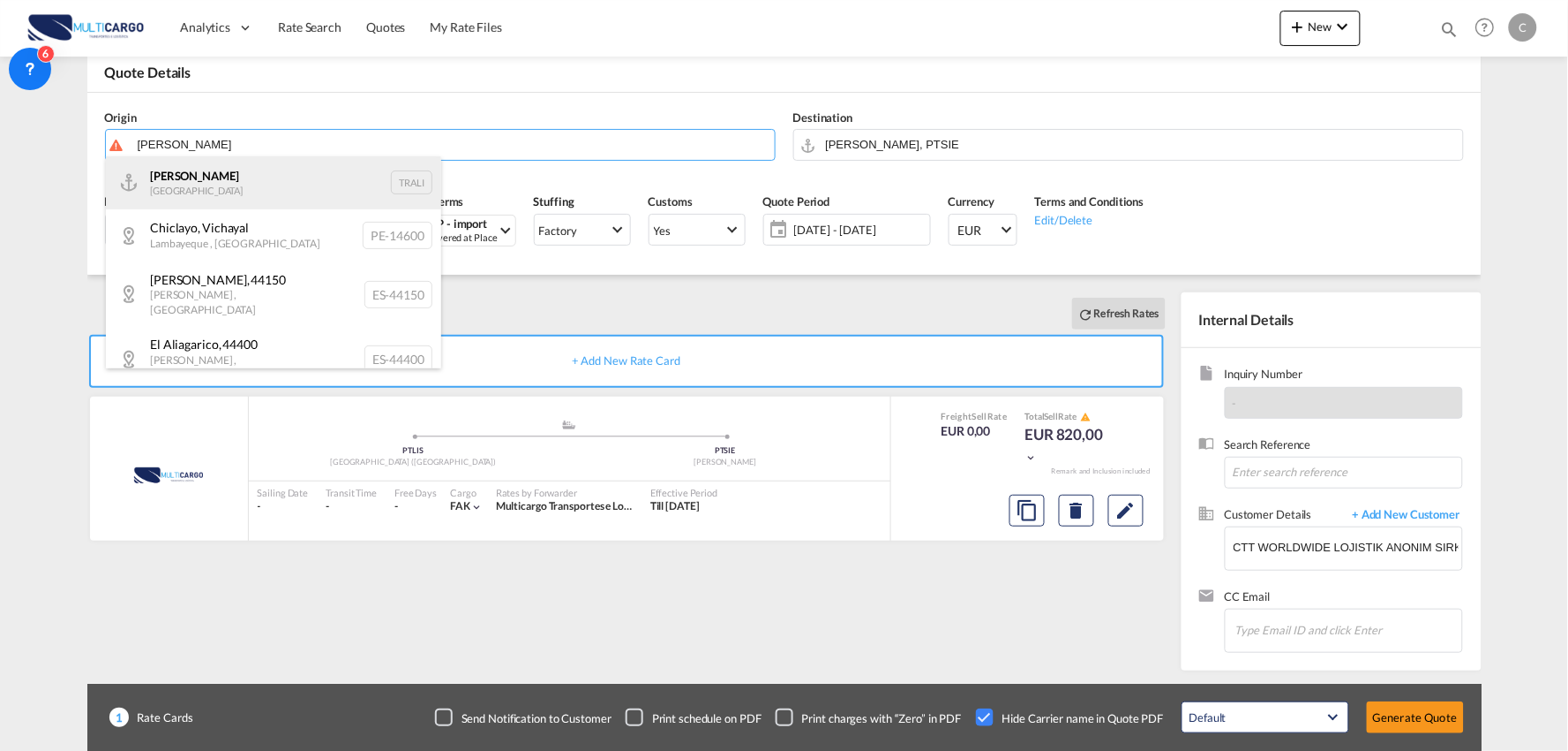
click at [188, 176] on div "[PERSON_NAME] Turkey TRALI" at bounding box center [273, 182] width 336 height 53
type input "[PERSON_NAME], TRALI"
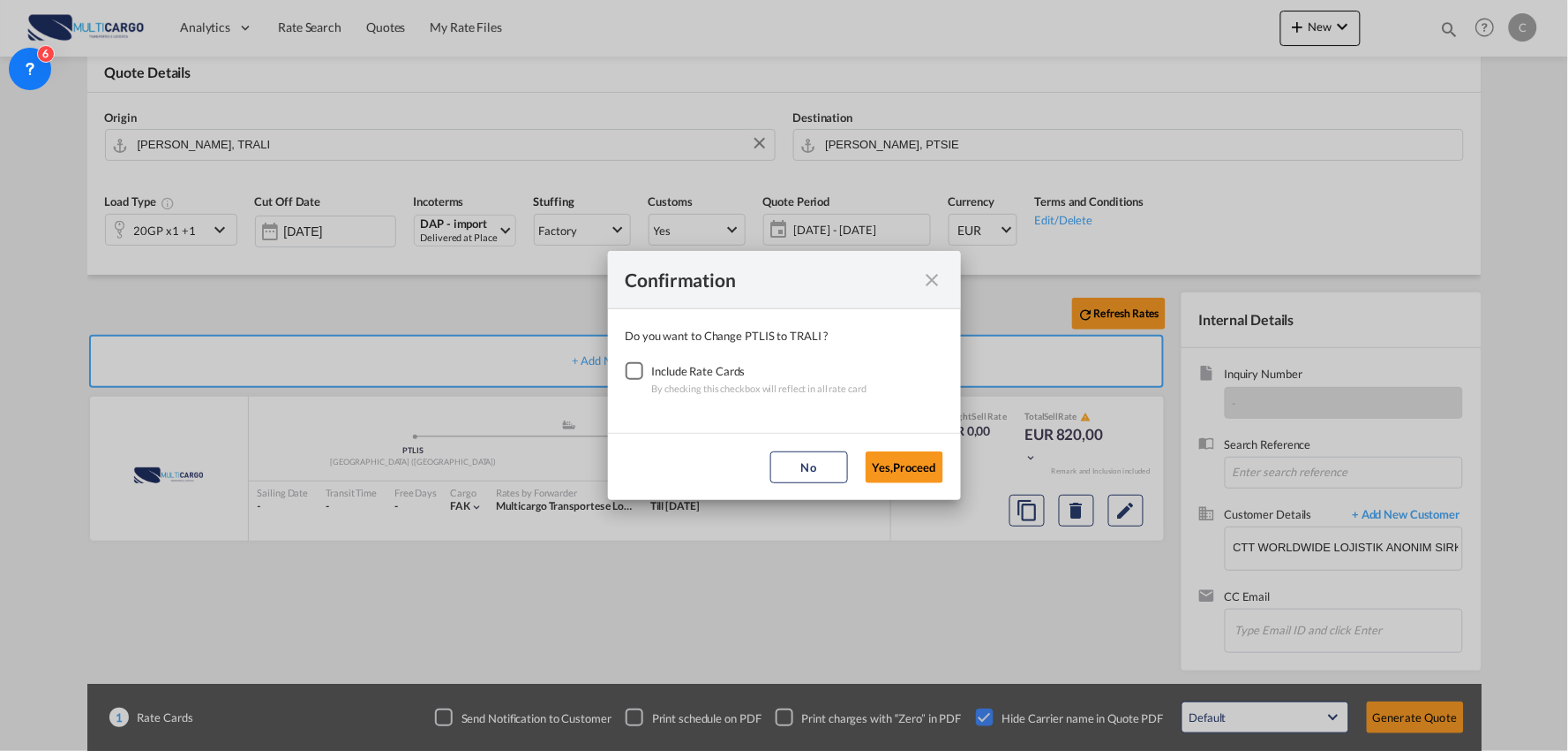
click at [630, 367] on div "Checkbox No Ink" at bounding box center [635, 371] width 18 height 18
click at [909, 455] on button "Yes,Proceed" at bounding box center [904, 468] width 77 height 32
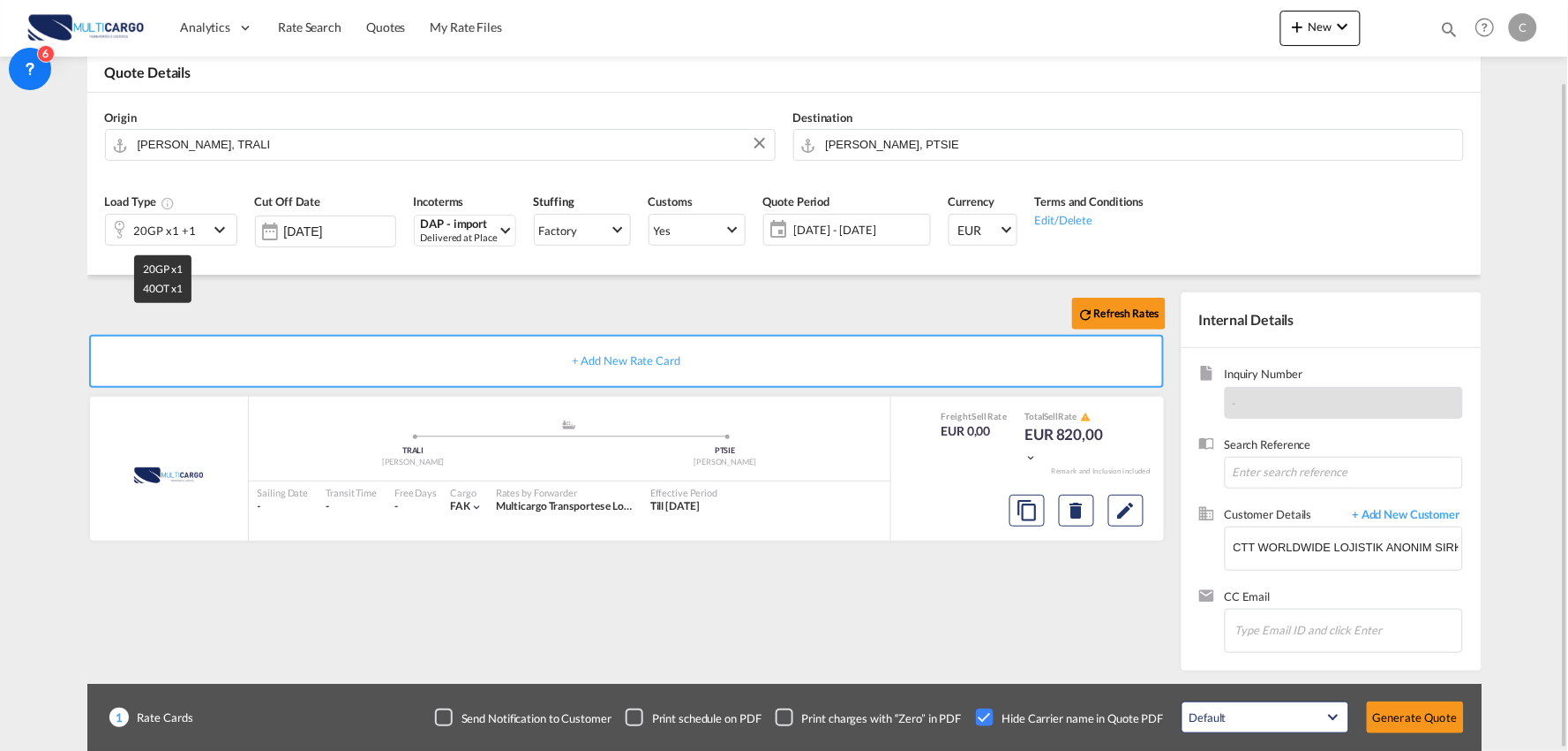
click at [173, 237] on div "20GP x1 +1" at bounding box center [165, 231] width 61 height 25
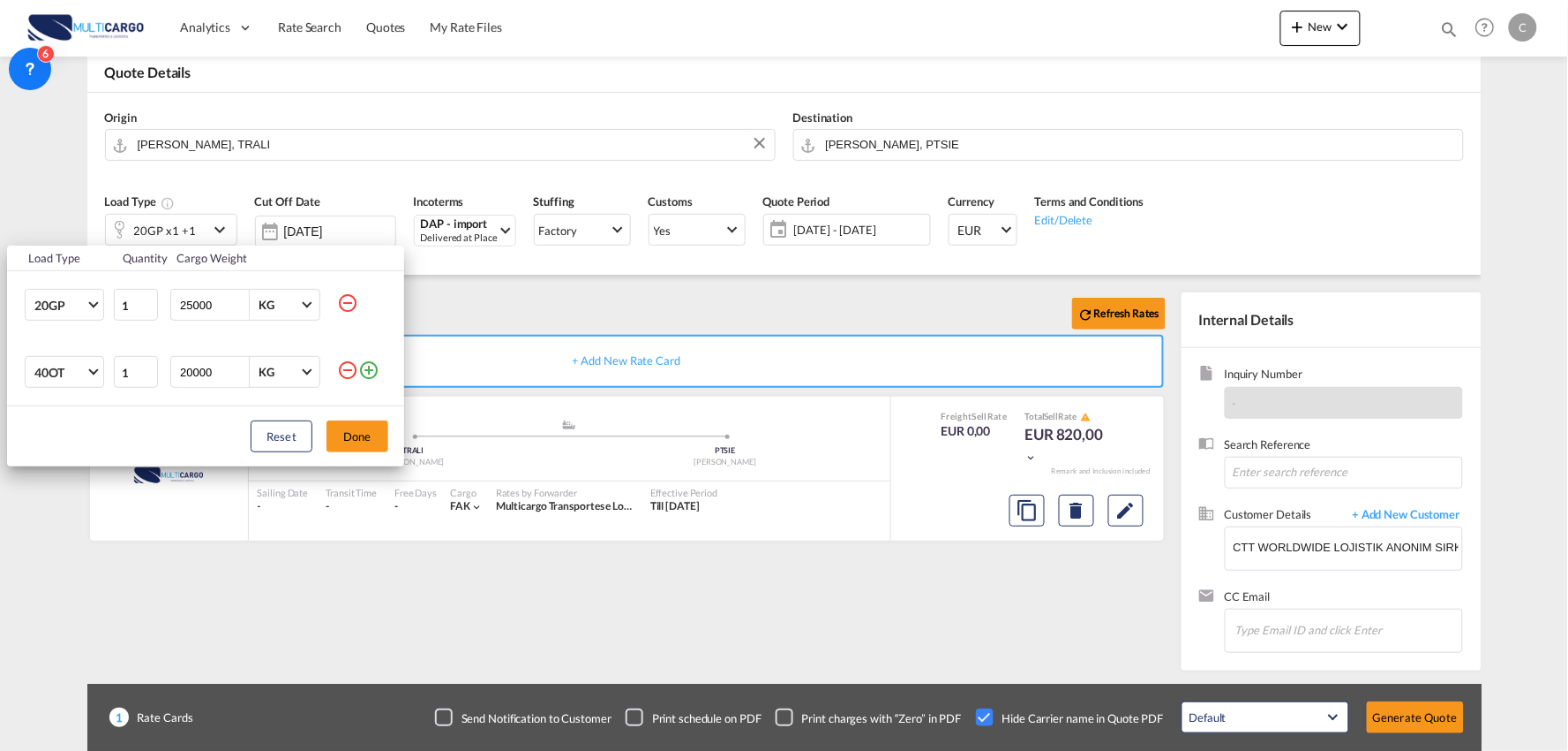
click at [348, 374] on md-icon "icon-minus-circle-outline" at bounding box center [348, 370] width 21 height 21
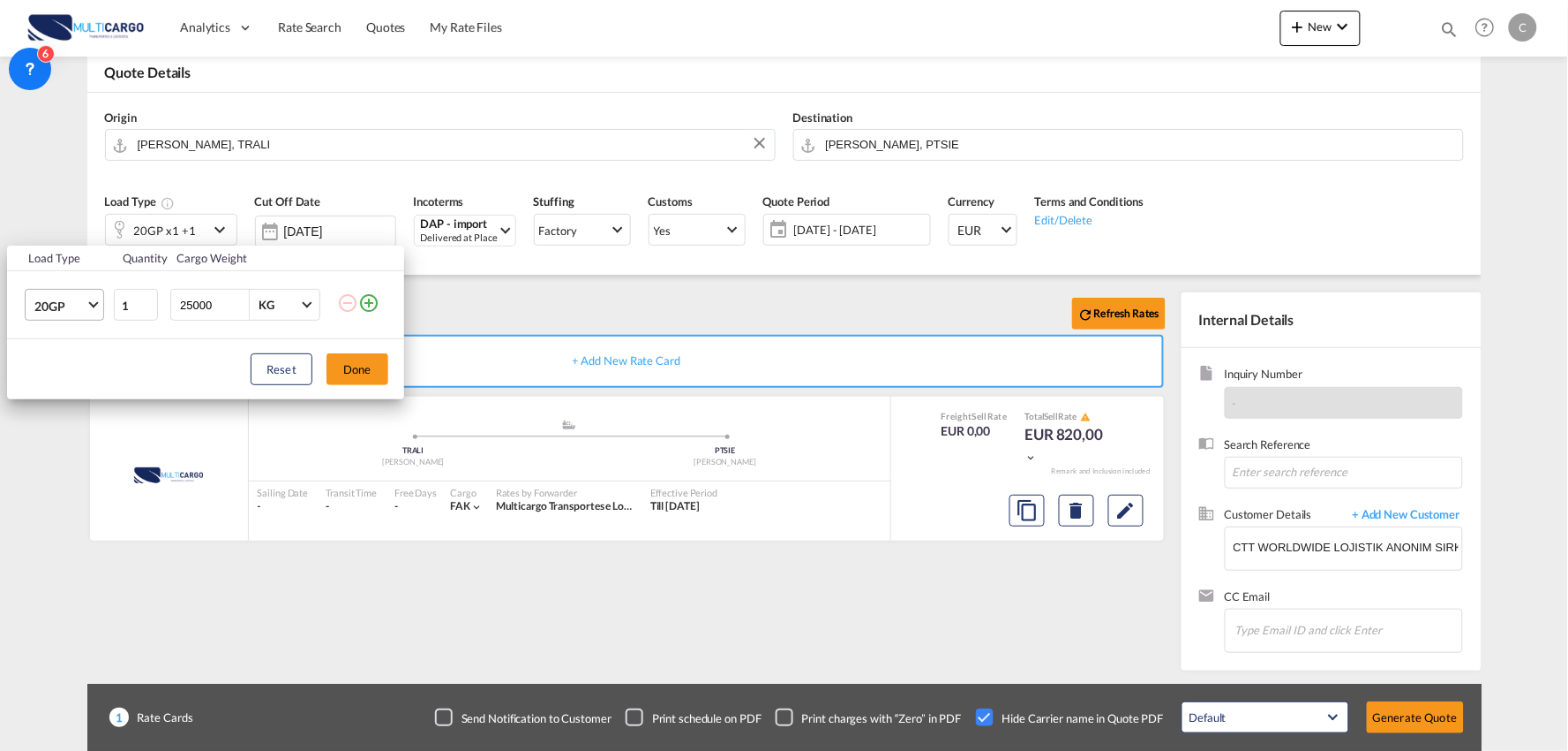
click at [86, 304] on md-select-value "20GP" at bounding box center [68, 305] width 70 height 30
click at [72, 383] on md-option "40HC" at bounding box center [80, 390] width 120 height 43
click at [333, 362] on button "Done" at bounding box center [357, 370] width 61 height 32
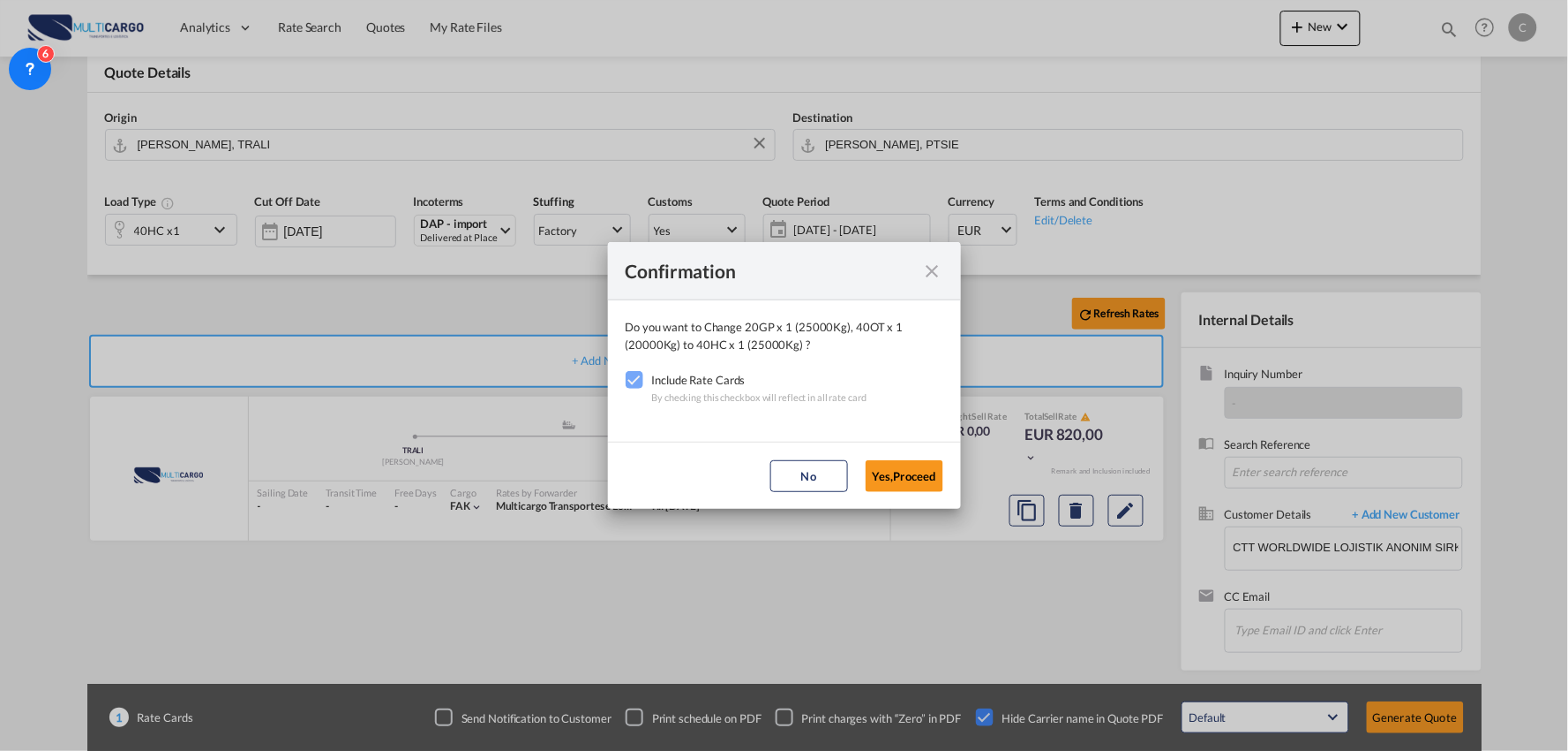
click at [891, 477] on button "Yes,Proceed" at bounding box center [904, 476] width 77 height 32
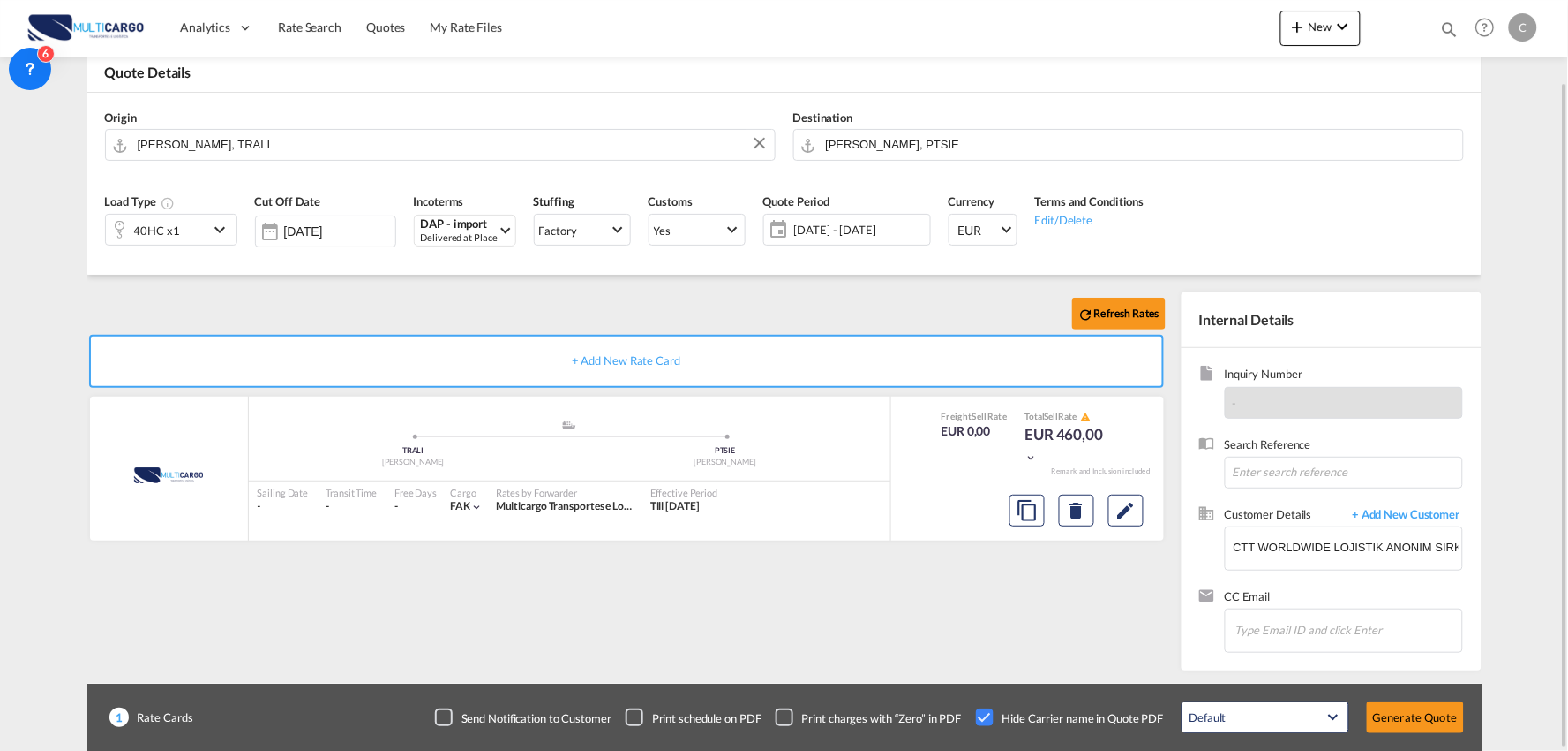
click at [715, 623] on div "Refresh Rates + Add New Rate Card MultiCargo added by you .a{fill:#aaa8ad;} .a{…" at bounding box center [630, 477] width 1085 height 369
click at [1428, 711] on button "Generate Quote" at bounding box center [1415, 717] width 97 height 32
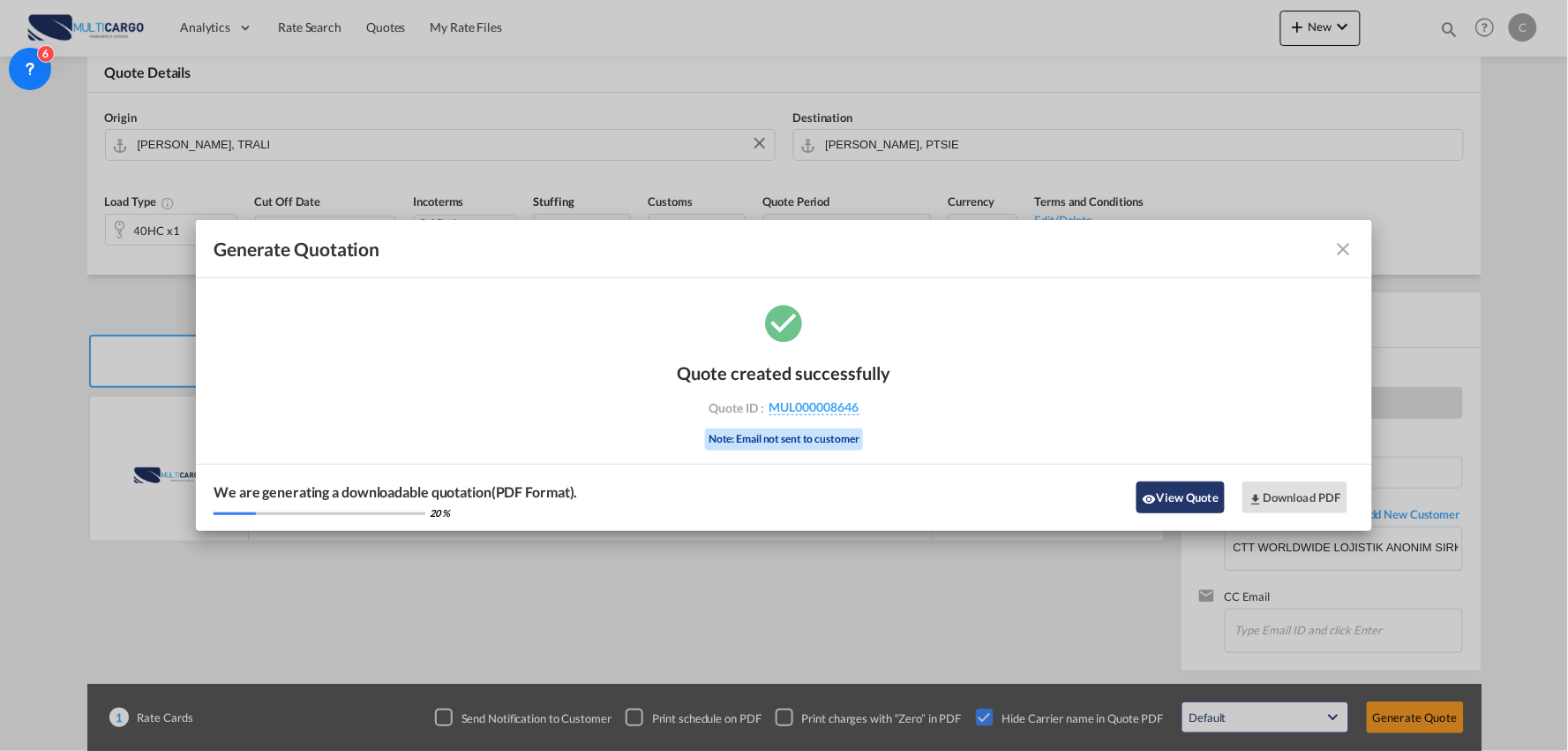
click at [1182, 492] on button "View Quote" at bounding box center [1181, 497] width 88 height 32
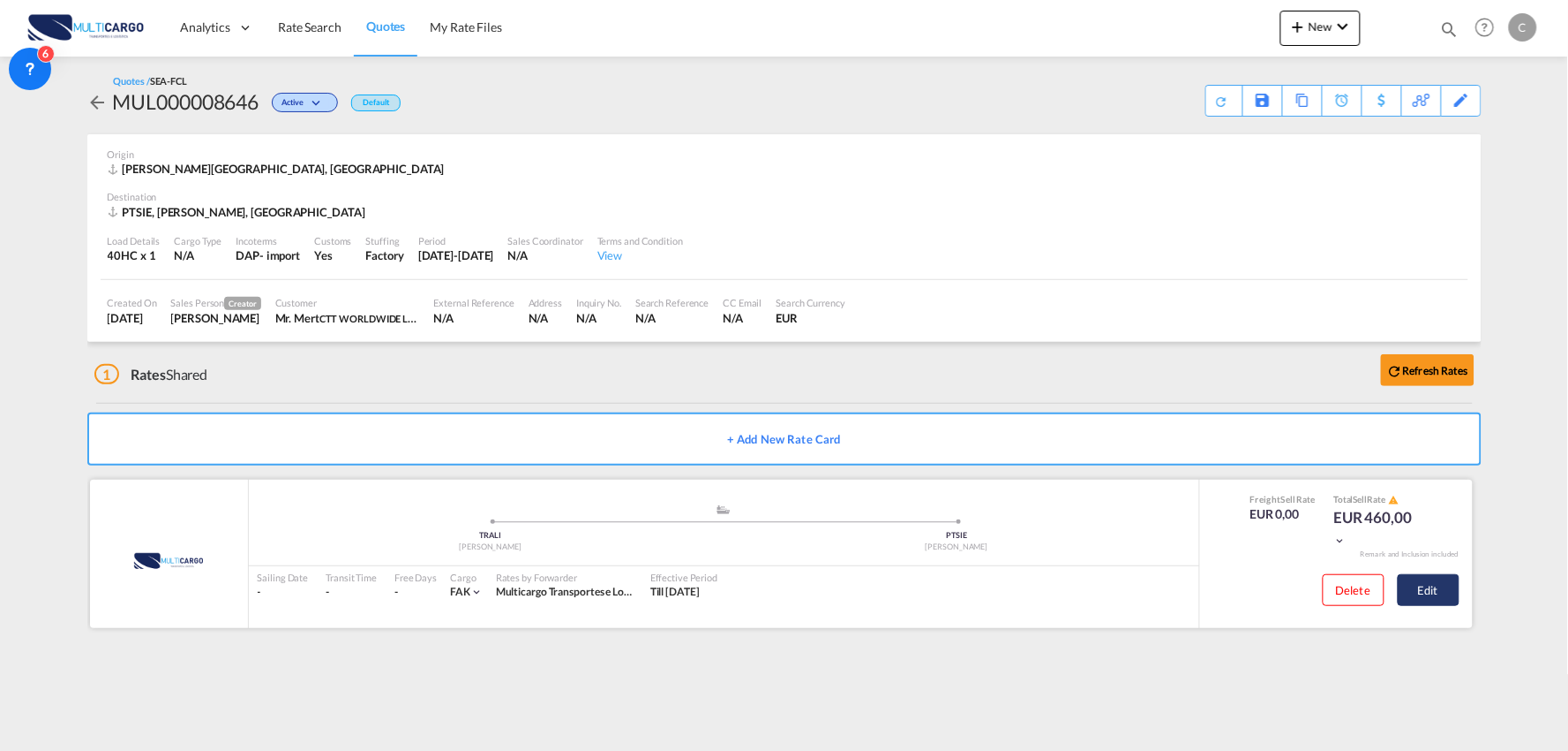
click at [1450, 592] on button "Edit" at bounding box center [1428, 590] width 61 height 32
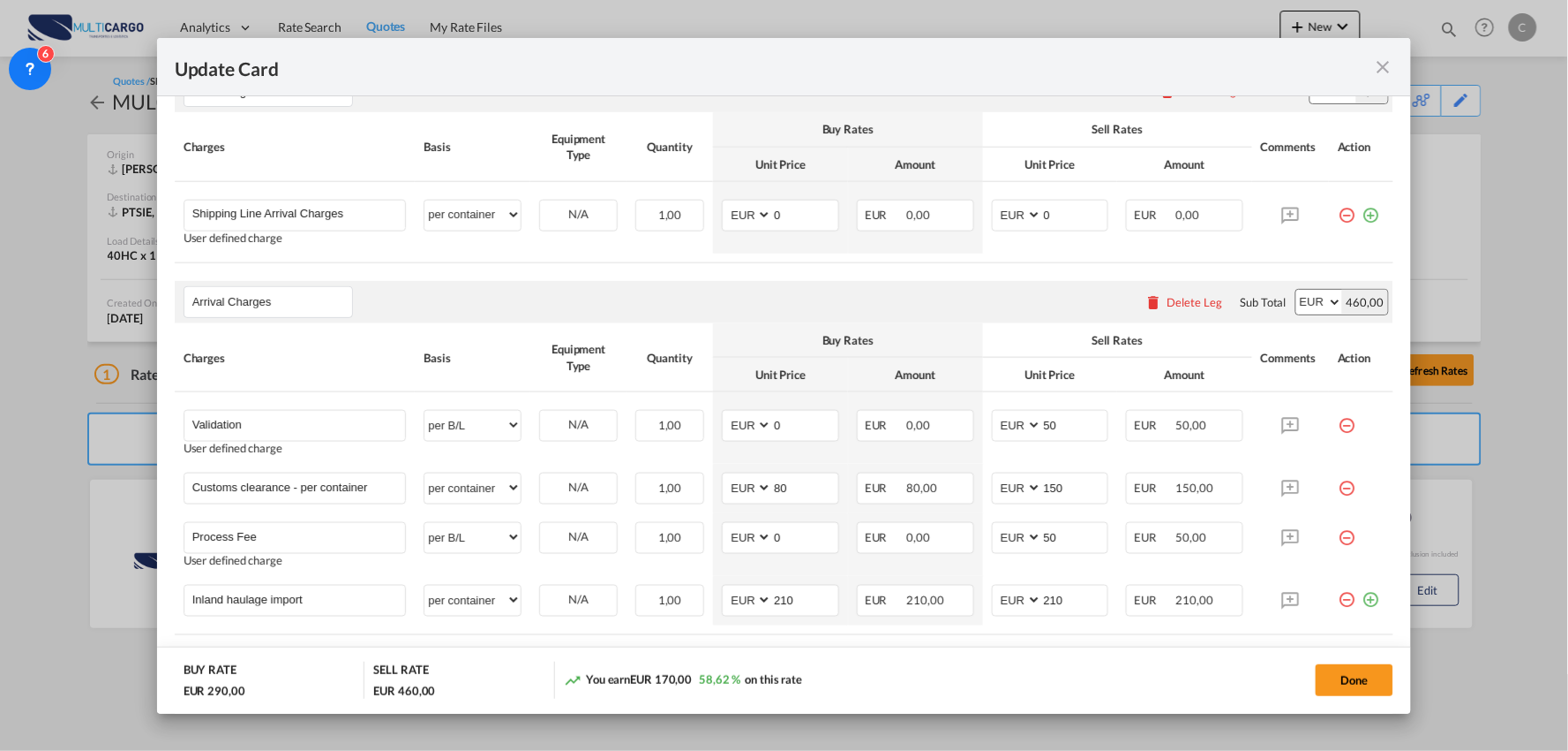
scroll to position [588, 0]
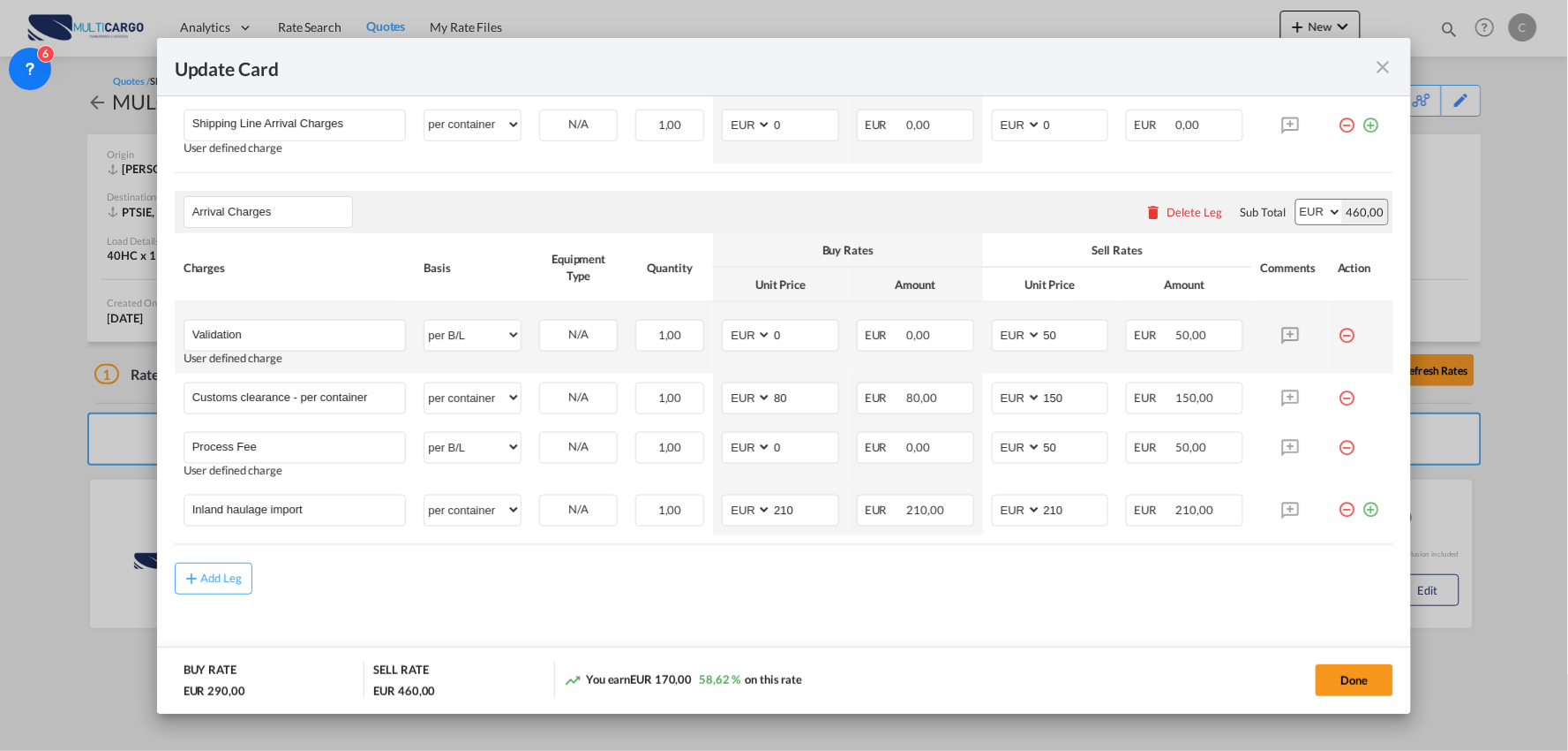
click at [1338, 330] on md-icon "icon-minus-circle-outline red-400-fg" at bounding box center [1347, 329] width 18 height 18
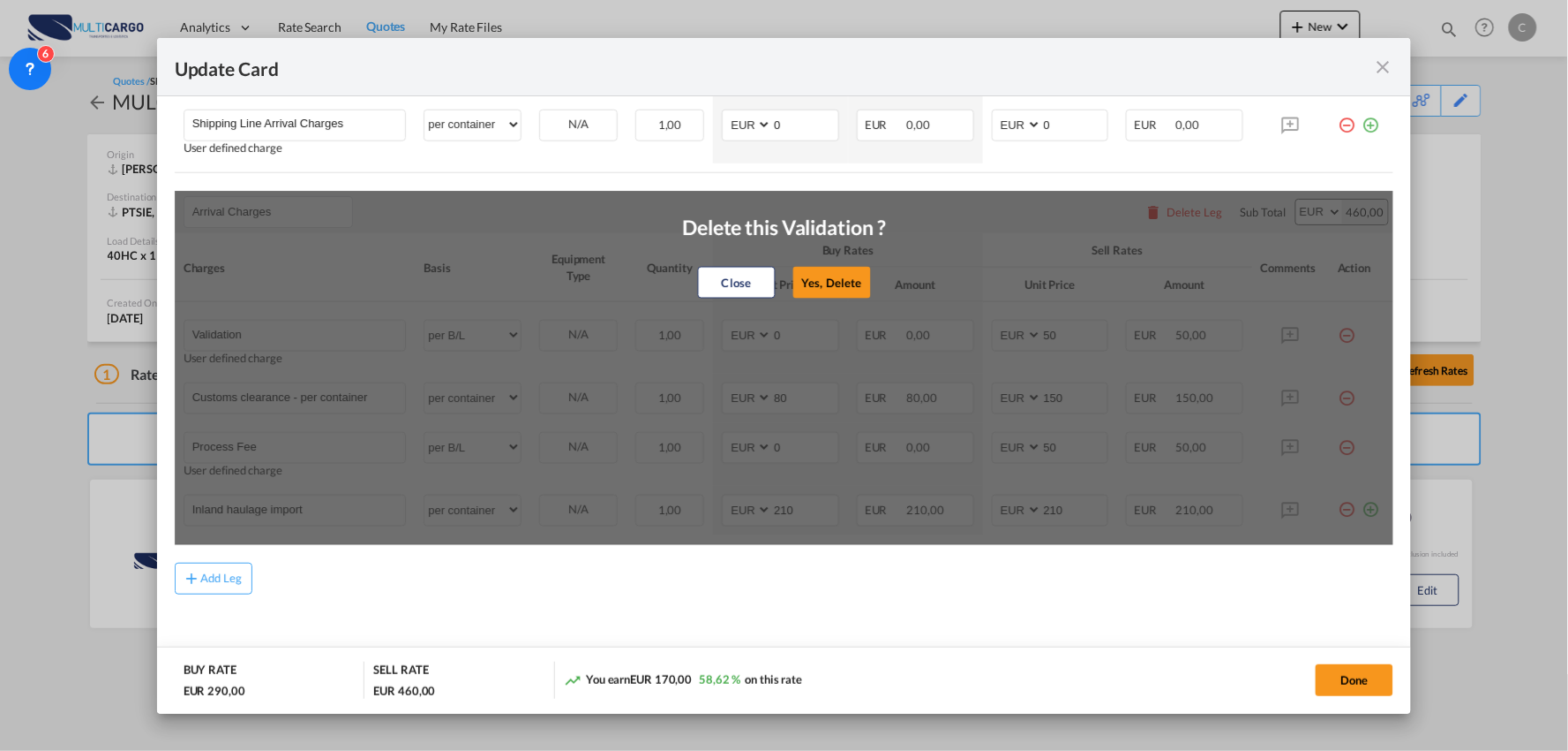
click at [810, 275] on button "Yes, Delete" at bounding box center [831, 282] width 77 height 32
type input "Customs clearance - per container"
select select "per container"
type input "80"
type input "150"
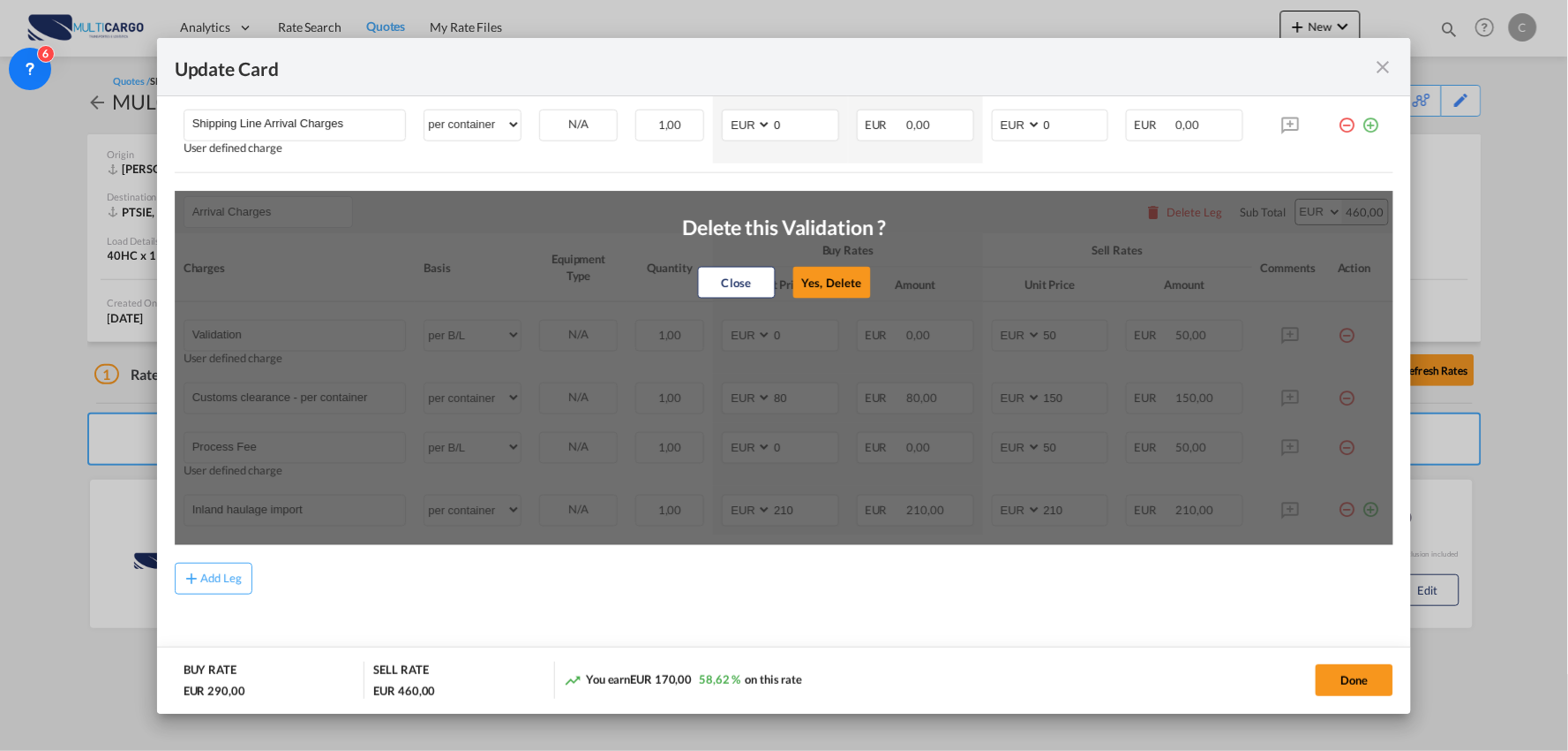
type input "Process Fee"
select select "per B/L"
type input "0"
type input "50"
type input "Inland haulage import"
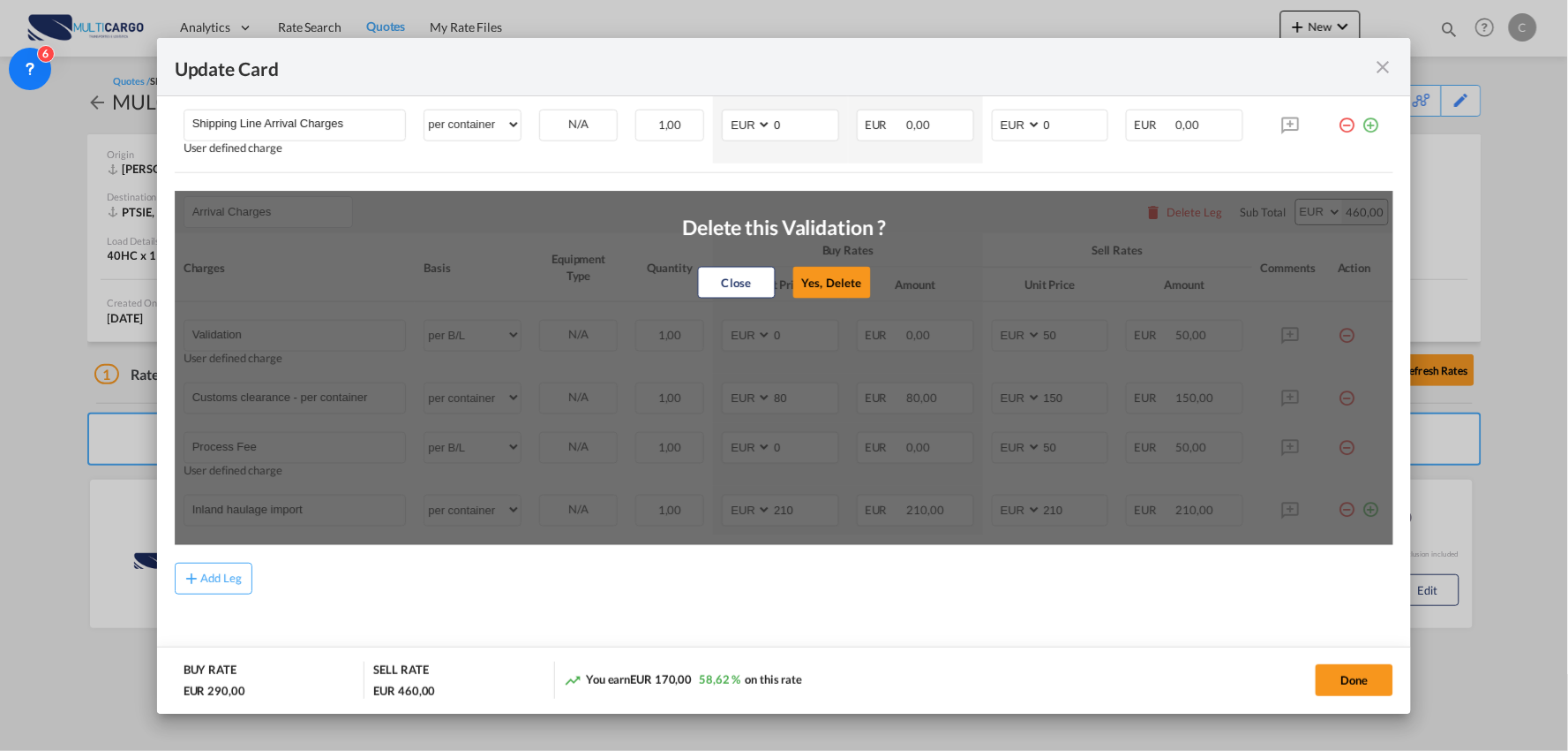
select select "per container"
type input "210"
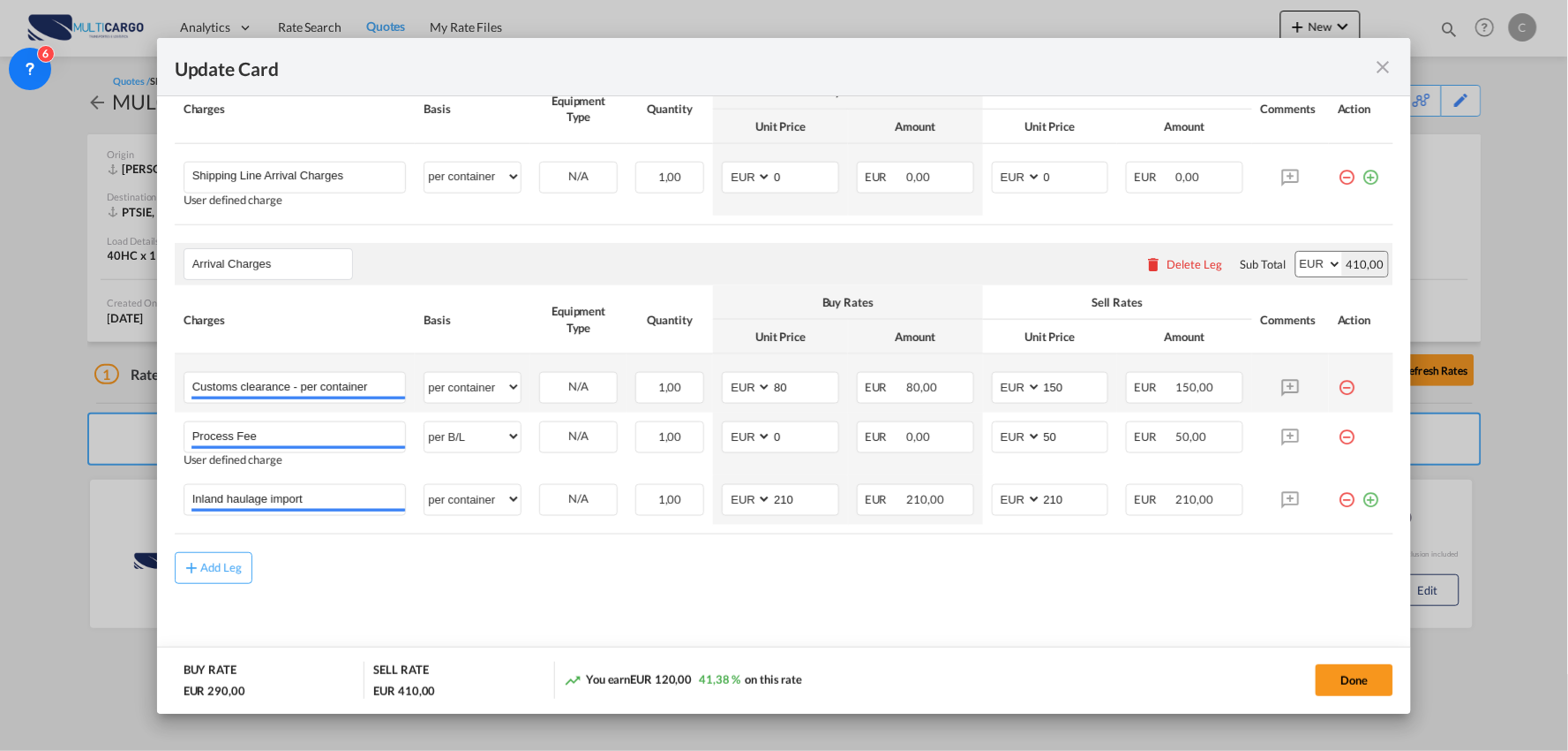
click at [1338, 383] on md-icon "icon-minus-circle-outline red-400-fg" at bounding box center [1347, 380] width 18 height 18
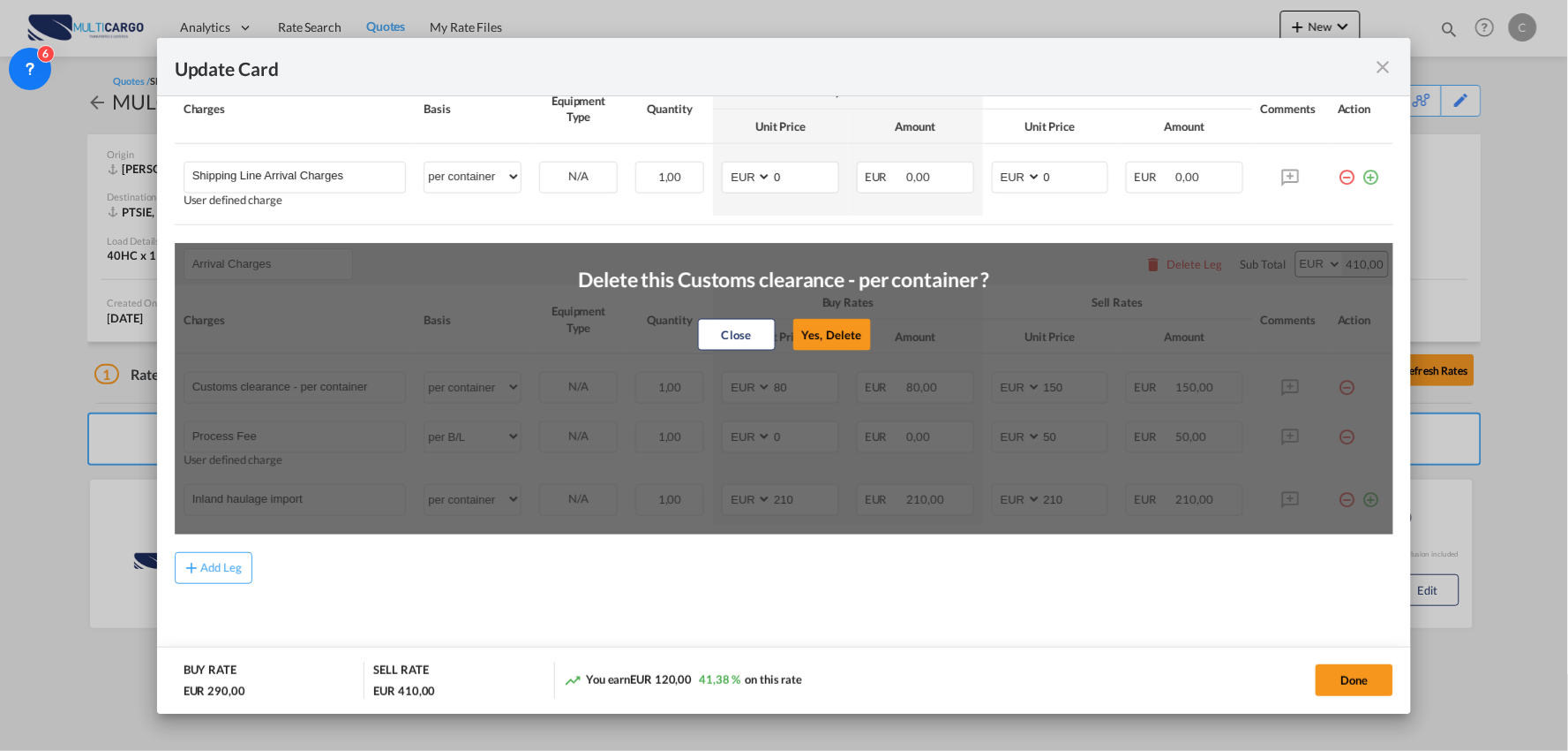
drag, startPoint x: 797, startPoint y: 331, endPoint x: 1216, endPoint y: 371, distance: 420.9
click at [809, 331] on button "Yes, Delete" at bounding box center [832, 335] width 77 height 32
type input "Process Fee"
select select "per B/L"
type input "0"
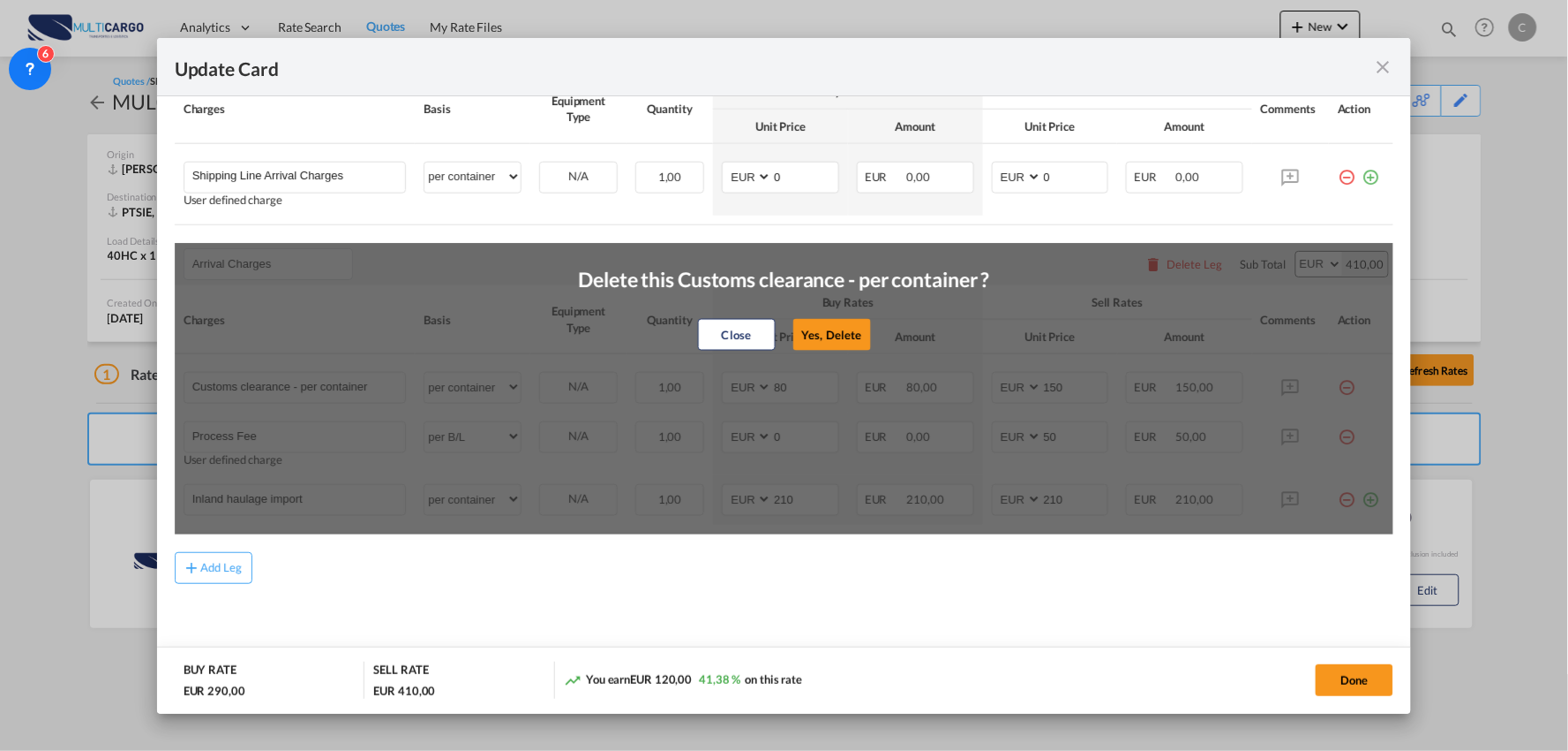
type input "50"
type input "Inland haulage import"
select select "per container"
type input "210"
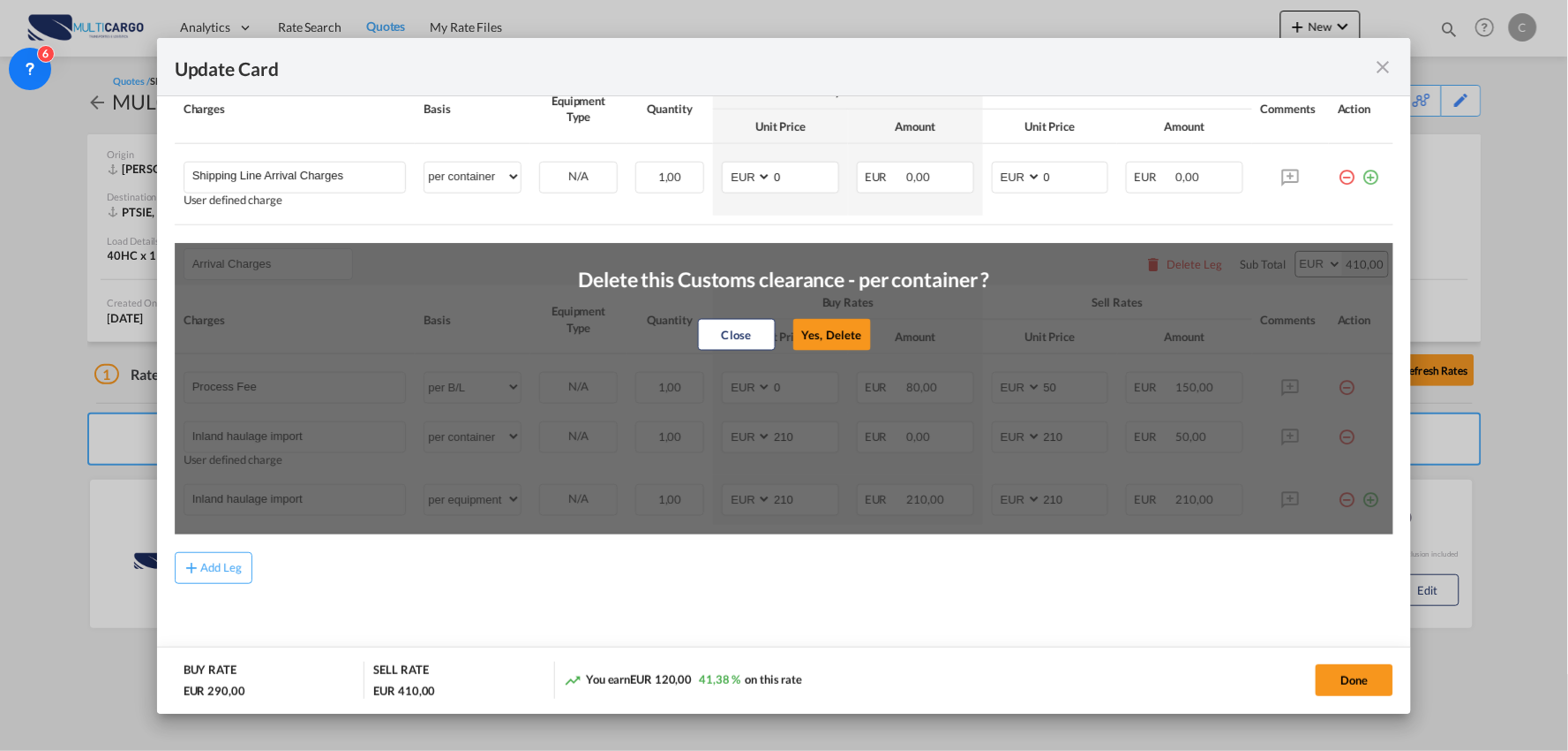
scroll to position [486, 0]
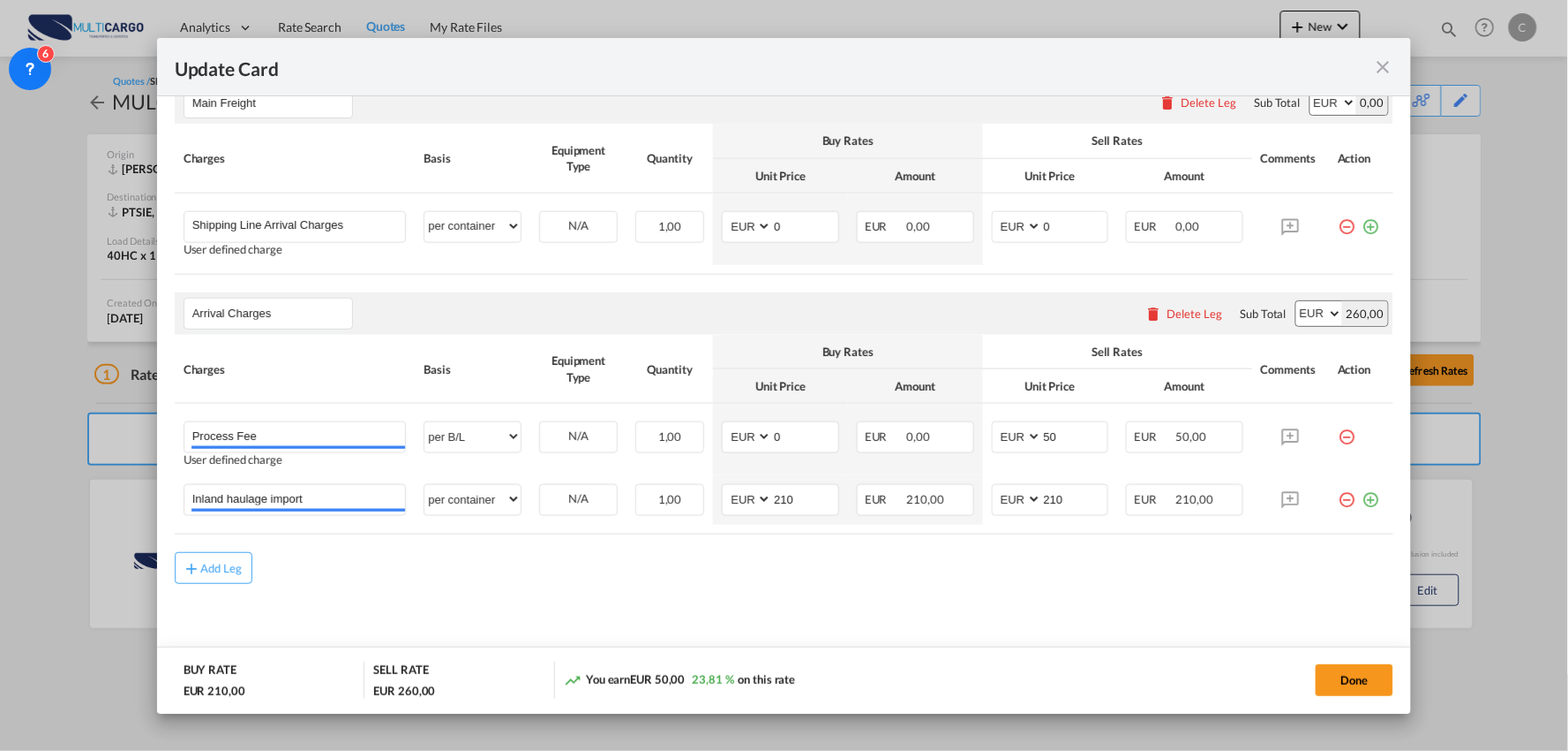
click at [1338, 431] on md-icon "icon-minus-circle-outline red-400-fg" at bounding box center [1347, 430] width 18 height 18
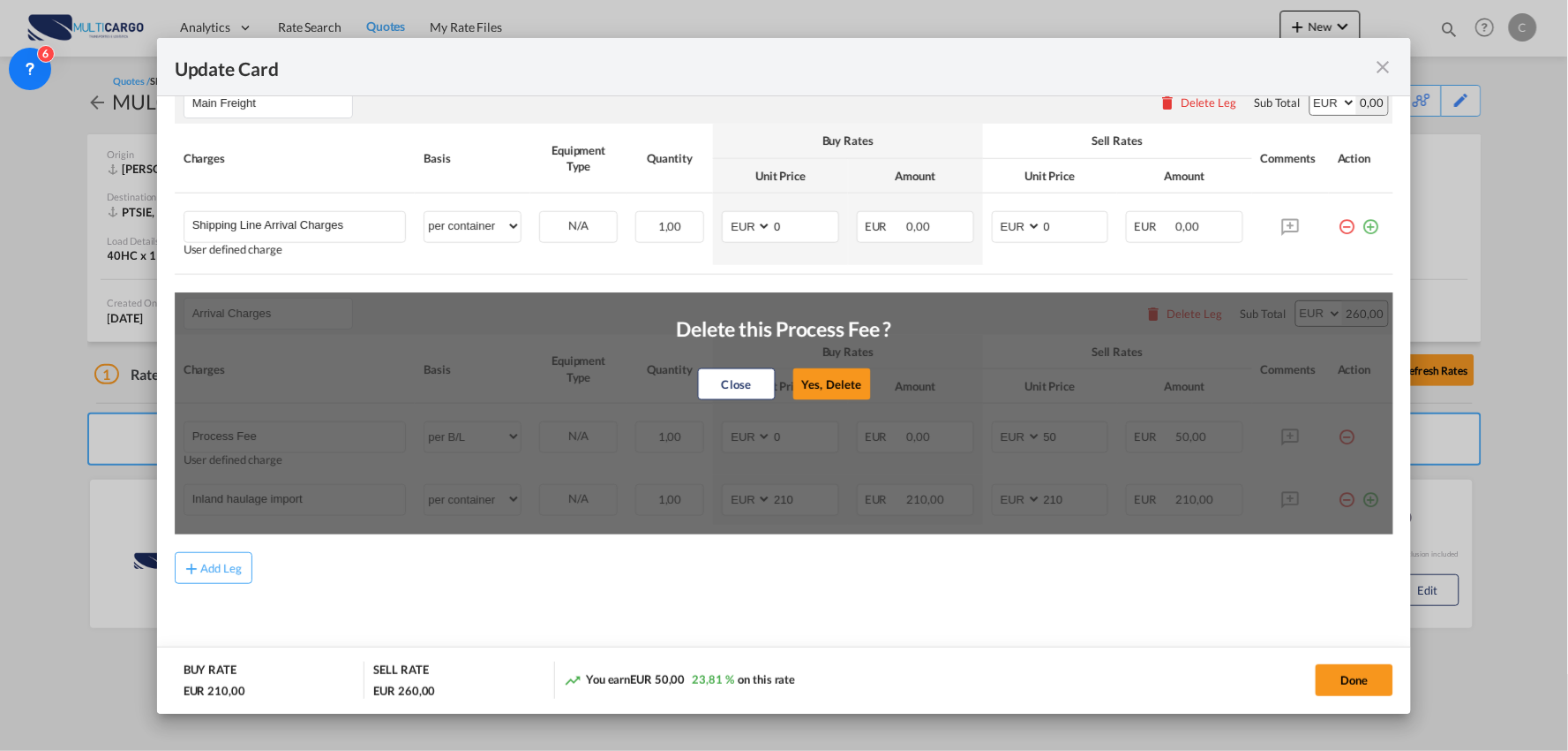
click at [834, 381] on button "Yes, Delete" at bounding box center [831, 384] width 77 height 32
type input "Inland haulage import"
select select "per container"
type input "210"
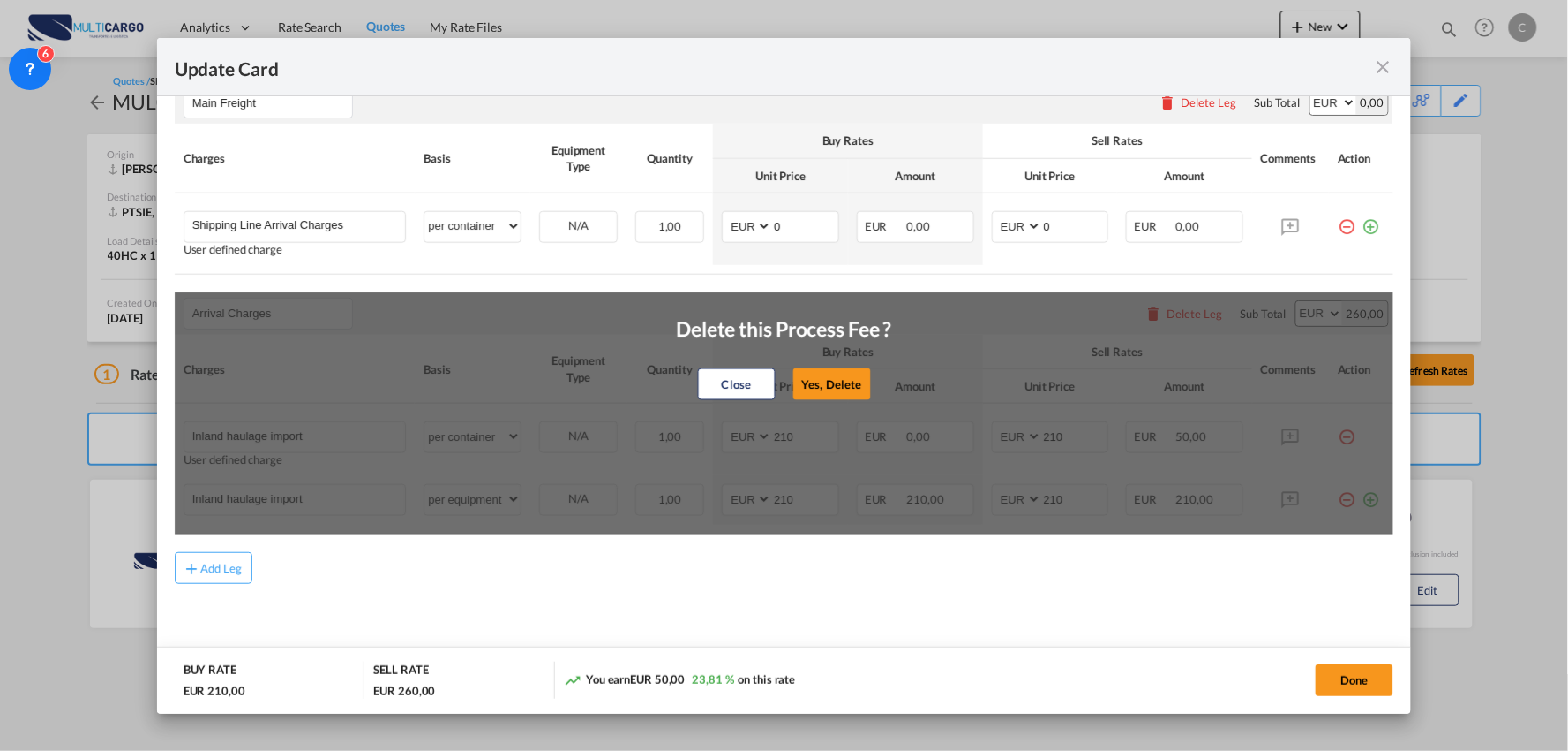
scroll to position [425, 0]
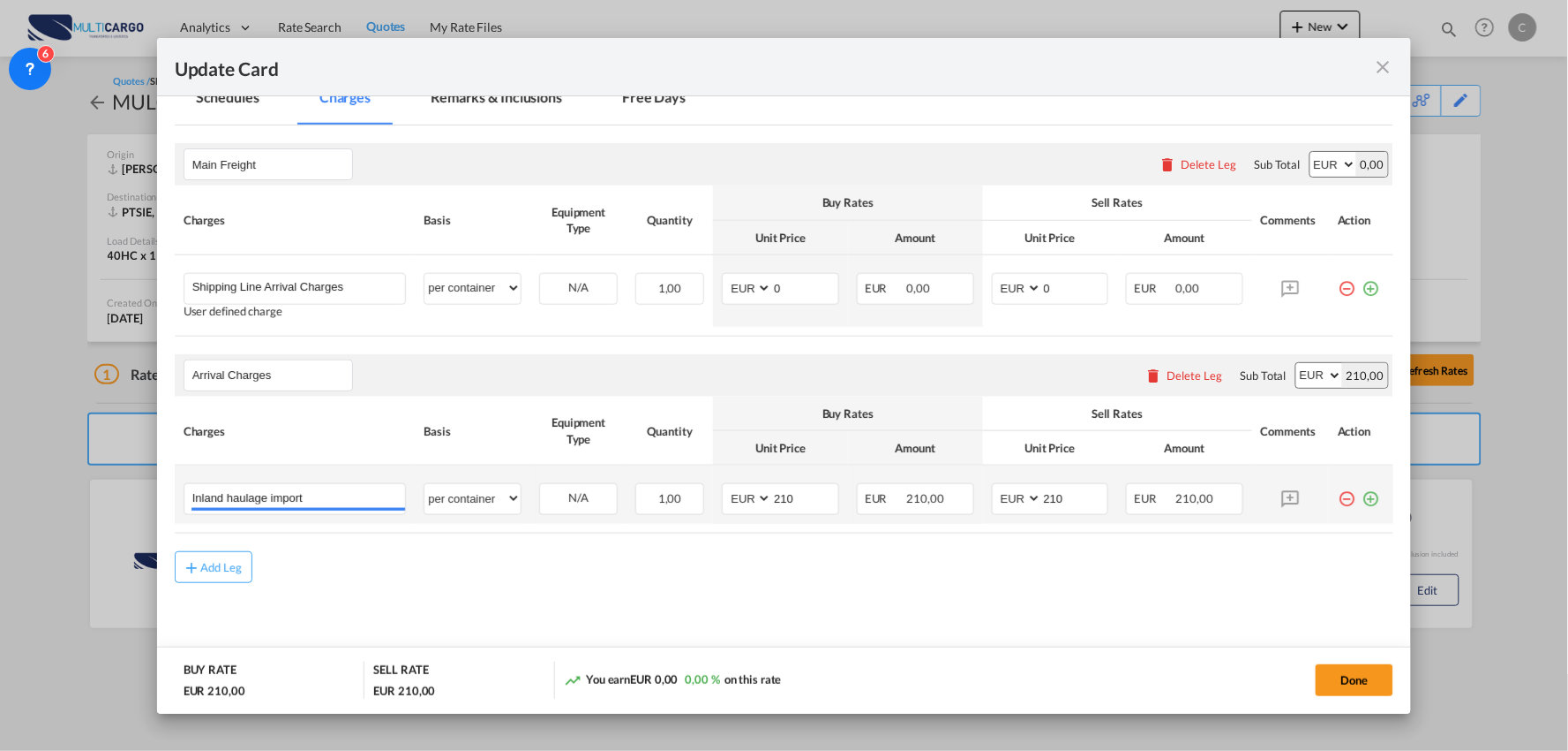
click at [1338, 501] on md-icon "icon-minus-circle-outline red-400-fg" at bounding box center [1347, 492] width 18 height 18
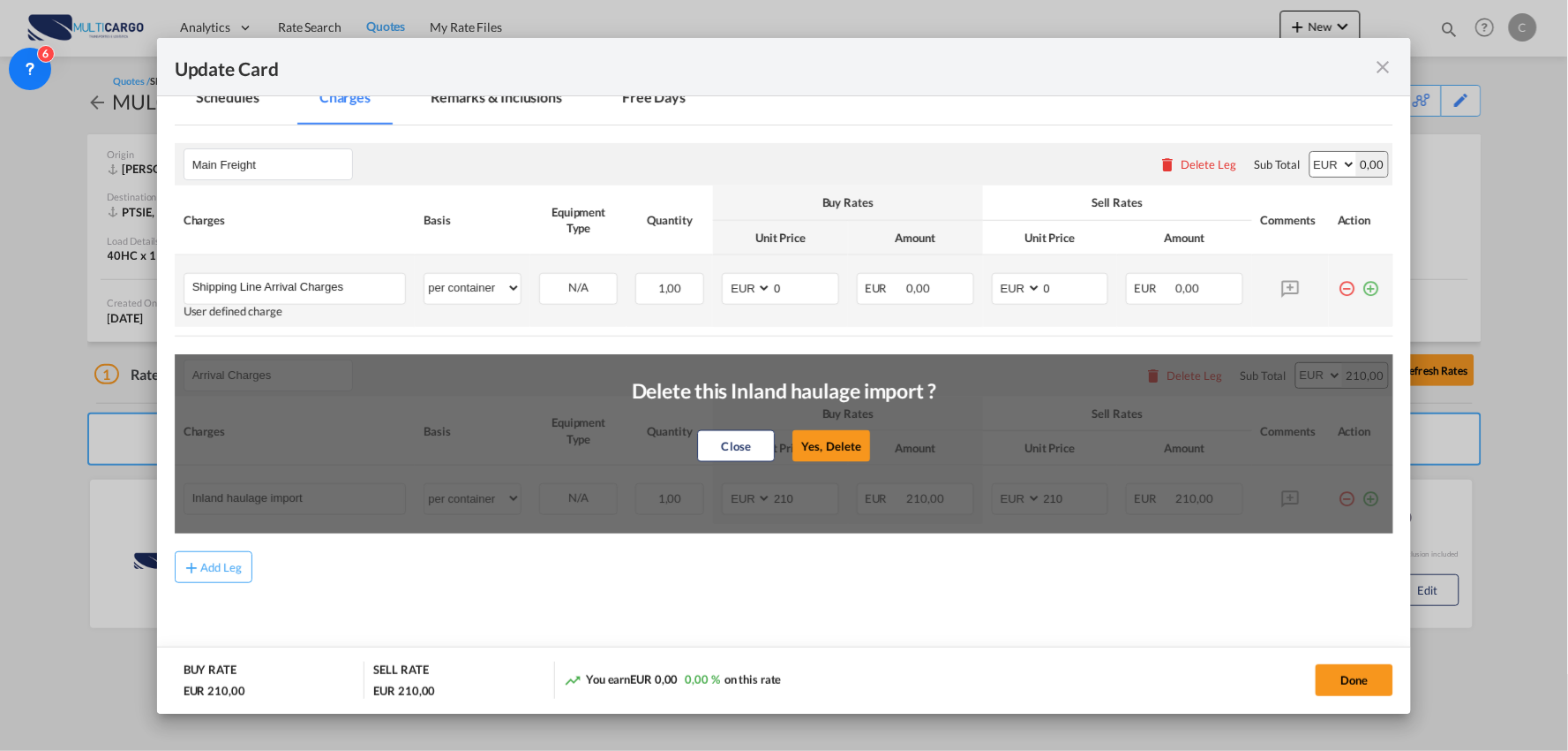
click at [808, 445] on button "Yes, Delete" at bounding box center [831, 446] width 77 height 32
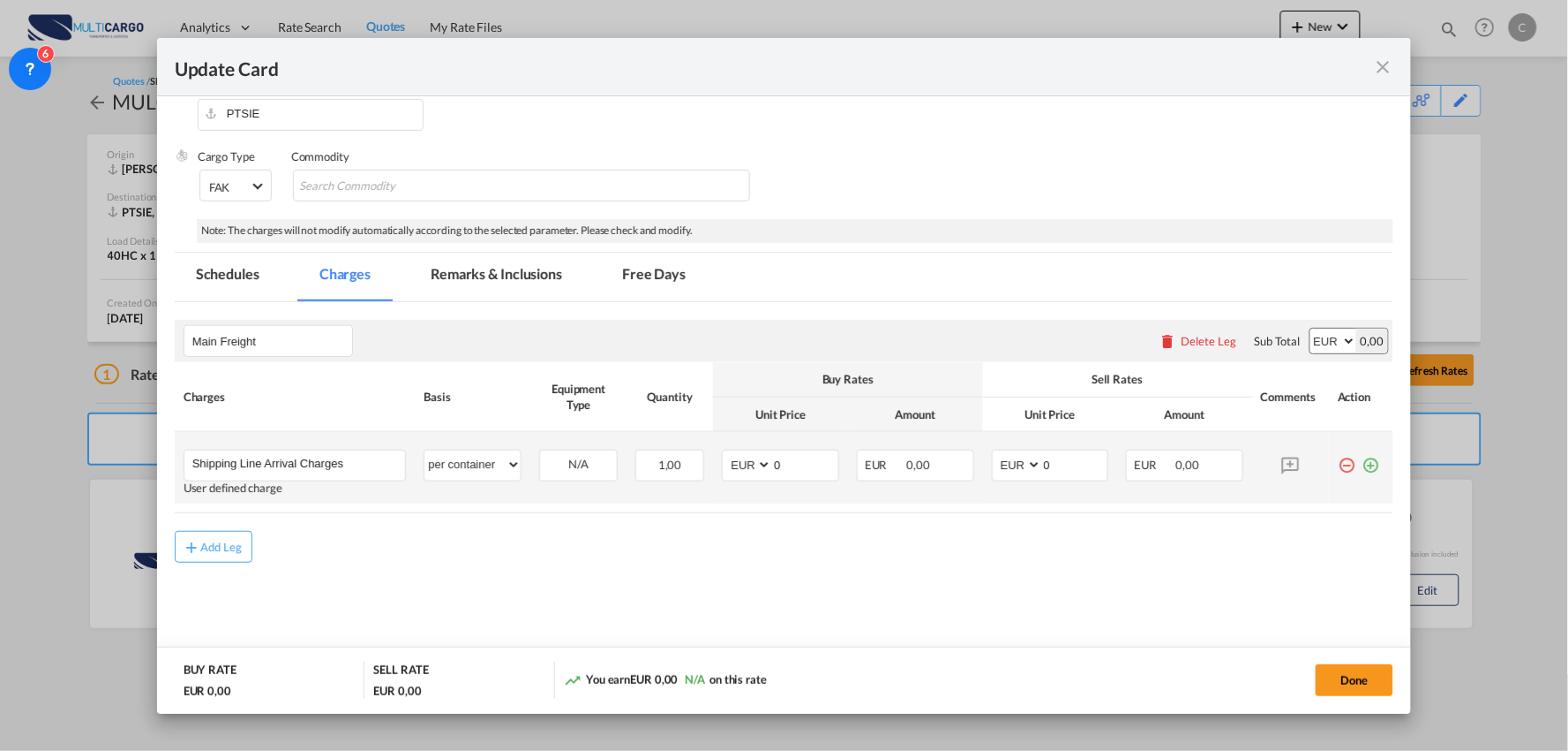
scroll to position [249, 0]
drag, startPoint x: 274, startPoint y: 337, endPoint x: 151, endPoint y: 333, distance: 123.1
click at [152, 333] on div "Update Card Port of [GEOGRAPHIC_DATA] [GEOGRAPHIC_DATA] T/S Liner/Carrier Multi…" at bounding box center [784, 375] width 1568 height 751
type input "o"
type input "Ocean Freight"
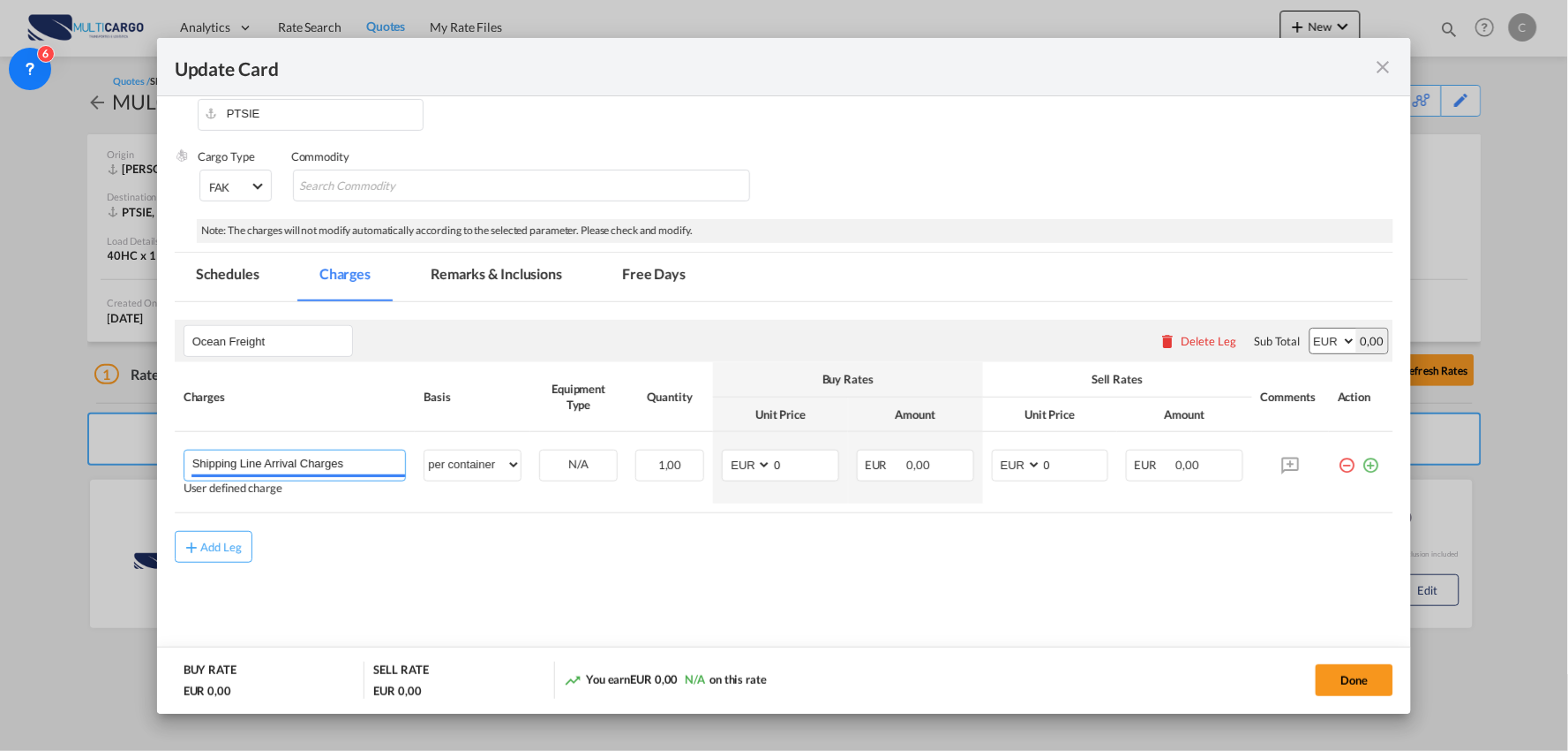
drag, startPoint x: 349, startPoint y: 461, endPoint x: -181, endPoint y: 437, distance: 530.5
click at [0, 437] on html "Analytics Reports Dashboard Rate Search Quotes My Rate Files" at bounding box center [784, 375] width 1568 height 751
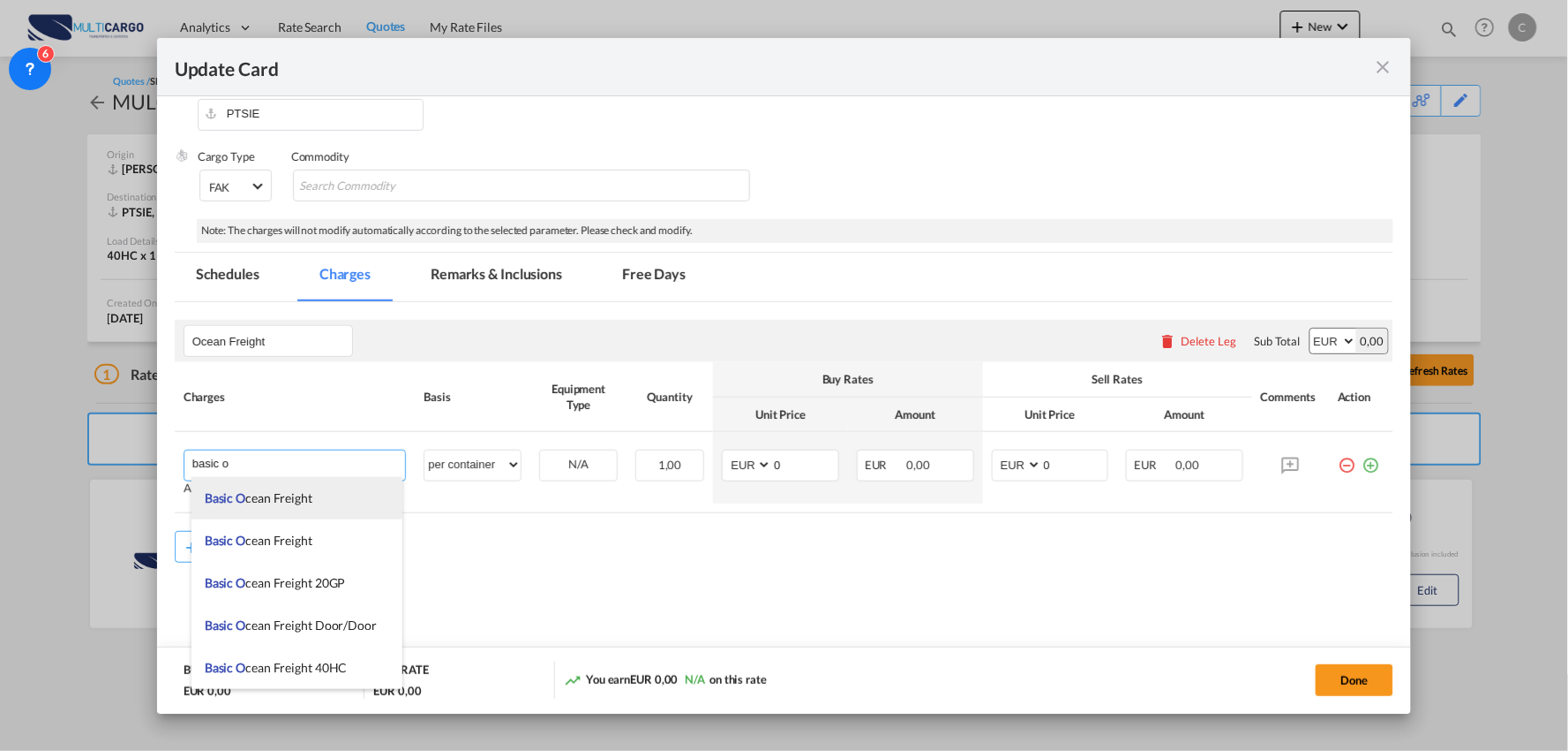
click at [277, 502] on span "Basic O cean Freight" at bounding box center [258, 497] width 108 height 15
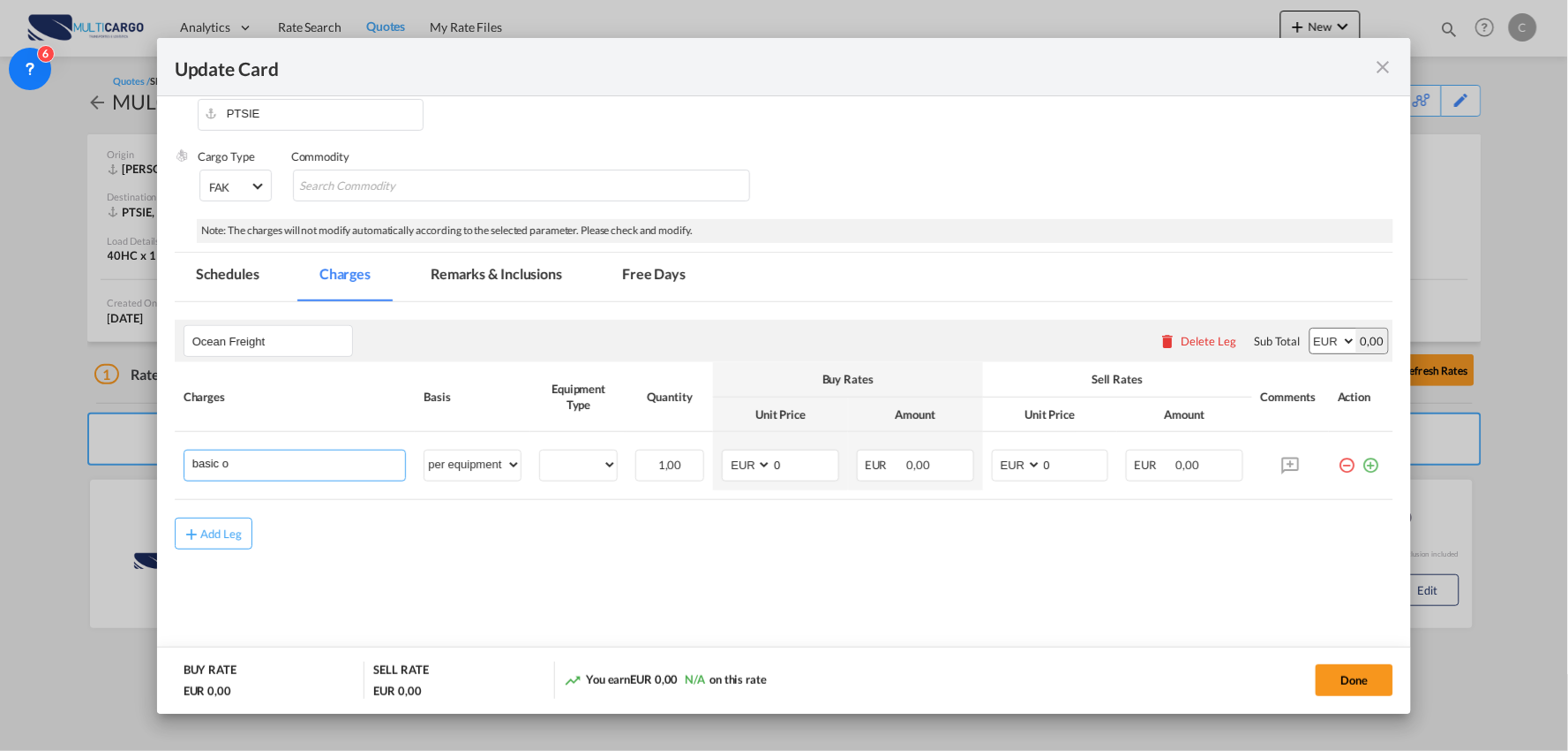
type input "Basic Ocean Freight"
select select "per equipment"
click at [481, 481] on td "per equipment per container per B/L per shipping bill per shipment % on freight…" at bounding box center [473, 461] width 116 height 58
drag, startPoint x: 571, startPoint y: 466, endPoint x: 581, endPoint y: 469, distance: 10.4
click at [571, 466] on select "40HC" at bounding box center [579, 465] width 77 height 24
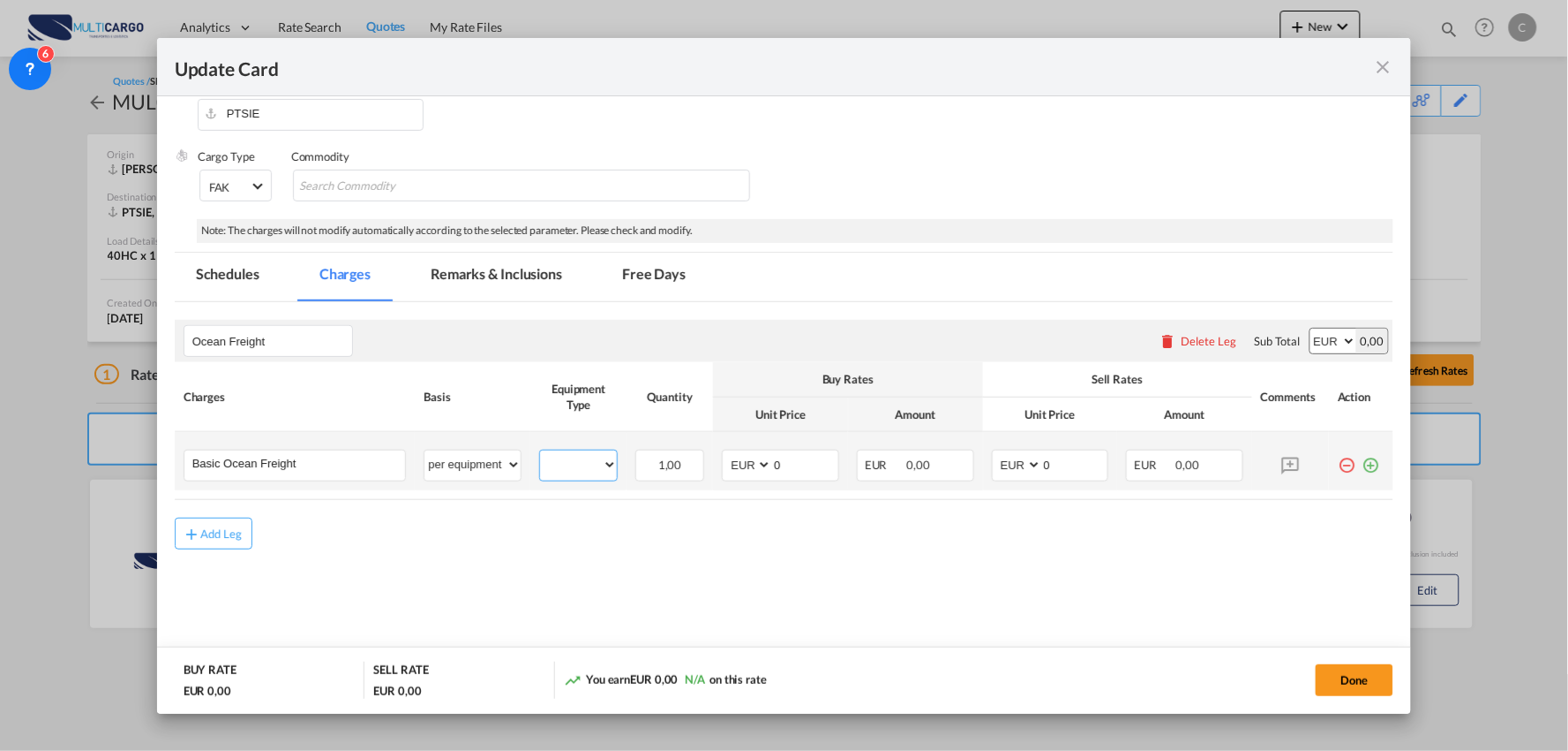
select select "40HC"
click at [540, 453] on select "40HC" at bounding box center [579, 465] width 77 height 24
click at [316, 460] on input "Basic Ocean Freight" at bounding box center [299, 464] width 214 height 27
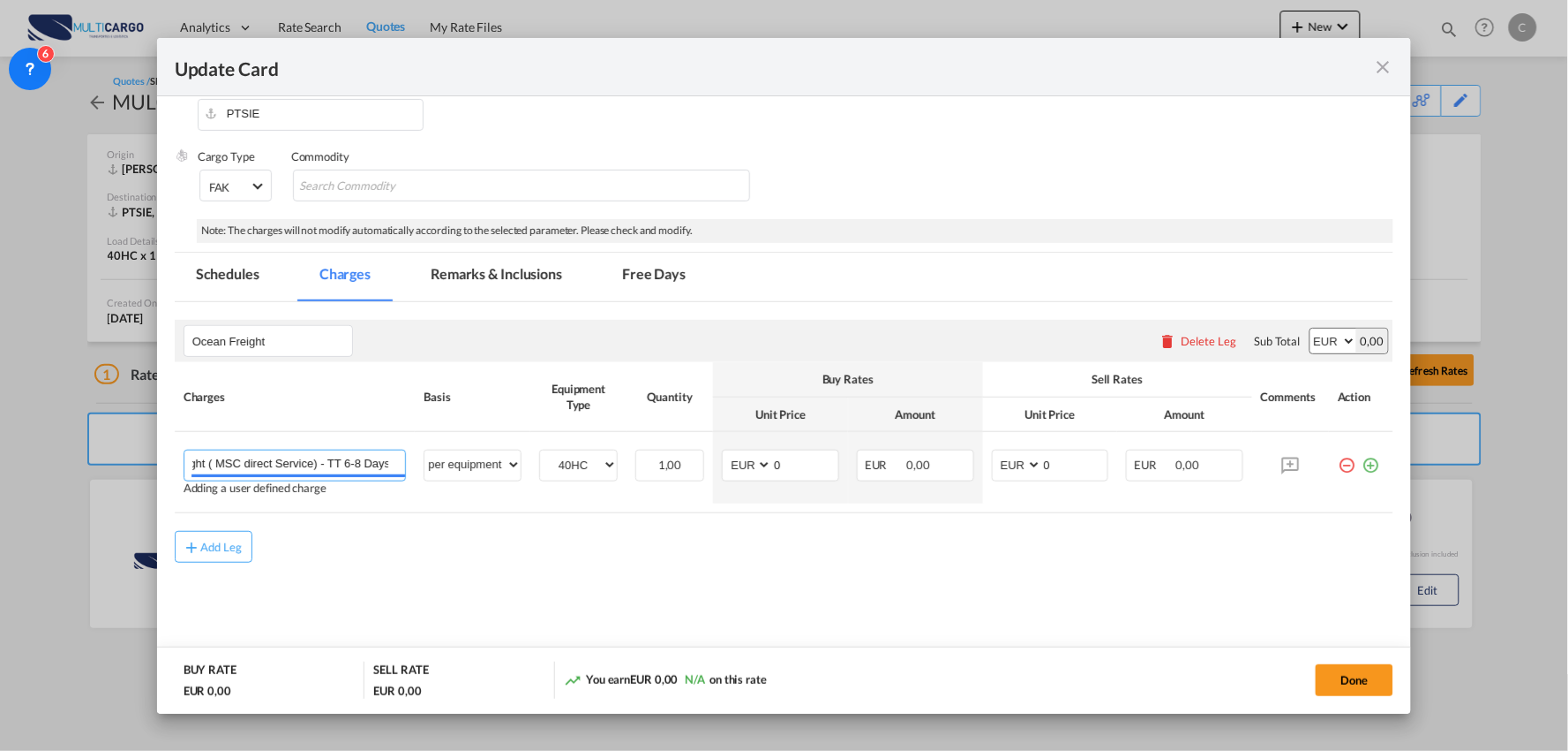
type input "Basic Ocean Freight ( MSC direct Service) - TT 6-8 Days"
click at [823, 560] on div "Add Leg" at bounding box center [784, 547] width 1220 height 32
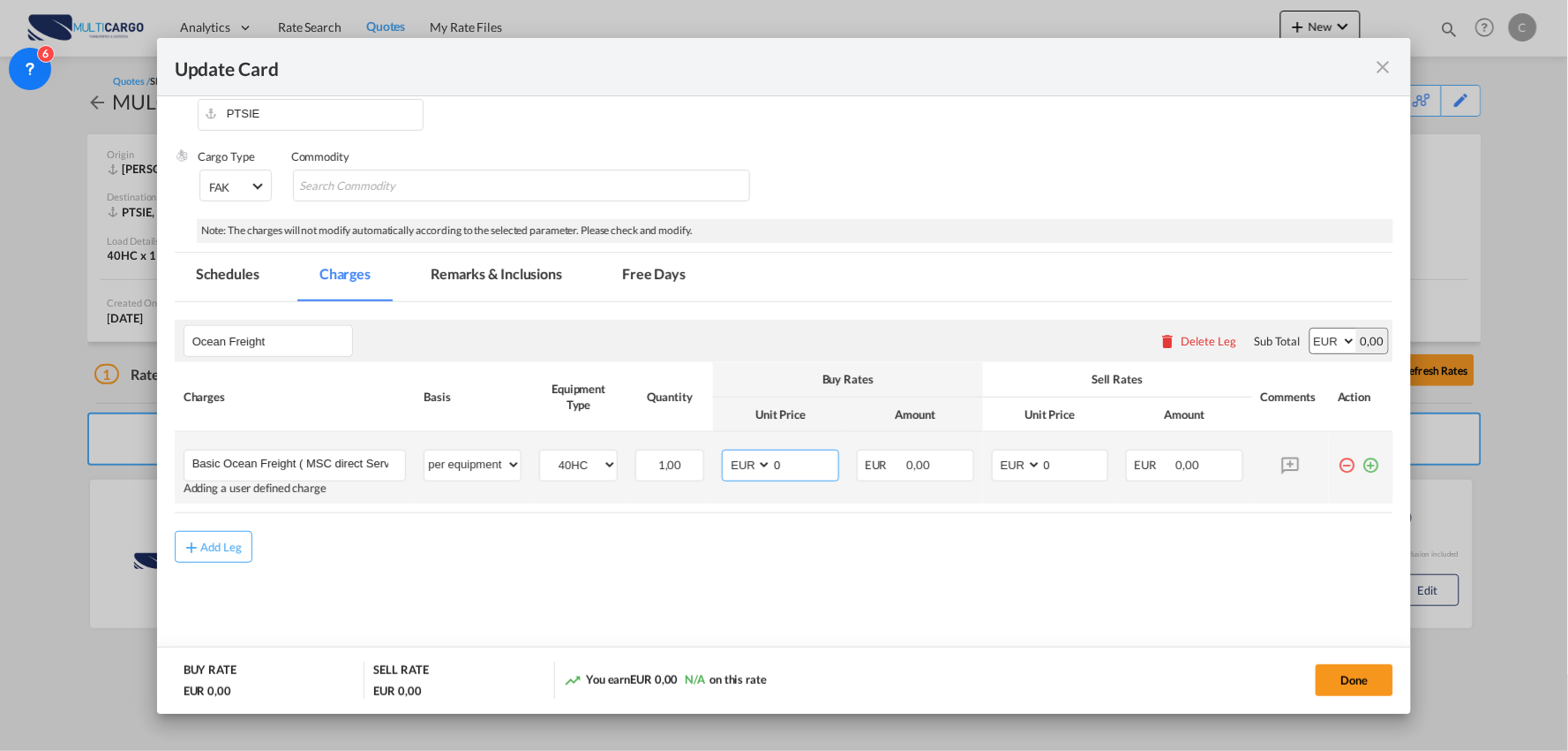
drag, startPoint x: 780, startPoint y: 457, endPoint x: 742, endPoint y: 470, distance: 40.2
click at [742, 470] on md-input-container "AED AFN ALL AMD ANG AOA ARS AUD AWG AZN BAM BBD BDT BGN BHD BIF BMD BND BOB BRL…" at bounding box center [781, 466] width 118 height 32
type input "972"
drag, startPoint x: 1057, startPoint y: 459, endPoint x: 963, endPoint y: 472, distance: 94.9
click at [983, 464] on td "AED AFN ALL AMD ANG AOA ARS AUD AWG AZN BAM BBD BDT BGN BHD BIF BMD BND BOB BRL…" at bounding box center [1051, 468] width 135 height 71
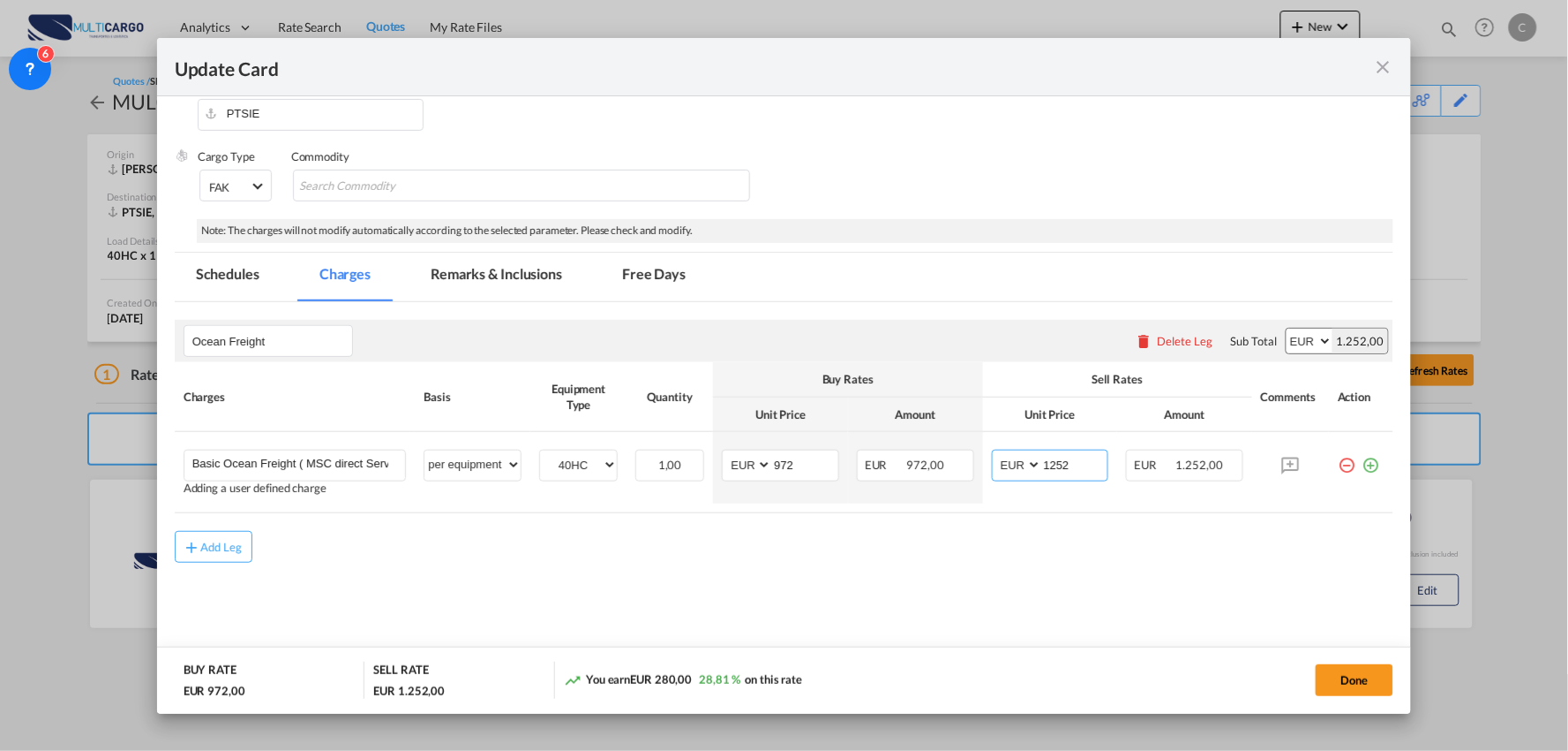
type input "1252"
click at [623, 610] on md-content "Ocean Freight Please enter leg name Leg Name Already Exists Delete Leg Sub Tota…" at bounding box center [784, 475] width 1220 height 346
click at [1369, 672] on button "Done" at bounding box center [1354, 680] width 77 height 32
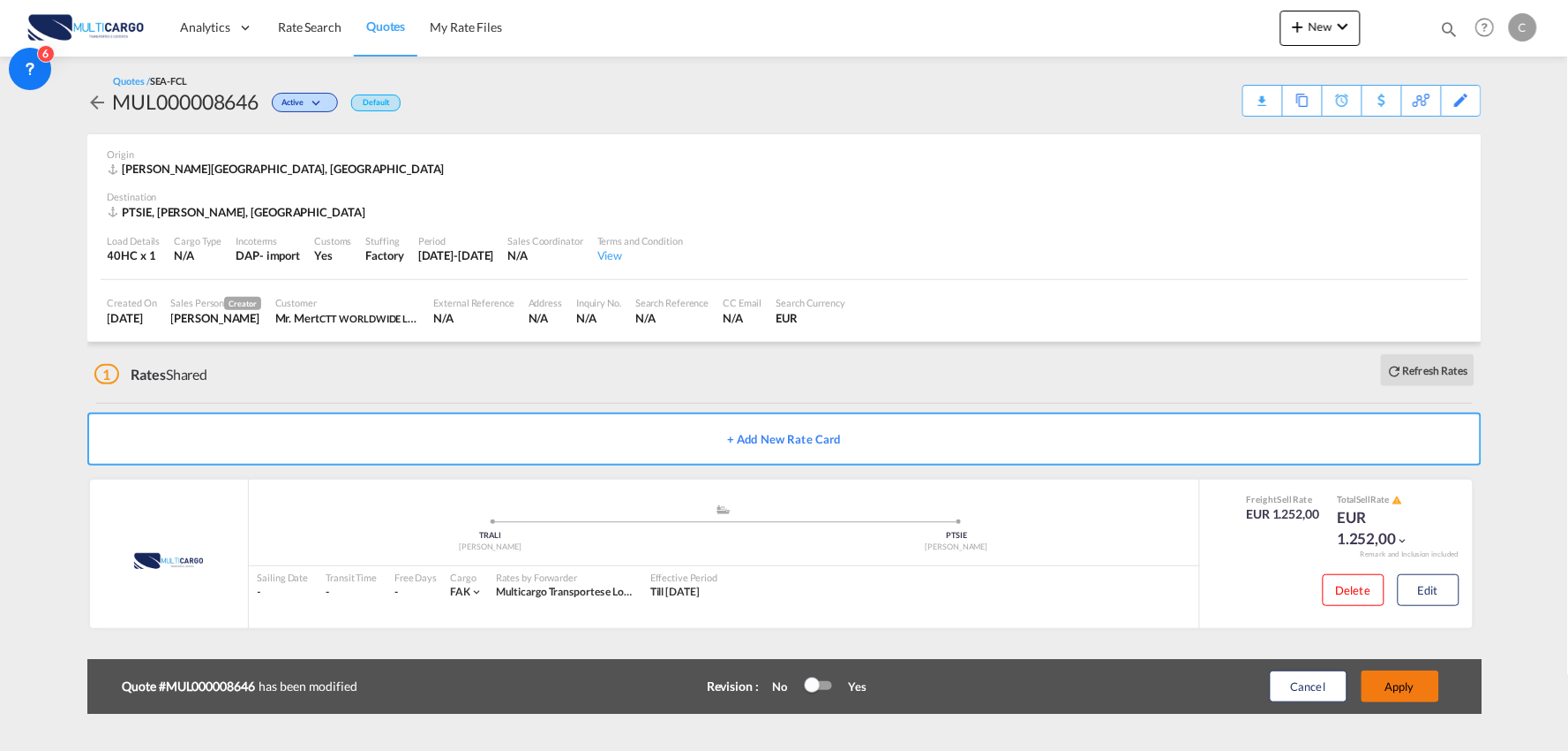
click at [1418, 692] on button "Apply" at bounding box center [1401, 686] width 77 height 32
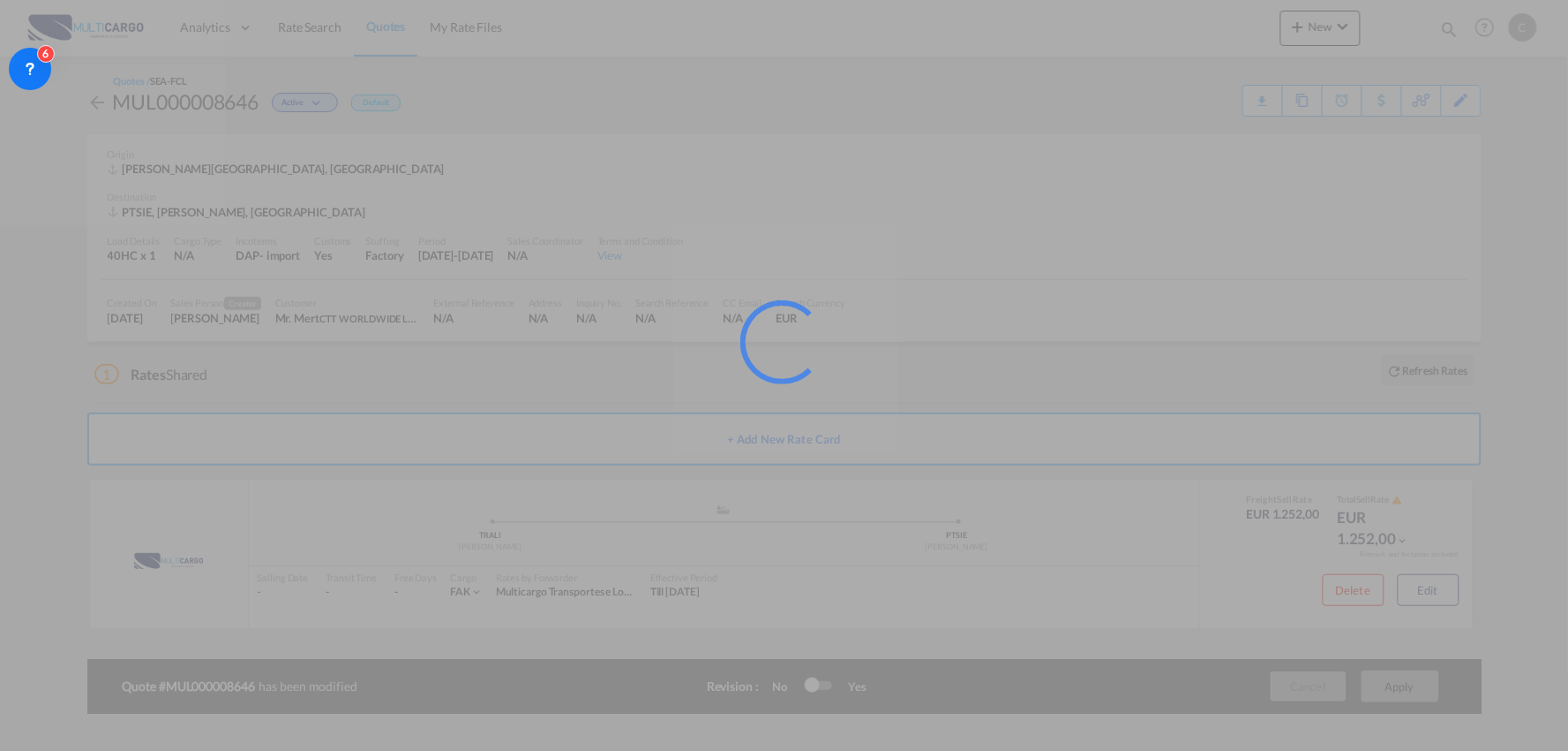
click at [1469, 94] on div at bounding box center [784, 375] width 1568 height 751
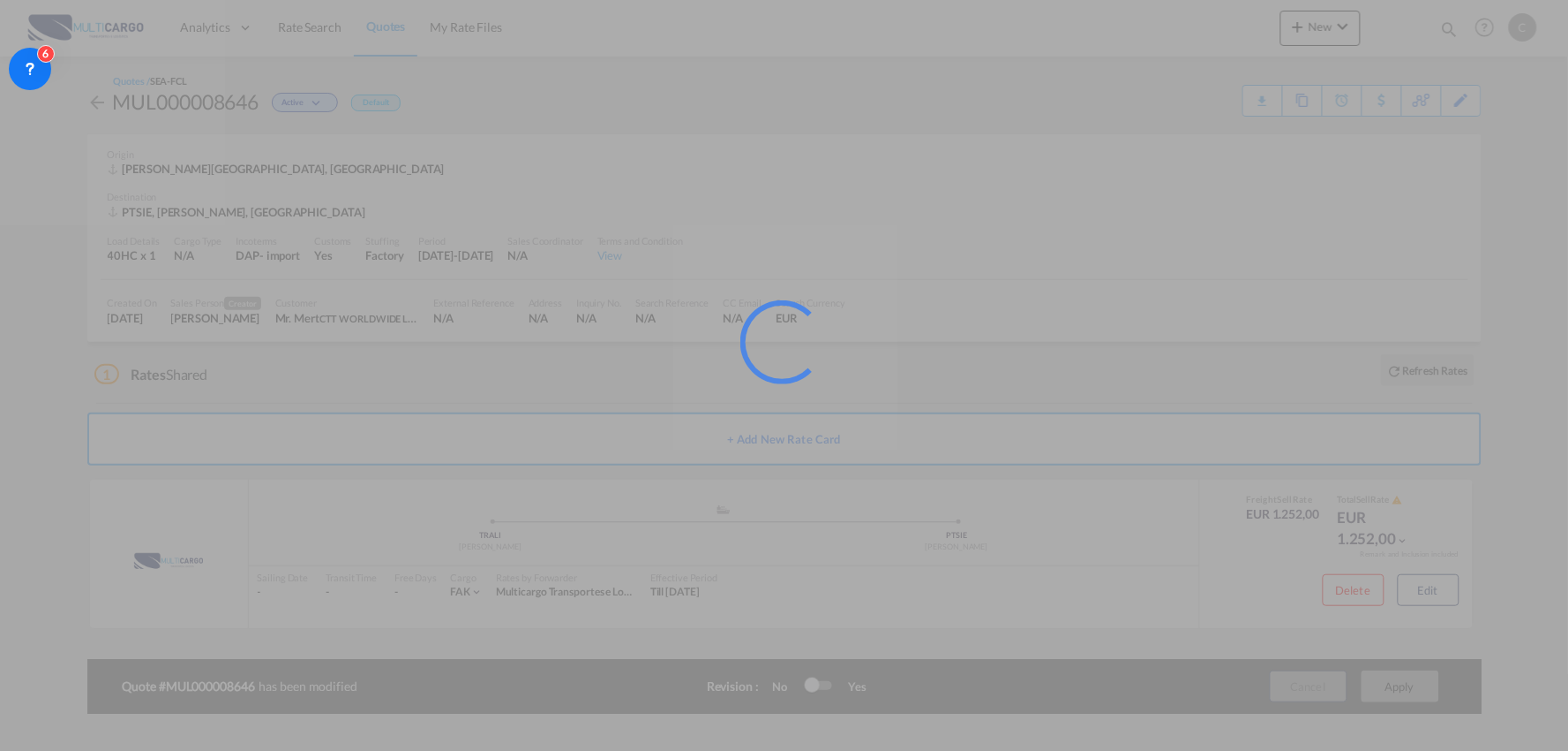
click at [1469, 94] on div at bounding box center [784, 375] width 1568 height 751
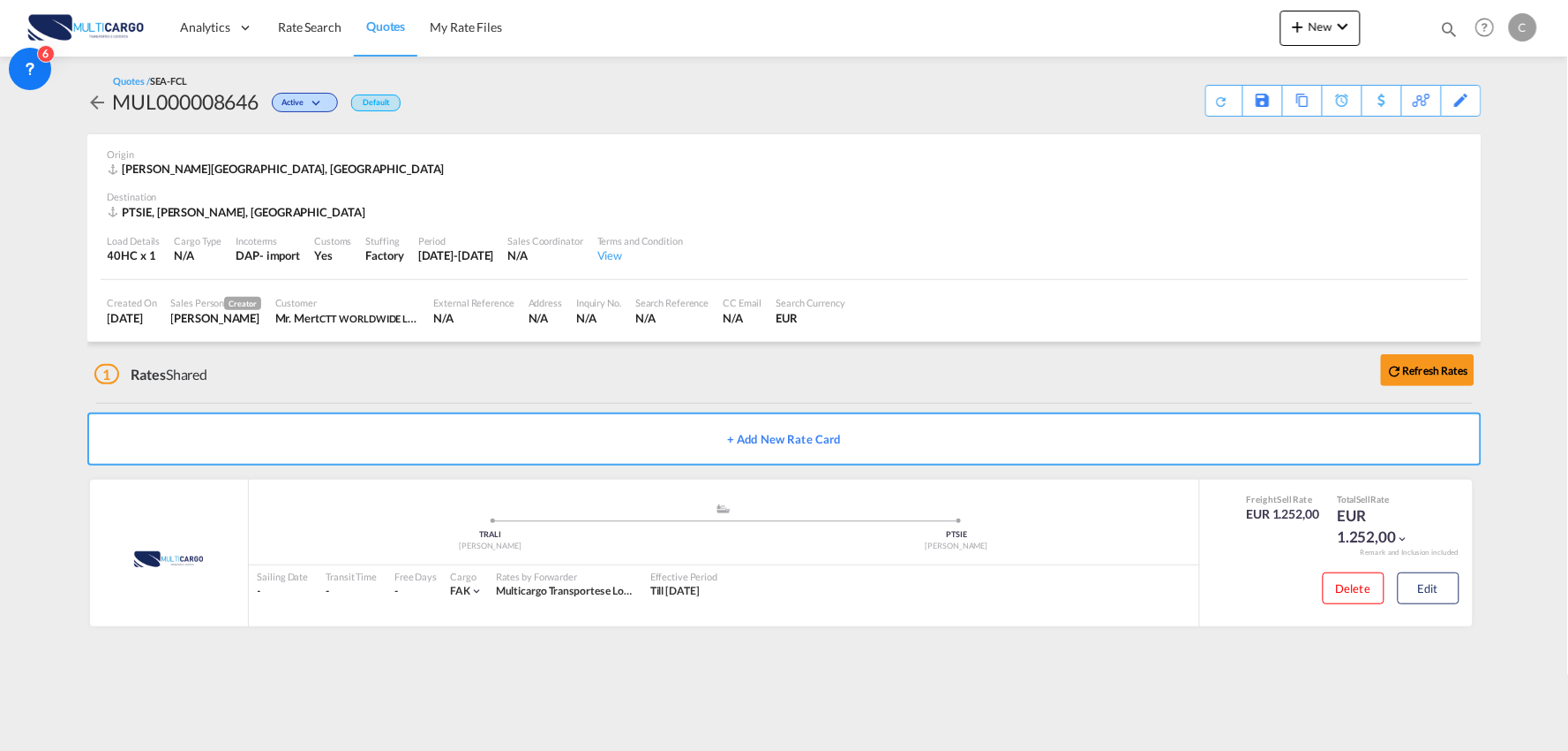
click at [1471, 117] on div "Quotes / SEA-FCL MUL000008646 Active Default Save As Template Copy Quote Set Re…" at bounding box center [784, 94] width 1394 height 78
click at [1462, 101] on div "Edit" at bounding box center [1462, 101] width 20 height 30
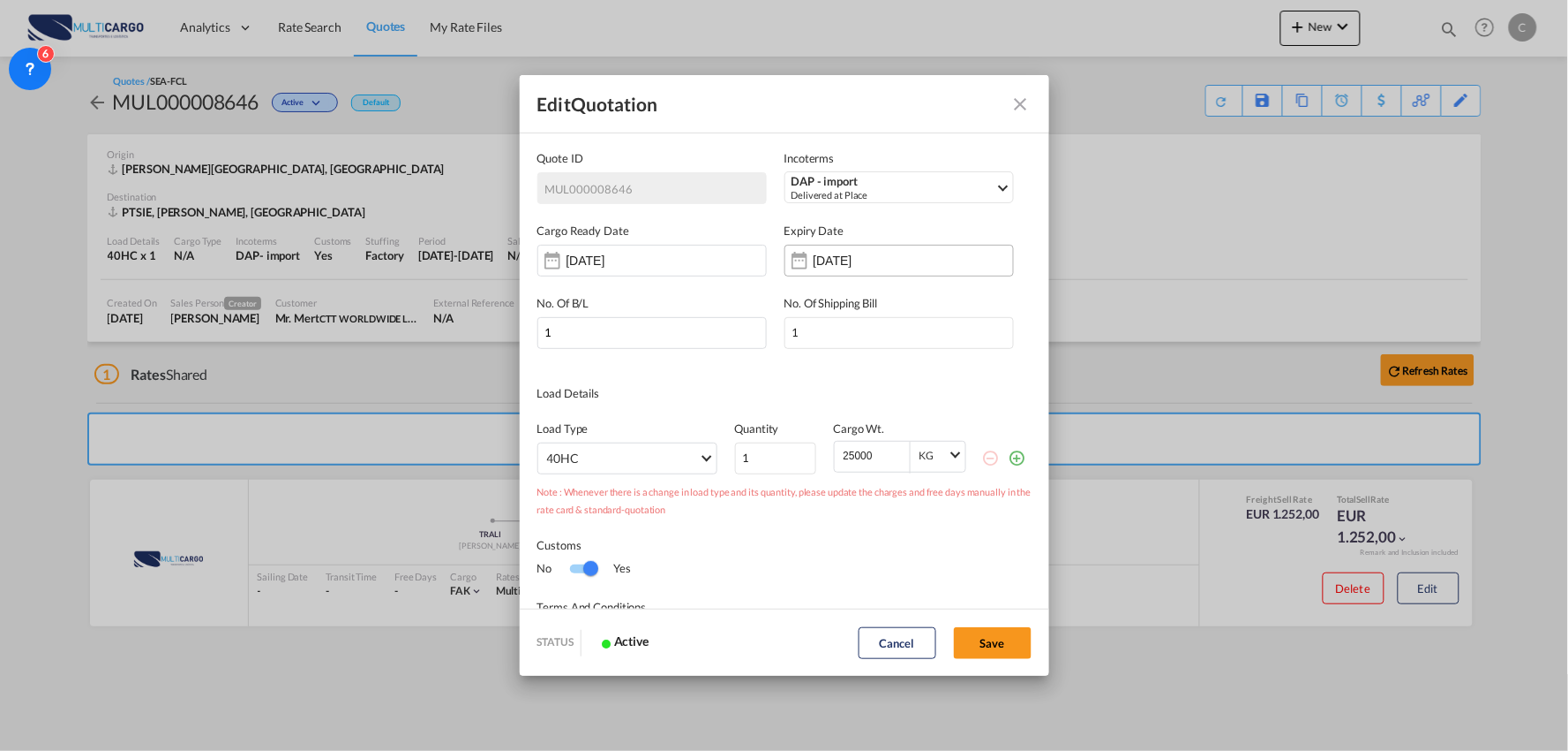
click at [814, 257] on input "11 Sep 2026" at bounding box center [869, 260] width 111 height 14
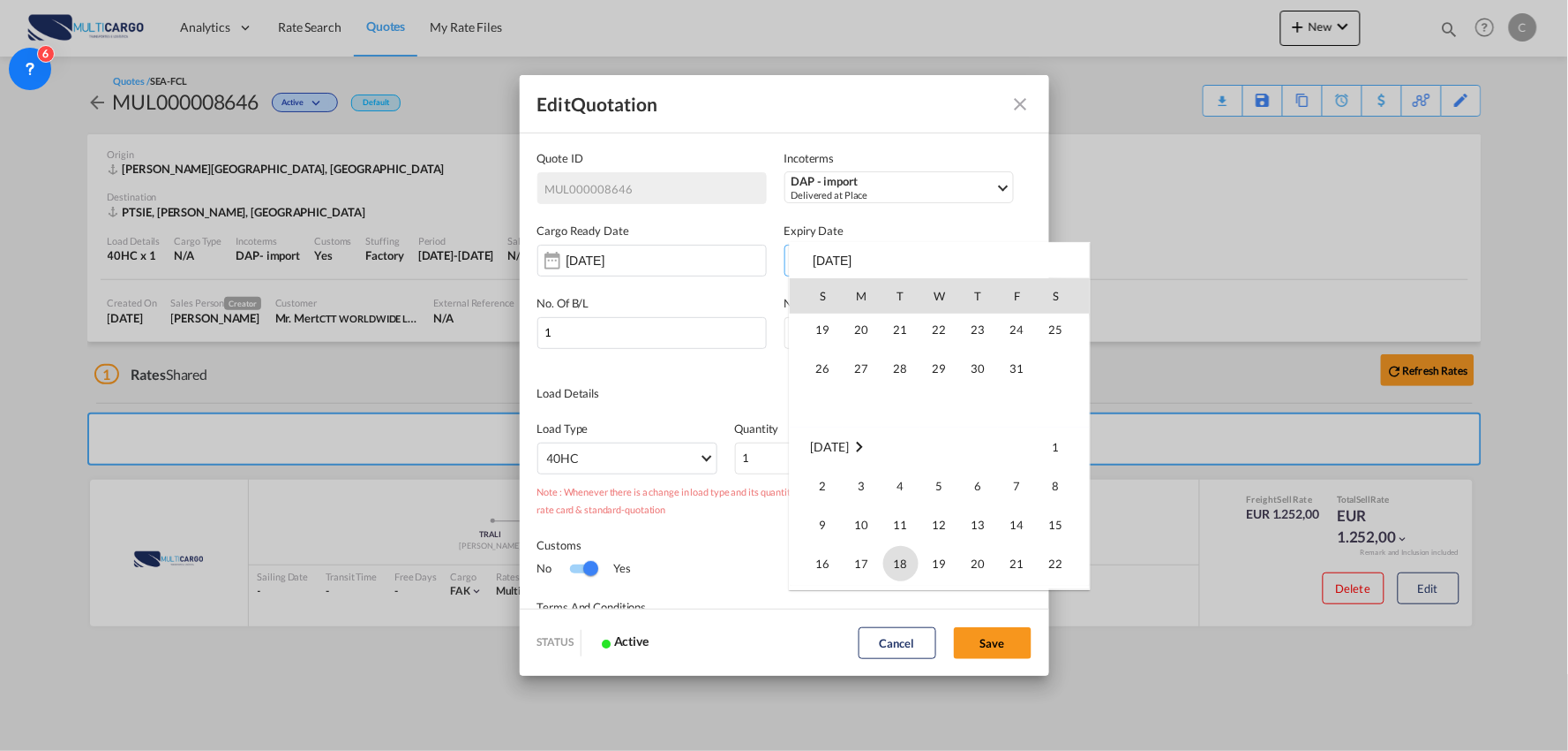
scroll to position [392, 0]
click at [1017, 328] on span "31" at bounding box center [1018, 331] width 36 height 36
type input "31 Oct 2025"
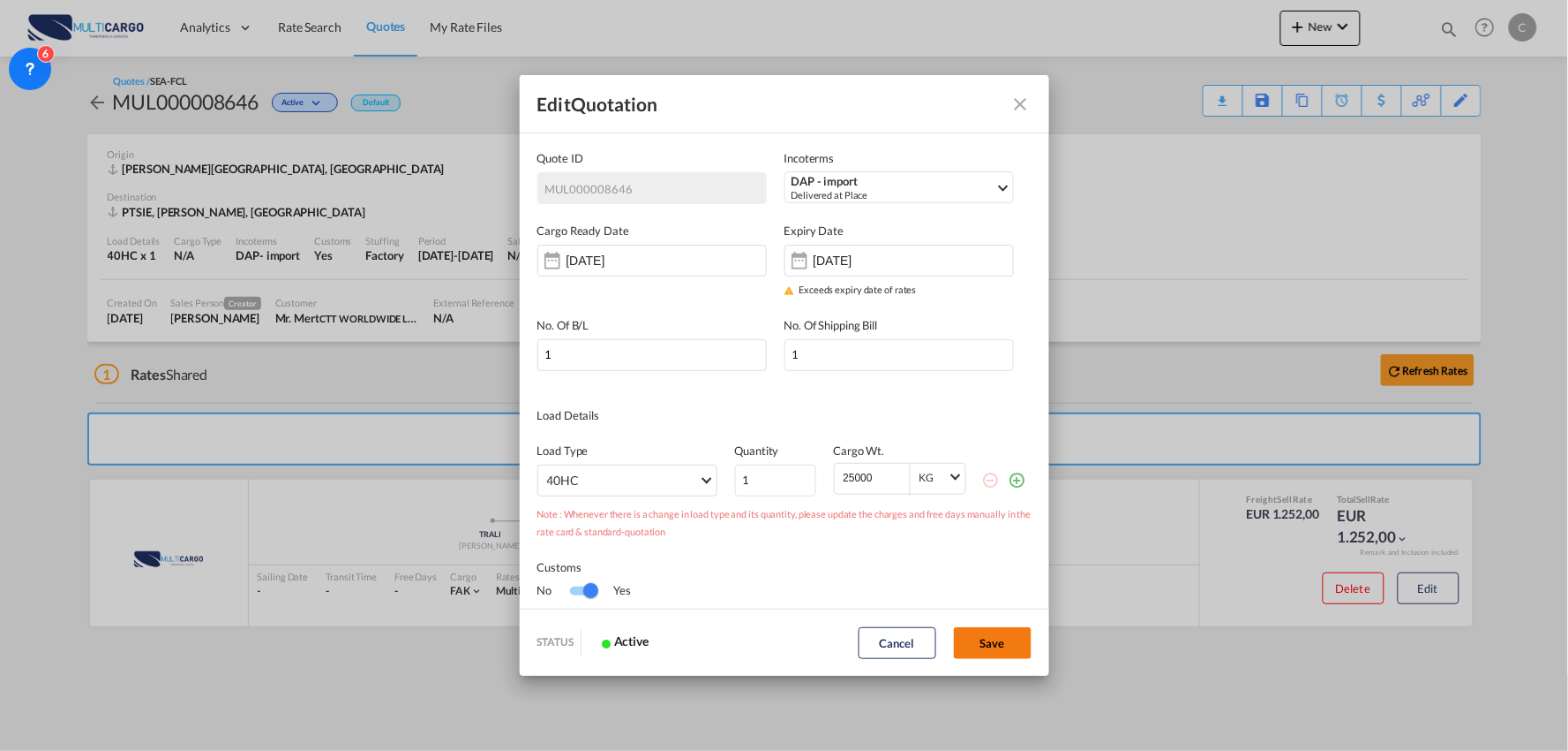
click at [1003, 655] on button "Save" at bounding box center [993, 643] width 77 height 32
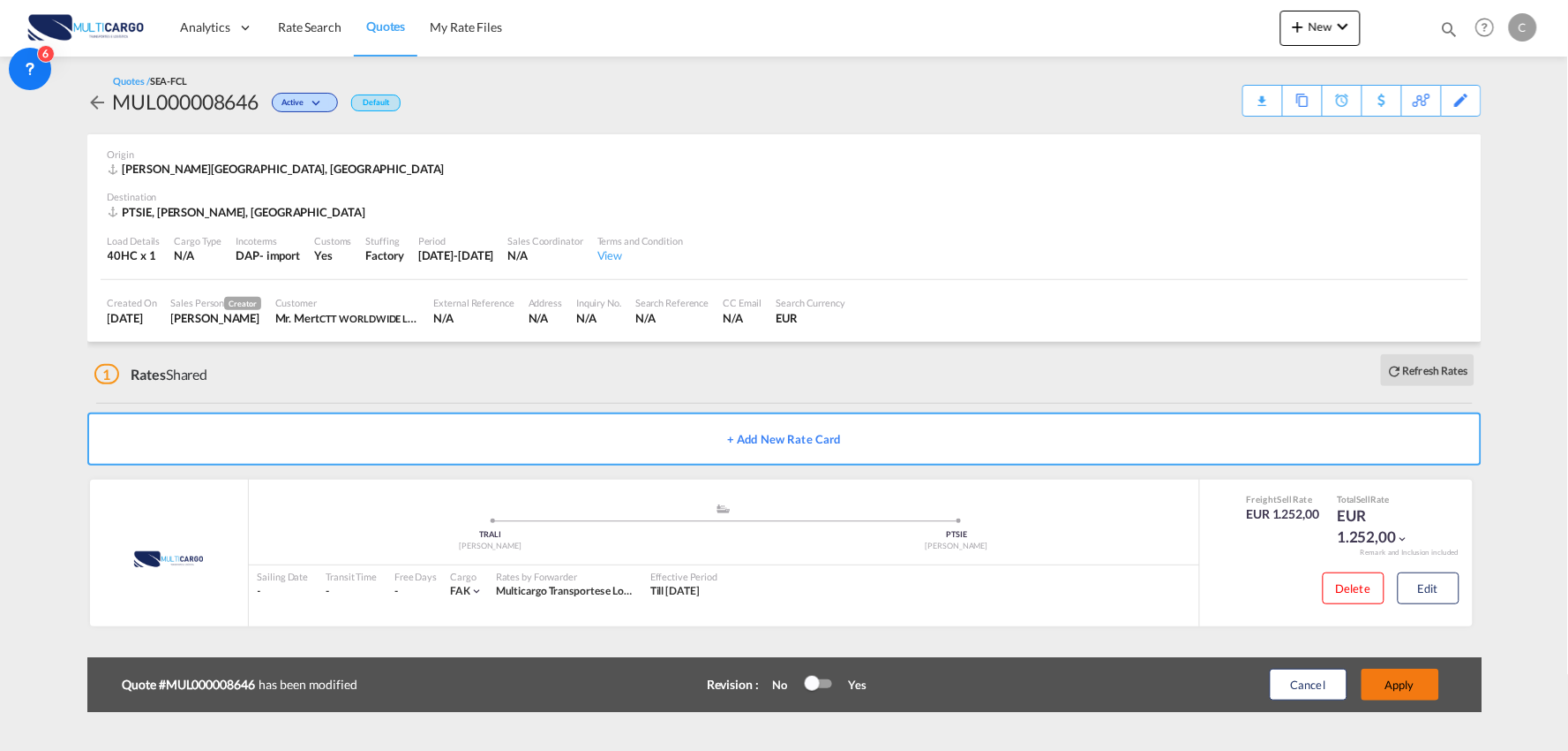
click at [1405, 683] on button "Apply" at bounding box center [1401, 684] width 77 height 32
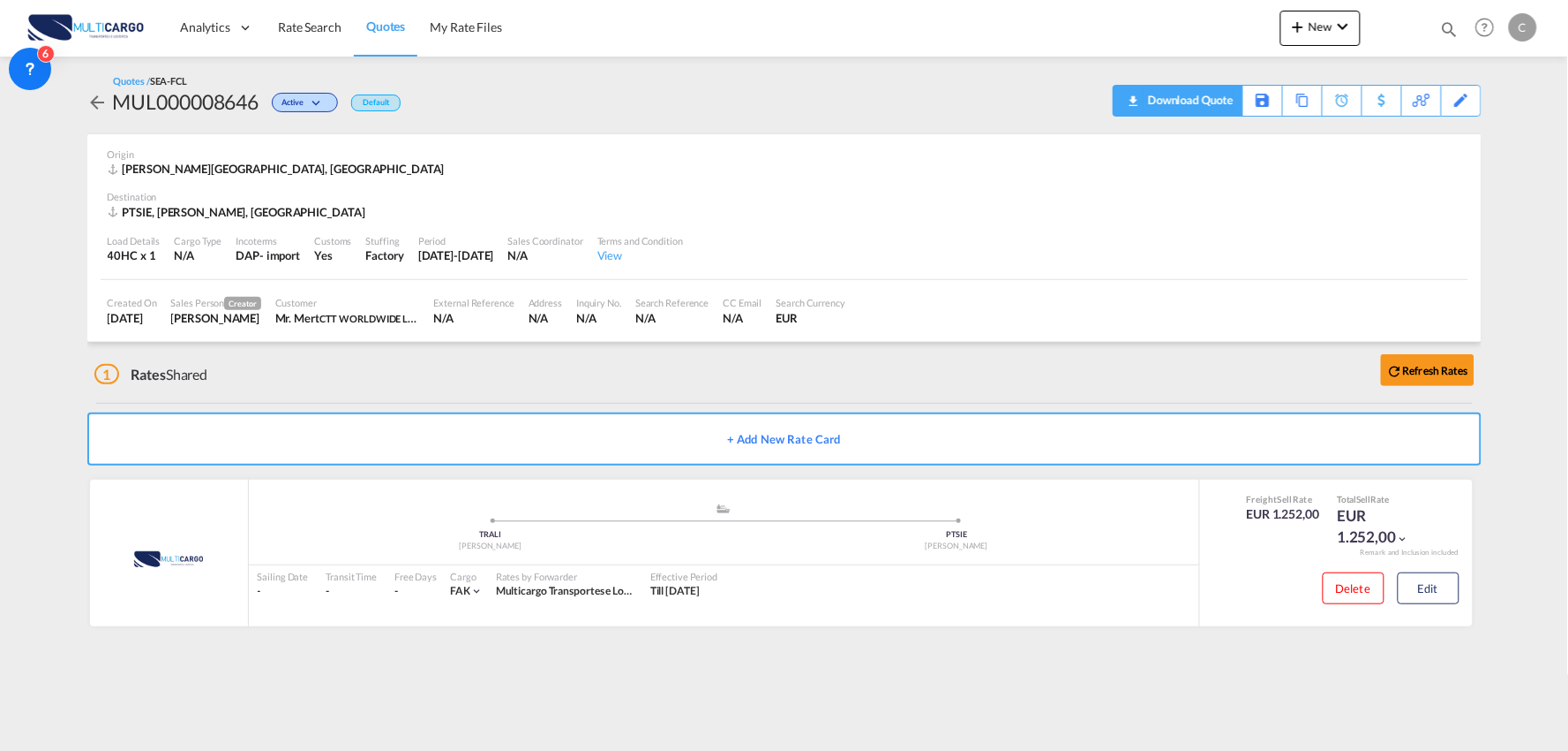
click at [1213, 93] on div "Download Quote" at bounding box center [1189, 100] width 90 height 29
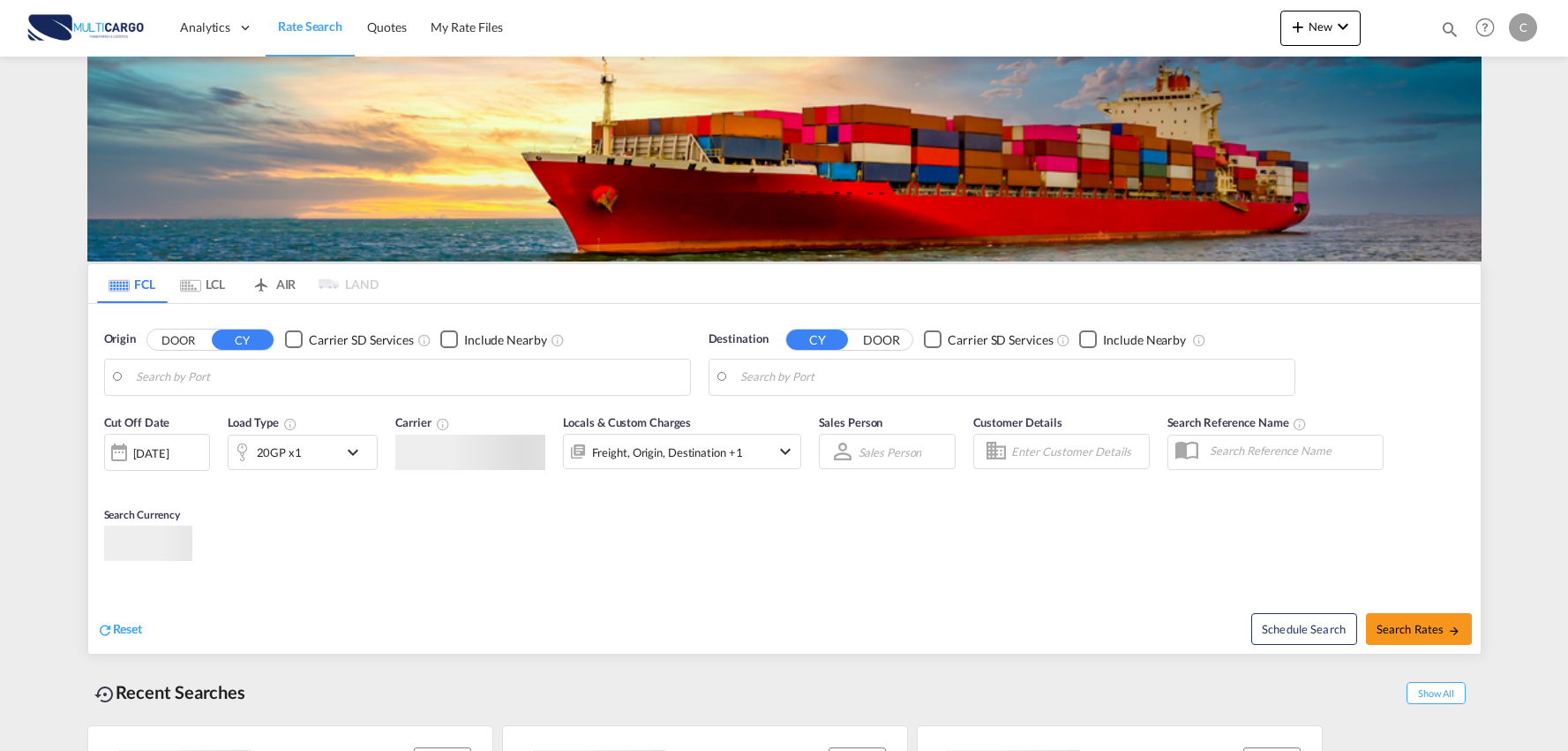
type input "Port of [GEOGRAPHIC_DATA], [GEOGRAPHIC_DATA], [GEOGRAPHIC_DATA]"
type input "Leixoes, Leixoes, PTLEI"
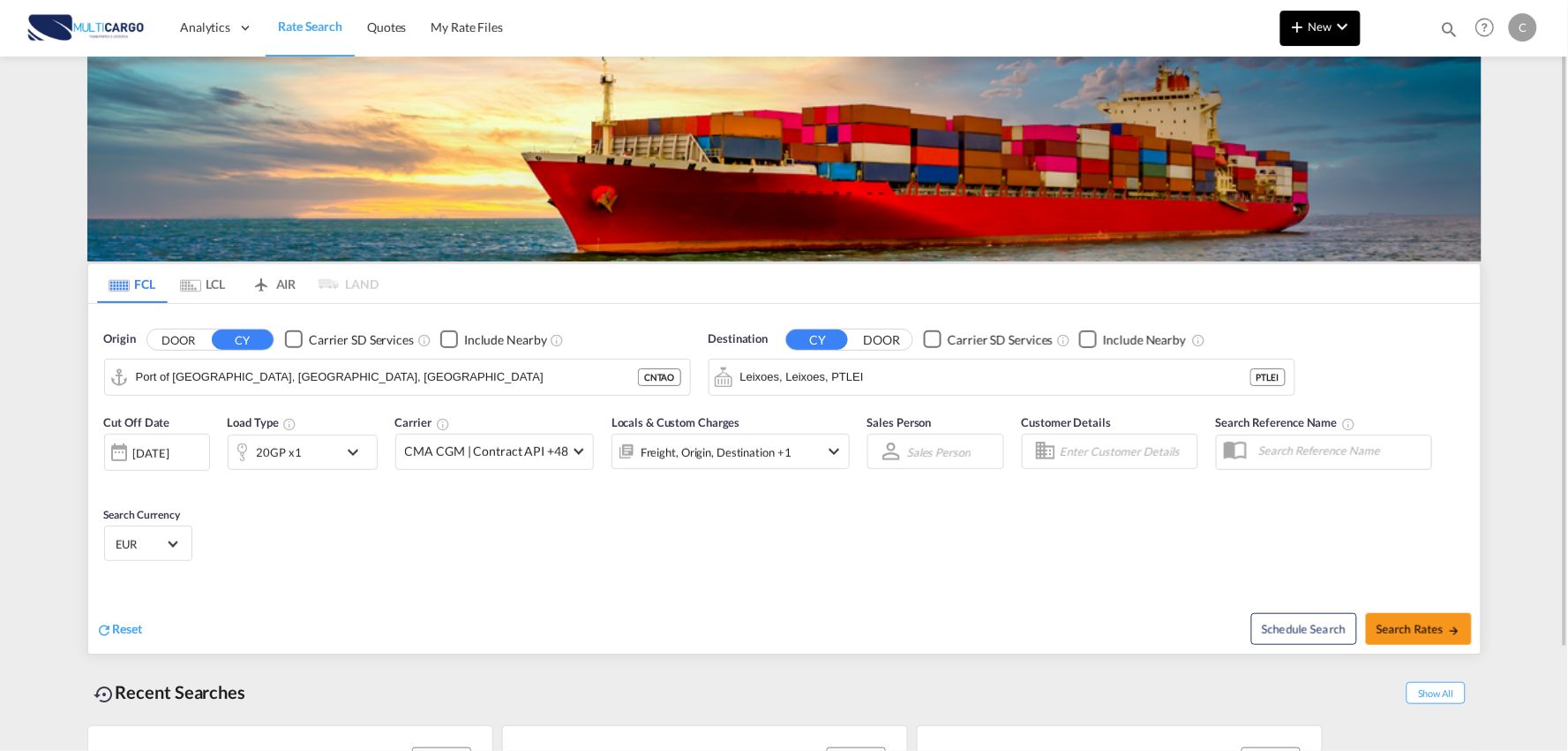
click at [1312, 28] on span "New" at bounding box center [1320, 27] width 66 height 14
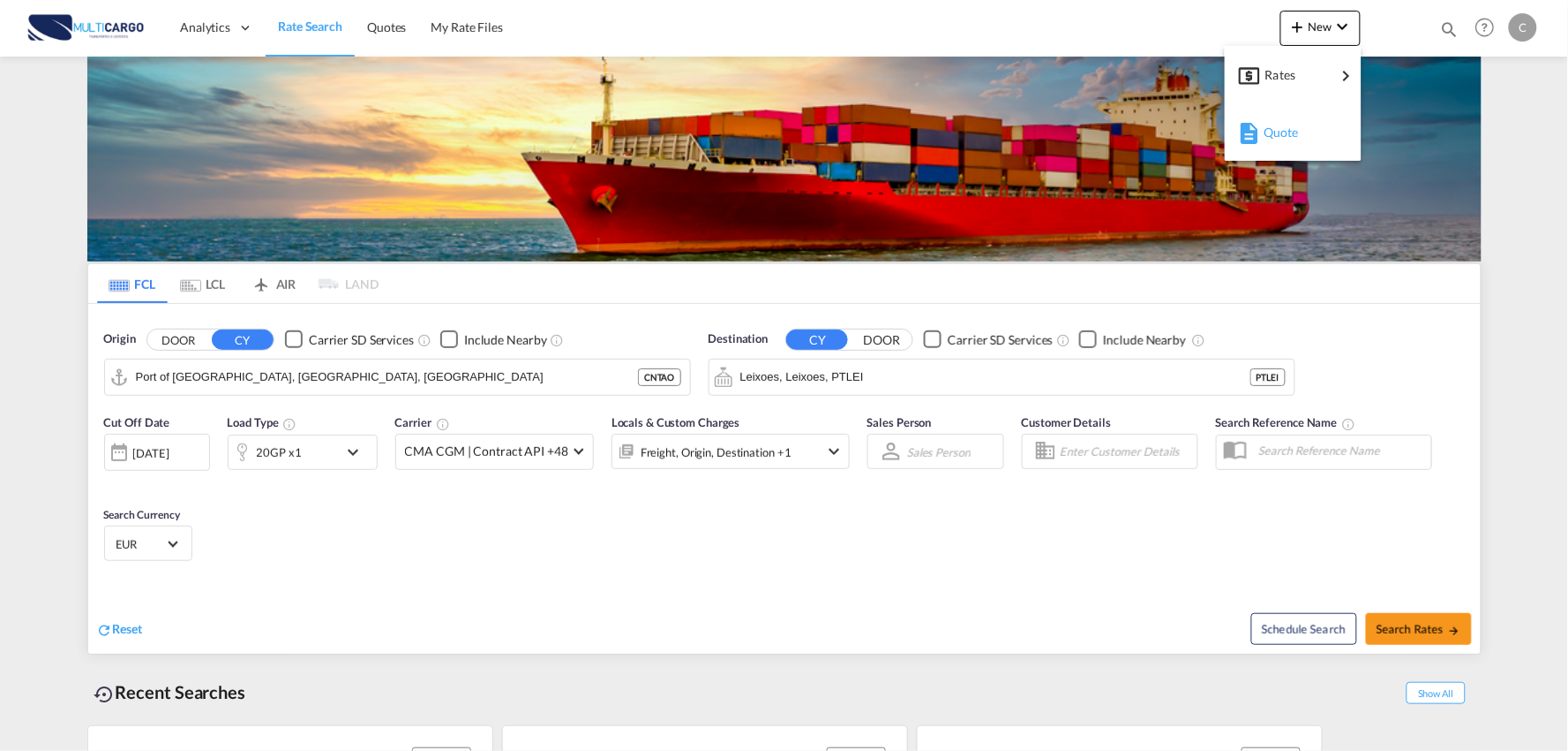
click at [1283, 138] on span "Quote" at bounding box center [1274, 133] width 20 height 36
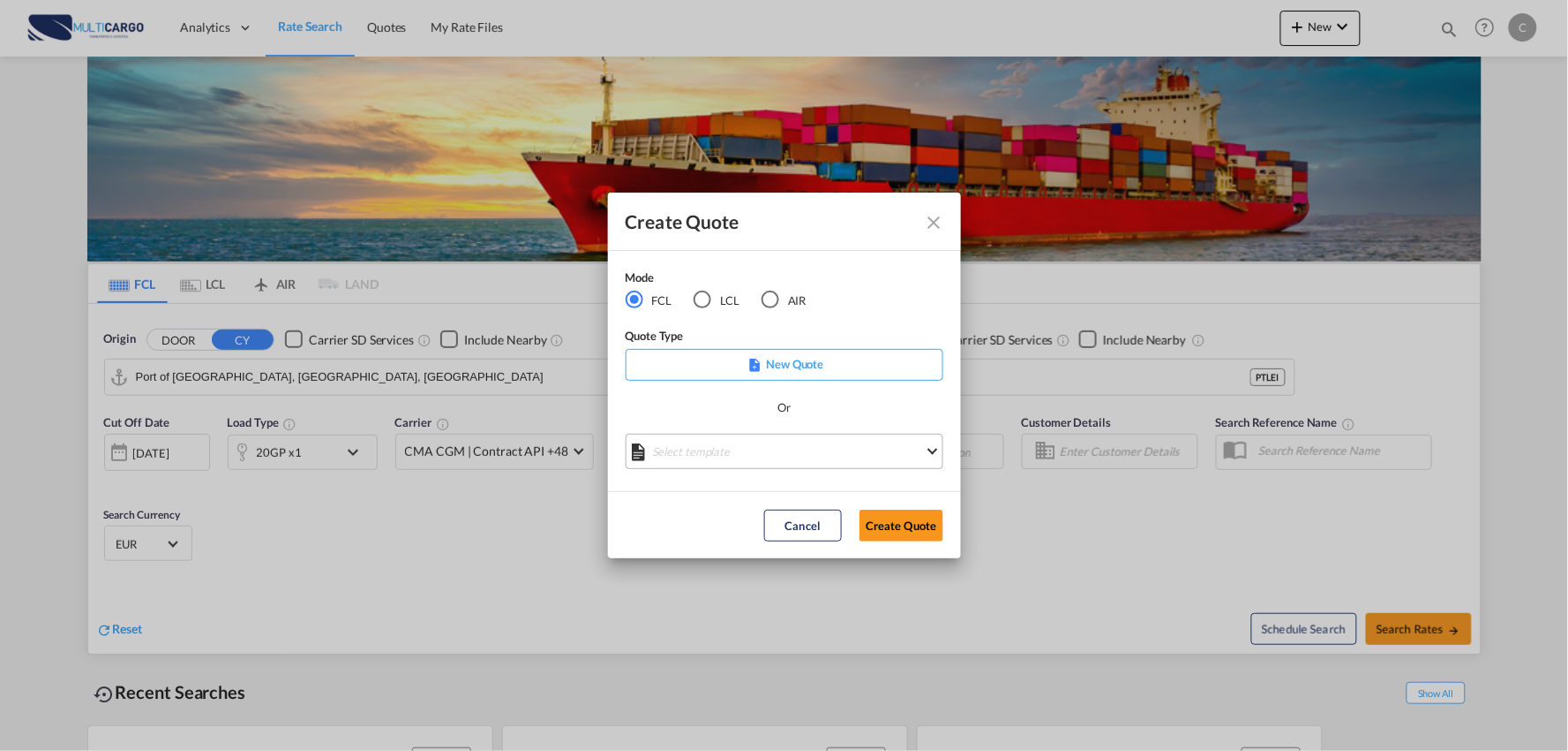
click at [743, 446] on md-select "Select template EXP EXW MERC.Nacional 09/2025 [PERSON_NAME] | [DATE] IMP DAP FC…" at bounding box center [784, 452] width 318 height 36
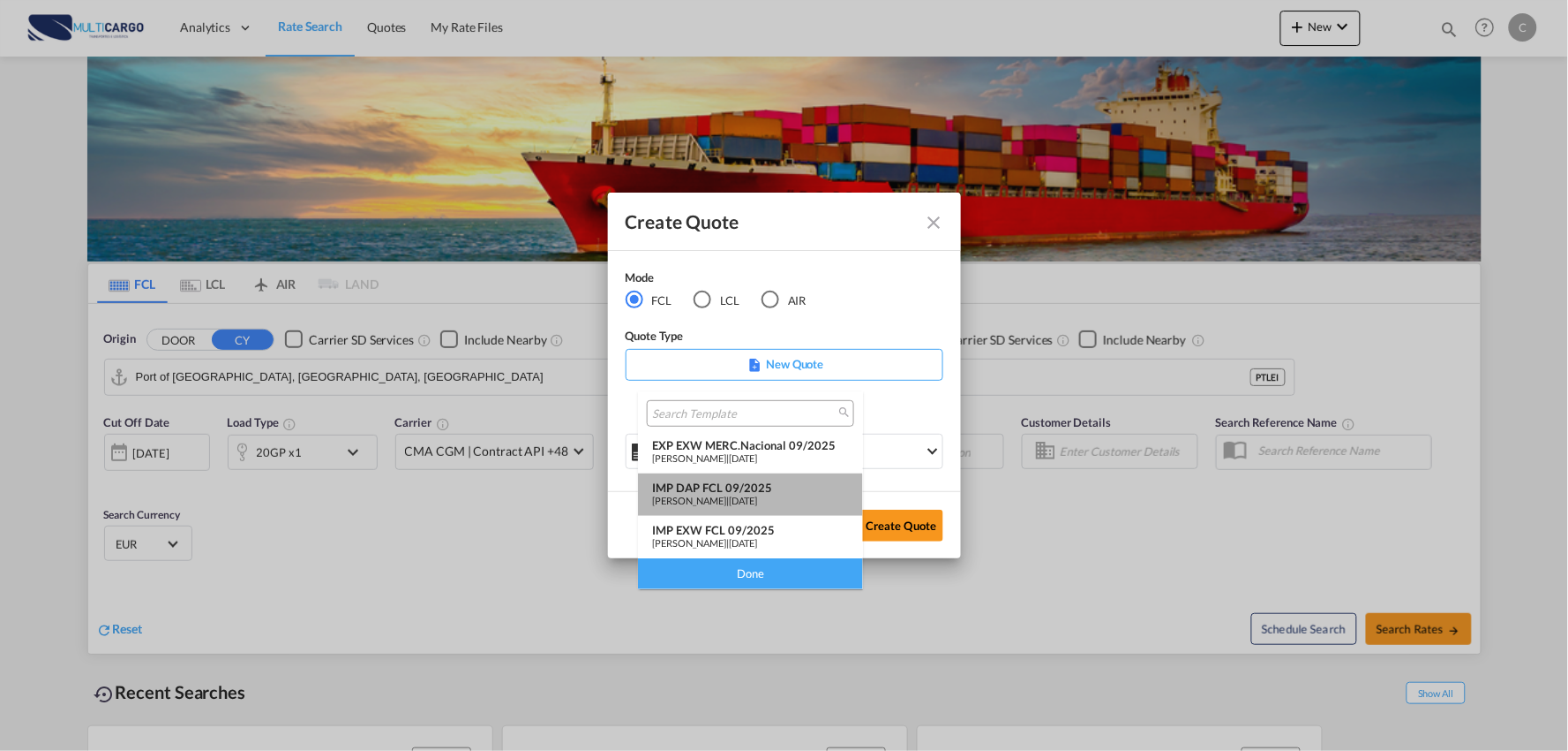
click at [735, 497] on span "[DATE]" at bounding box center [743, 500] width 28 height 12
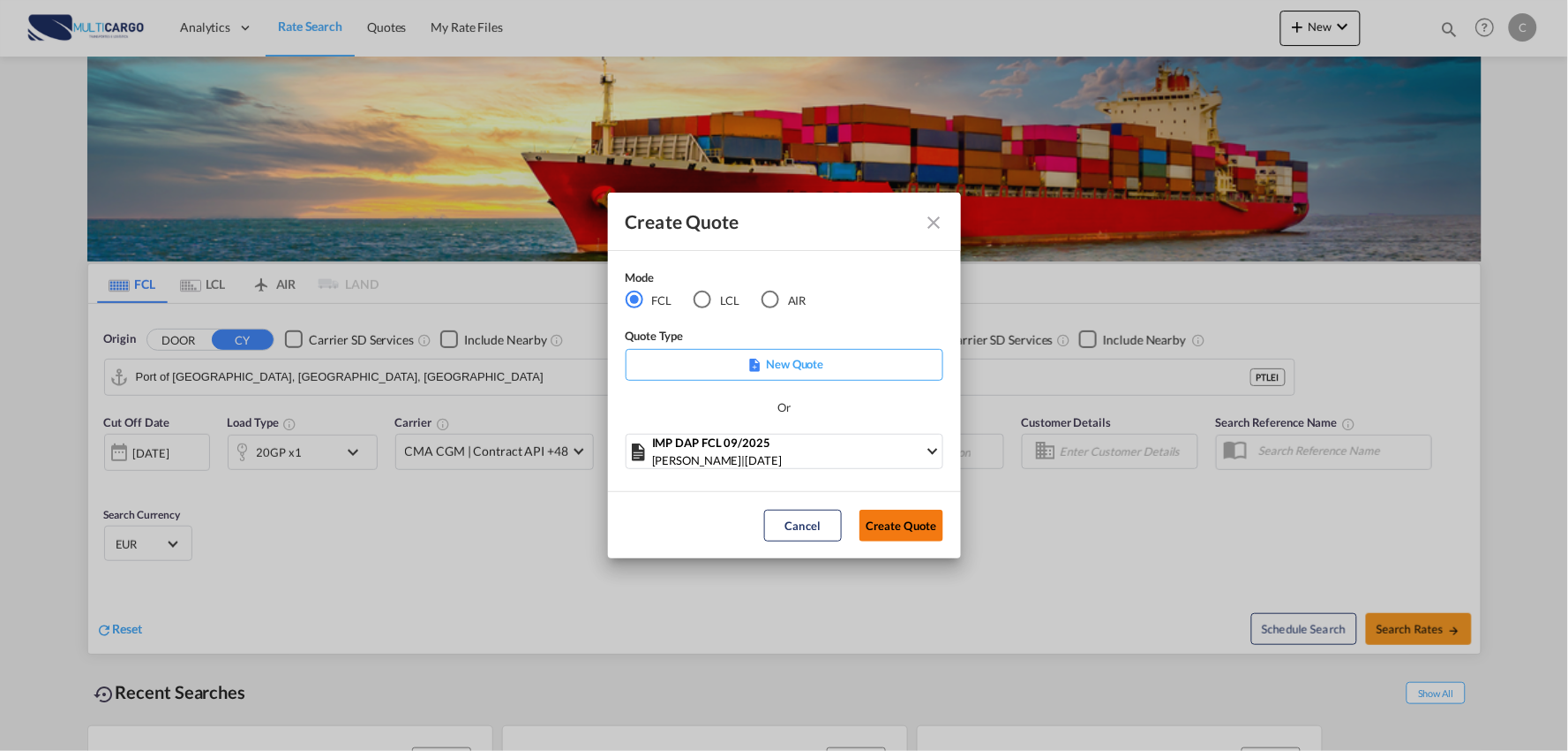
click at [914, 532] on button "Create Quote" at bounding box center [902, 526] width 84 height 32
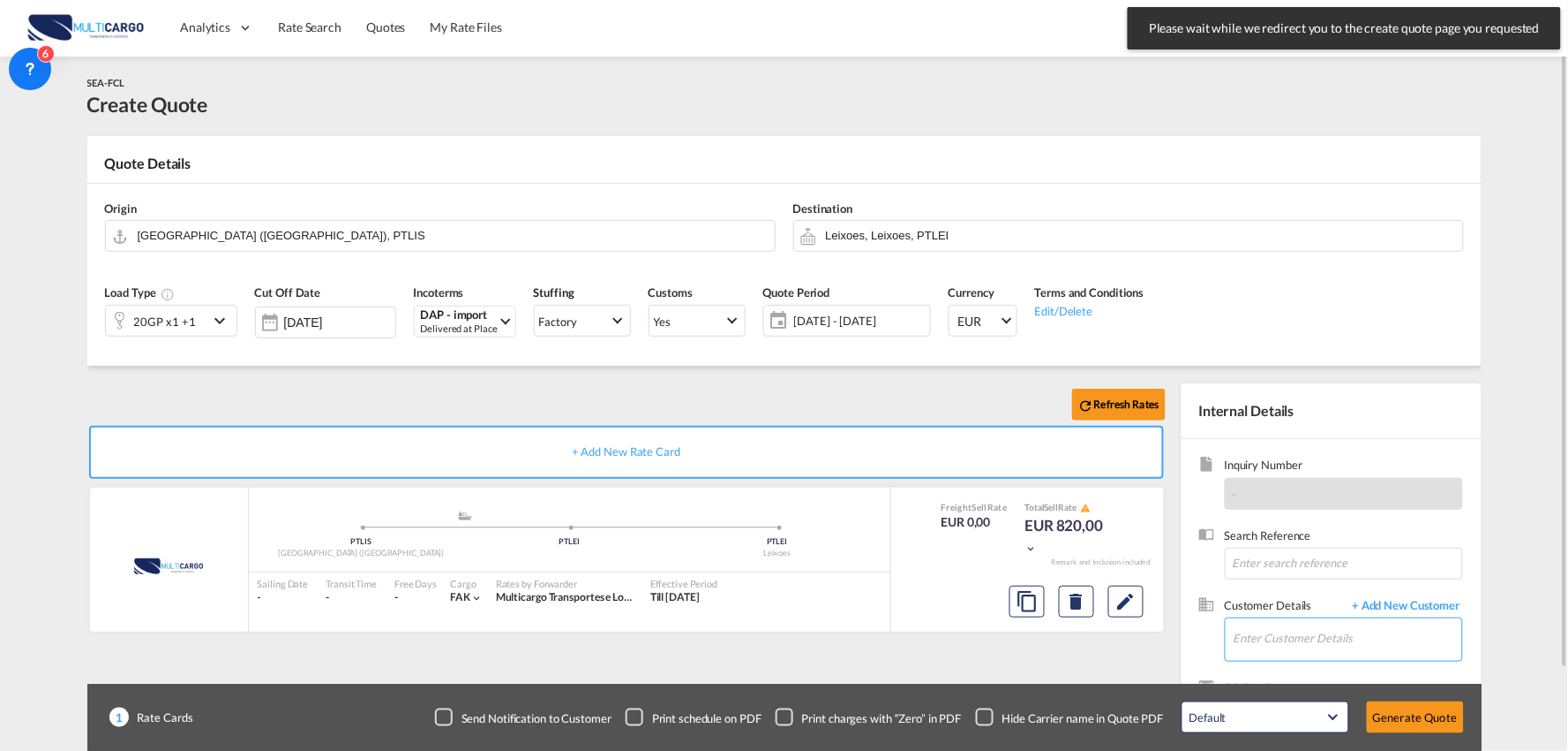
click at [1316, 643] on input "Enter Customer Details" at bounding box center [1348, 638] width 229 height 40
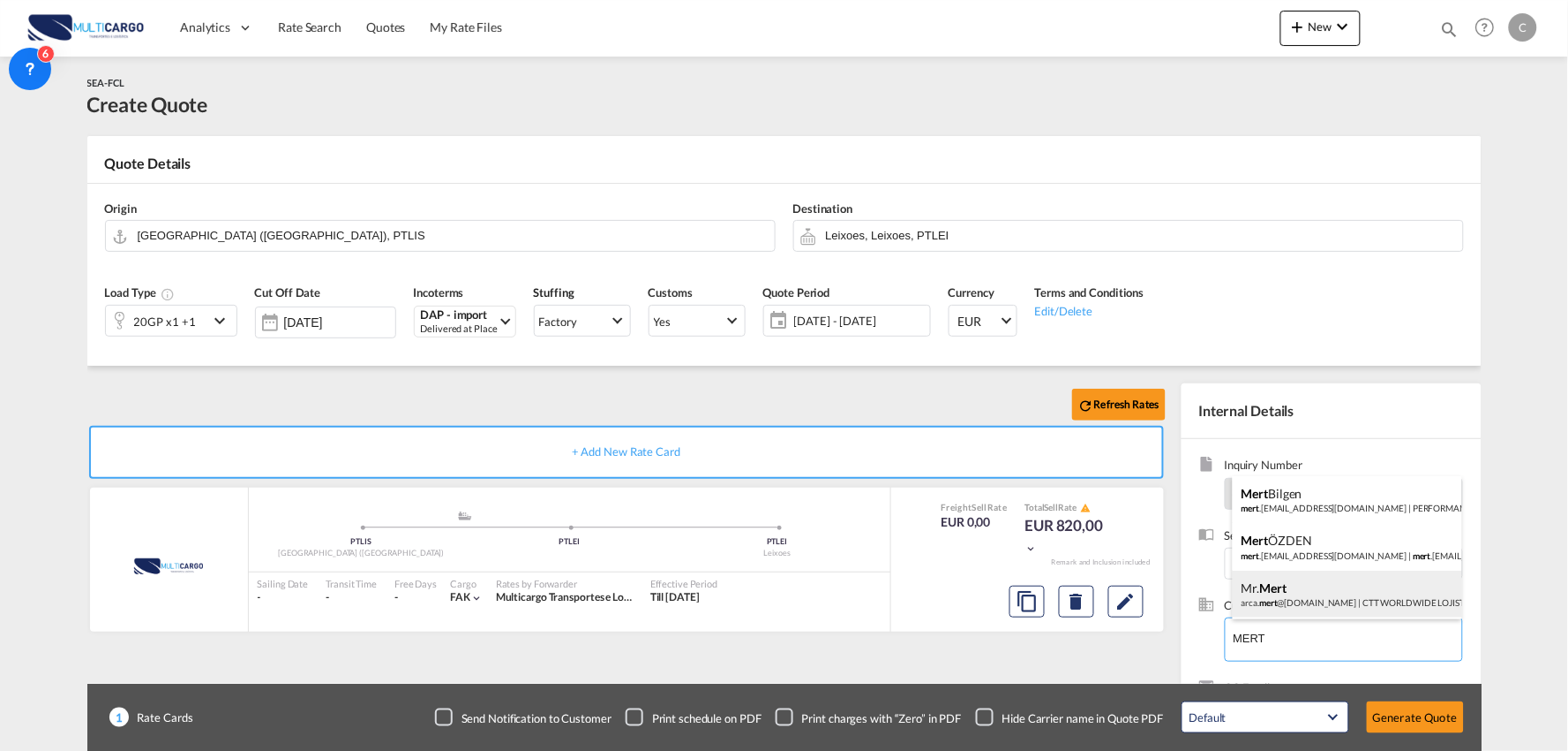
click at [1280, 586] on div "[PERSON_NAME]. mert @[DOMAIN_NAME] | CTT WORLDWIDE LOJISTIK ANONIM SIRKETI" at bounding box center [1348, 594] width 230 height 48
type input "CTT WORLDWIDE LOJISTIK ANONIM SIRKETI, Mr. Mert, [EMAIL_ADDRESS][DOMAIN_NAME]"
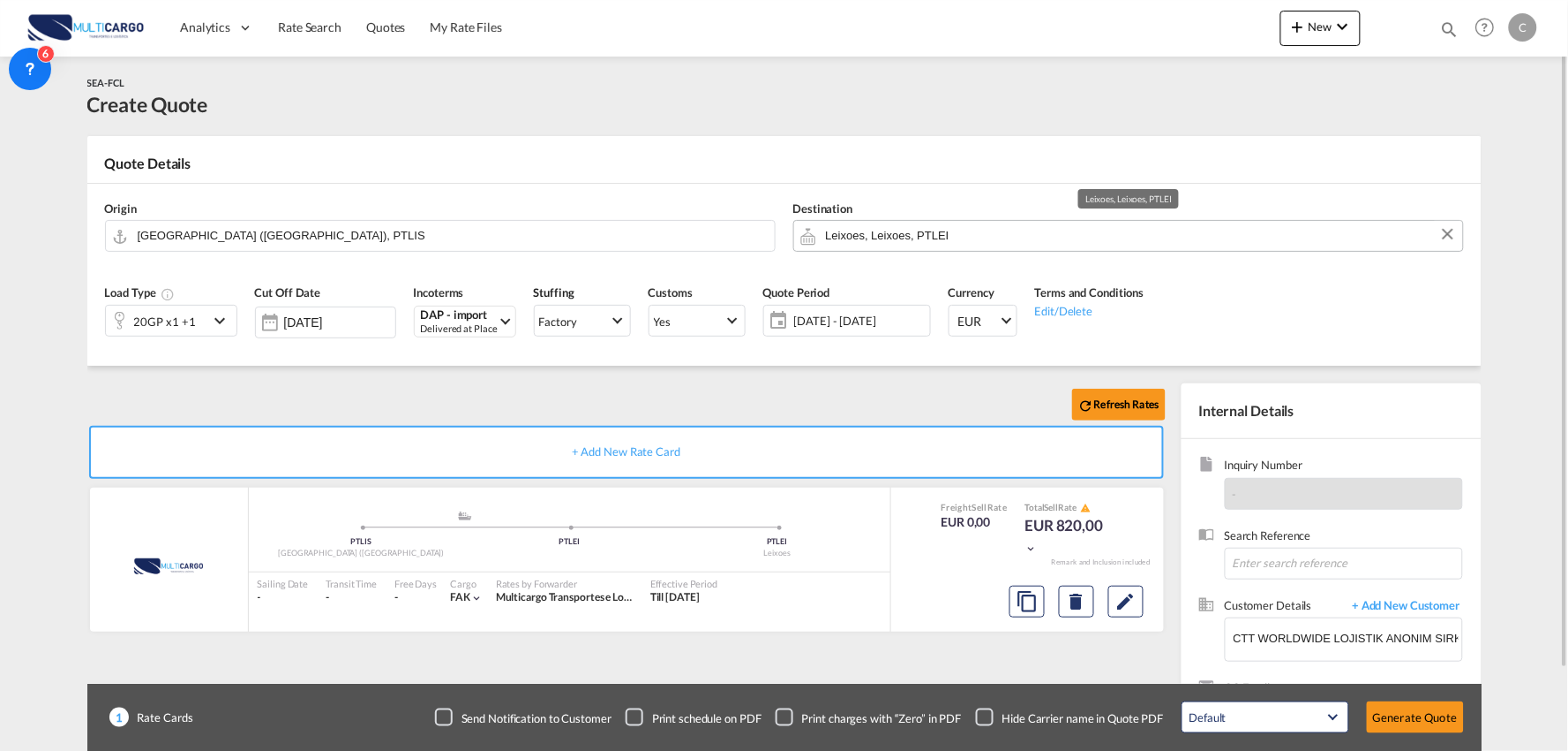
click at [947, 223] on input "Leixoes, Leixoes, PTLEI" at bounding box center [1141, 235] width 629 height 31
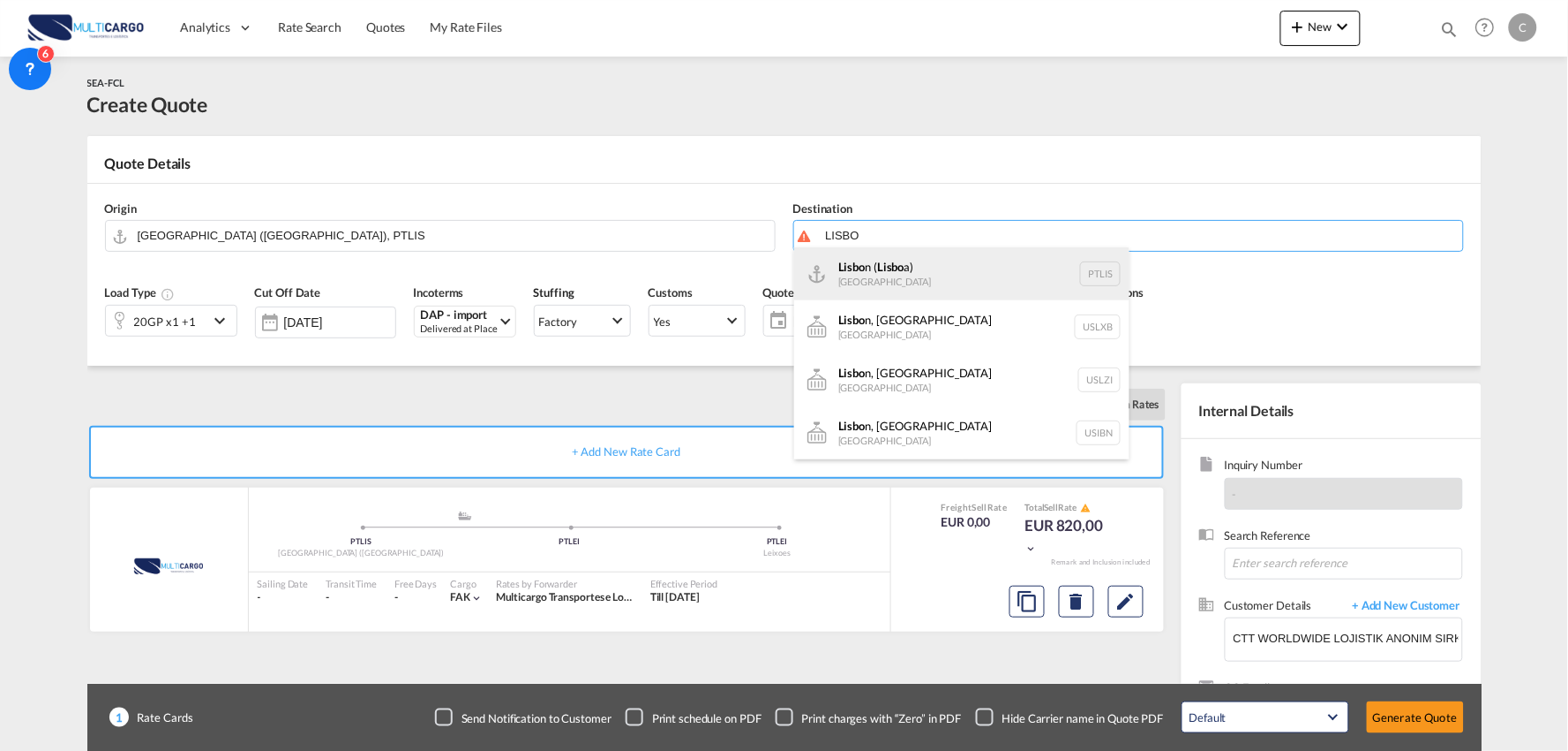
click at [874, 282] on div "Lisbo n ( Lisbo a) [GEOGRAPHIC_DATA] PTLIS" at bounding box center [962, 273] width 336 height 53
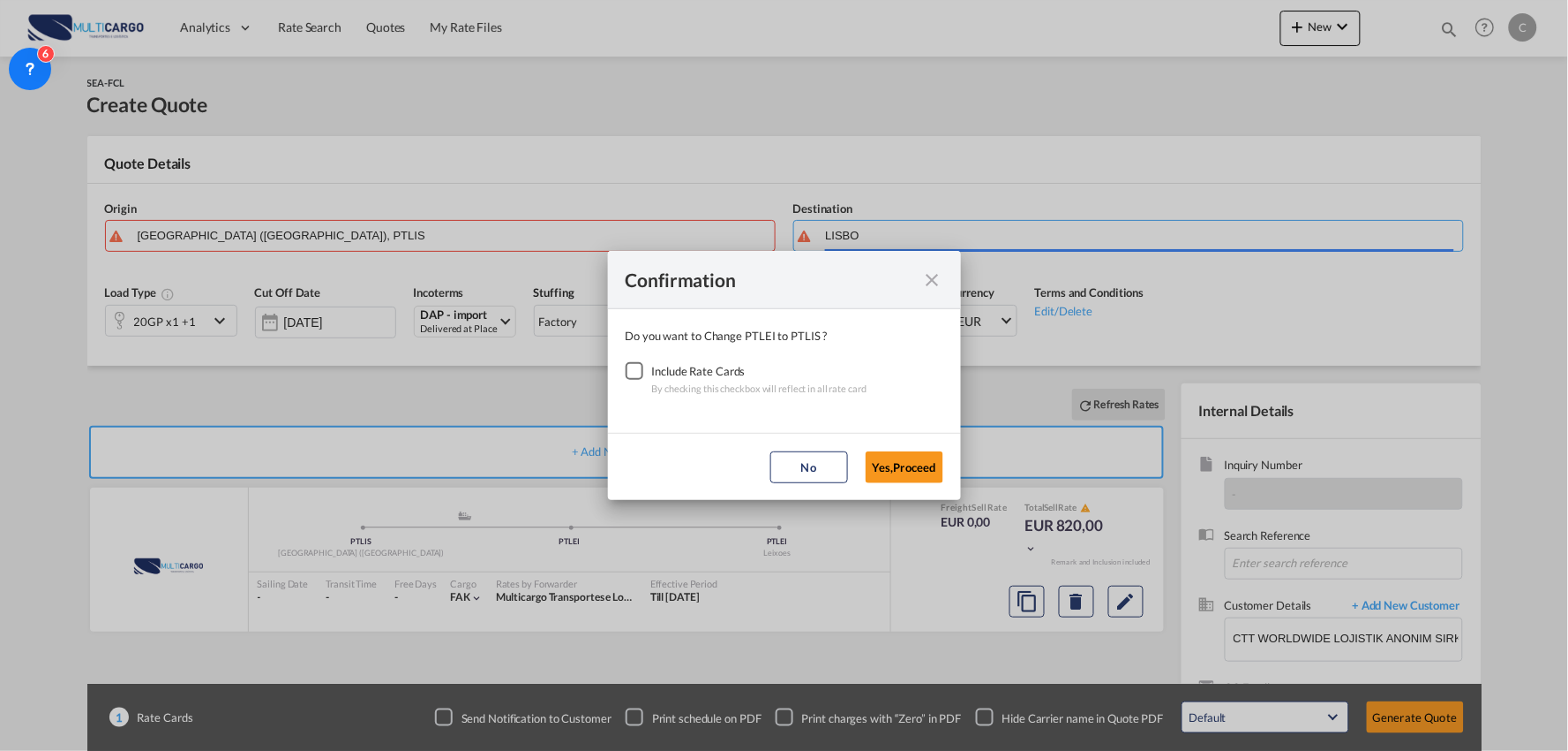
type input "[GEOGRAPHIC_DATA] ([GEOGRAPHIC_DATA]), PTLIS"
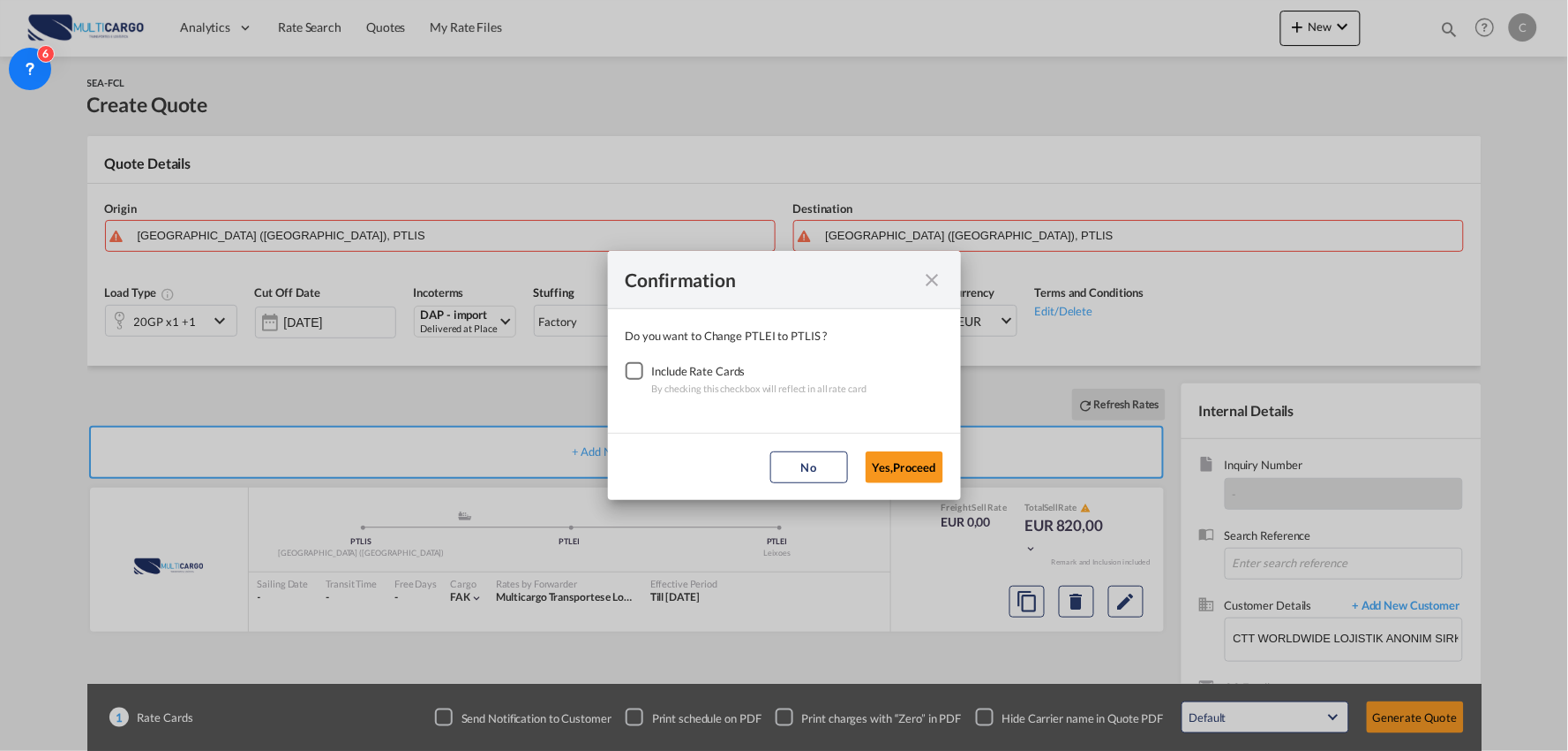
click at [626, 368] on div "Checkbox No Ink" at bounding box center [635, 371] width 18 height 18
click at [893, 465] on button "Yes,Proceed" at bounding box center [904, 468] width 77 height 32
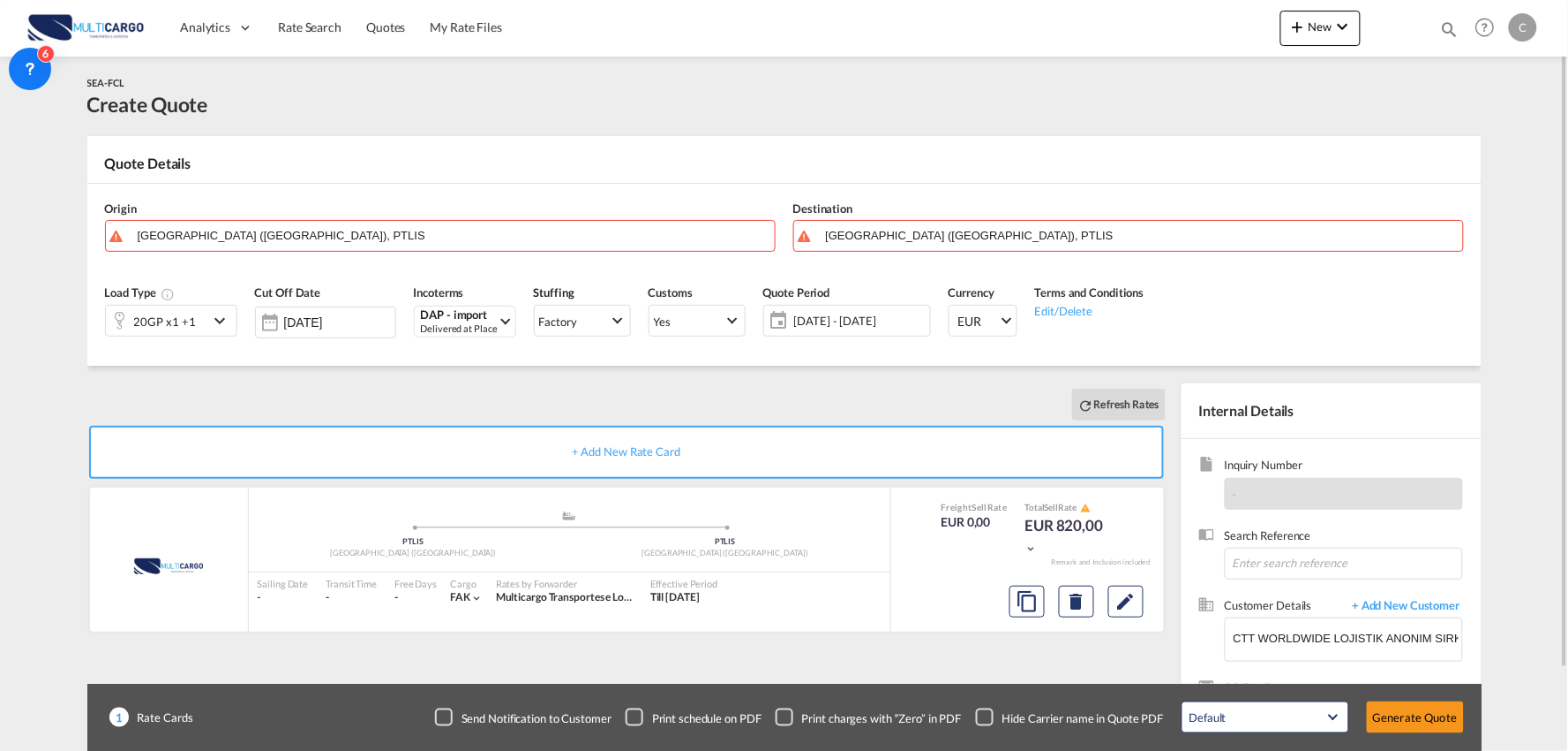
click at [205, 334] on div "20GP x1 +1" at bounding box center [157, 321] width 102 height 30
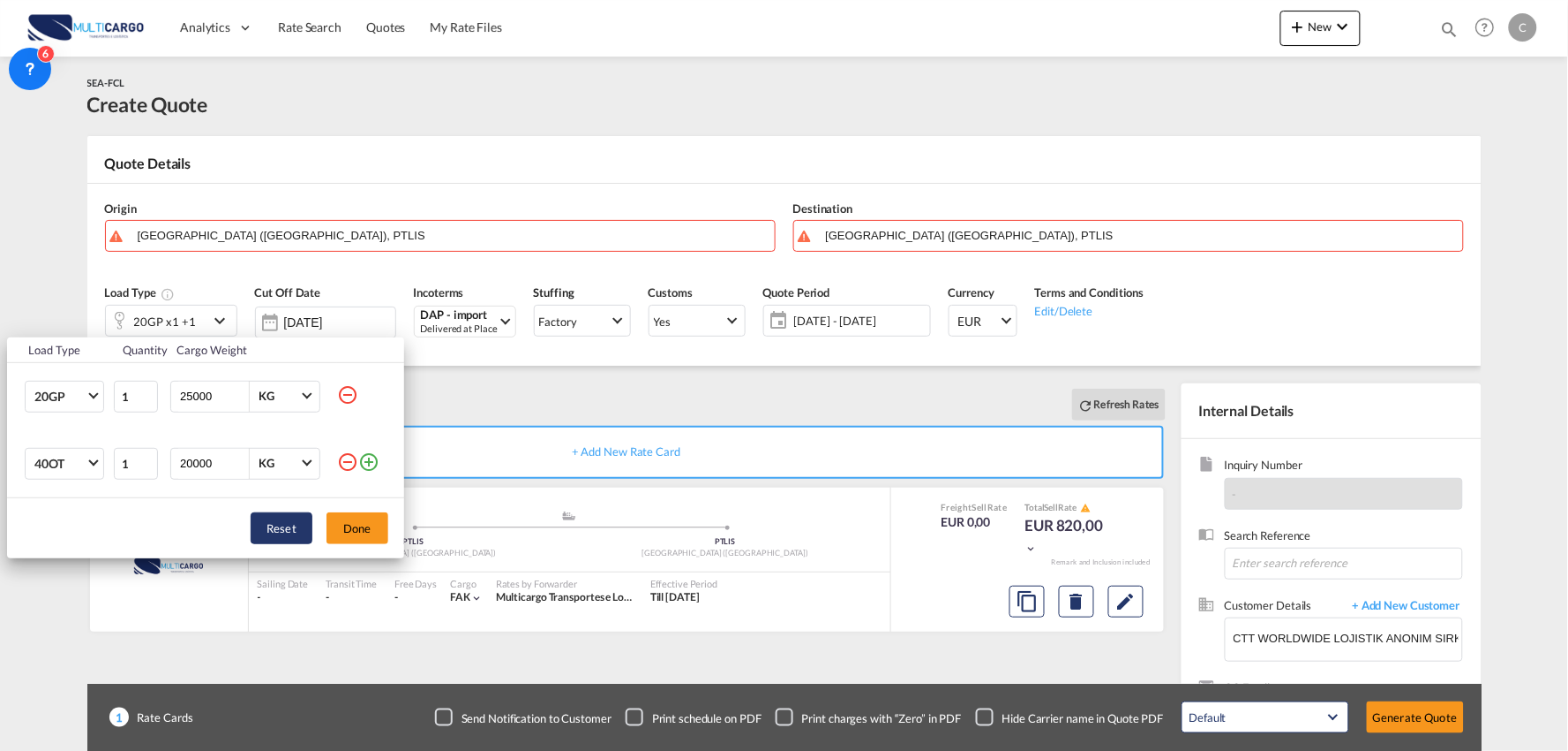
click at [343, 461] on md-icon "icon-minus-circle-outline" at bounding box center [348, 462] width 21 height 21
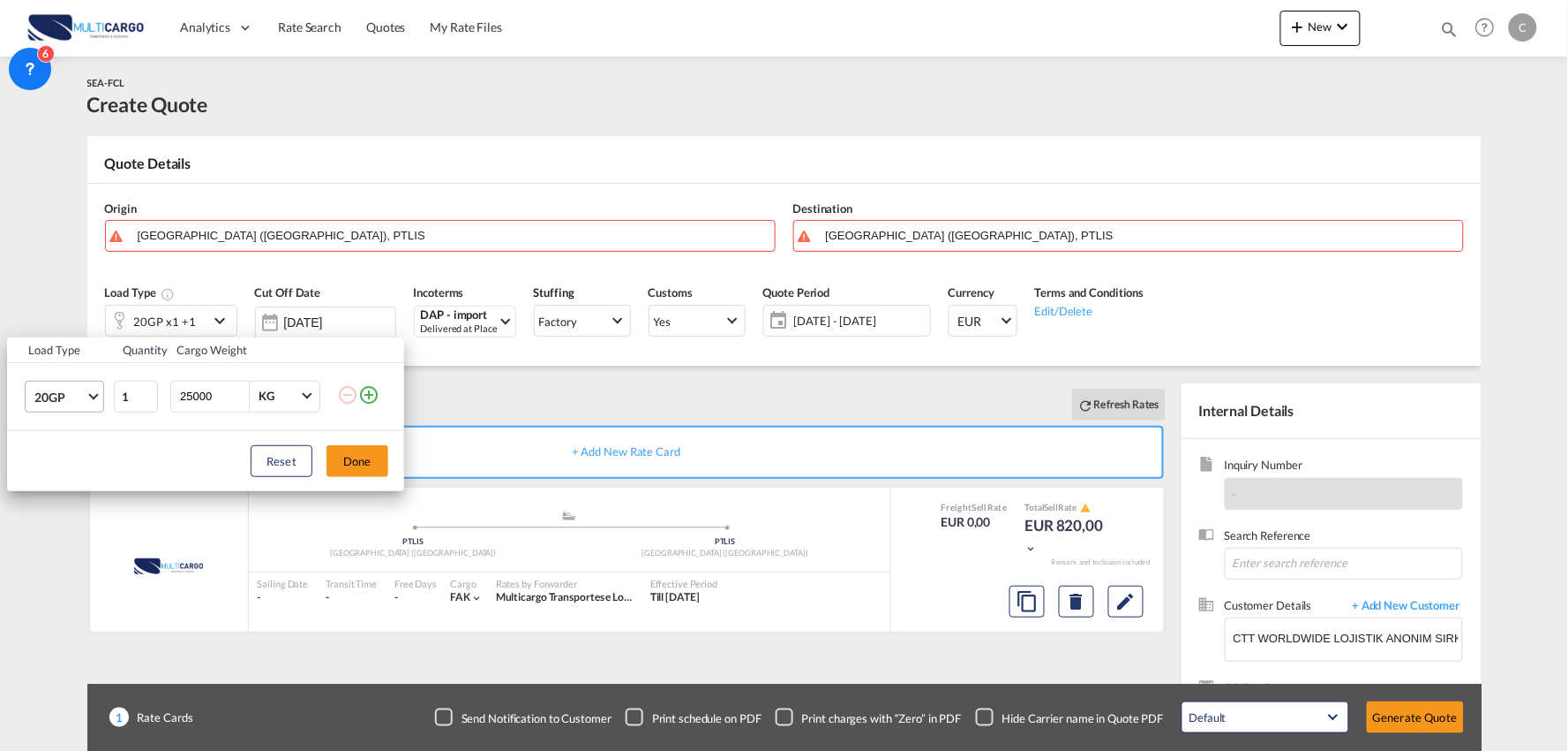
click at [65, 387] on md-select-value "20GP" at bounding box center [68, 396] width 70 height 30
click at [86, 484] on md-option "40HC" at bounding box center [80, 481] width 120 height 43
click at [371, 468] on button "Done" at bounding box center [357, 461] width 61 height 32
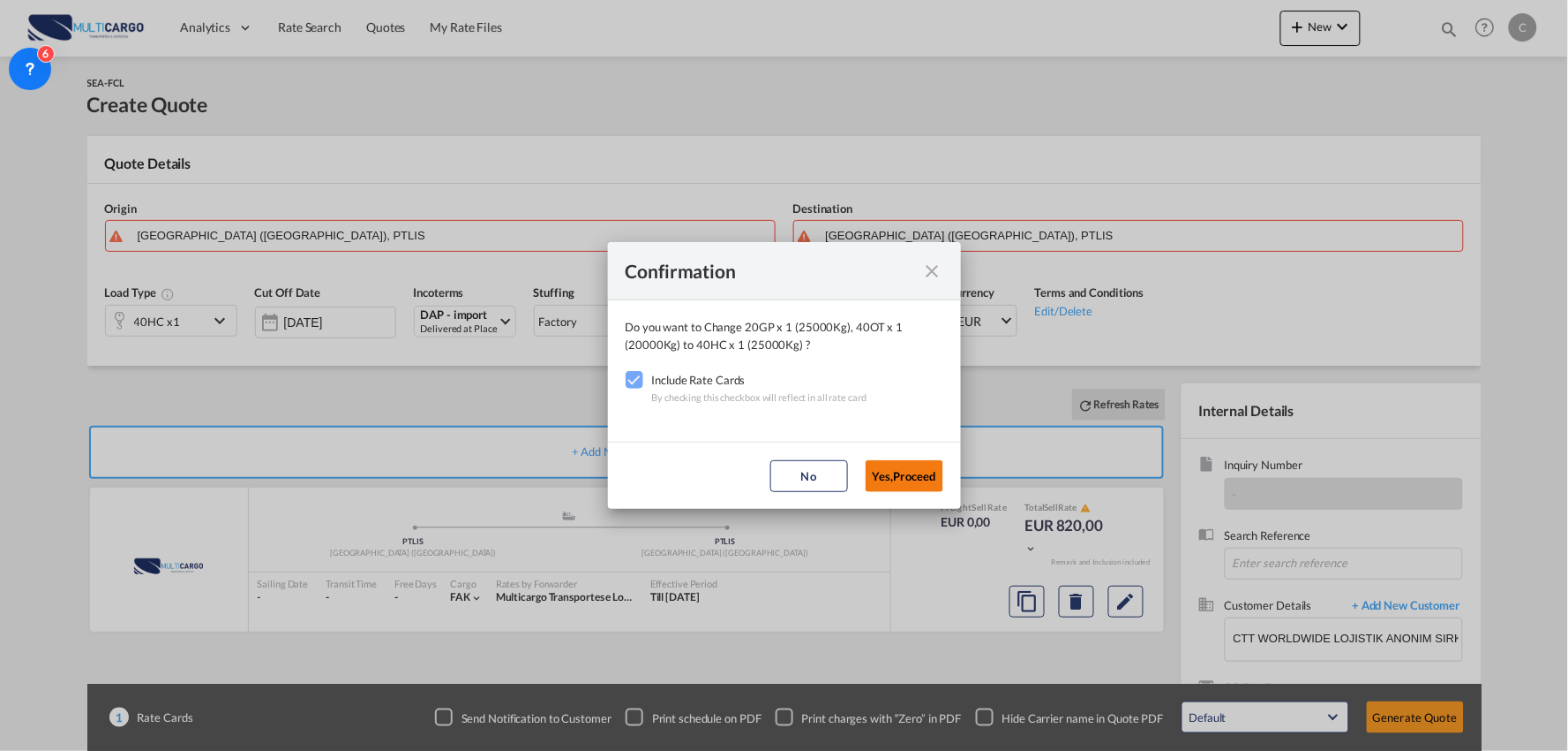
click at [920, 477] on button "Yes,Proceed" at bounding box center [904, 476] width 77 height 32
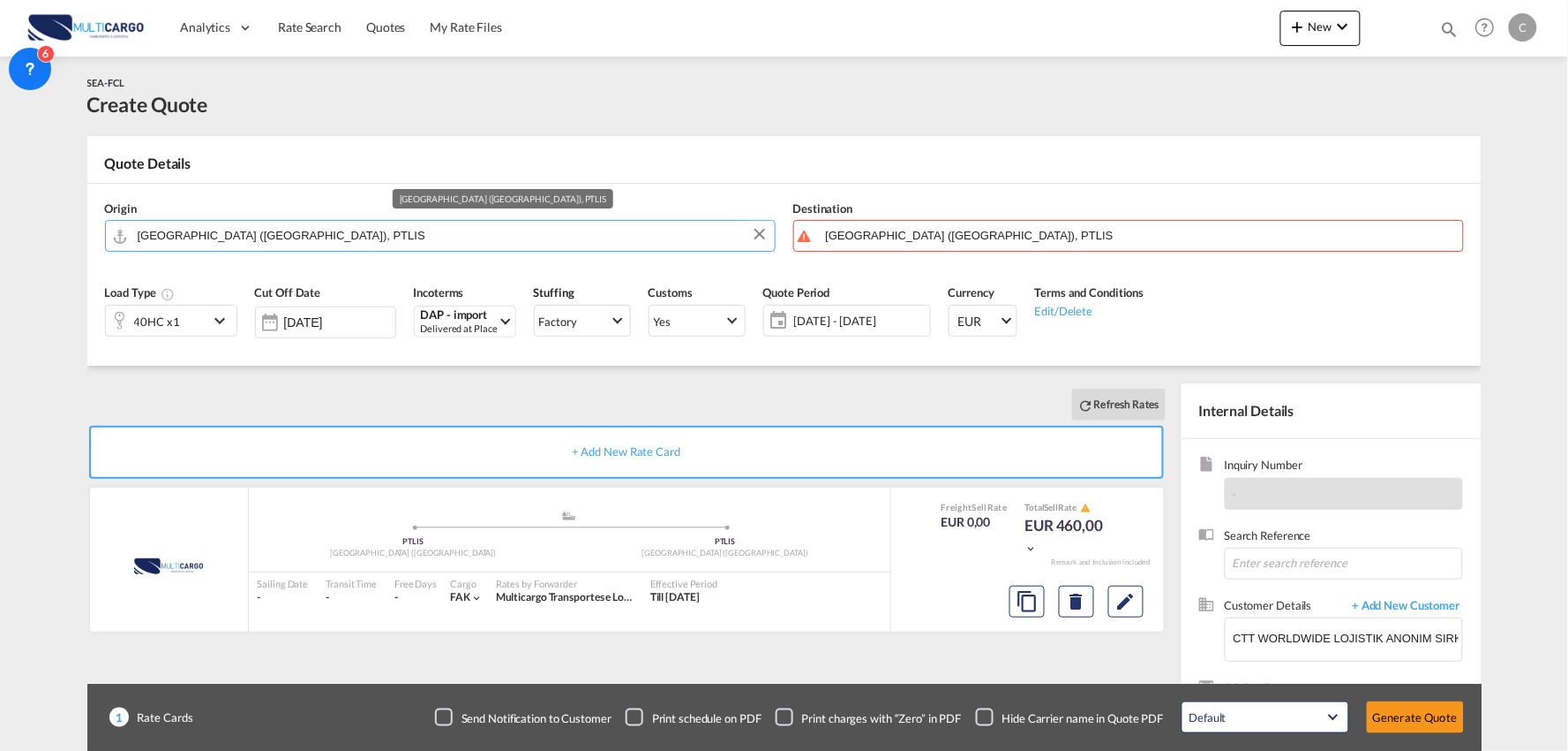
click at [288, 230] on input "[GEOGRAPHIC_DATA] ([GEOGRAPHIC_DATA]), PTLIS" at bounding box center [452, 235] width 629 height 31
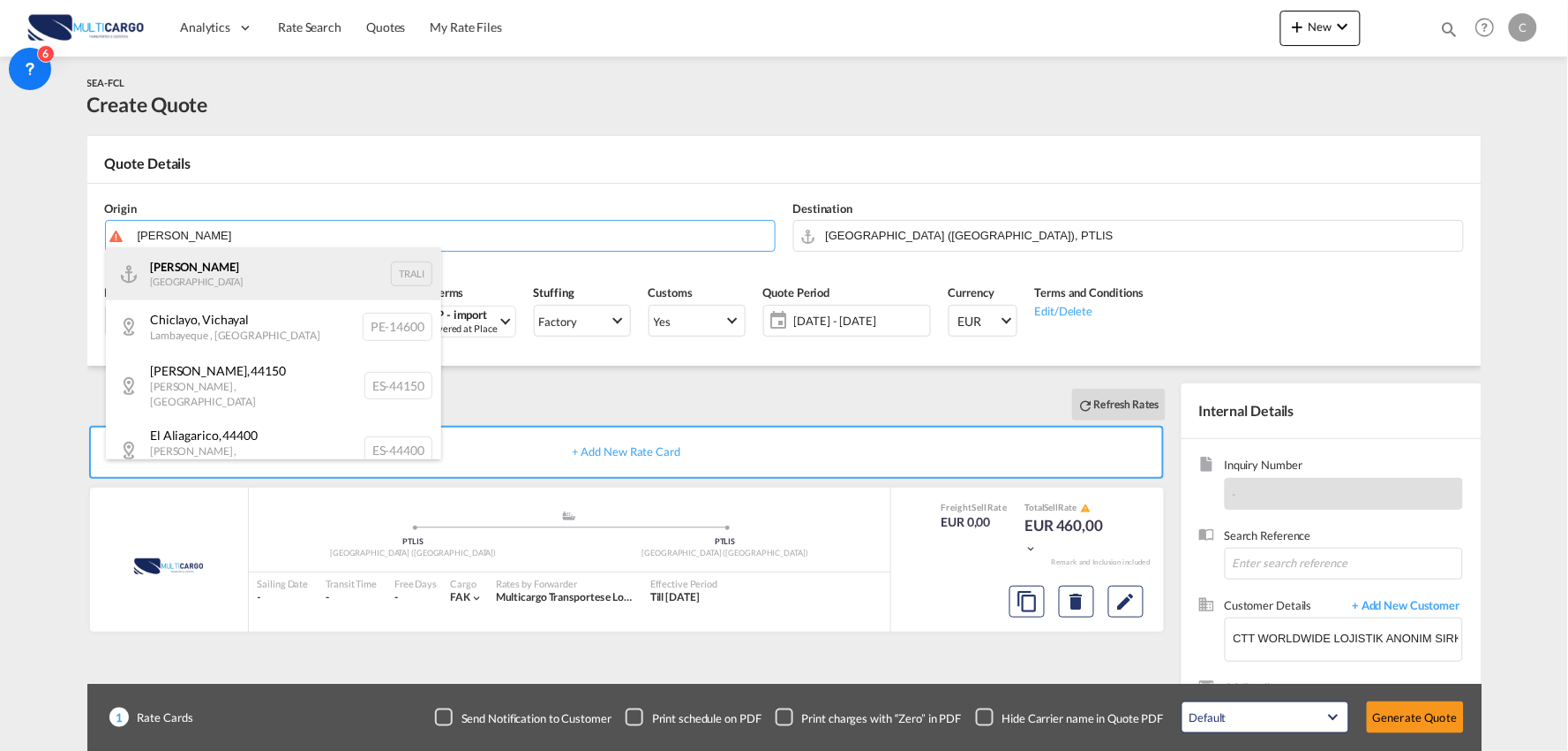
click at [200, 263] on div "[PERSON_NAME] Turkey TRALI" at bounding box center [273, 273] width 336 height 53
type input "[PERSON_NAME], TRALI"
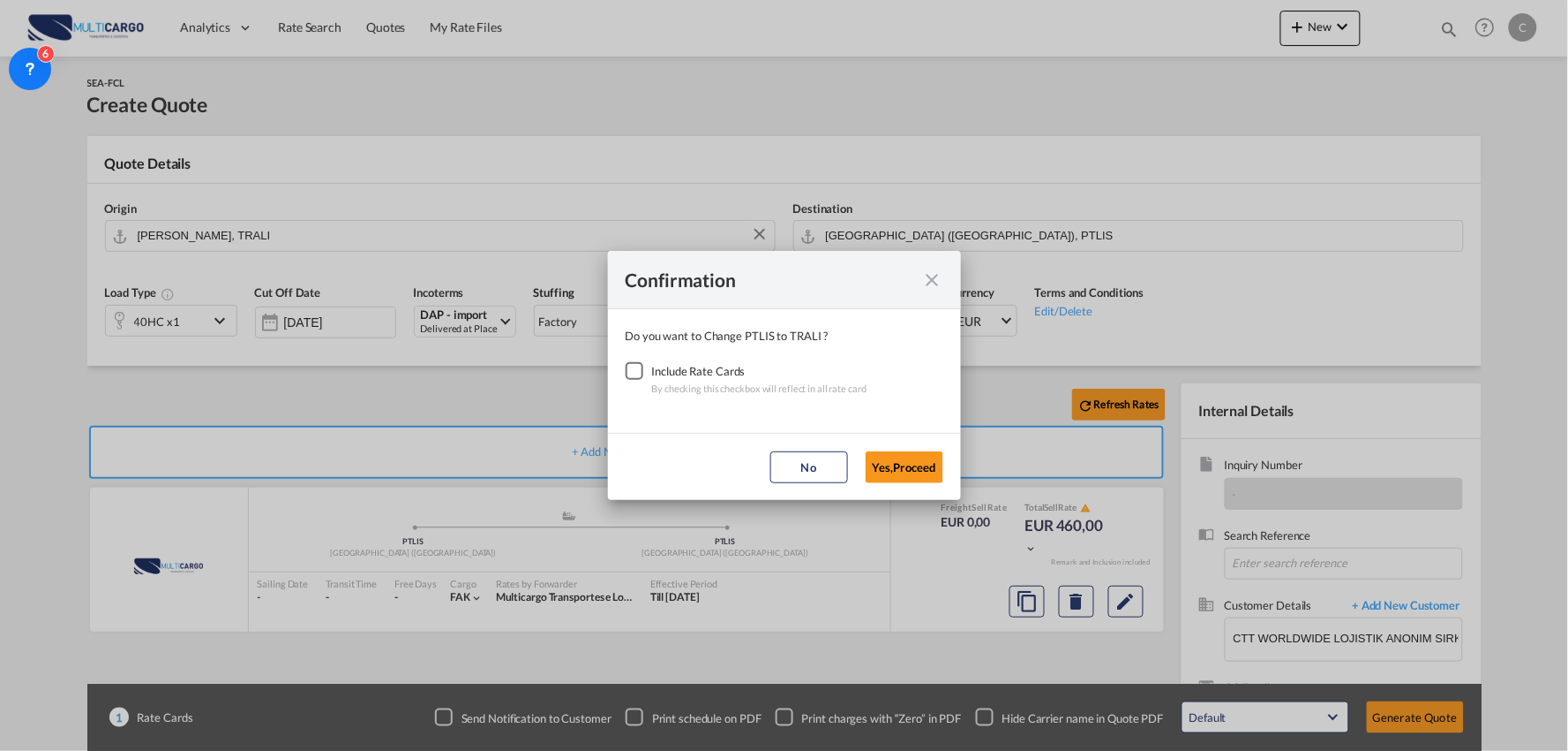
click at [630, 369] on div "Checkbox No Ink" at bounding box center [635, 371] width 18 height 18
drag, startPoint x: 909, startPoint y: 465, endPoint x: 981, endPoint y: 487, distance: 75.3
click at [915, 469] on button "Yes,Proceed" at bounding box center [904, 468] width 77 height 32
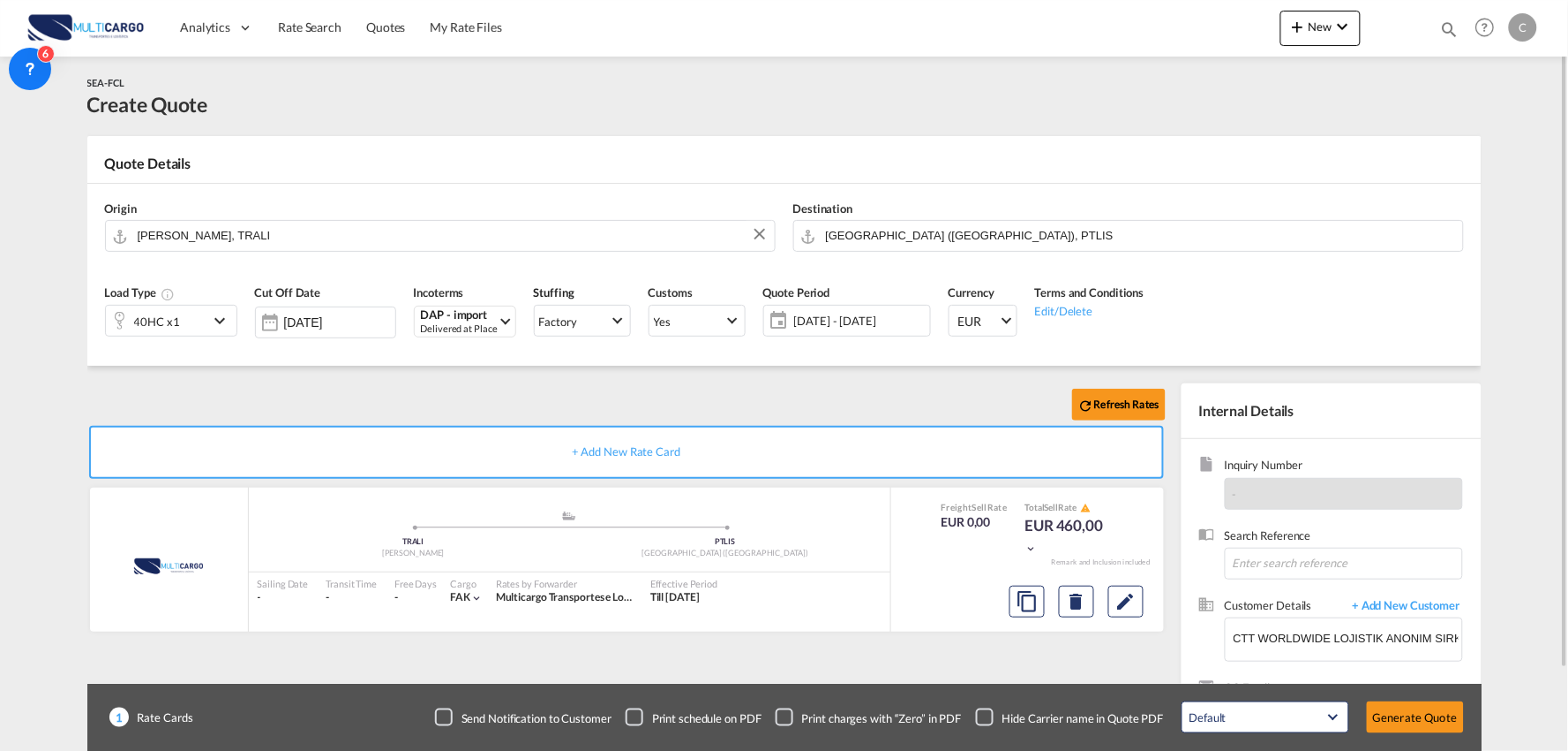
drag, startPoint x: 1048, startPoint y: 716, endPoint x: 1092, endPoint y: 716, distance: 44.0
click at [1063, 716] on div "Hide Carrier name in Quote PDF" at bounding box center [1083, 718] width 161 height 16
click at [1396, 717] on button "Generate Quote" at bounding box center [1415, 717] width 97 height 32
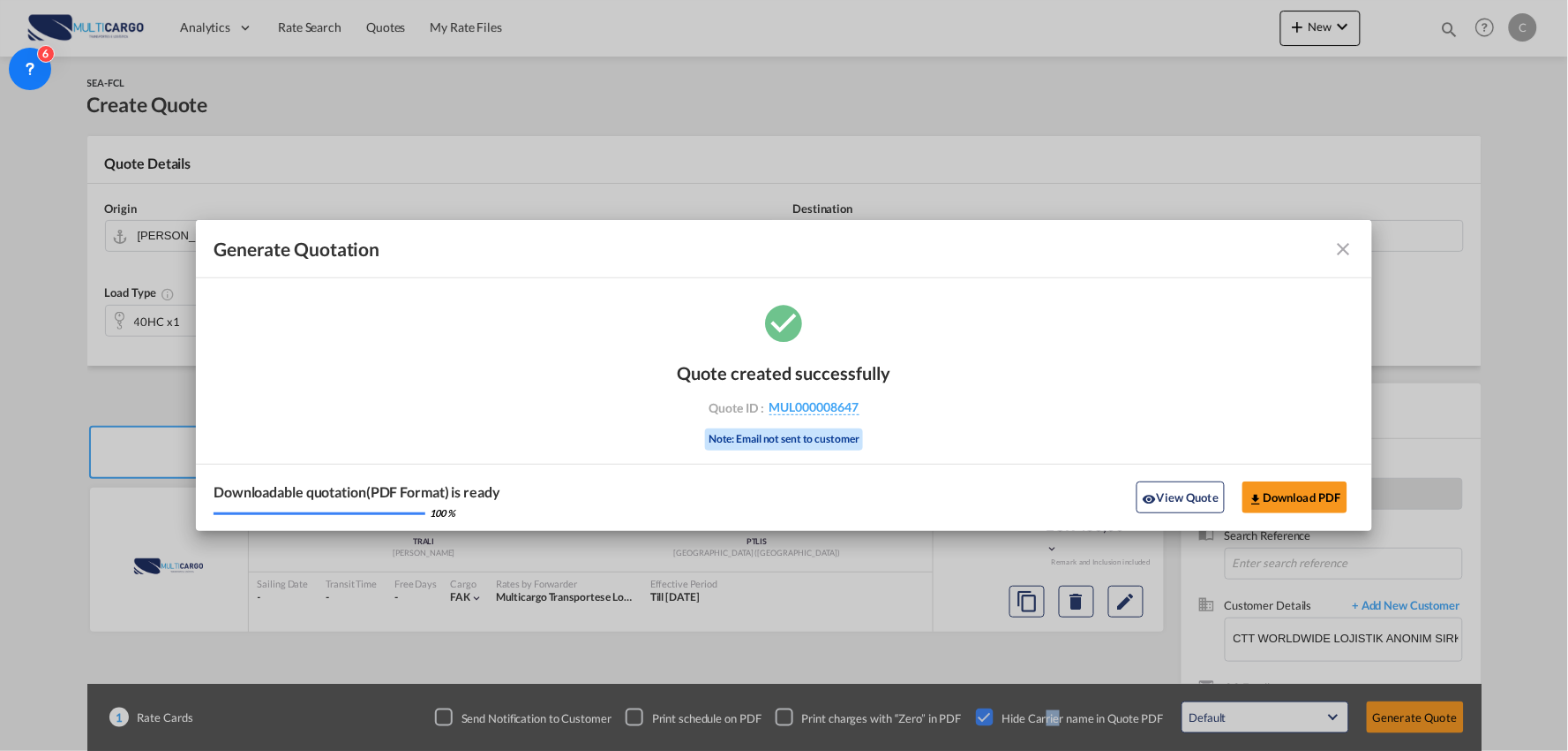
click at [1193, 503] on button "View Quote" at bounding box center [1181, 497] width 88 height 32
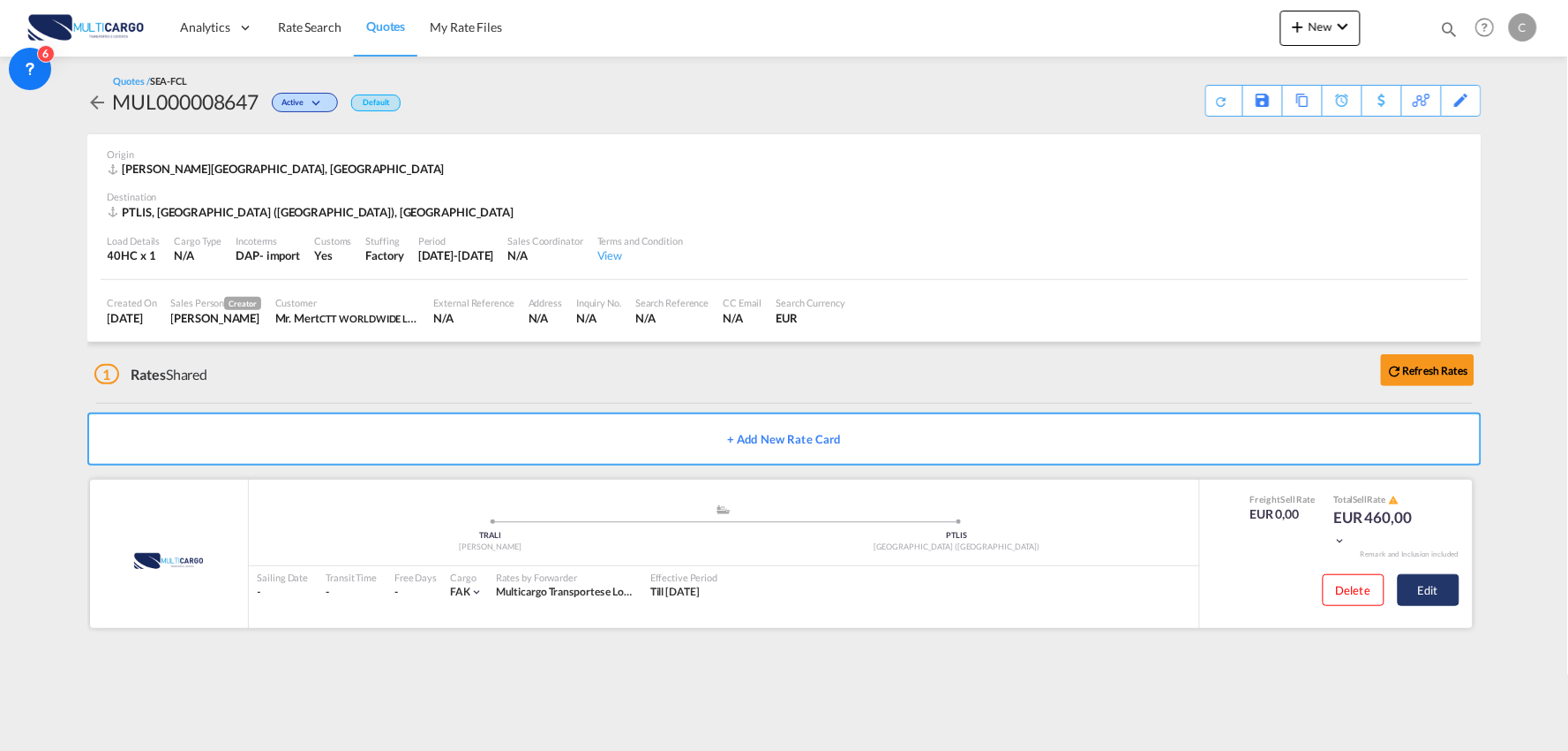
click at [1443, 586] on button "Edit" at bounding box center [1428, 590] width 61 height 32
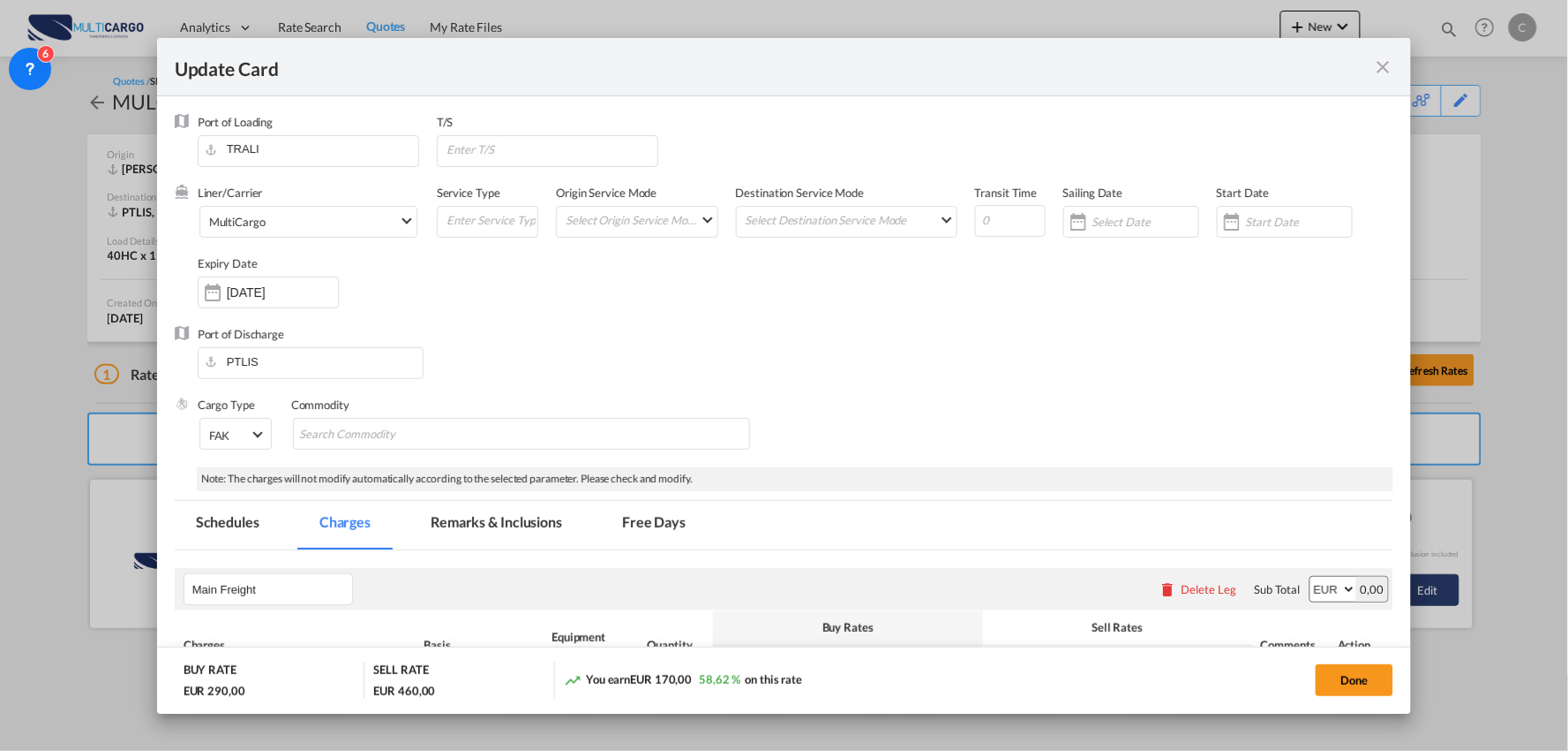
select select "per container"
select select "per B/L"
select select "per container"
select select "per B/L"
select select "per container"
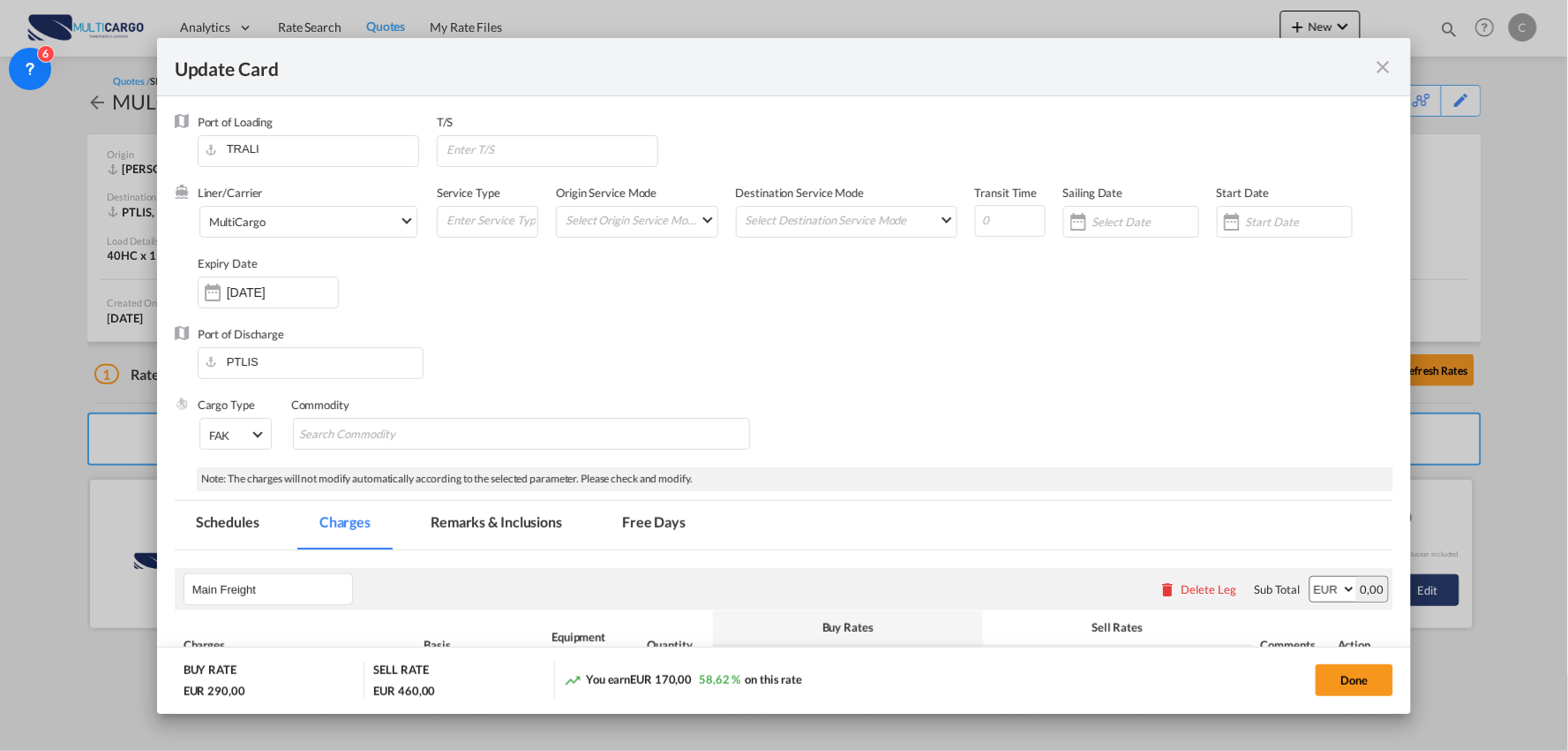
scroll to position [294, 0]
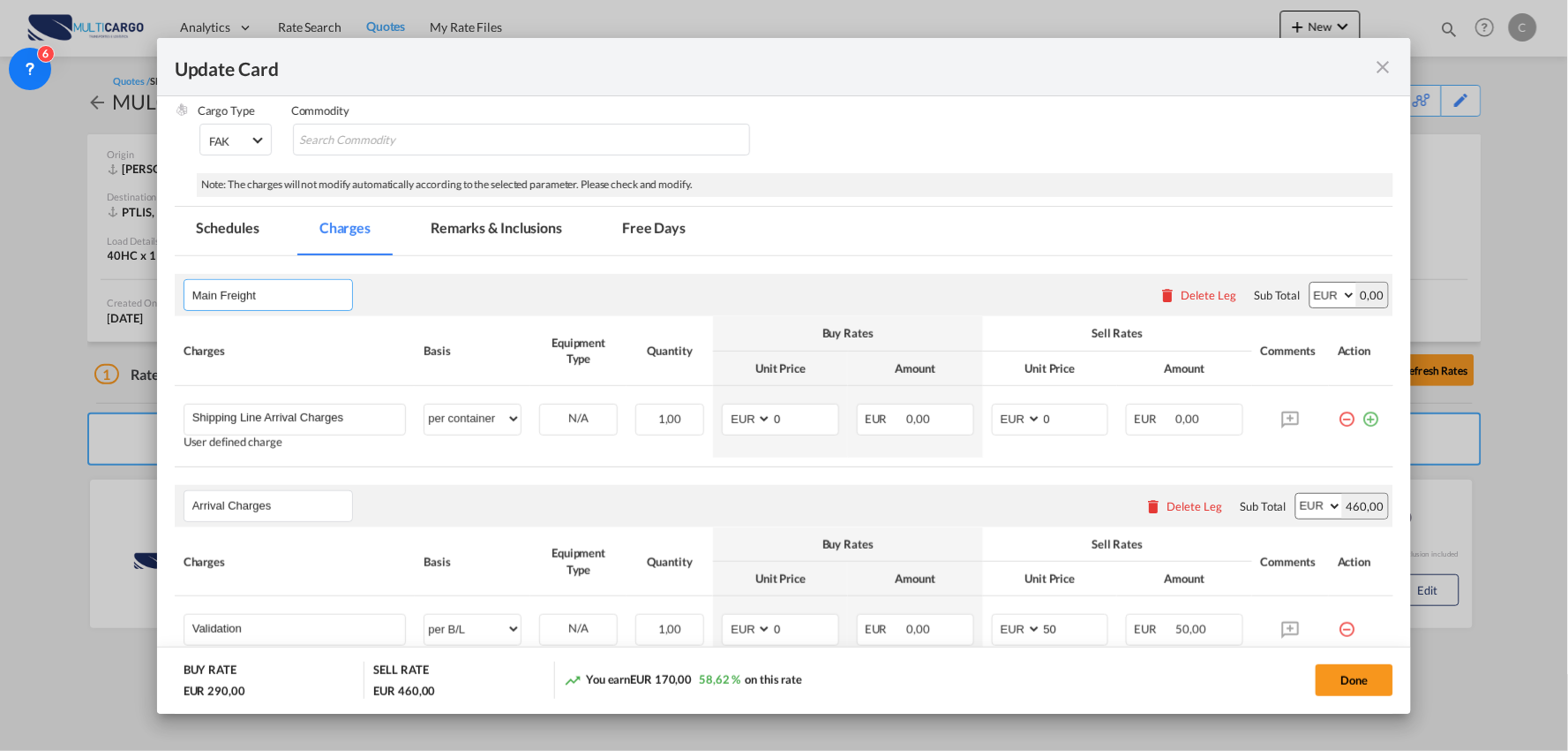
drag, startPoint x: 183, startPoint y: 293, endPoint x: 38, endPoint y: 292, distance: 145.0
click at [39, 292] on div "Update Card Port of [GEOGRAPHIC_DATA] [GEOGRAPHIC_DATA] T/S Liner/Carrier Multi…" at bounding box center [784, 375] width 1568 height 751
drag, startPoint x: 301, startPoint y: 316, endPoint x: 310, endPoint y: 290, distance: 27.5
click at [268, 306] on div "oCEAN fREIGHT Please enter leg name Leg Name Already Exists Delete Leg Sub Tota…" at bounding box center [784, 370] width 1220 height 193
drag, startPoint x: 310, startPoint y: 290, endPoint x: -44, endPoint y: 287, distance: 354.0
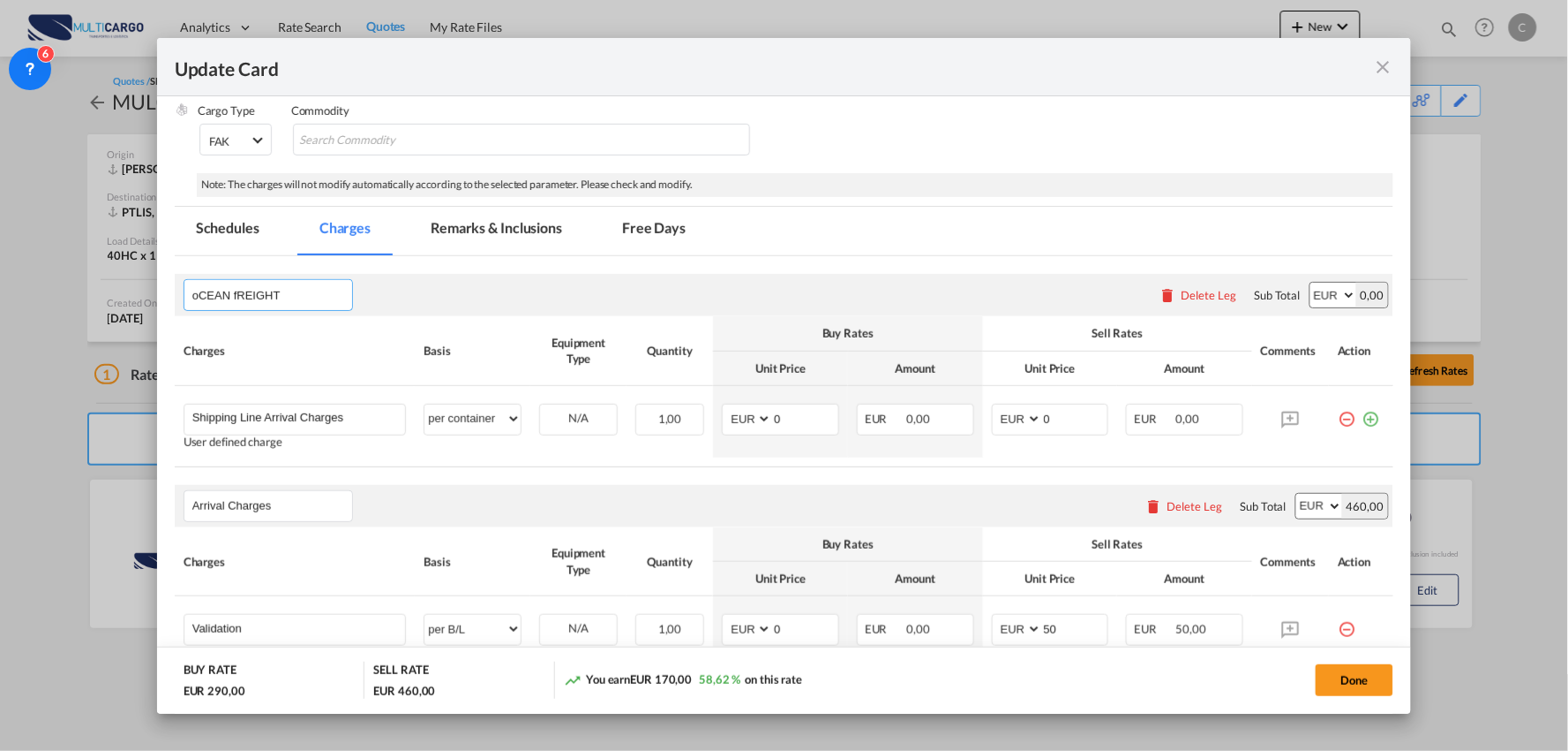
click at [0, 287] on html "Analytics Reports Dashboard Rate Search Quotes My Rate Files" at bounding box center [784, 375] width 1568 height 751
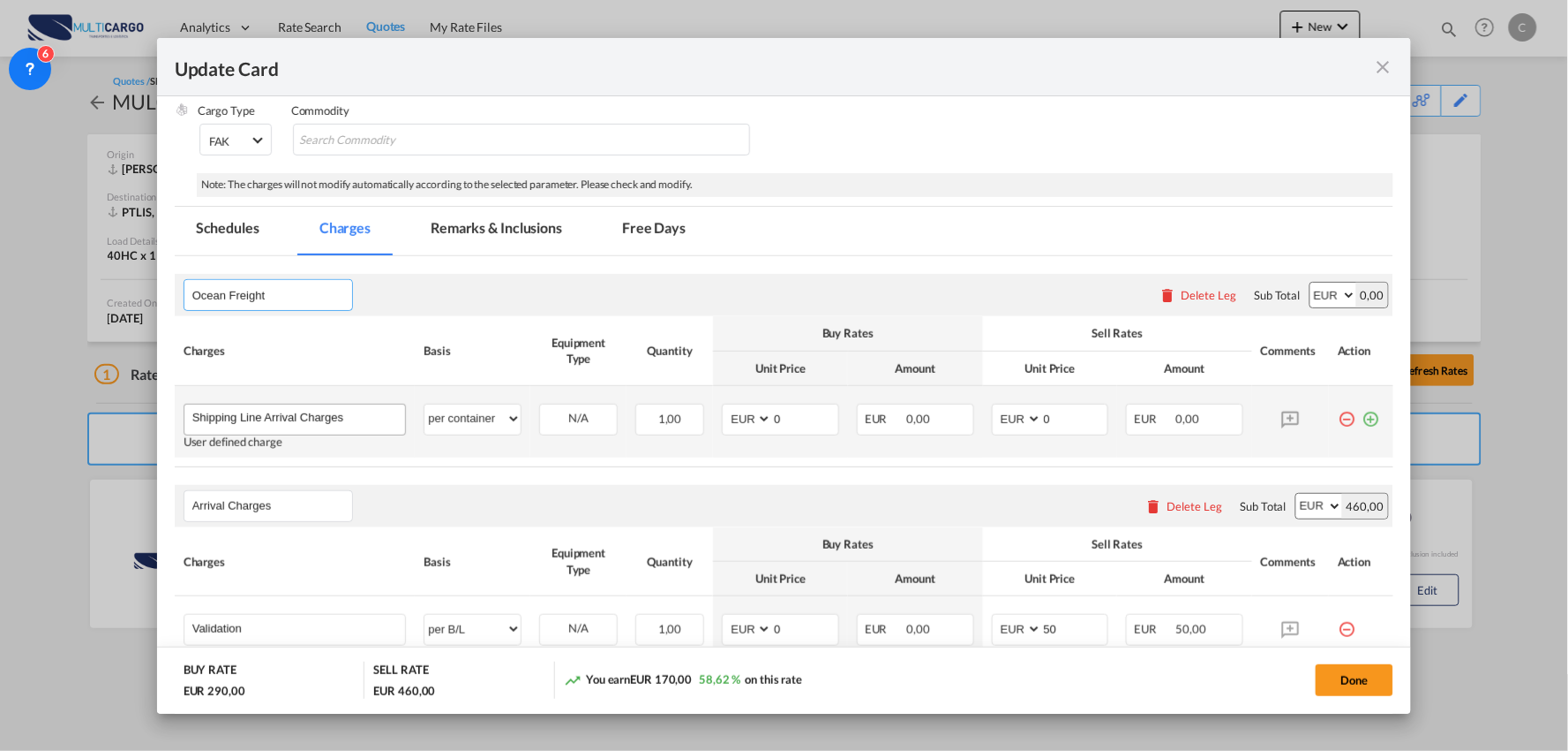
type input "Ocean Freight"
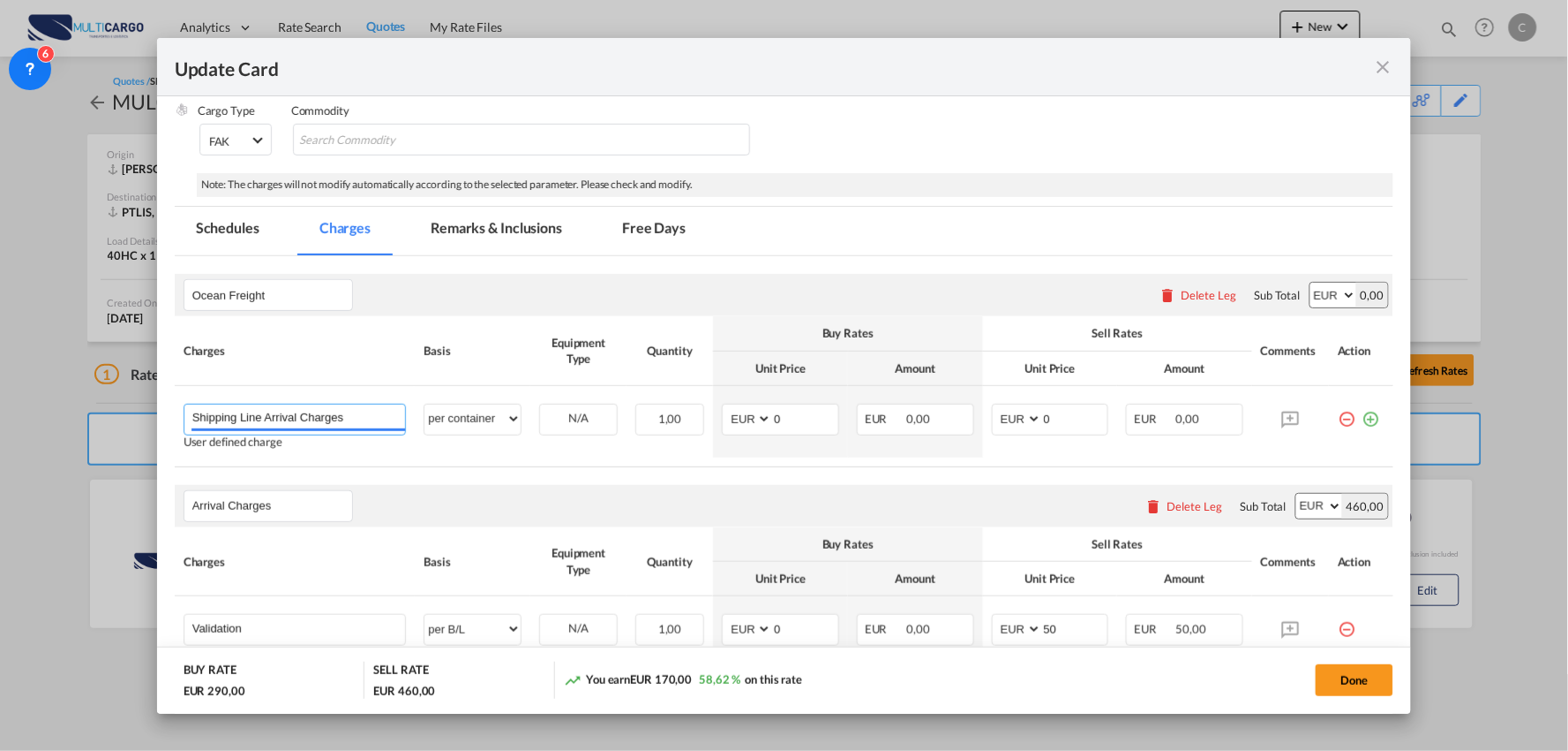
drag, startPoint x: 364, startPoint y: 420, endPoint x: -5, endPoint y: 392, distance: 370.1
click at [0, 392] on html "Analytics Reports Dashboard Rate Search Quotes My Rate Files" at bounding box center [784, 375] width 1568 height 751
click at [279, 454] on span "Basic Ocean Freight" at bounding box center [257, 452] width 105 height 15
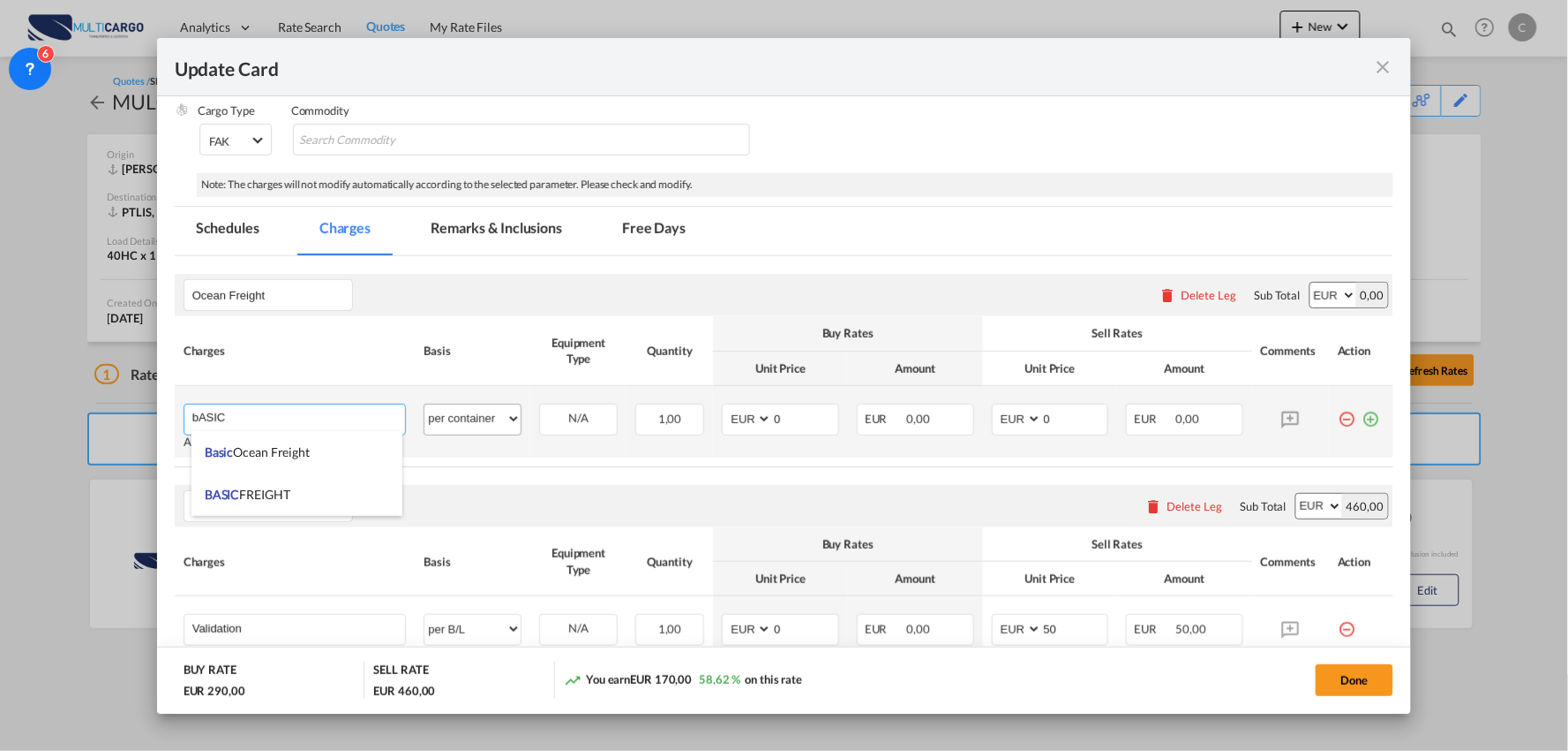
type input "Basic Ocean Freight"
select select "per equipment"
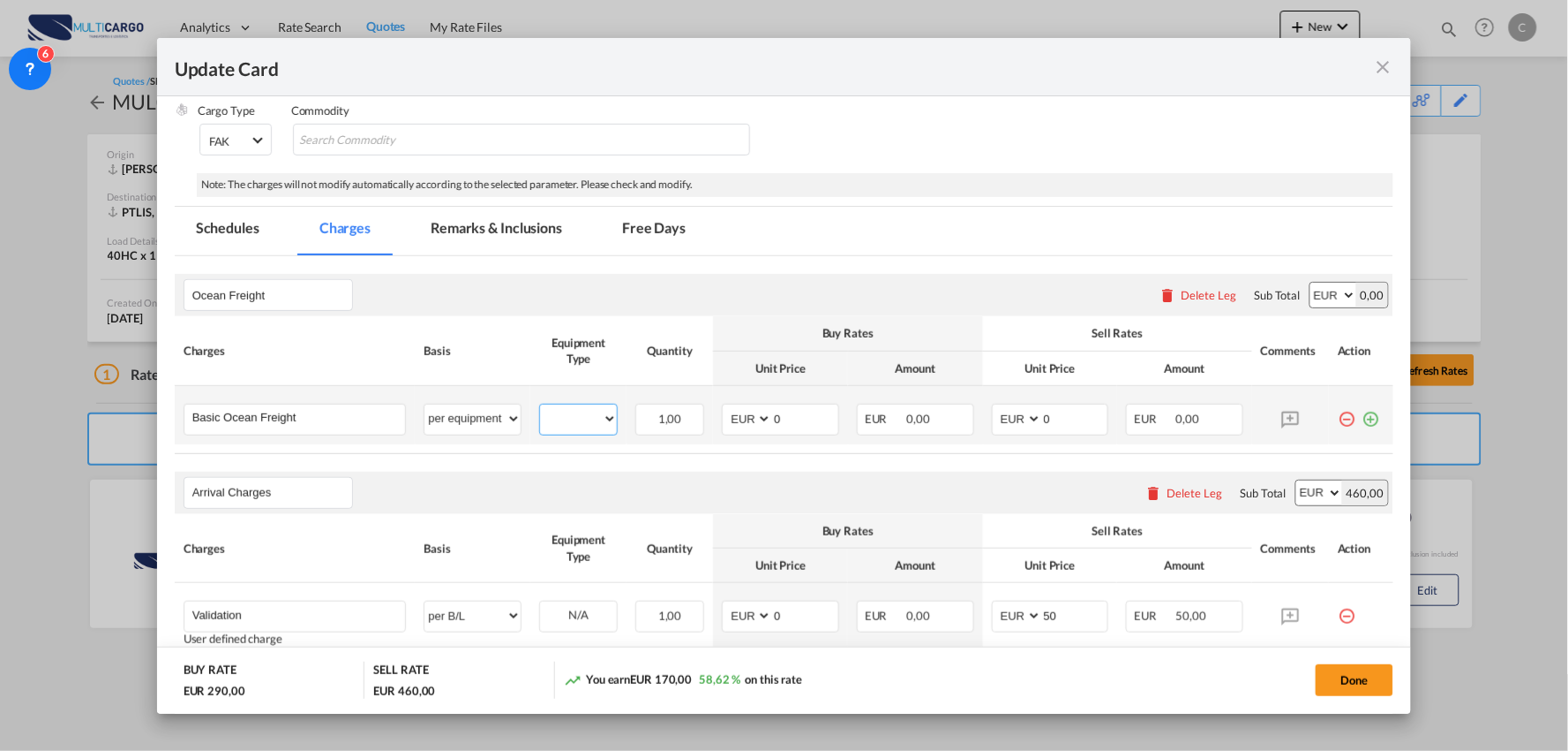
click at [560, 418] on select "40HC" at bounding box center [579, 419] width 77 height 24
select select "40HC"
click at [540, 407] on select "40HC" at bounding box center [579, 419] width 77 height 24
click at [782, 418] on input "0" at bounding box center [805, 418] width 66 height 27
drag, startPoint x: 787, startPoint y: 411, endPoint x: 724, endPoint y: 416, distance: 63.2
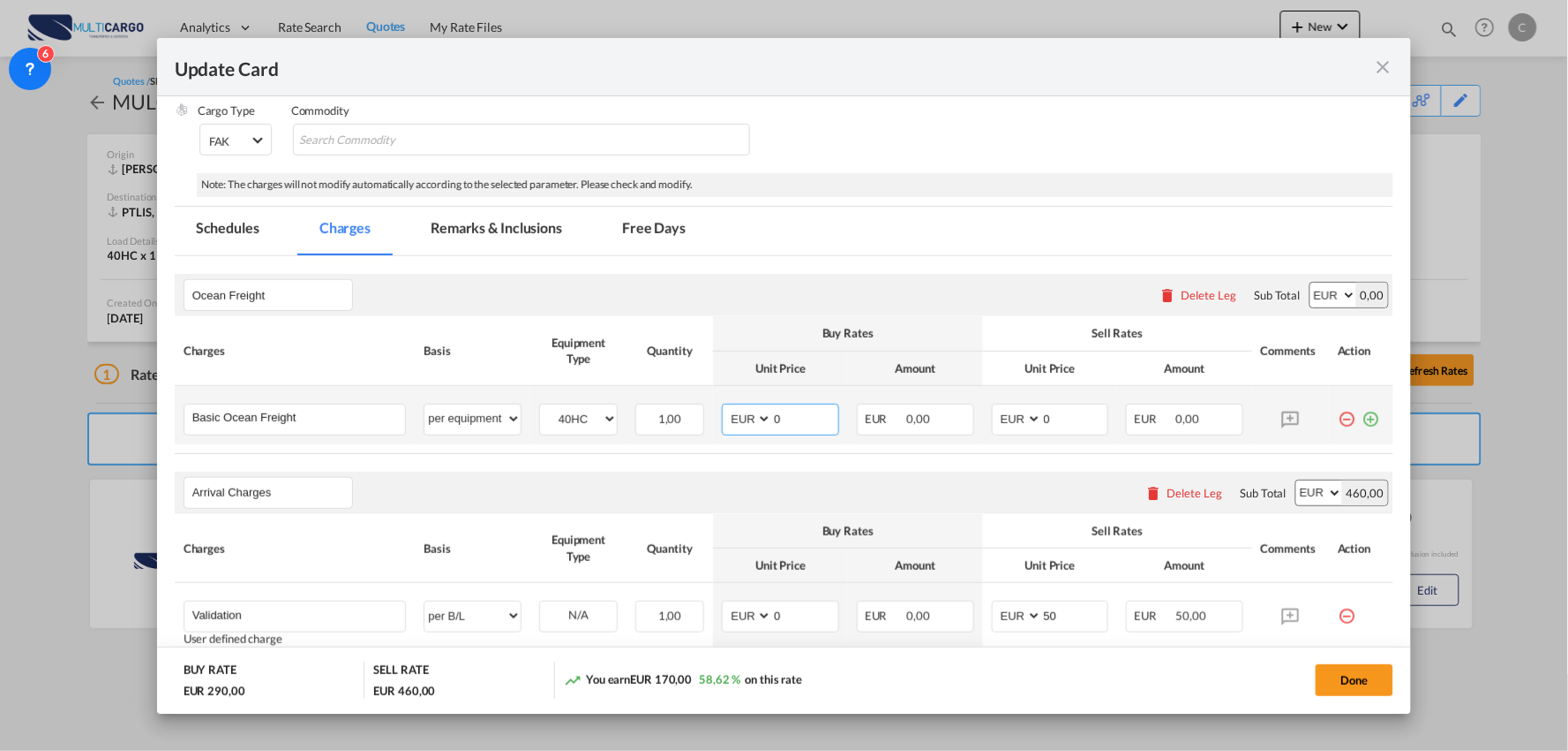
click at [728, 416] on md-input-container "AED AFN ALL AMD ANG AOA ARS AUD AWG AZN BAM BBD BDT BGN BHD BIF BMD BND BOB BRL…" at bounding box center [781, 420] width 118 height 32
type input "1087"
drag, startPoint x: 1011, startPoint y: 418, endPoint x: 933, endPoint y: 418, distance: 78.0
click at [934, 418] on tr "Basic Ocean Freight Please Enter User Defined Charges Cannot Be Published per e…" at bounding box center [784, 414] width 1220 height 58
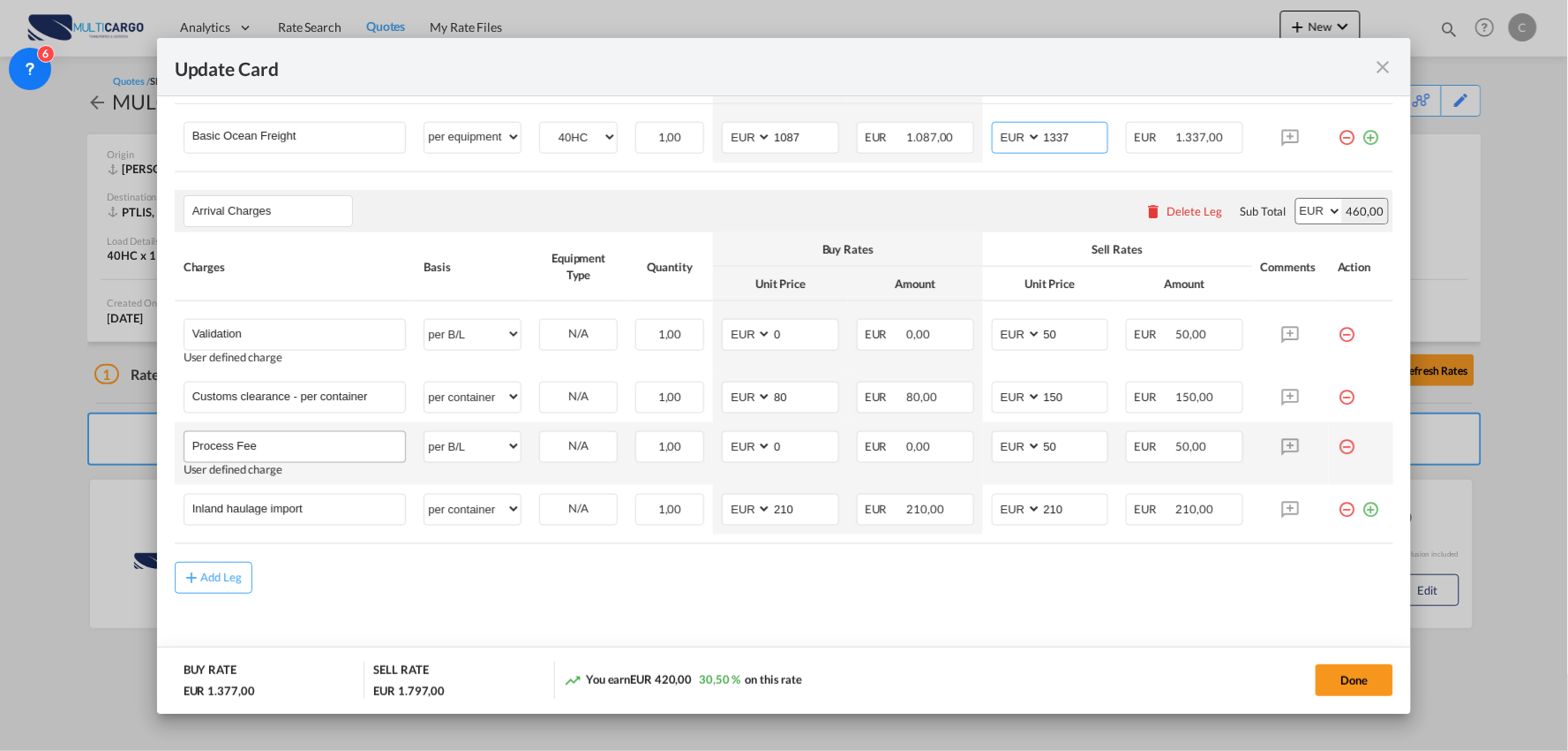
scroll to position [585, 0]
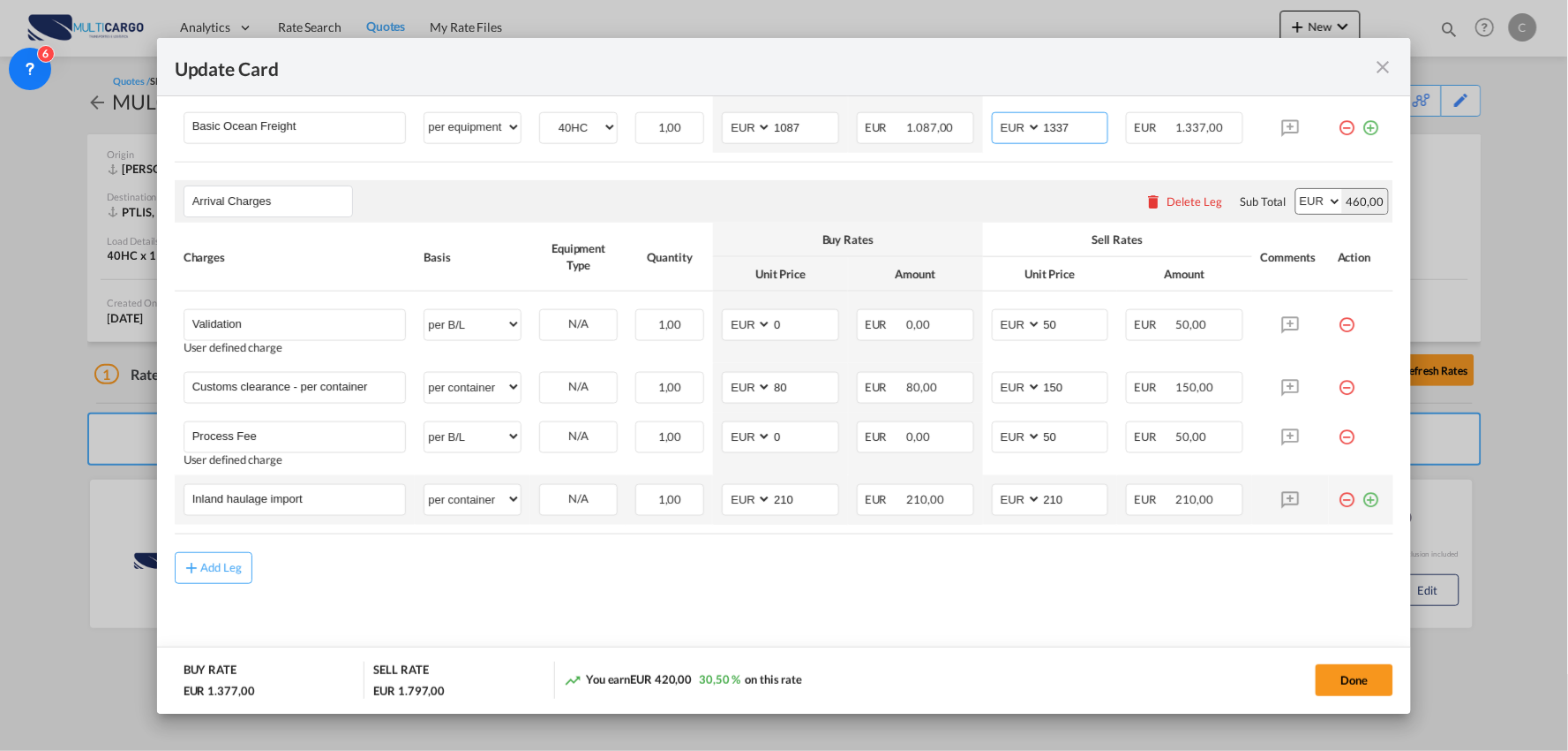
type input "1337"
click at [1338, 499] on md-icon "icon-minus-circle-outline red-400-fg" at bounding box center [1347, 493] width 18 height 18
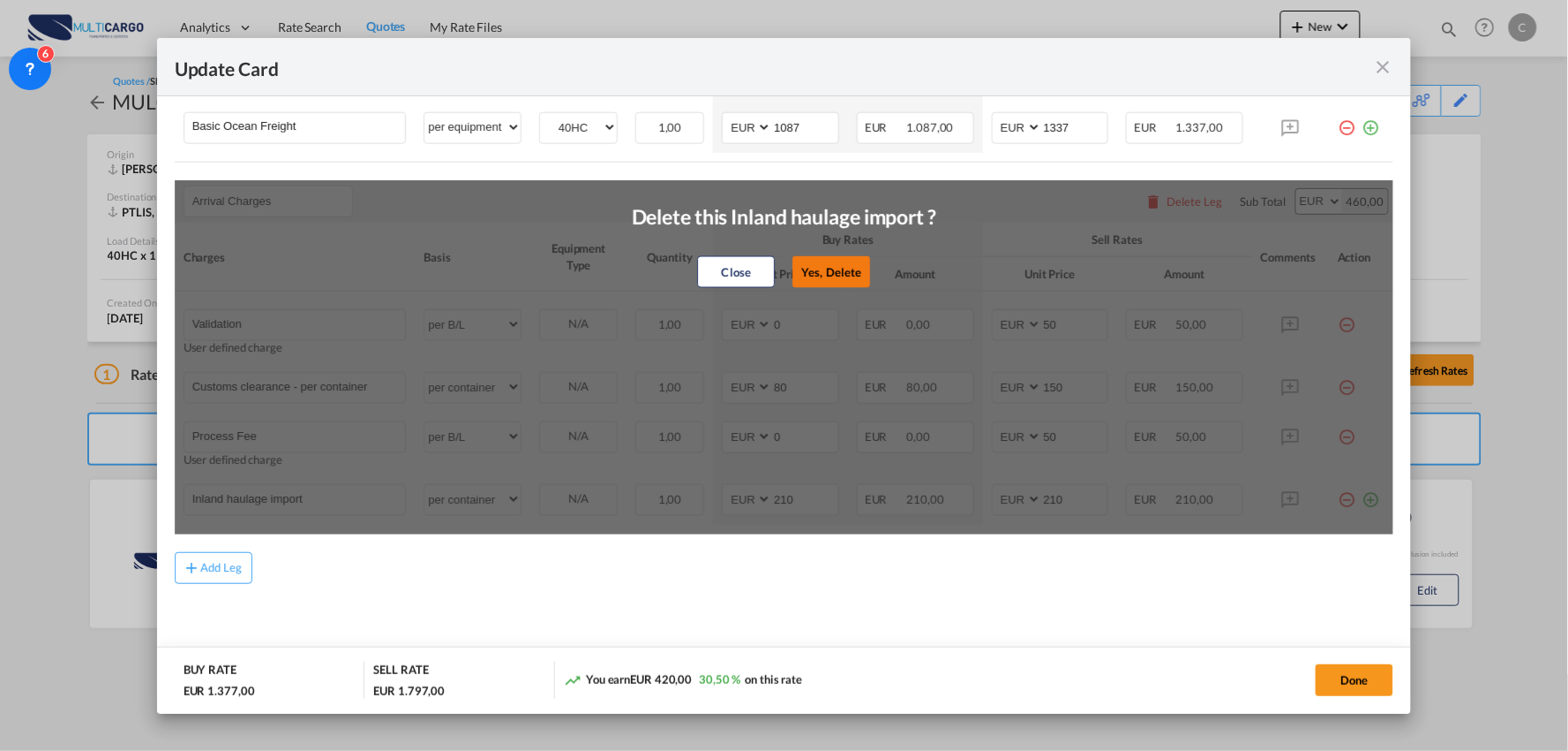
click at [841, 263] on button "Yes, Delete" at bounding box center [831, 272] width 77 height 32
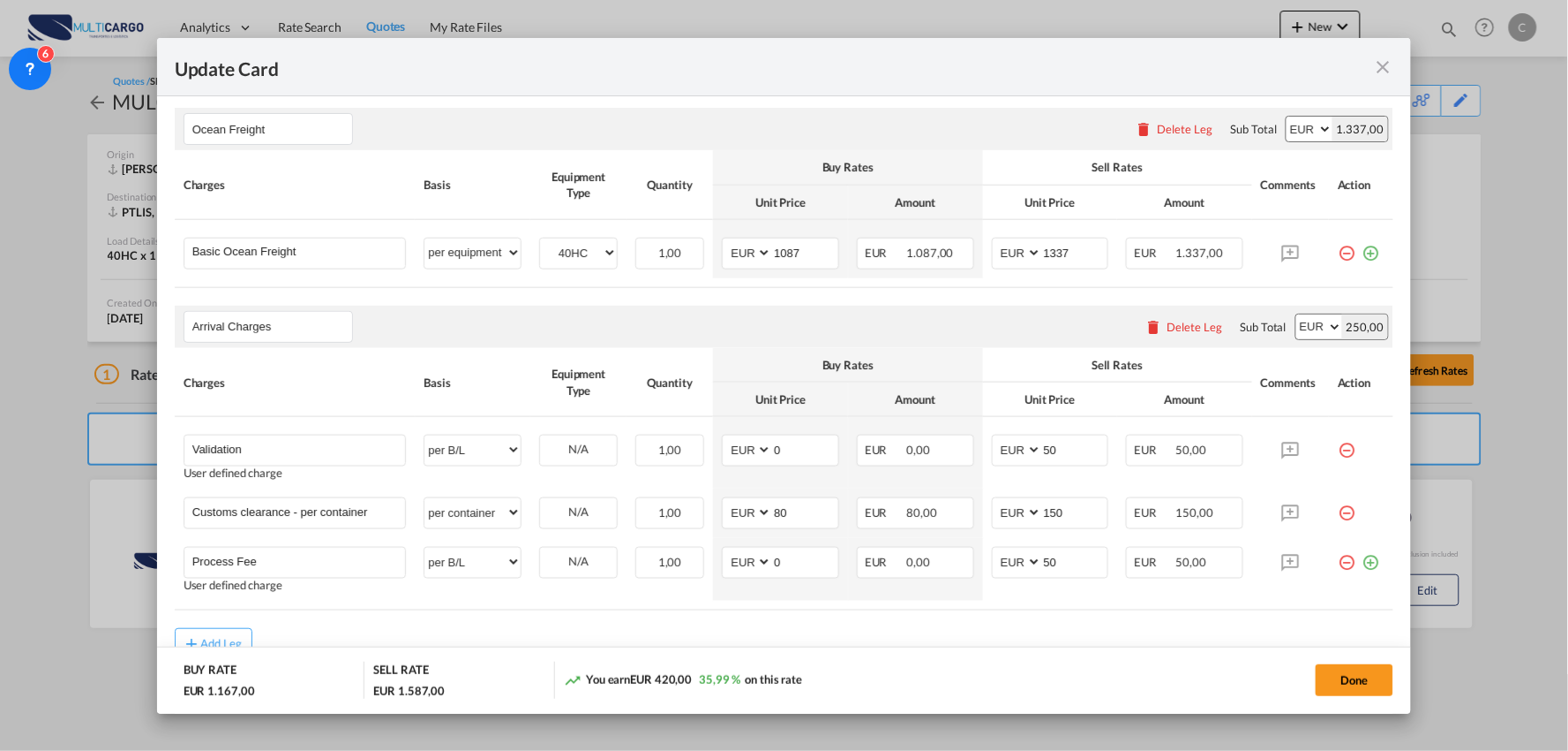
scroll to position [438, 0]
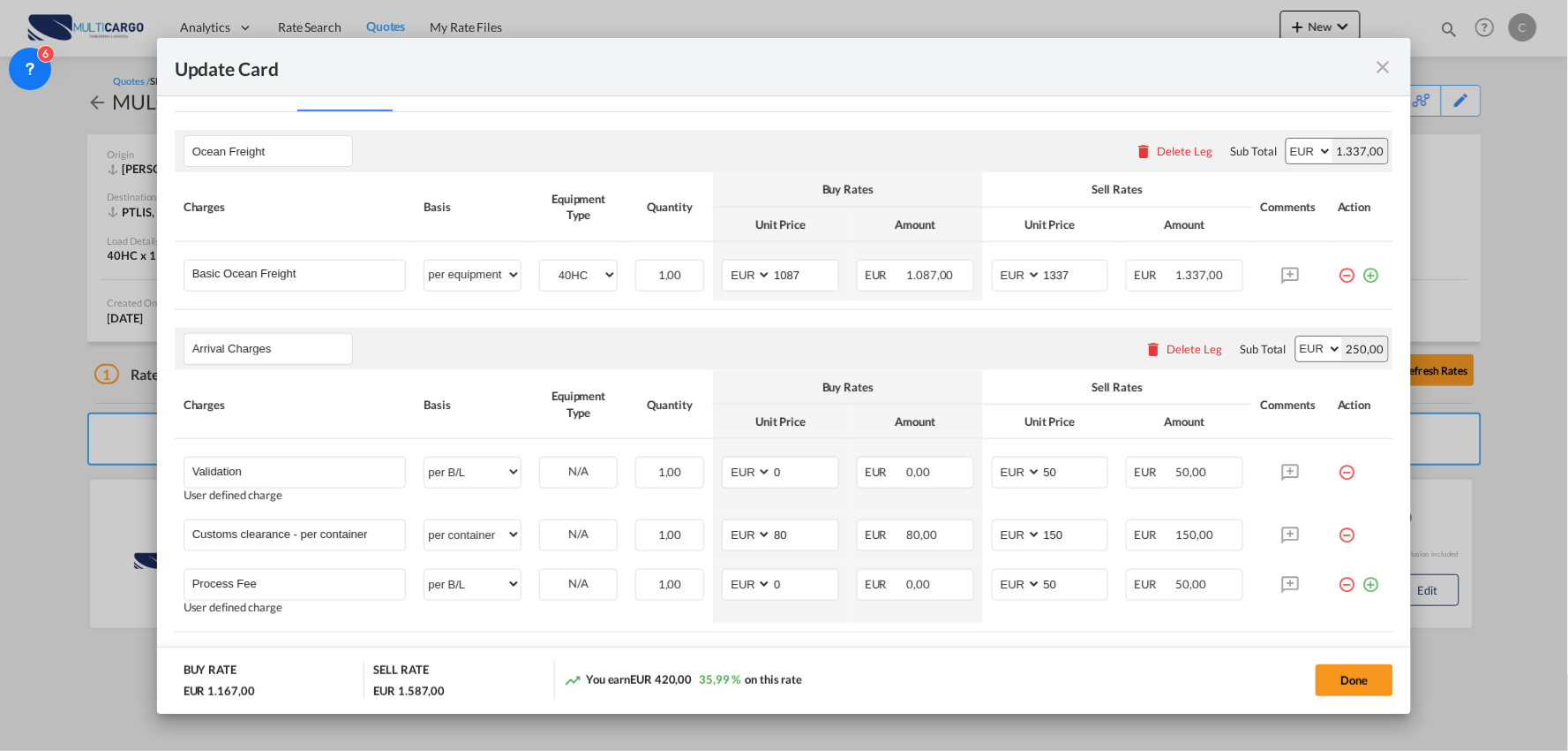
click at [1172, 355] on div "Delete Leg" at bounding box center [1184, 349] width 95 height 32
click at [1179, 340] on div "Delete Leg" at bounding box center [1184, 349] width 95 height 32
click at [1177, 347] on div "Delete Leg" at bounding box center [1195, 349] width 55 height 14
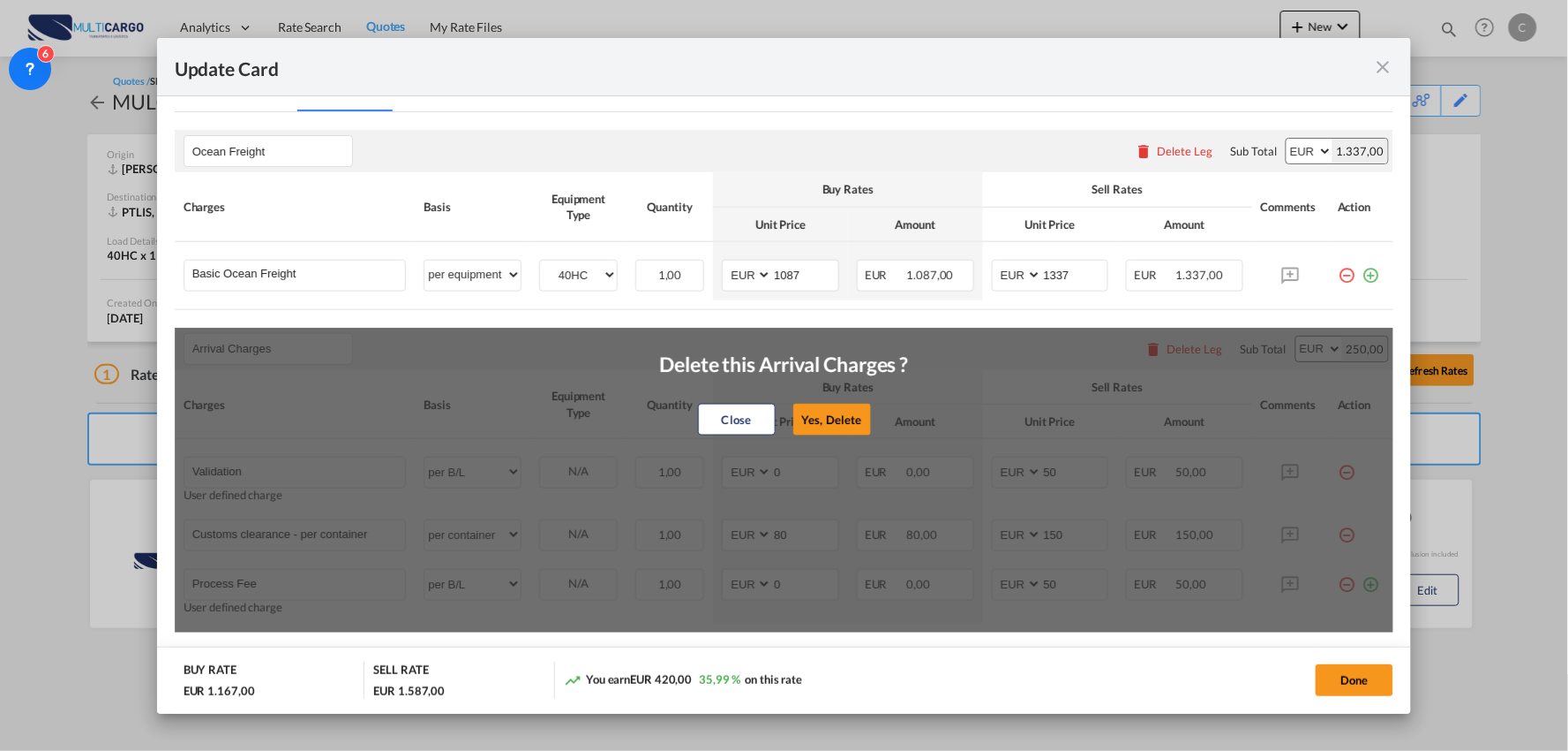
click at [860, 412] on button "Yes, Delete" at bounding box center [831, 420] width 77 height 32
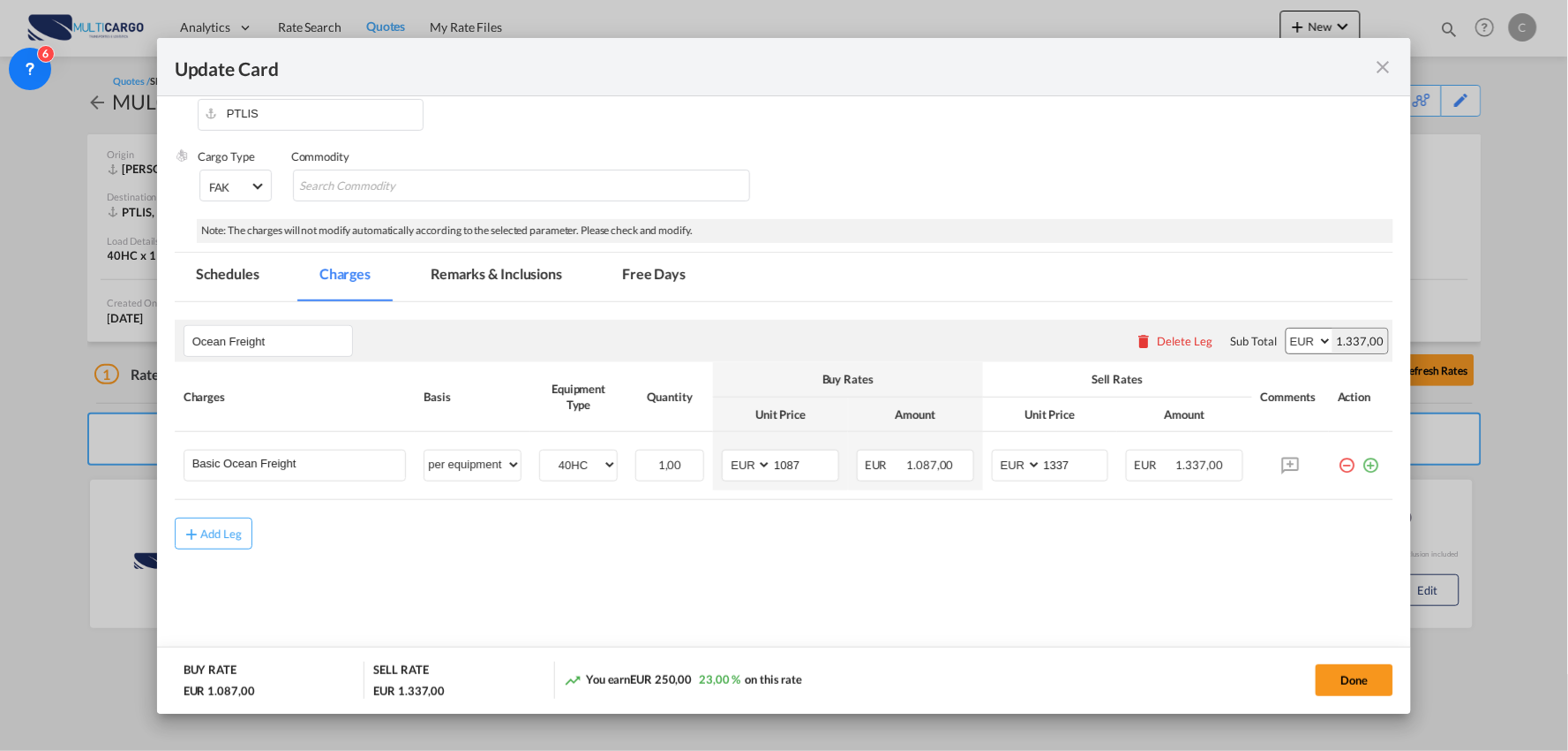
scroll to position [249, 0]
click at [362, 474] on input "Basic Ocean Freight" at bounding box center [299, 464] width 214 height 27
type input "Basic Ocean Freight ("
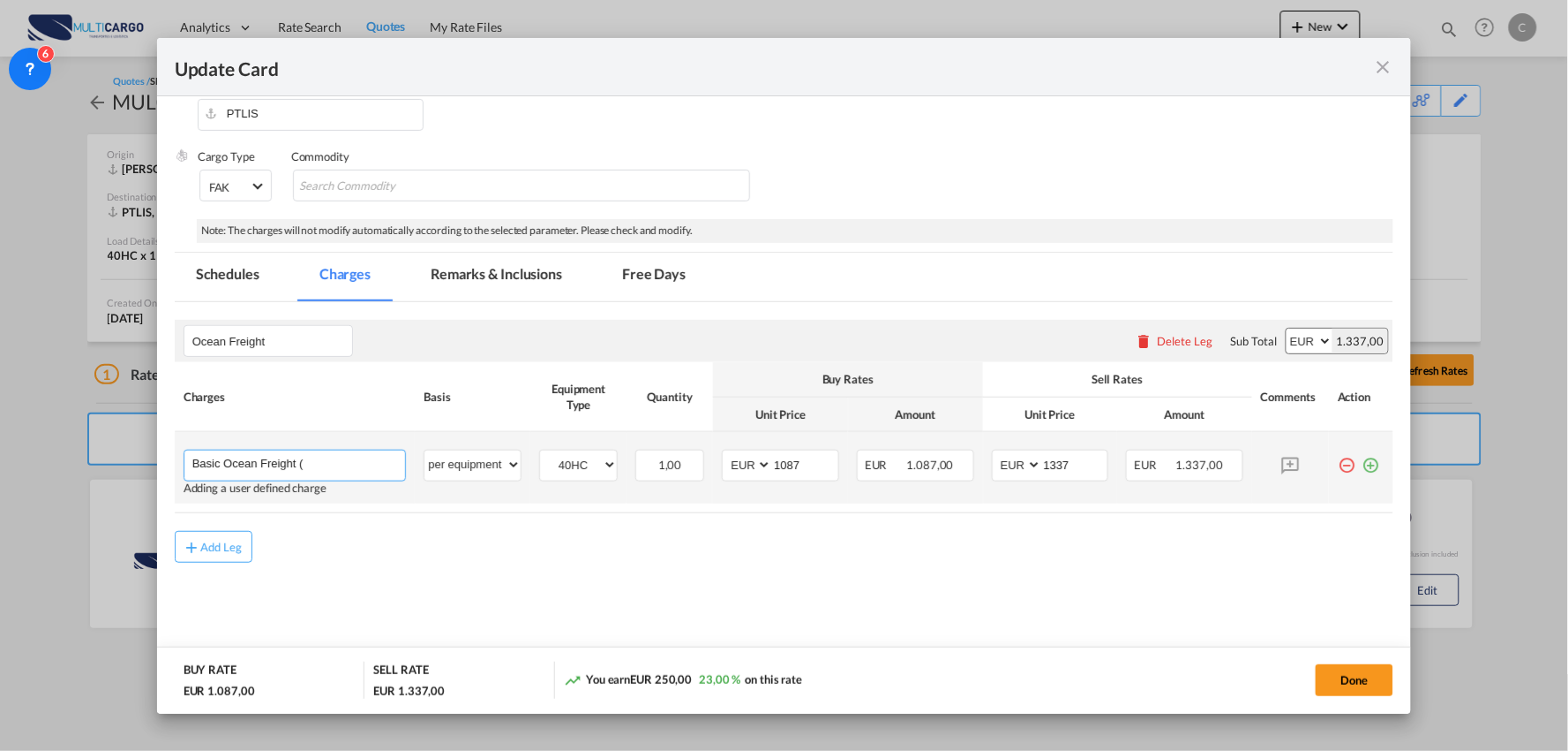
type input "1337"
click at [294, 454] on input "Basic Ocean Freight (" at bounding box center [299, 464] width 214 height 27
click at [362, 465] on input "Basic Ocean Freight Maersk (" at bounding box center [299, 464] width 214 height 27
type input "Basic Ocean Freight Maersk ( [GEOGRAPHIC_DATA]) // TT 20 Days"
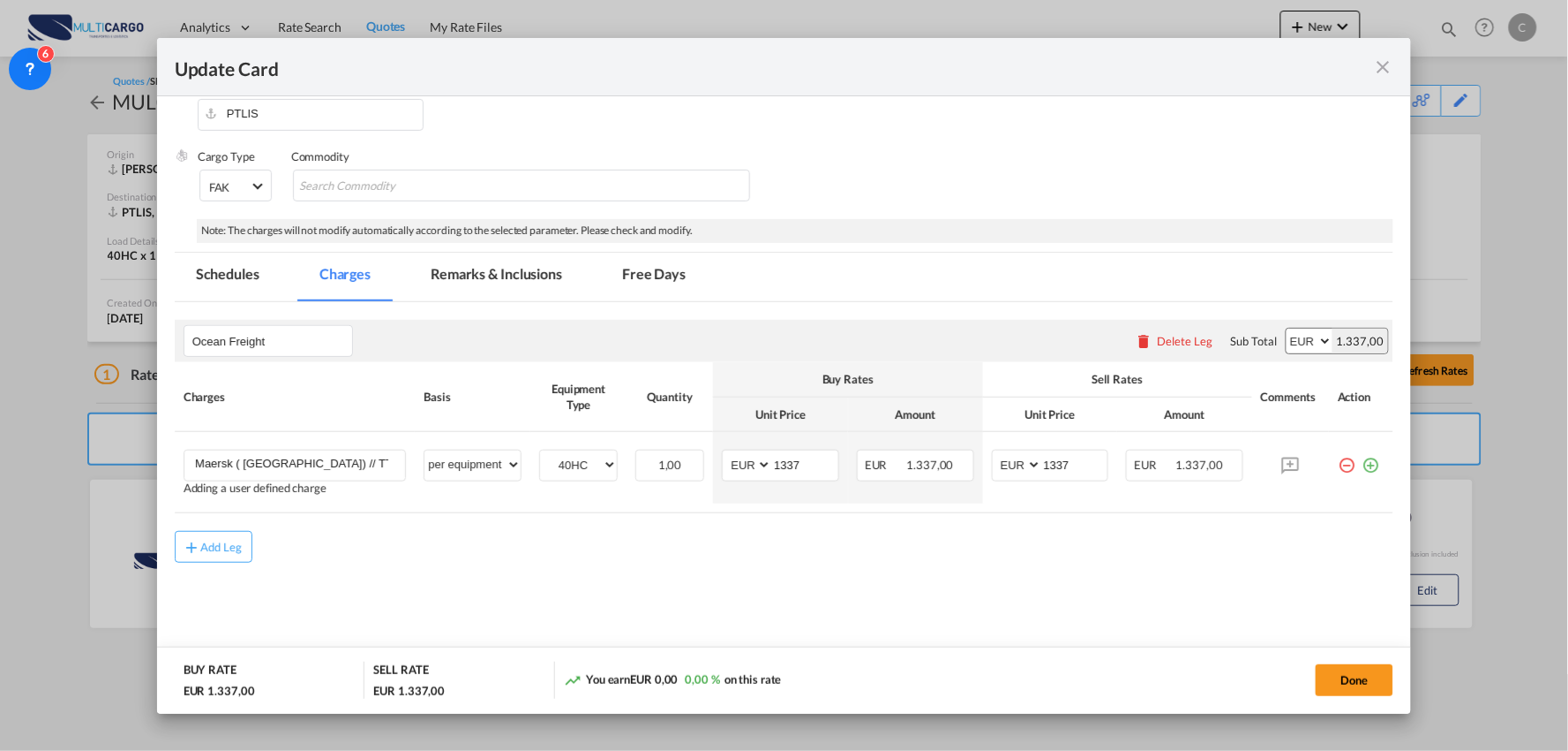
click at [605, 543] on div "Add Leg" at bounding box center [784, 547] width 1220 height 32
click at [1339, 682] on button "Done" at bounding box center [1354, 680] width 77 height 32
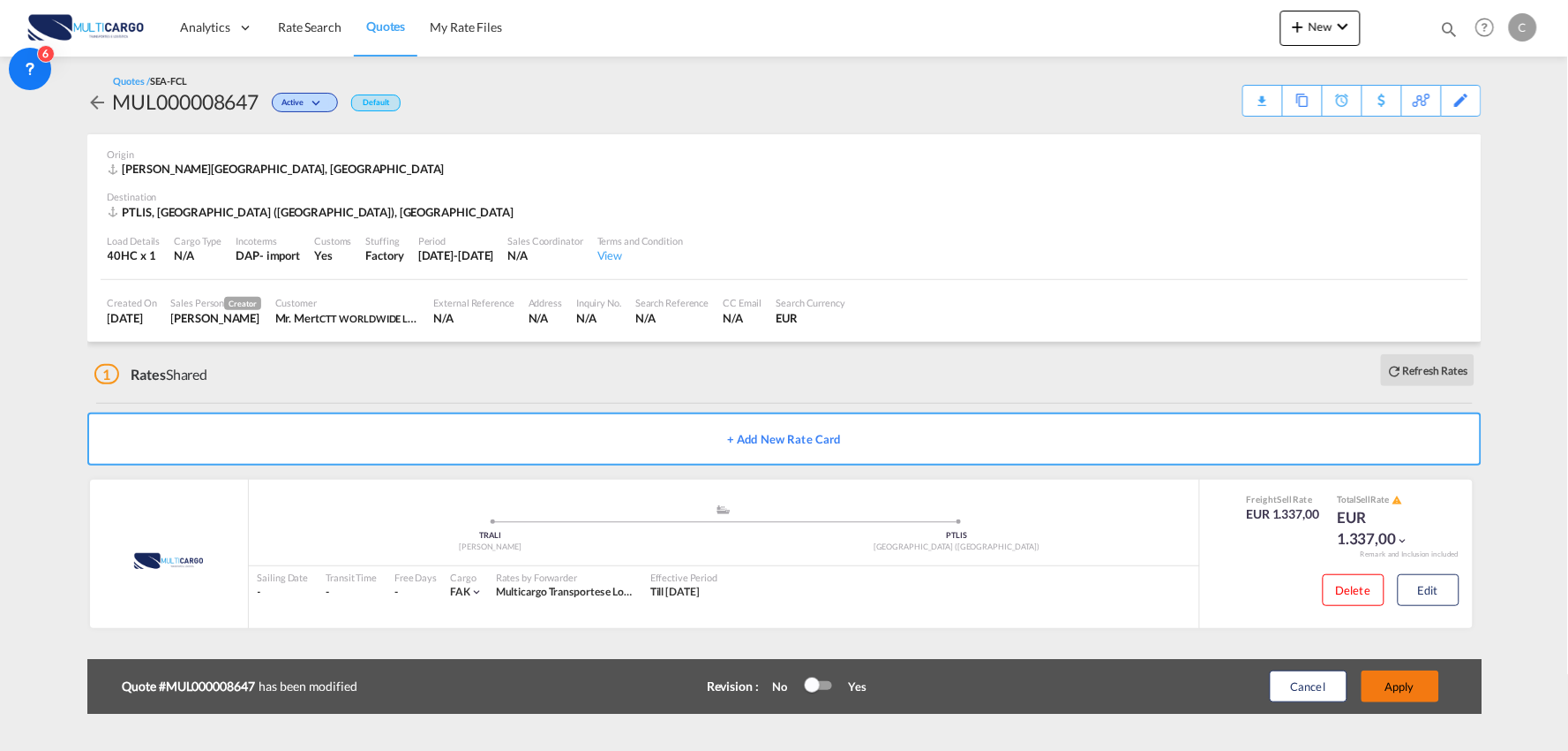
click at [1404, 684] on button "Apply" at bounding box center [1401, 686] width 77 height 32
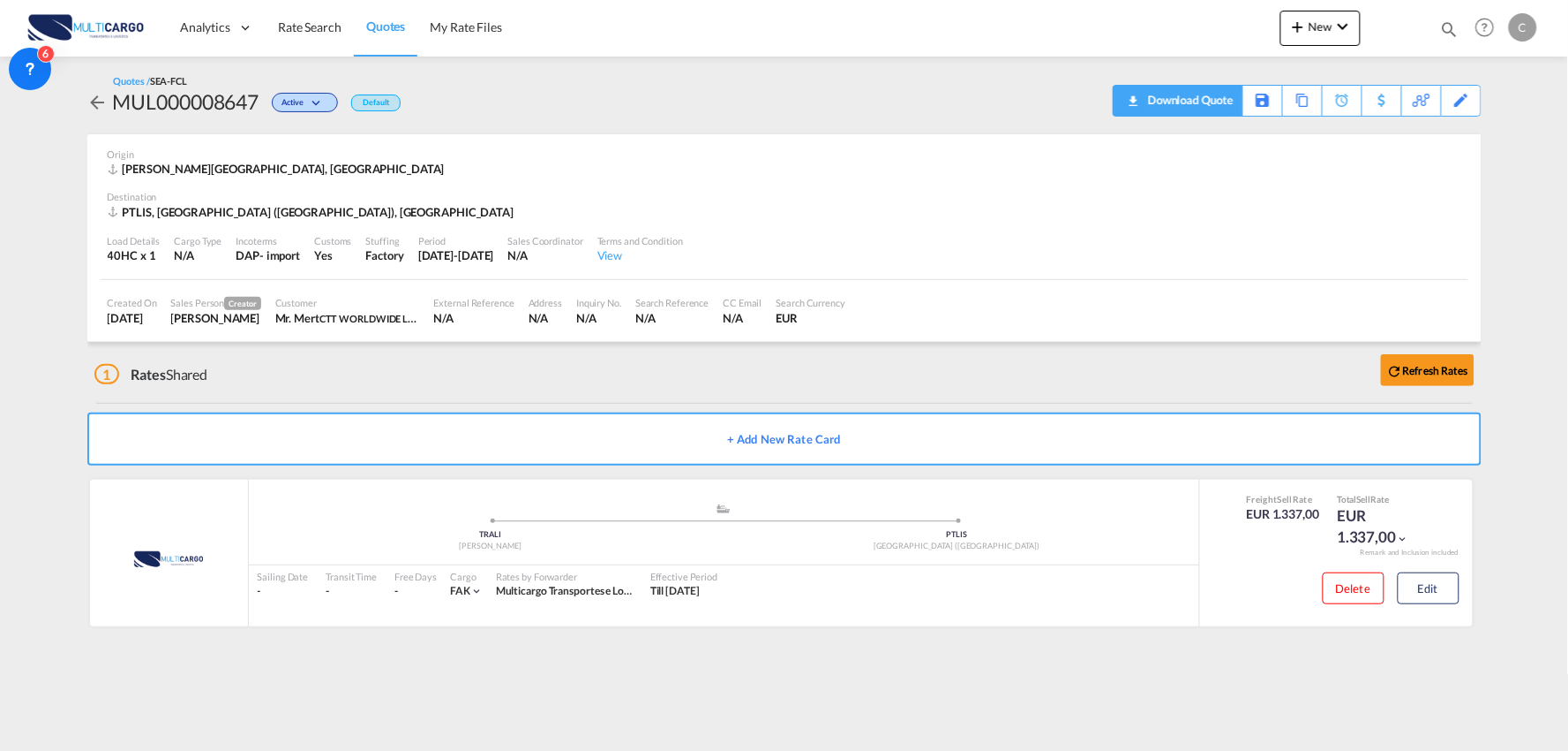
click at [1218, 108] on div "Download Quote" at bounding box center [1189, 100] width 90 height 29
